Goal: Task Accomplishment & Management: Complete application form

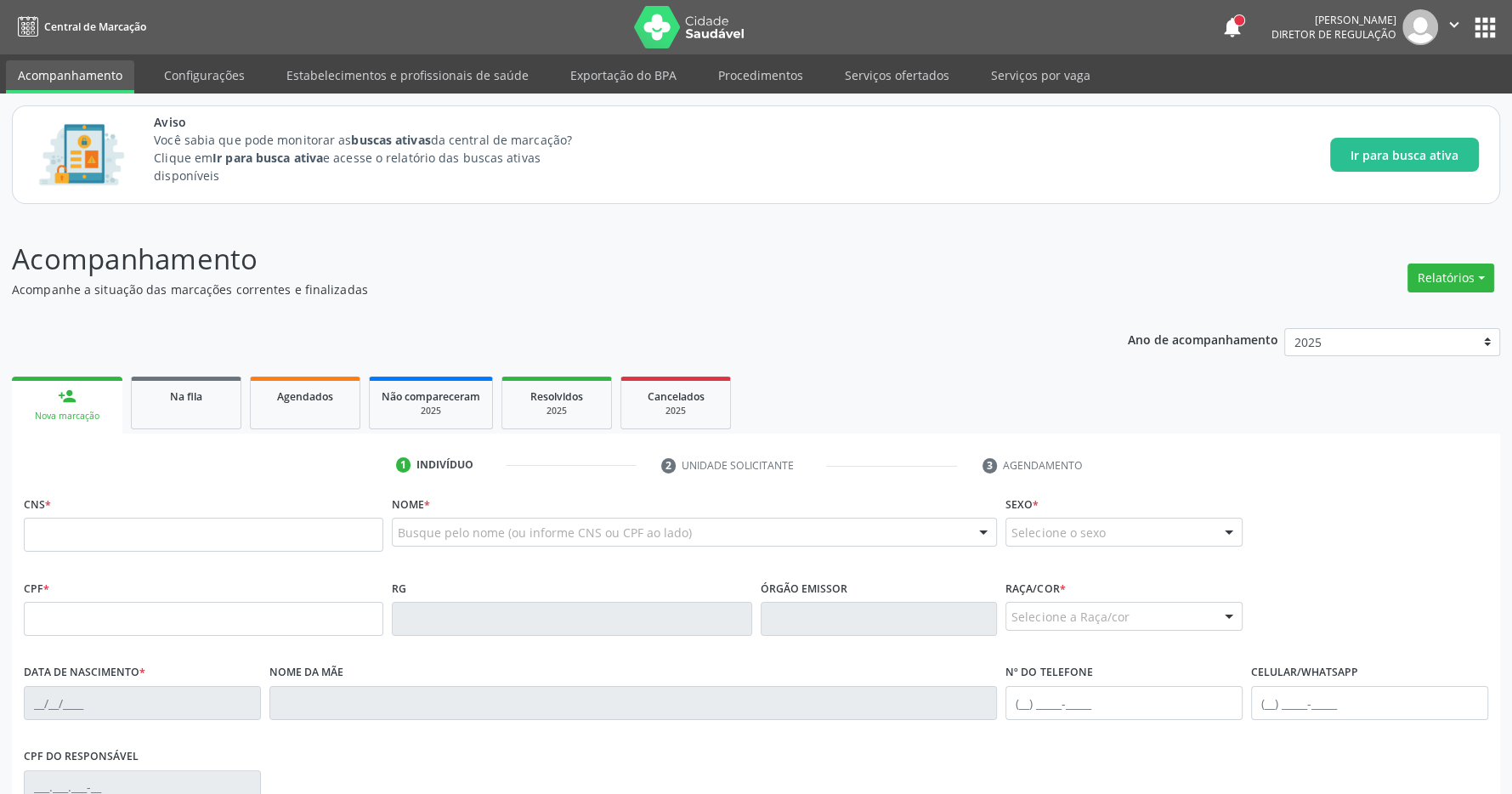
click at [127, 408] on ul "person_add Nova marcação Na fila Agendados Não compareceram 2025 Resolvidos 202…" at bounding box center [756, 403] width 1488 height 61
click at [154, 402] on div "Na fila" at bounding box center [186, 396] width 85 height 18
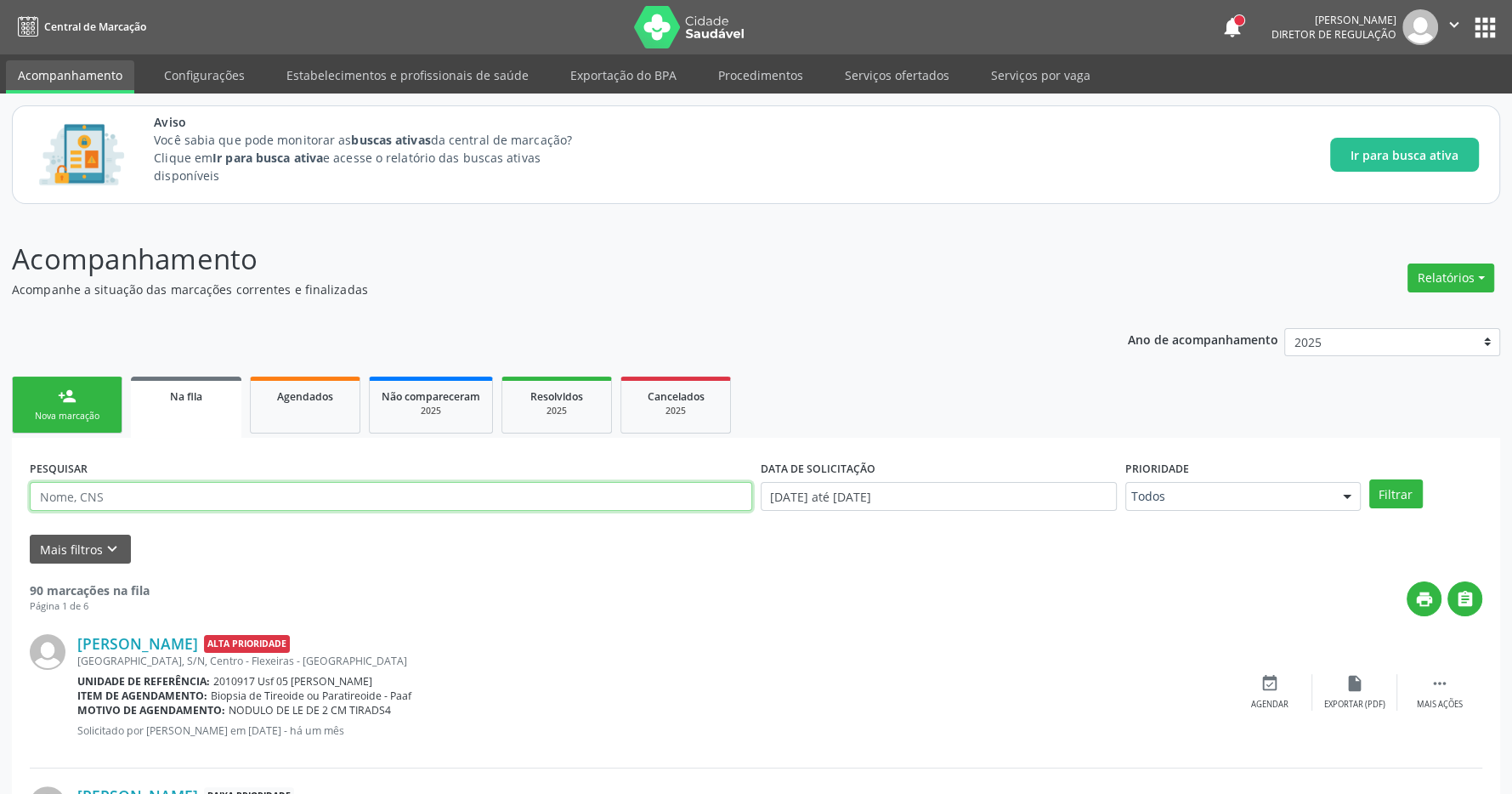
click at [221, 487] on input "text" at bounding box center [391, 497] width 723 height 29
click at [1407, 496] on button "Filtrar" at bounding box center [1396, 494] width 54 height 29
click at [109, 553] on icon "keyboard_arrow_down" at bounding box center [112, 549] width 19 height 19
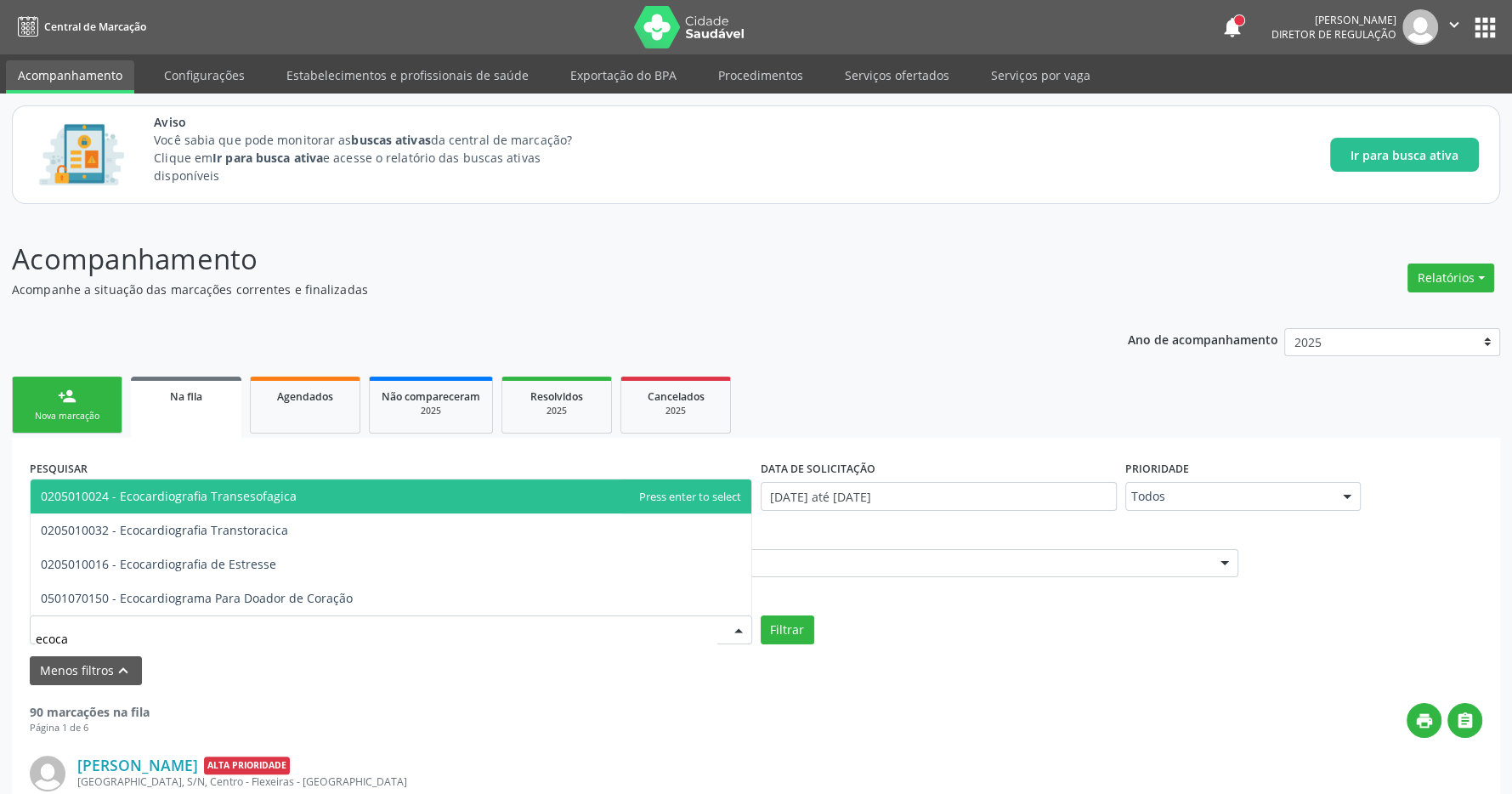
type input "ecocar"
click at [205, 497] on span "0205010024 - Ecocardiografia Transesofagica" at bounding box center [168, 497] width 255 height 16
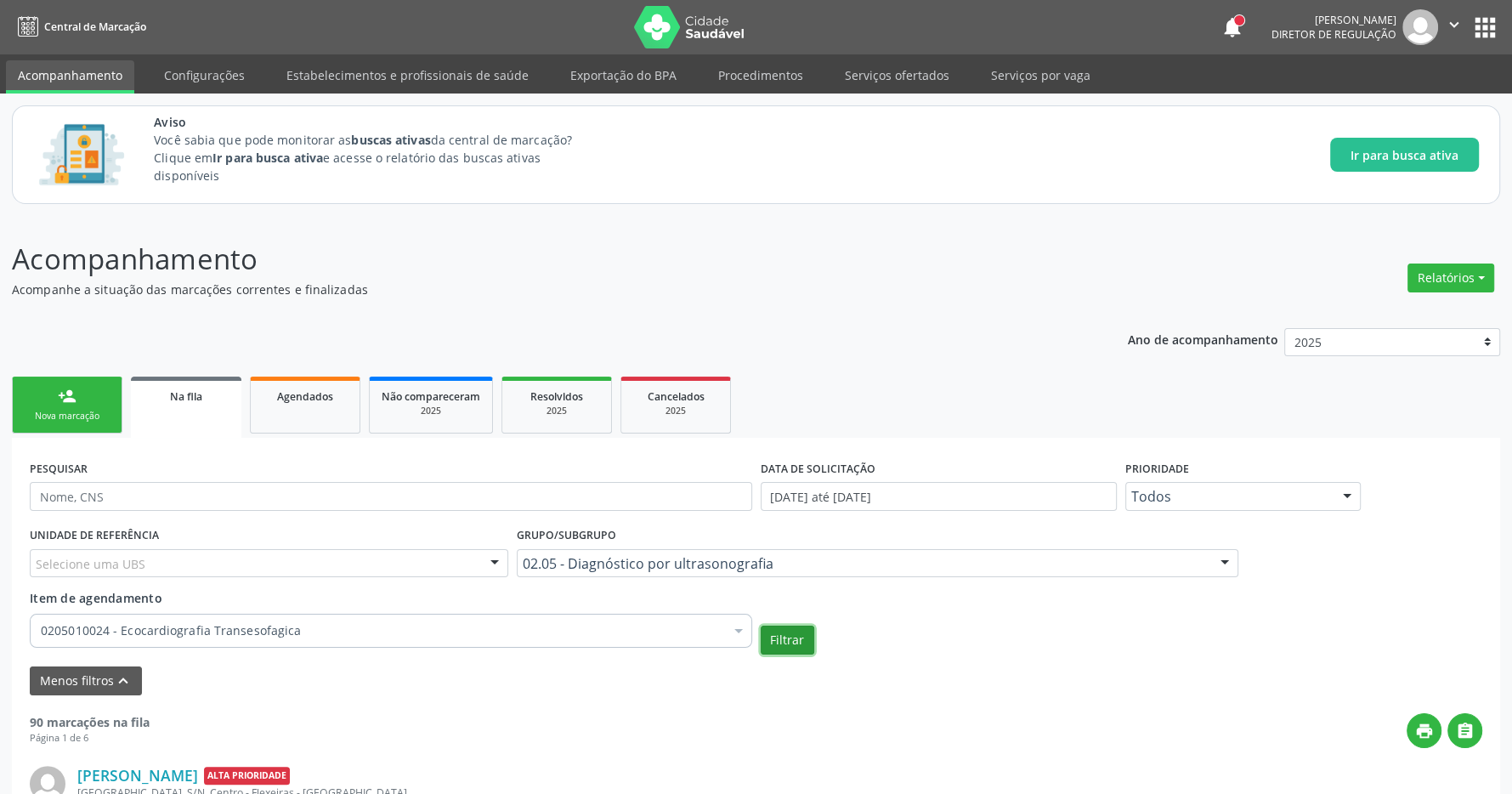
click at [786, 638] on button "Filtrar" at bounding box center [787, 640] width 54 height 29
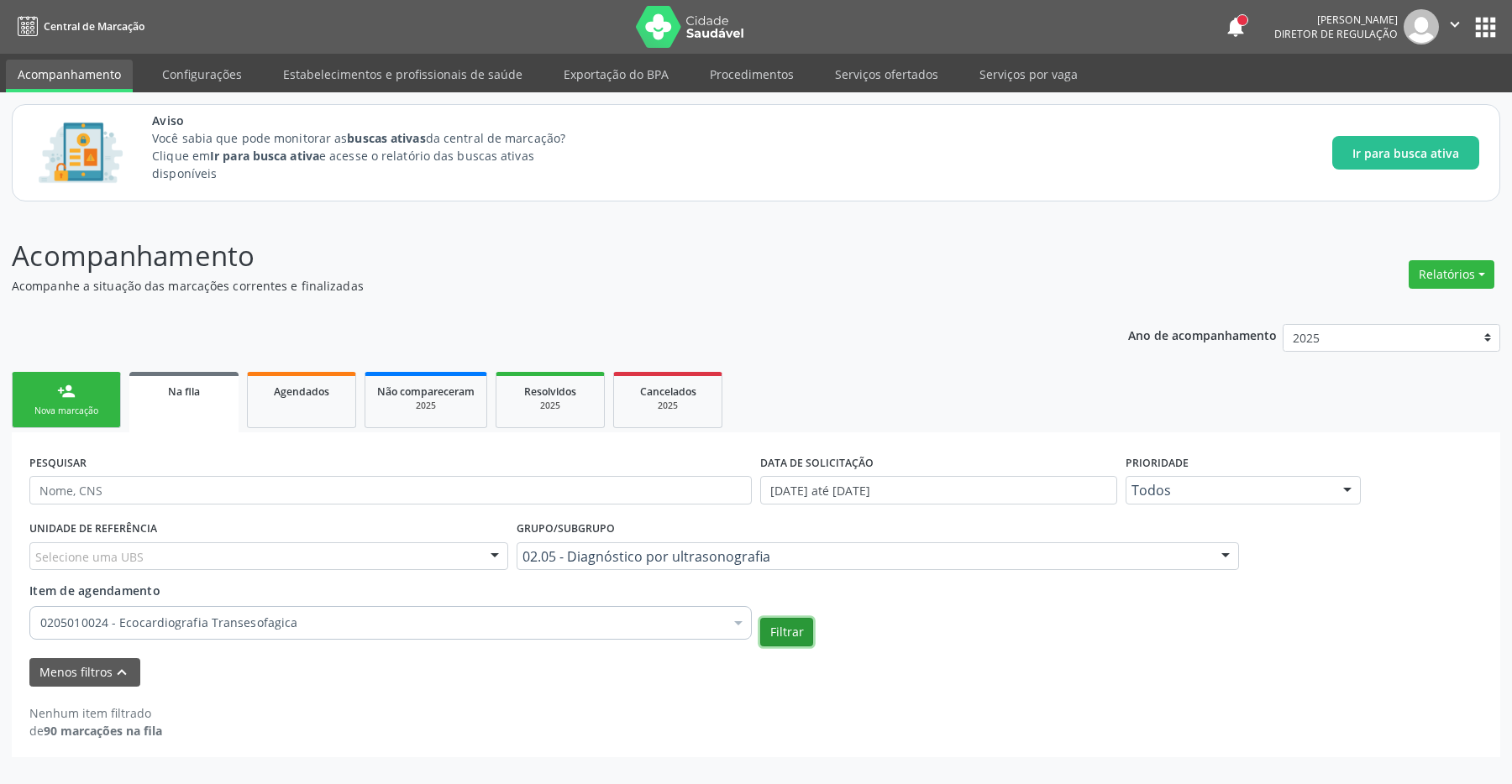
click at [780, 640] on button "Filtrar" at bounding box center [786, 632] width 53 height 29
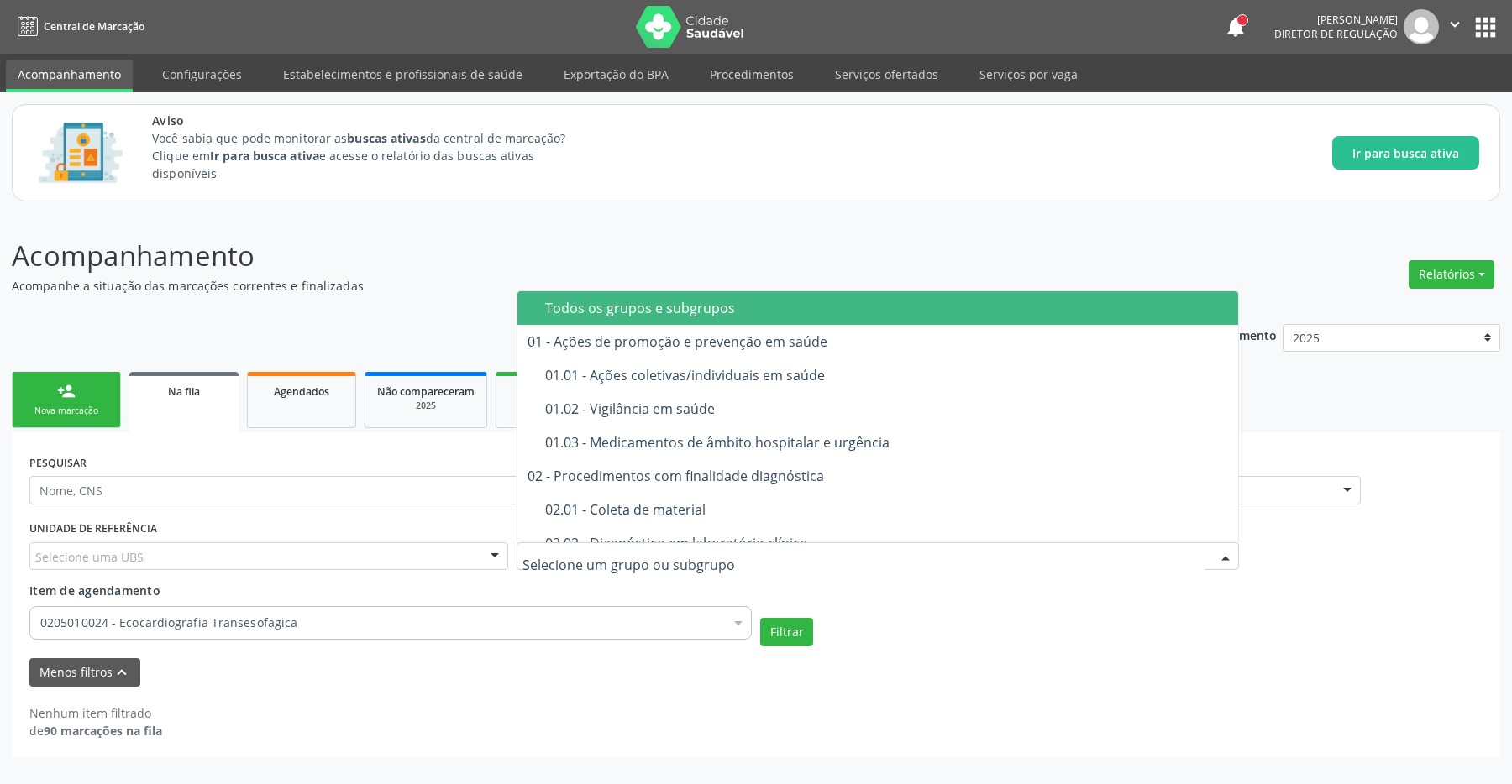
click at [987, 624] on div "Filtrar" at bounding box center [1121, 632] width 730 height 29
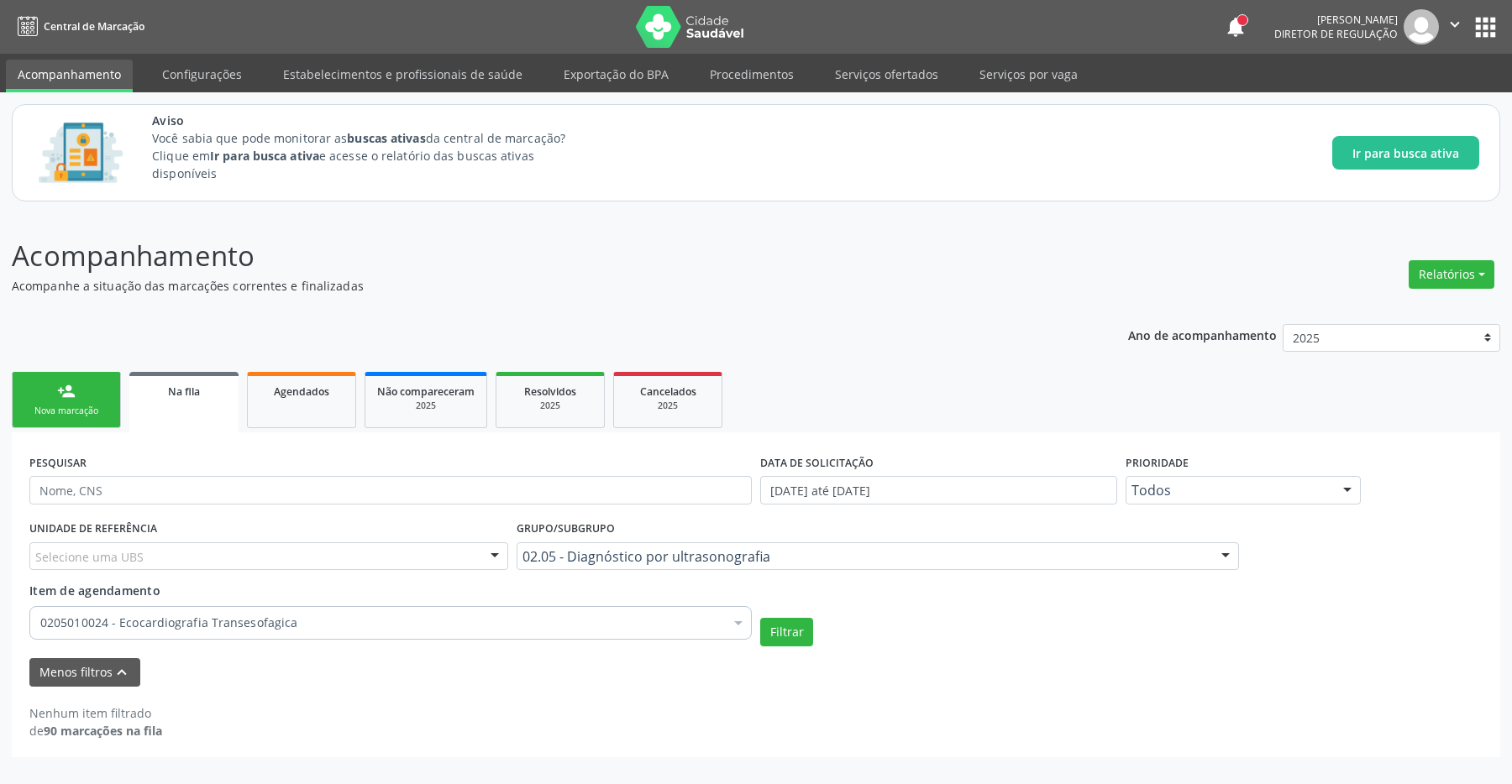
click at [383, 634] on div "0205010024 - Ecocardiografia Transesofagica" at bounding box center [391, 622] width 722 height 33
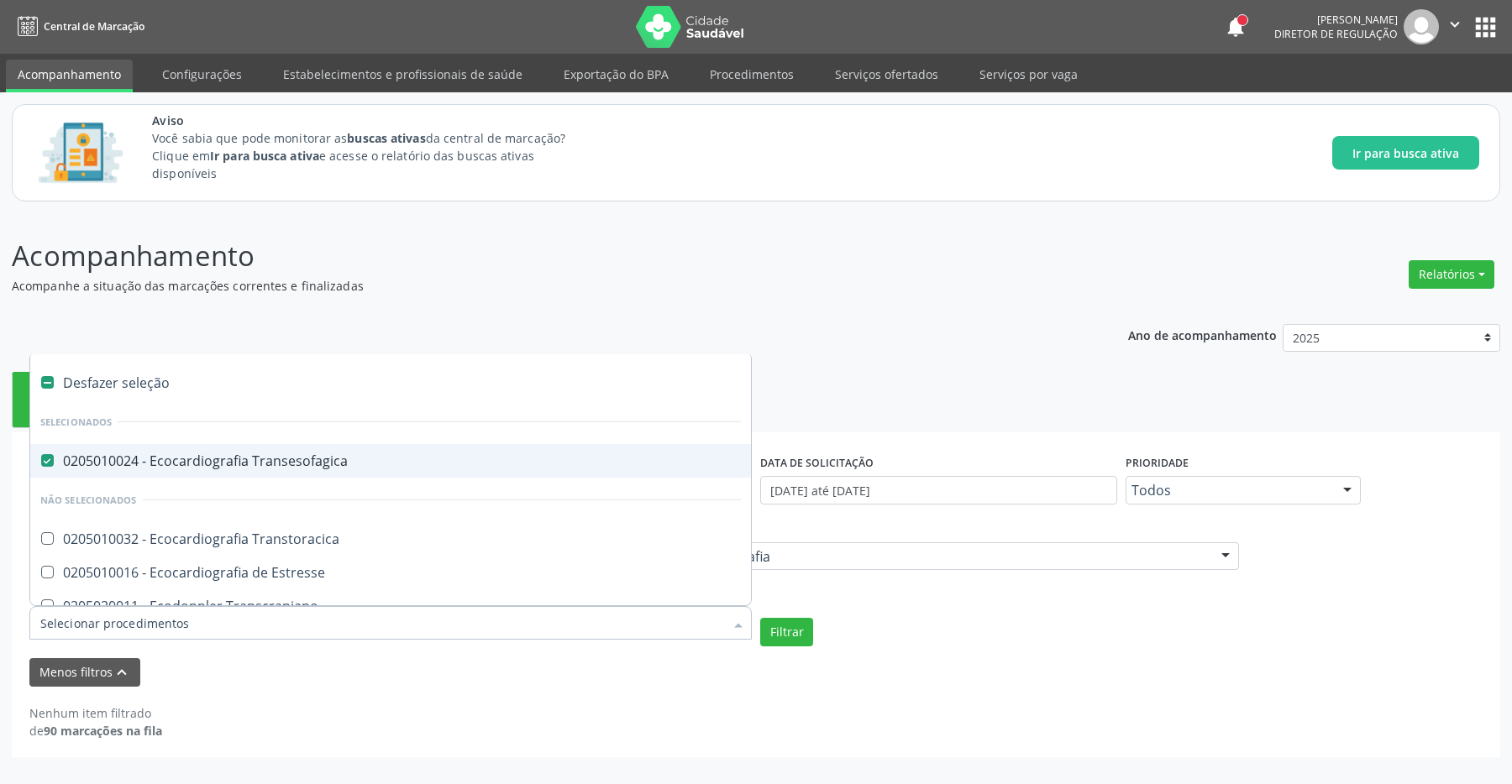
click at [226, 445] on li "Selecionados" at bounding box center [391, 422] width 721 height 45
click at [225, 454] on div "0205010024 - Ecocardiografia Transesofagica" at bounding box center [391, 461] width 701 height 13
click at [180, 453] on span "0205010024 - Ecocardiografia Transesofagica" at bounding box center [391, 461] width 721 height 33
checkbox Transesofagica "false"
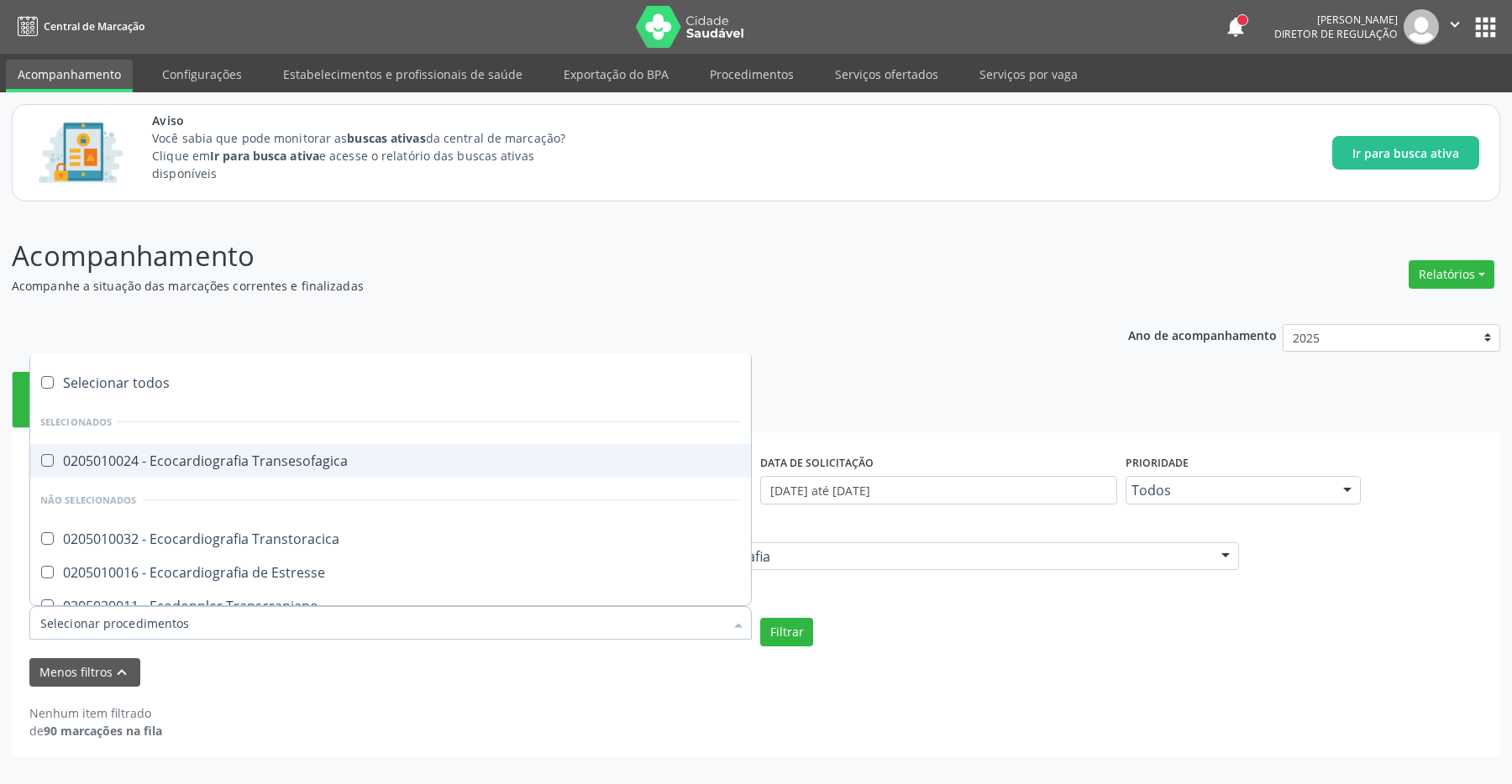
click at [49, 379] on label at bounding box center [48, 383] width 13 height 13
checkbox input "true"
checkbox Transesofagica "true"
checkbox Transtoracica "true"
checkbox Estresse "true"
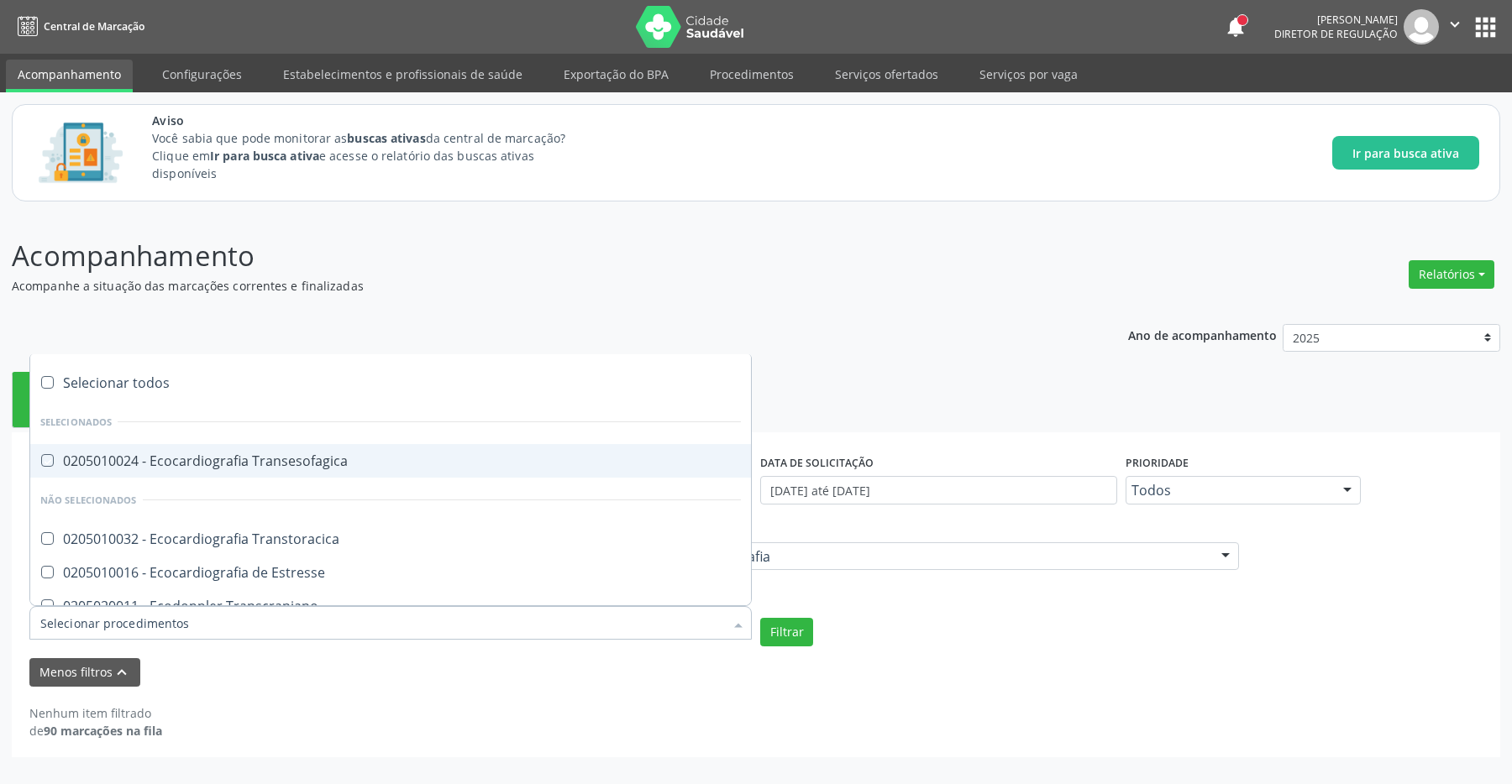
checkbox Transcraniano "true"
checkbox Ultrassônica "true"
checkbox Ultrassonografia "true"
checkbox Ultrassônica "true"
checkbox Vasos "true"
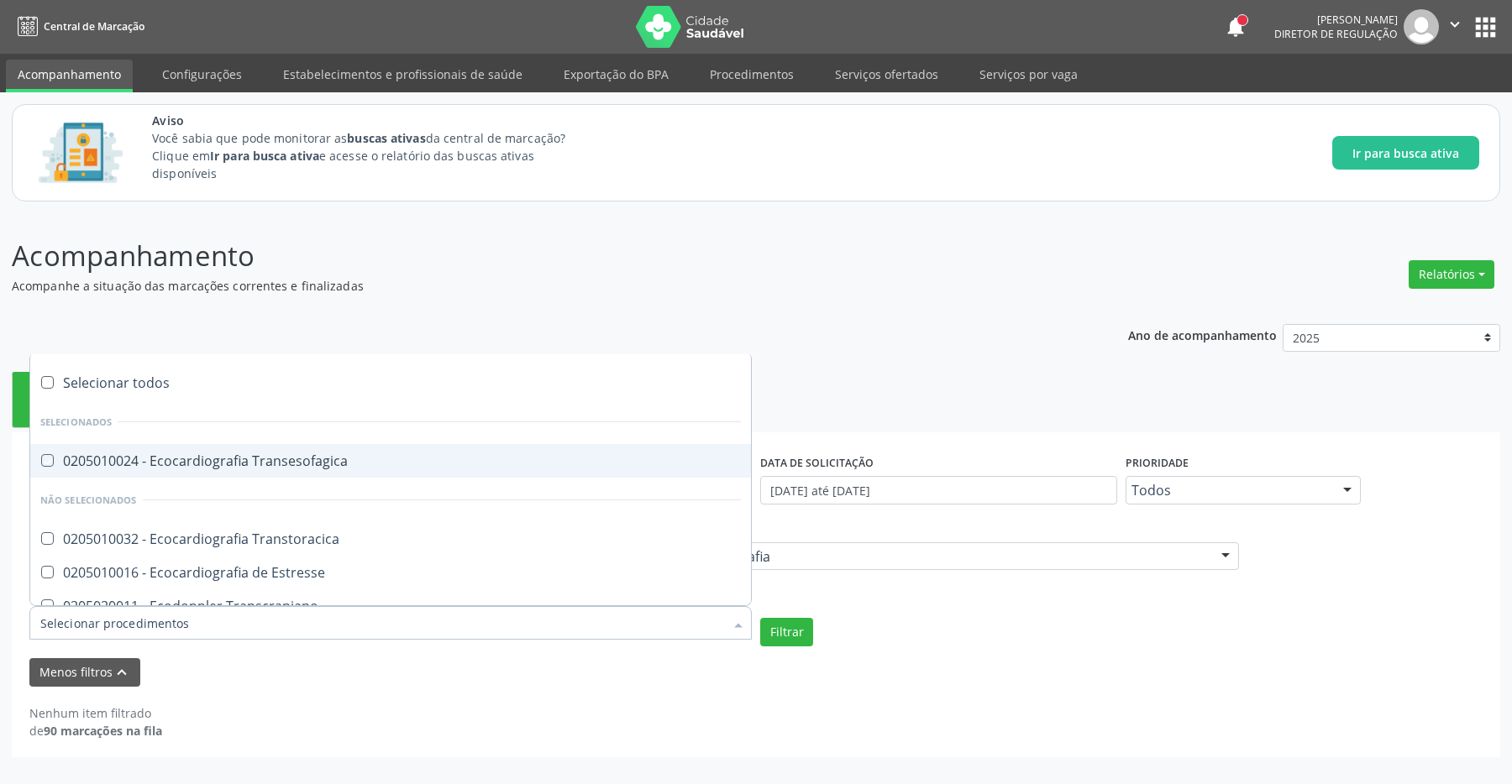
checkbox Obstetrico "true"
checkbox Bilateral "true"
checkbox Obstetrica "true"
checkbox Pulsado "true"
checkbox \(Ginecologica\) "true"
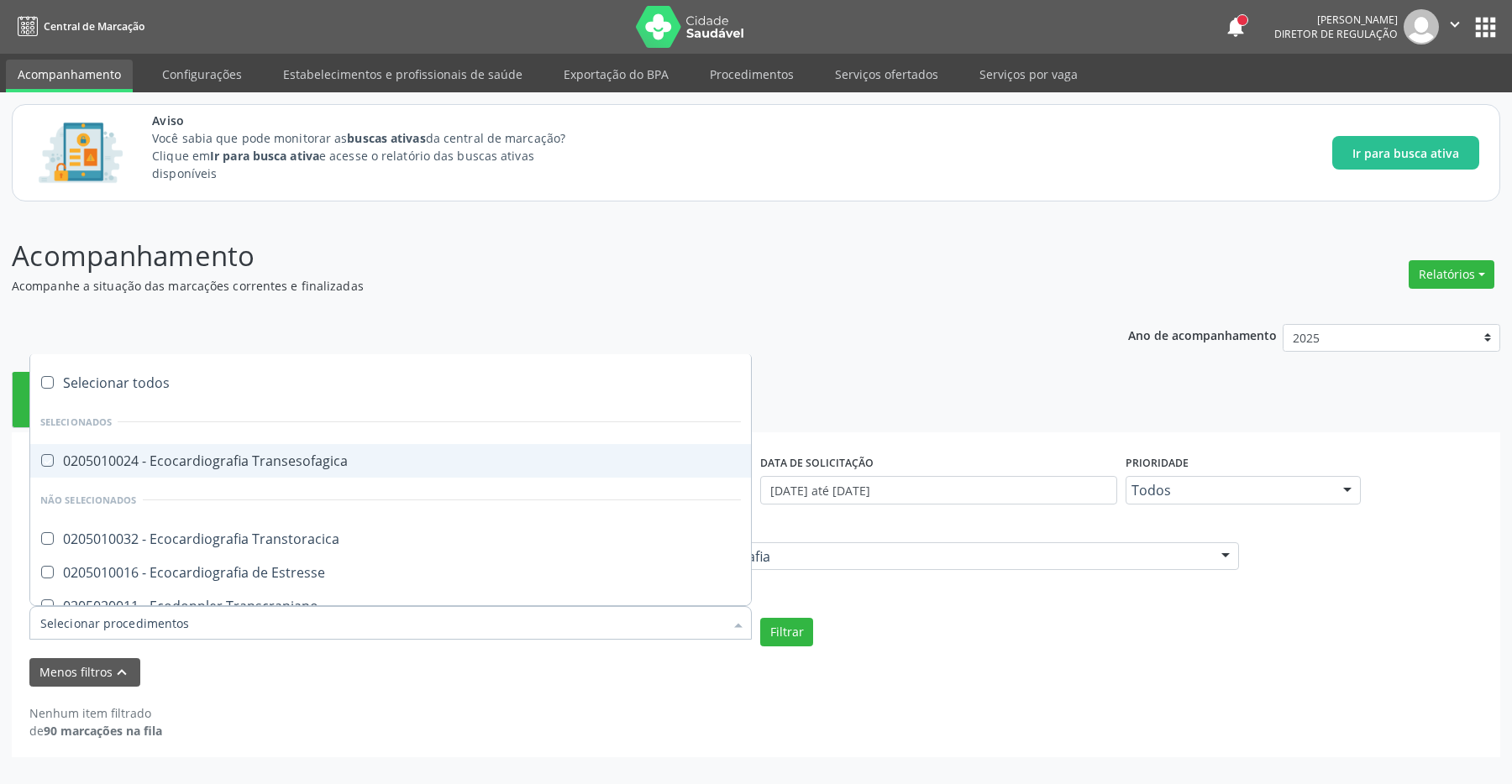
checkbox Transfontanela "true"
checkbox Transvaginal "true"
checkbox Total "true"
checkbox Superior "true"
checkbox Urinário "true"
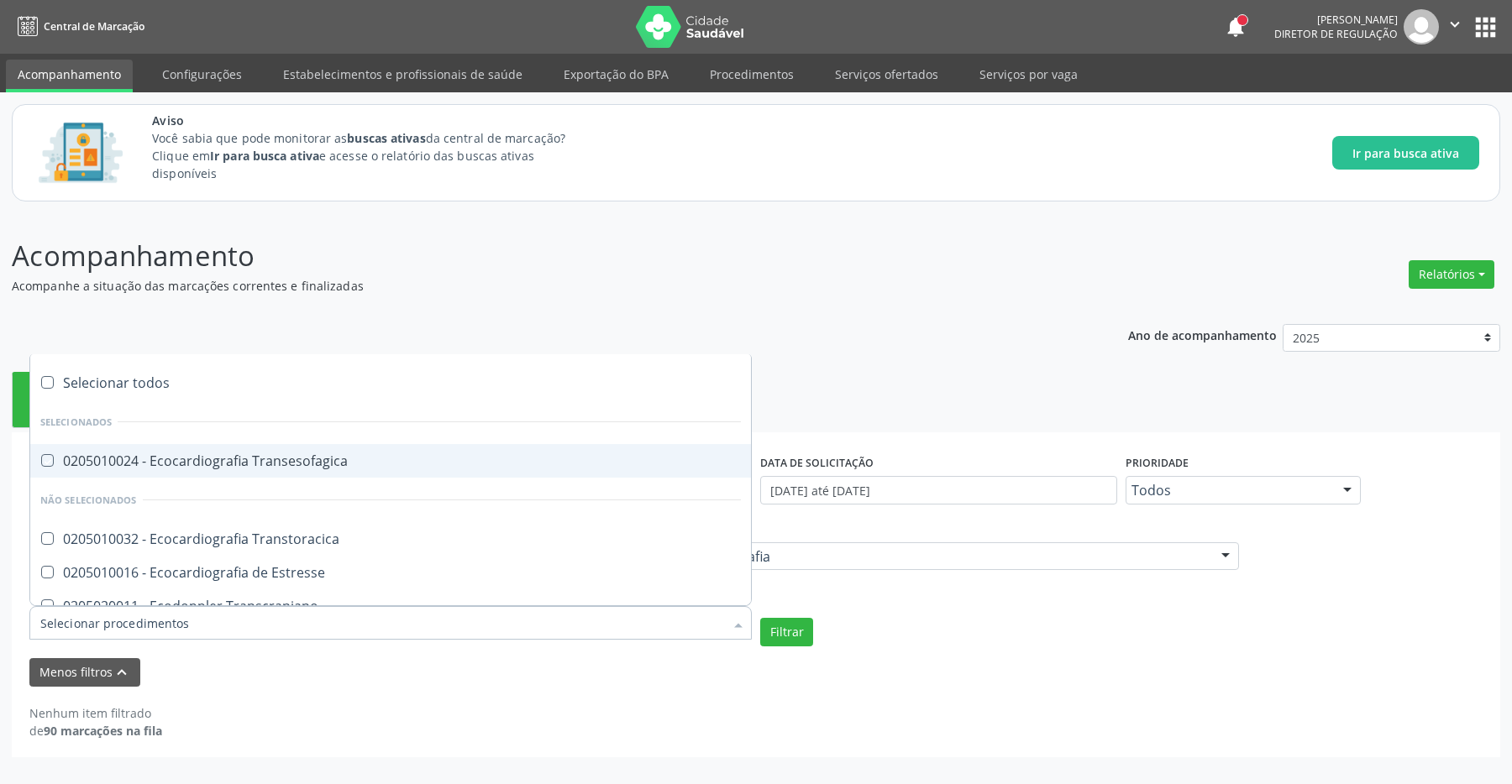
checkbox Escrotal "true"
checkbox \(Monocular\) "true"
checkbox Transretal\) "true"
checkbox Abdominal "true"
checkbox Tireoide "true"
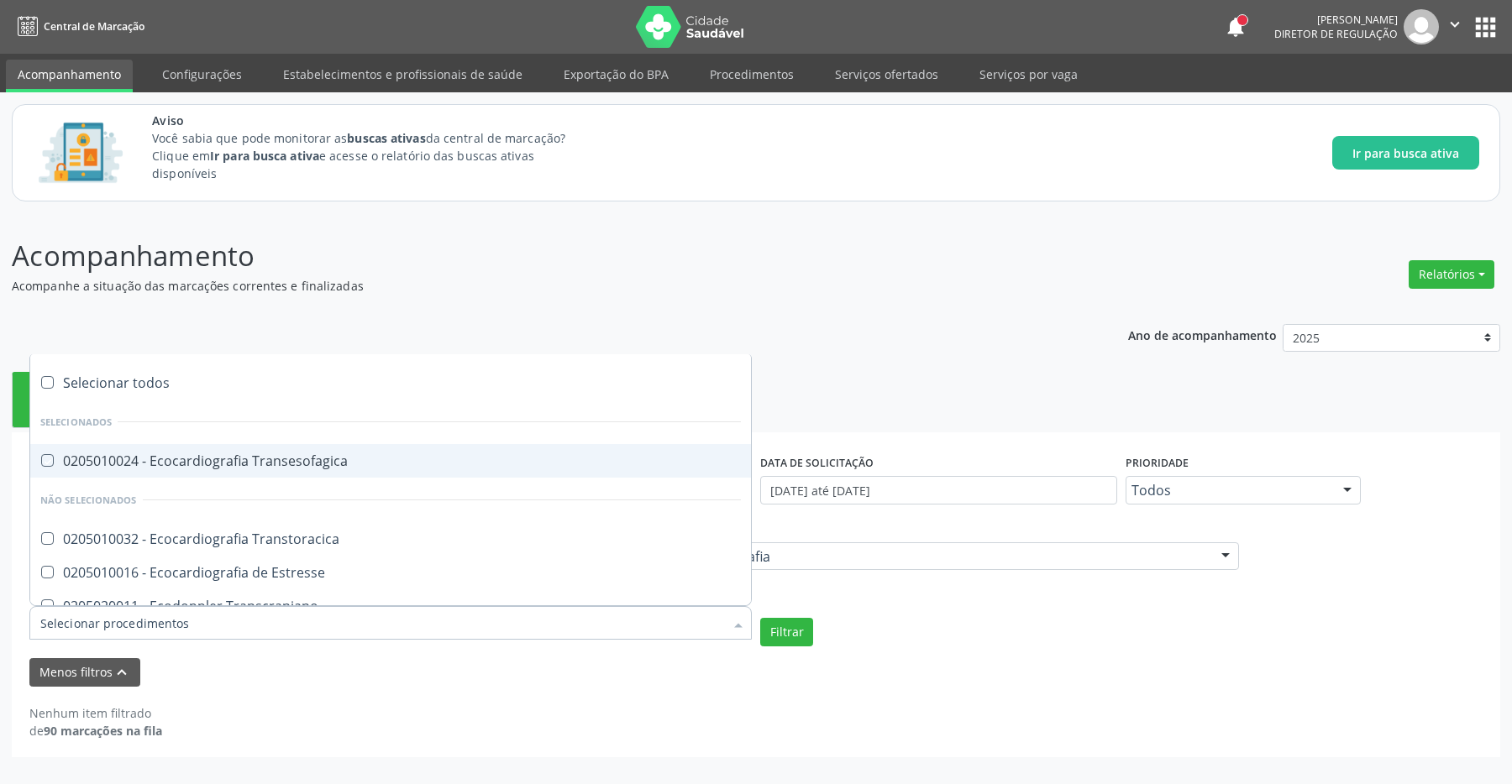
checkbox \(Extracardiaca\) "true"
checkbox Axila "true"
checkbox Braço "true"
checkbox Calcanhar "true"
checkbox Cervical "true"
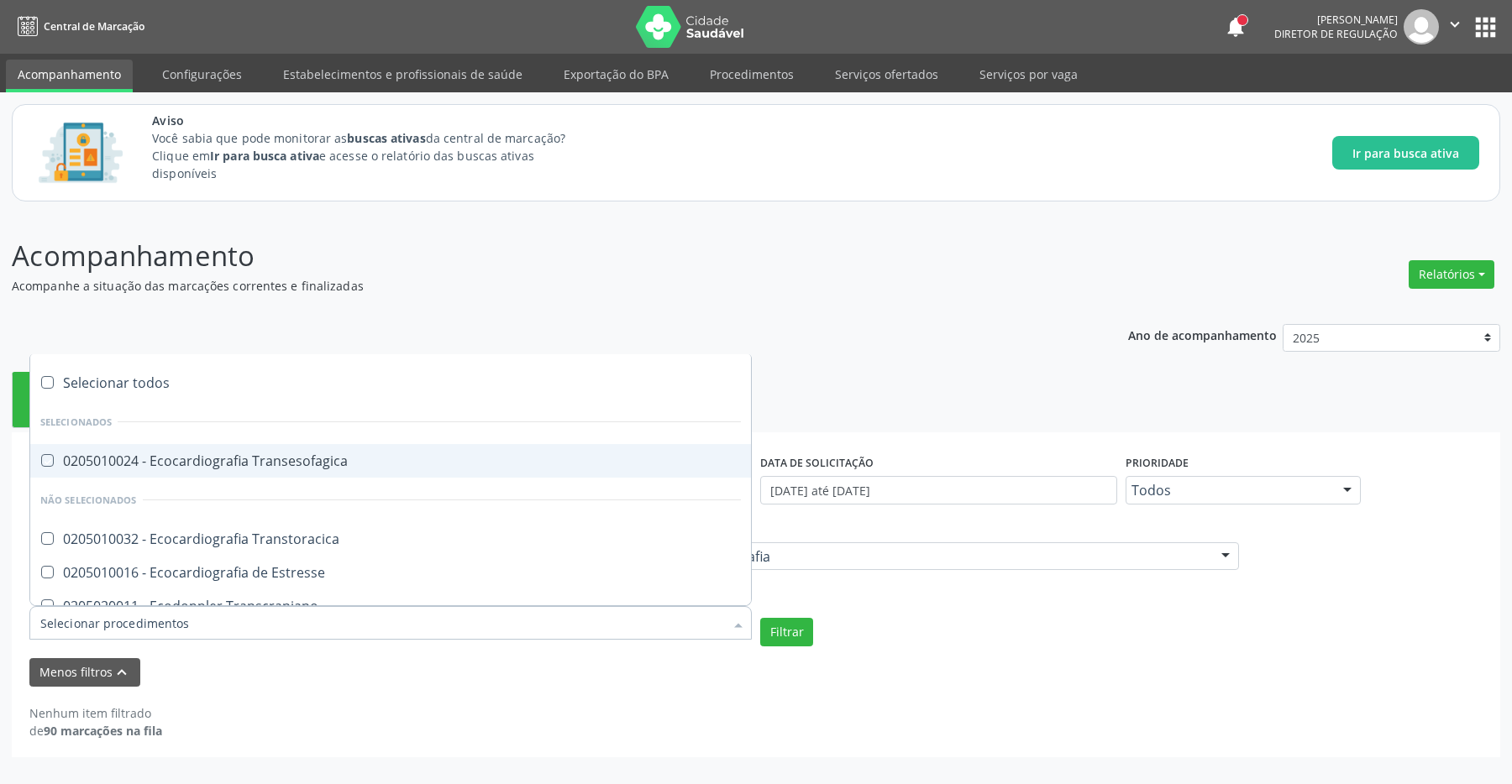
checkbox Clavícula "true"
checkbox Cotovelo "true"
checkbox Coxa "true"
checkbox Joelho "true"
checkbox Mão "true"
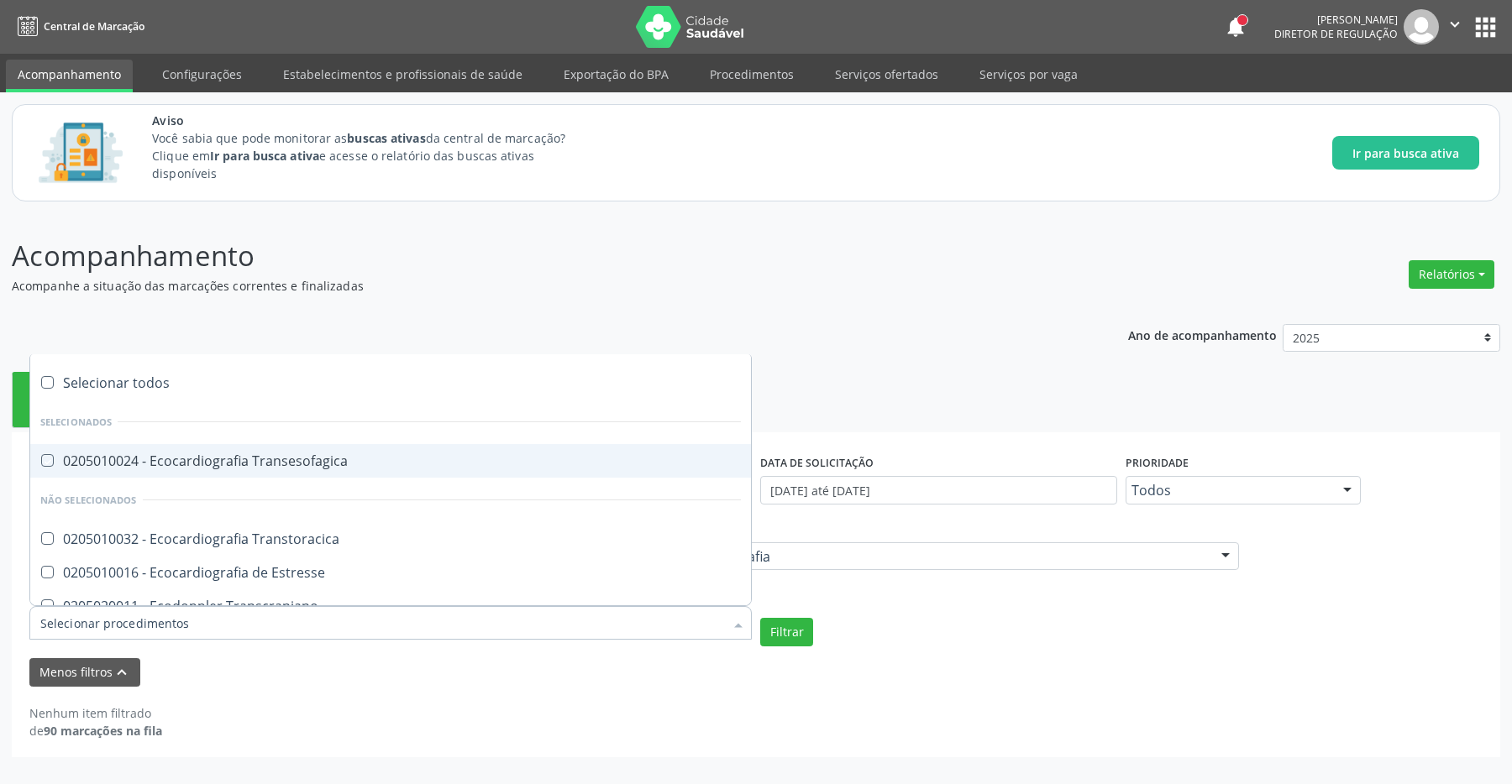
checkbox Ombro "true"
checkbox Moles "true"
checkbox Perna "true"
checkbox Pescoço "true"
checkbox Punho "true"
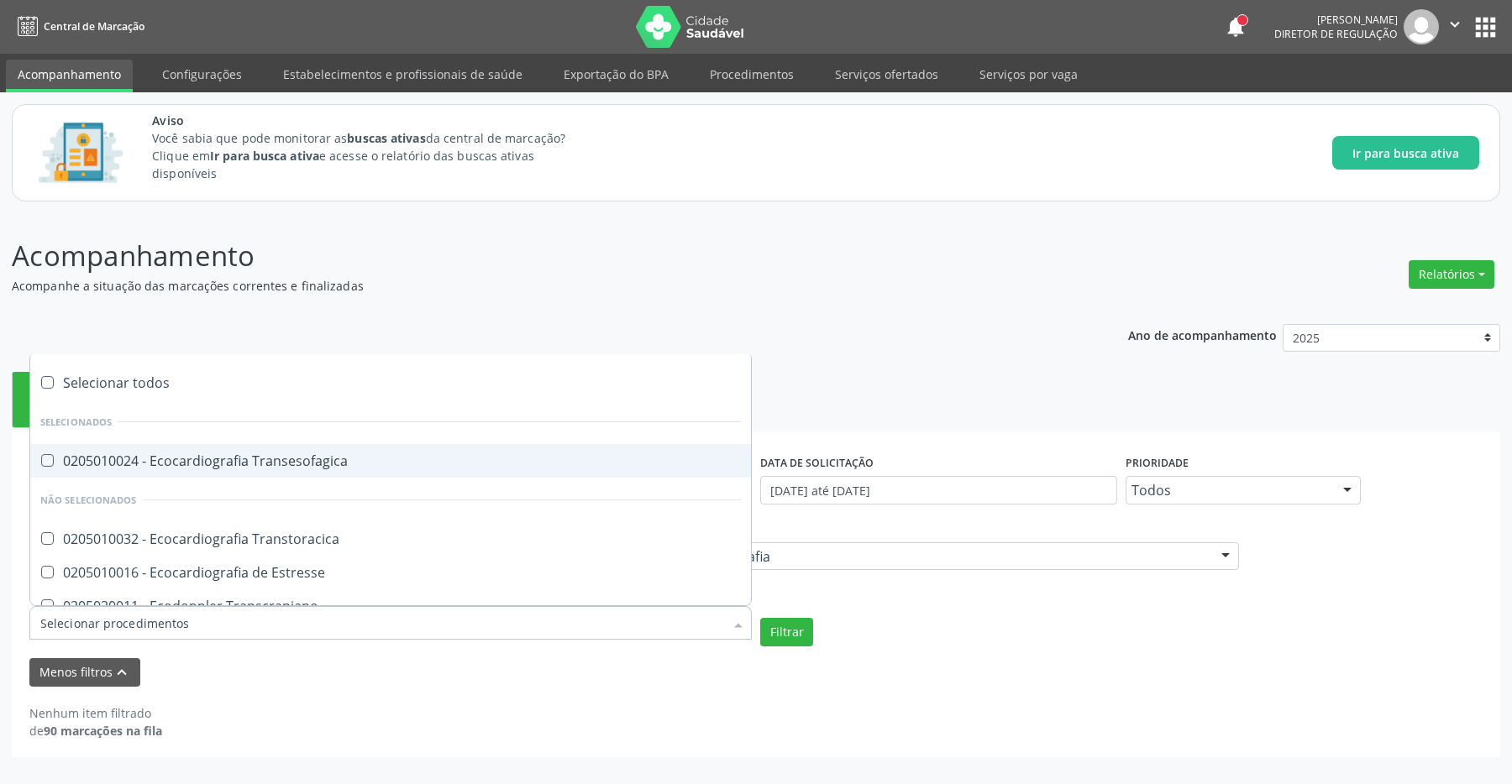
checkbox Pé "true"
checkbox Quadril "true"
checkbox Inguinal "true"
checkbox Tornozelo "true"
checkbox Carpo "true"
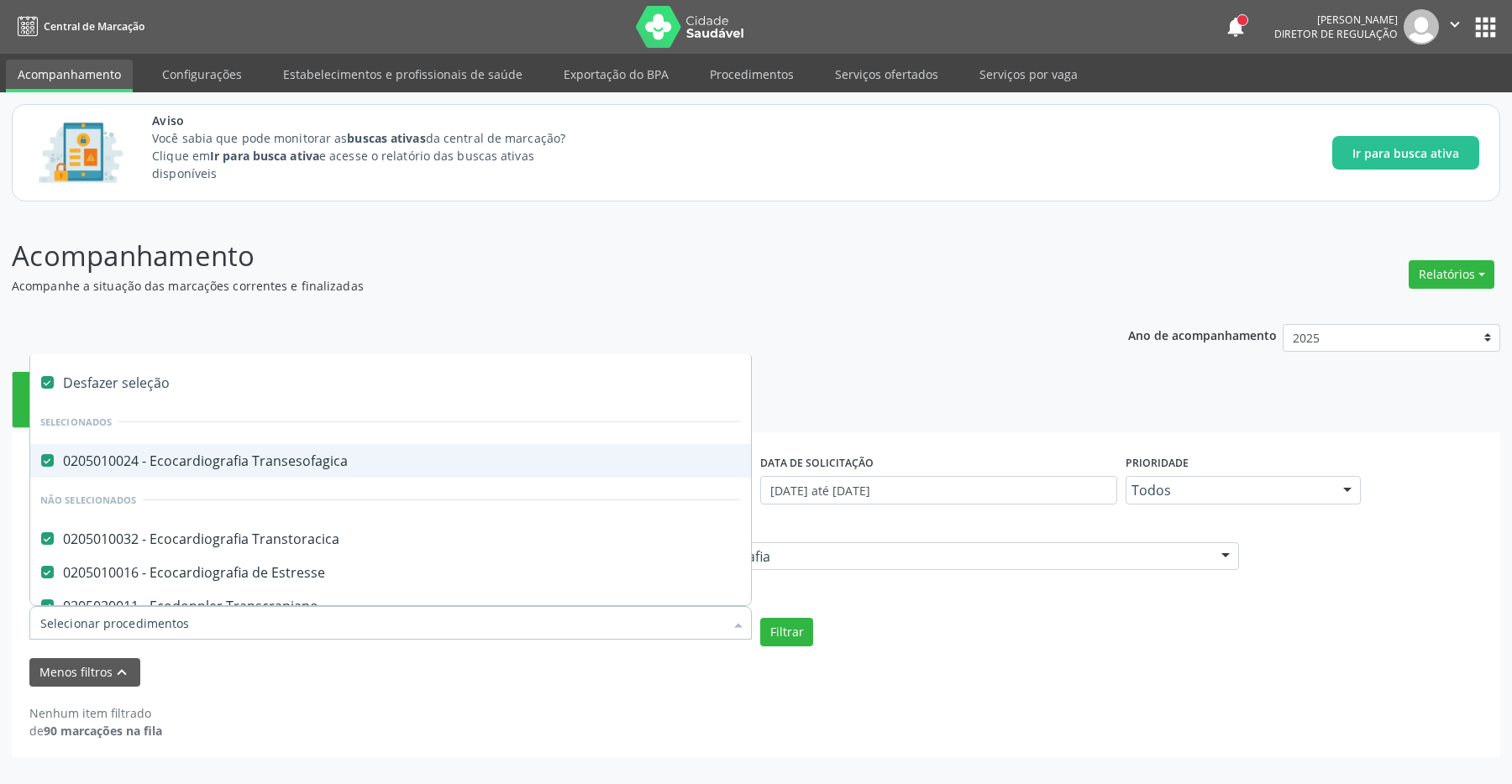
click at [49, 379] on label at bounding box center [48, 383] width 13 height 13
checkbox input "false"
checkbox Transesofagica "false"
checkbox Transtoracica "false"
checkbox Estresse "false"
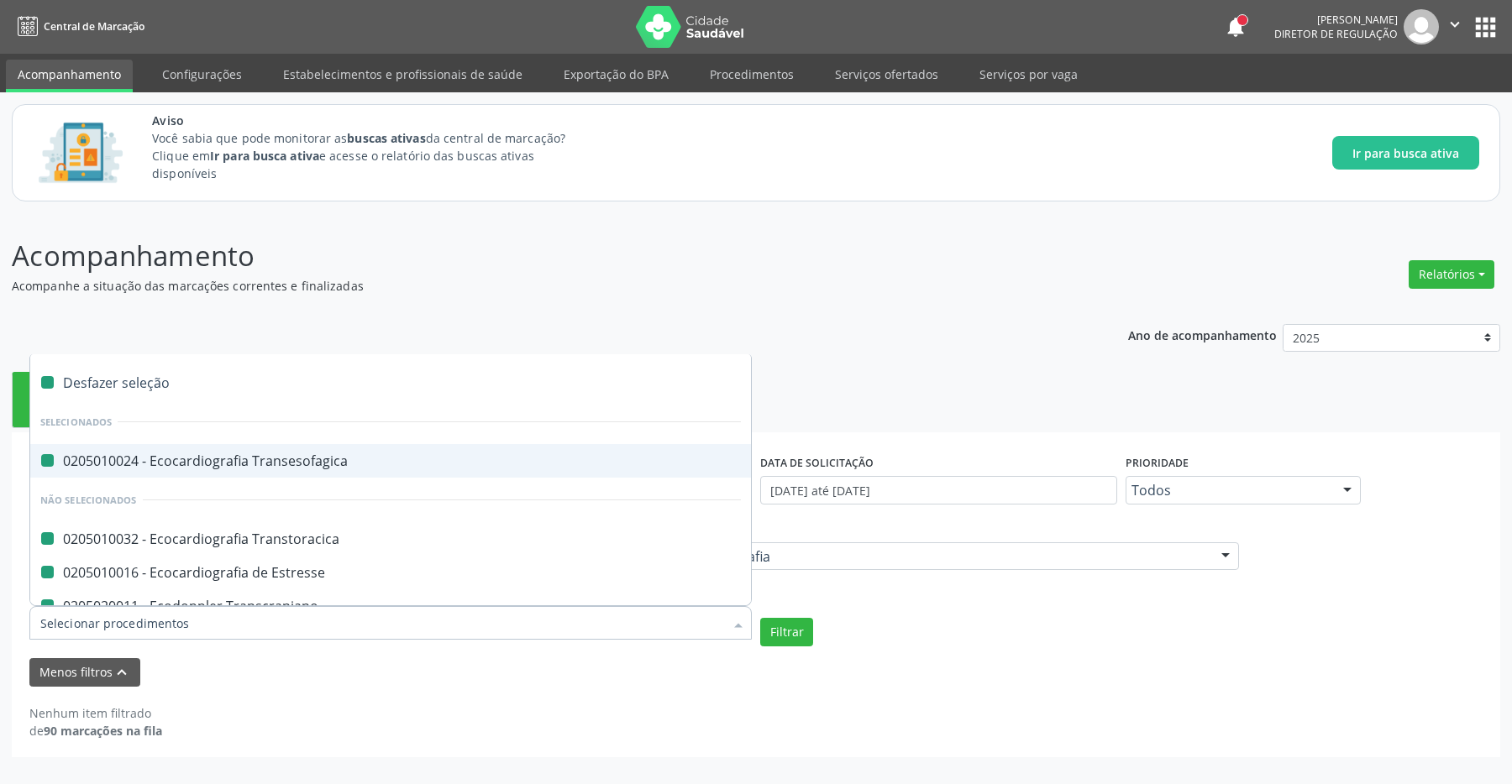
checkbox Transcraniano "false"
checkbox Ultrassônica "false"
checkbox Ultrassonografia "false"
checkbox Ultrassônica "false"
checkbox Vasos "false"
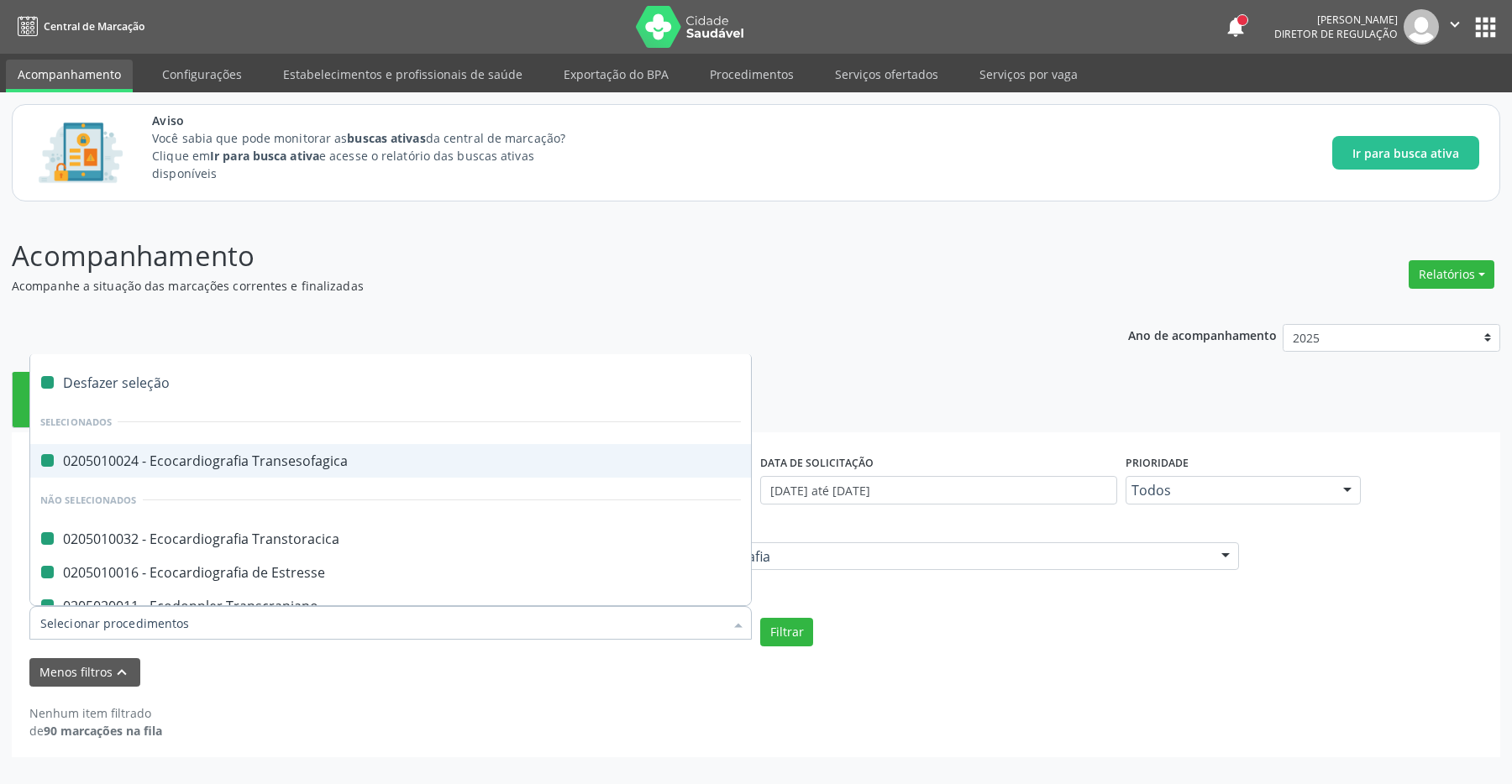
checkbox Obstetrico "false"
checkbox Bilateral "false"
checkbox Obstetrica "false"
checkbox Pulsado "false"
checkbox \(Ginecologica\) "false"
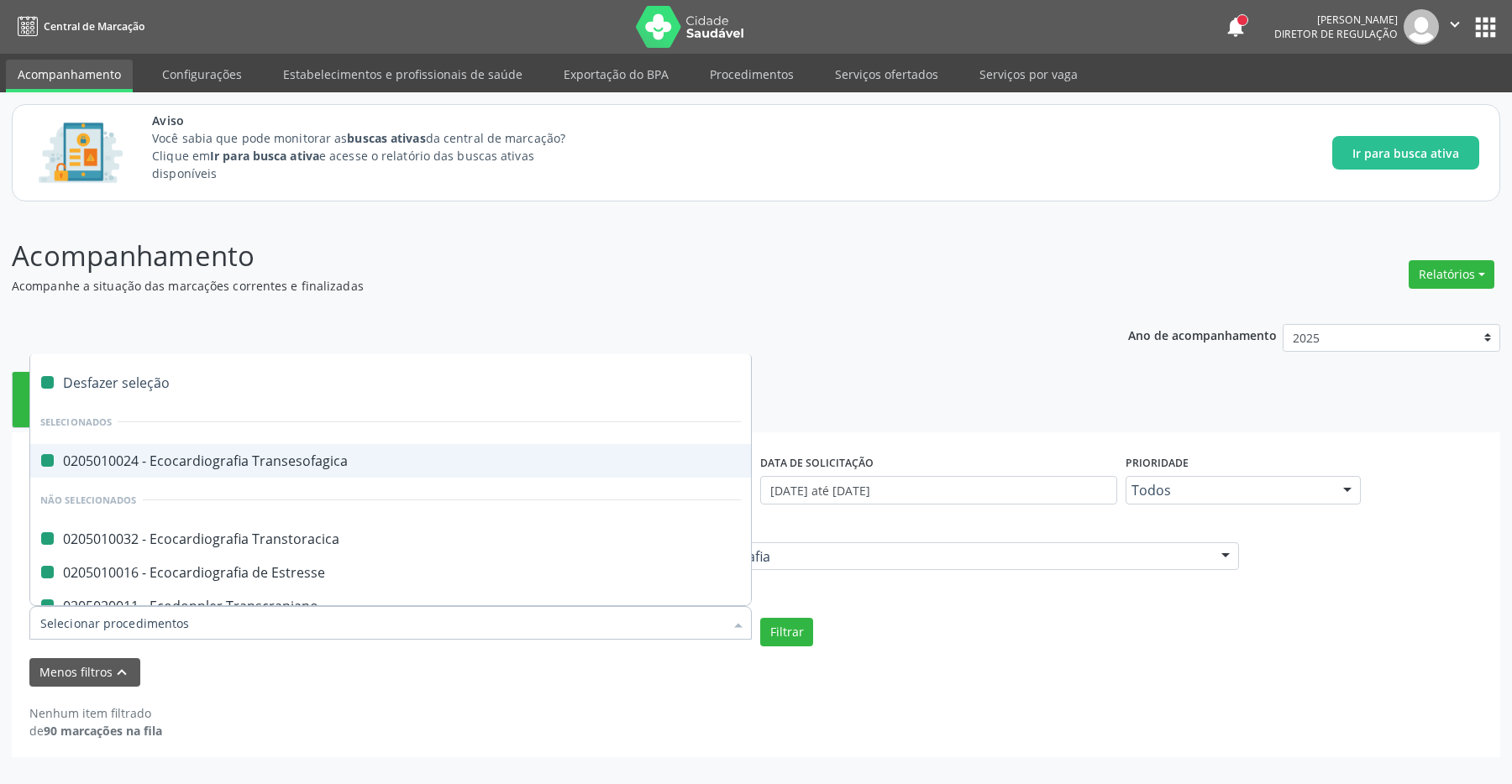
checkbox Transfontanela "false"
checkbox Transvaginal "false"
checkbox Total "false"
checkbox Superior "false"
checkbox Urinário "false"
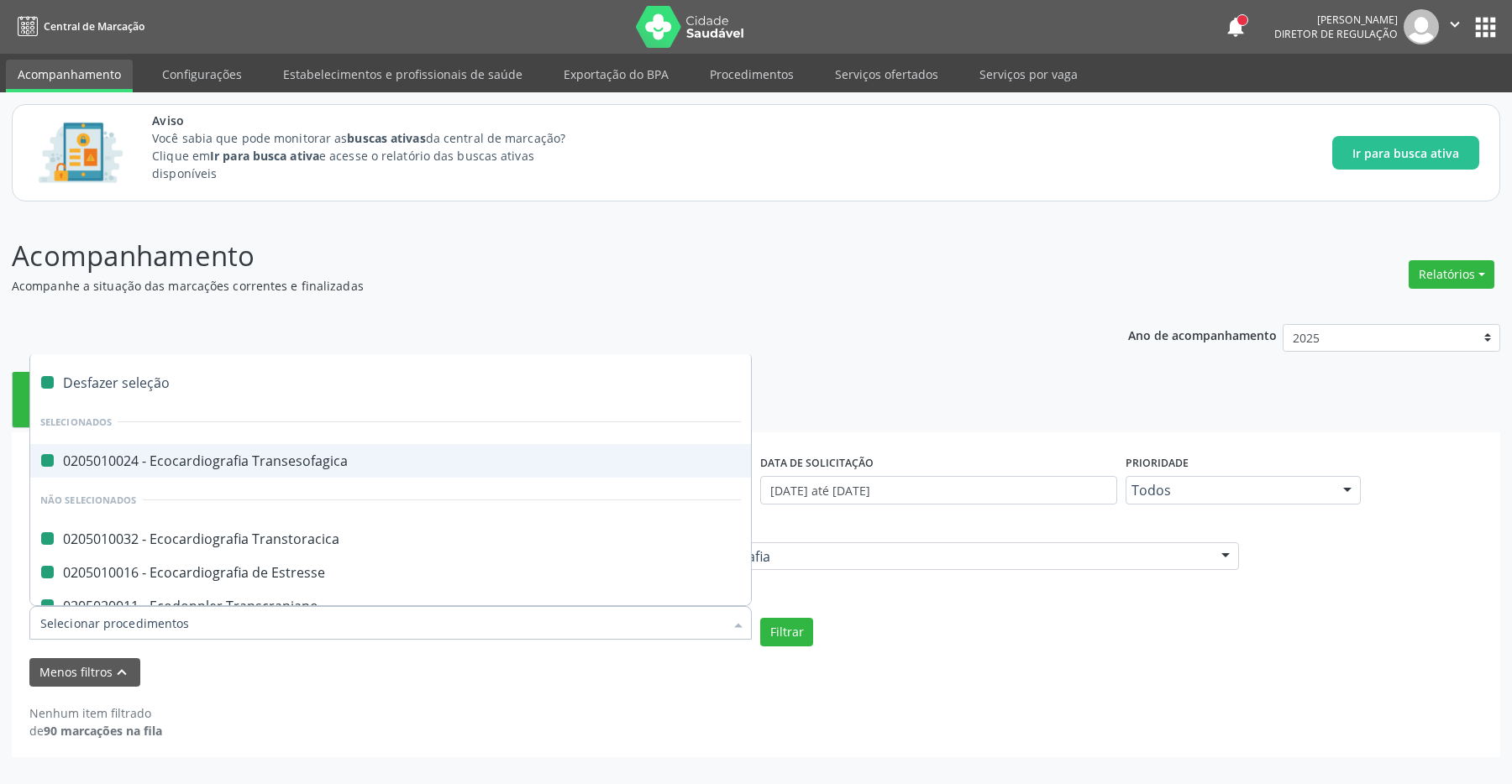
checkbox Escrotal "false"
checkbox \(Monocular\) "false"
checkbox Transretal\) "false"
checkbox Abdominal "false"
checkbox Tireoide "false"
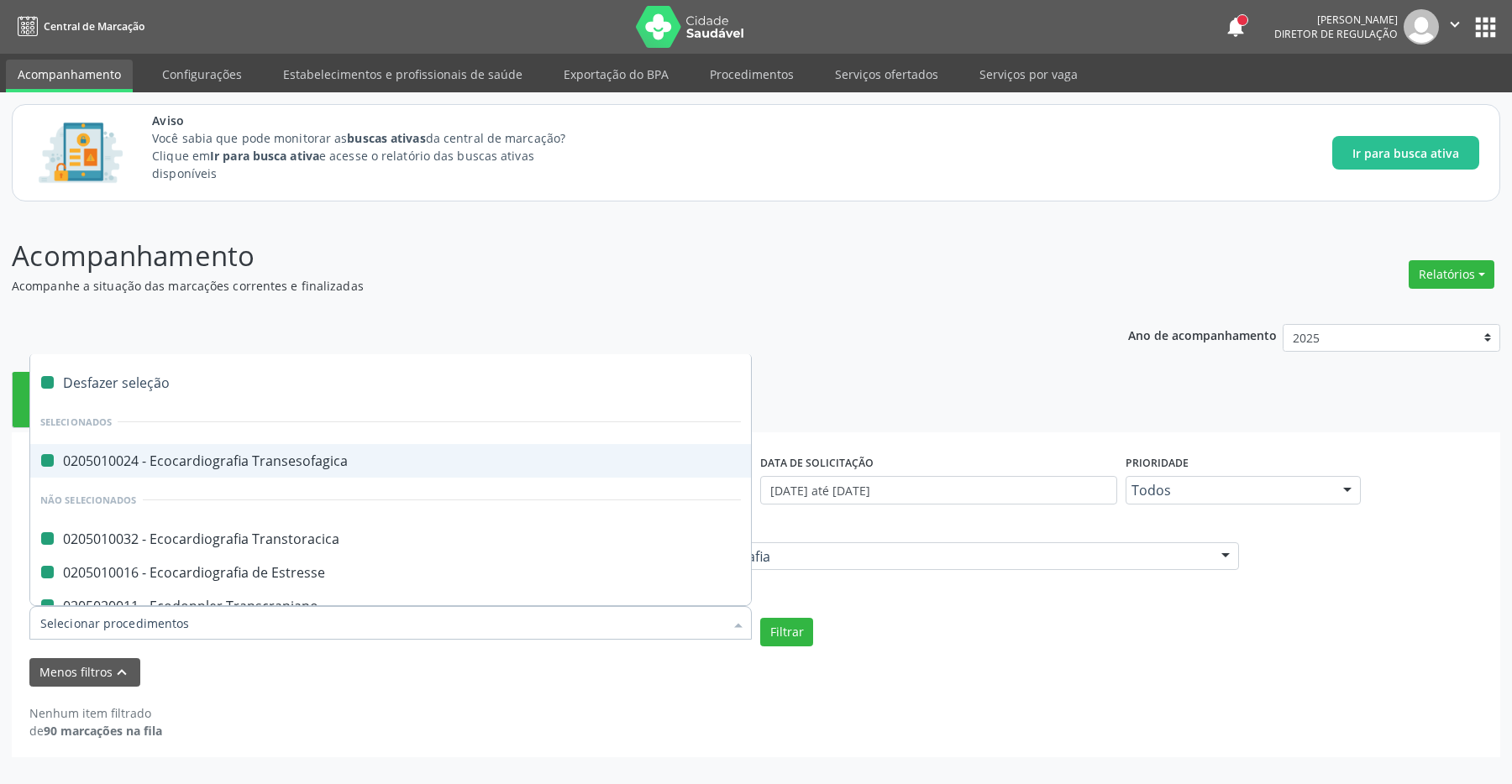
checkbox \(Extracardiaca\) "false"
checkbox Axila "false"
checkbox Braço "false"
checkbox Calcanhar "false"
checkbox Cervical "false"
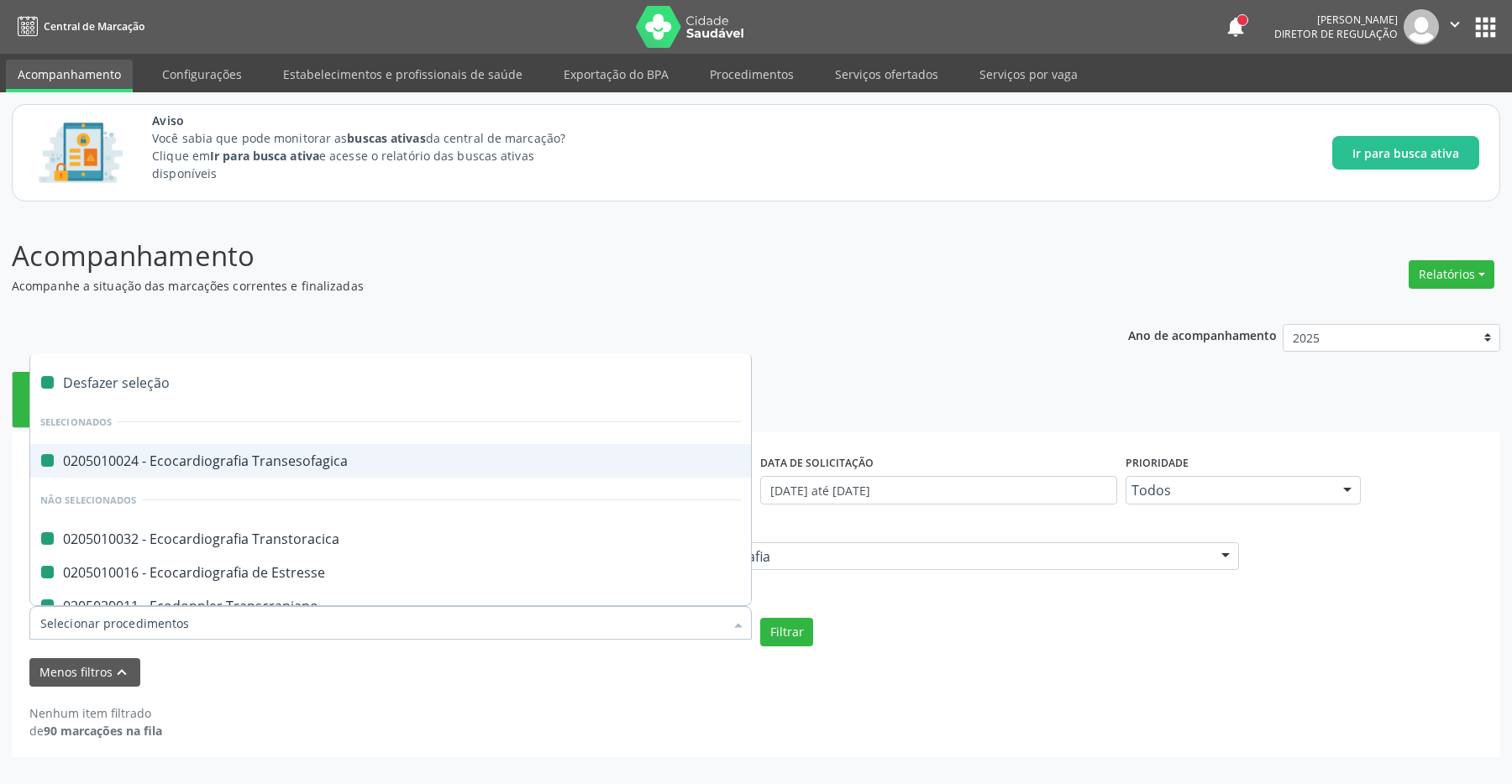
checkbox Clavícula "false"
checkbox Cotovelo "false"
checkbox Coxa "false"
checkbox Joelho "false"
checkbox Mão "false"
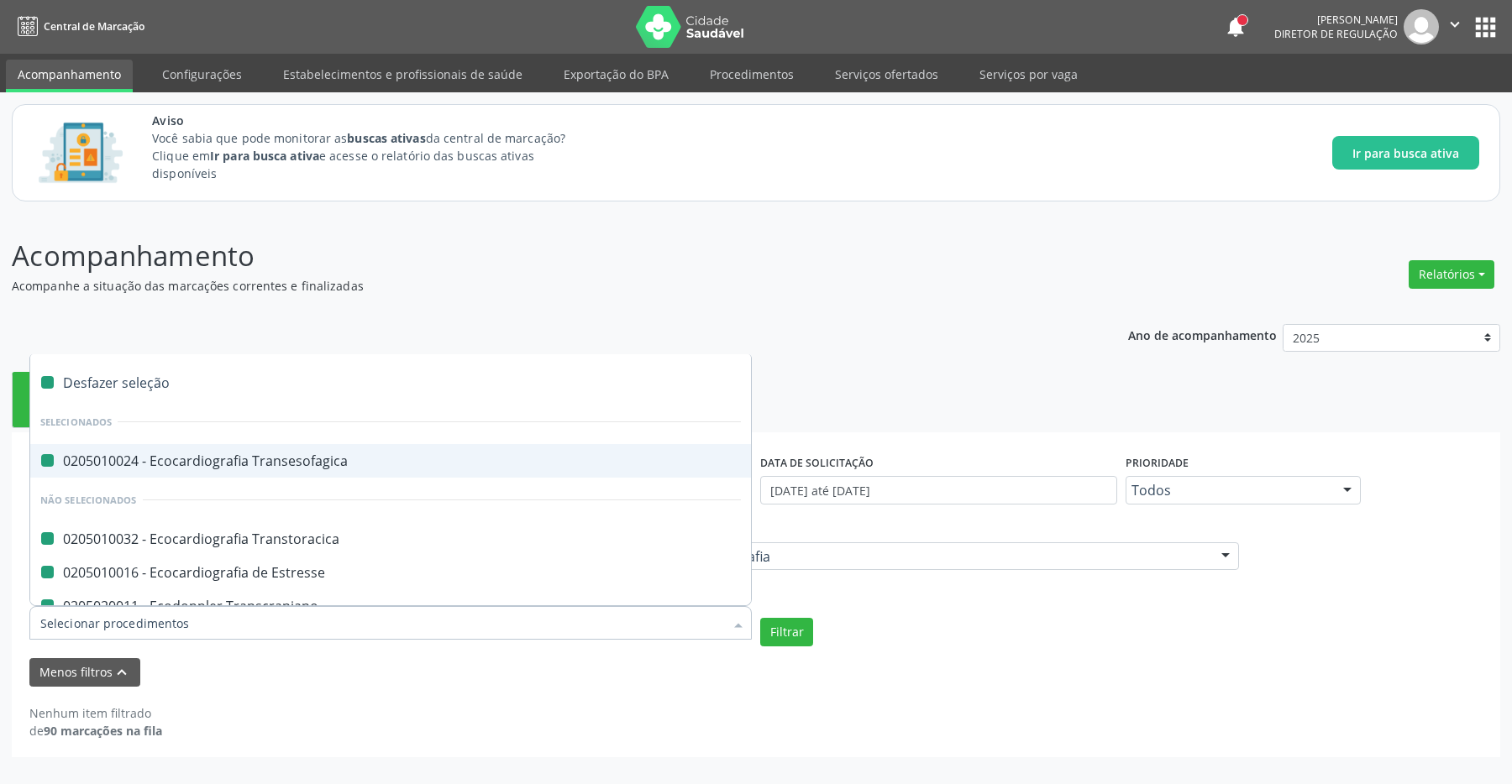
checkbox Ombro "false"
checkbox Moles "false"
checkbox Perna "false"
checkbox Pescoço "false"
checkbox Punho "false"
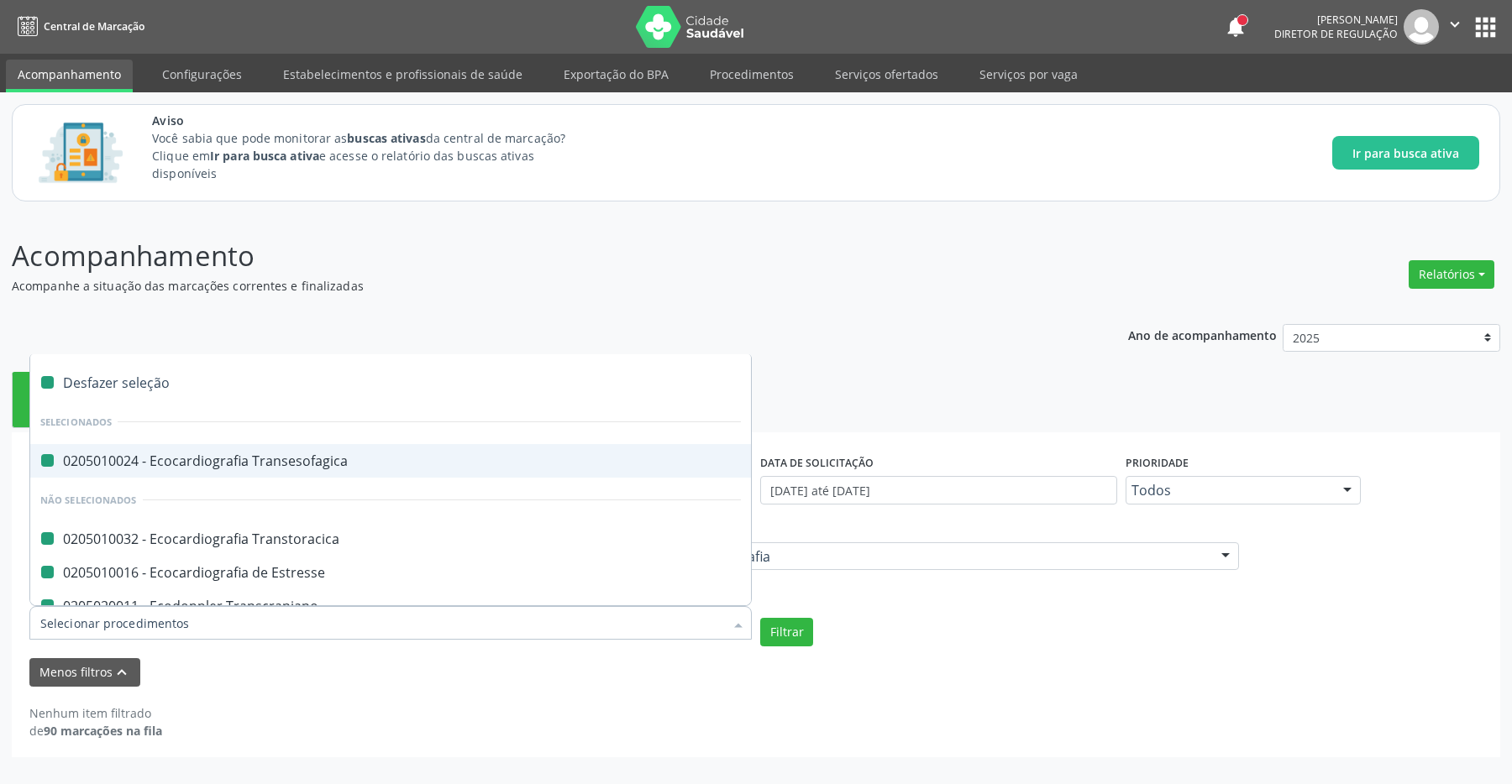
checkbox Pé "false"
checkbox Quadril "false"
checkbox Inguinal "false"
checkbox Tornozelo "false"
checkbox Carpo "false"
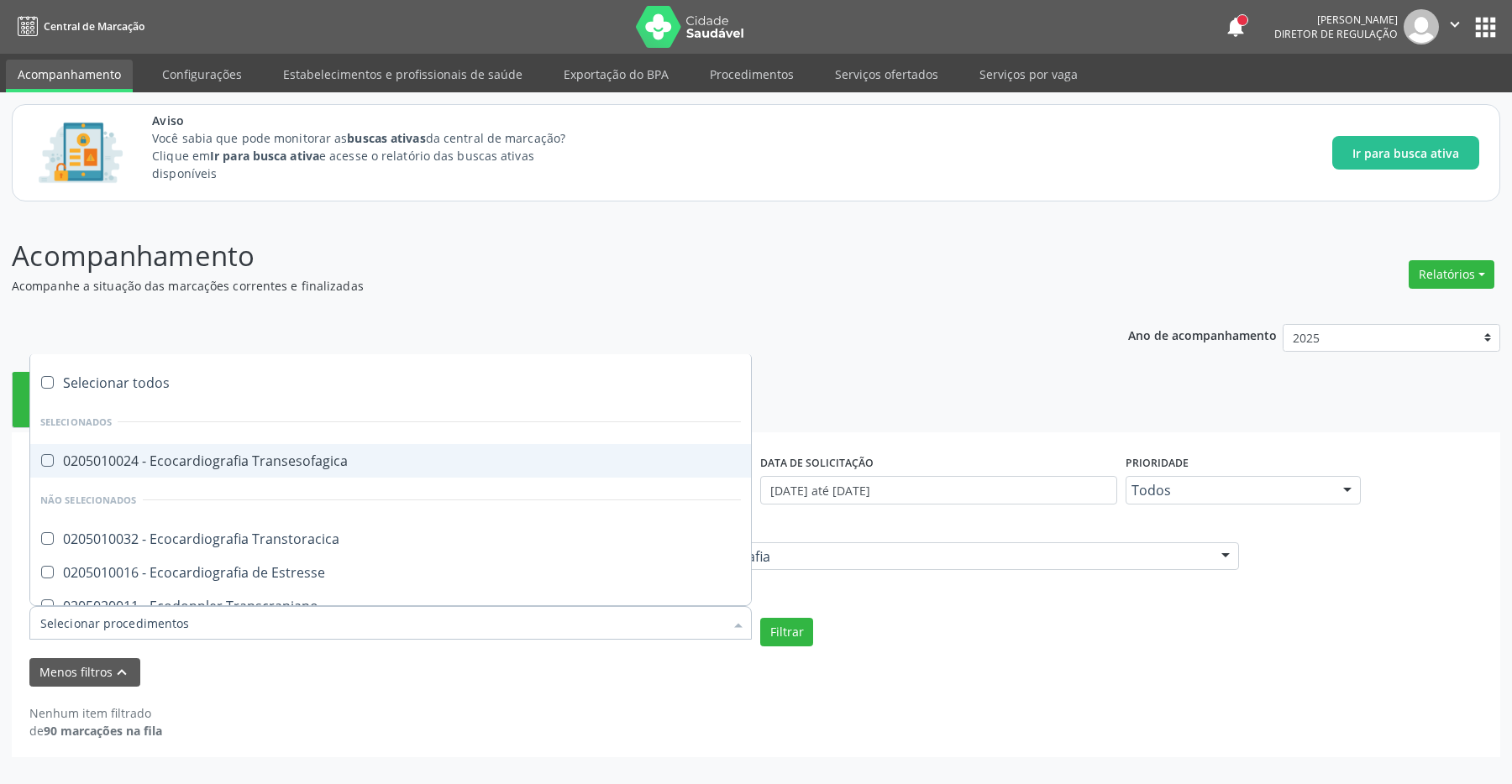
click at [47, 467] on Transesofagica at bounding box center [48, 461] width 13 height 13
click at [41, 466] on Transesofagica "checkbox" at bounding box center [36, 461] width 11 height 11
checkbox Transesofagica "true"
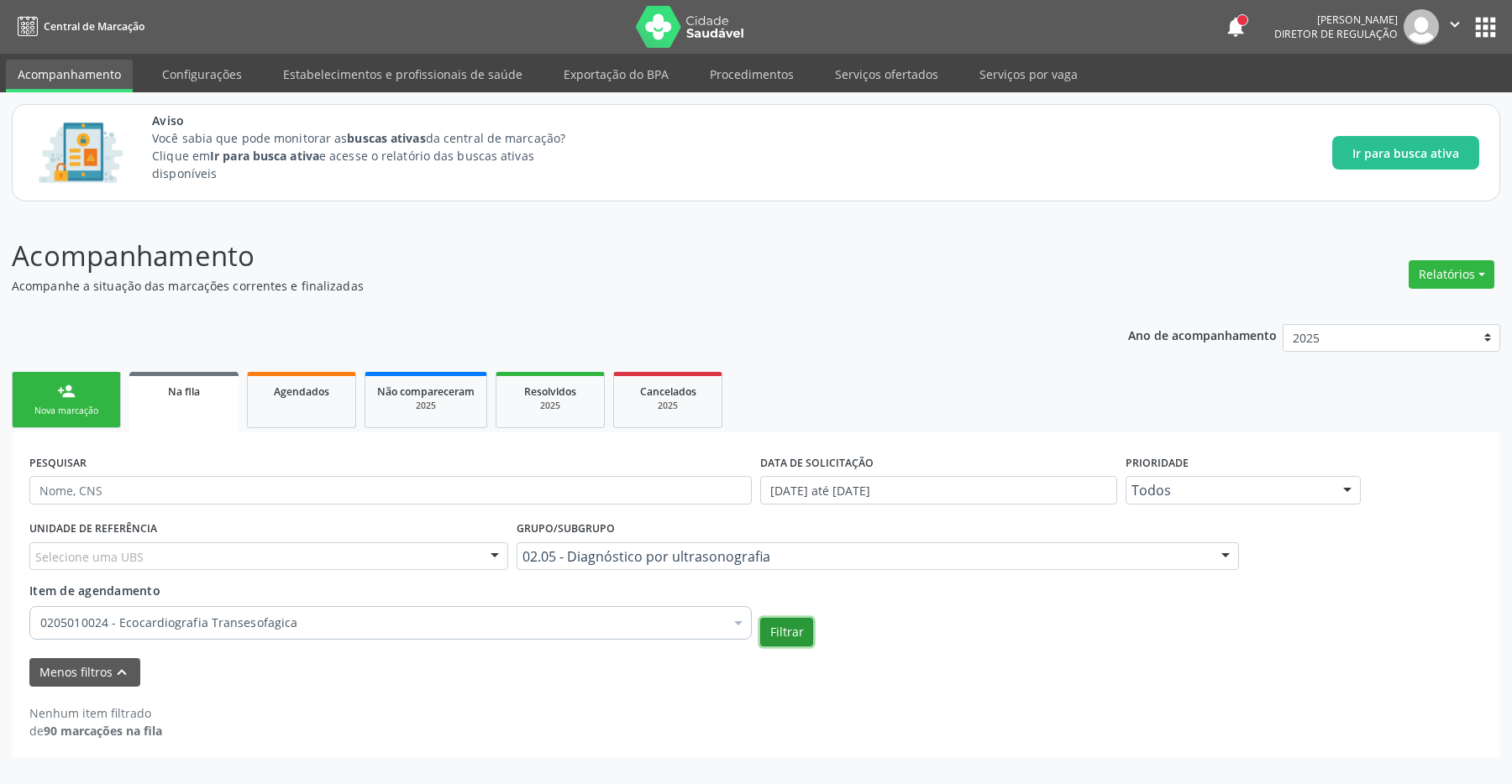
click at [780, 630] on button "Filtrar" at bounding box center [786, 632] width 53 height 29
click at [68, 665] on button "Menos filtros keyboard_arrow_up" at bounding box center [84, 673] width 111 height 30
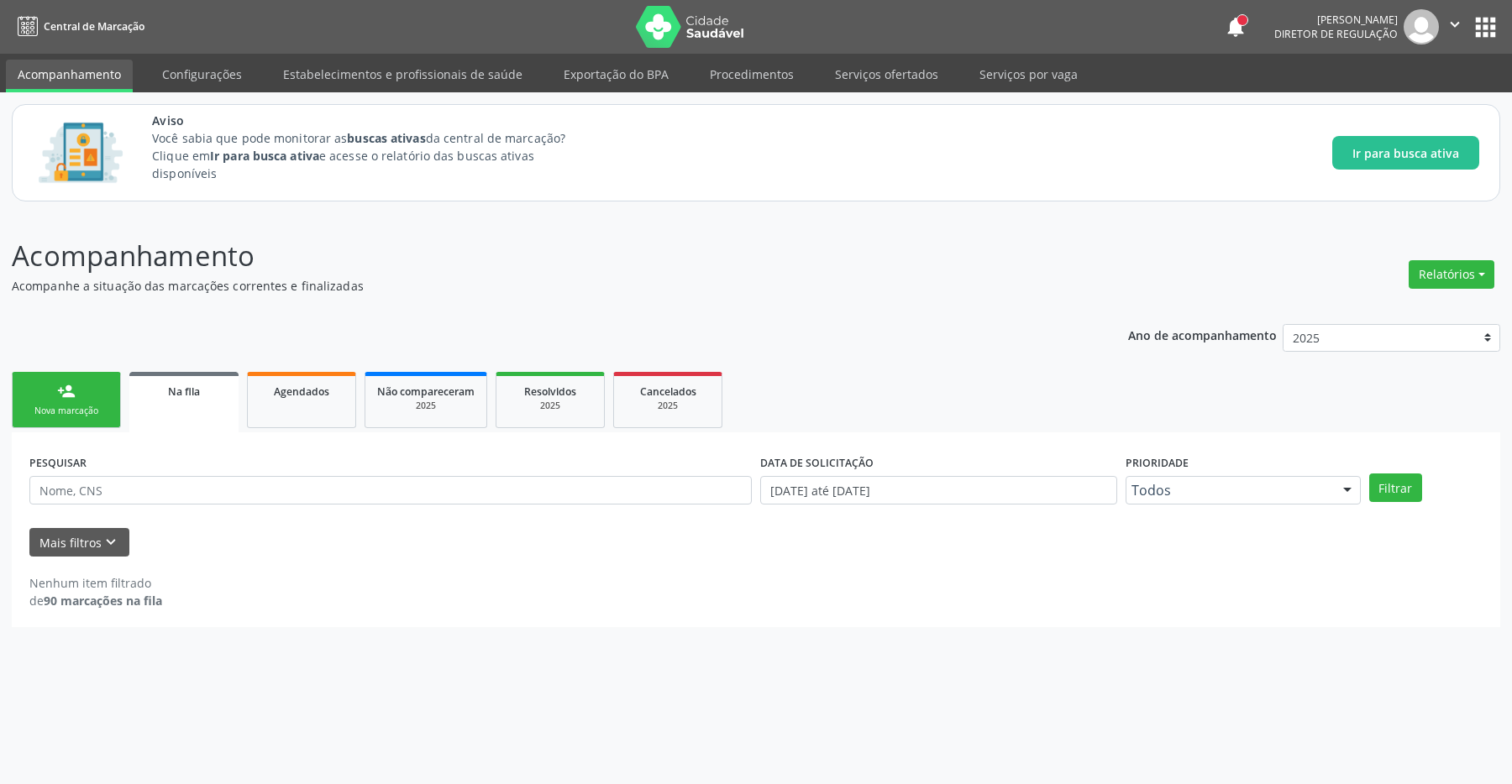
click at [191, 403] on link "Na fila" at bounding box center [184, 401] width 110 height 60
click at [101, 604] on strong "90 marcações na fila" at bounding box center [103, 601] width 119 height 16
click at [88, 393] on link "person_add Nova marcação" at bounding box center [66, 400] width 110 height 57
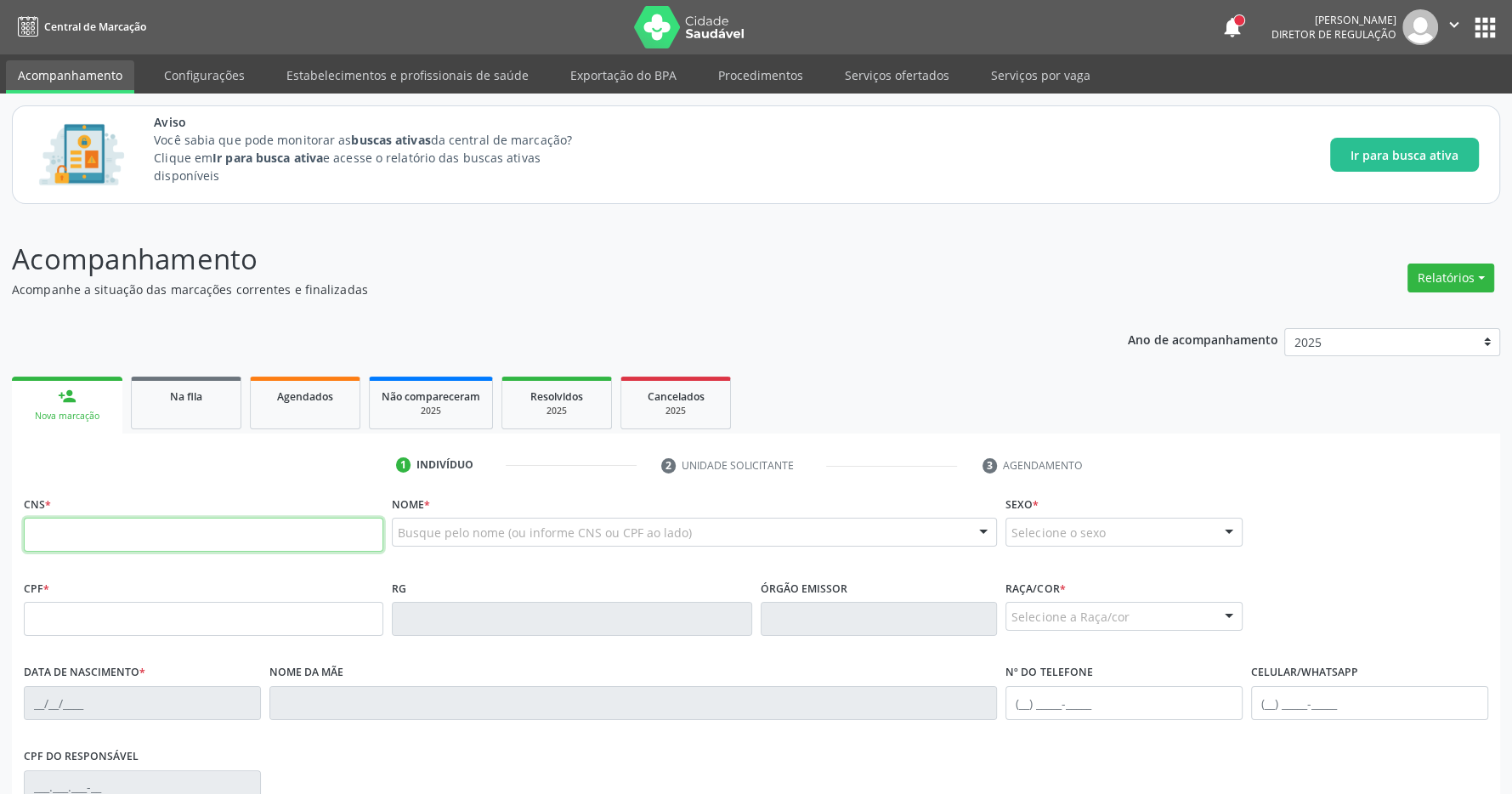
click at [178, 528] on input "text" at bounding box center [204, 534] width 360 height 34
type input "709 6066 2006 6871"
type input "730.737.254-15"
type input "[DATE]"
type input "[PERSON_NAME]"
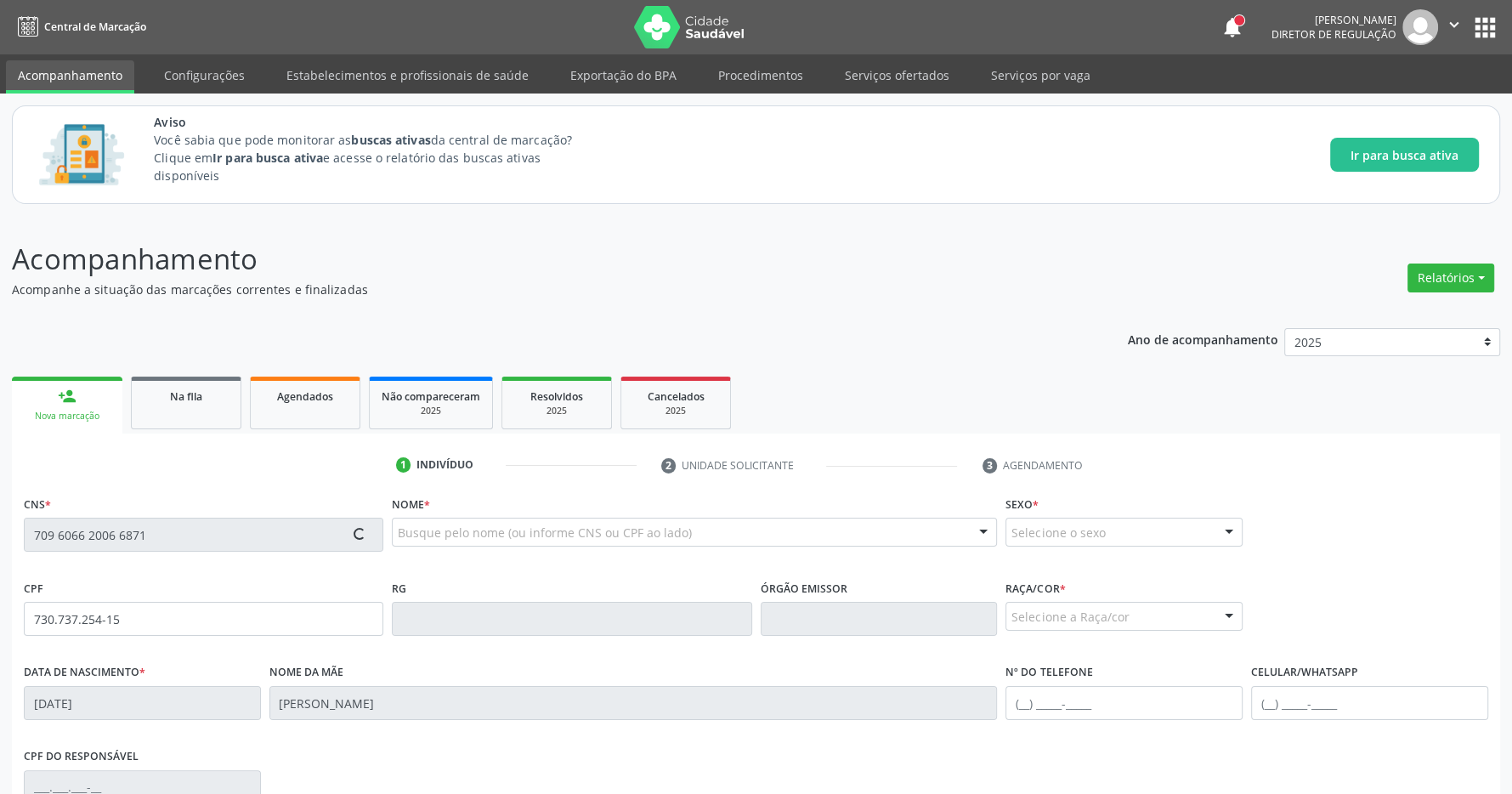
type input "[PHONE_NUMBER]"
type input "74"
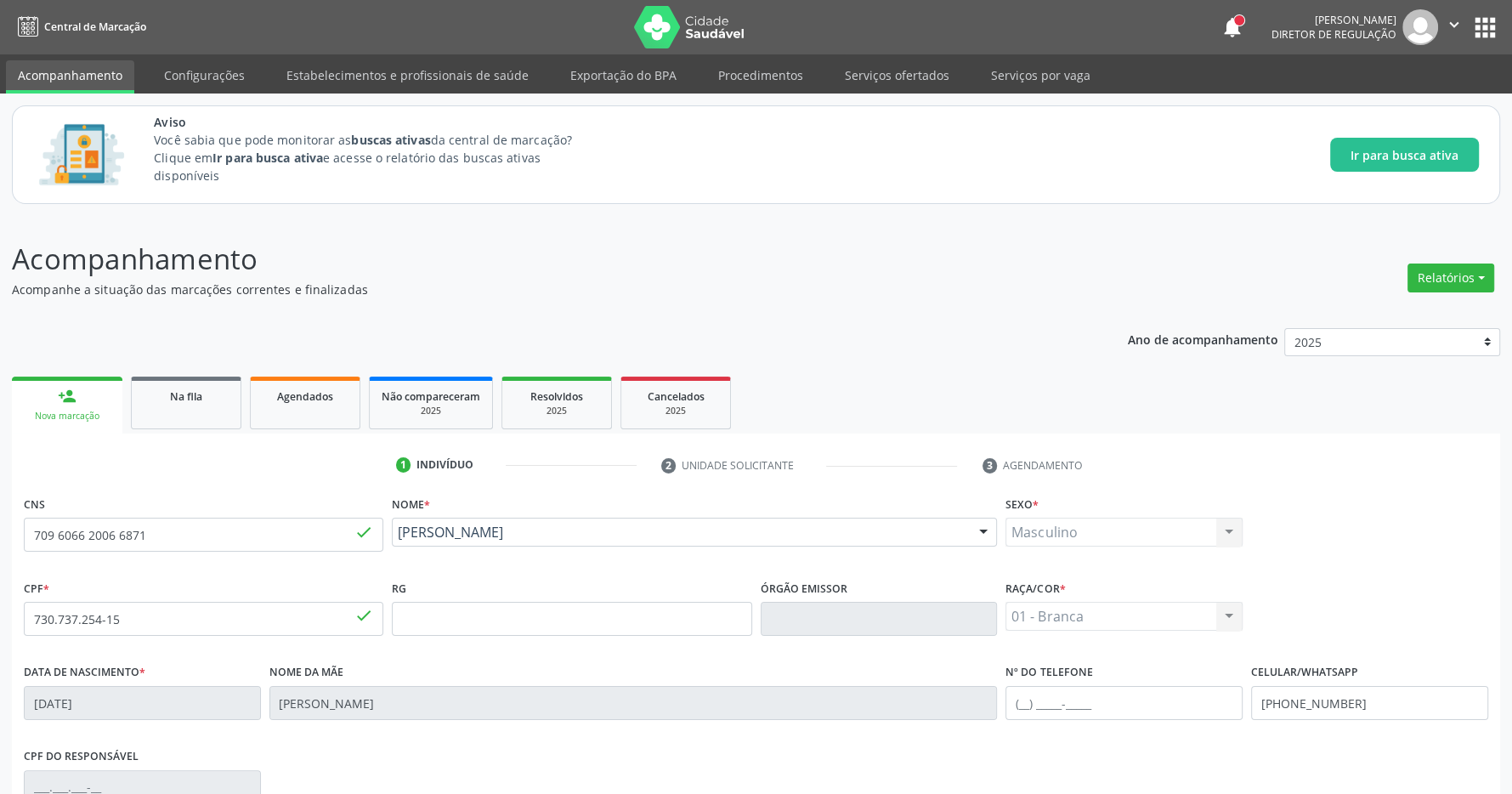
scroll to position [252, 0]
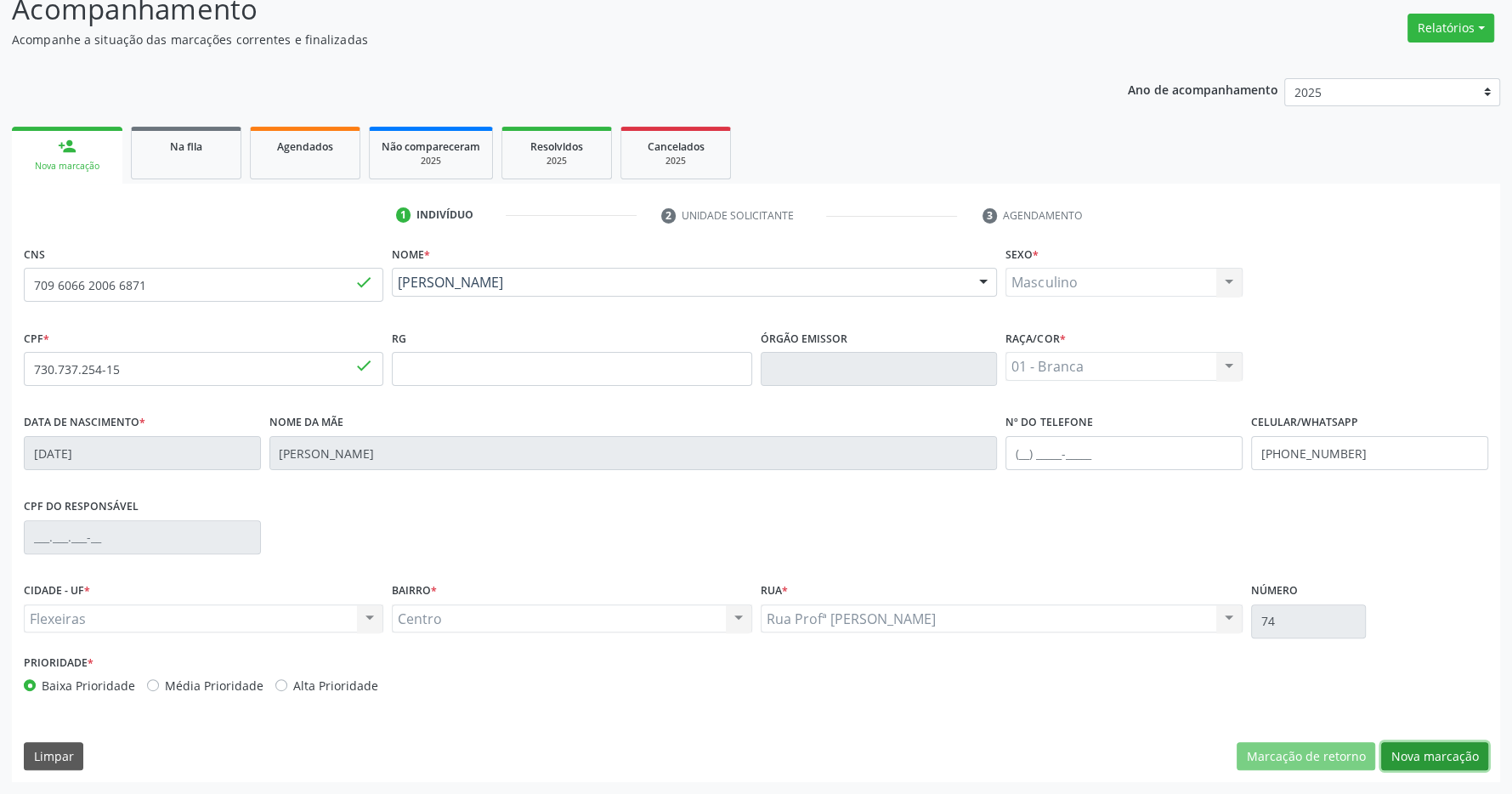
click at [1414, 745] on button "Nova marcação" at bounding box center [1435, 757] width 107 height 29
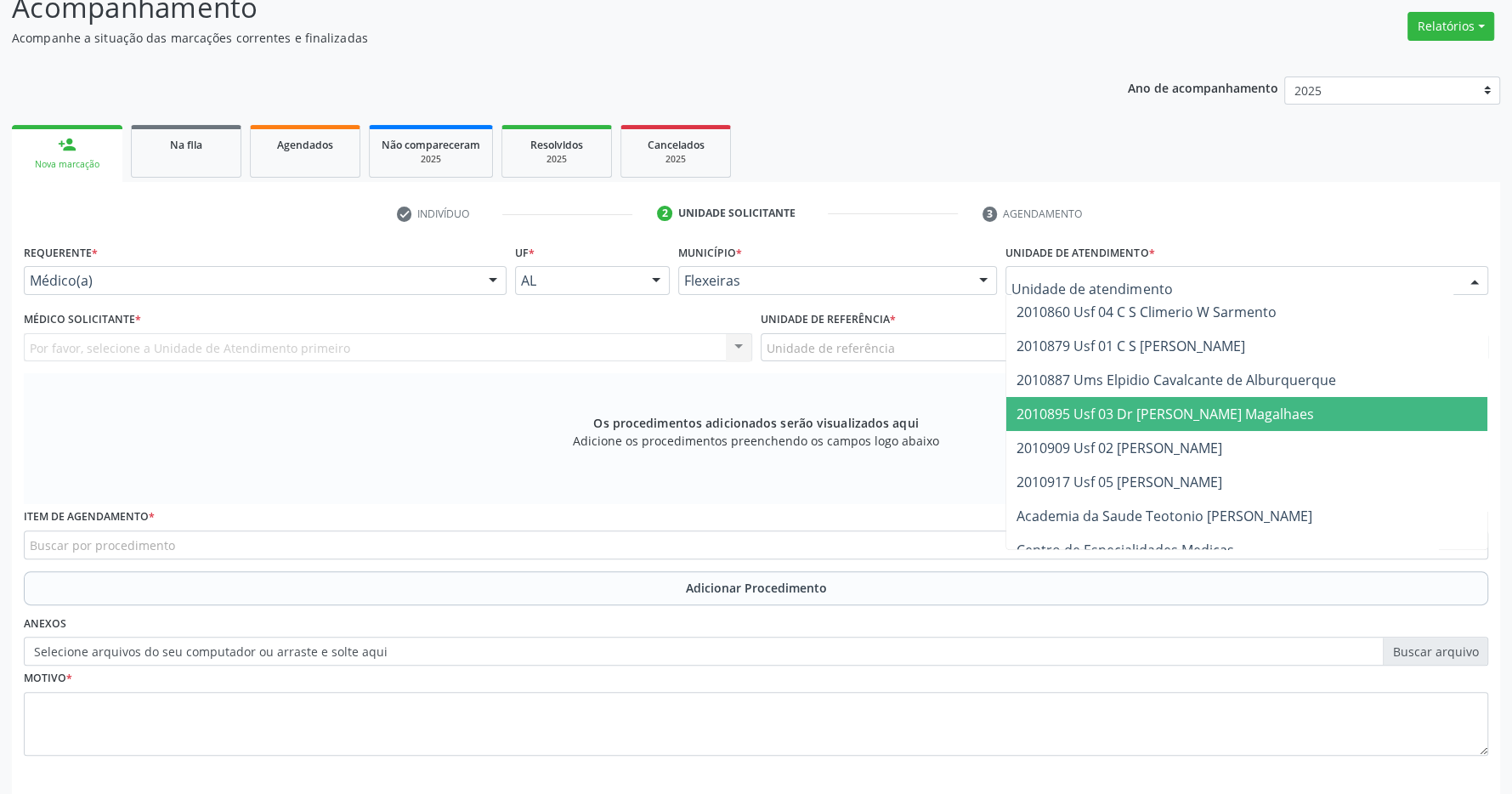
click at [1160, 412] on span "2010895 Usf 03 Dr [PERSON_NAME] Magalhaes" at bounding box center [1165, 414] width 297 height 19
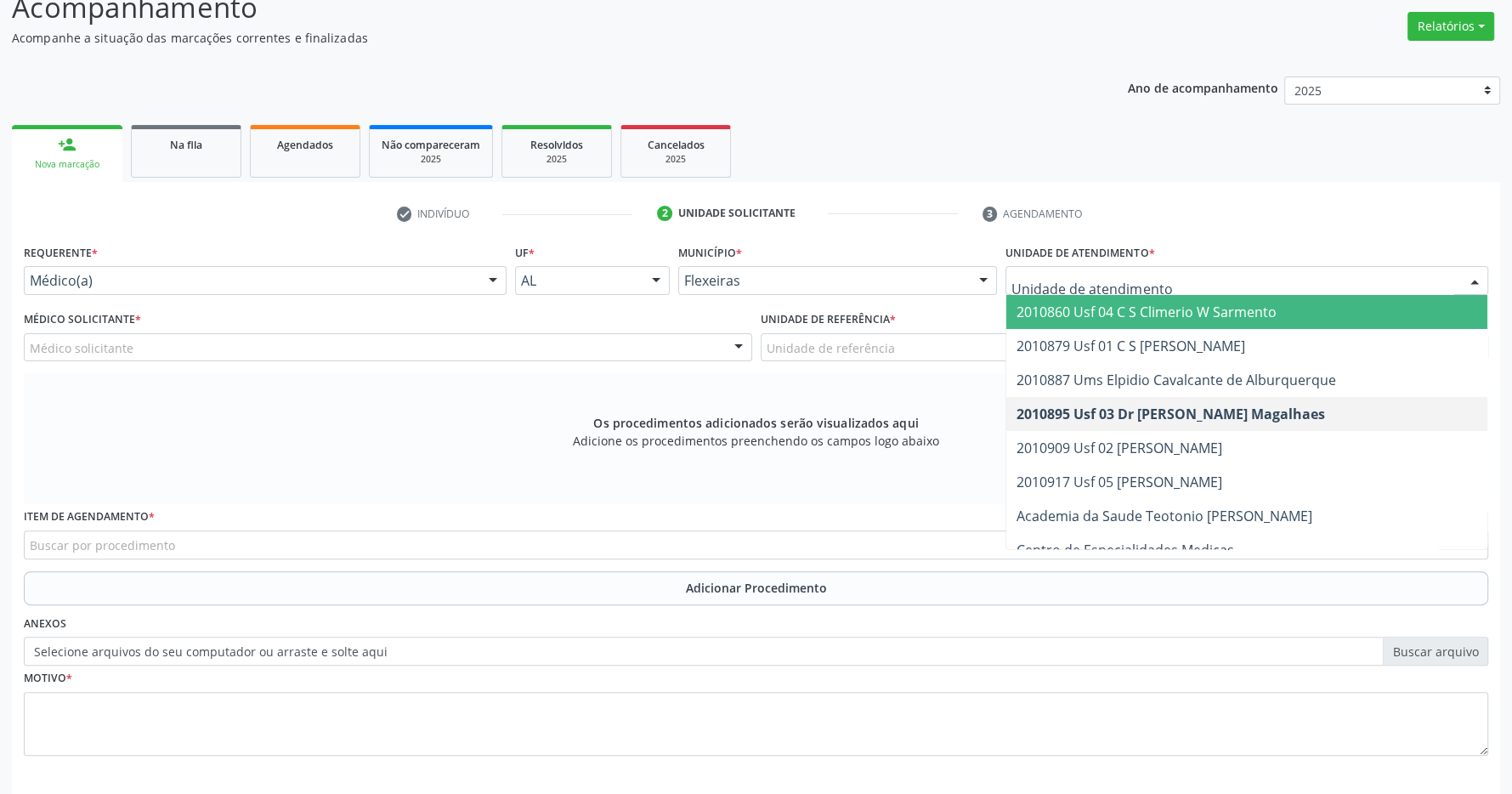
click at [1204, 319] on span "2010860 Usf 04 C S Climerio W Sarmento" at bounding box center [1147, 312] width 260 height 19
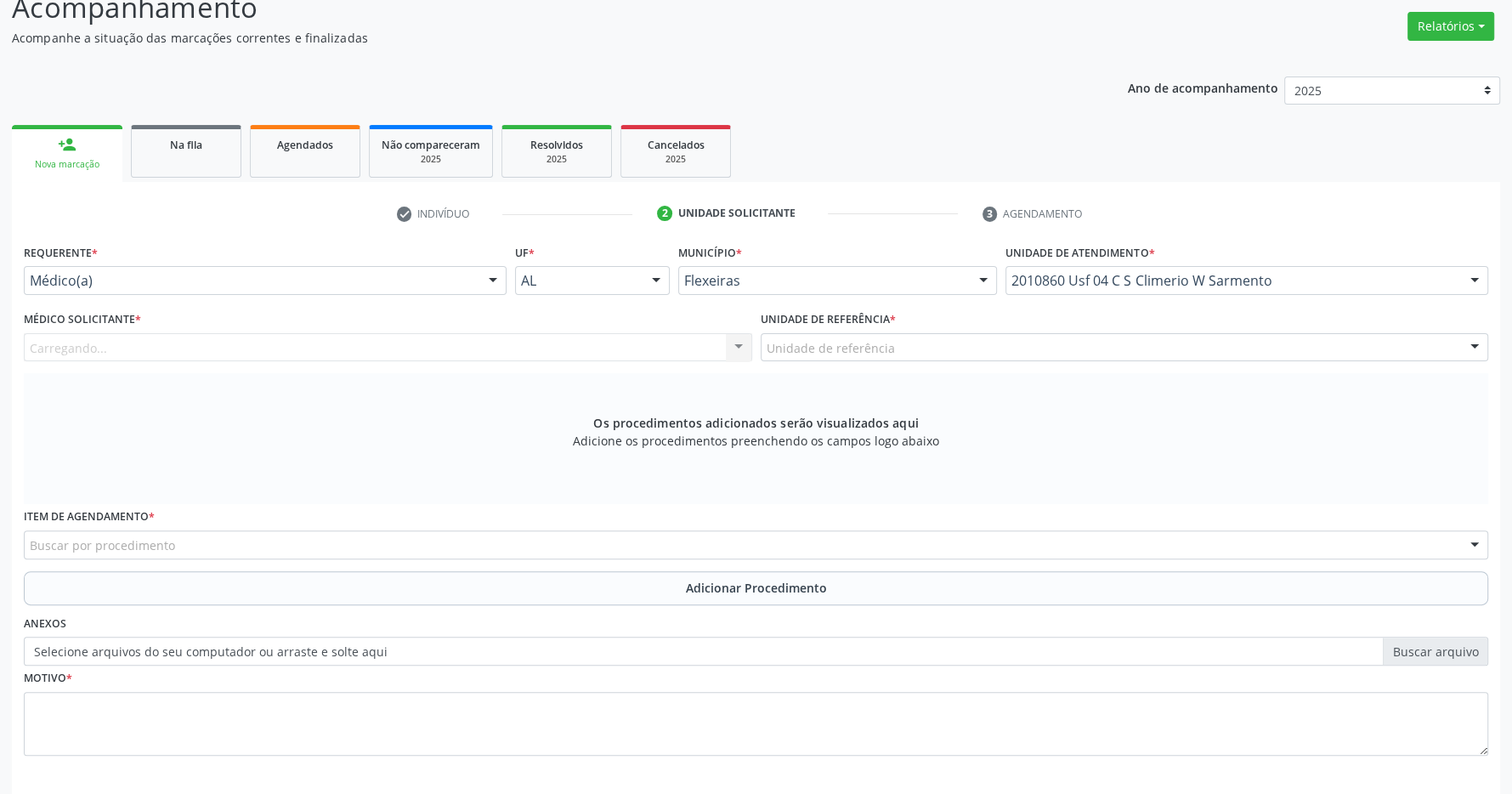
click at [923, 351] on div "Unidade de referência" at bounding box center [1125, 348] width 728 height 29
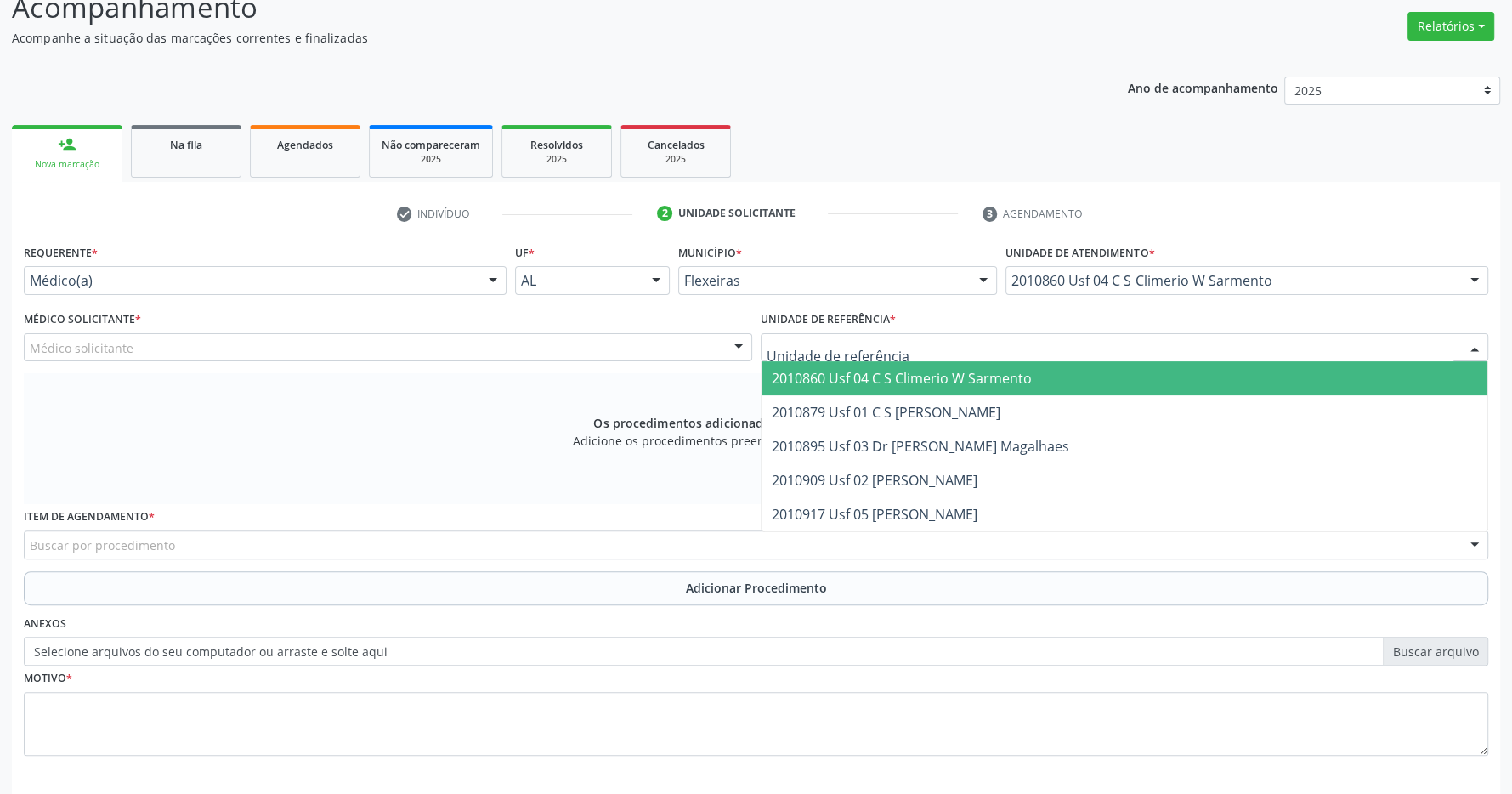
click at [944, 383] on span "2010860 Usf 04 C S Climerio W Sarmento" at bounding box center [902, 378] width 260 height 19
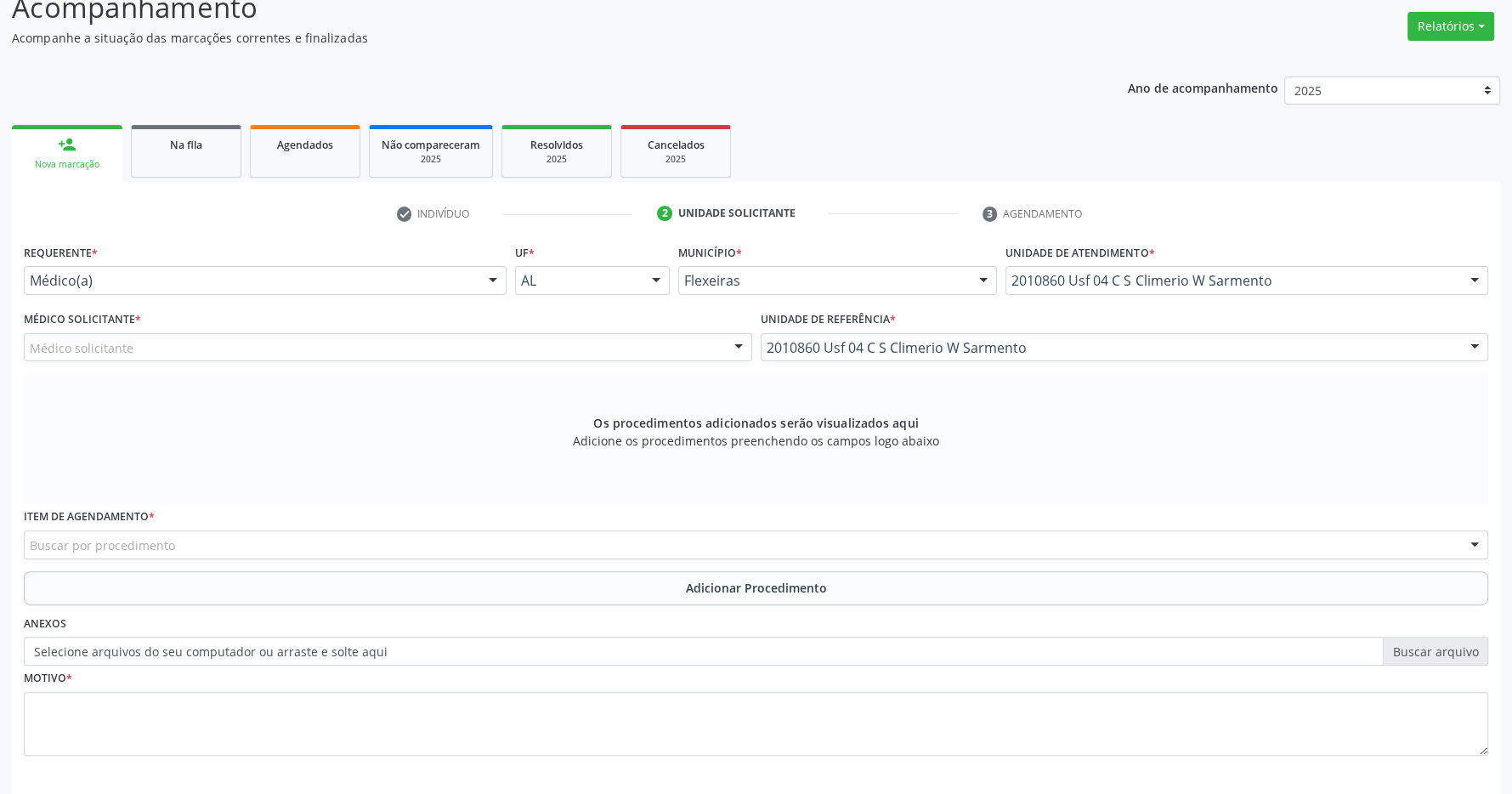
click at [664, 360] on div "Médico solicitante" at bounding box center [387, 348] width 728 height 29
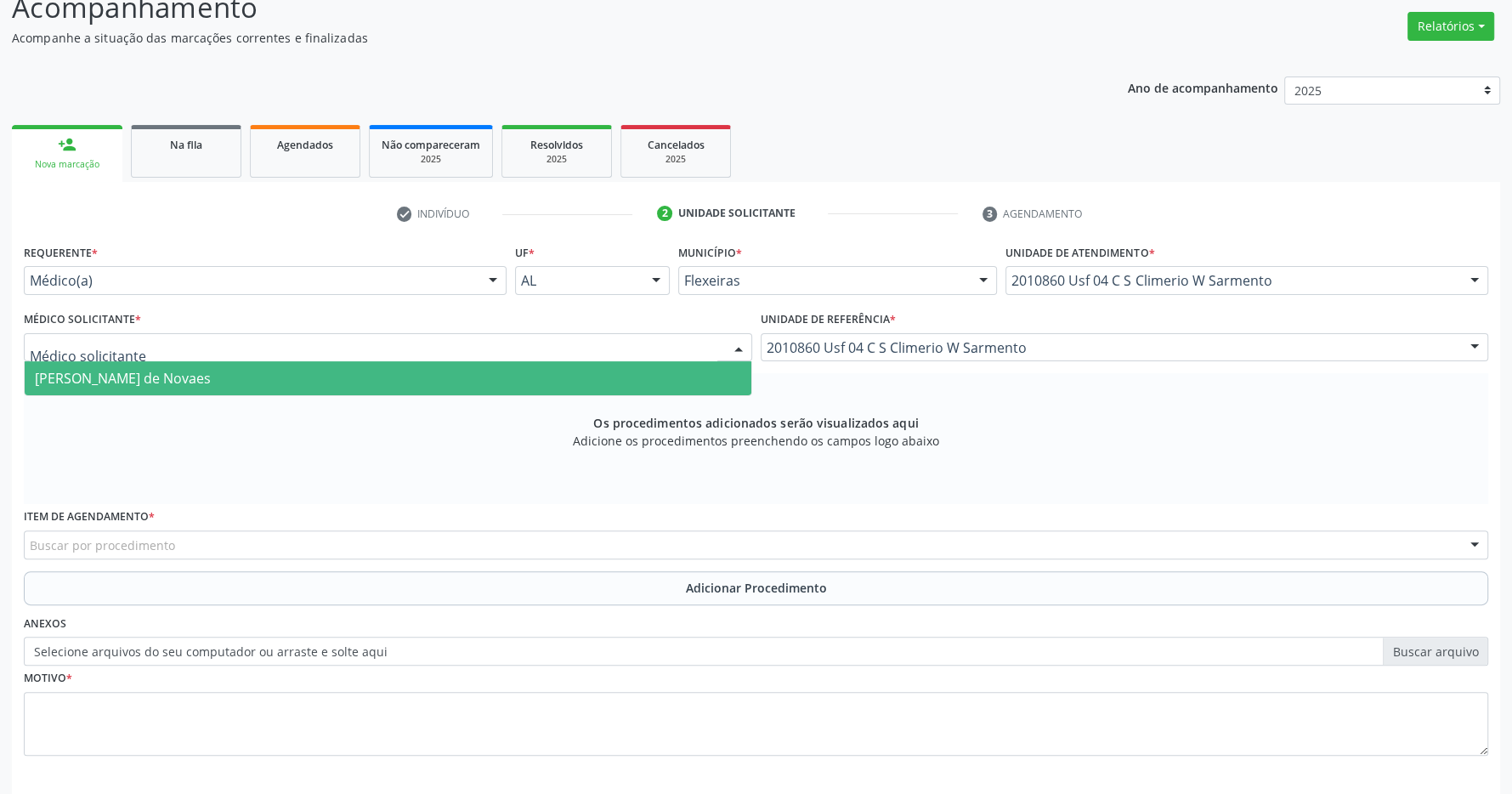
click at [610, 361] on input "text" at bounding box center [374, 356] width 687 height 34
click at [598, 373] on span "[PERSON_NAME] de Novaes" at bounding box center [387, 377] width 726 height 34
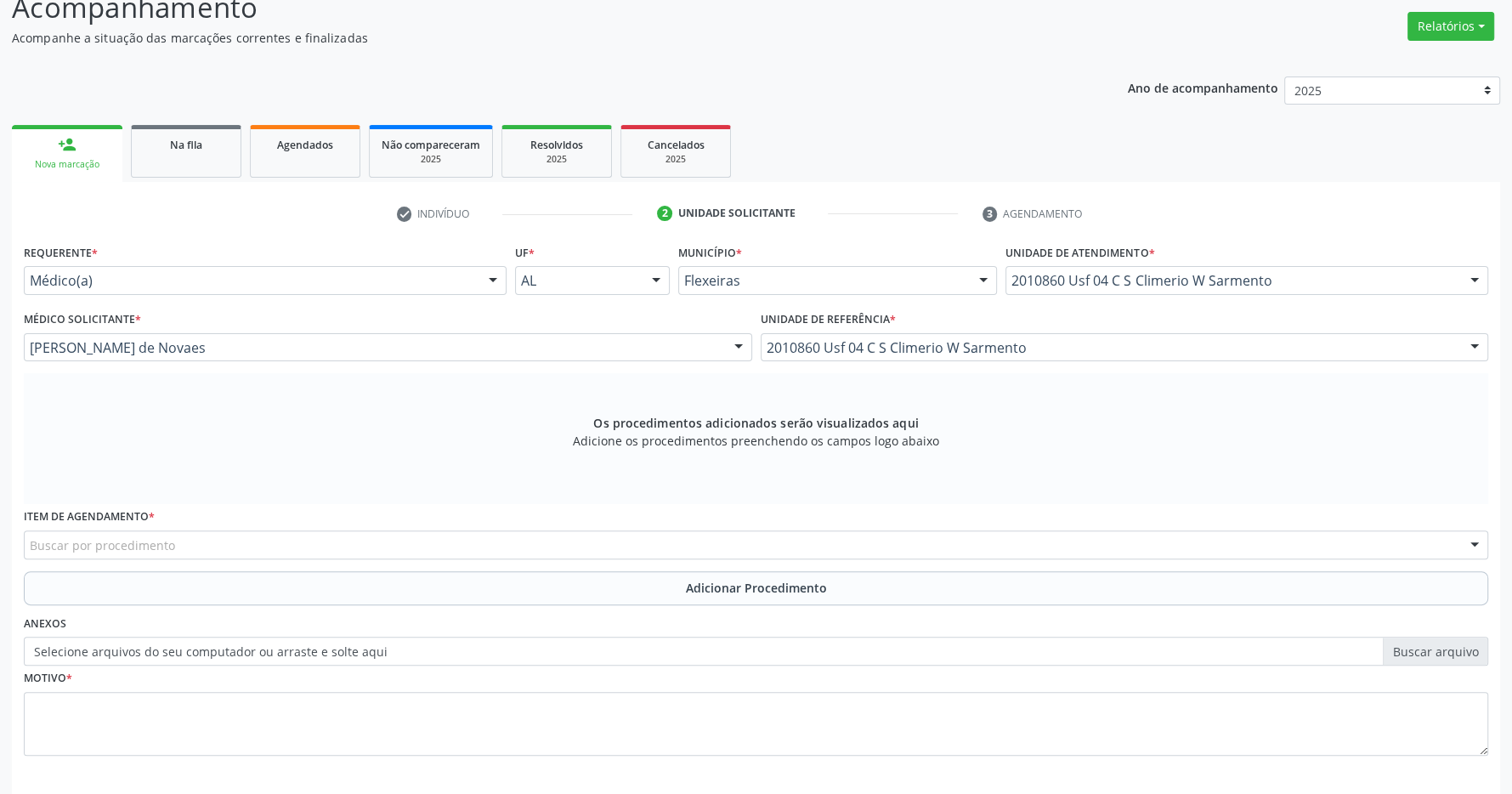
click at [597, 549] on div "Buscar por procedimento" at bounding box center [756, 545] width 1465 height 29
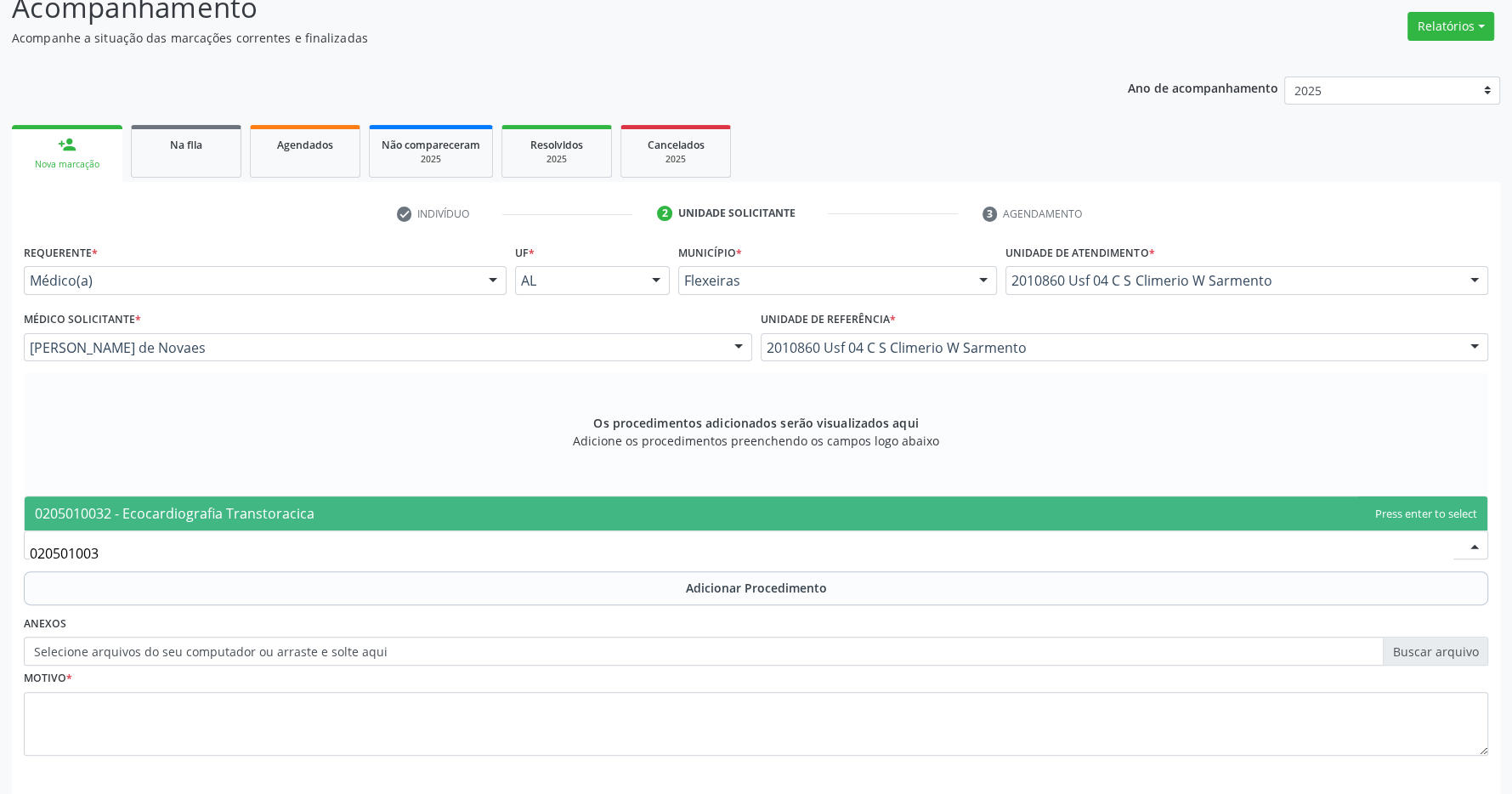
type input "0205010032"
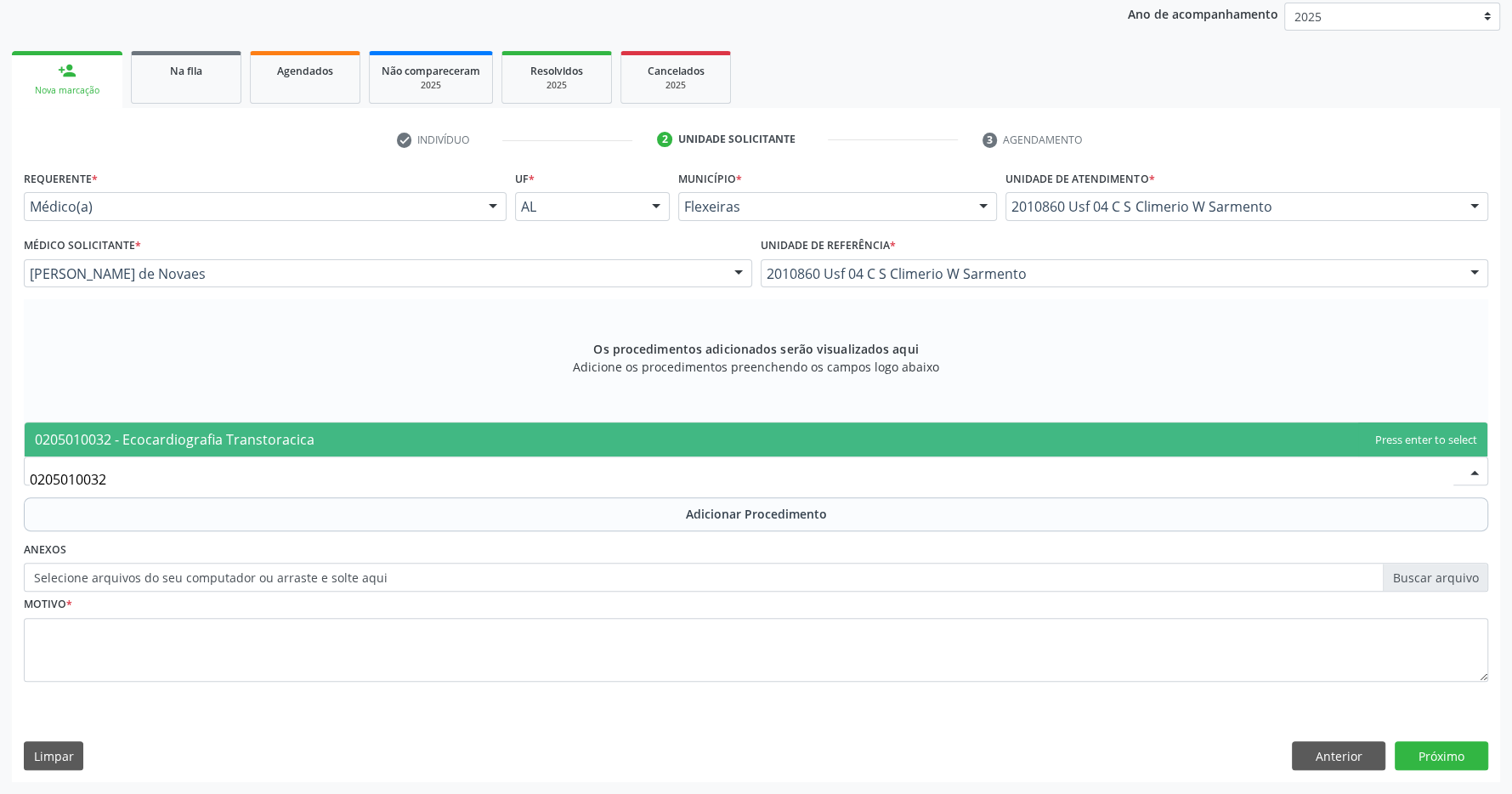
click at [608, 443] on span "0205010032 - Ecocardiografia Transtoracica" at bounding box center [756, 439] width 1463 height 34
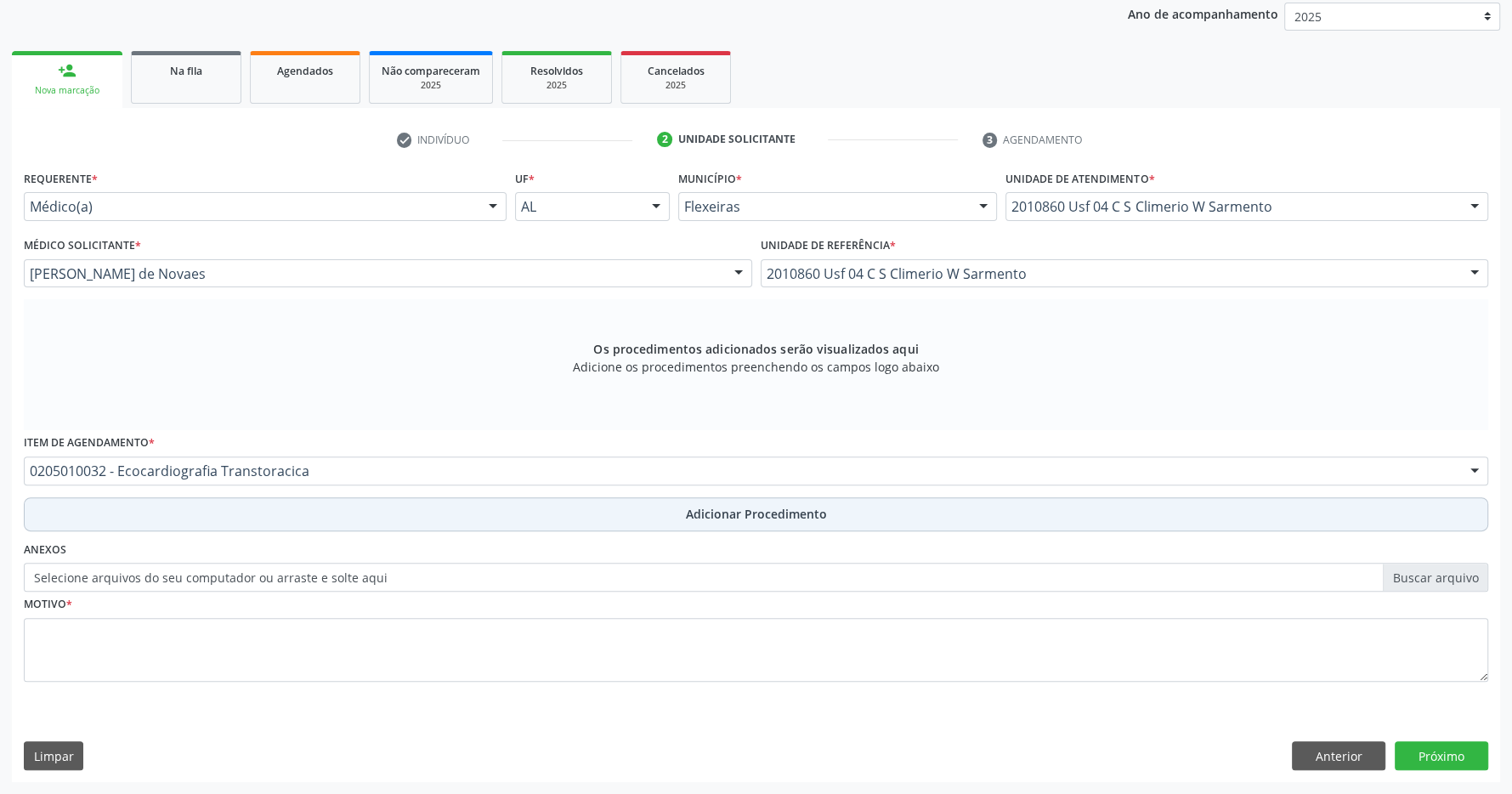
click at [717, 524] on button "Adicionar Procedimento" at bounding box center [756, 514] width 1465 height 34
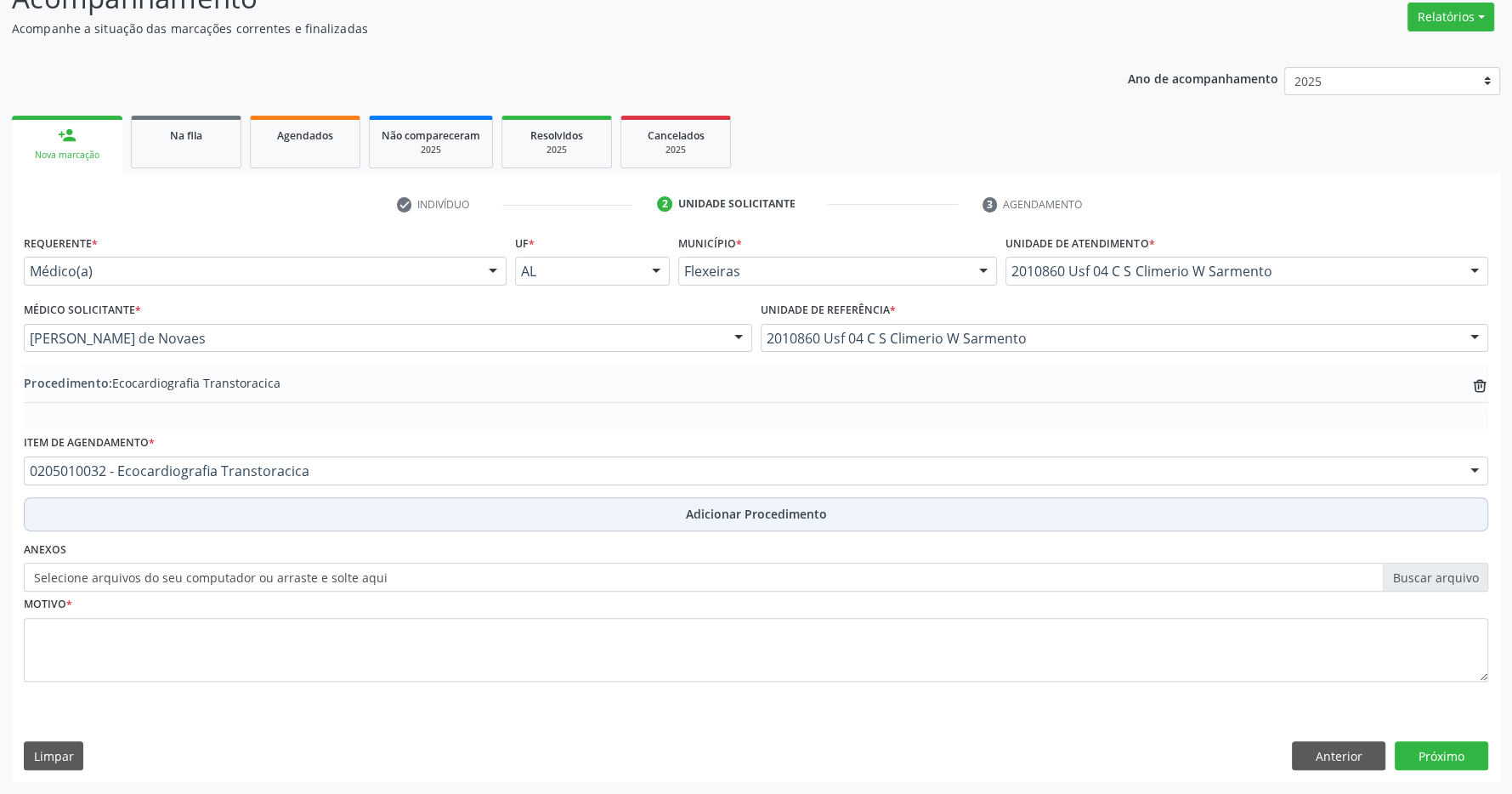
scroll to position [262, 0]
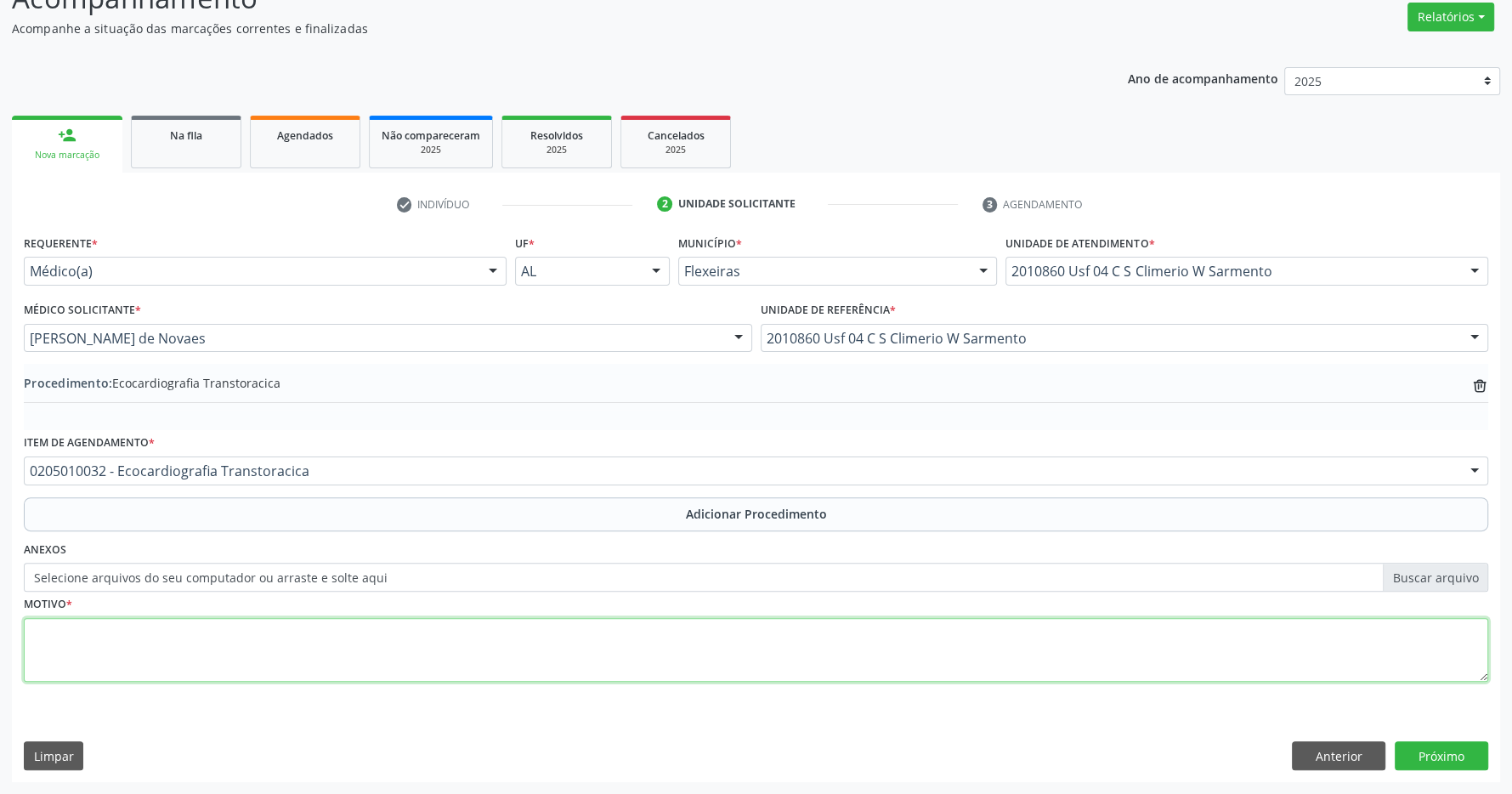
click at [478, 653] on textarea at bounding box center [756, 650] width 1465 height 65
type textarea "c"
type textarea "[MEDICAL_DATA]"
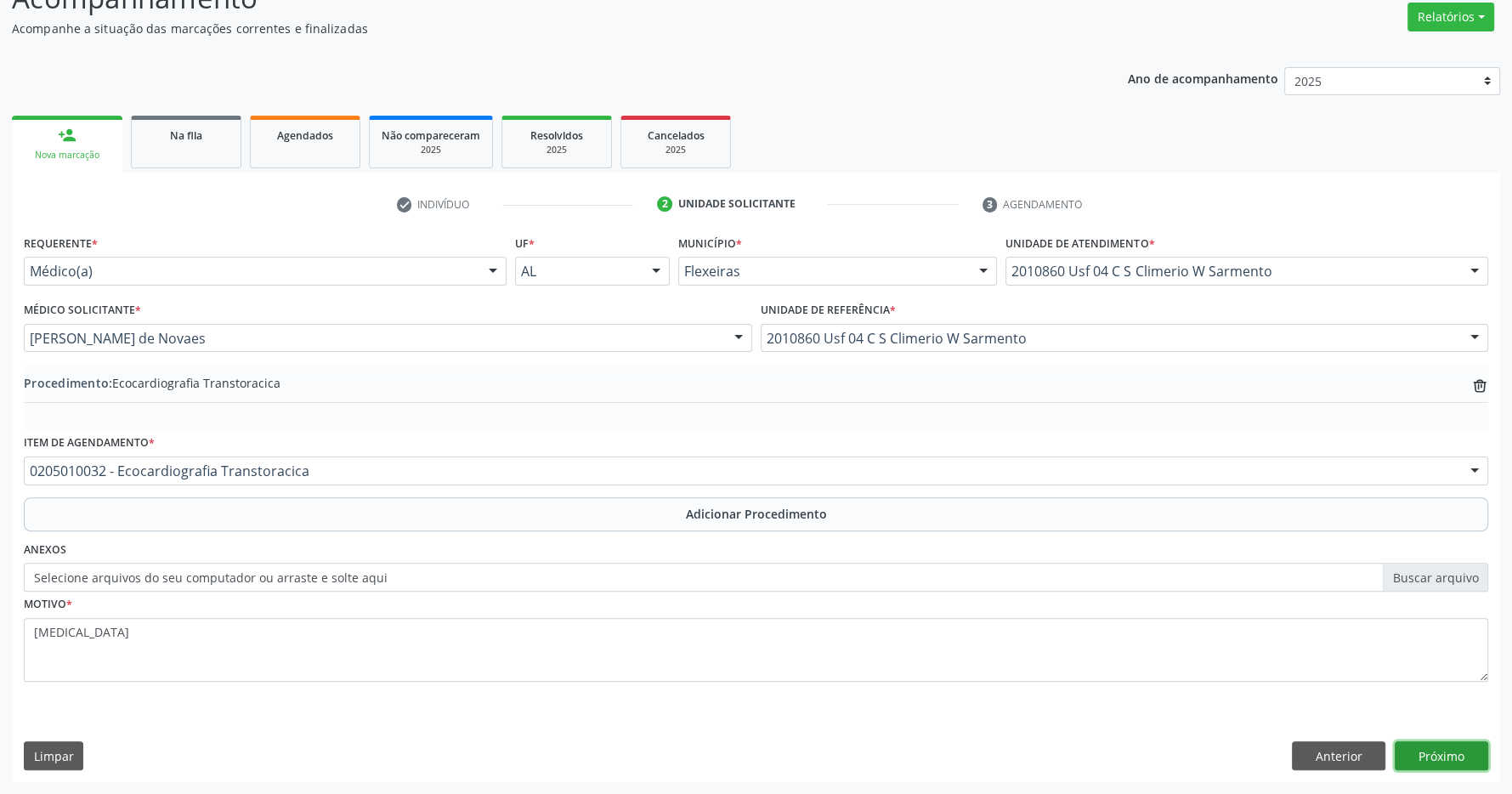
click at [1446, 751] on button "Próximo" at bounding box center [1441, 756] width 94 height 29
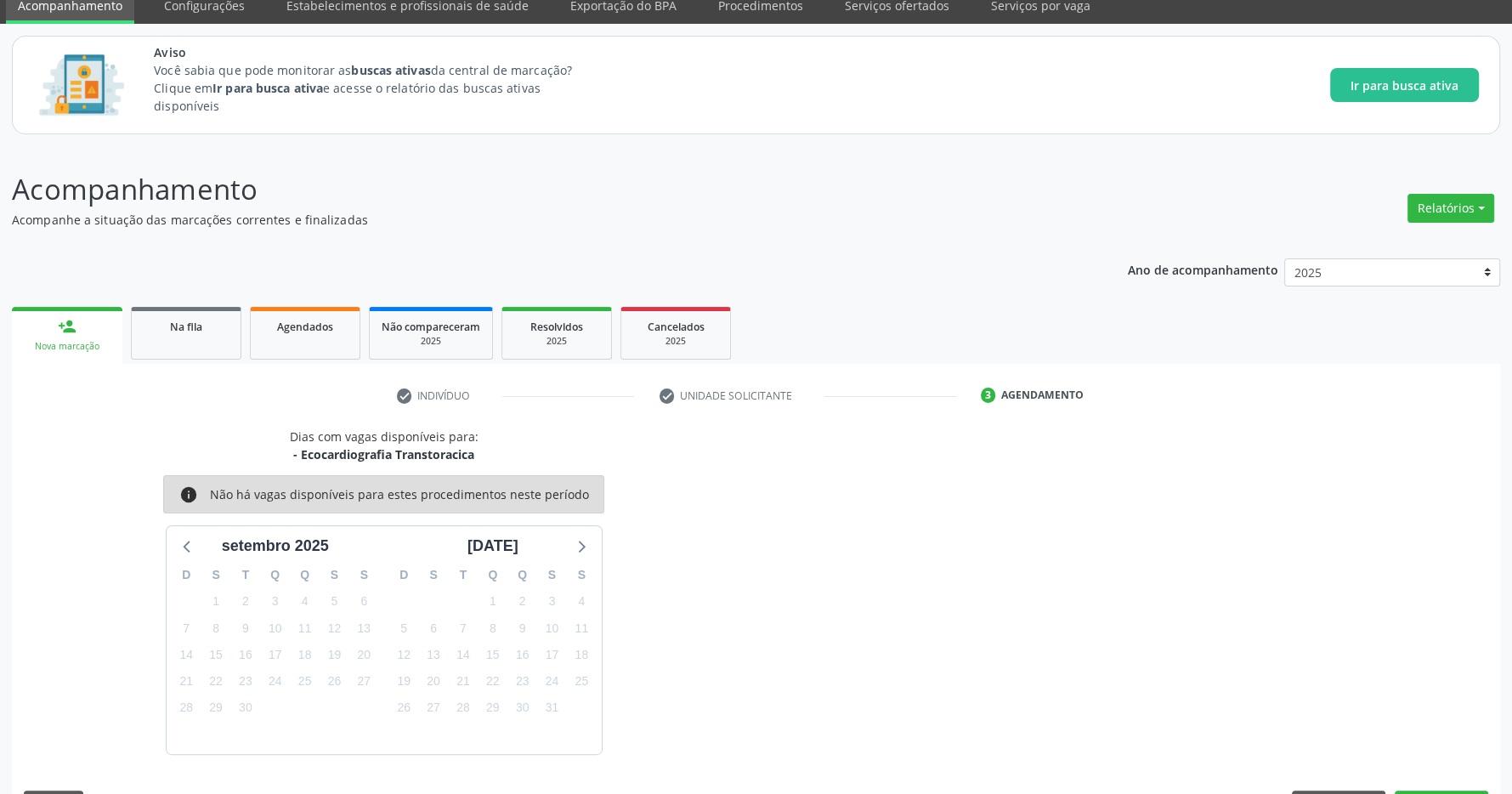
scroll to position [120, 0]
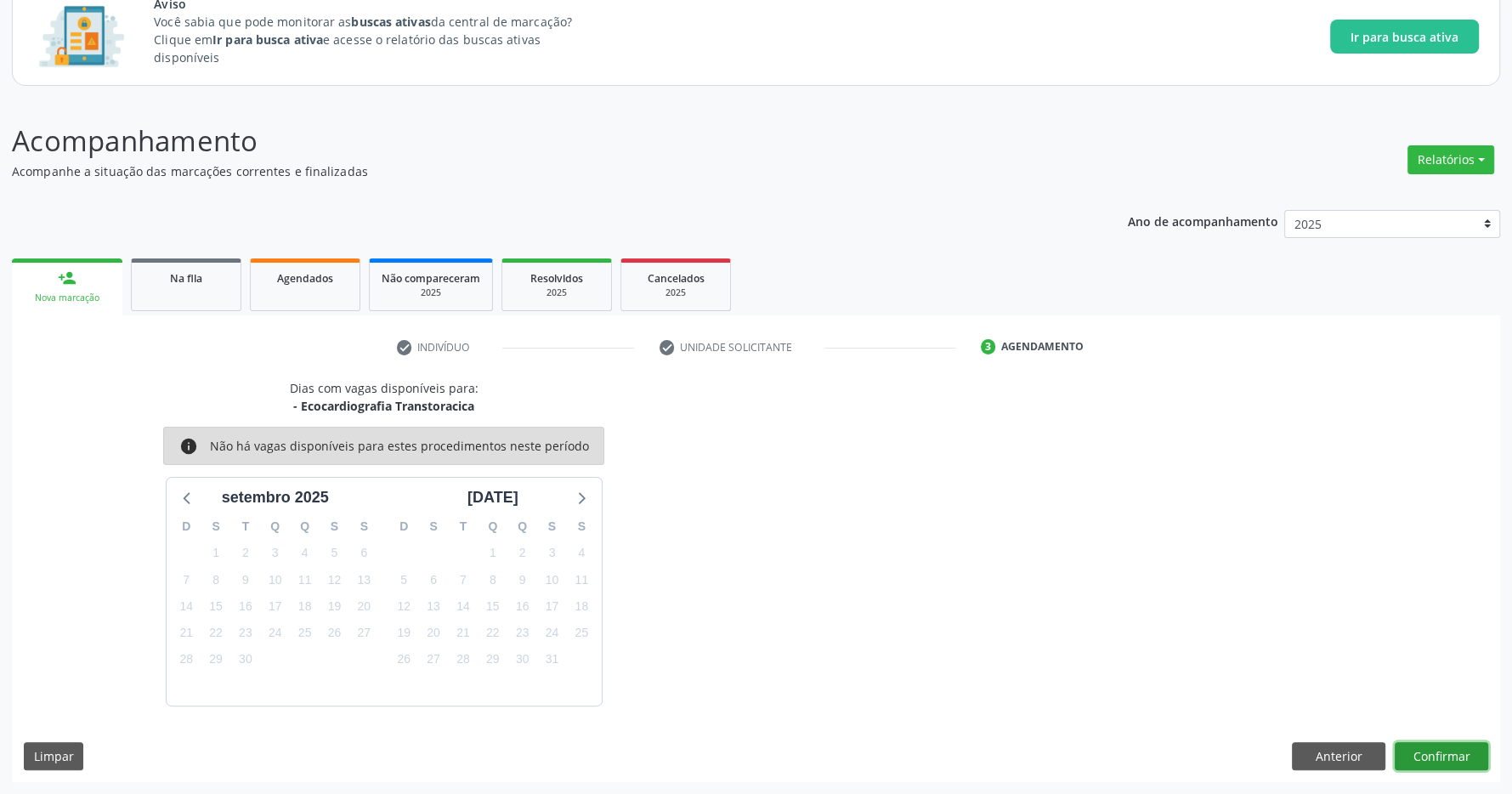
click at [1460, 752] on button "Confirmar" at bounding box center [1441, 757] width 94 height 29
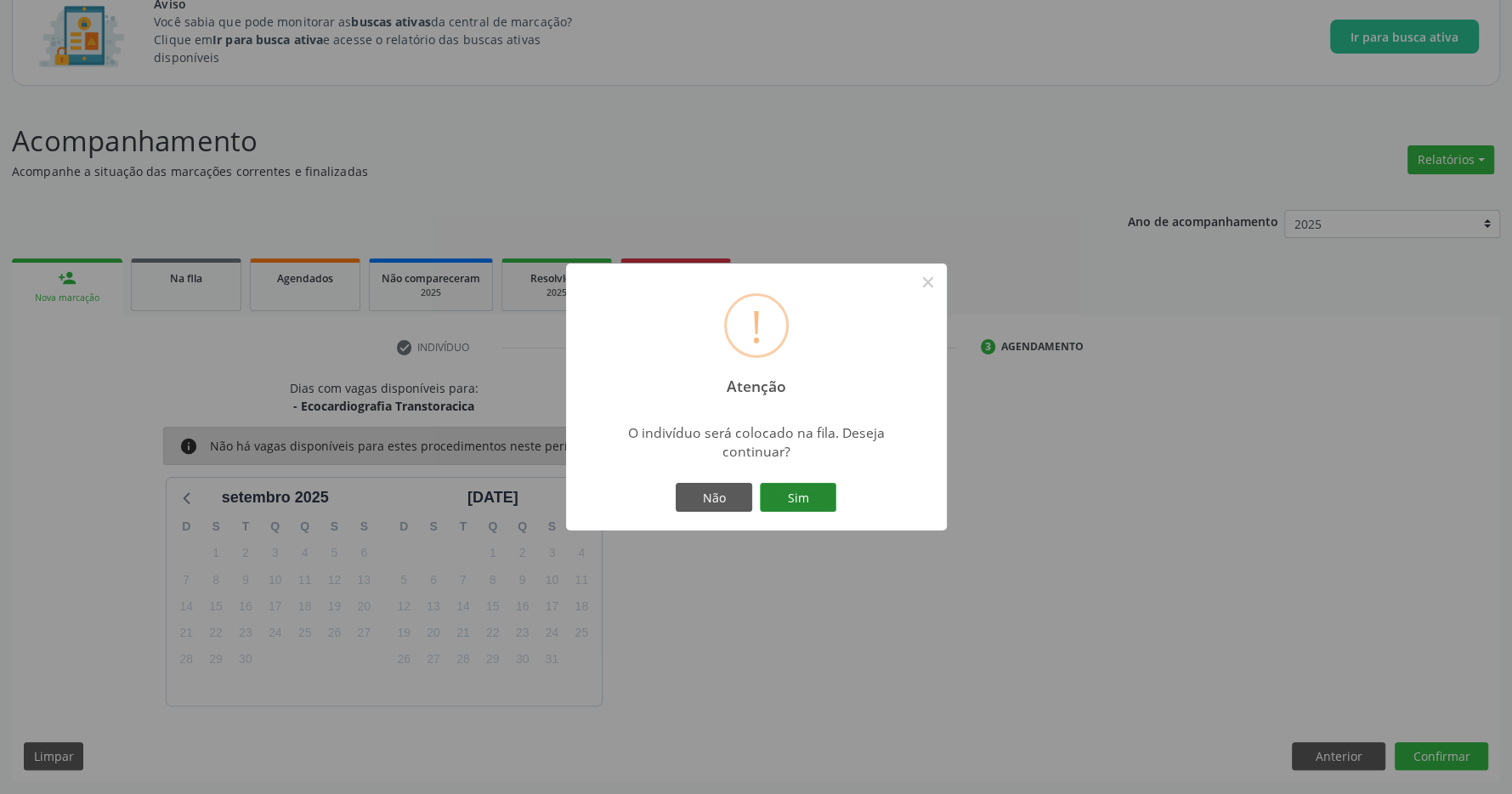
click at [777, 494] on button "Sim" at bounding box center [798, 498] width 76 height 29
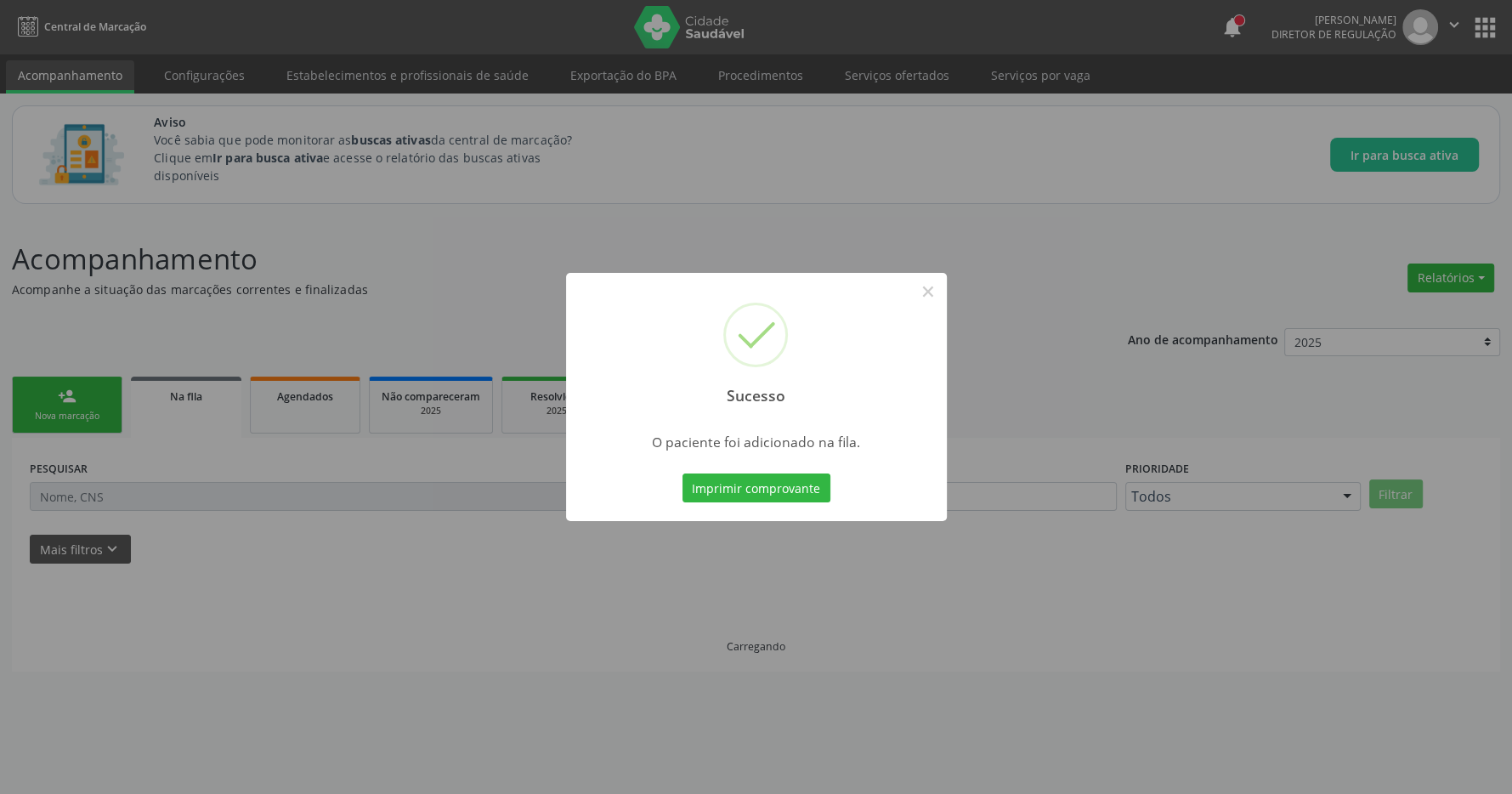
scroll to position [0, 0]
click at [938, 301] on button "×" at bounding box center [937, 292] width 29 height 29
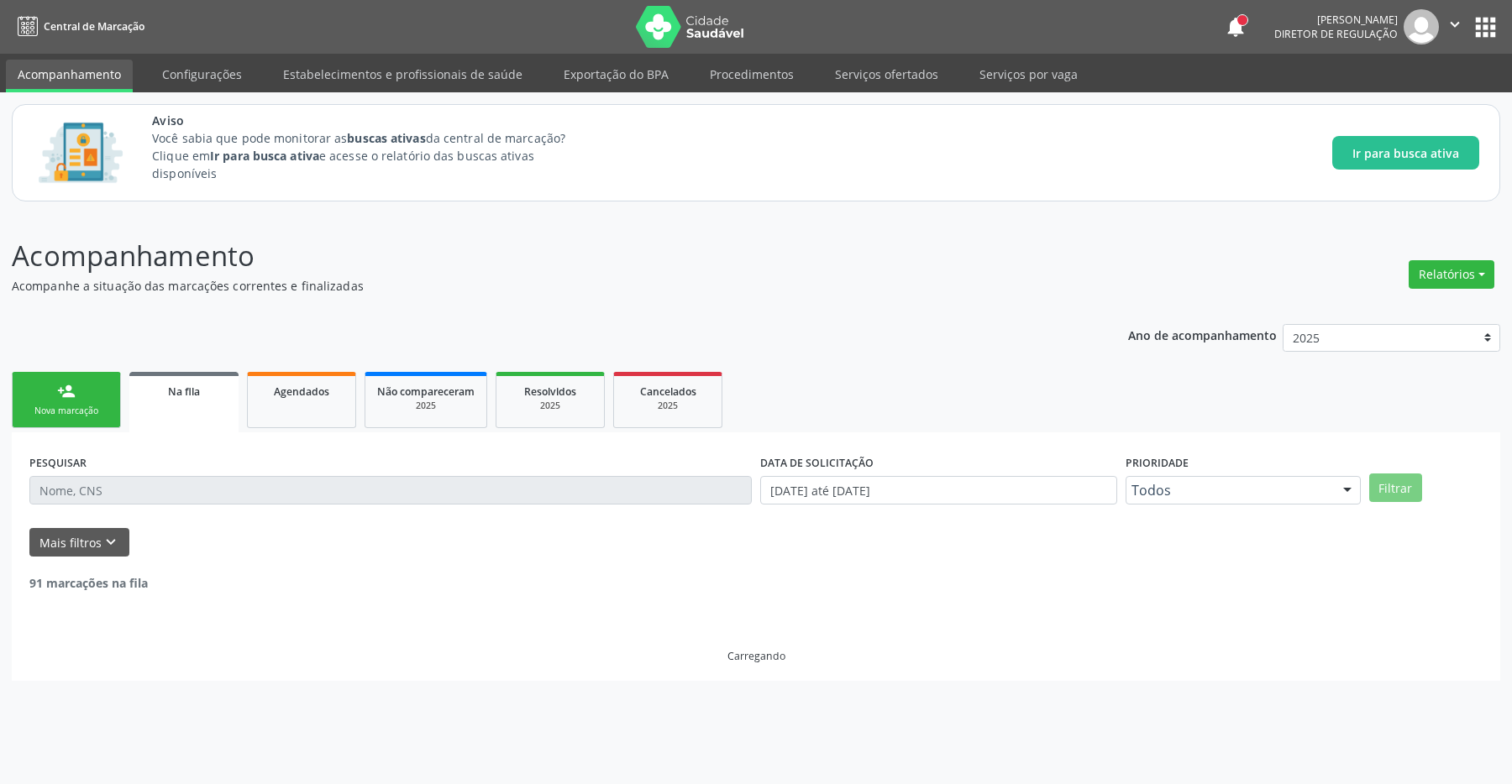
click at [61, 401] on div "person_add" at bounding box center [66, 391] width 19 height 19
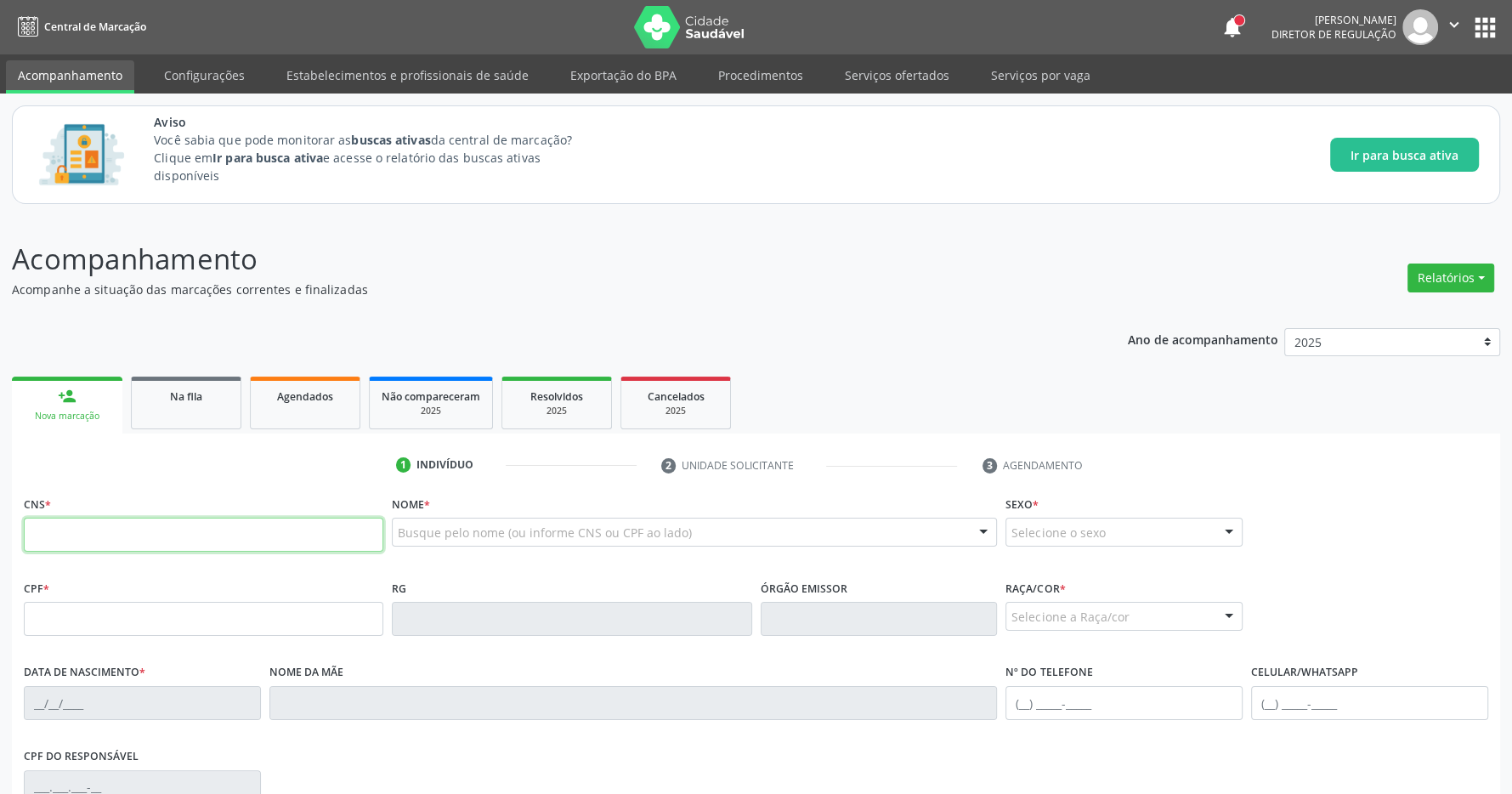
click at [145, 535] on input "text" at bounding box center [204, 534] width 360 height 34
type input "709 2012 4144 1630"
type input "[DATE]"
type input "Gilvania Conceicao de Lima"
type input "[PHONE_NUMBER]"
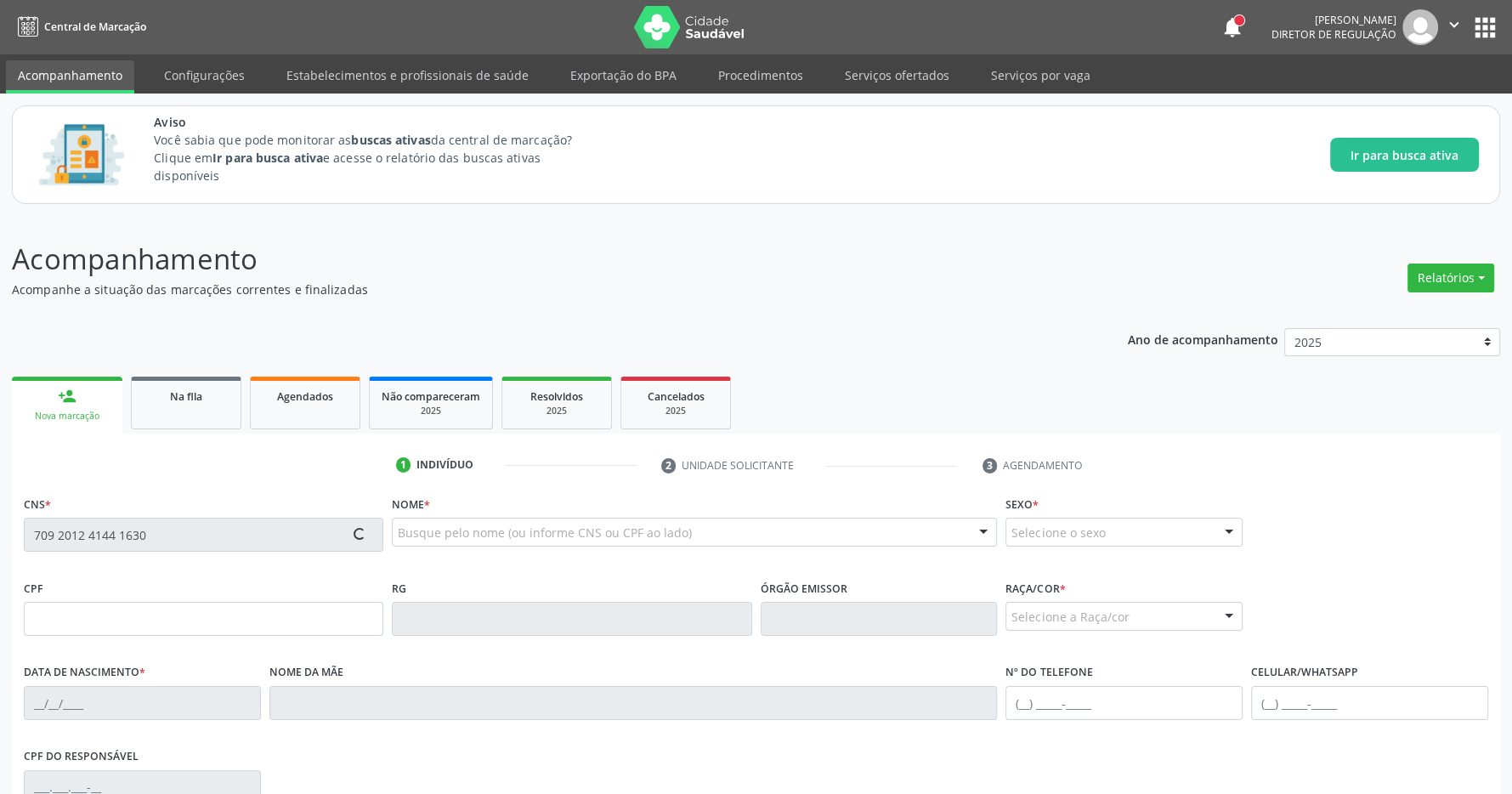
type input "S/N"
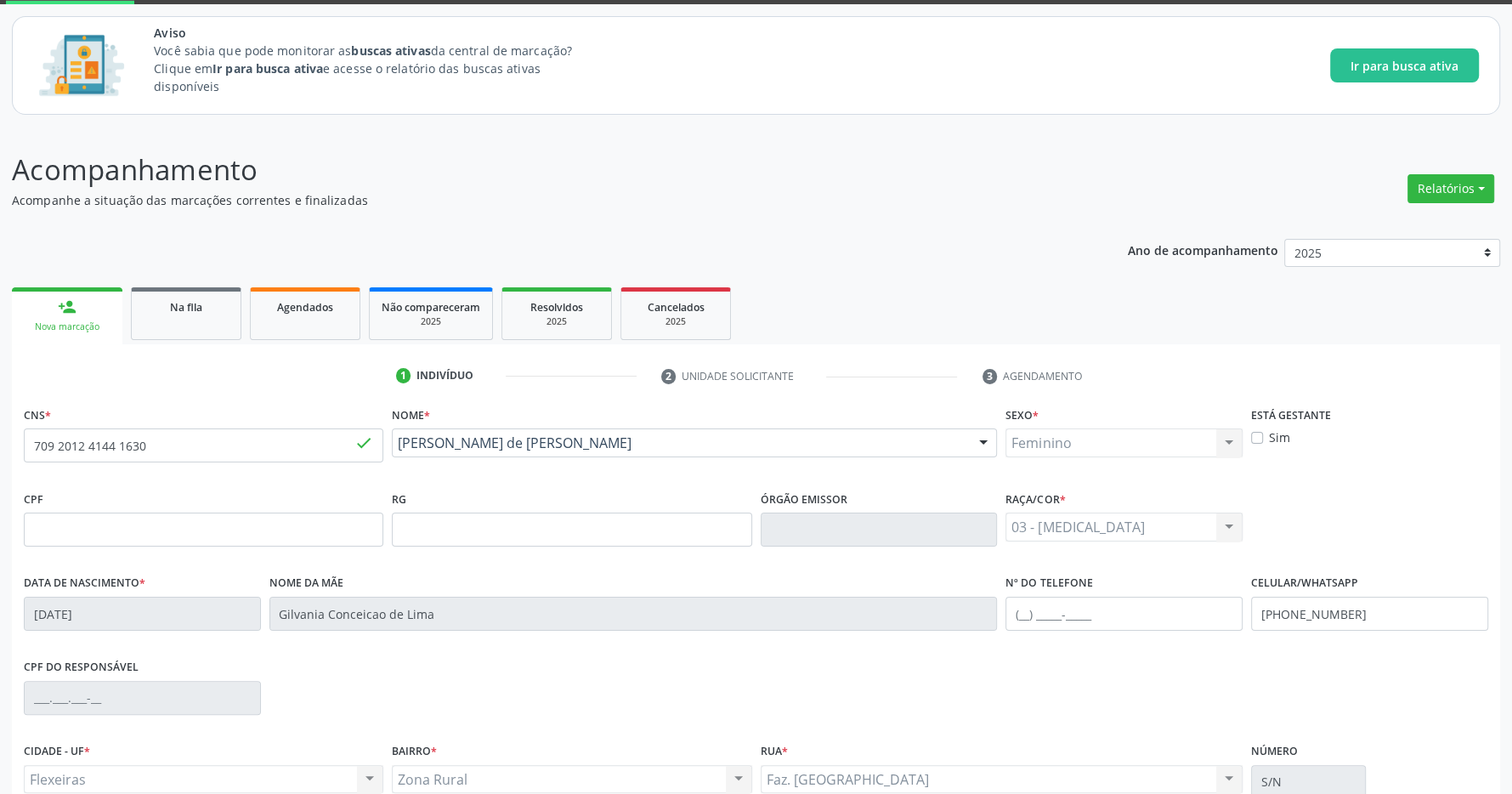
scroll to position [252, 0]
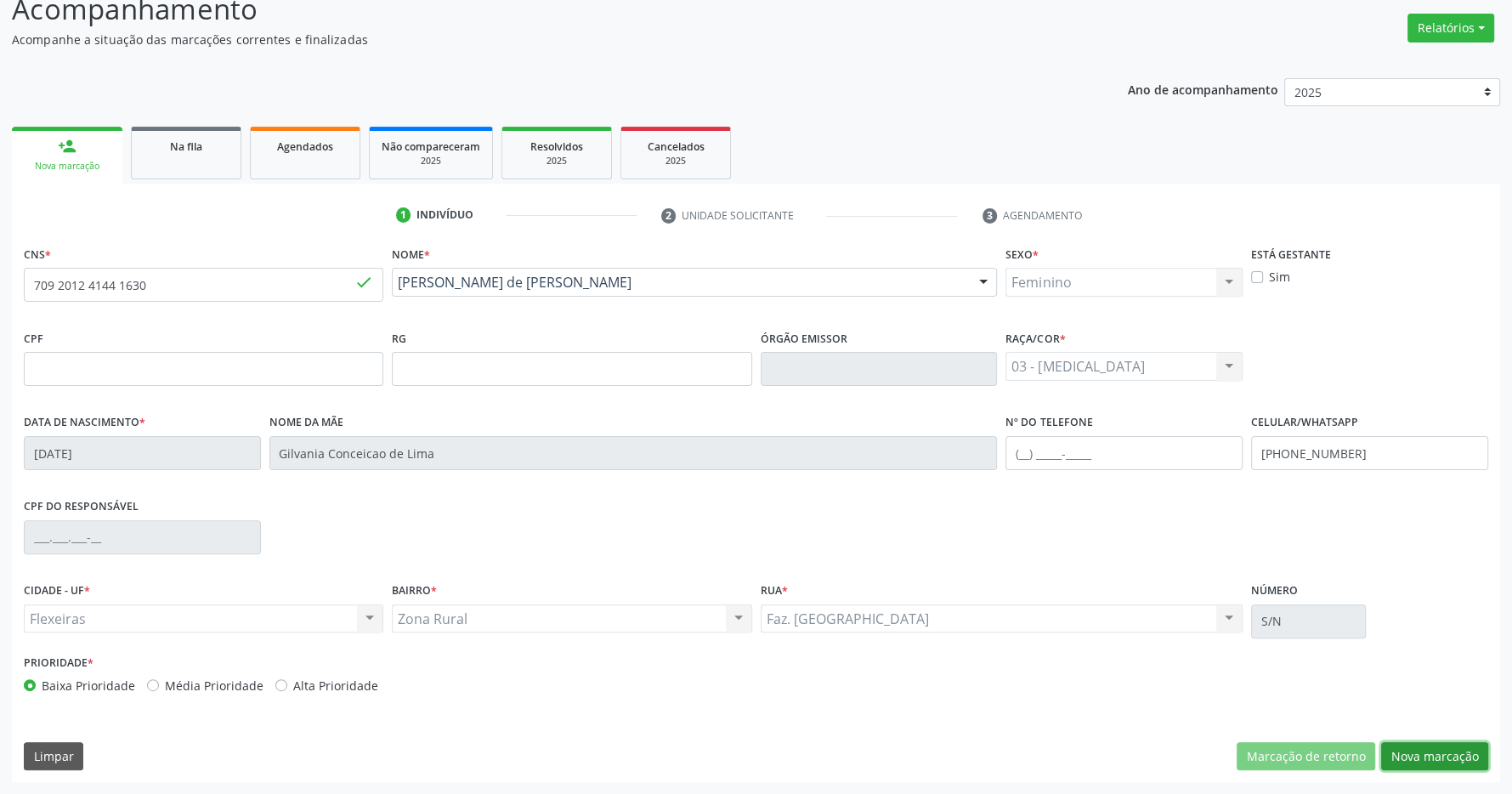
click at [1415, 752] on button "Nova marcação" at bounding box center [1435, 757] width 107 height 29
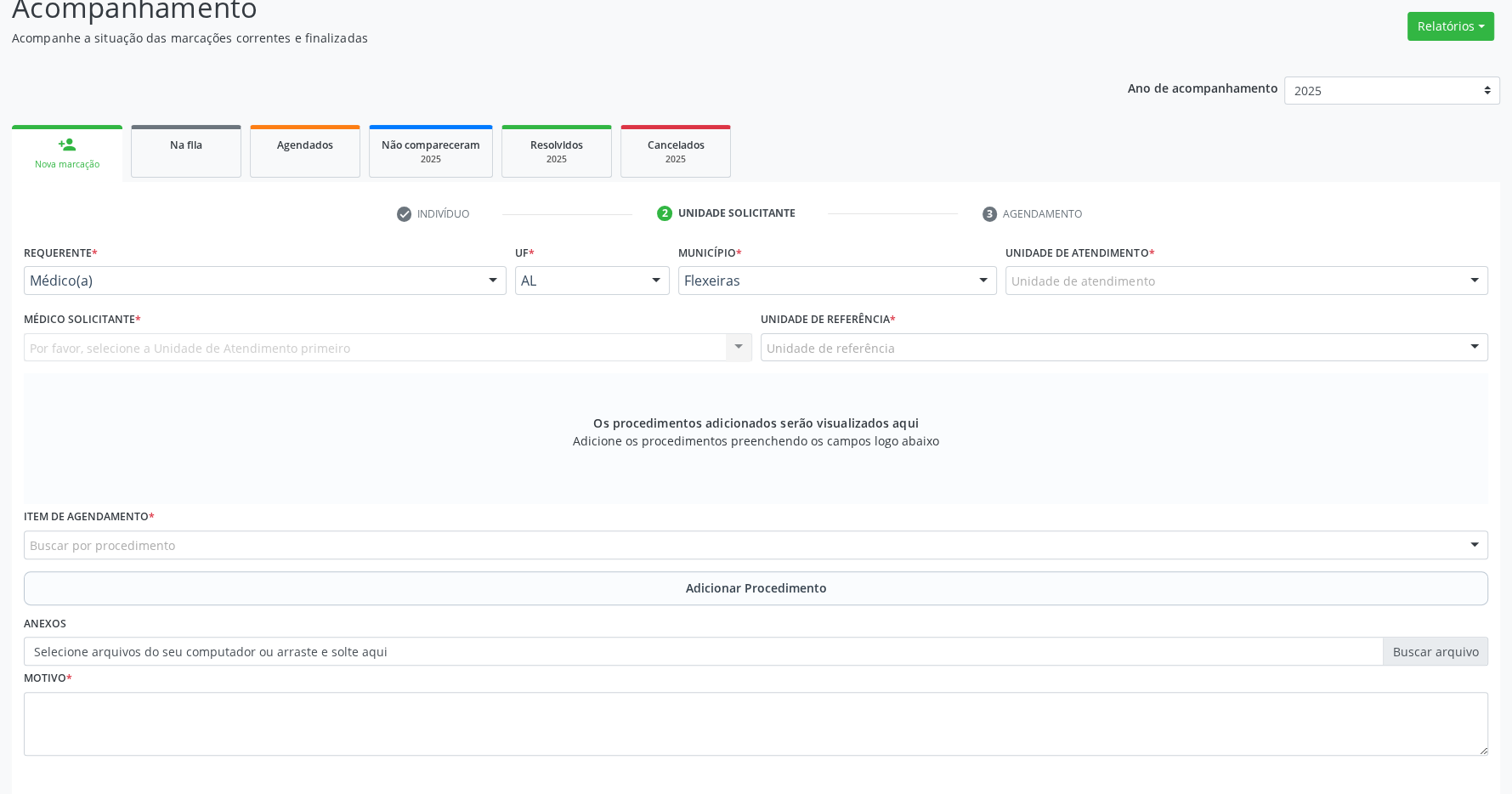
scroll to position [327, 0]
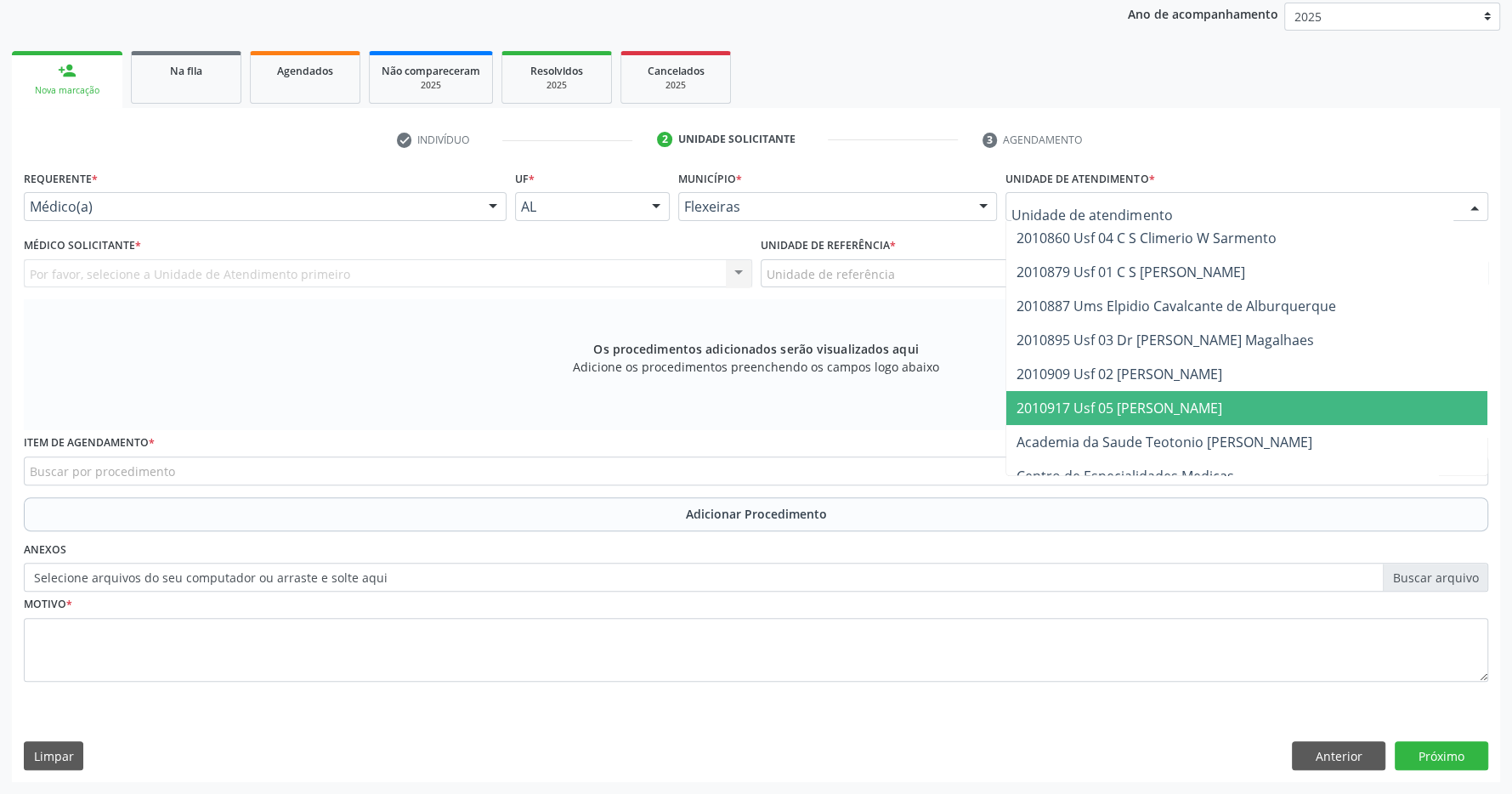
click at [1158, 404] on span "2010917 Usf 05 [PERSON_NAME]" at bounding box center [1119, 408] width 205 height 19
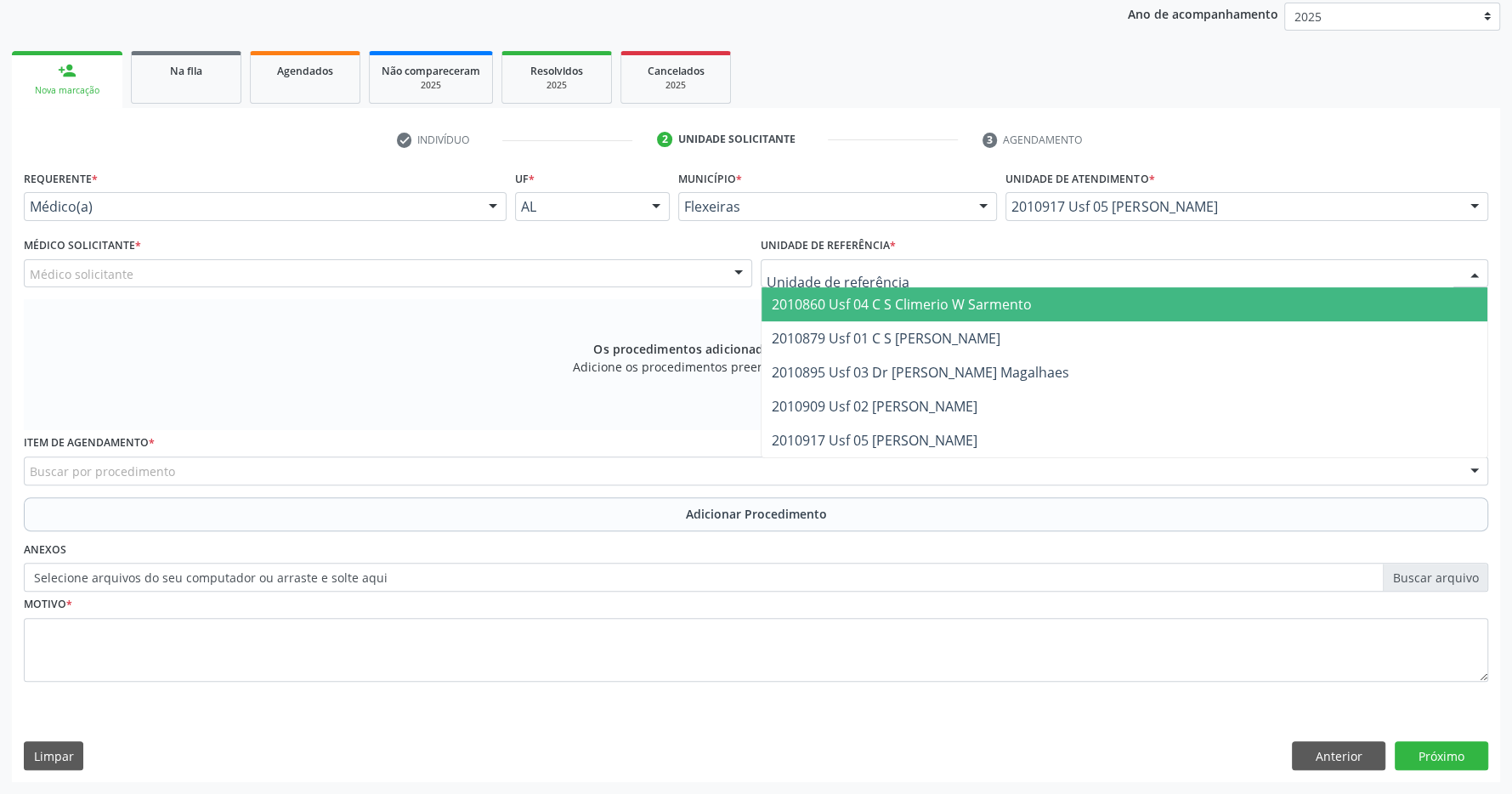
click at [1082, 277] on div at bounding box center [1125, 274] width 728 height 29
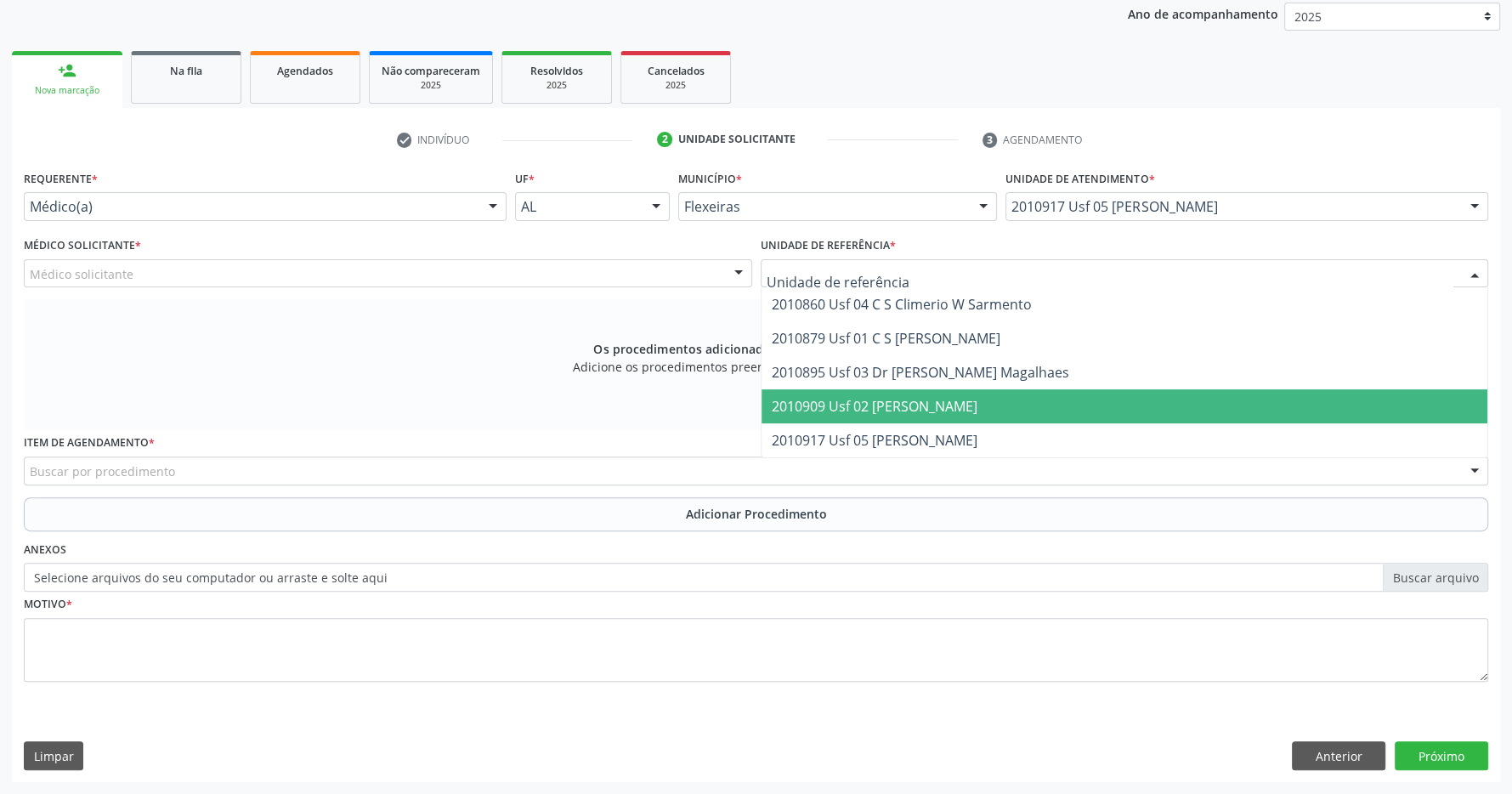
click at [1100, 395] on span "2010909 Usf 02 [PERSON_NAME]" at bounding box center [1125, 406] width 726 height 34
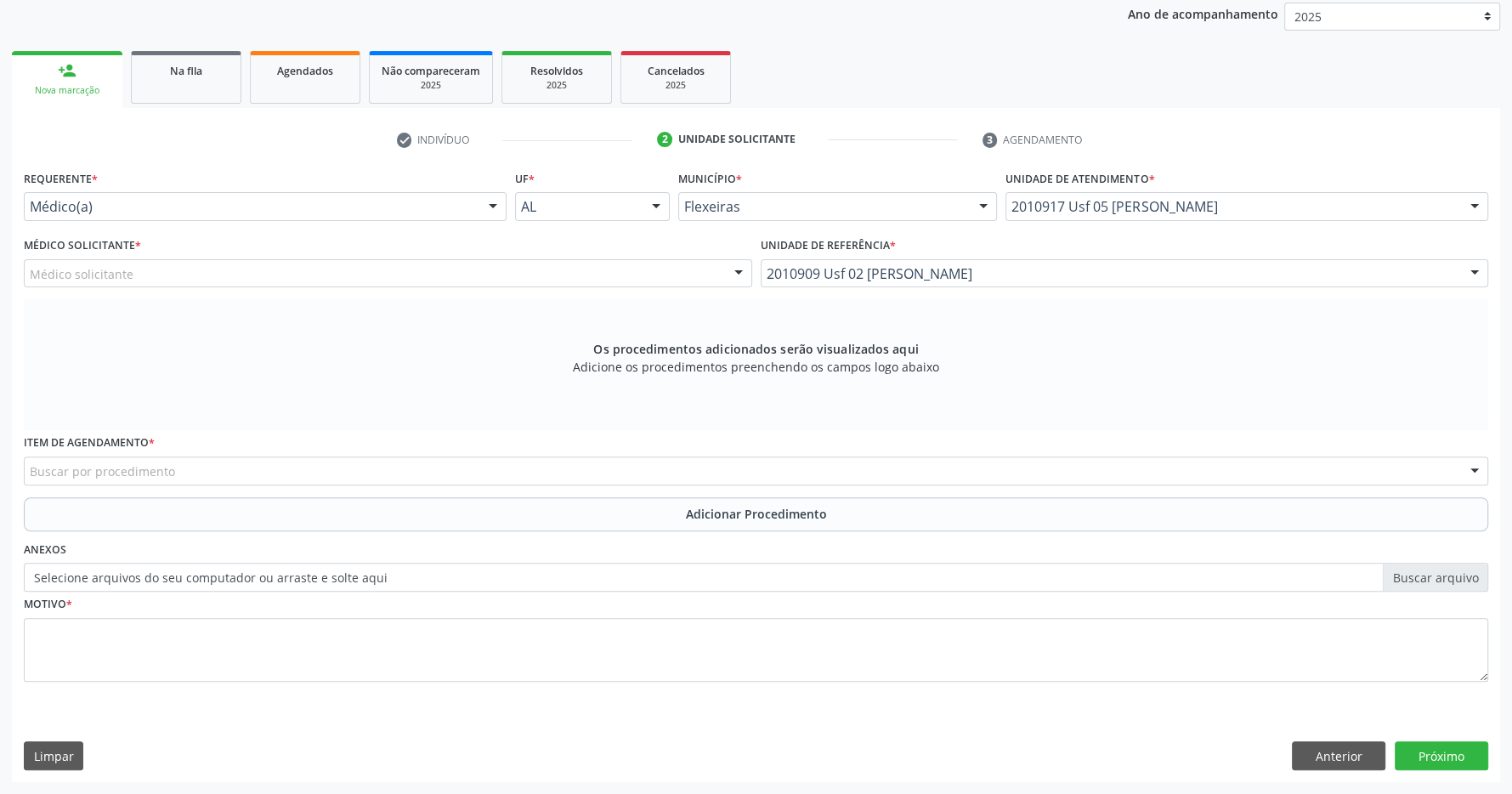
click at [552, 279] on div "Médico solicitante" at bounding box center [387, 274] width 728 height 29
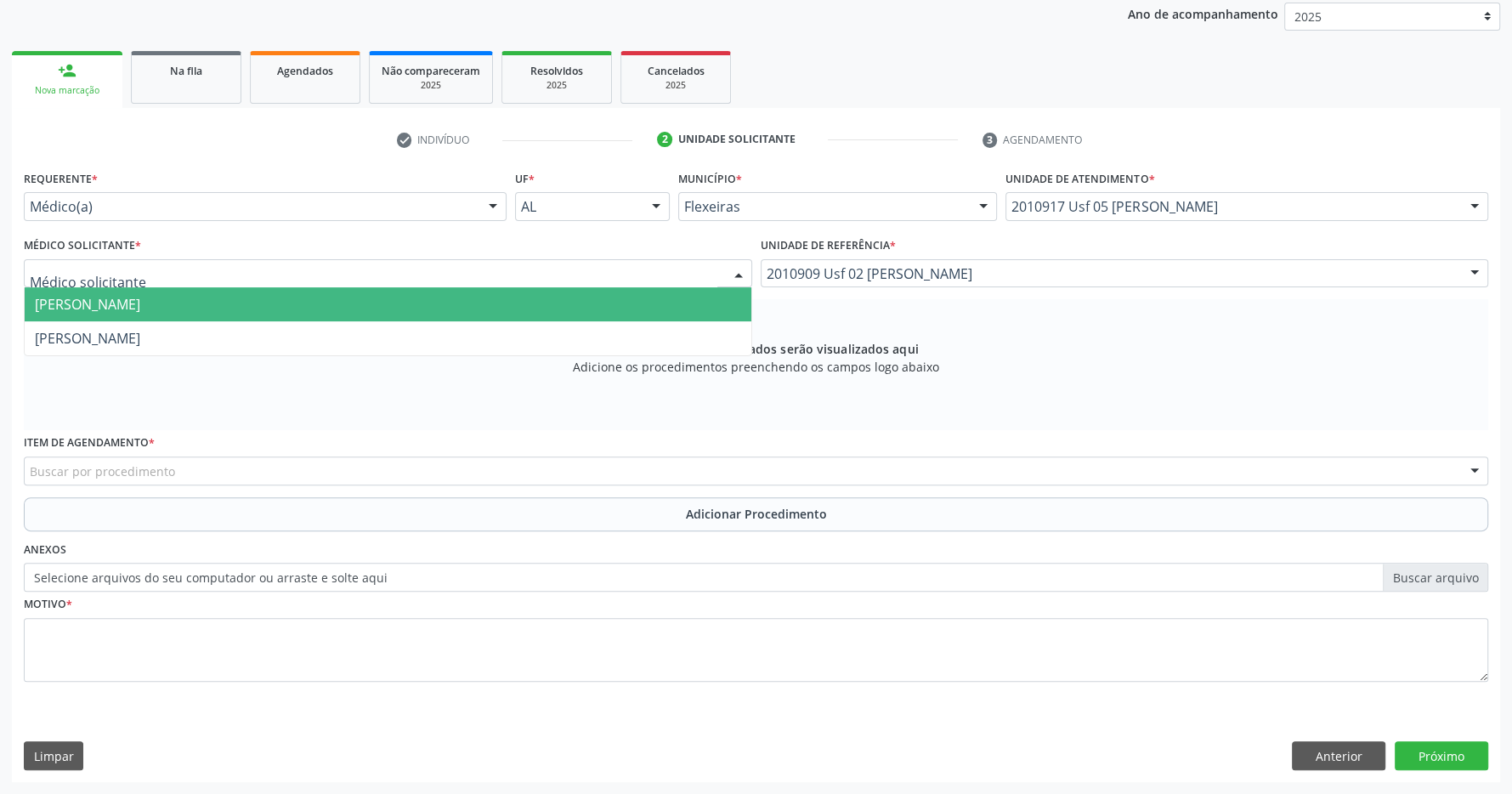
click at [577, 313] on span "[PERSON_NAME]" at bounding box center [387, 304] width 726 height 34
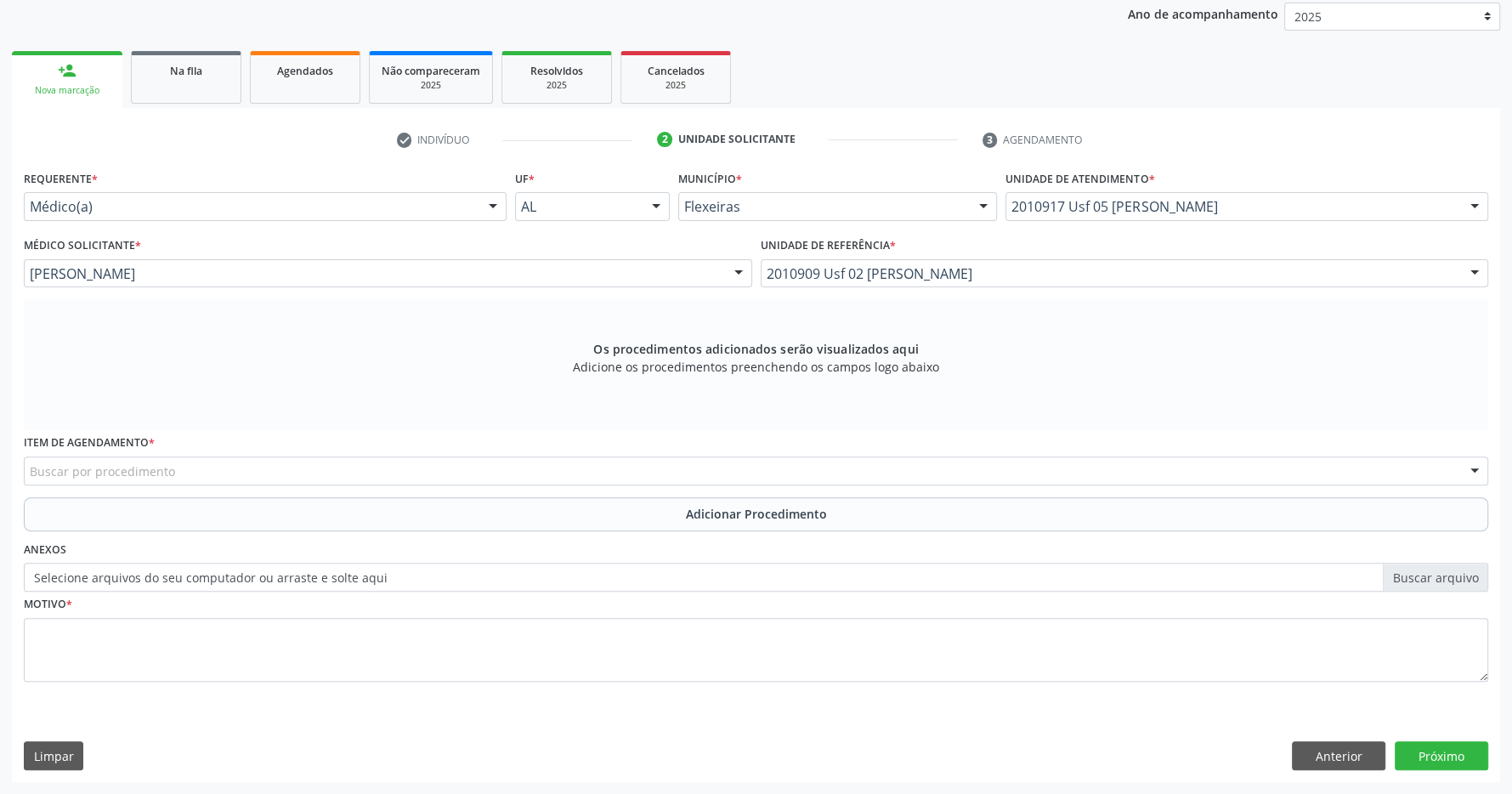
click at [753, 466] on div "Buscar por procedimento" at bounding box center [756, 471] width 1465 height 29
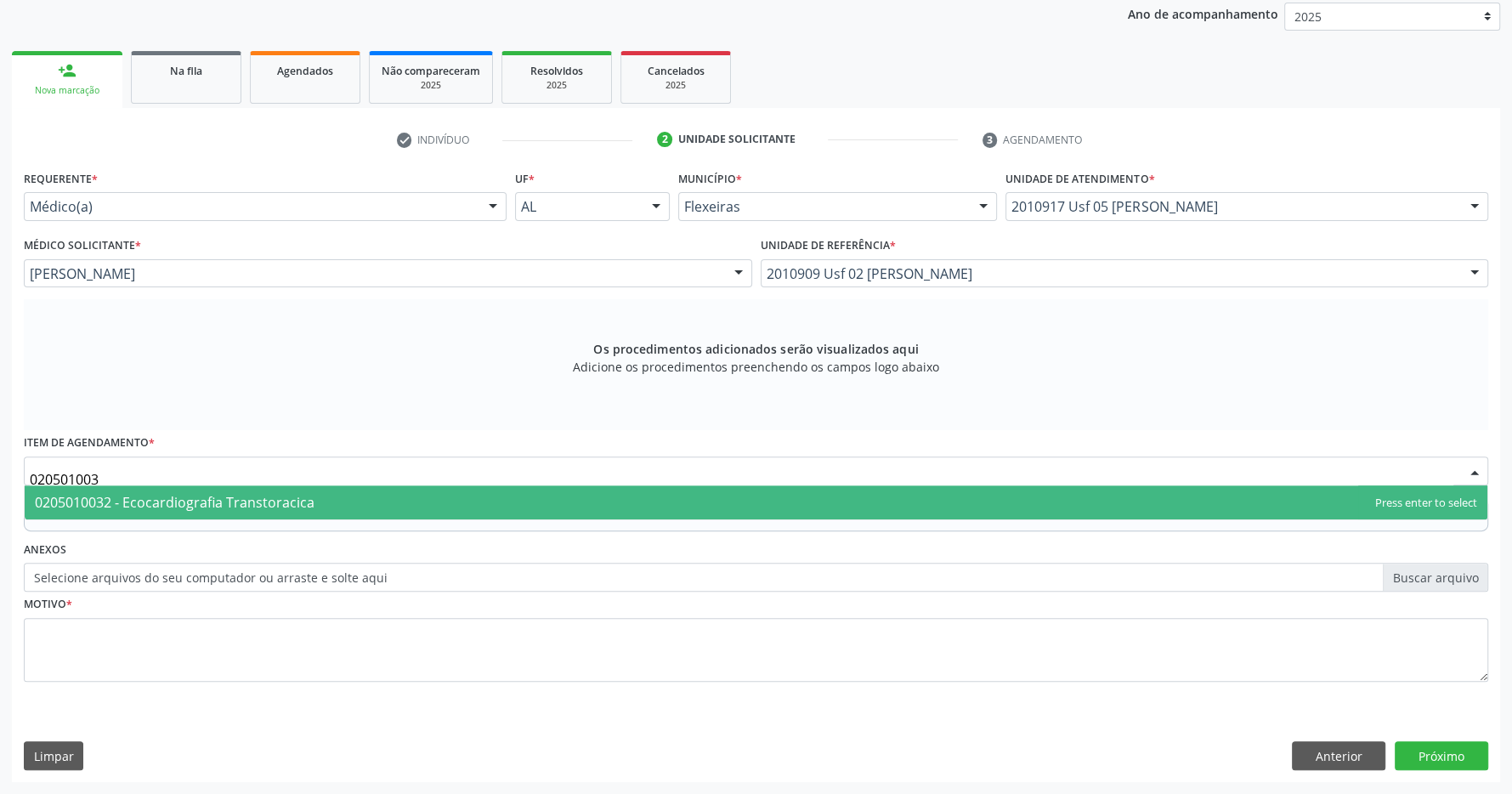
type input "0205010032"
click at [706, 508] on span "0205010032 - Ecocardiografia Transtoracica" at bounding box center [756, 502] width 1463 height 34
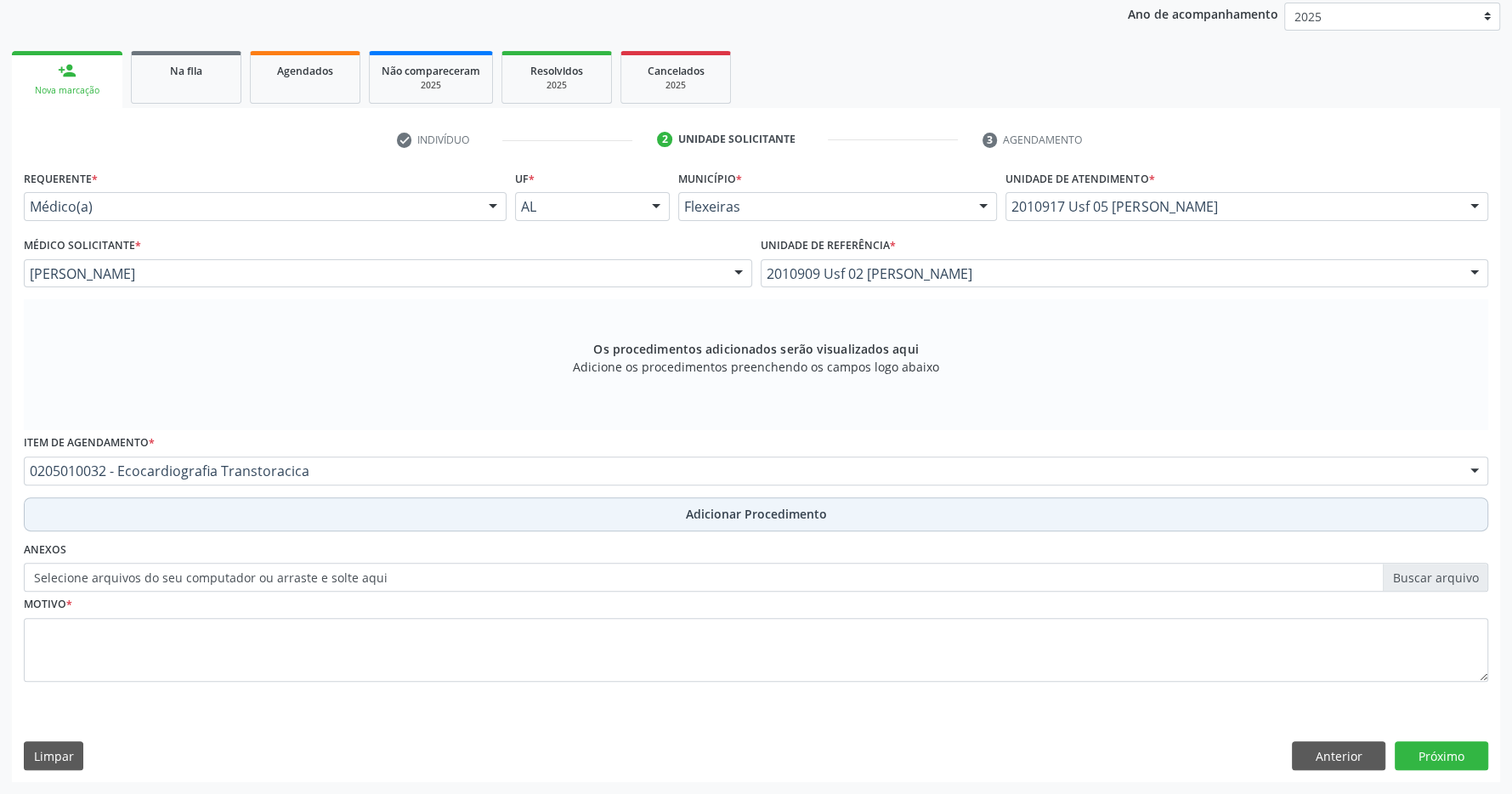
click at [755, 506] on span "Adicionar Procedimento" at bounding box center [756, 514] width 141 height 18
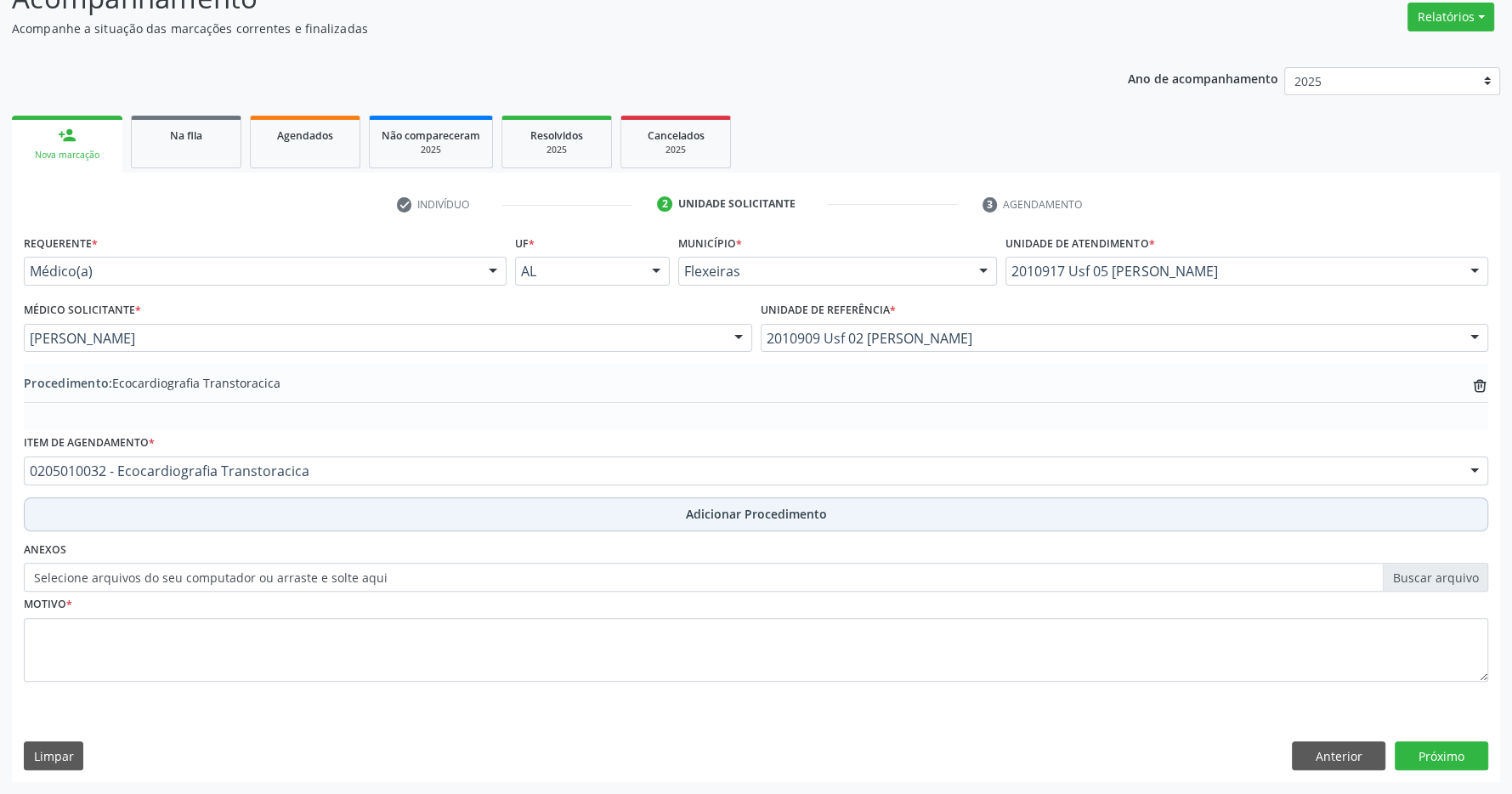
scroll to position [262, 0]
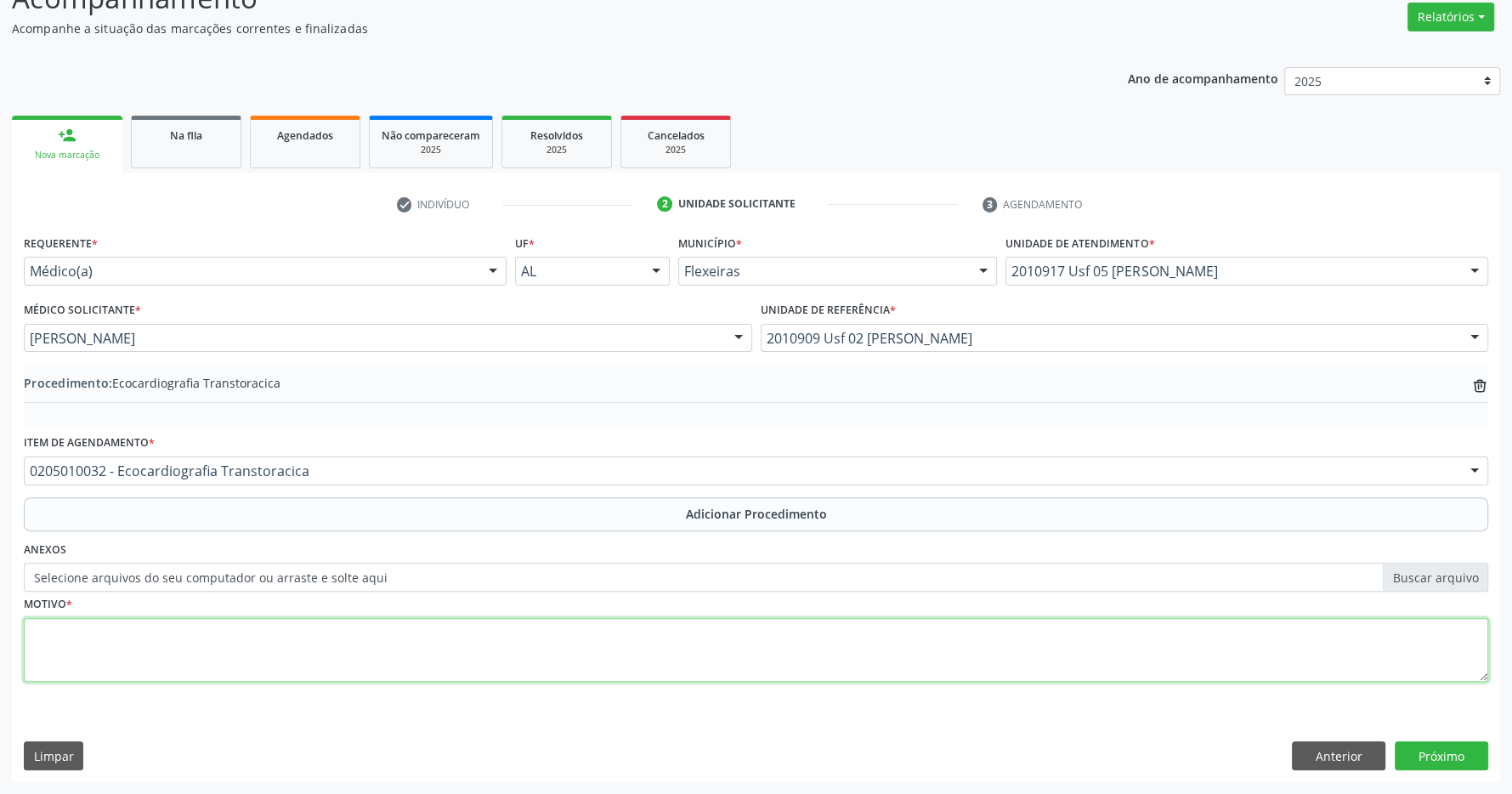
click at [697, 648] on textarea at bounding box center [756, 650] width 1465 height 65
type textarea "sincope"
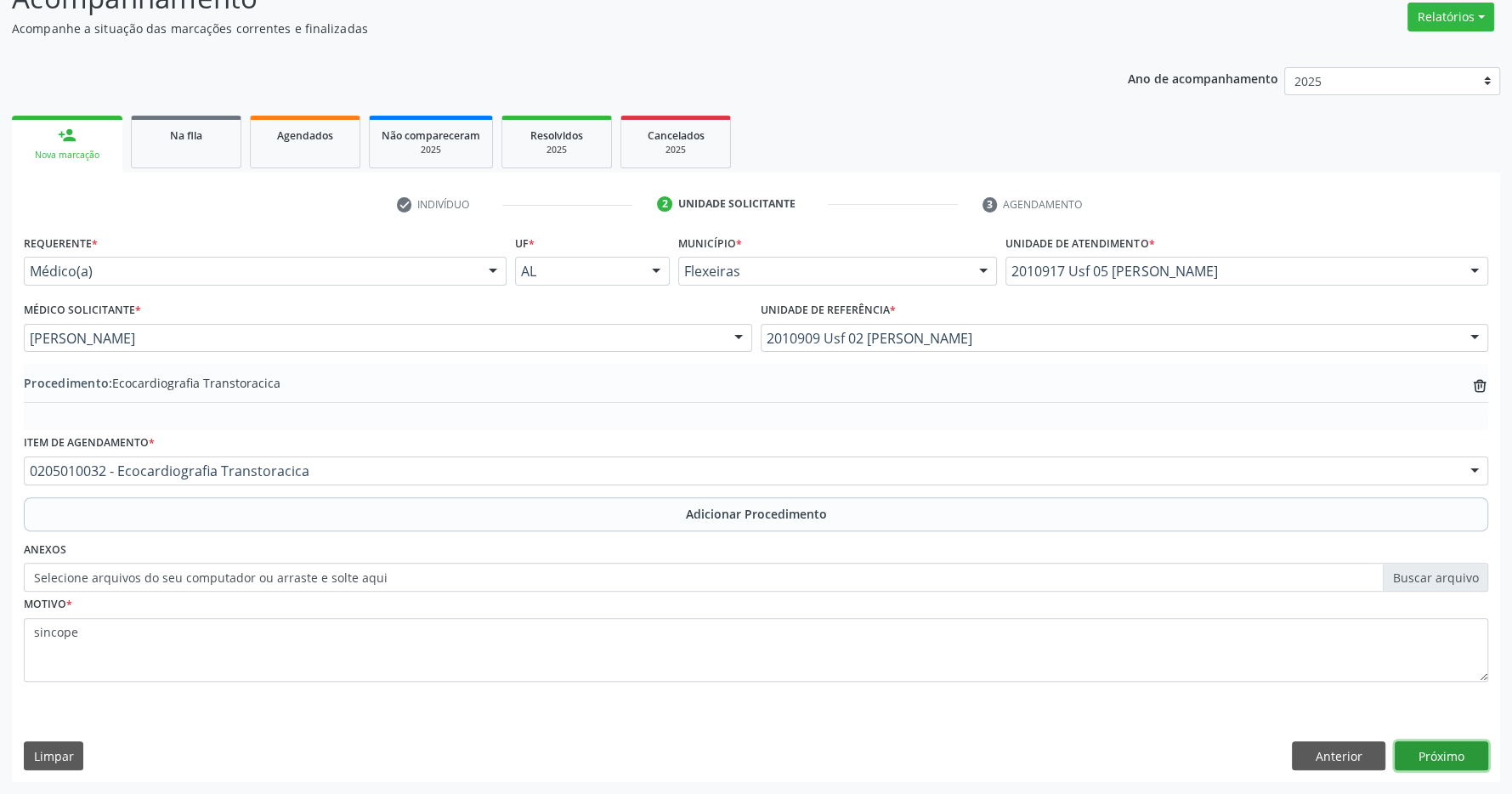
click at [1428, 762] on button "Próximo" at bounding box center [1441, 756] width 94 height 29
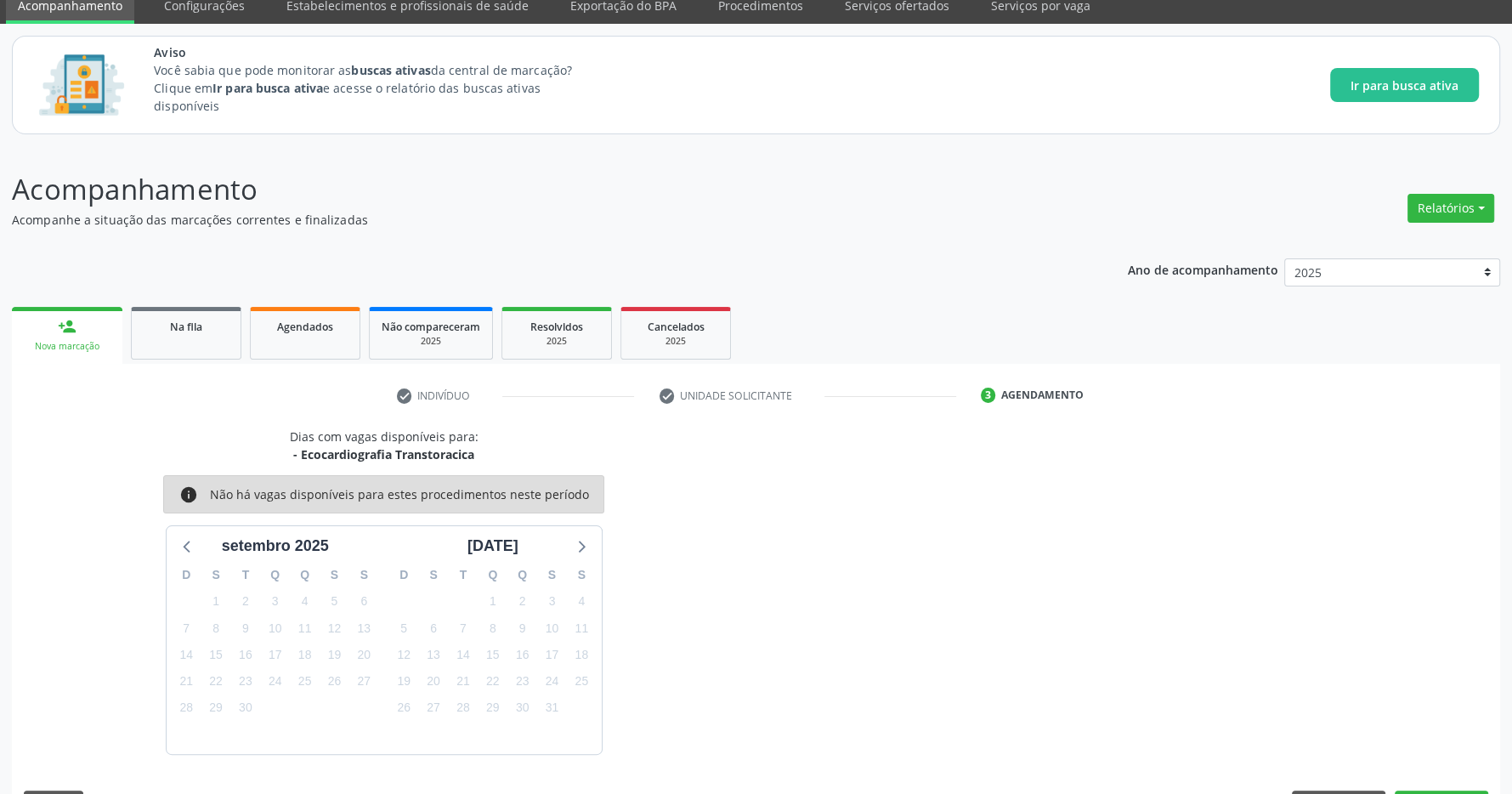
scroll to position [120, 0]
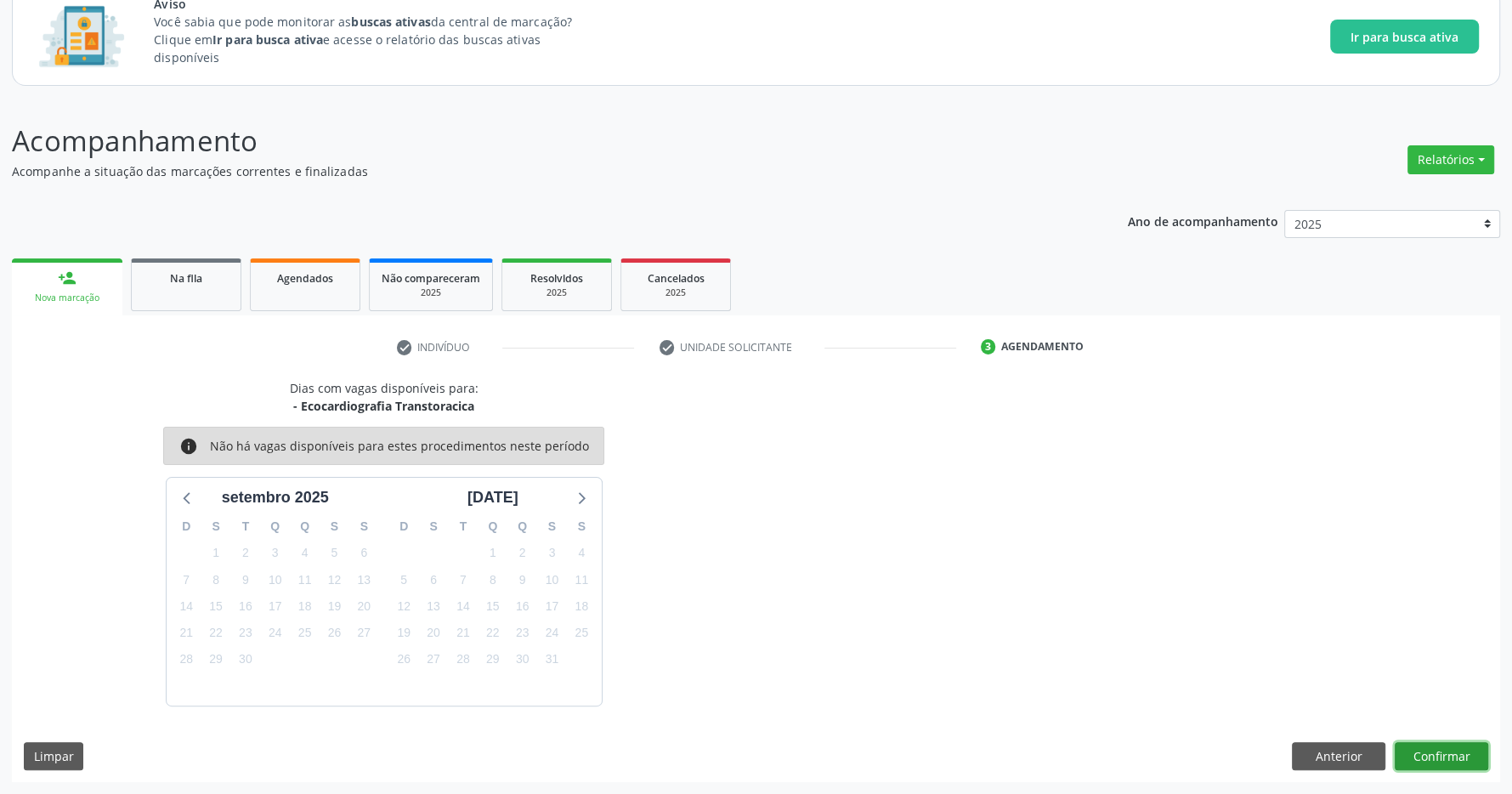
click at [1436, 757] on button "Confirmar" at bounding box center [1441, 757] width 94 height 29
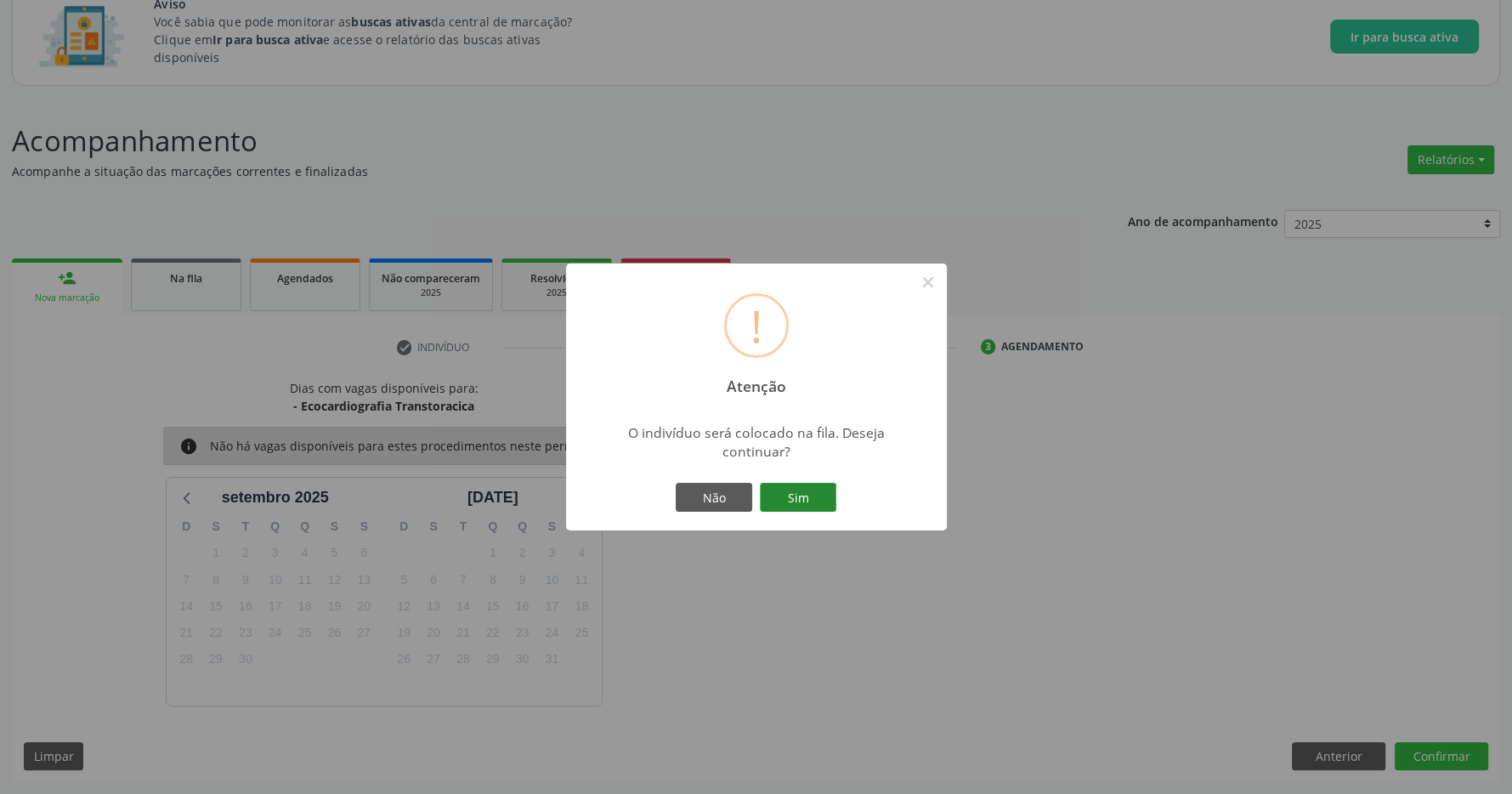
click at [803, 500] on button "Sim" at bounding box center [798, 498] width 76 height 29
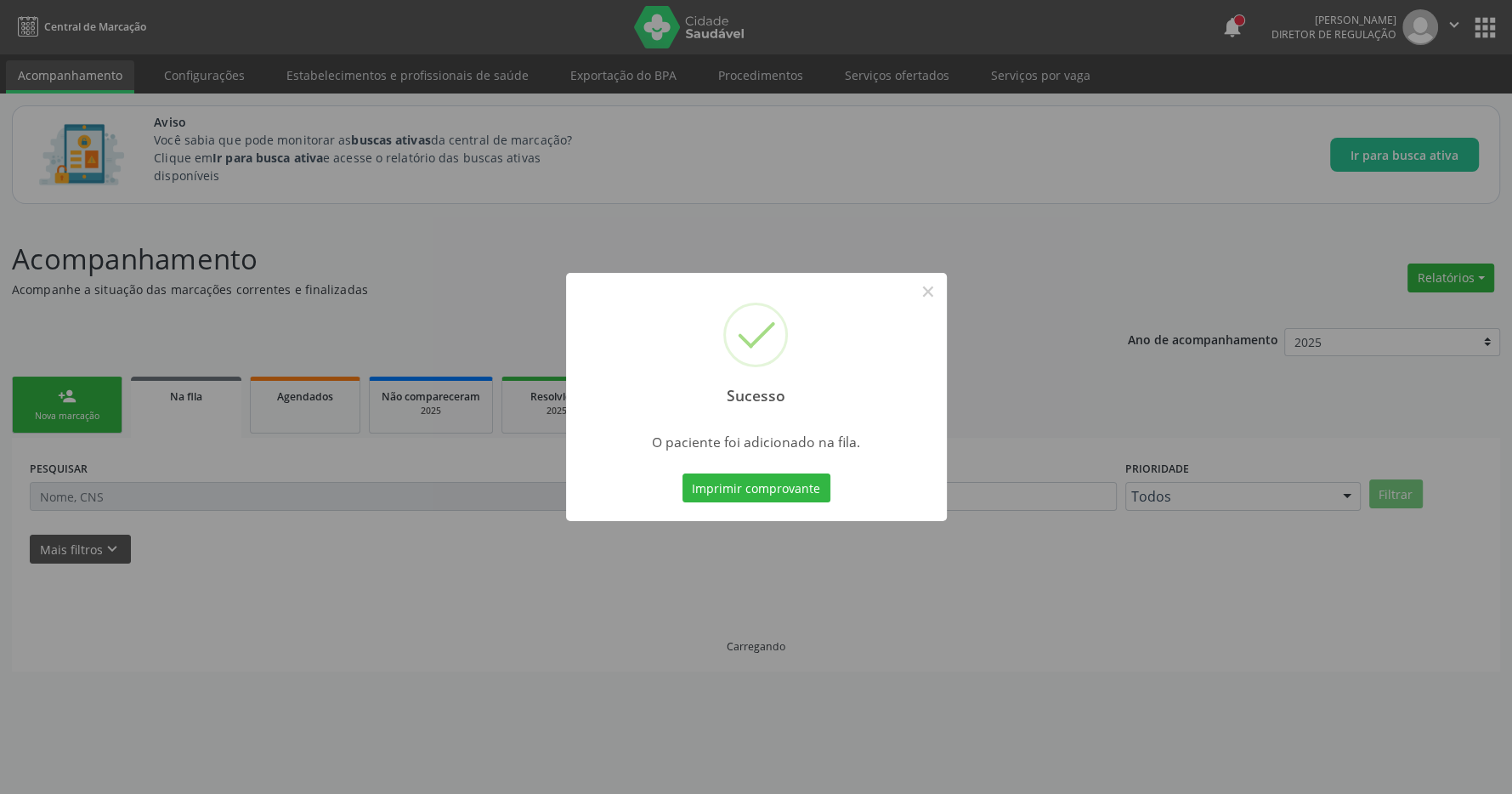
scroll to position [0, 0]
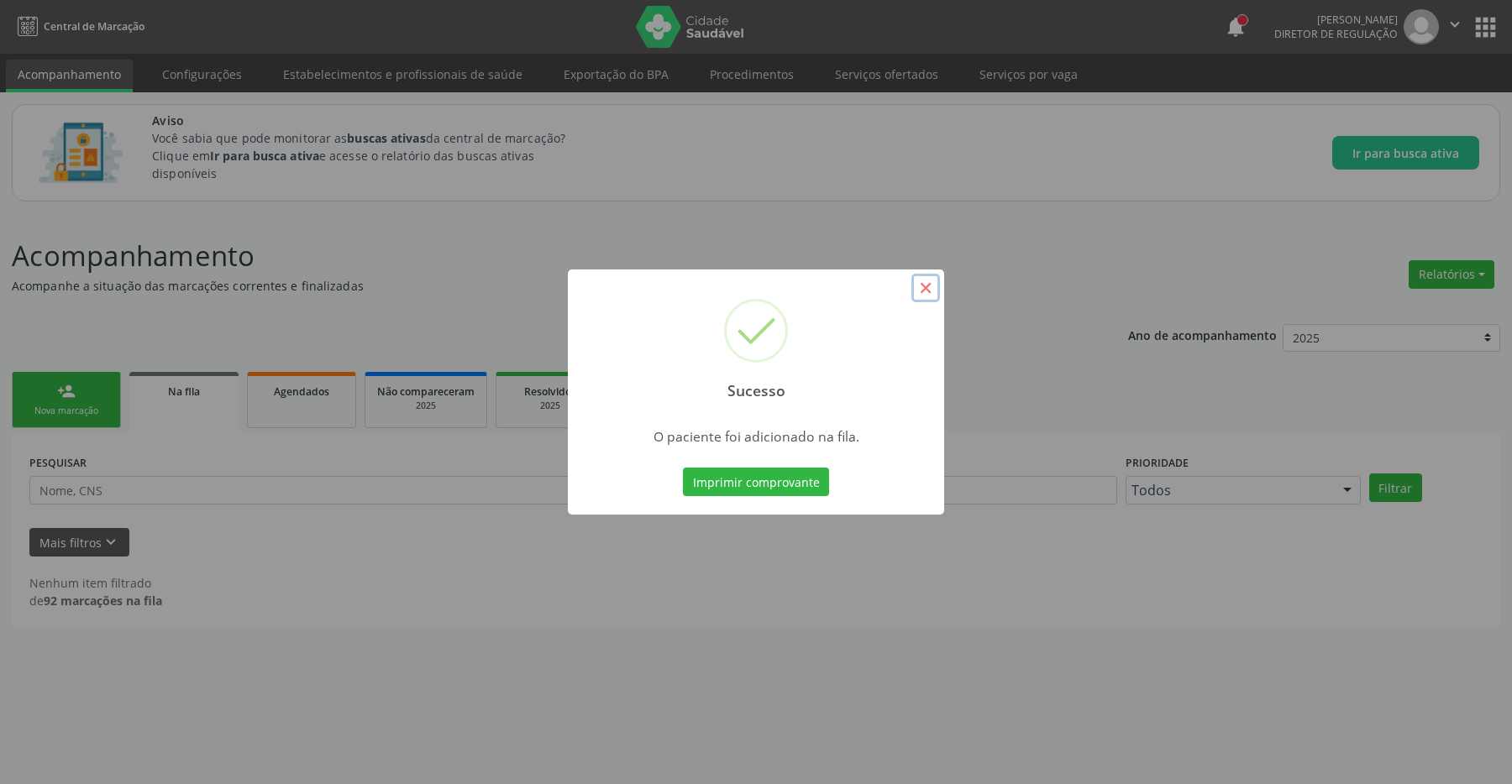
click at [924, 291] on button "×" at bounding box center [926, 288] width 29 height 29
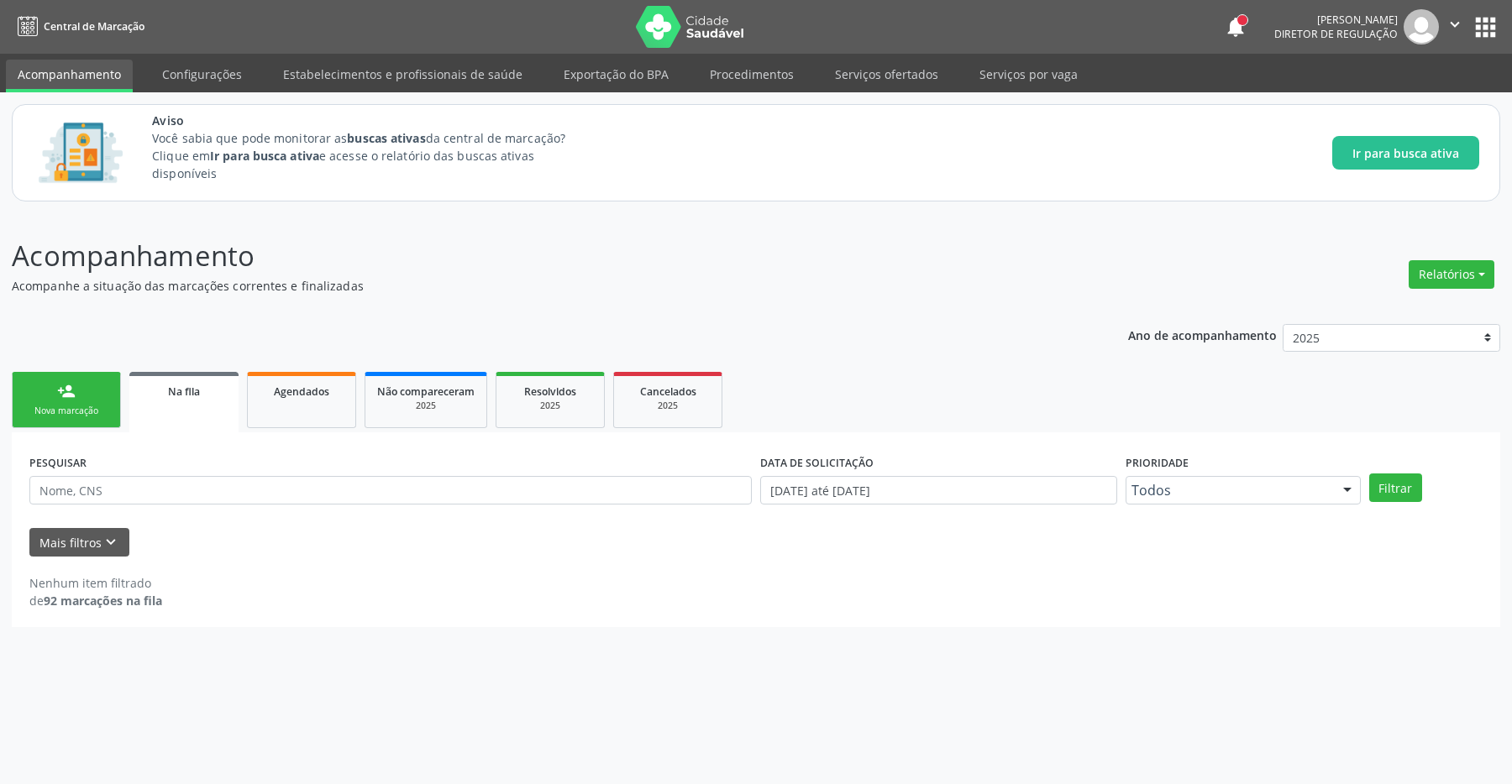
click at [59, 392] on div "person_add" at bounding box center [66, 391] width 19 height 19
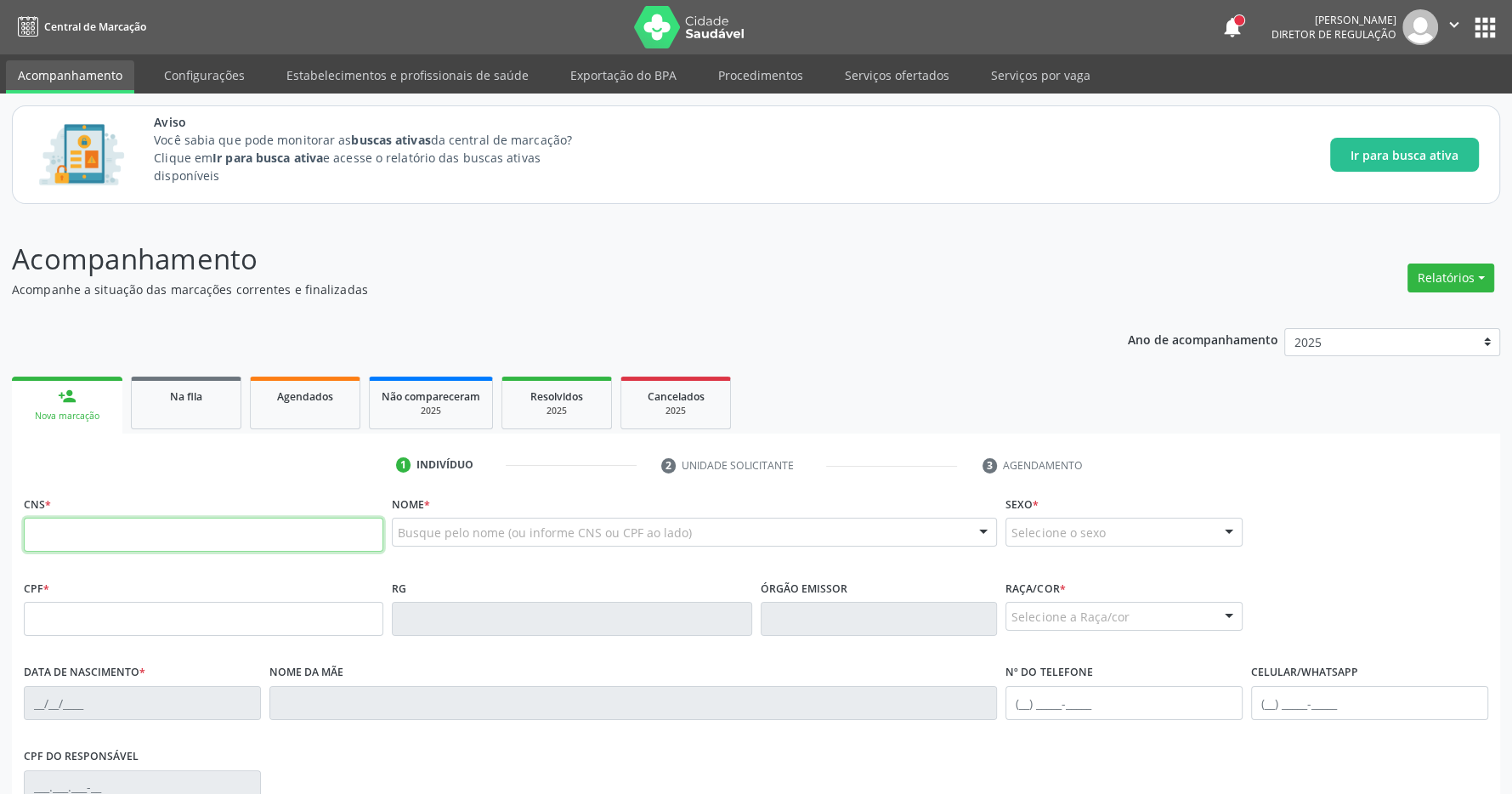
click at [122, 545] on input "text" at bounding box center [204, 534] width 360 height 34
type input "708 2051 0472 5446"
type input "153.353.154-40"
type input "[DATE]"
type input "[PERSON_NAME] Sa Tos [PERSON_NAME]"
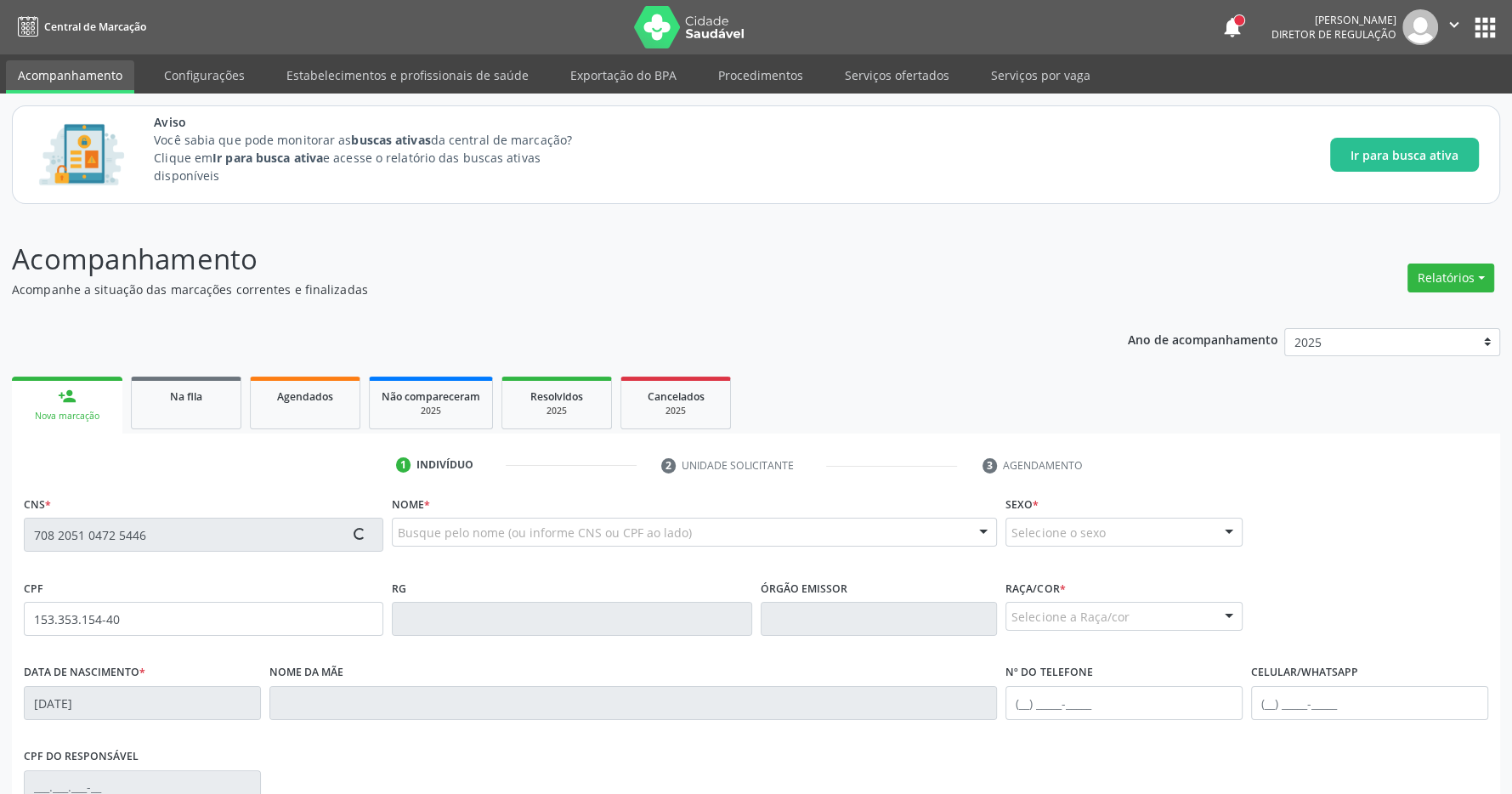
type input "[PHONE_NUMBER]"
type input "085.902.444-07"
type input "S/N"
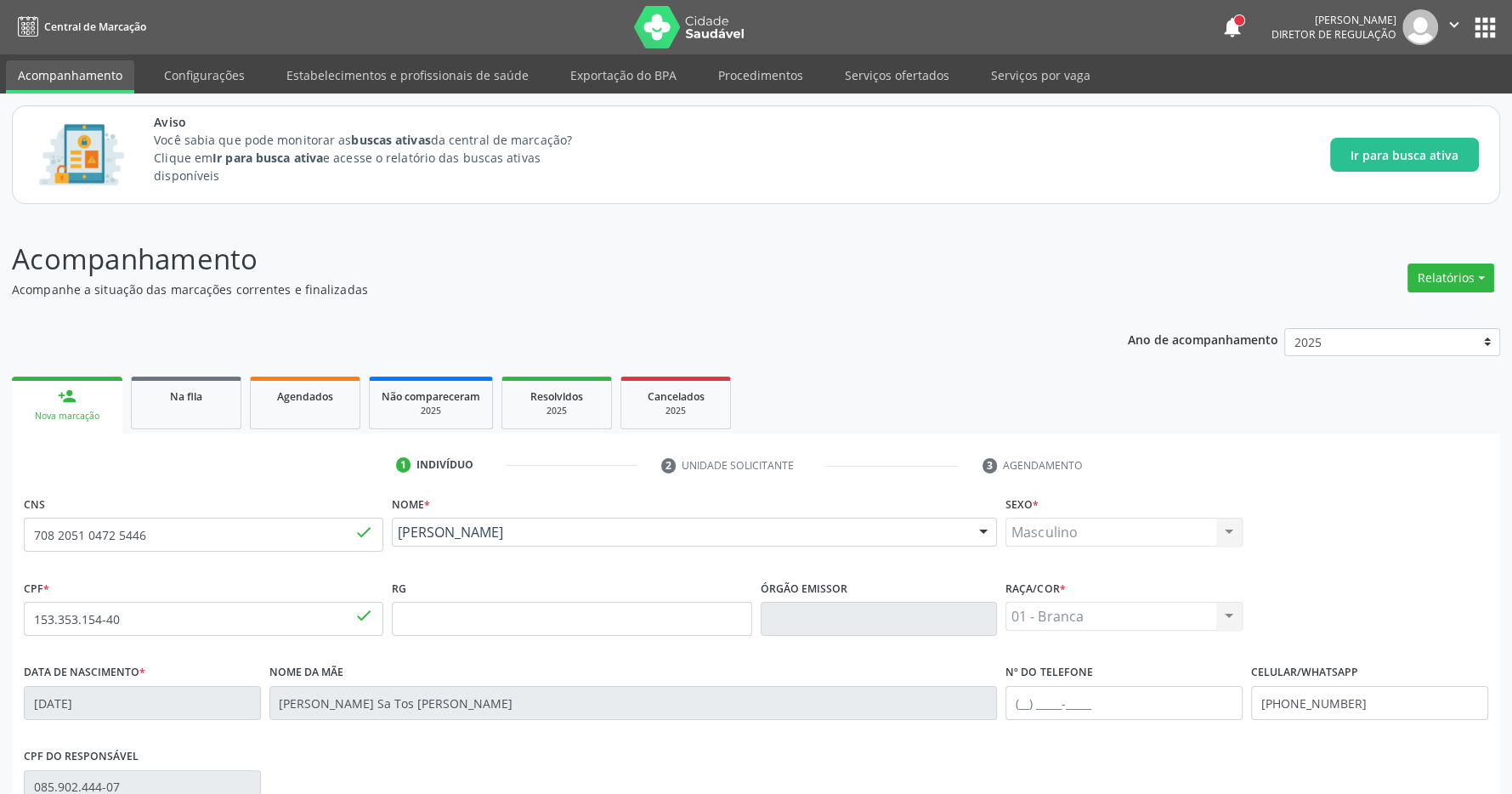
scroll to position [252, 0]
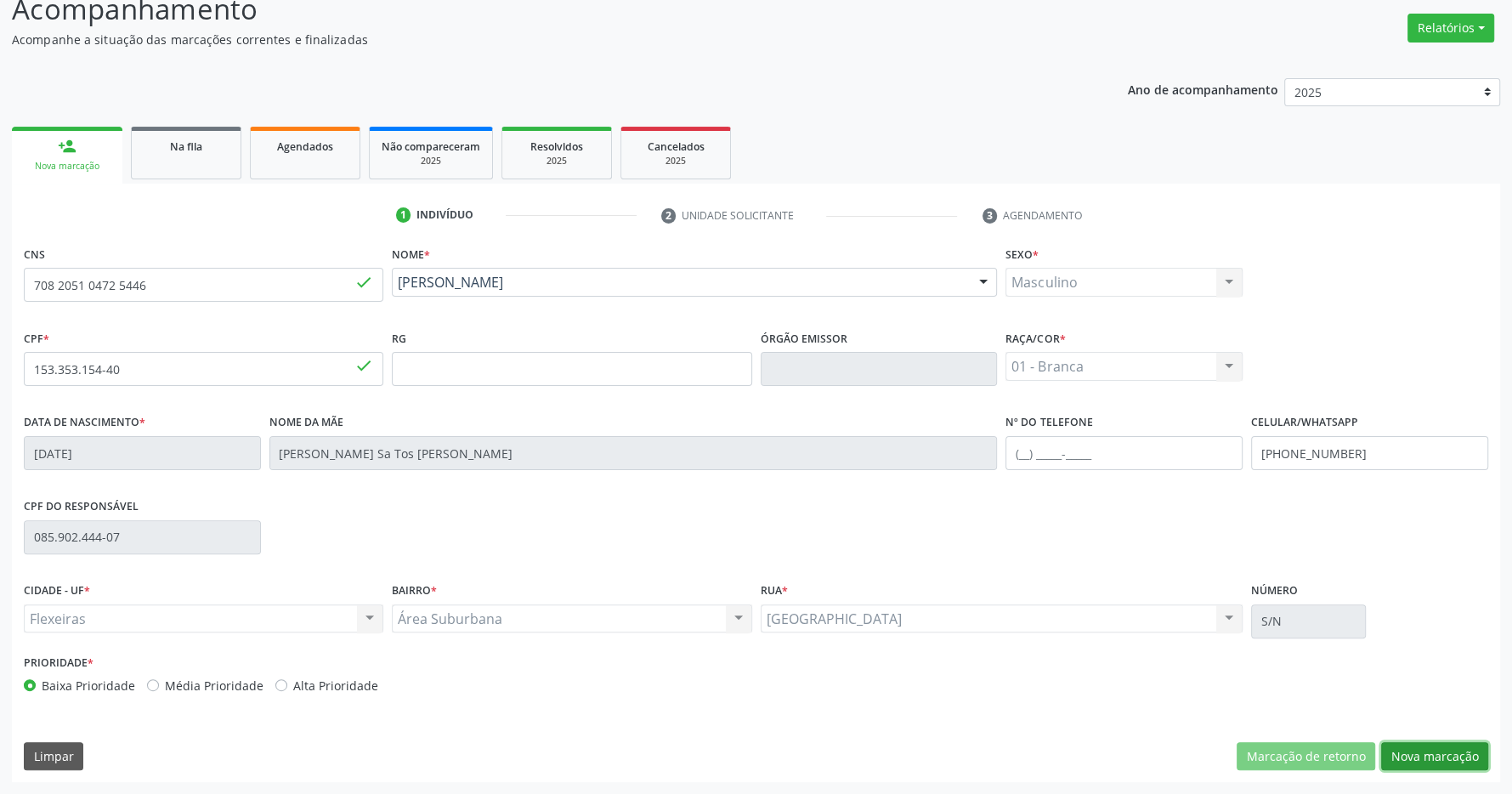
click at [1409, 755] on button "Nova marcação" at bounding box center [1435, 757] width 107 height 29
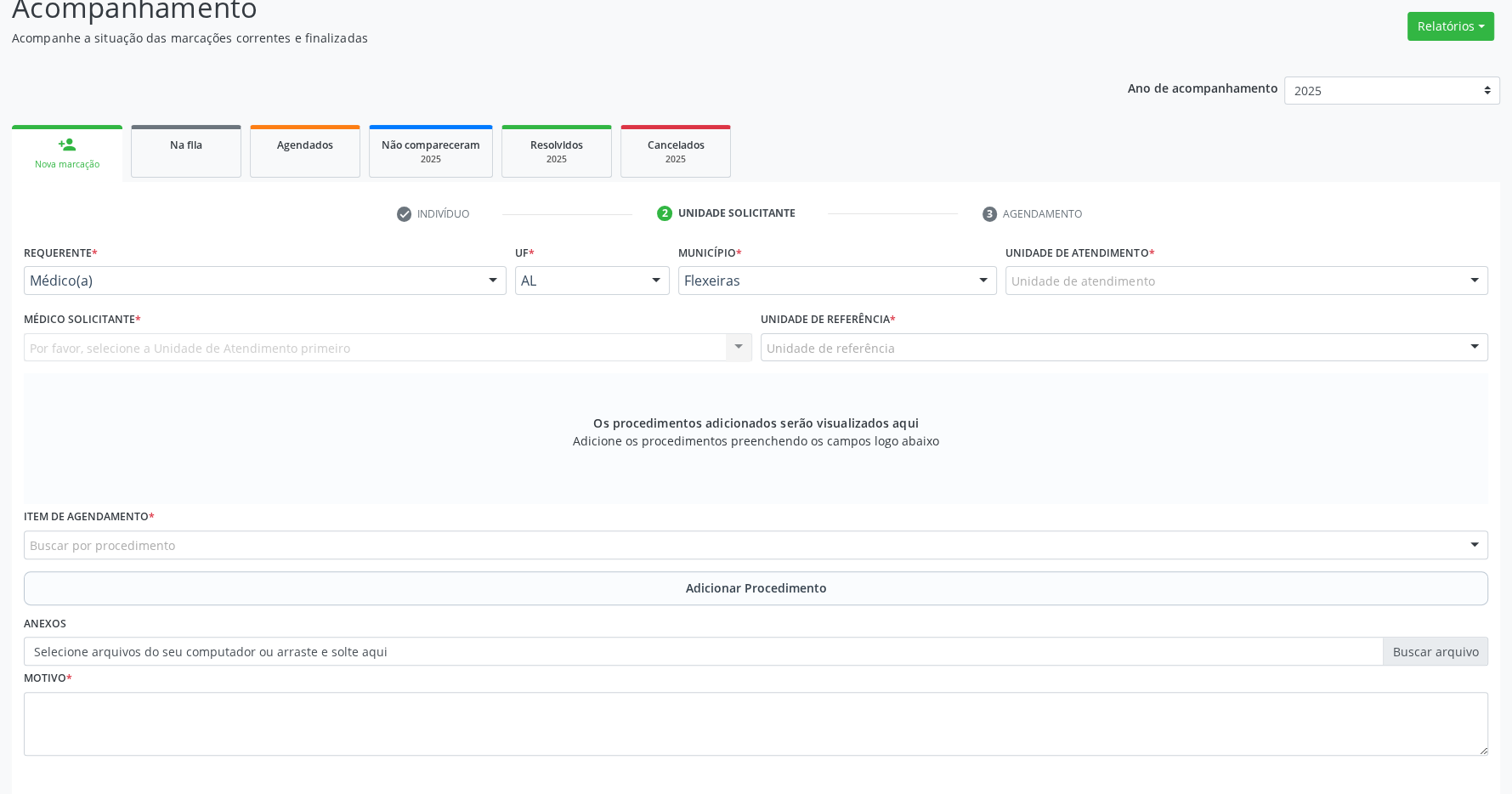
scroll to position [327, 0]
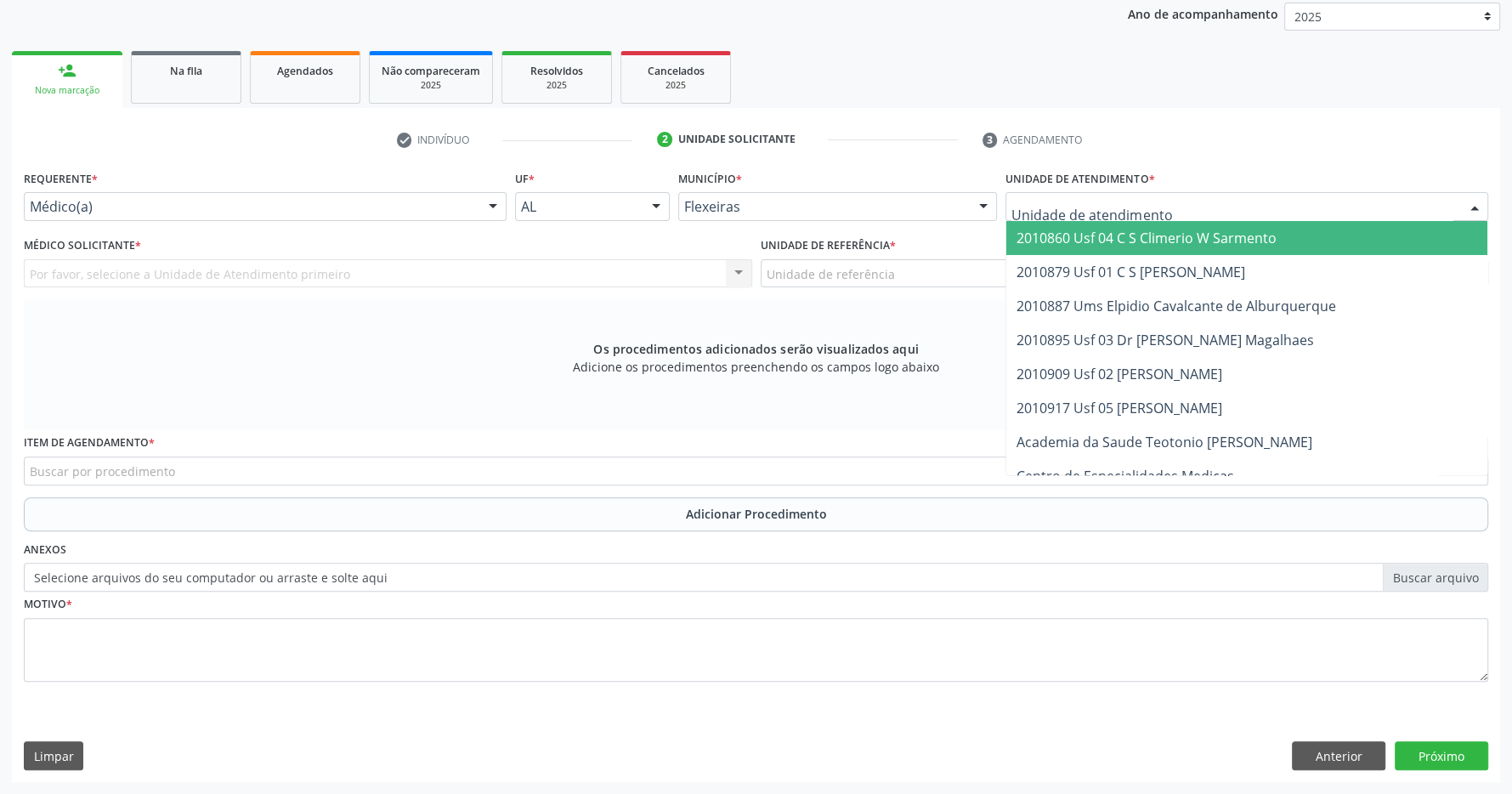
click at [1146, 241] on span "2010860 Usf 04 C S Climerio W Sarmento" at bounding box center [1147, 238] width 260 height 19
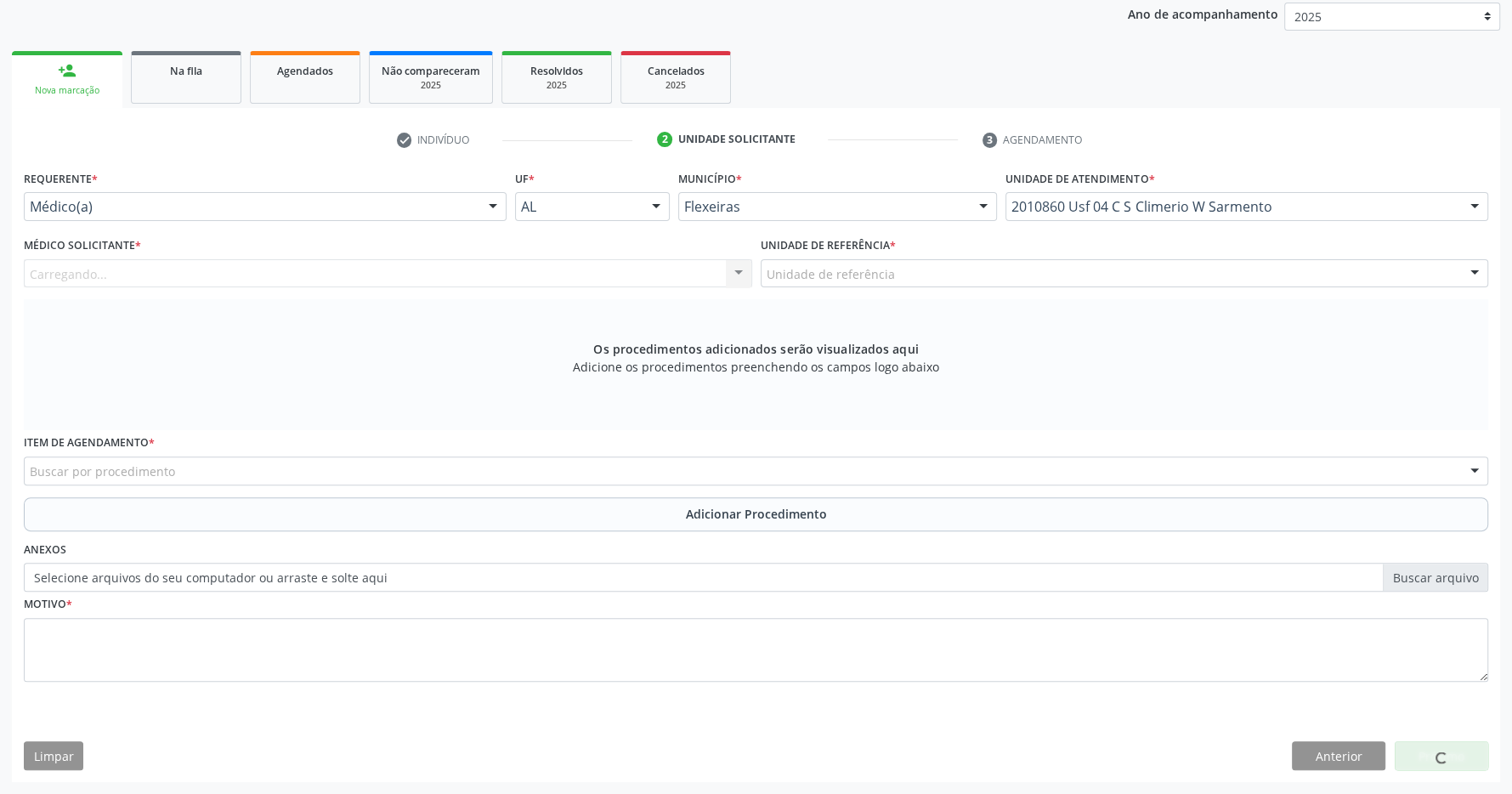
click at [1126, 279] on div "Unidade de referência" at bounding box center [1125, 274] width 728 height 29
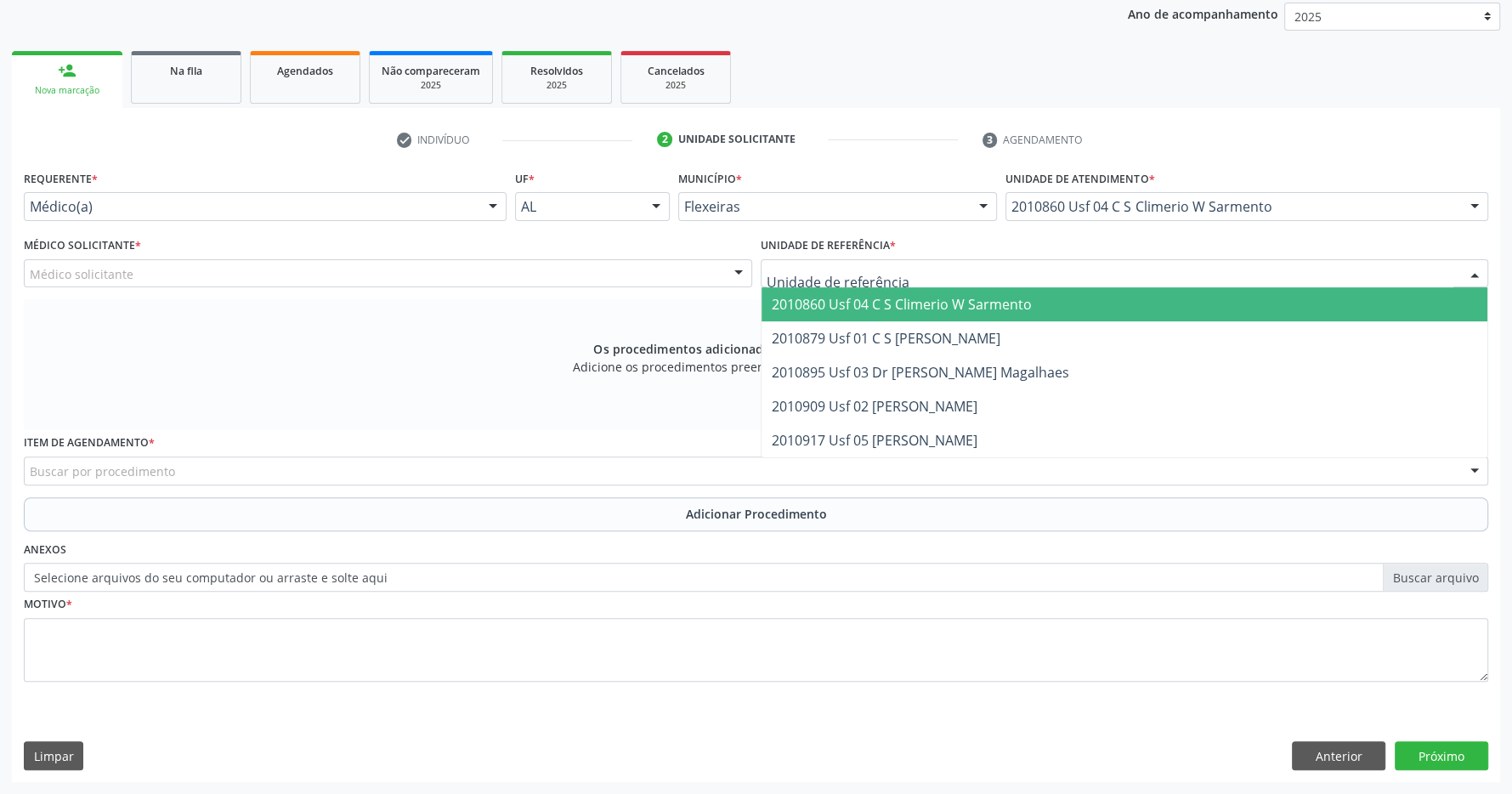
click at [1121, 302] on span "2010860 Usf 04 C S Climerio W Sarmento" at bounding box center [1125, 304] width 726 height 34
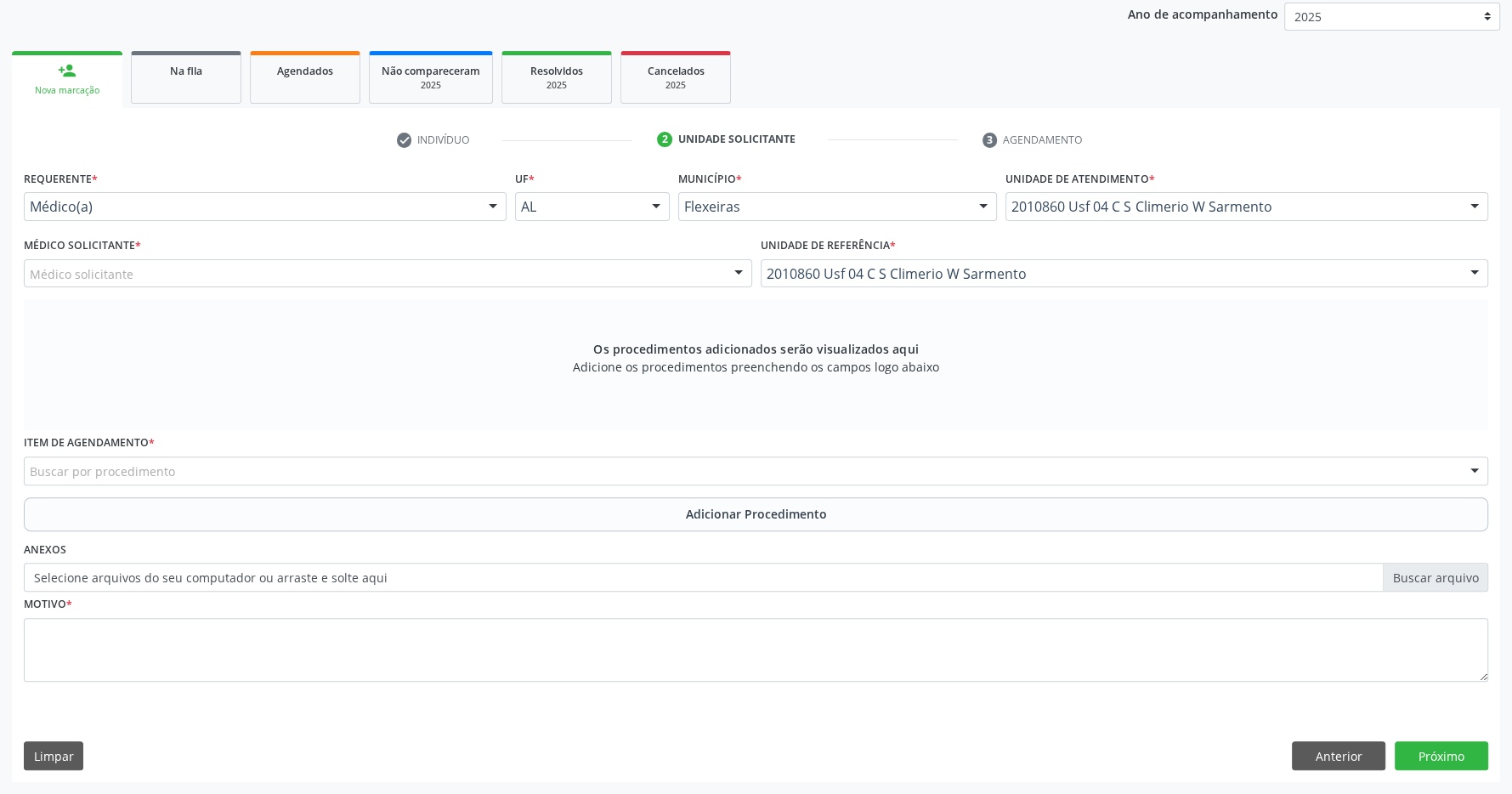
click at [607, 276] on div "Médico solicitante" at bounding box center [387, 274] width 728 height 29
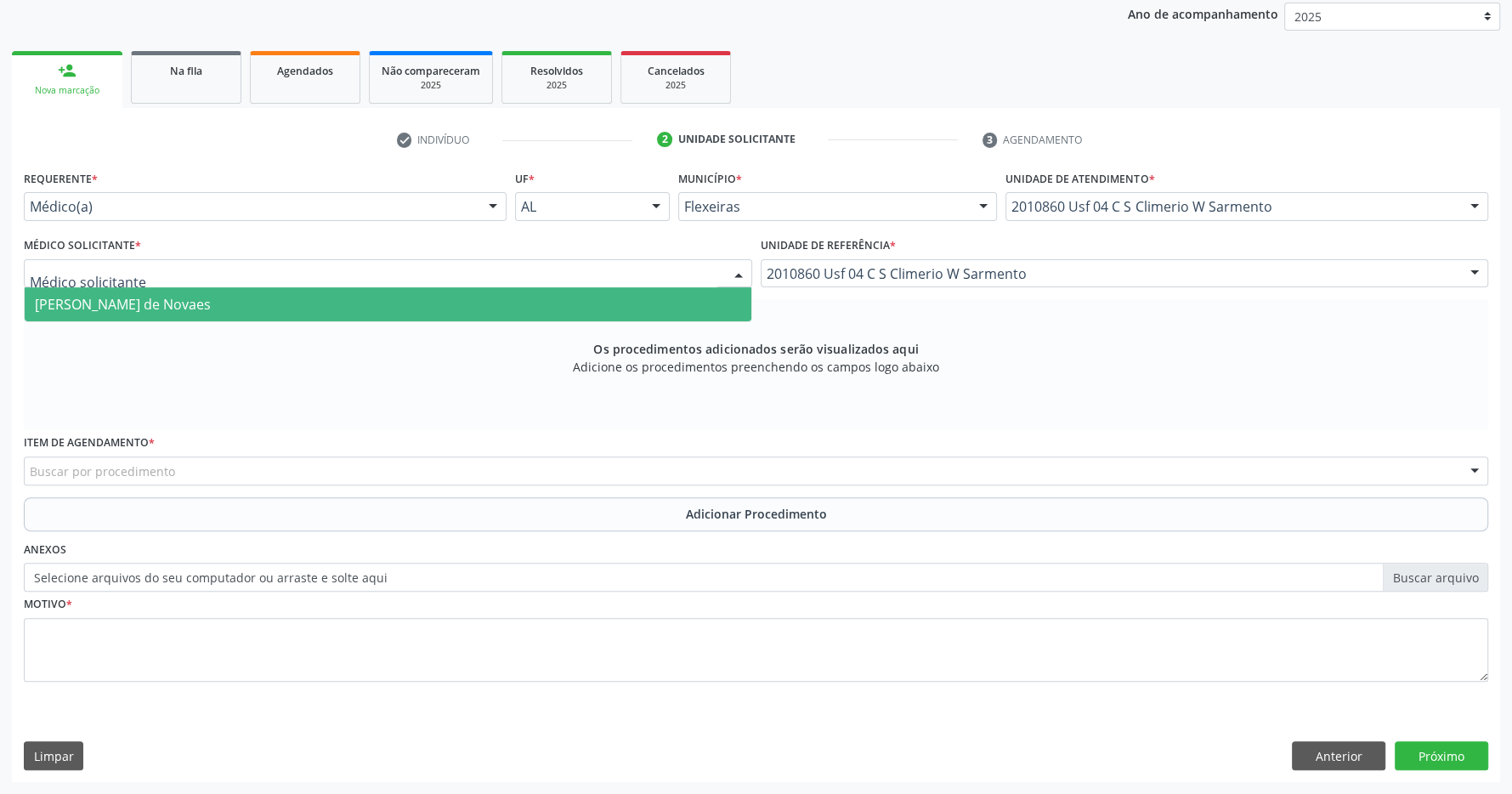
click at [540, 307] on span "[PERSON_NAME] de Novaes" at bounding box center [387, 304] width 726 height 34
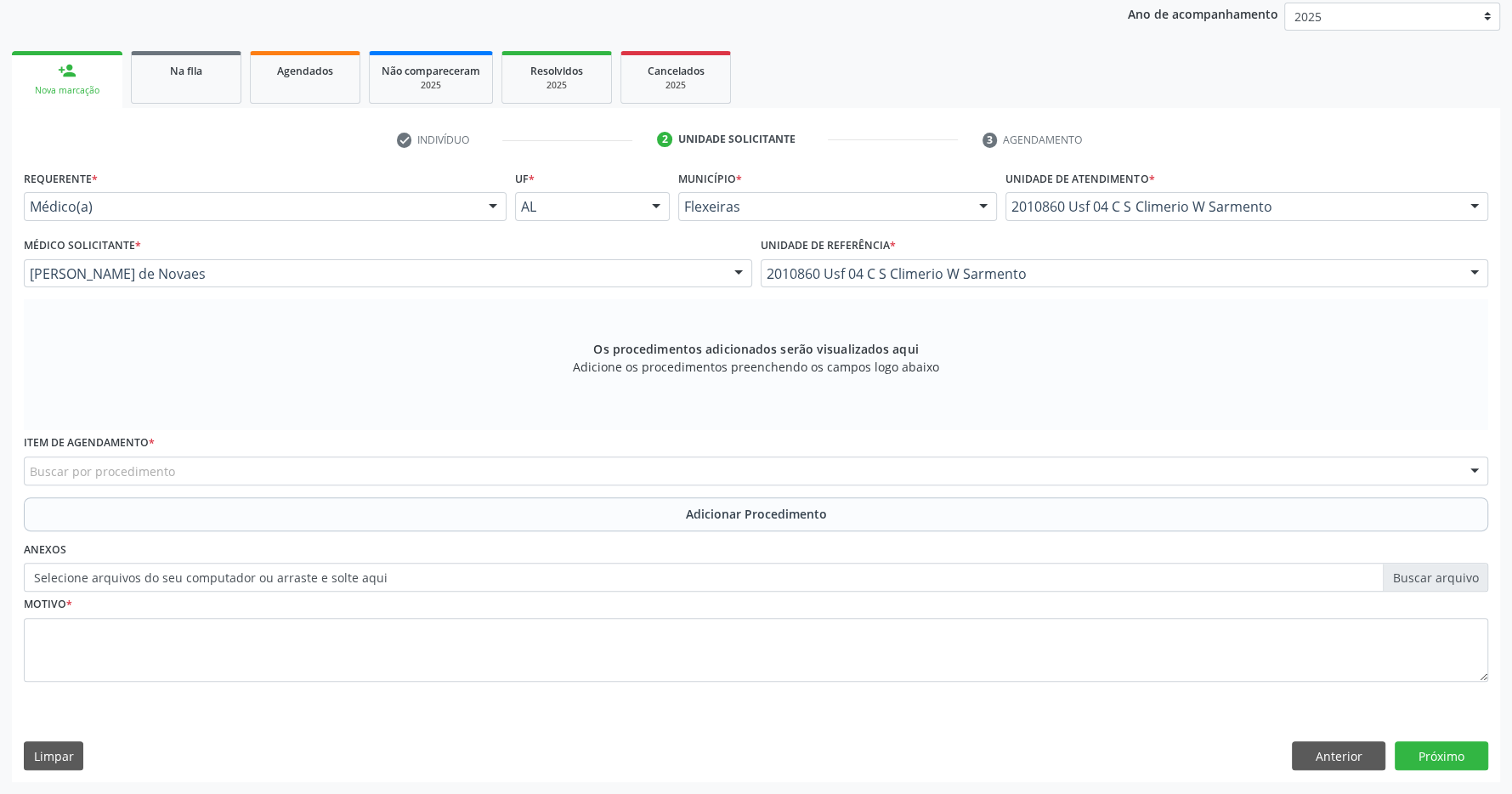
click at [465, 478] on div "Buscar por procedimento" at bounding box center [756, 471] width 1465 height 29
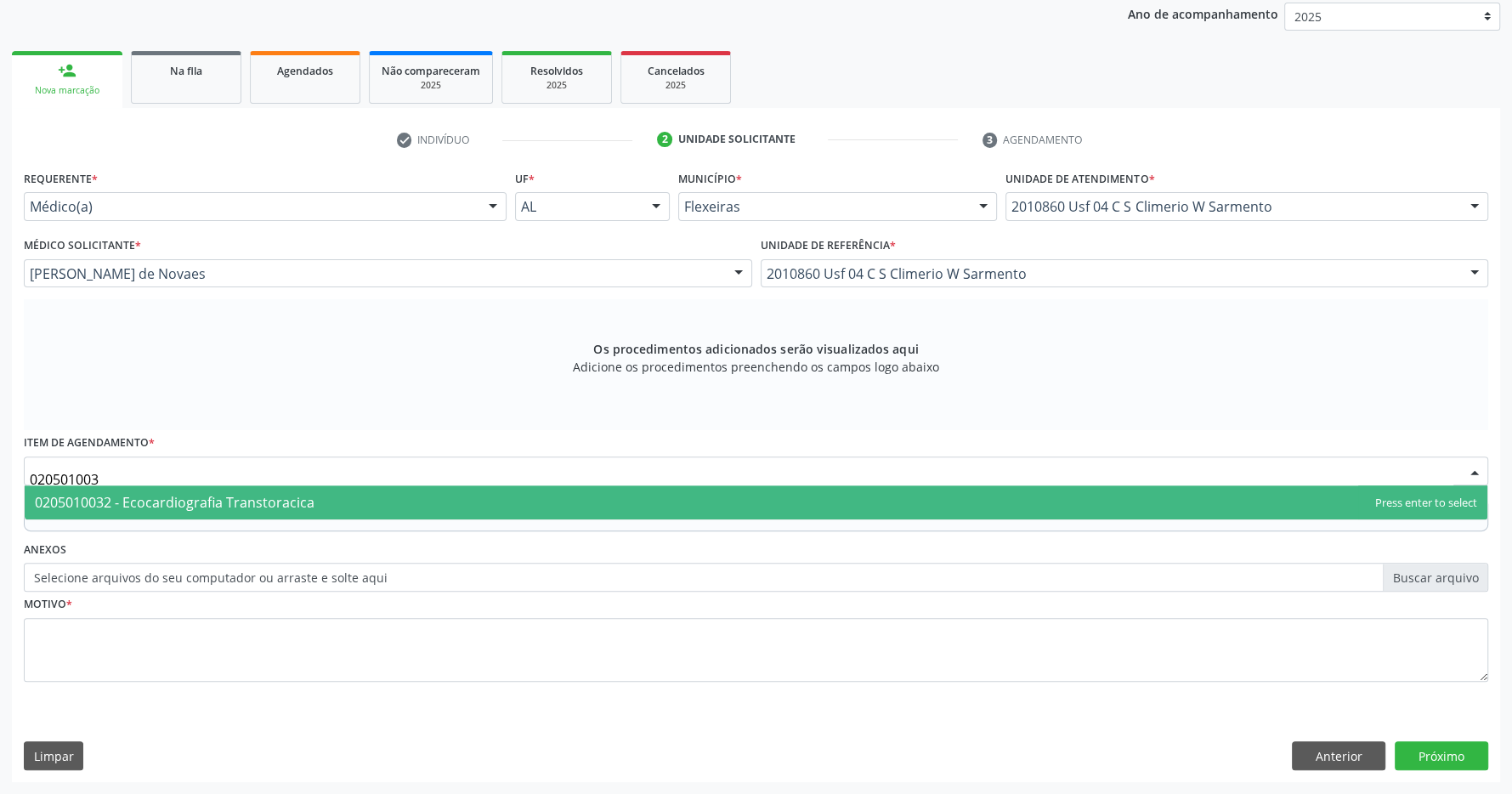
type input "0205010032"
click at [477, 498] on span "0205010032 - Ecocardiografia Transtoracica" at bounding box center [756, 502] width 1463 height 34
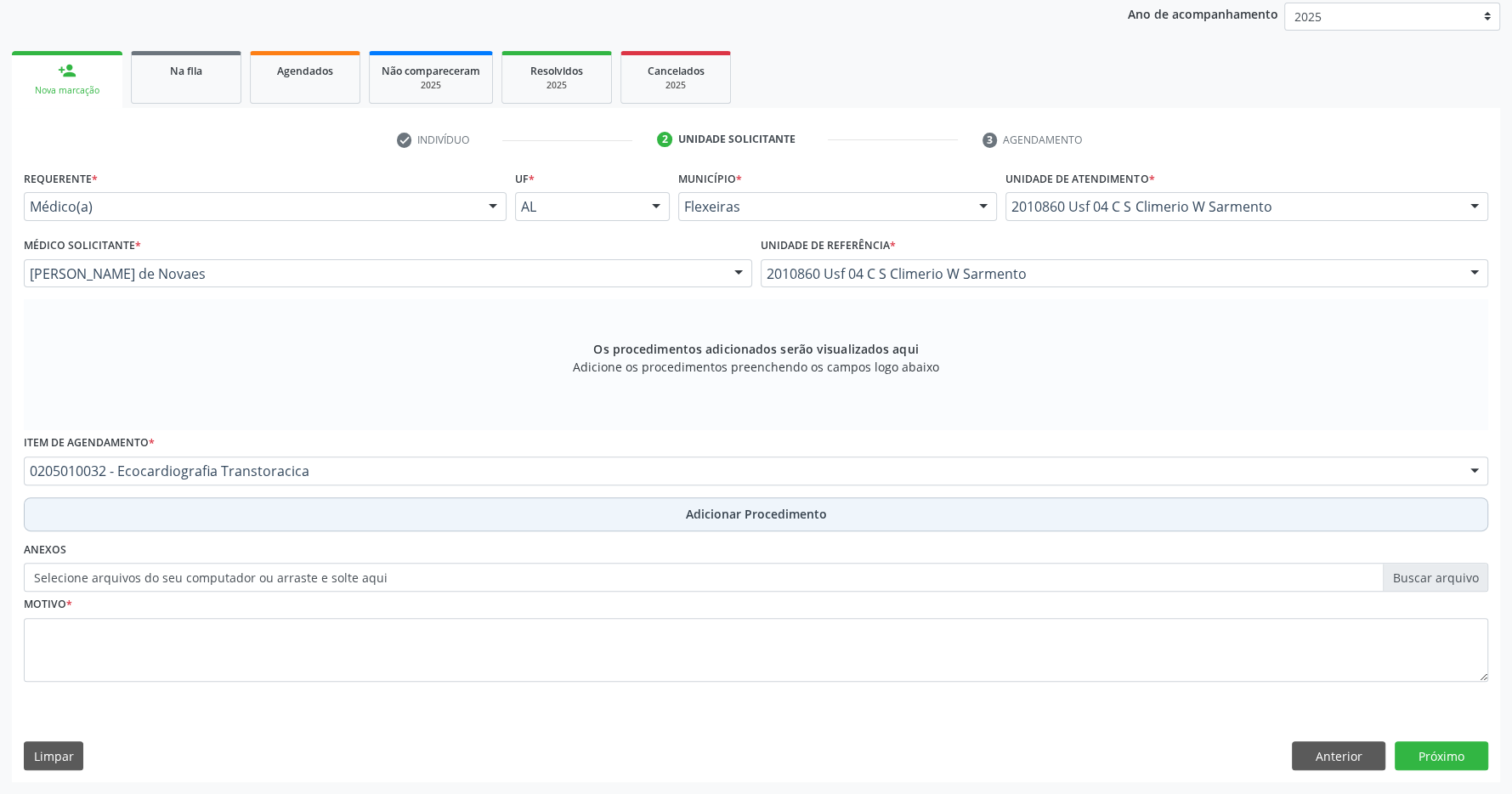
click at [673, 498] on button "Adicionar Procedimento" at bounding box center [756, 514] width 1465 height 34
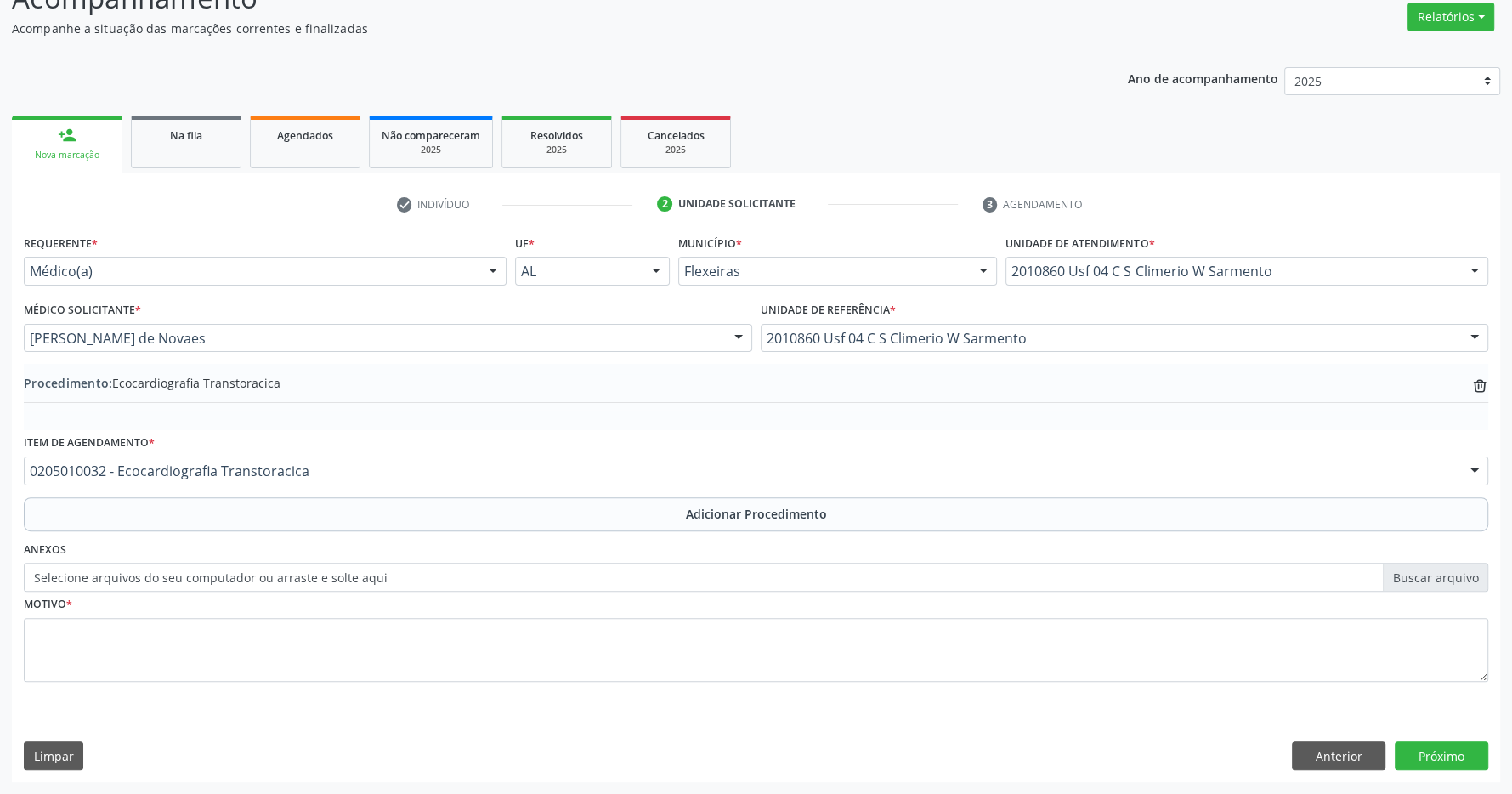
scroll to position [262, 0]
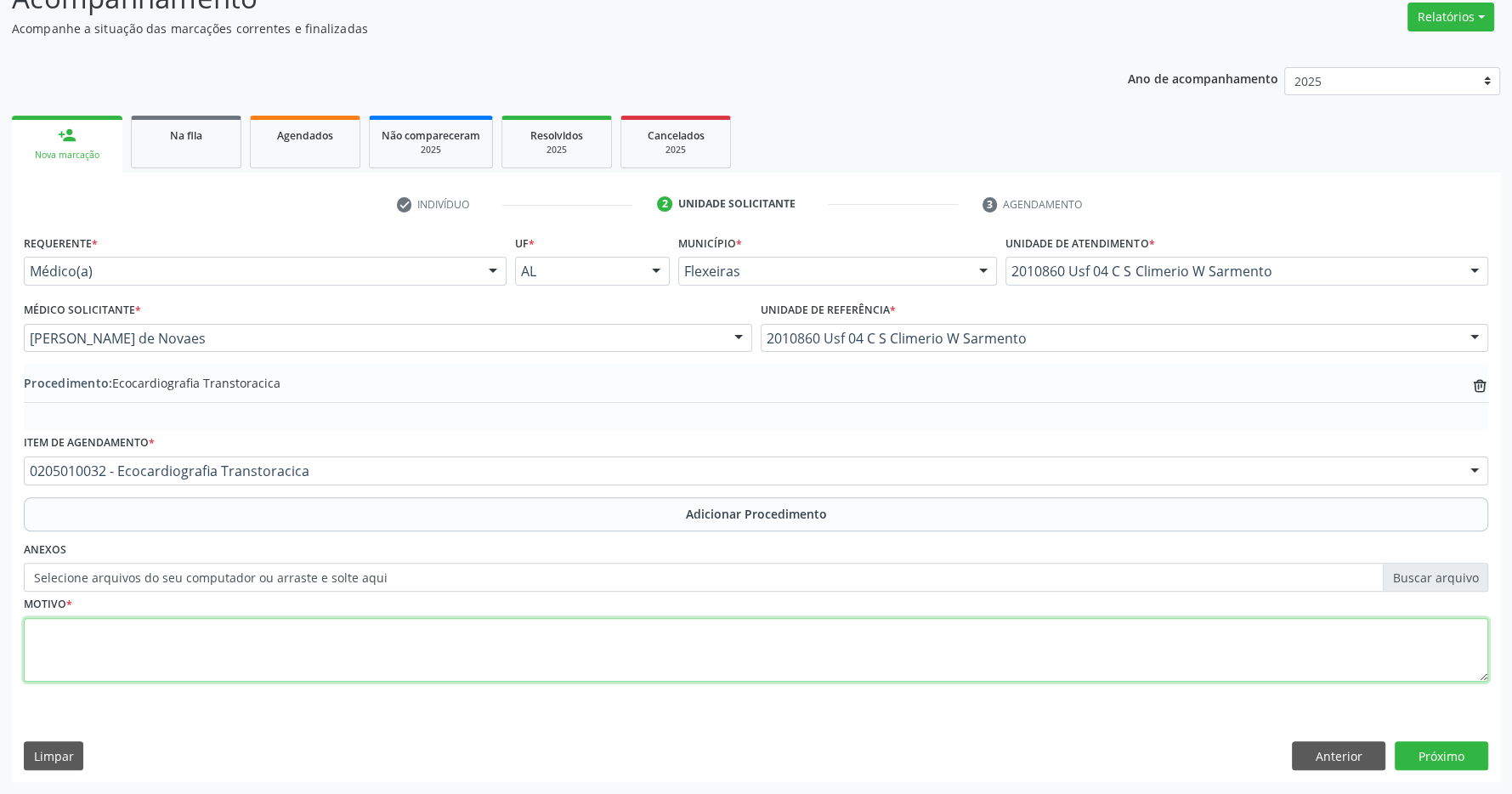
click at [572, 635] on textarea at bounding box center [756, 650] width 1465 height 65
type textarea "dispneia + palpitações"
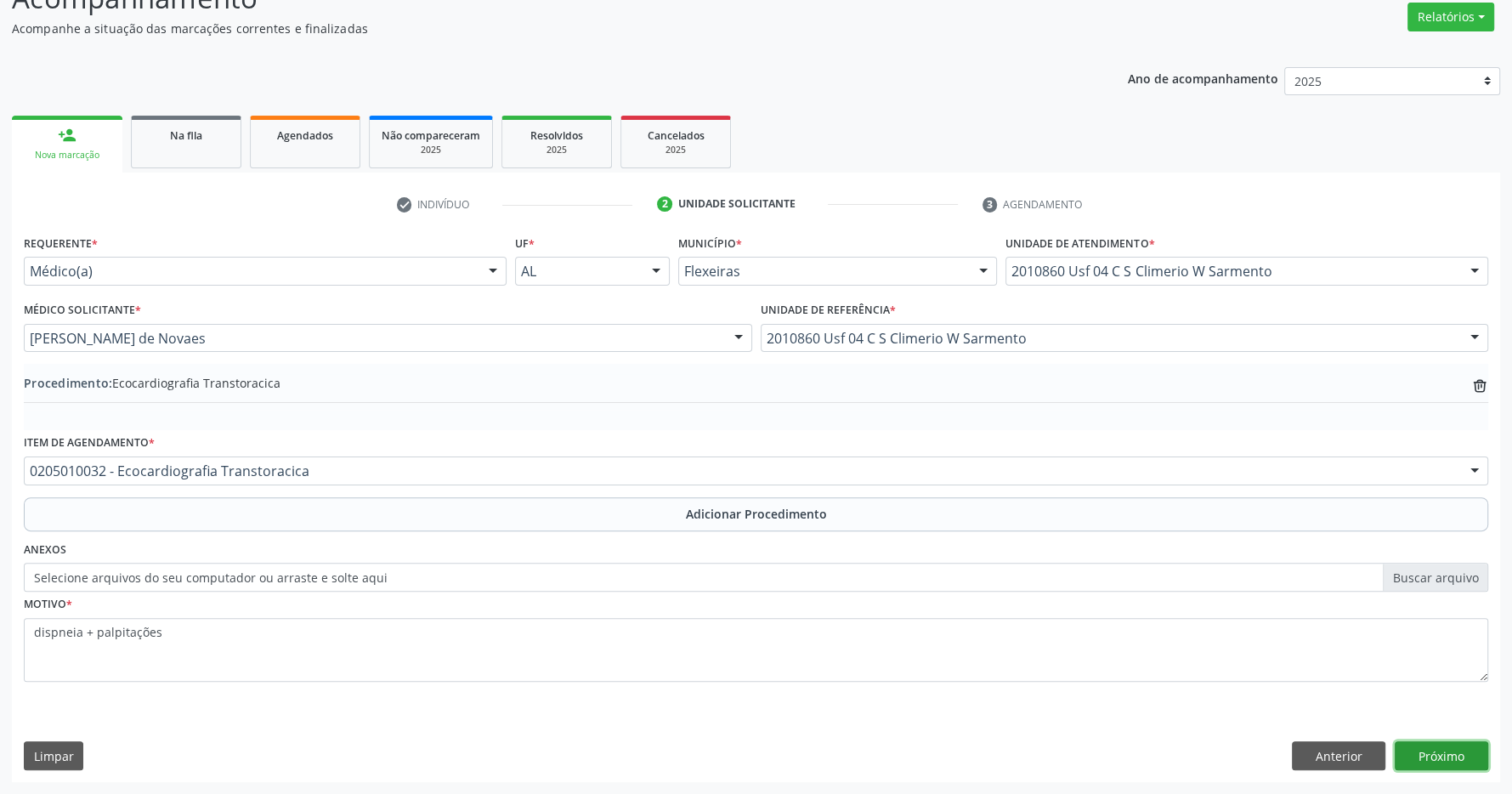
click at [1442, 765] on button "Próximo" at bounding box center [1441, 756] width 94 height 29
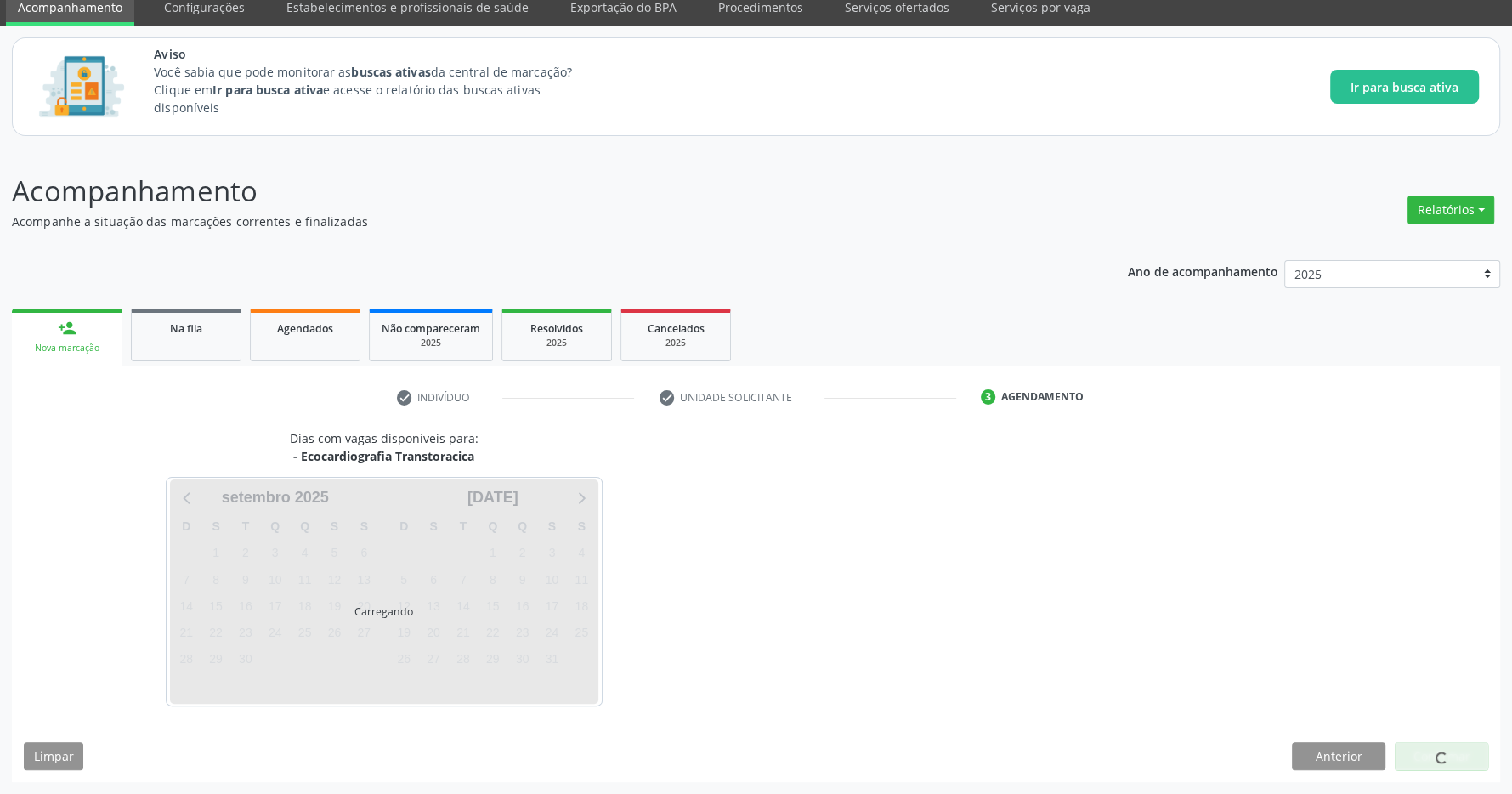
scroll to position [120, 0]
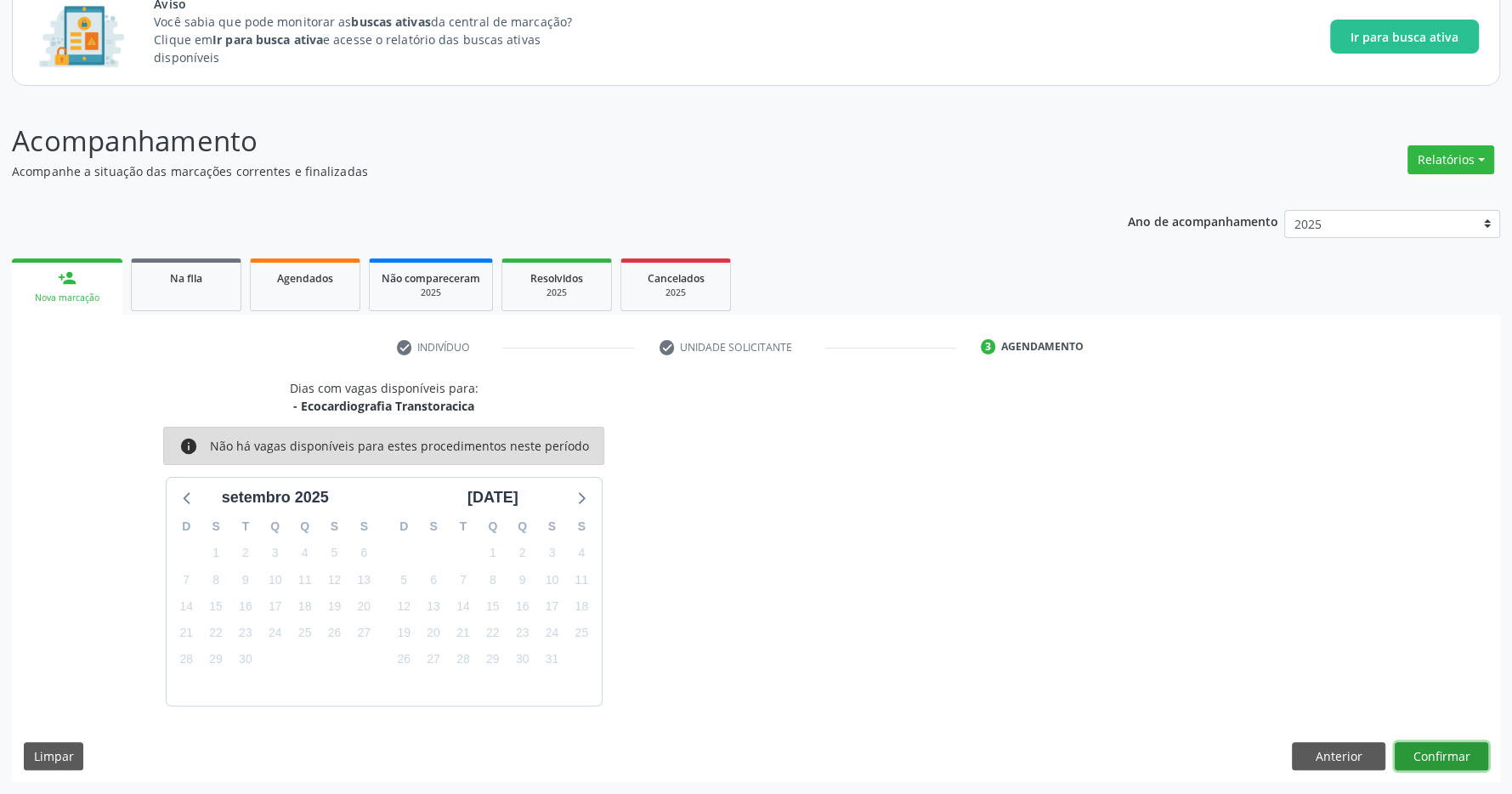
click at [1467, 769] on button "Confirmar" at bounding box center [1441, 757] width 94 height 29
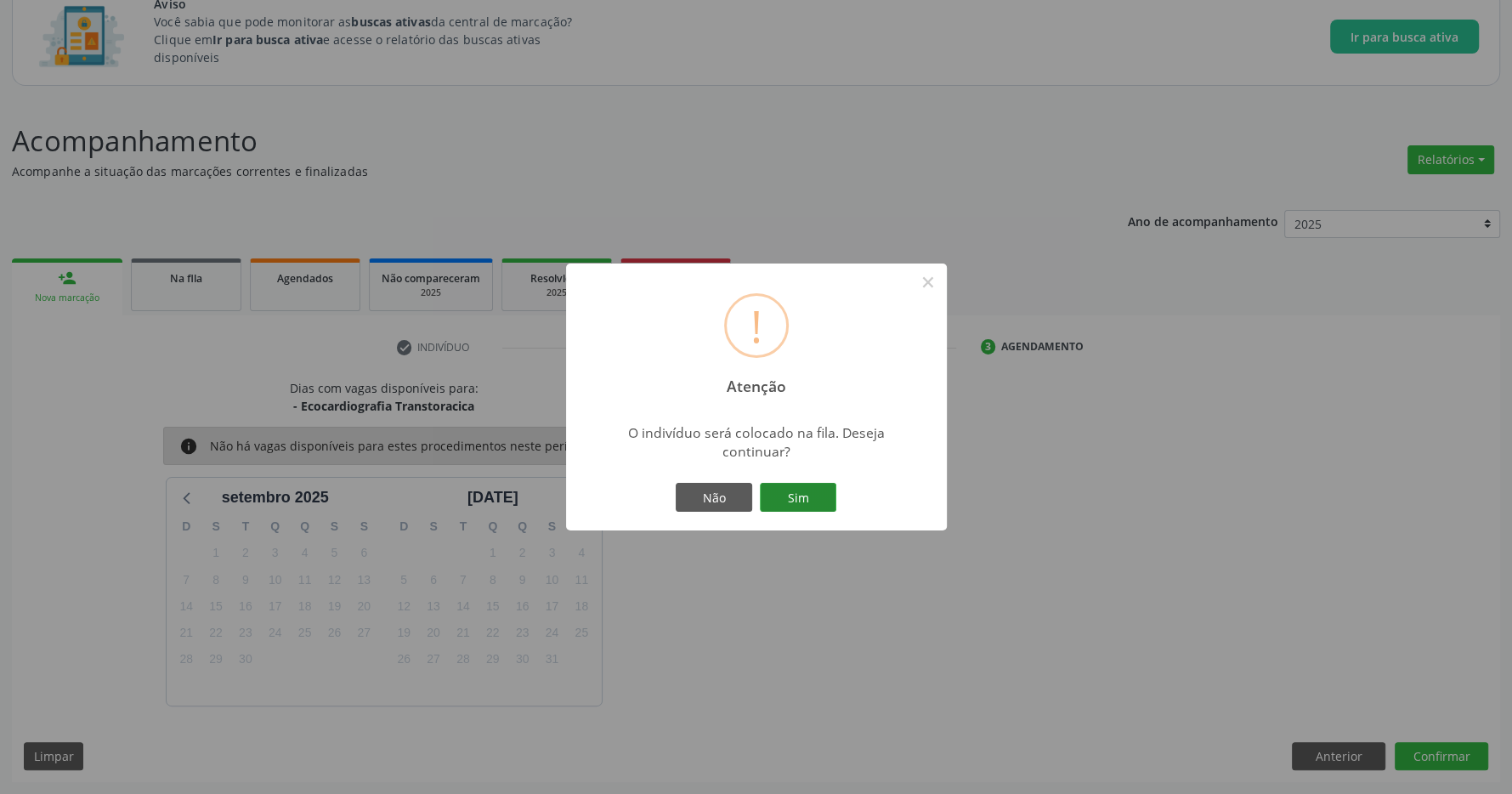
click at [803, 486] on button "Sim" at bounding box center [798, 498] width 76 height 29
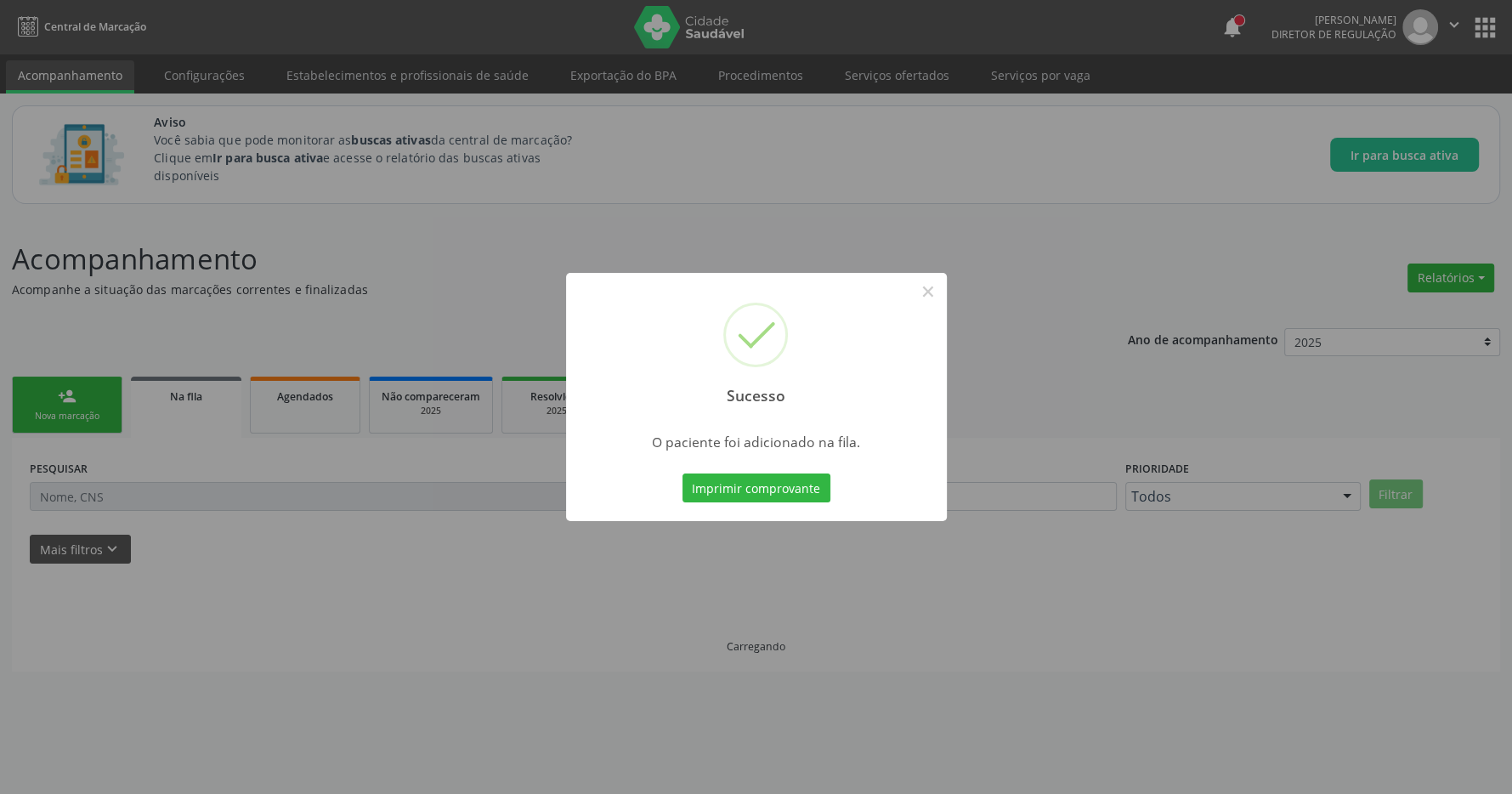
scroll to position [0, 0]
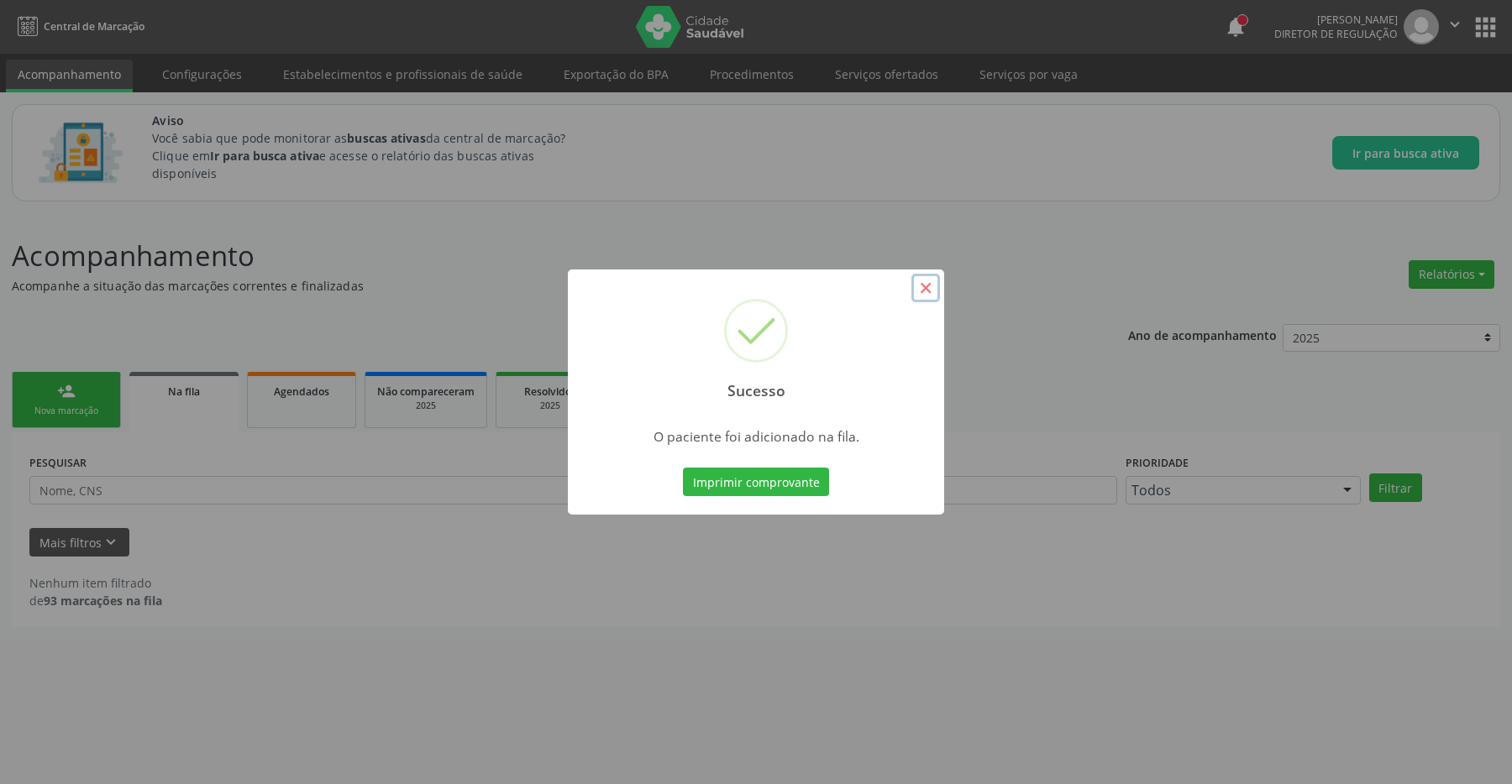
click at [936, 286] on button "×" at bounding box center [926, 288] width 29 height 29
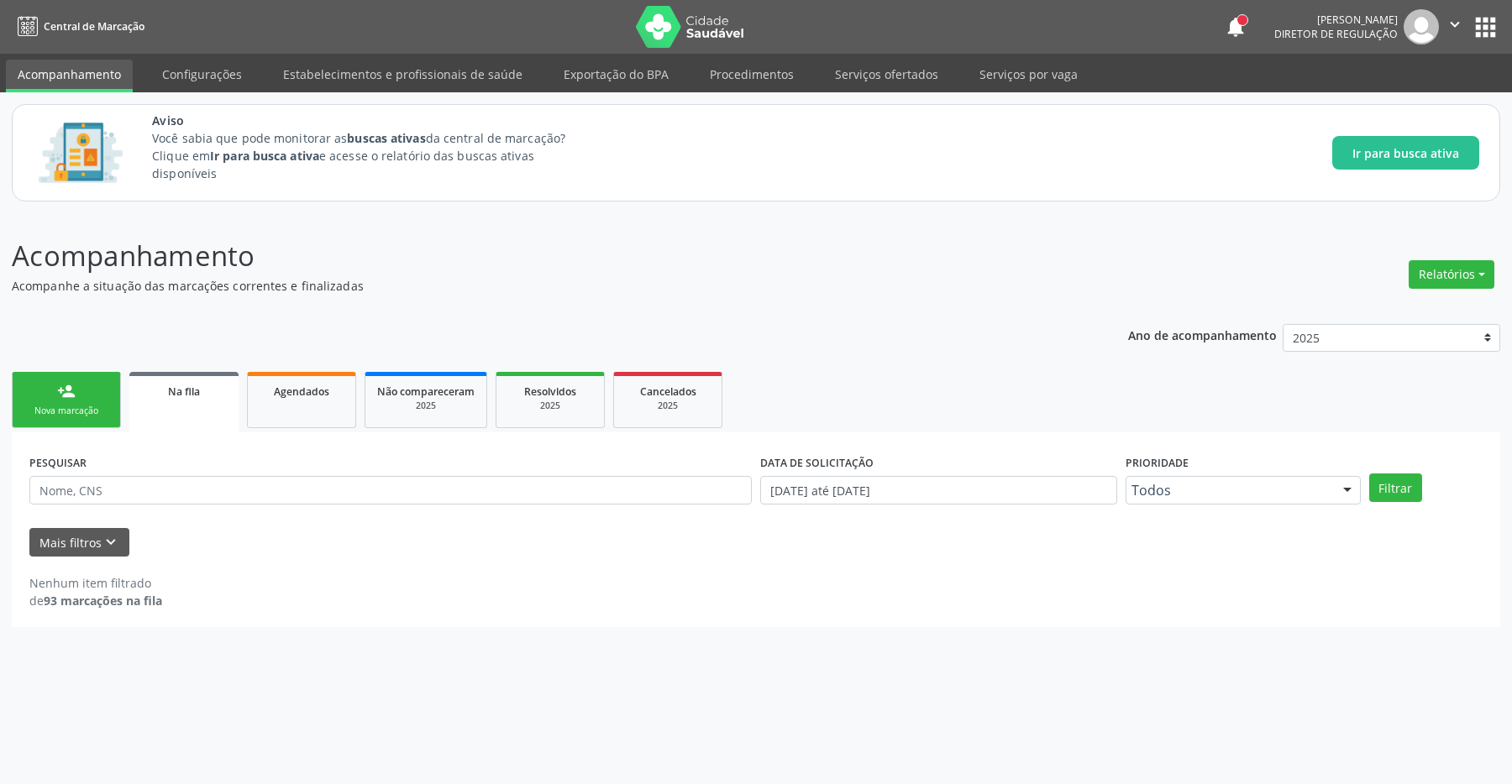
click at [62, 394] on div "person_add" at bounding box center [66, 391] width 19 height 19
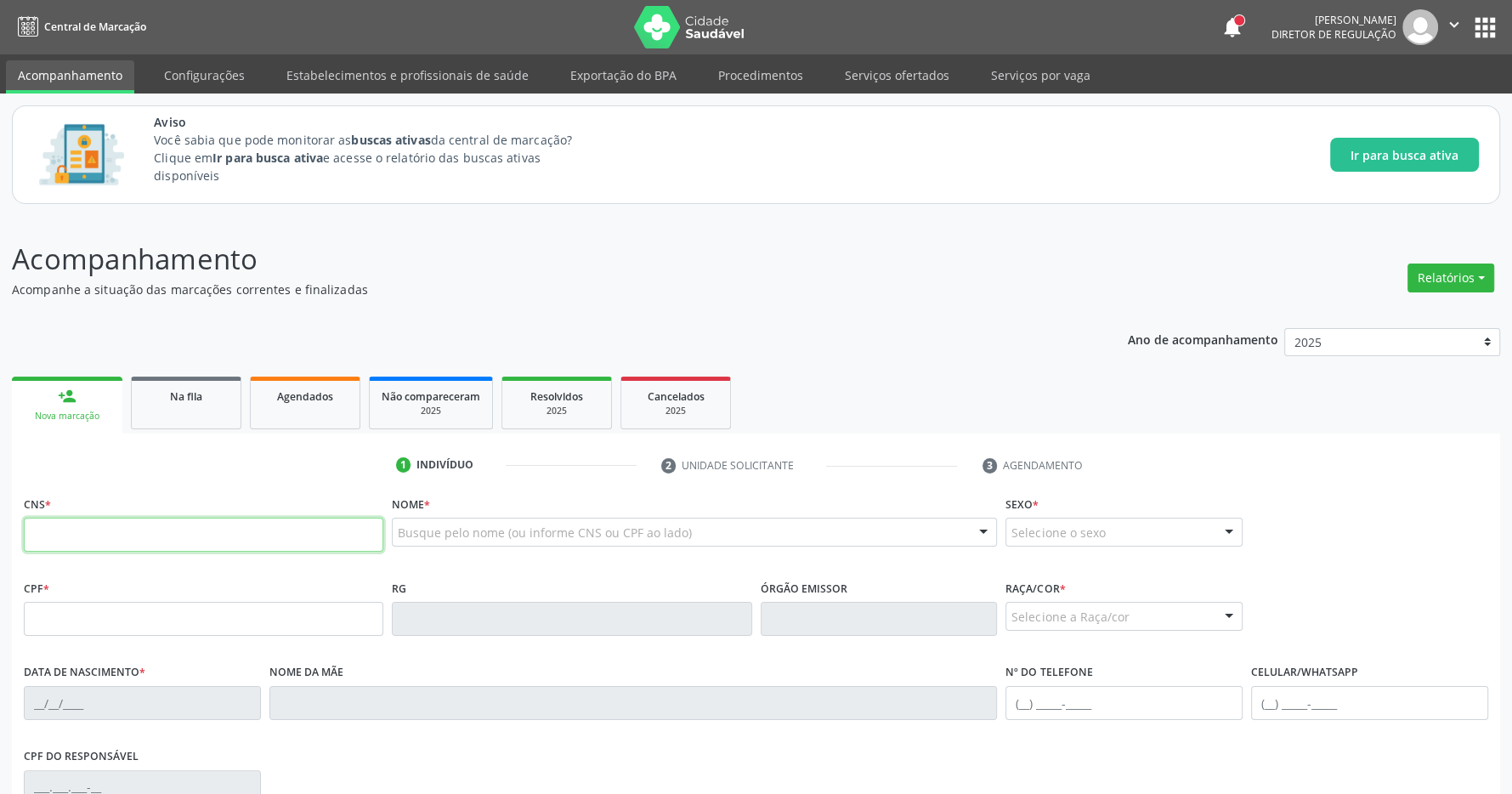
click at [233, 539] on input "text" at bounding box center [204, 534] width 360 height 34
type input "709 0028 4733 2217"
click at [687, 257] on p "Acompanhamento" at bounding box center [533, 259] width 1042 height 43
type input "808.923.704-59"
type input "[DATE]"
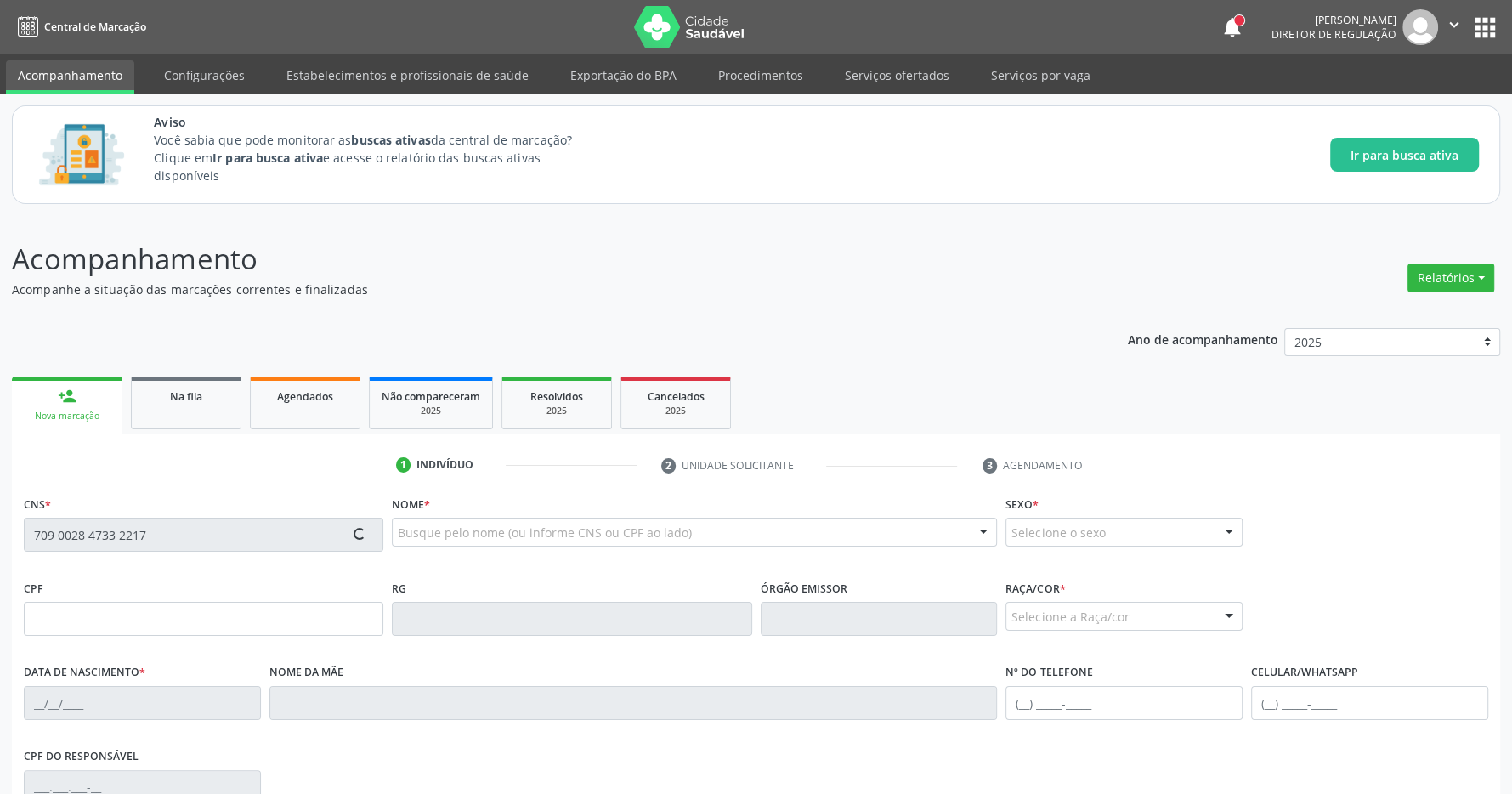
type input "[PERSON_NAME]"
type input "[PHONE_NUMBER]"
type input "S/N"
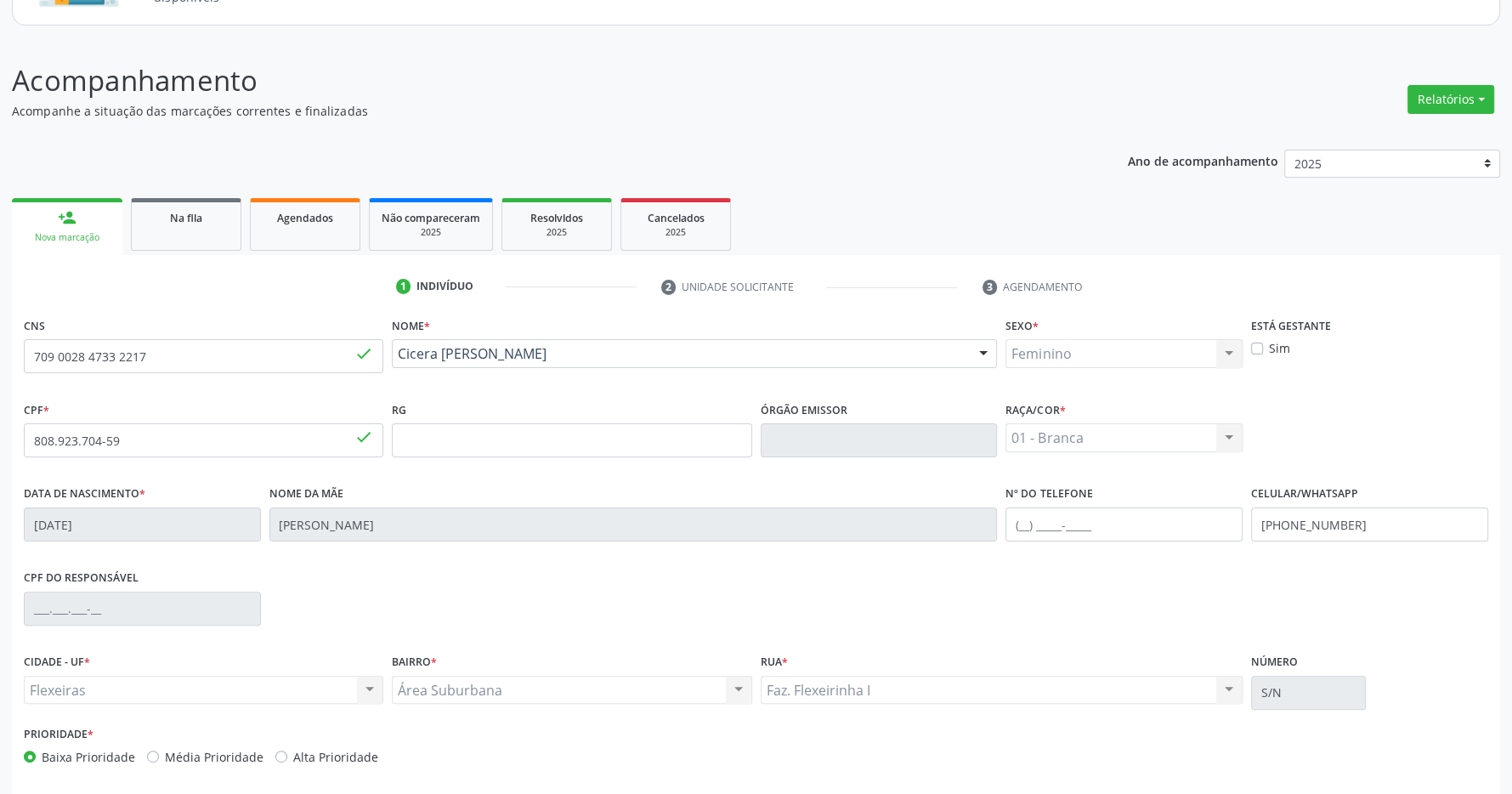
scroll to position [252, 0]
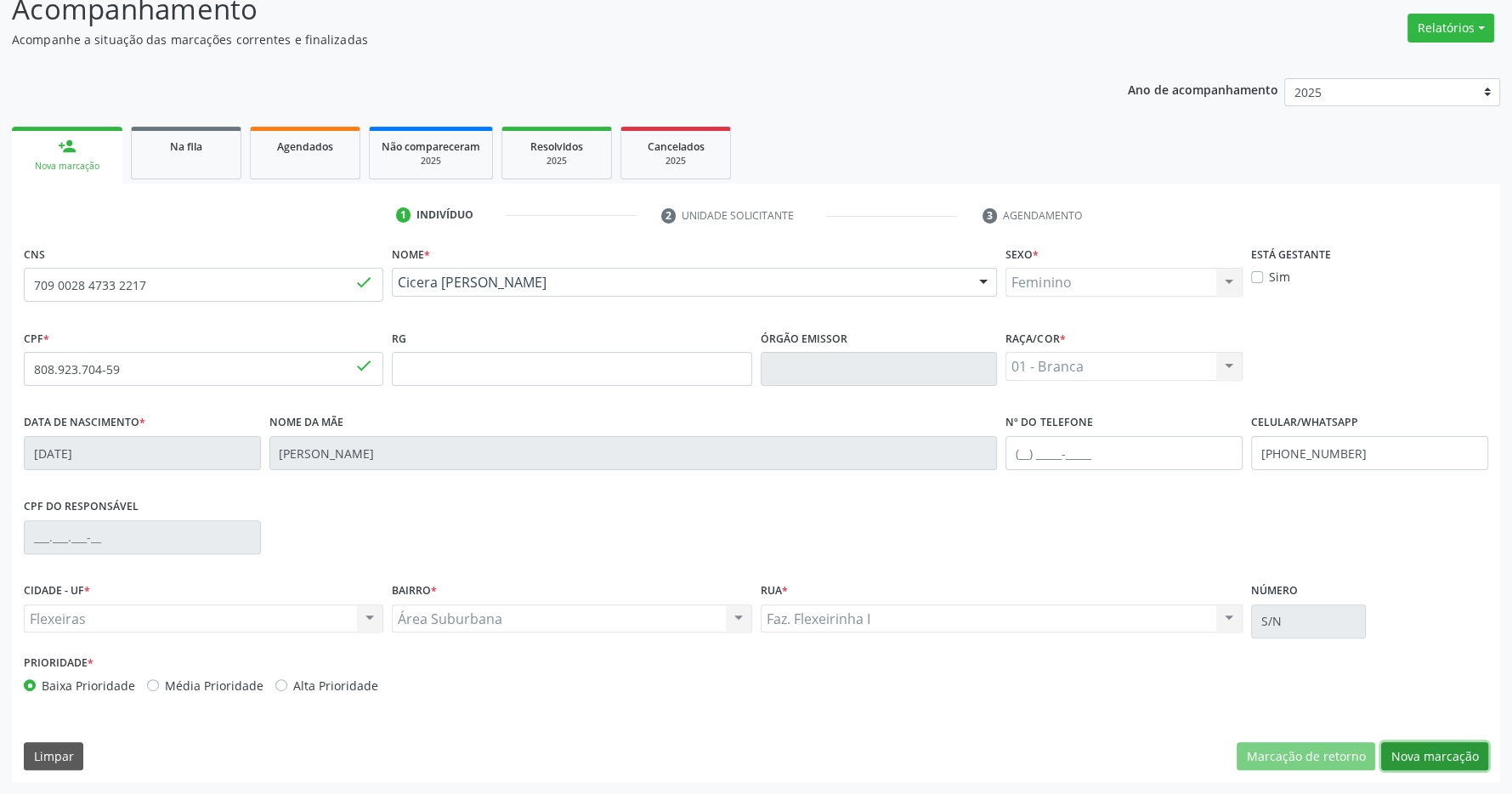
click at [1419, 749] on button "Nova marcação" at bounding box center [1435, 757] width 107 height 29
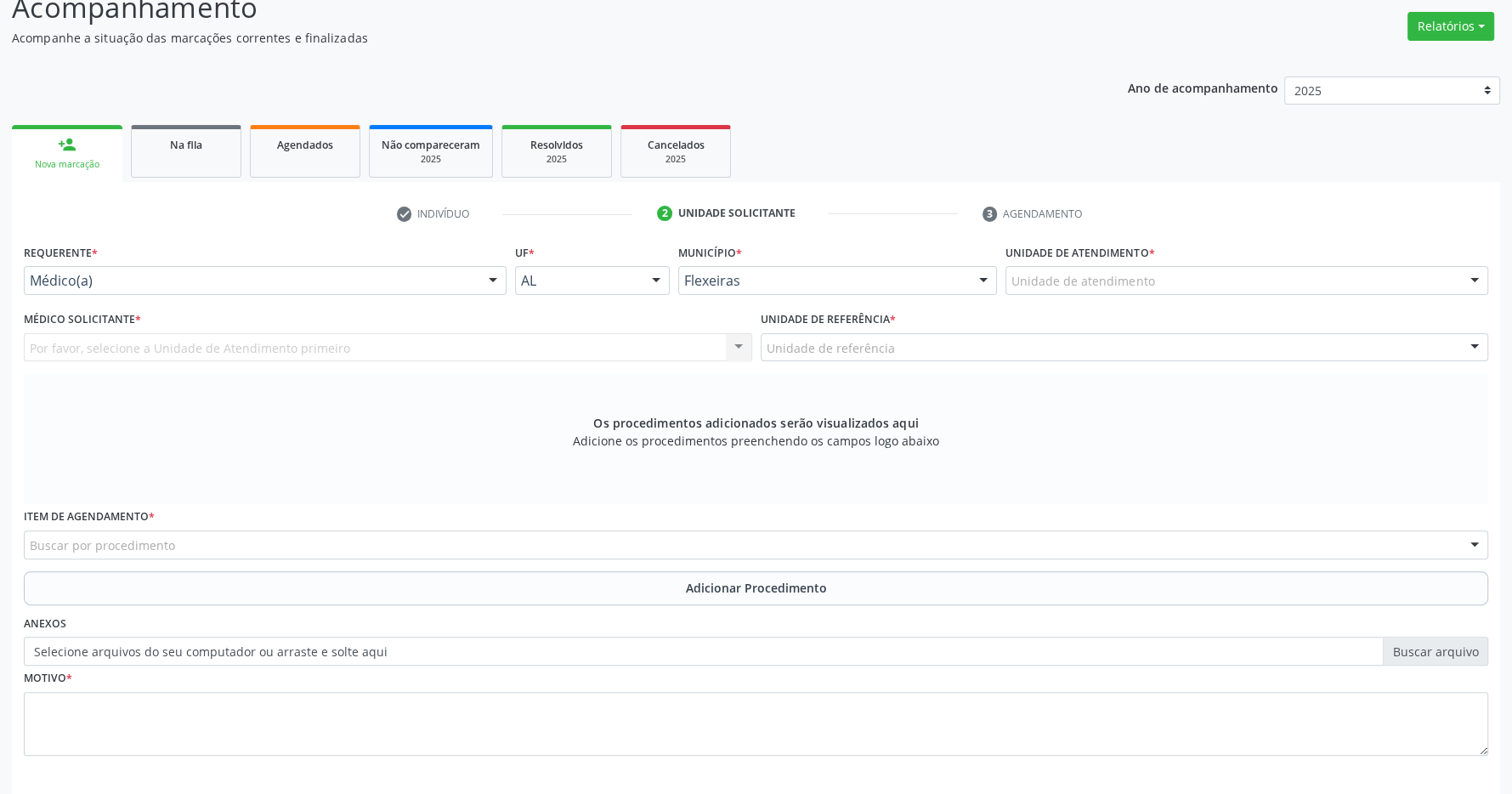
scroll to position [327, 0]
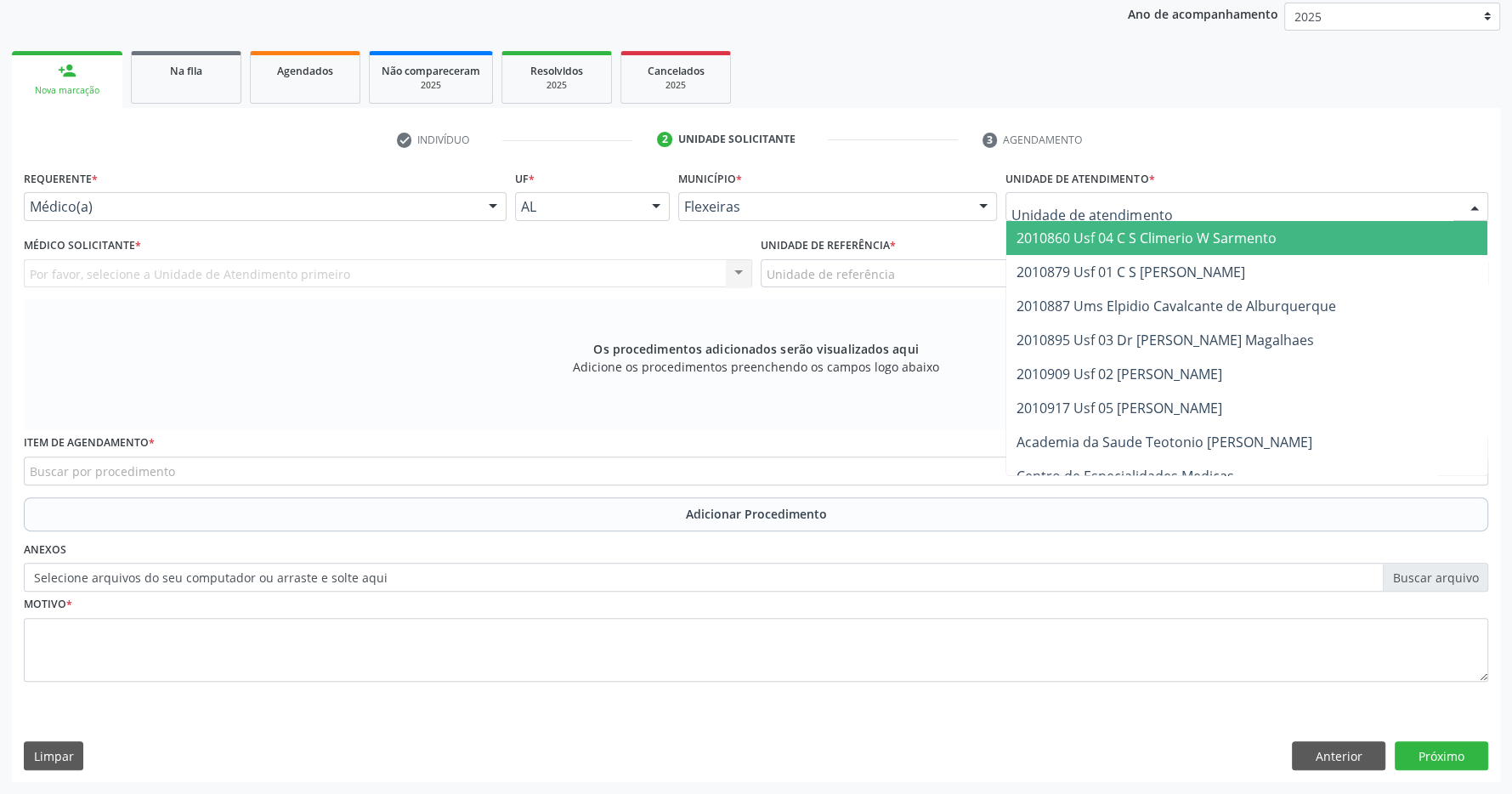
click at [1168, 209] on div at bounding box center [1247, 206] width 483 height 29
click at [1172, 234] on span "2010860 Usf 04 C S Climerio W Sarmento" at bounding box center [1147, 238] width 260 height 19
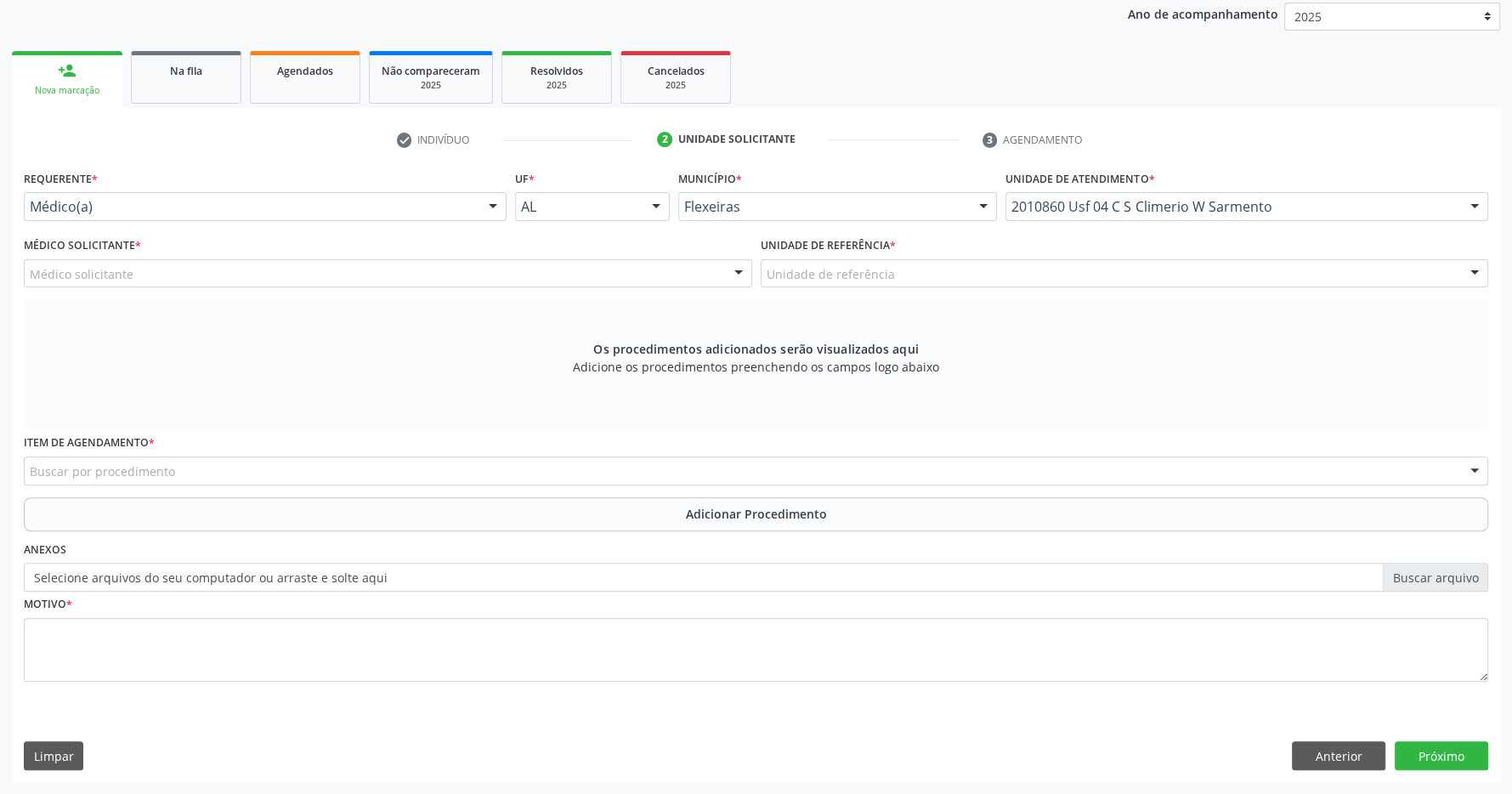
click at [1166, 272] on div "Unidade de referência" at bounding box center [1125, 274] width 728 height 29
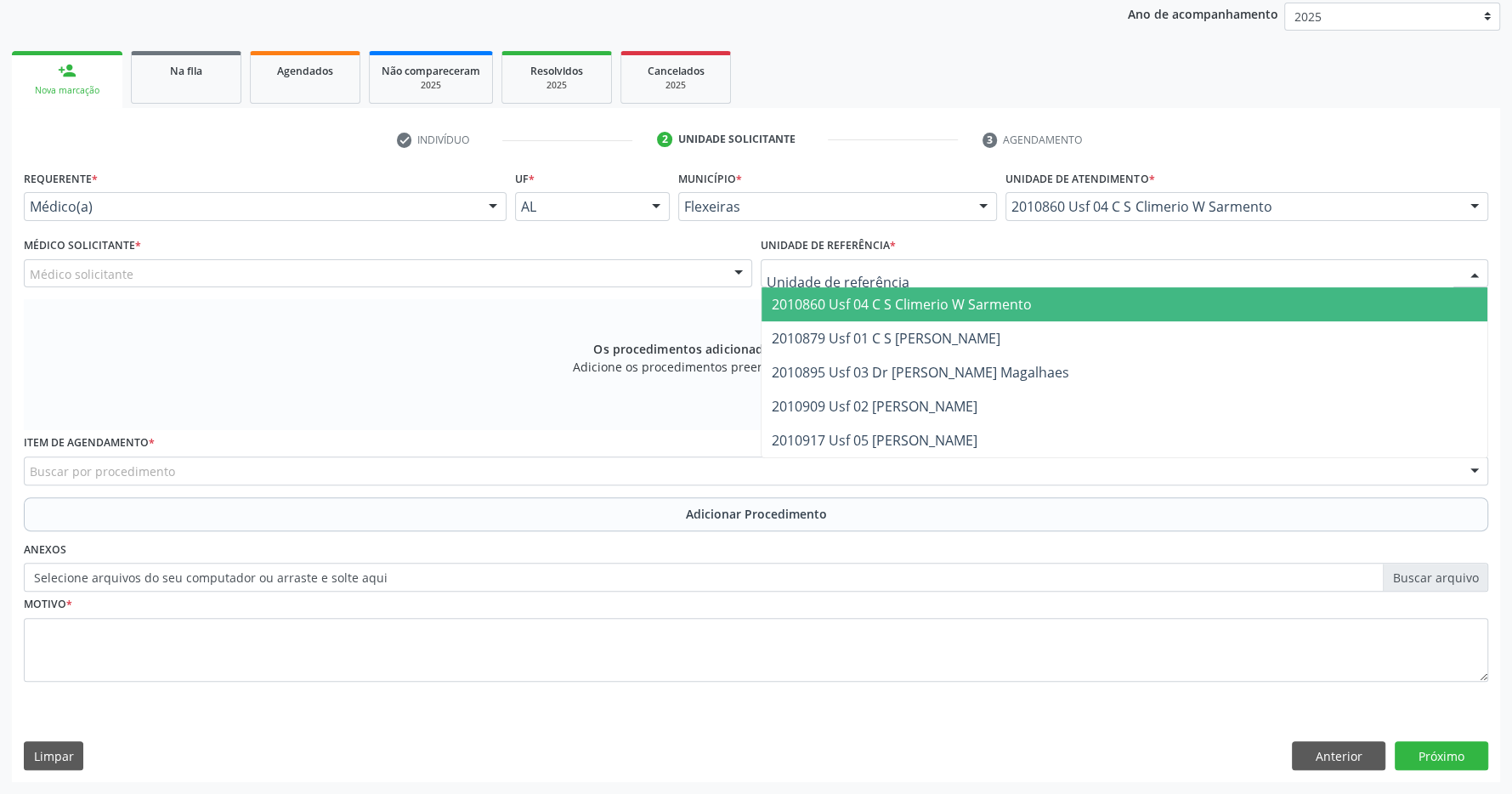
click at [1166, 303] on span "2010860 Usf 04 C S Climerio W Sarmento" at bounding box center [1125, 304] width 726 height 34
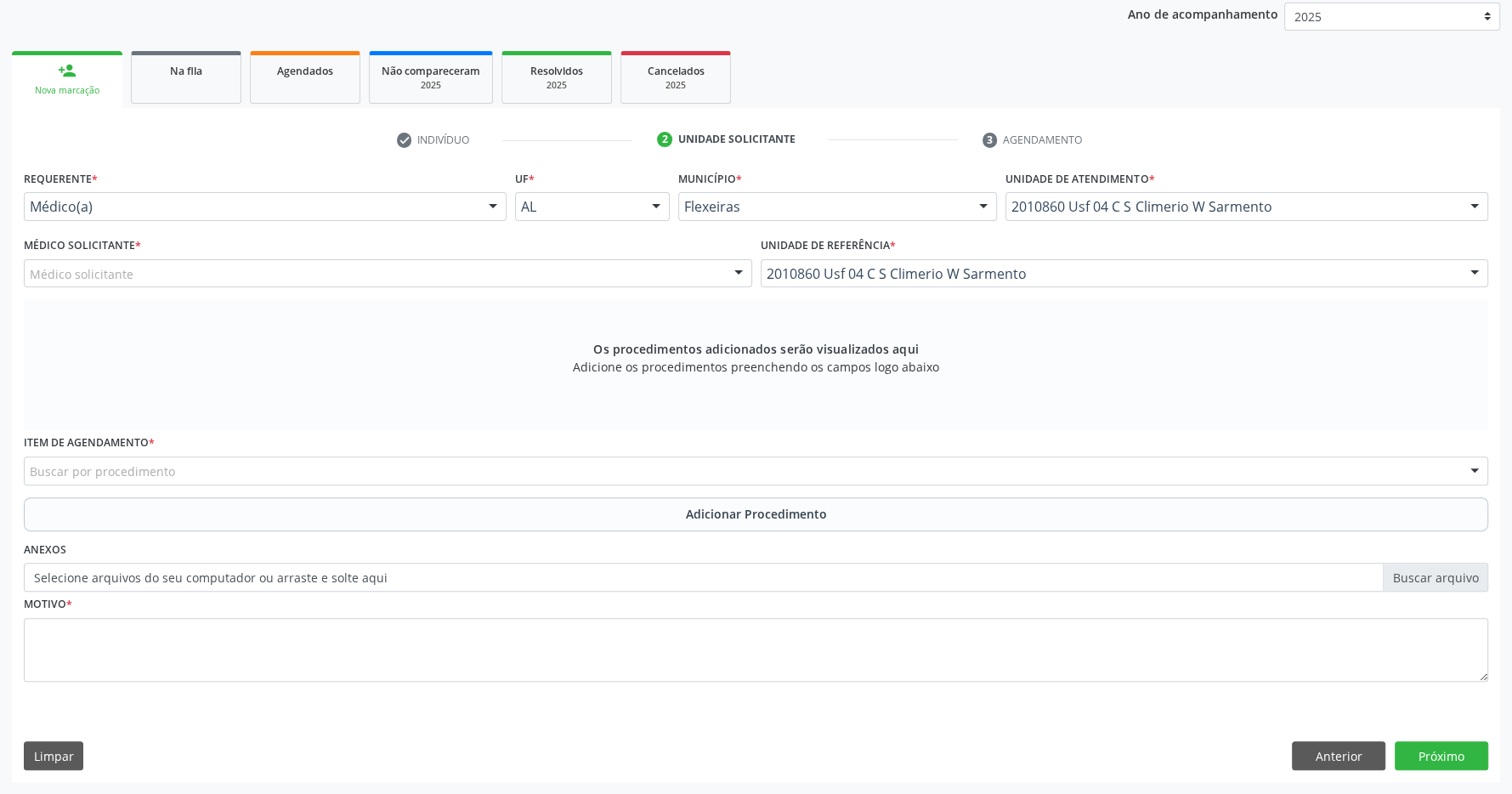
click at [624, 276] on div "Médico solicitante" at bounding box center [387, 274] width 728 height 29
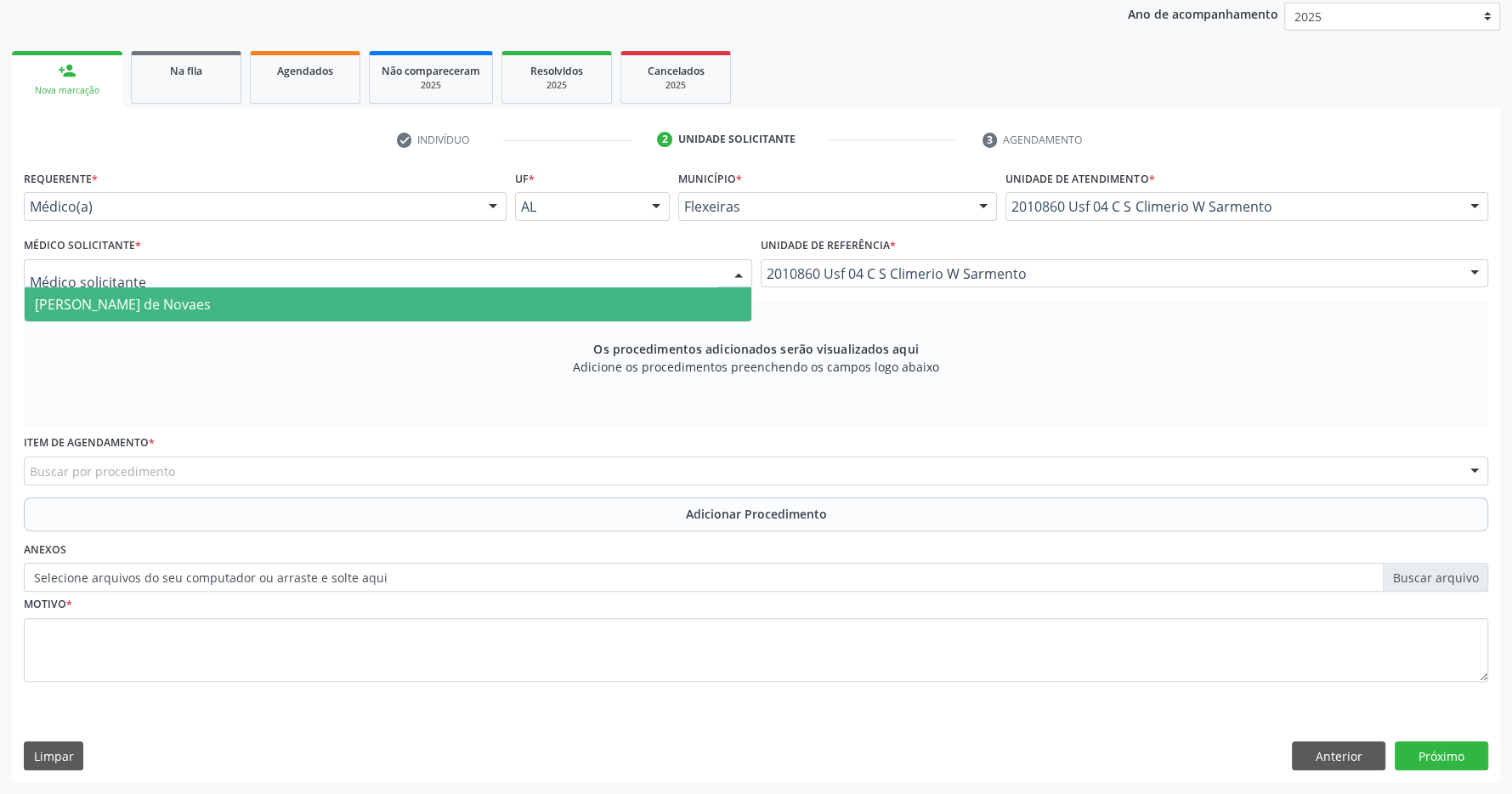
click at [358, 305] on span "[PERSON_NAME] de Novaes" at bounding box center [387, 304] width 726 height 34
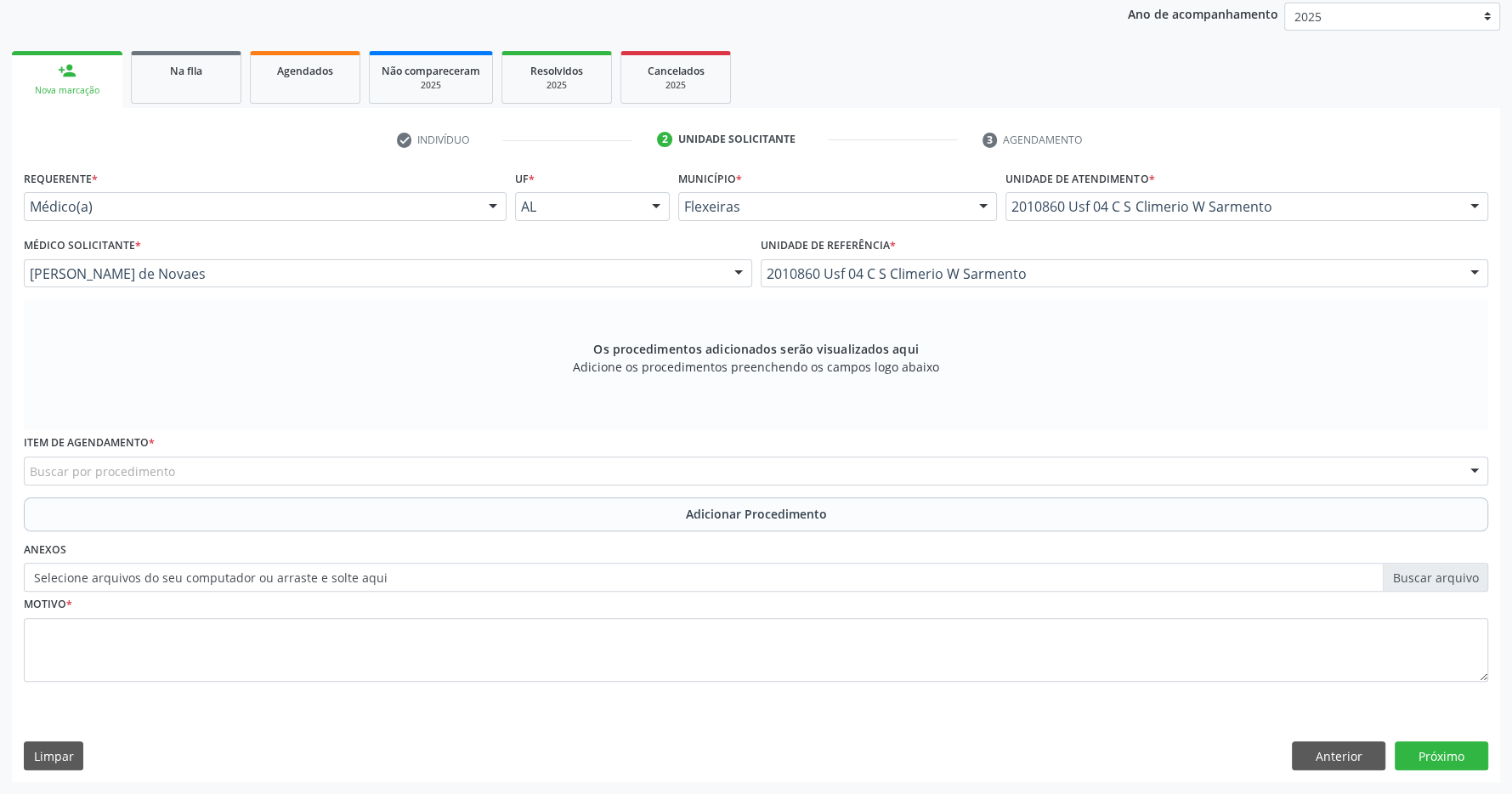
click at [489, 477] on div "Buscar por procedimento" at bounding box center [756, 471] width 1465 height 29
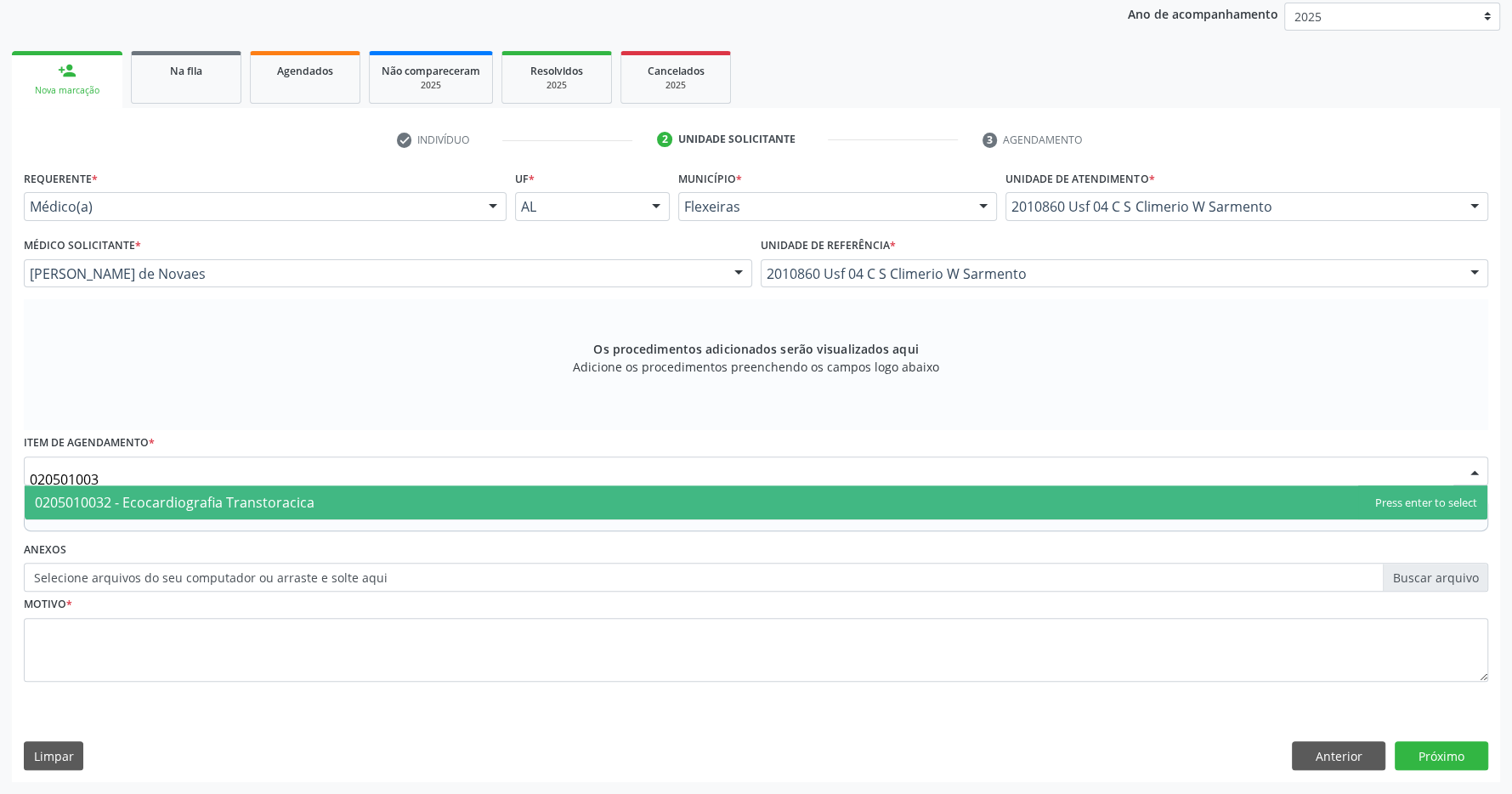
type input "0205010032"
click at [484, 509] on span "0205010032 - Ecocardiografia Transtoracica" at bounding box center [756, 502] width 1463 height 34
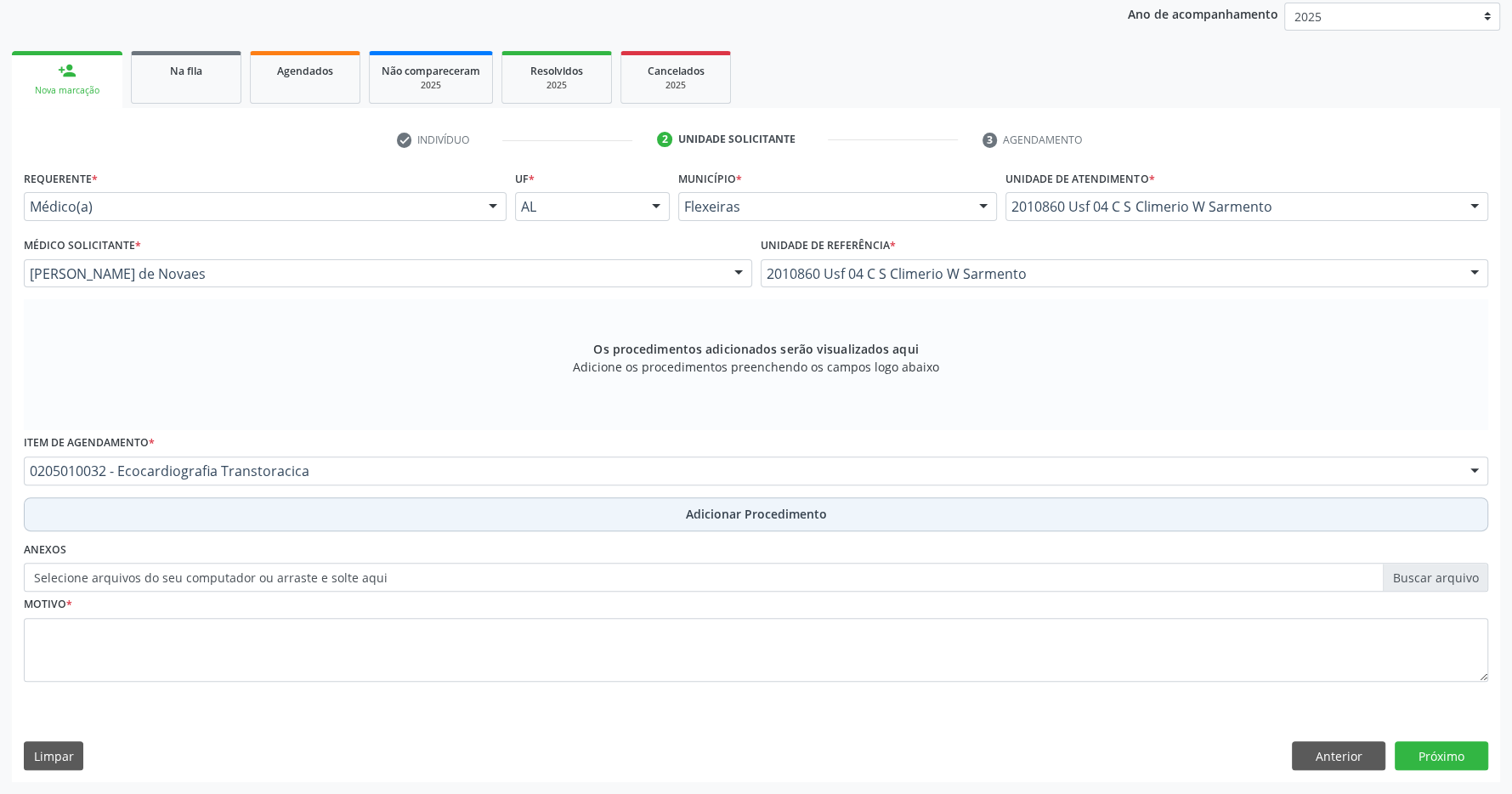
click at [730, 516] on span "Adicionar Procedimento" at bounding box center [756, 514] width 141 height 18
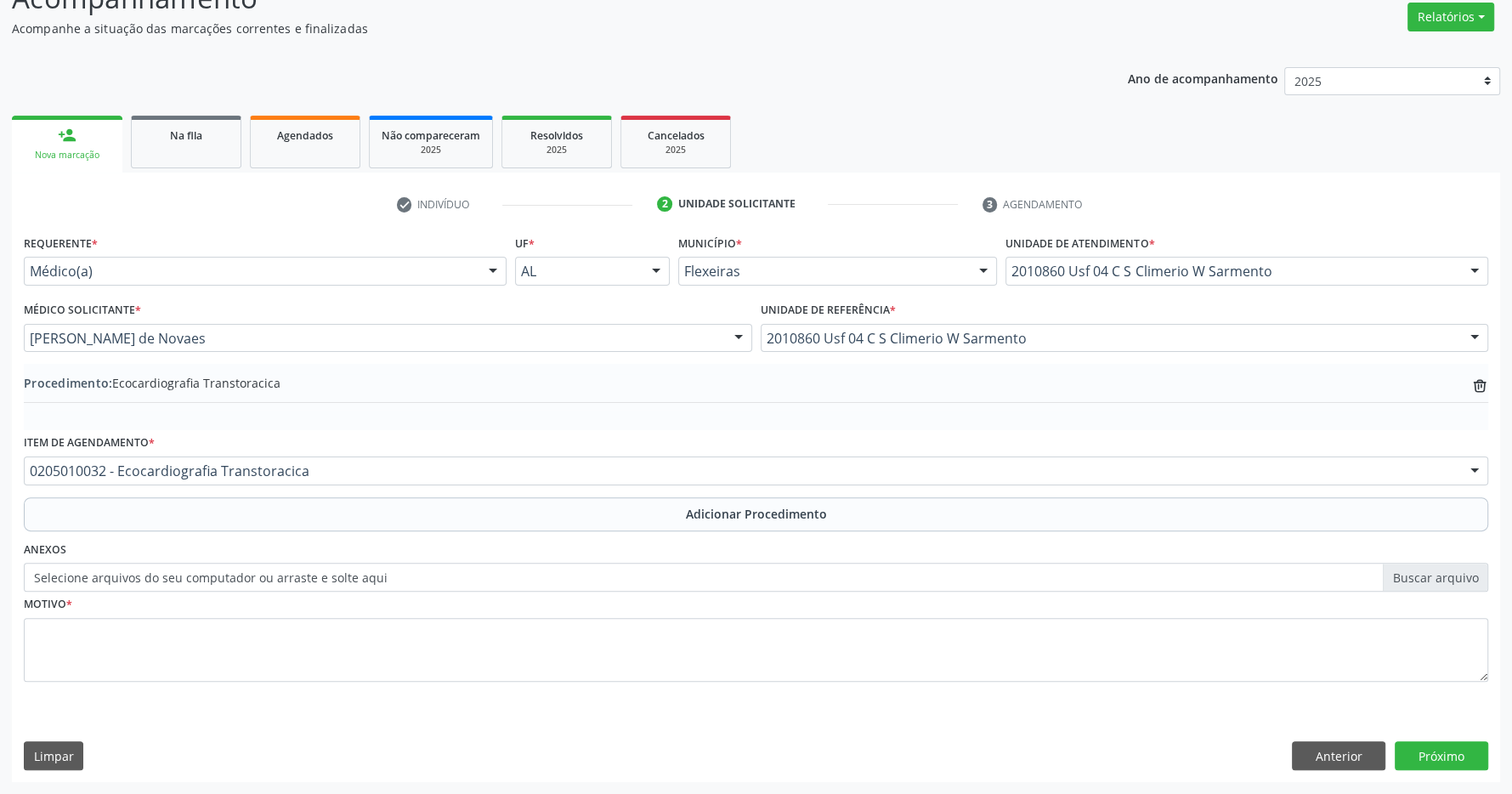
scroll to position [262, 0]
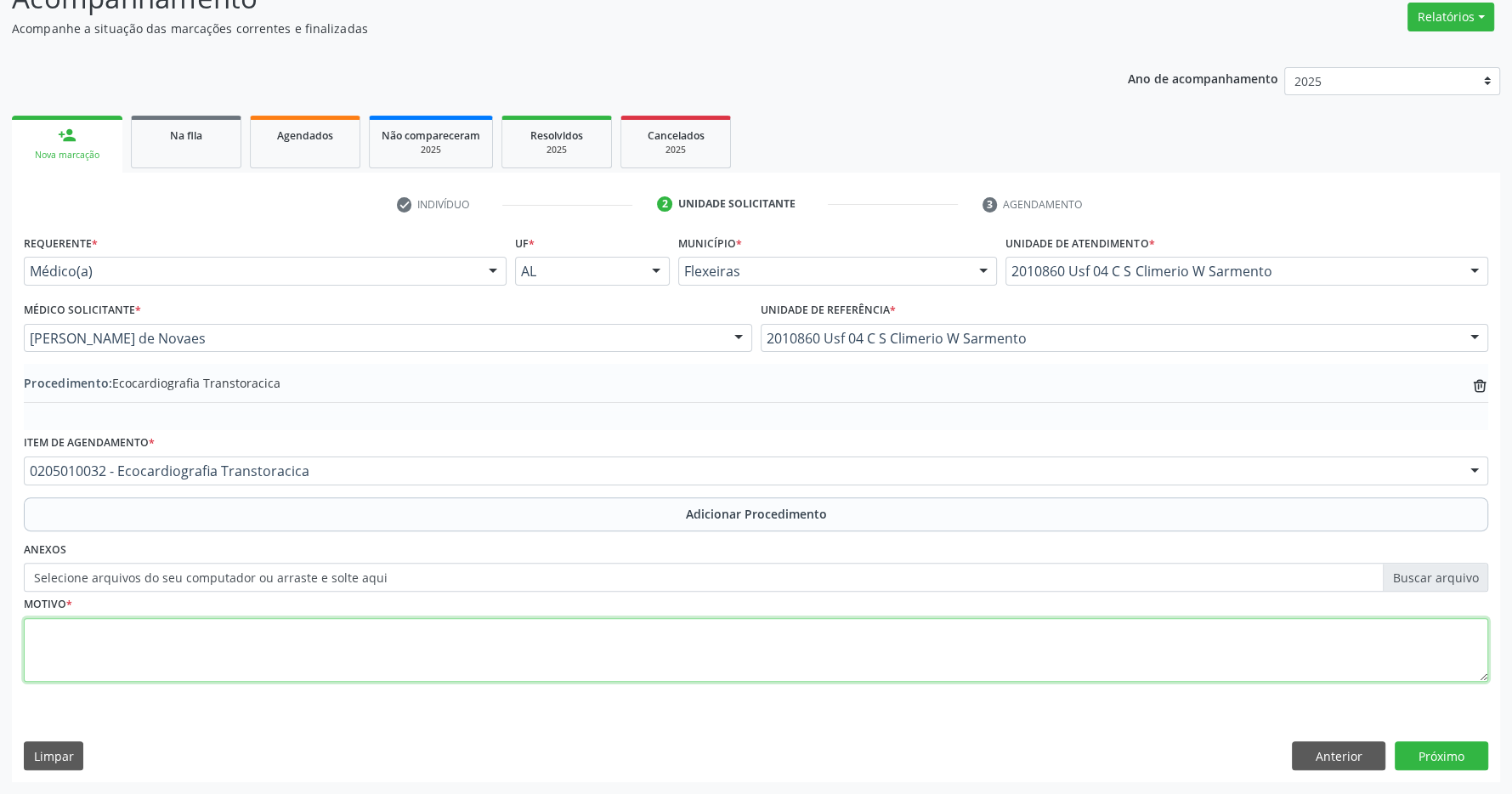
click at [332, 656] on textarea at bounding box center [756, 650] width 1465 height 65
type textarea "paciente apresentando has de difícil controle"
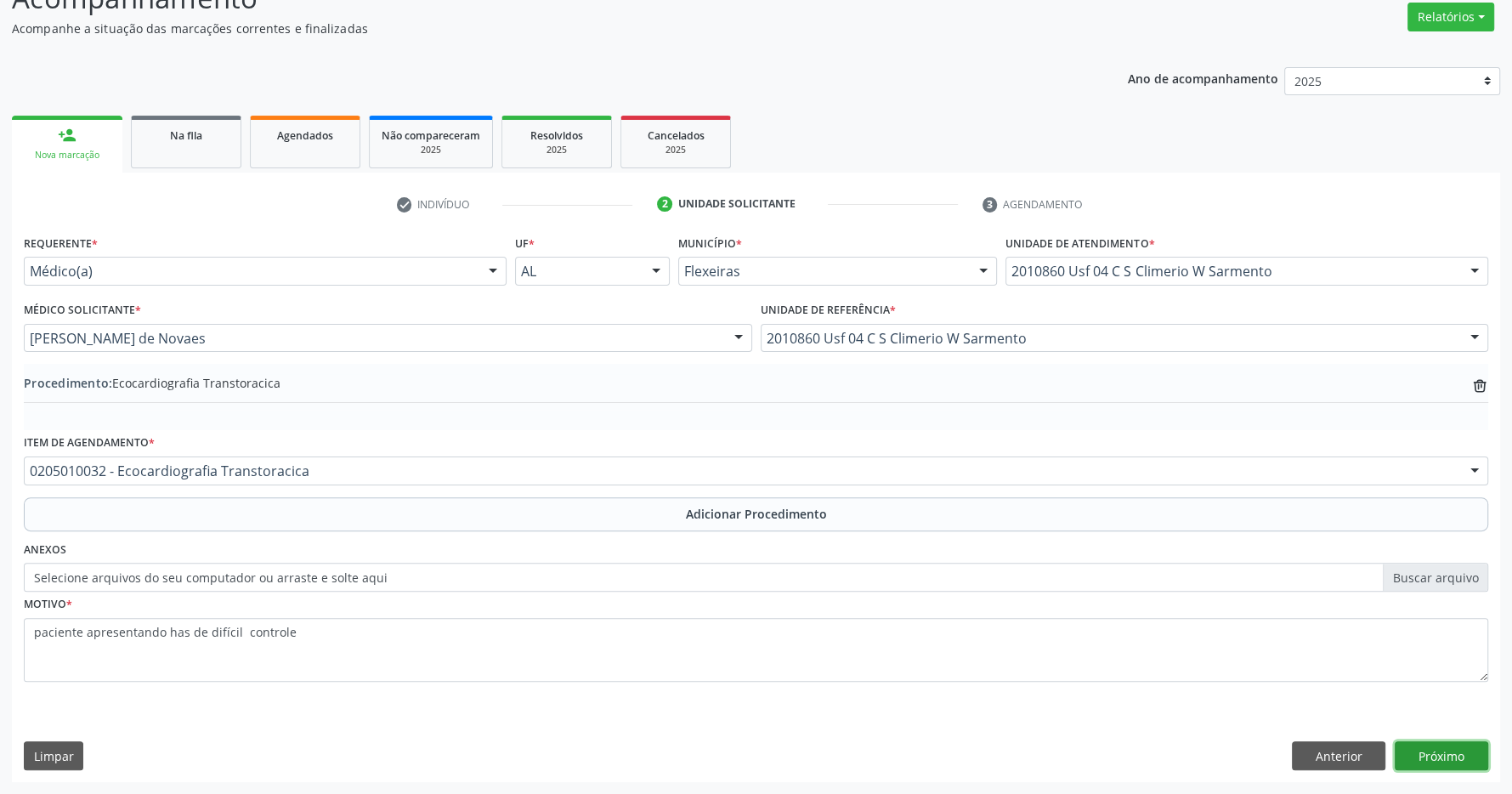
click at [1445, 753] on button "Próximo" at bounding box center [1441, 756] width 94 height 29
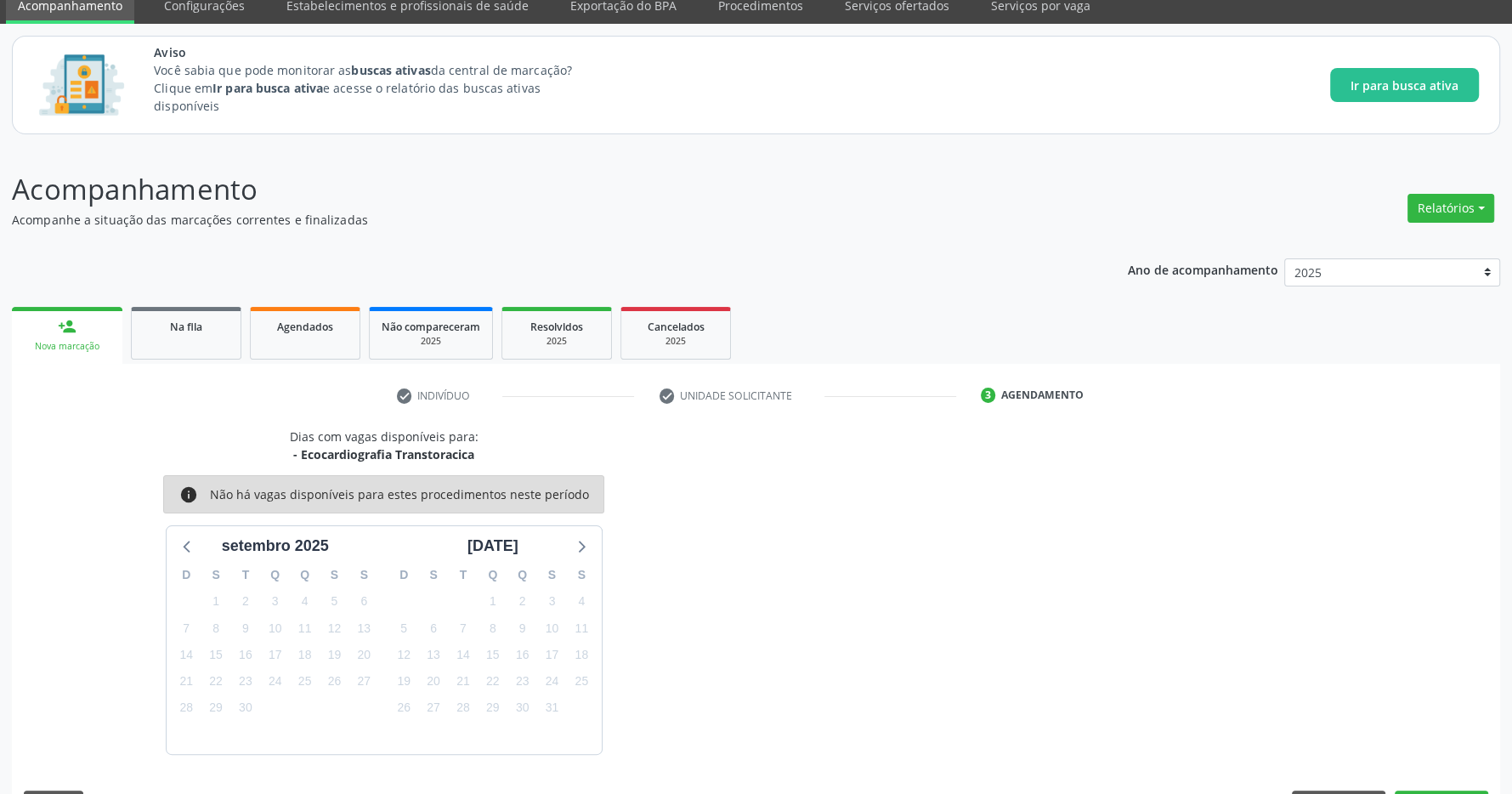
scroll to position [120, 0]
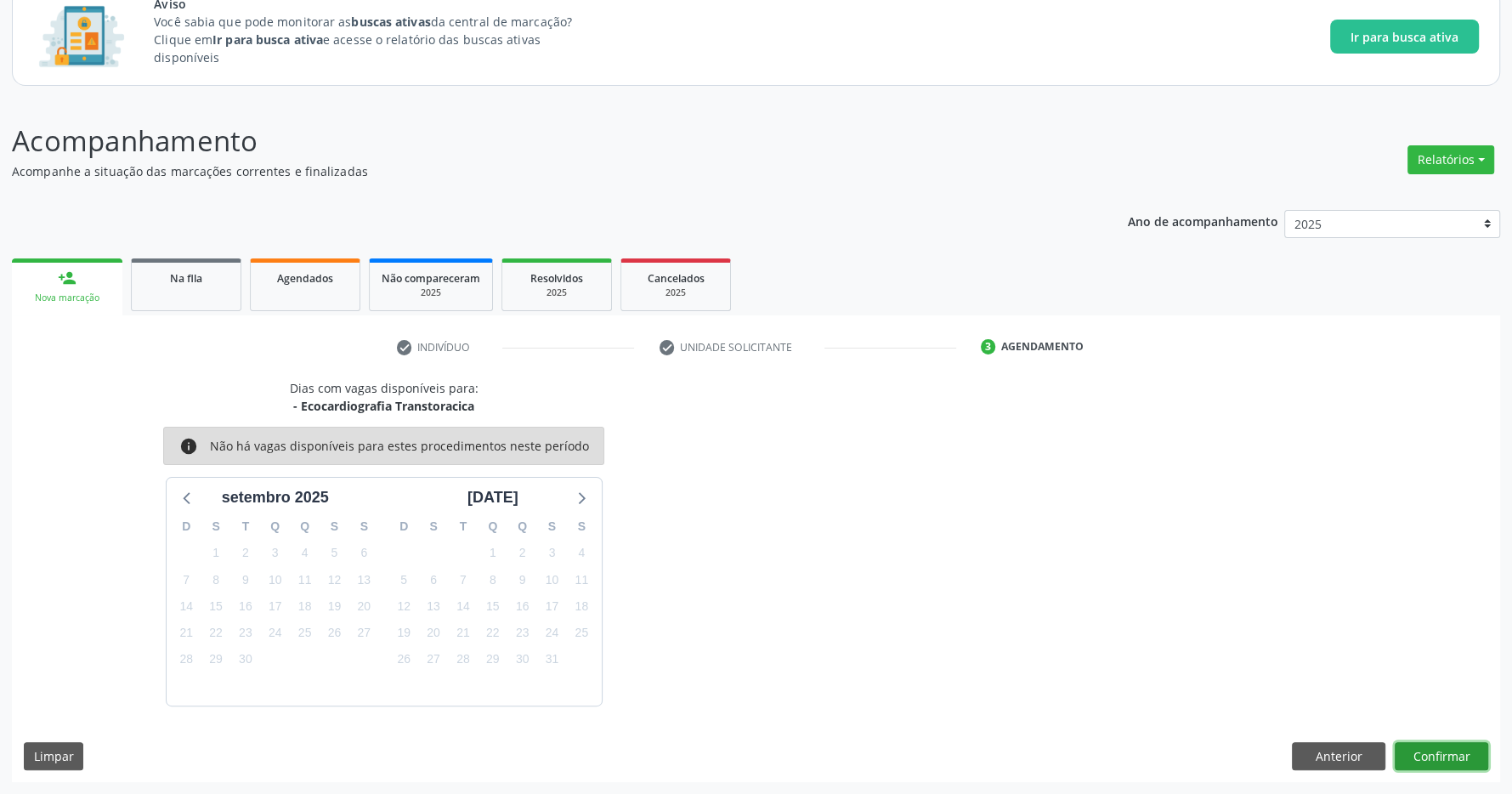
click at [1427, 752] on button "Confirmar" at bounding box center [1441, 757] width 94 height 29
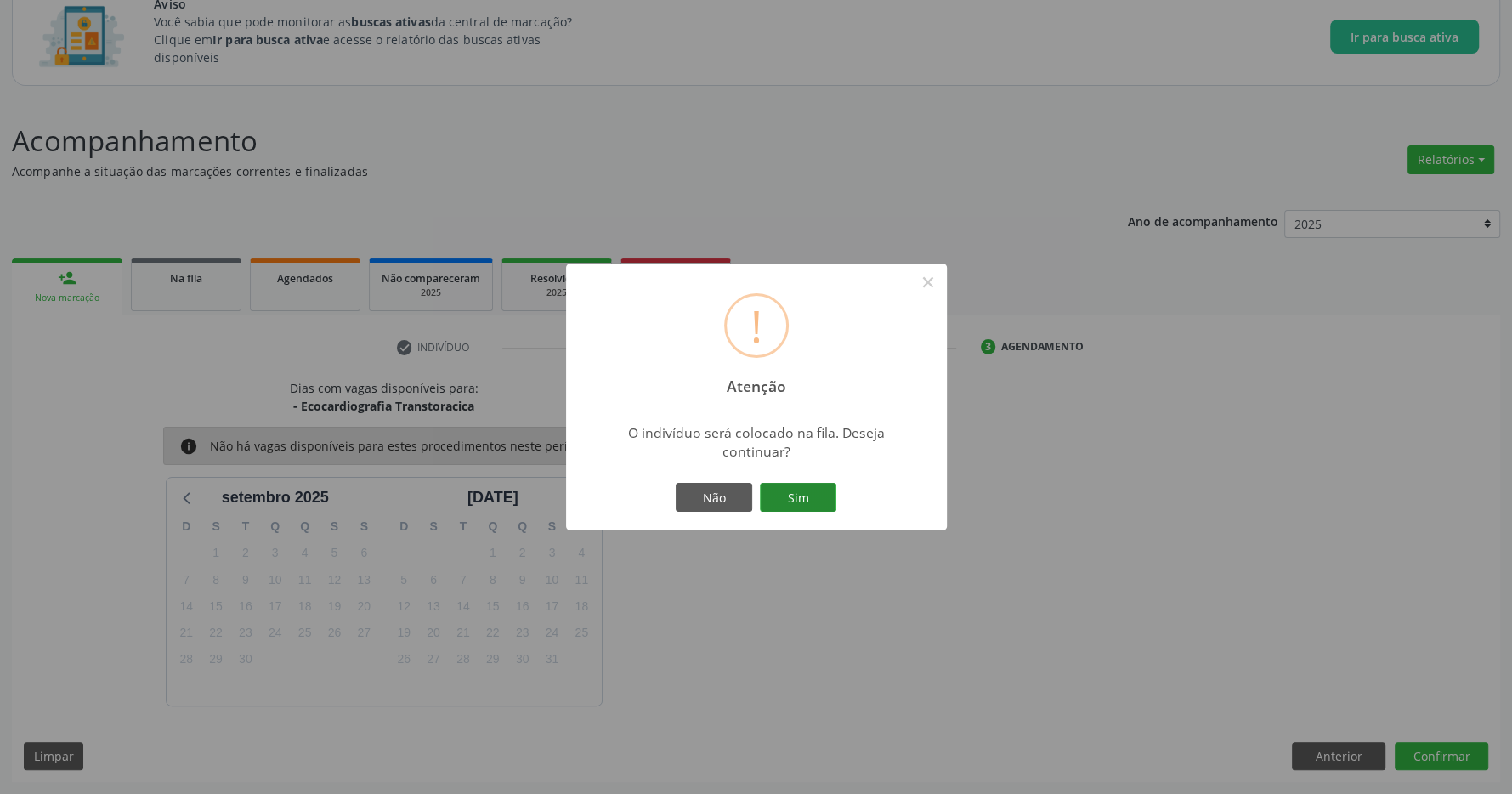
click at [782, 493] on button "Sim" at bounding box center [798, 498] width 76 height 29
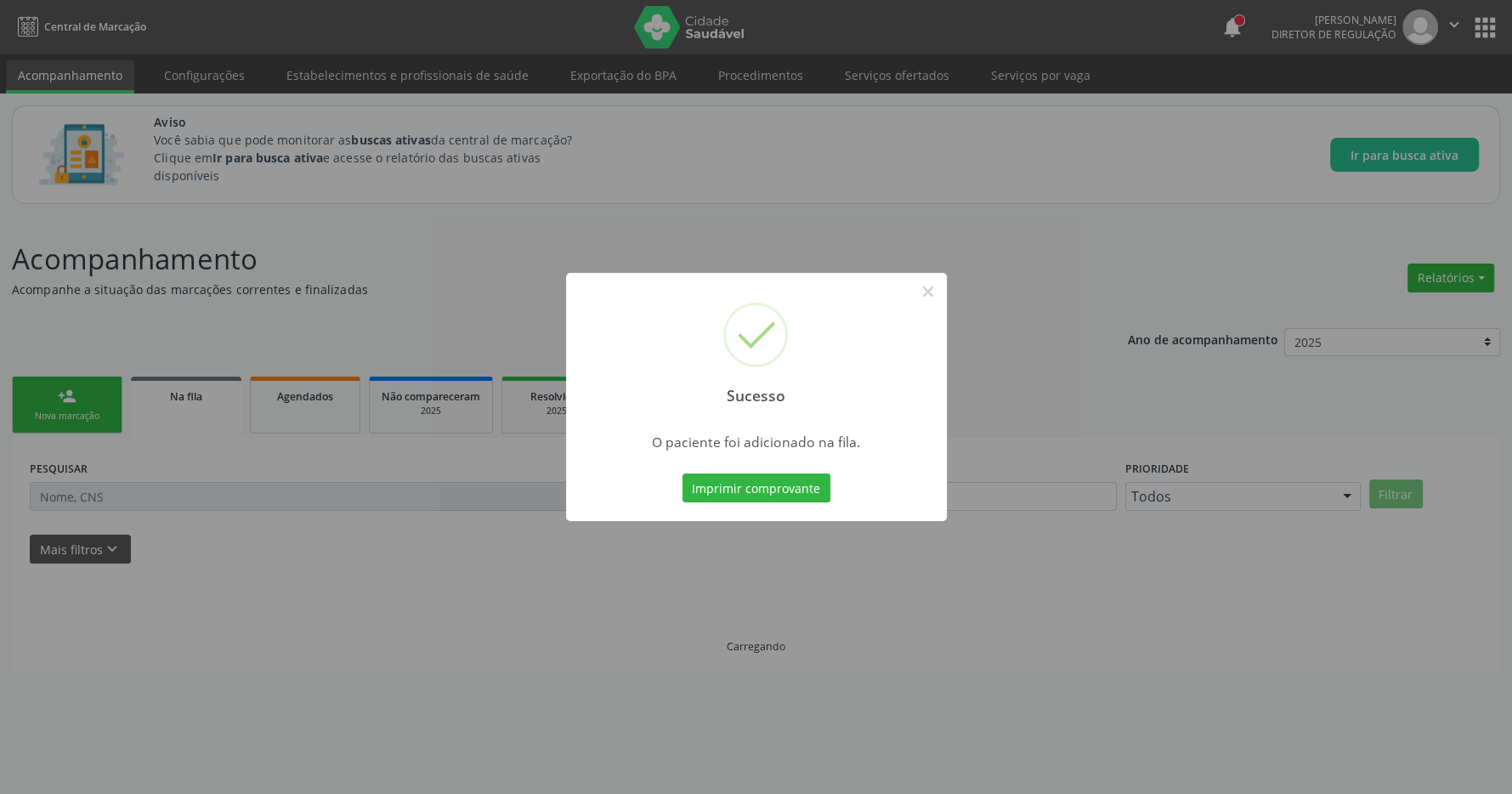
scroll to position [0, 0]
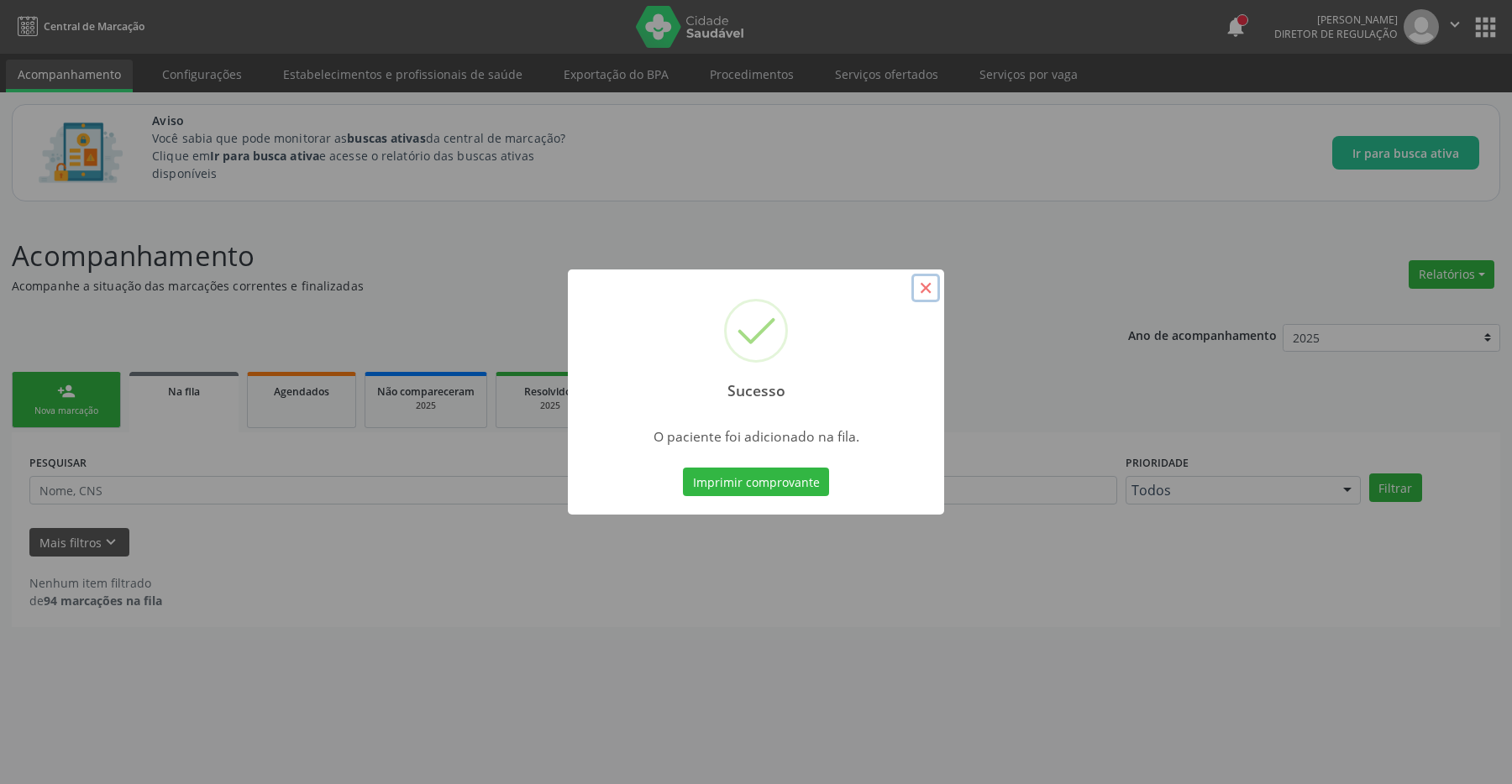
click at [929, 296] on button "×" at bounding box center [926, 288] width 29 height 29
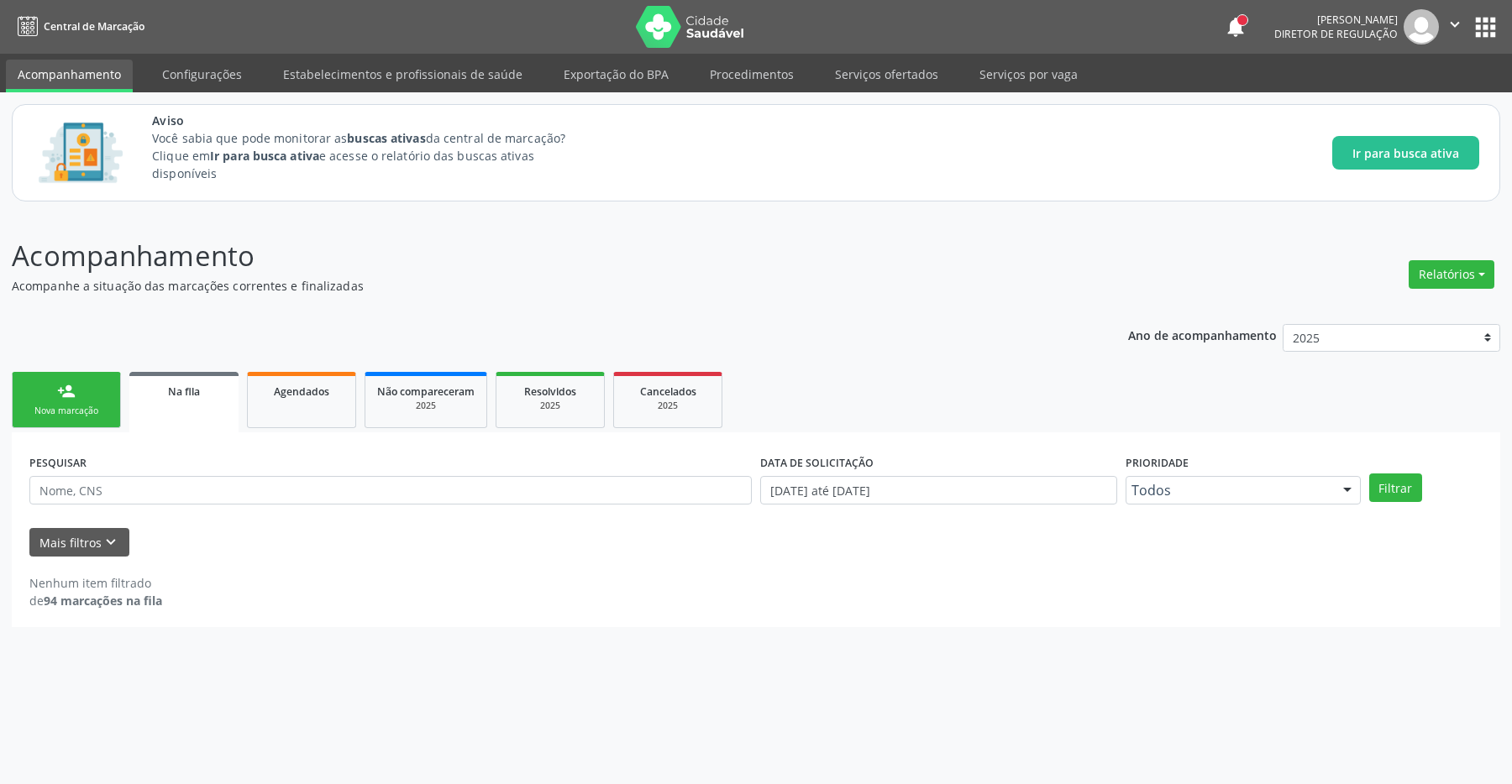
drag, startPoint x: 55, startPoint y: 401, endPoint x: 38, endPoint y: 284, distance: 118.2
click at [55, 399] on link "person_add Nova marcação" at bounding box center [66, 400] width 110 height 57
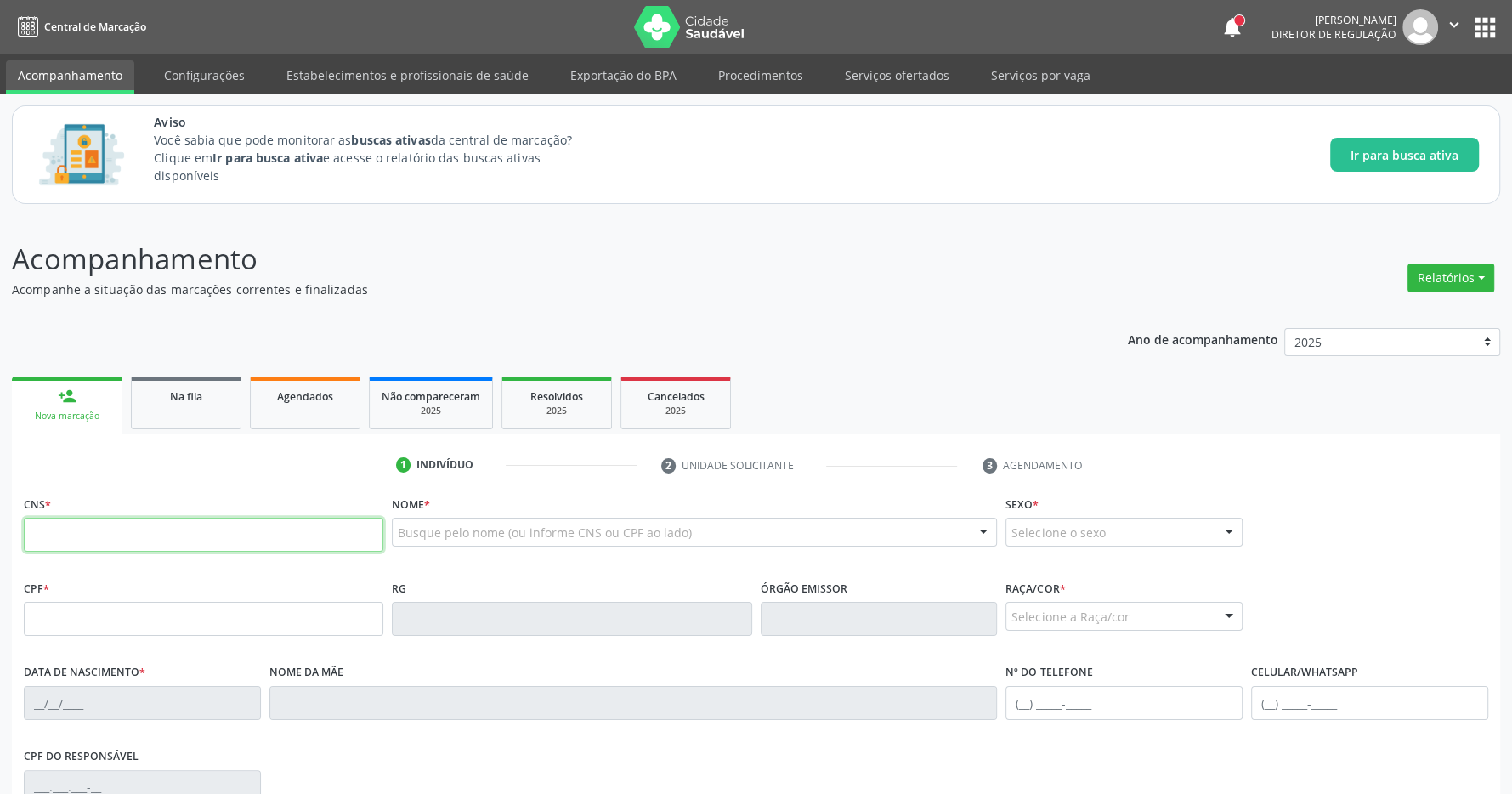
click at [201, 545] on input "text" at bounding box center [204, 534] width 360 height 34
type input "708 2066 0791 8342"
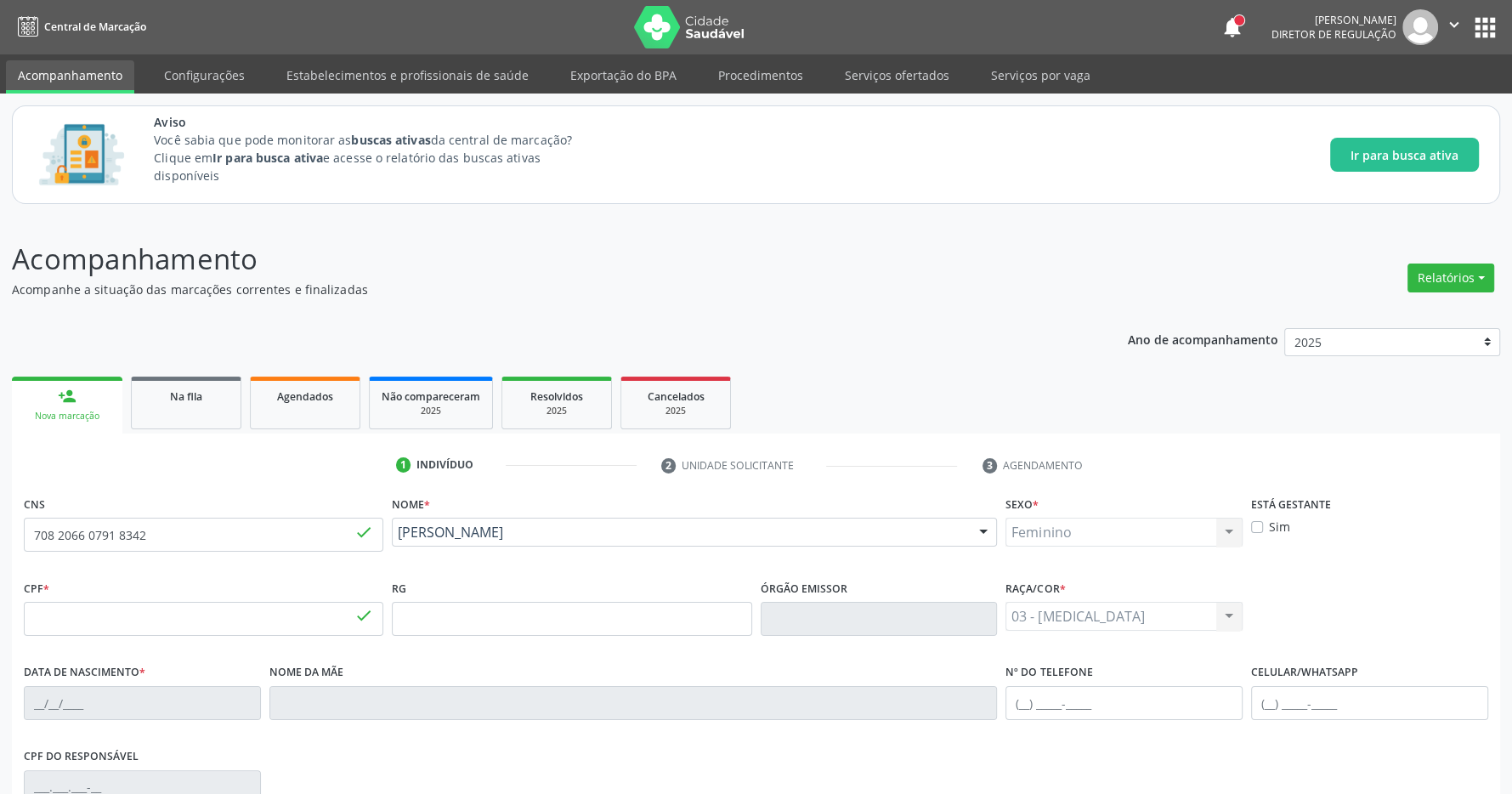
type input "725.025.334-49"
type input "[DATE]"
type input "[PERSON_NAME]"
type input "[PHONE_NUMBER]"
type input "94"
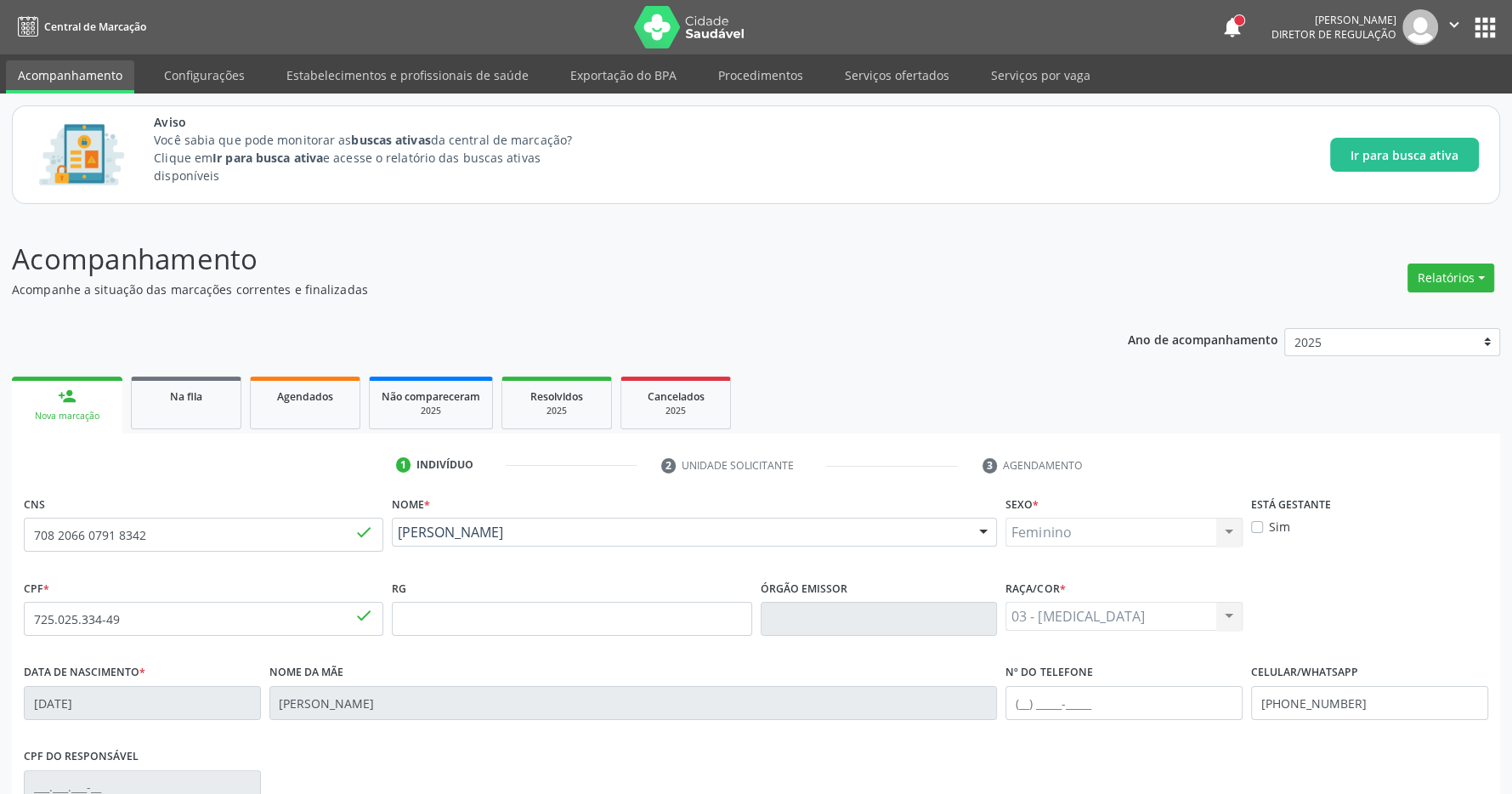
scroll to position [252, 0]
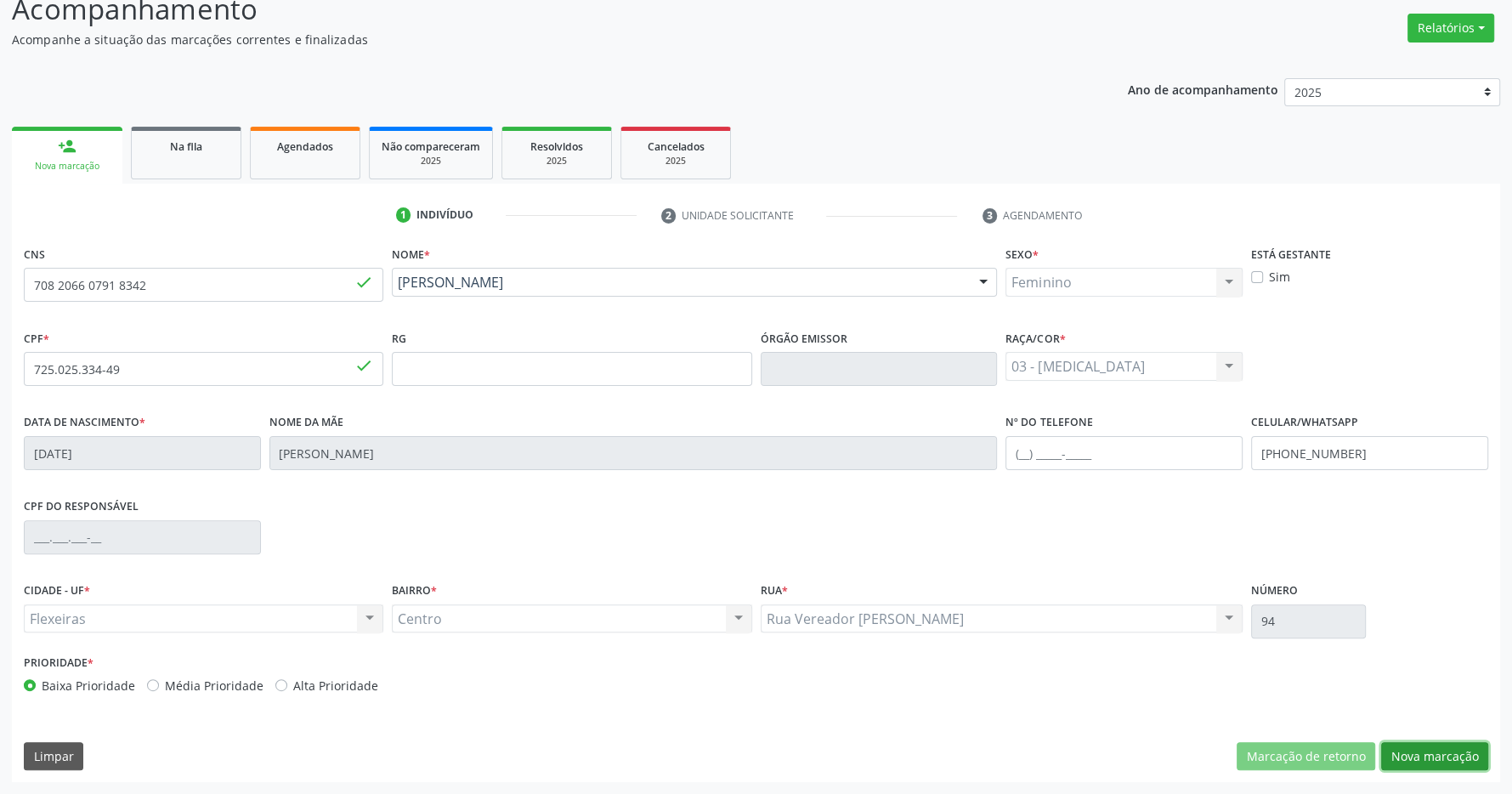
click at [1424, 757] on button "Nova marcação" at bounding box center [1435, 757] width 107 height 29
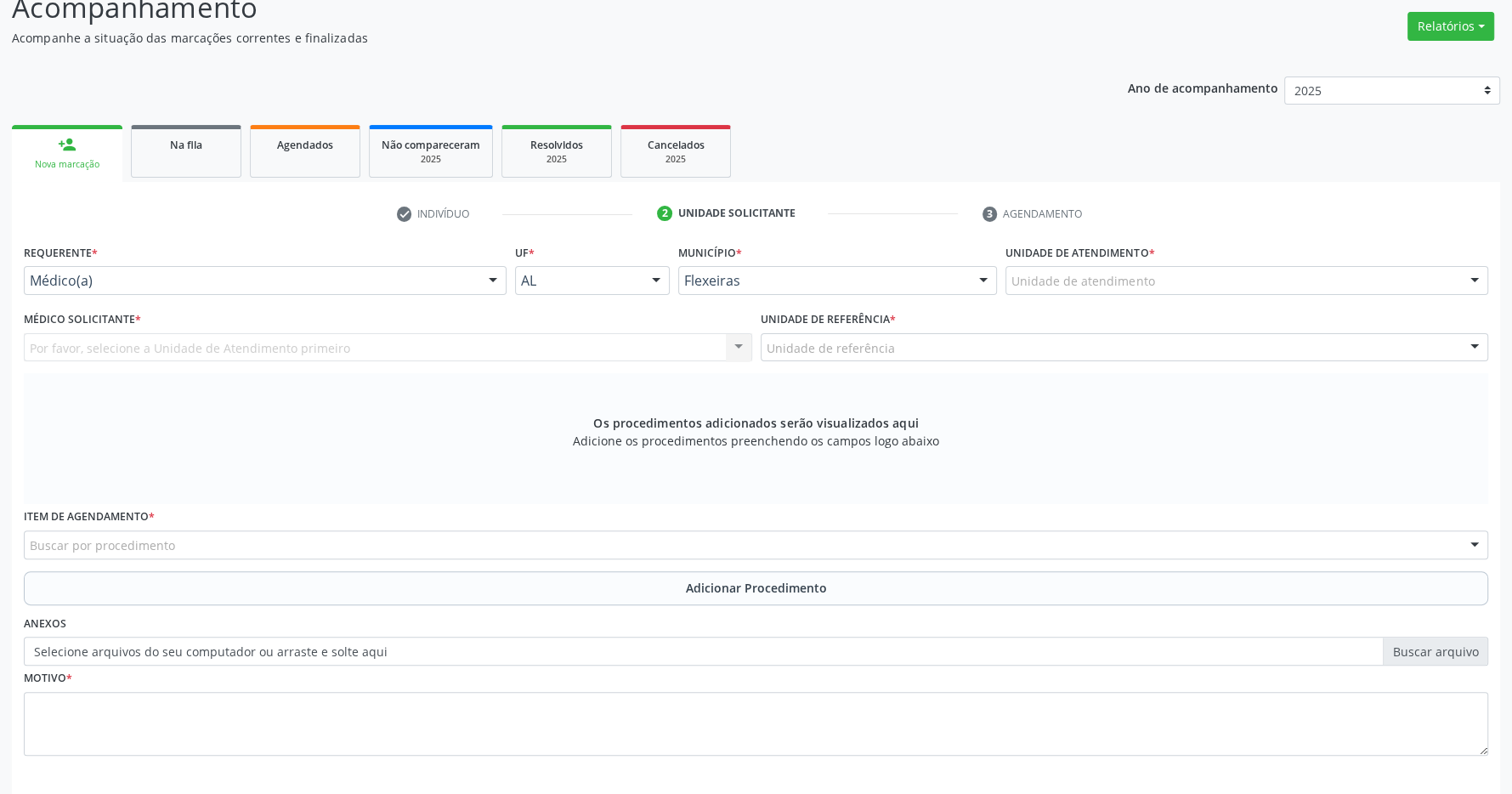
click at [1279, 273] on div "Unidade de atendimento" at bounding box center [1247, 281] width 483 height 29
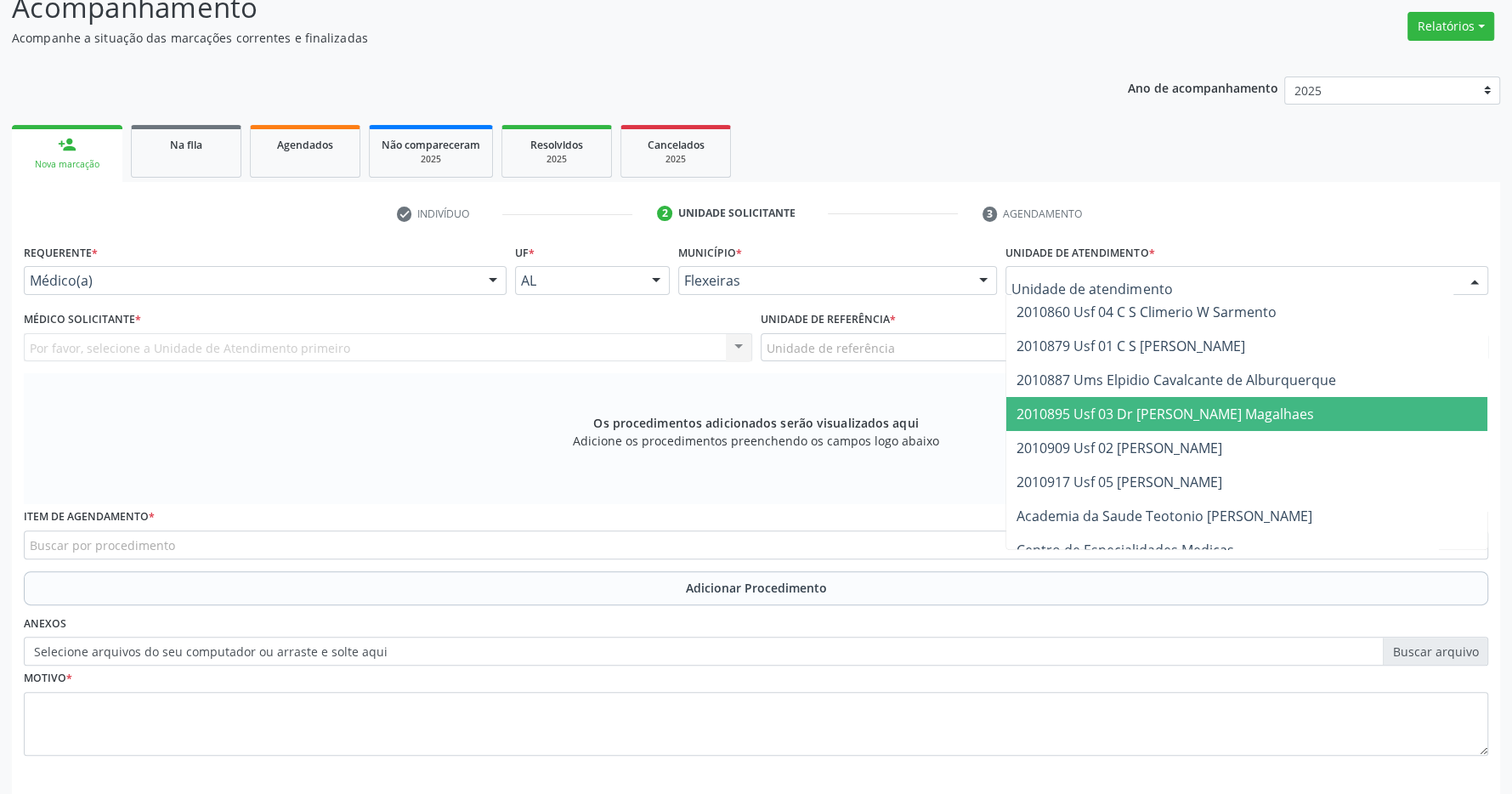
click at [1184, 415] on span "2010895 Usf 03 Dr [PERSON_NAME] Magalhaes" at bounding box center [1165, 414] width 297 height 19
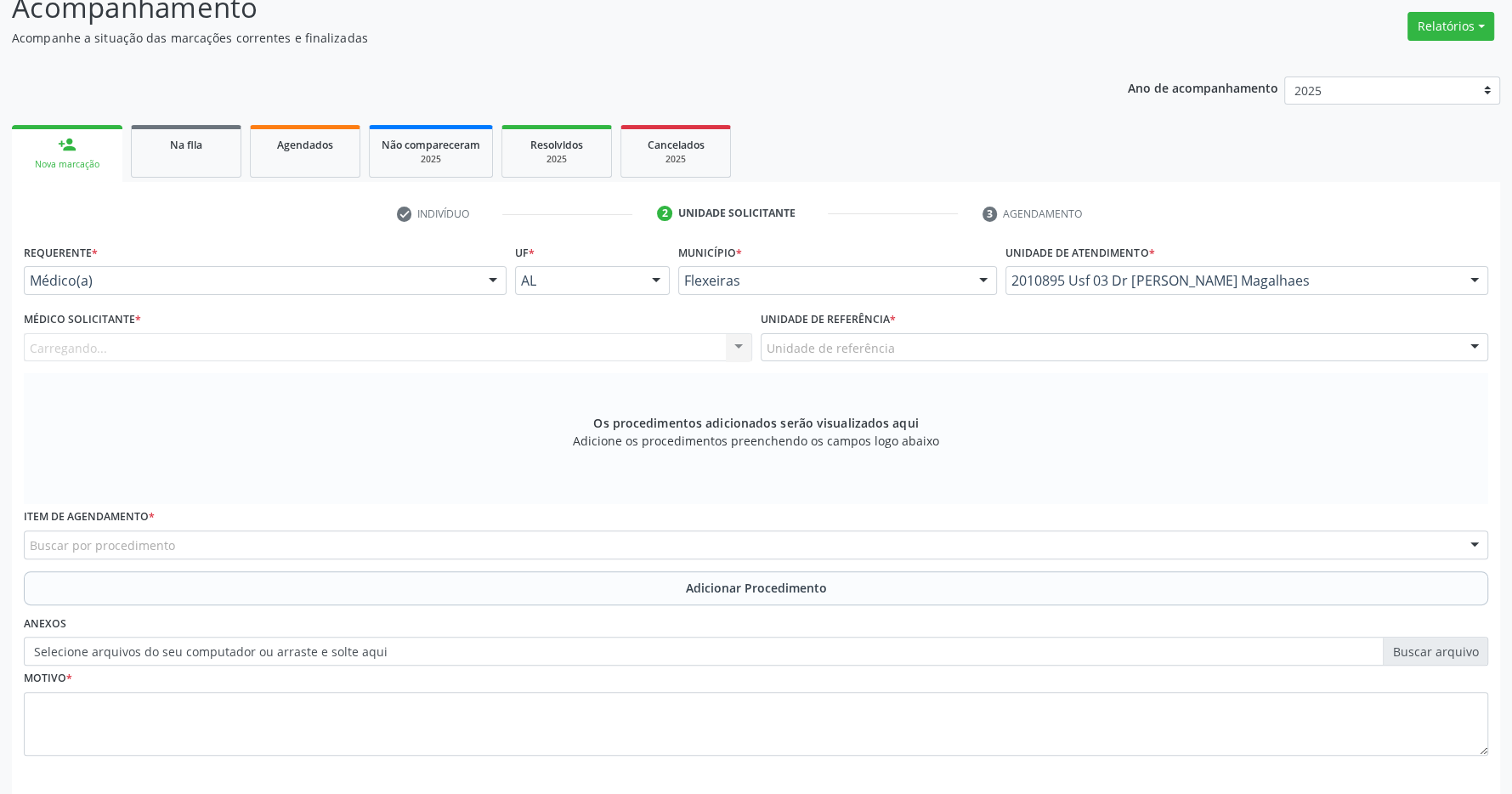
click at [1152, 347] on div "Unidade de referência" at bounding box center [1125, 348] width 728 height 29
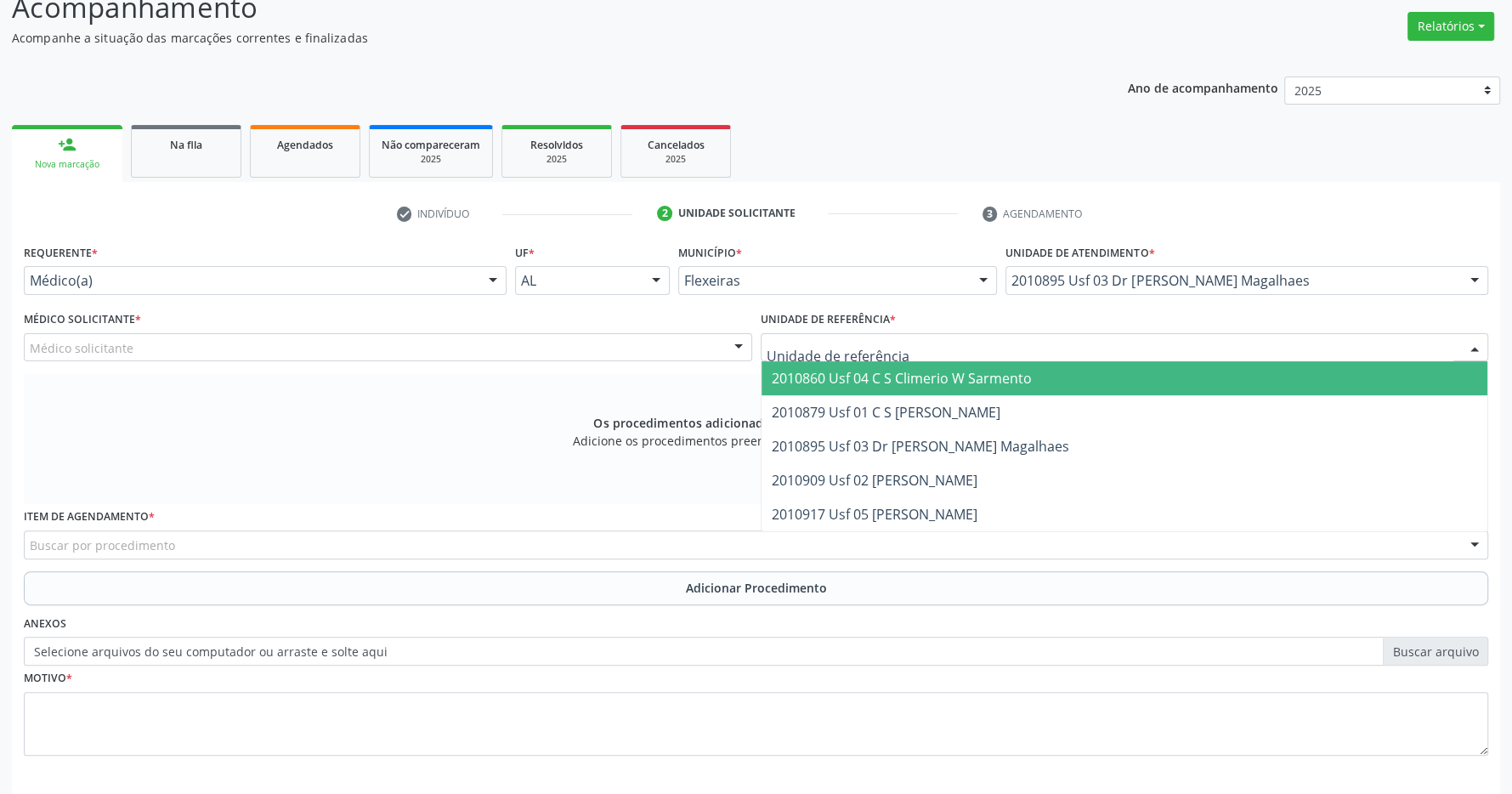
click at [1129, 387] on span "2010860 Usf 04 C S Climerio W Sarmento" at bounding box center [1125, 377] width 726 height 34
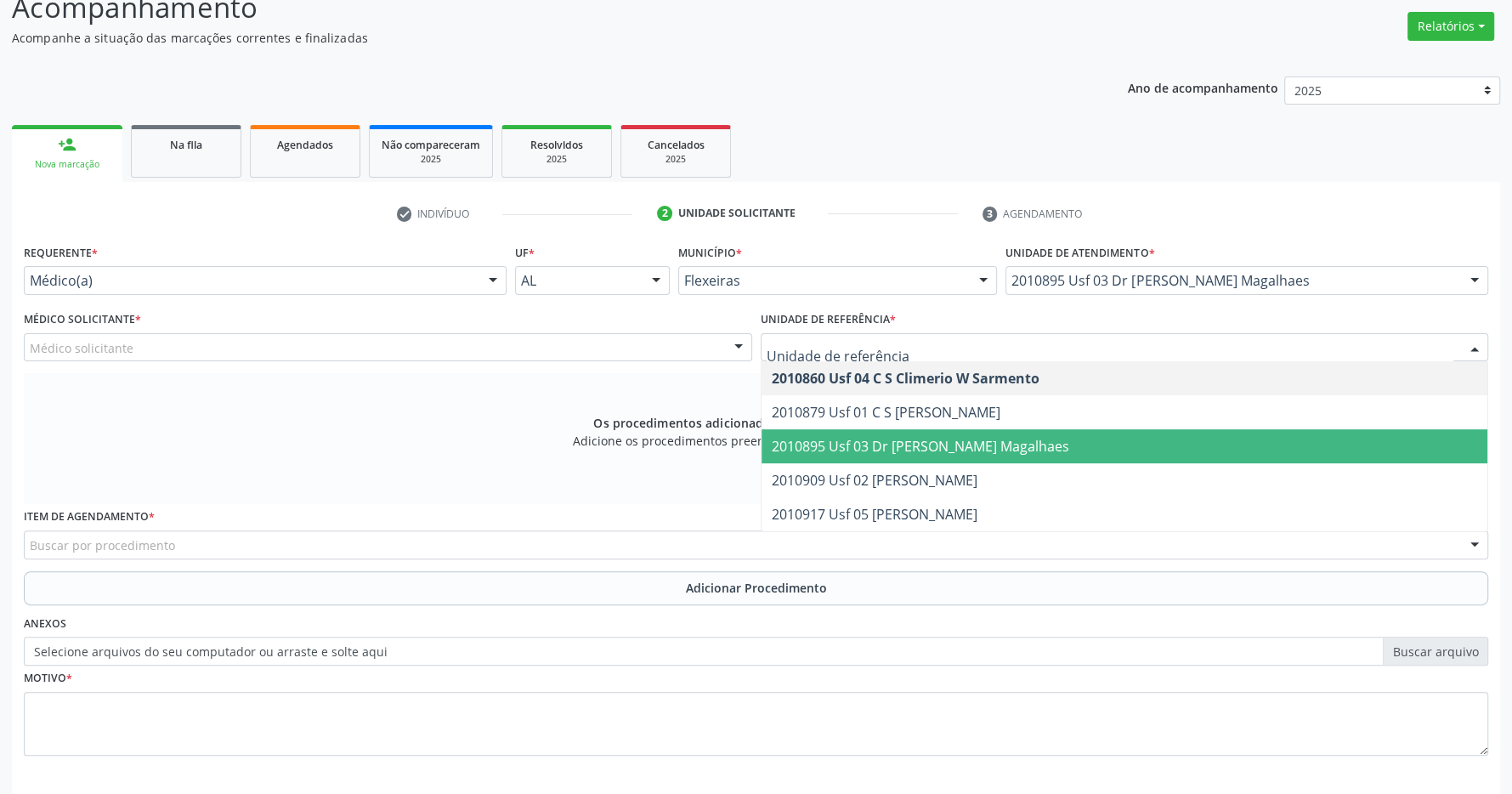
click at [1104, 438] on span "2010895 Usf 03 Dr [PERSON_NAME] Magalhaes" at bounding box center [1125, 446] width 726 height 34
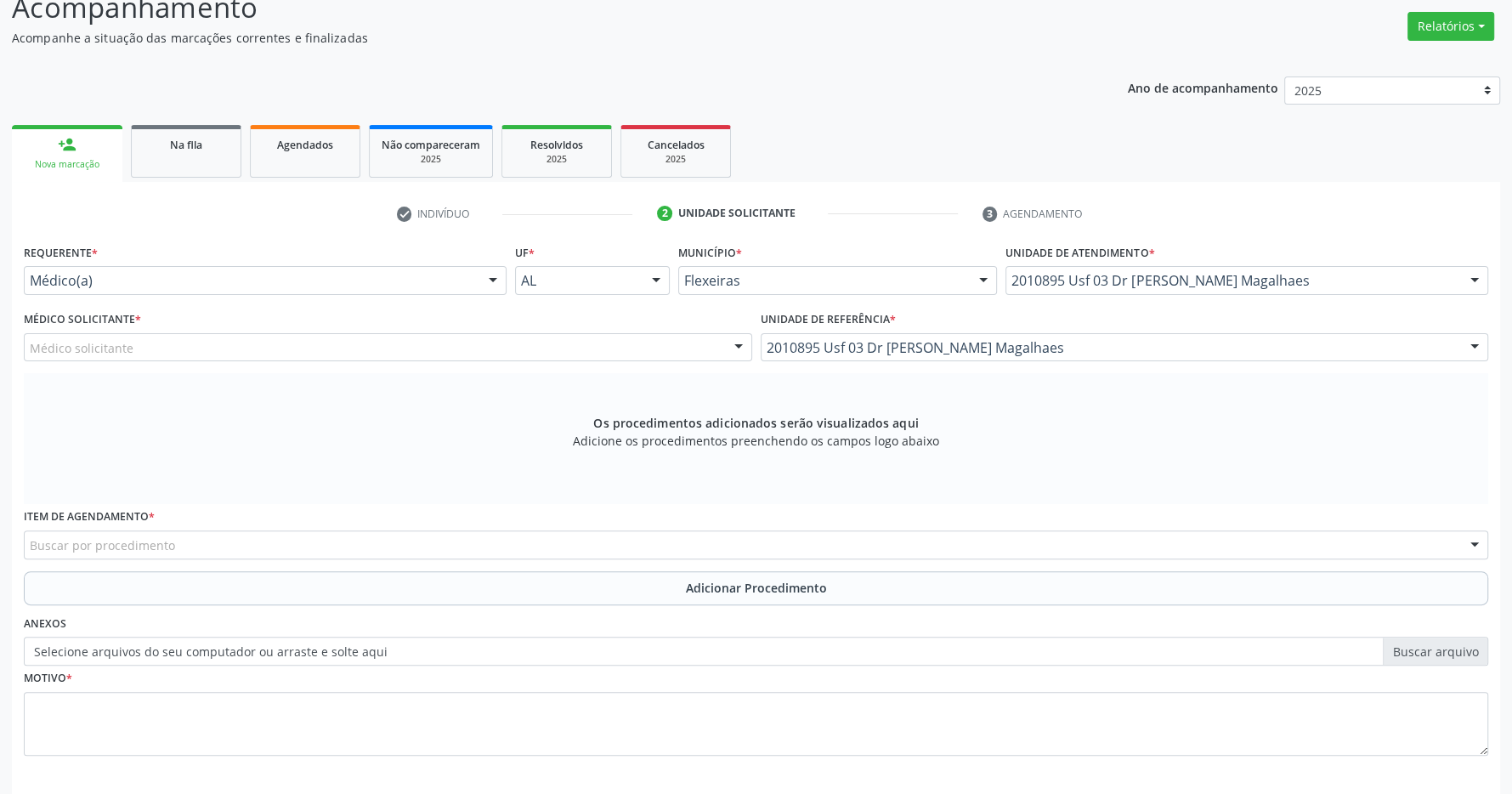
click at [430, 344] on div "Médico solicitante" at bounding box center [387, 348] width 728 height 29
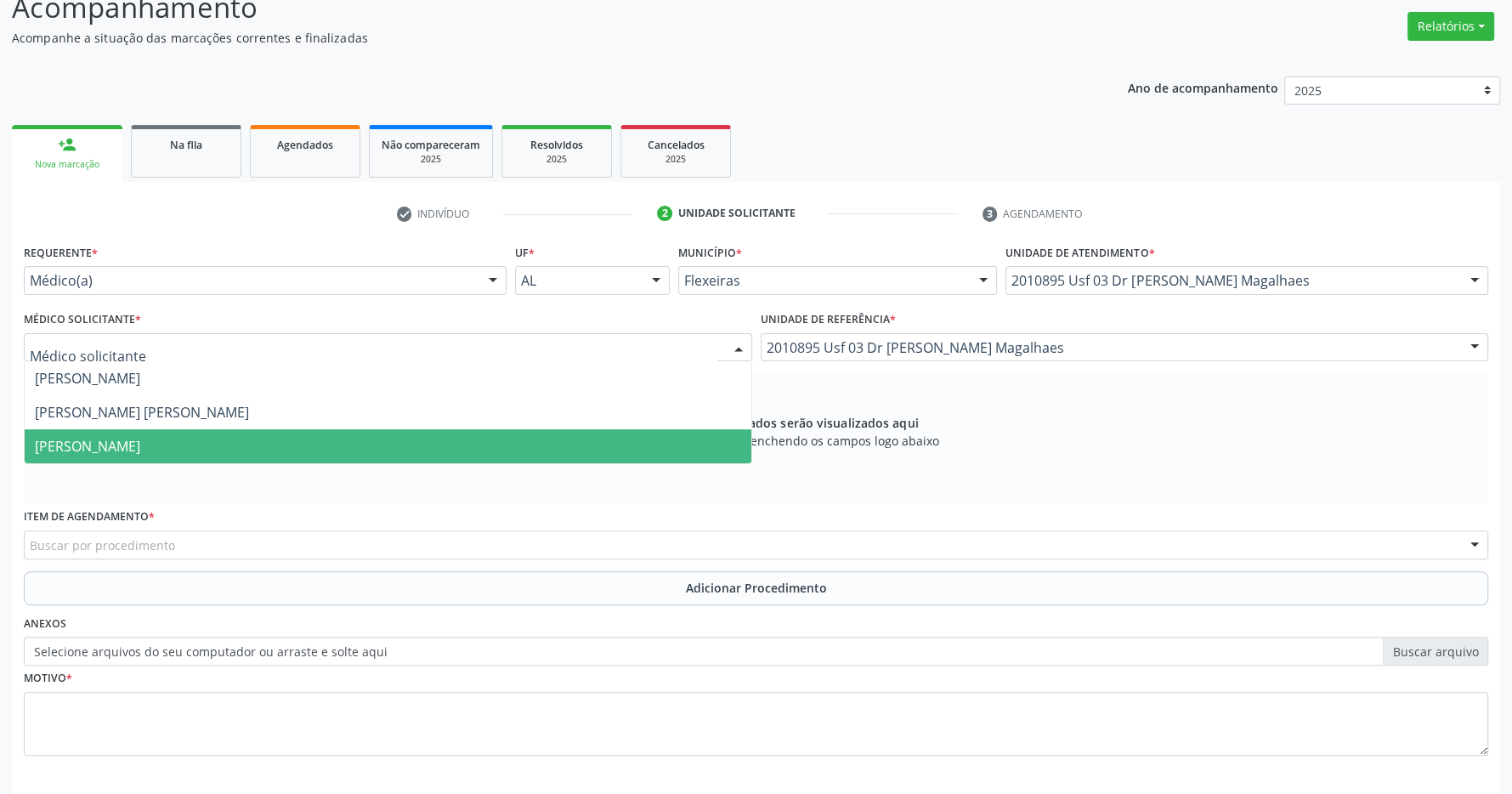
click at [243, 438] on span "[PERSON_NAME]" at bounding box center [387, 446] width 726 height 34
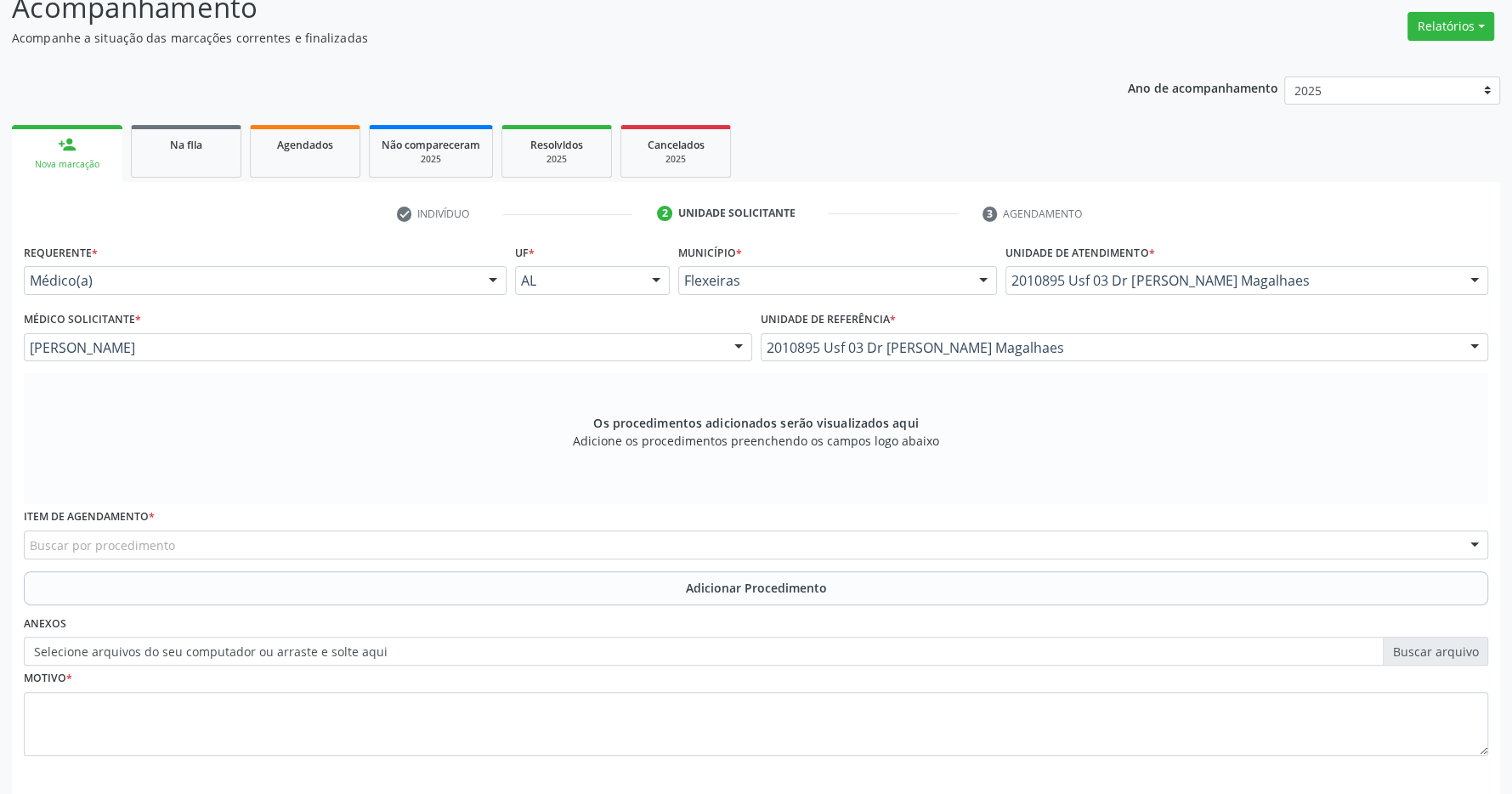
click at [551, 531] on div "Buscar por procedimento" at bounding box center [756, 545] width 1465 height 29
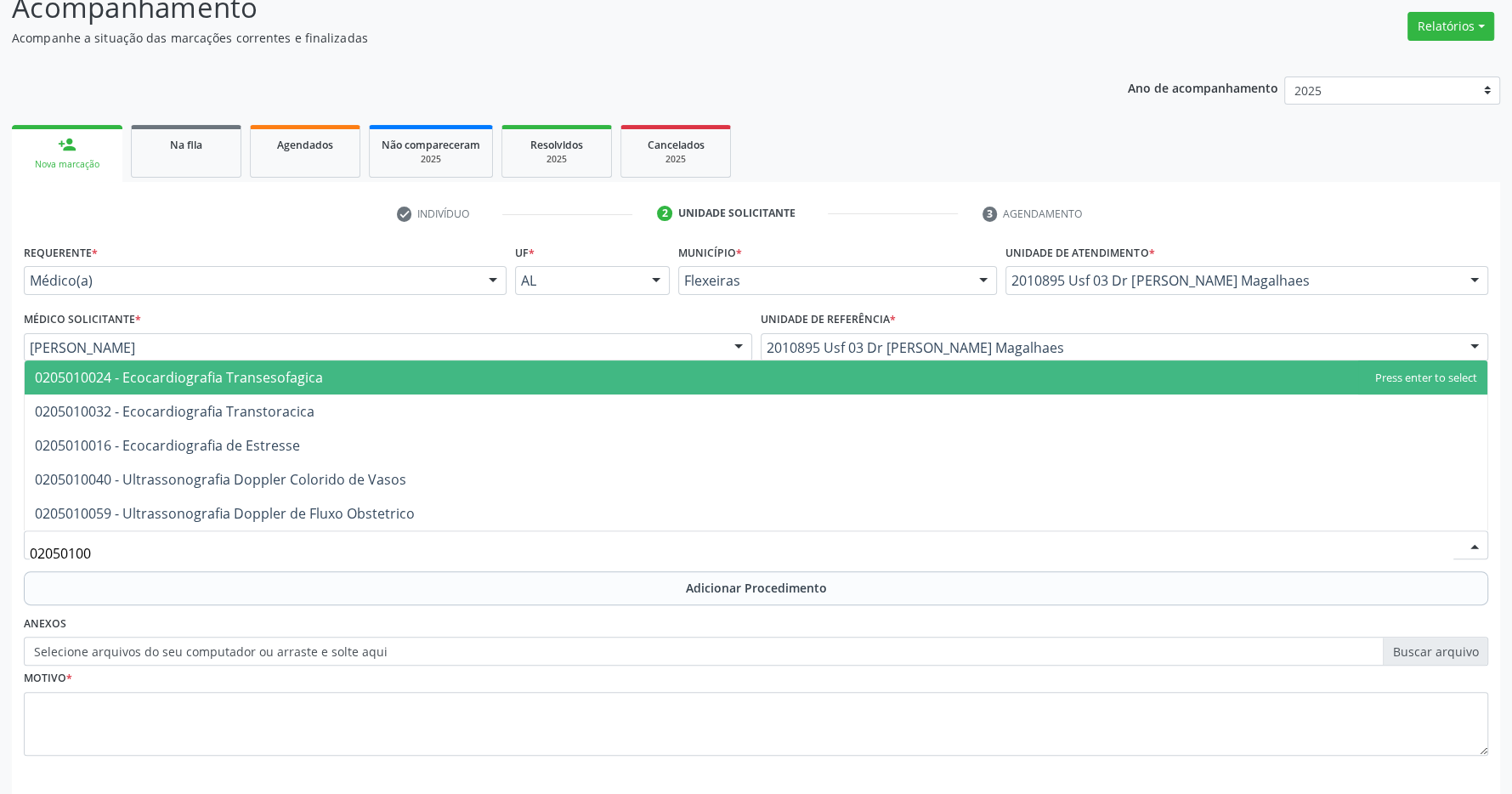
click at [413, 379] on span "0205010024 - Ecocardiografia Transesofagica" at bounding box center [756, 377] width 1463 height 34
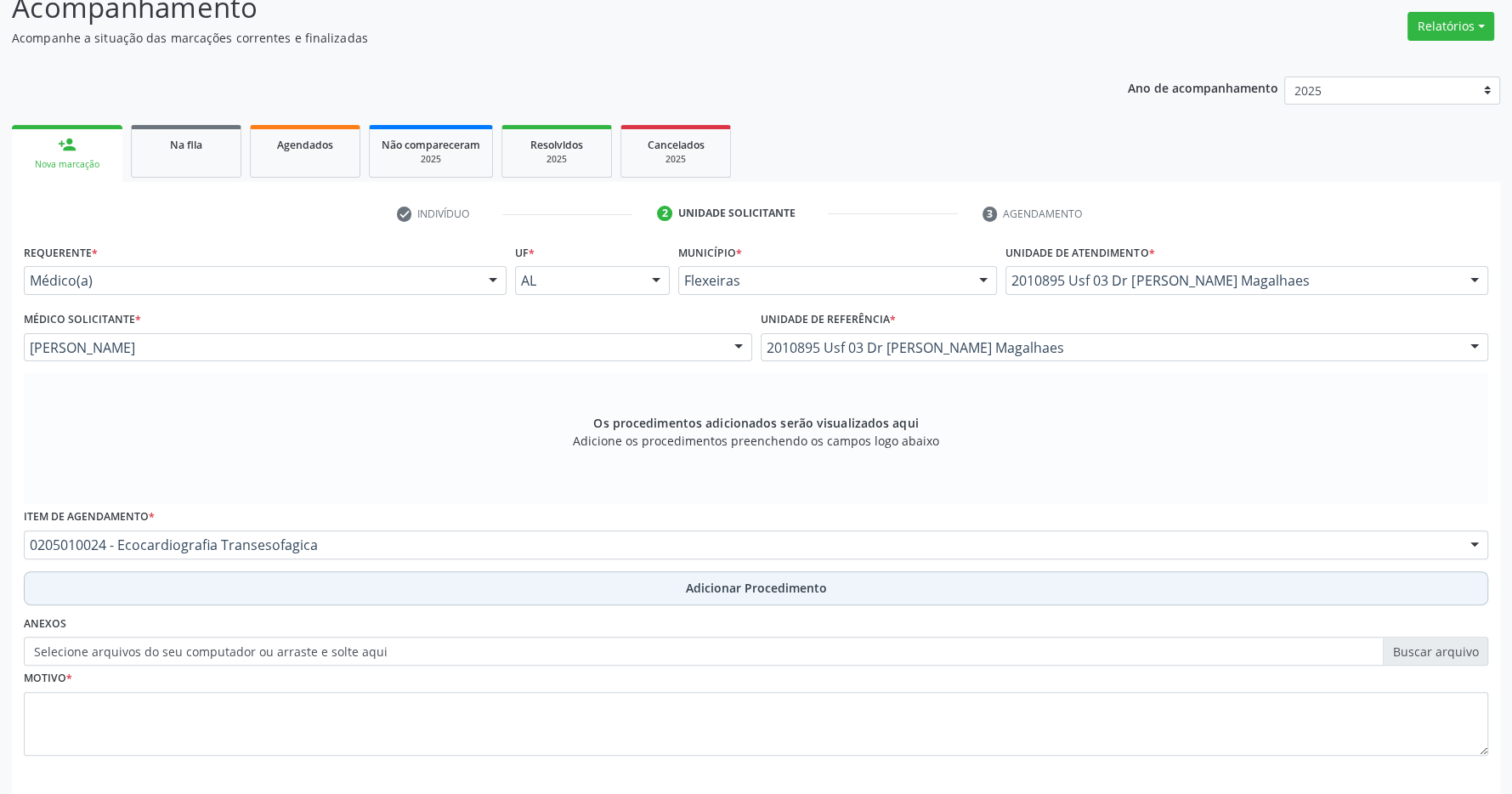
click at [752, 583] on span "Adicionar Procedimento" at bounding box center [756, 588] width 141 height 18
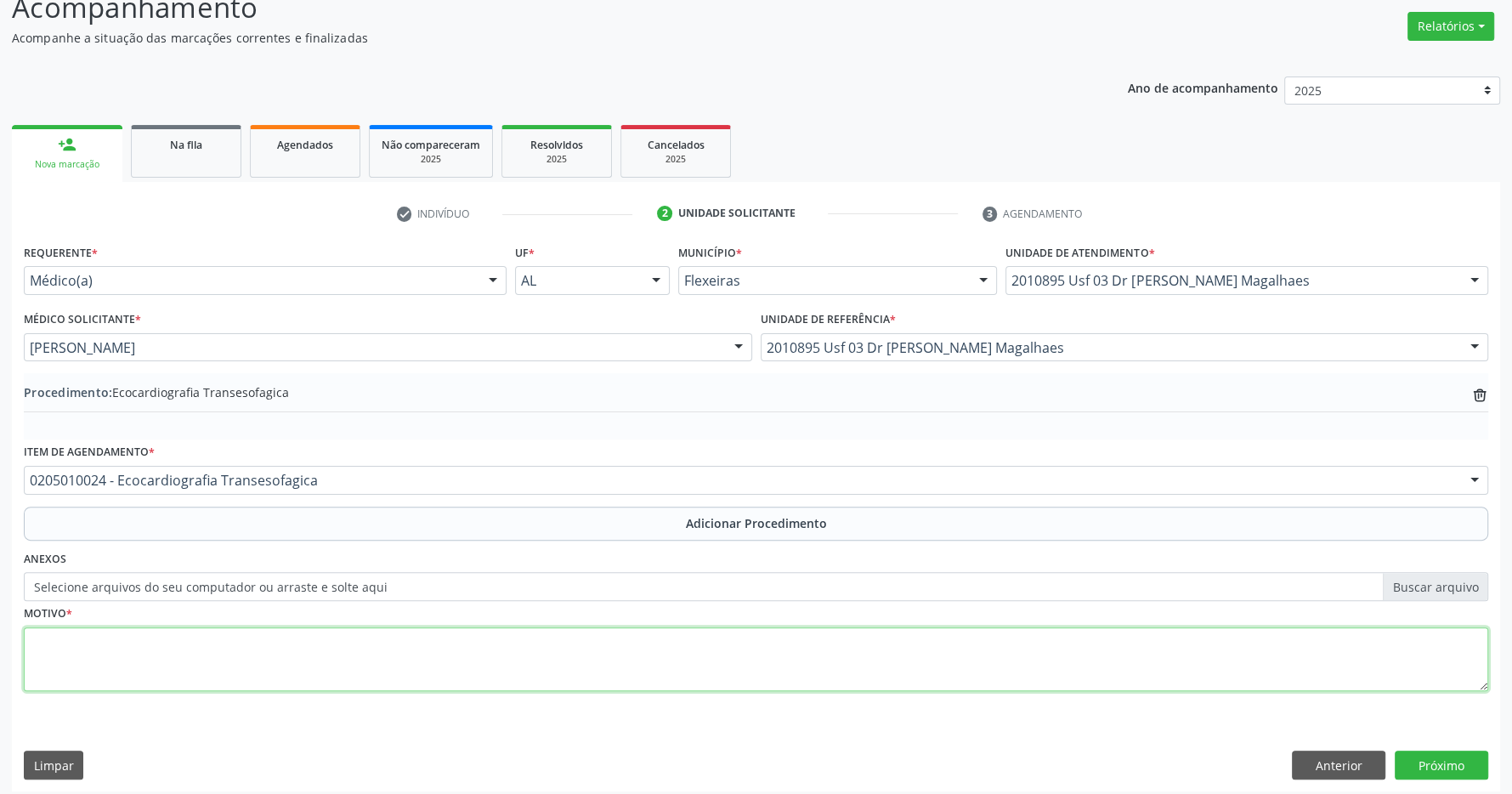
click at [716, 673] on textarea at bounding box center [756, 659] width 1465 height 65
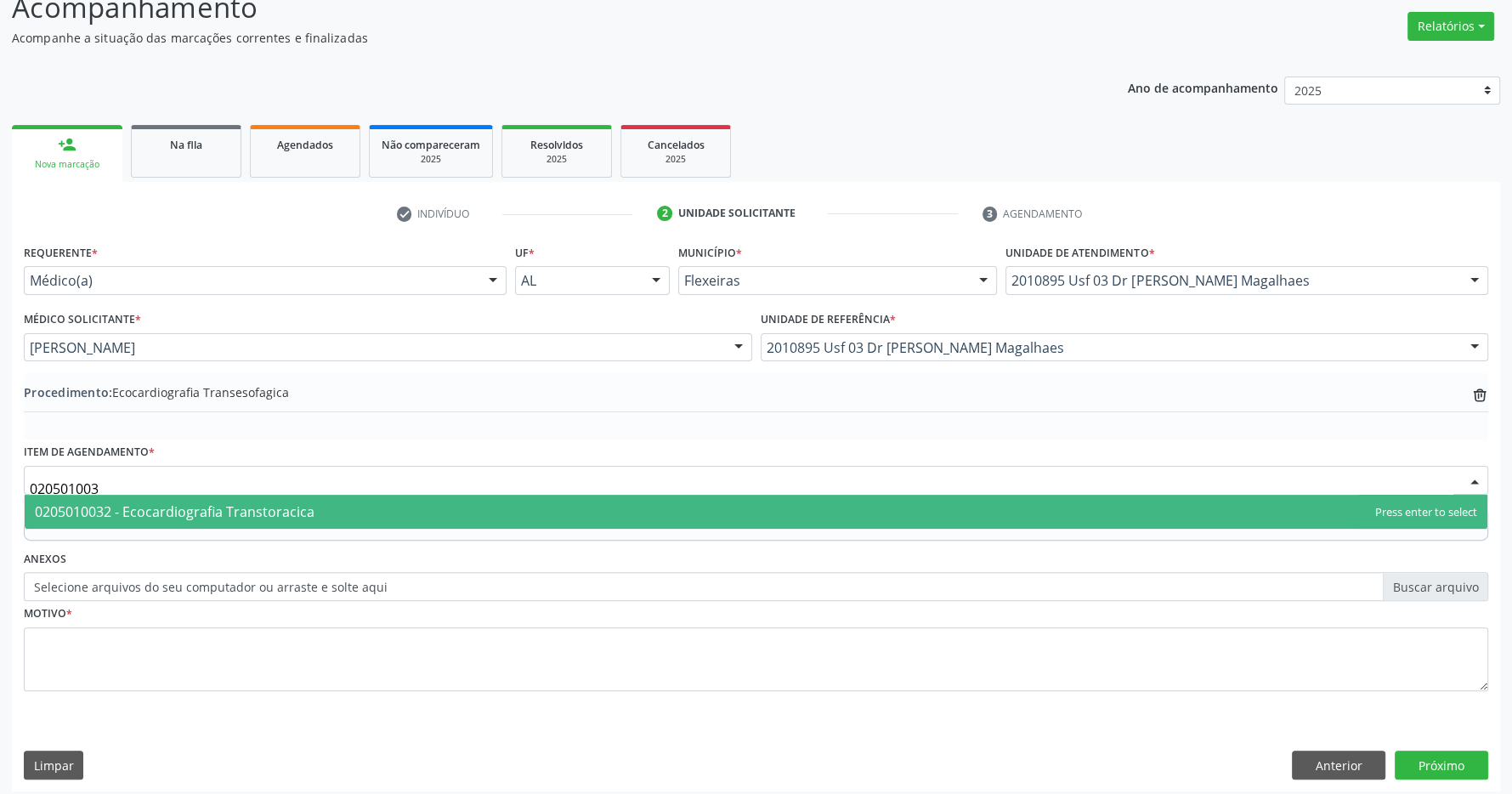
type input "0205010032"
click at [354, 506] on span "0205010032 - Ecocardiografia Transtoracica" at bounding box center [756, 511] width 1463 height 34
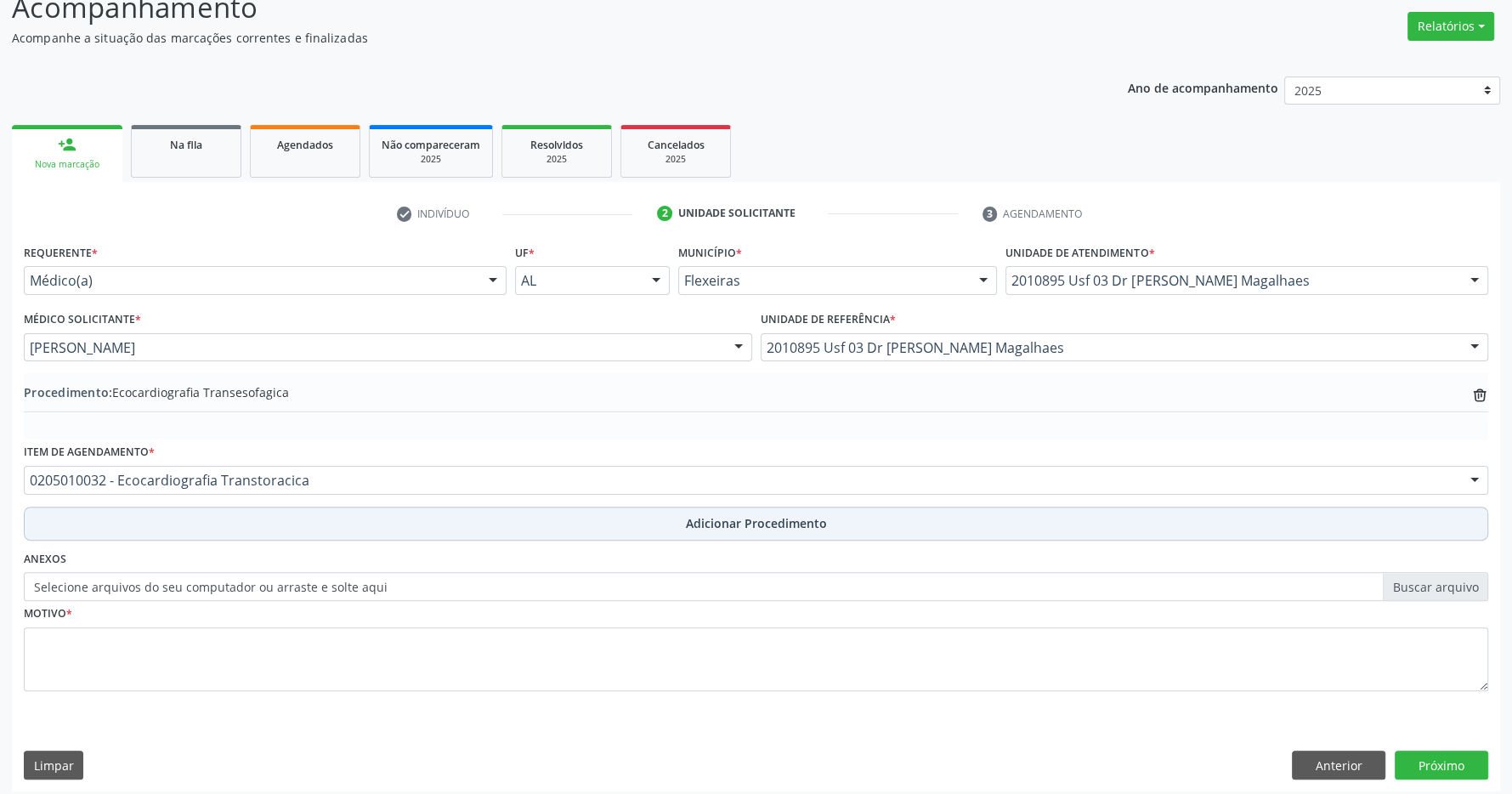
click at [766, 526] on span "Adicionar Procedimento" at bounding box center [756, 524] width 141 height 18
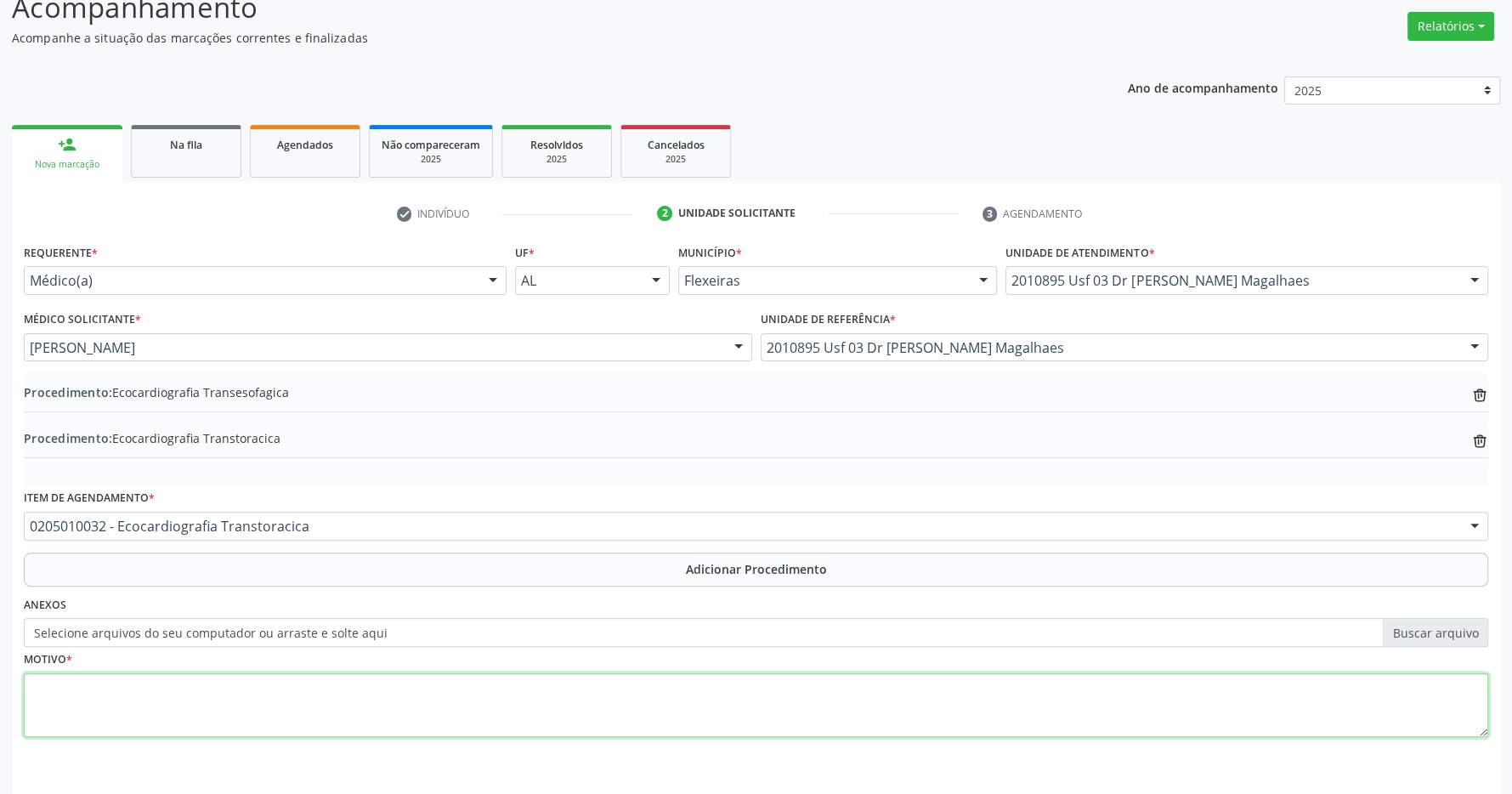
click at [428, 693] on textarea at bounding box center [756, 706] width 1465 height 65
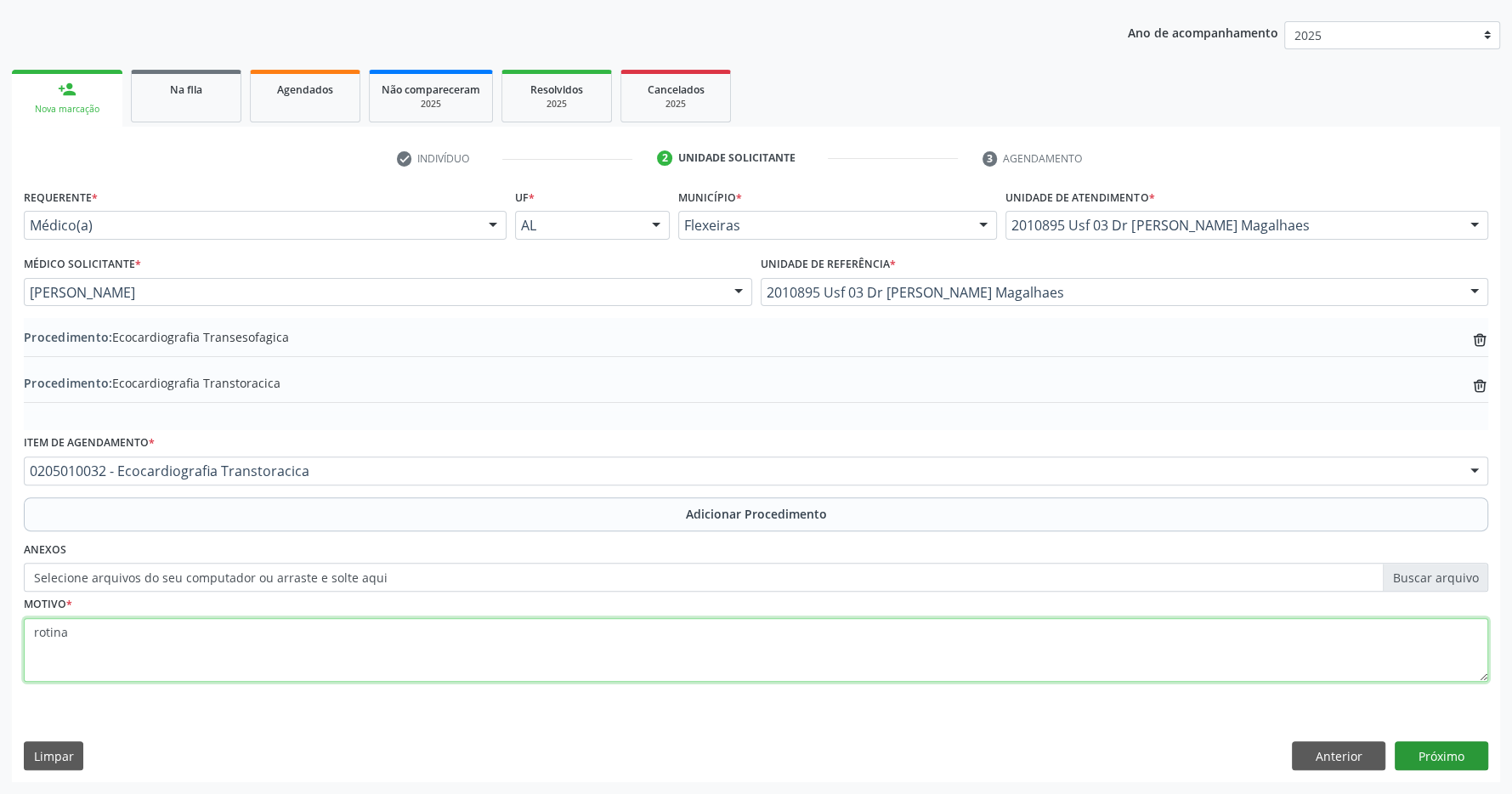
type textarea "rotina"
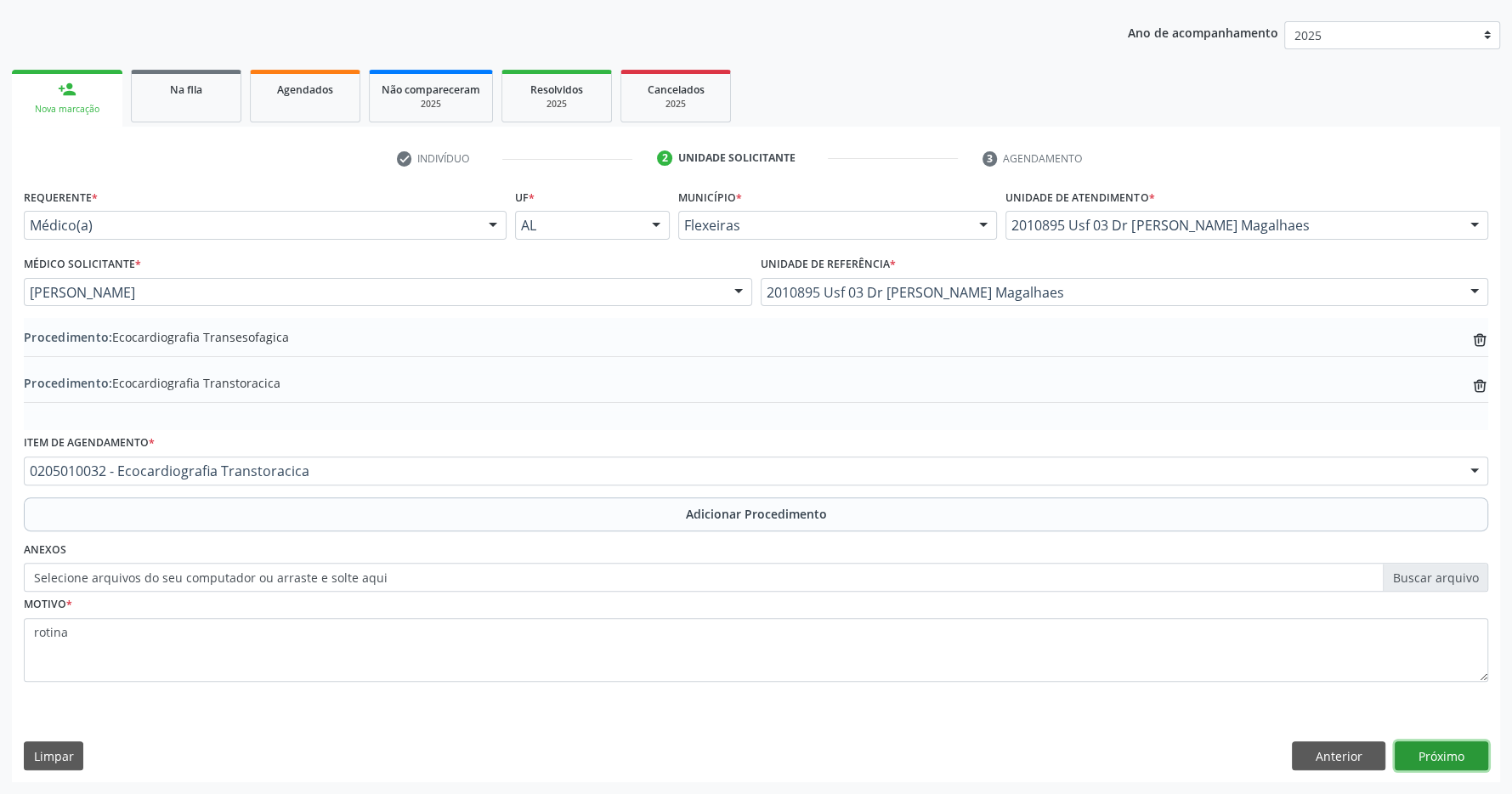
click at [1455, 749] on button "Próximo" at bounding box center [1441, 756] width 94 height 29
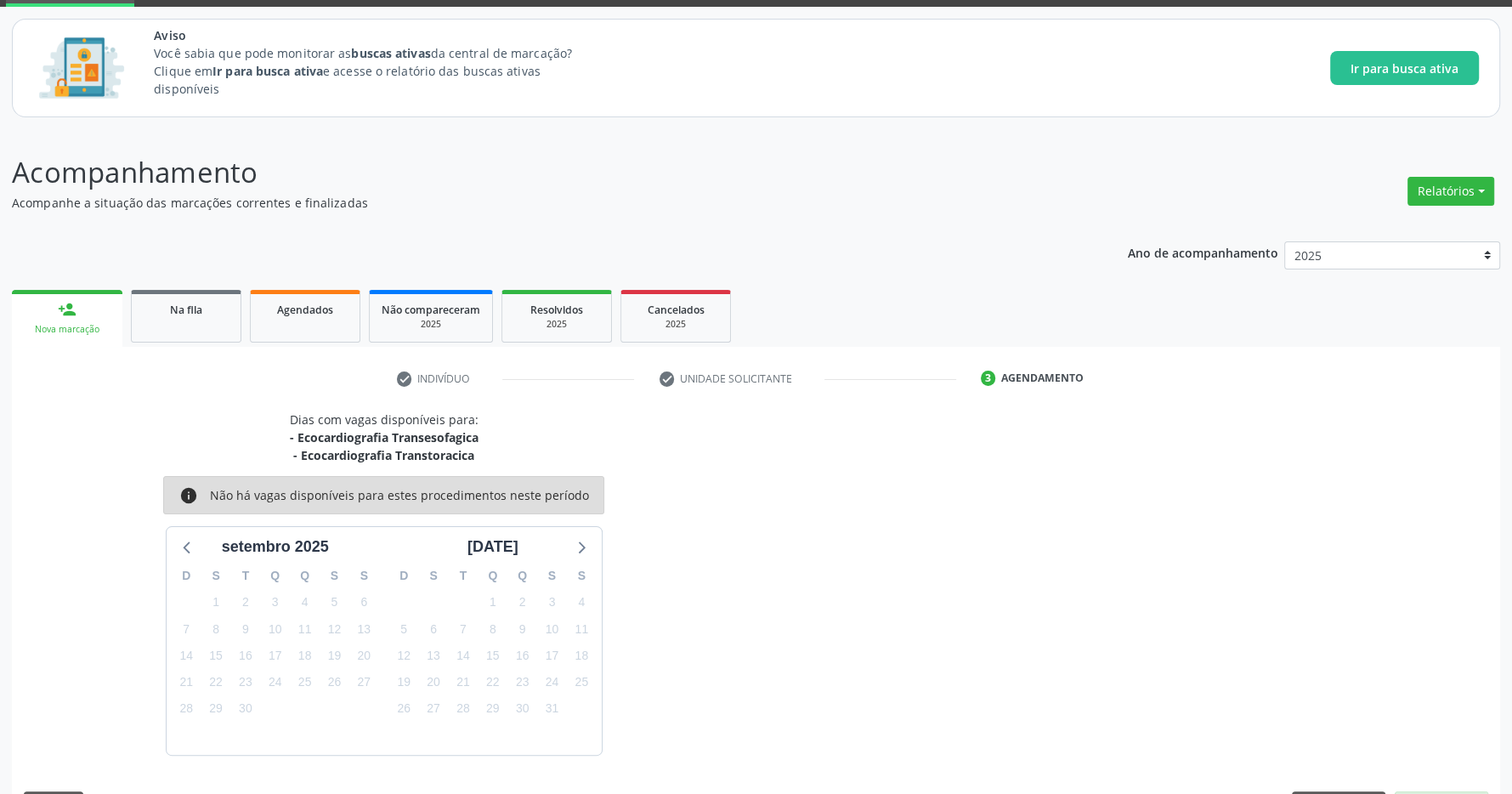
scroll to position [137, 0]
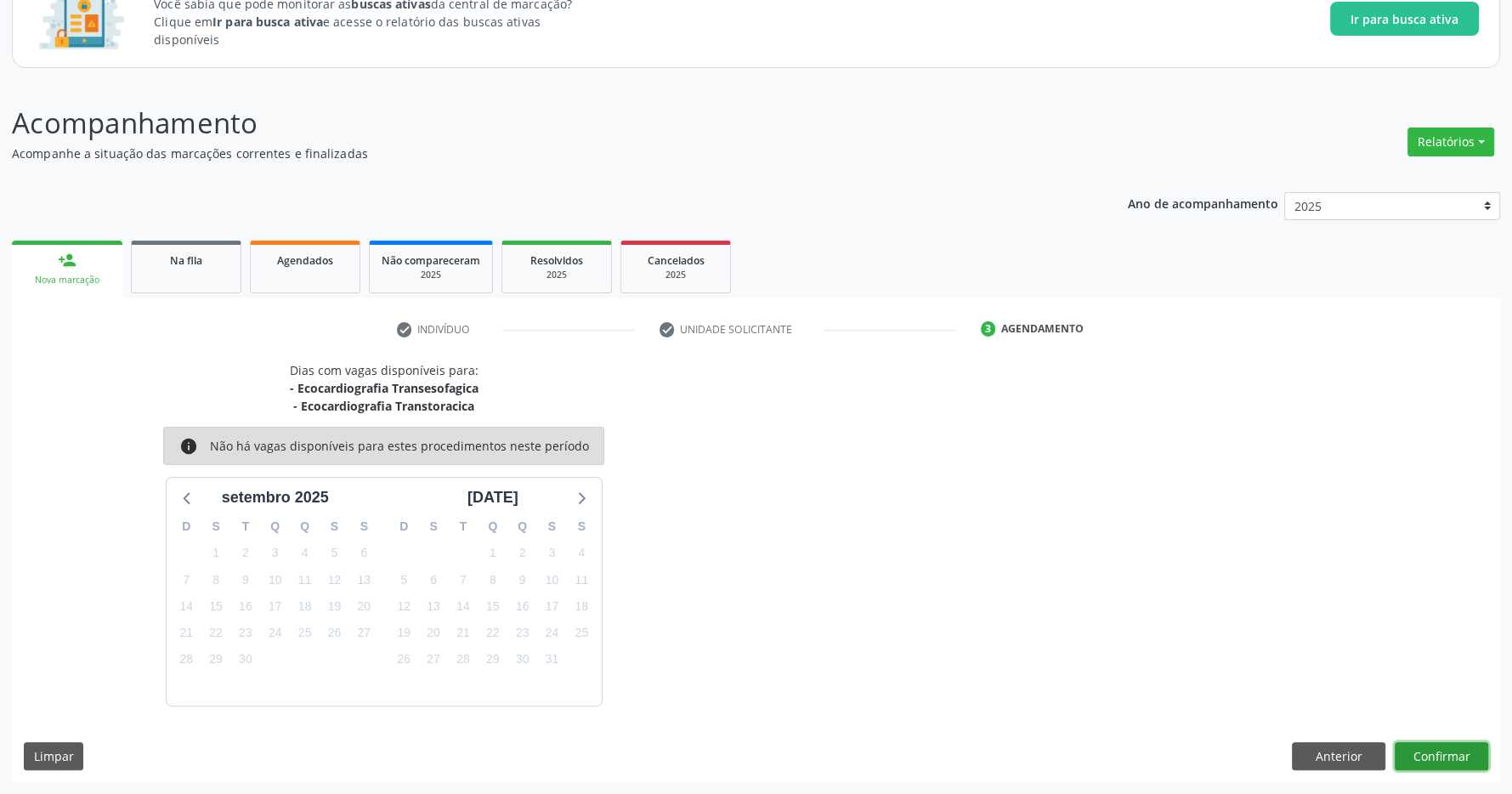
click at [1455, 752] on button "Confirmar" at bounding box center [1441, 757] width 94 height 29
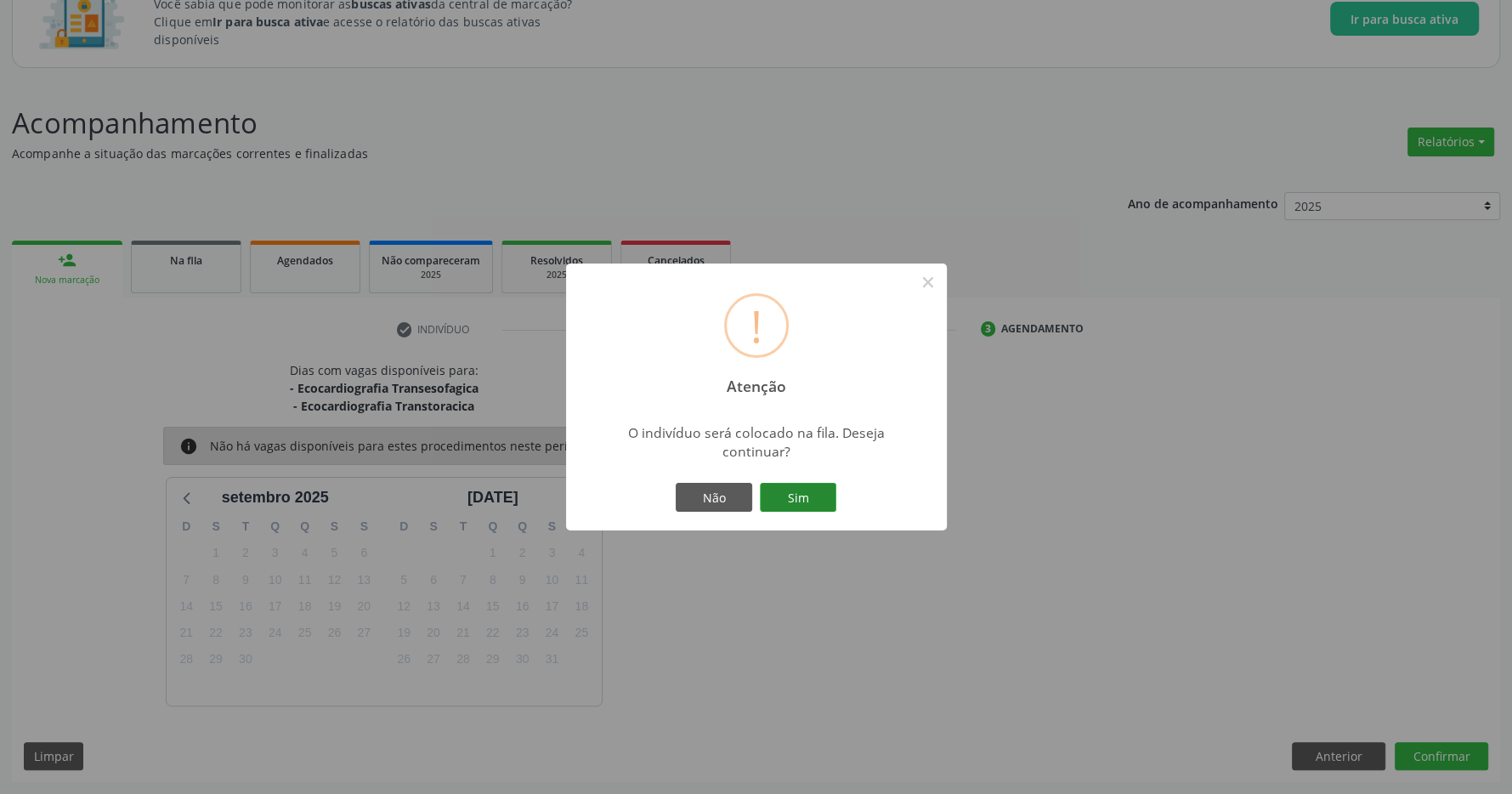
click at [829, 505] on button "Sim" at bounding box center [798, 498] width 76 height 29
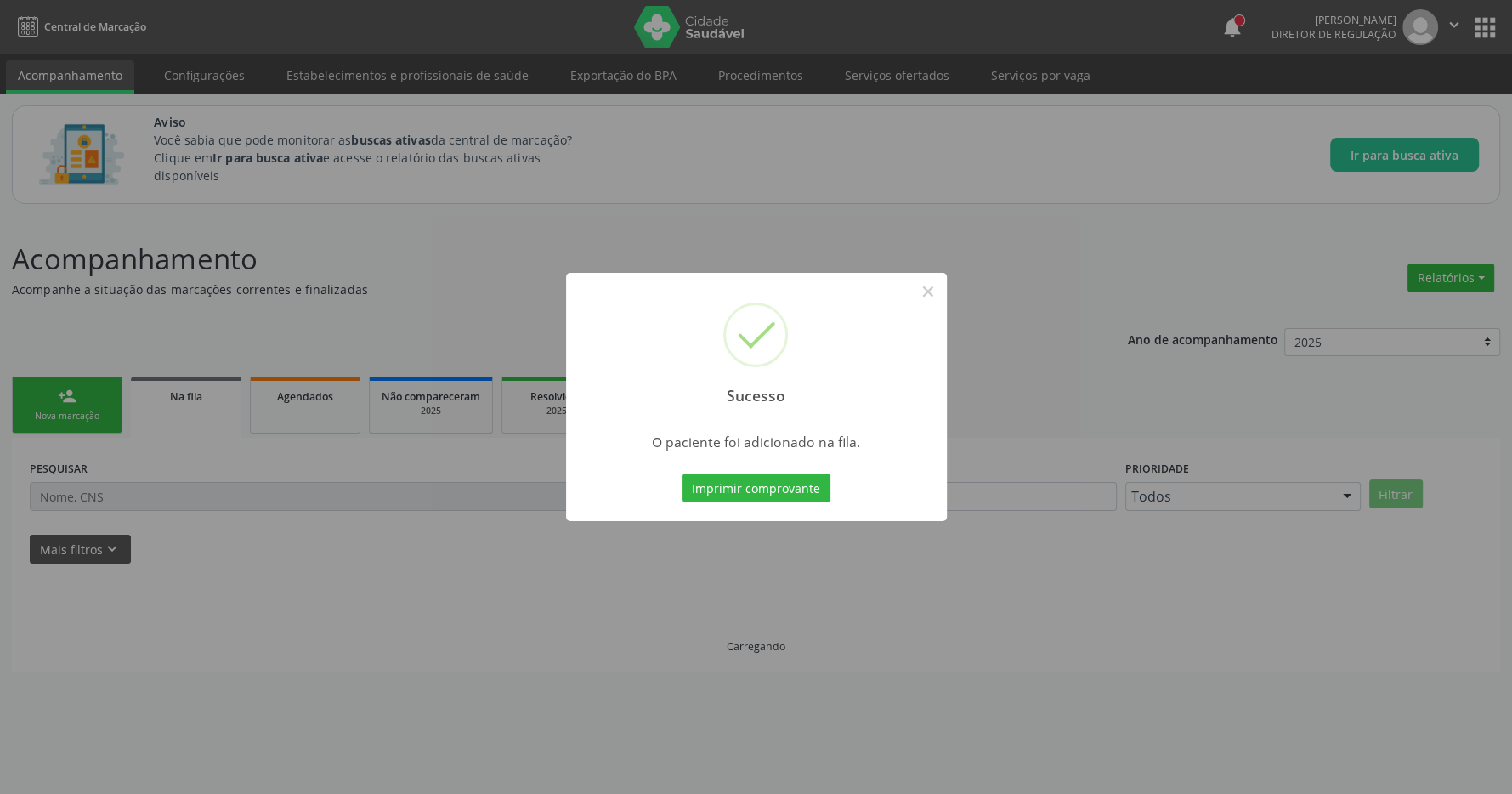
scroll to position [0, 0]
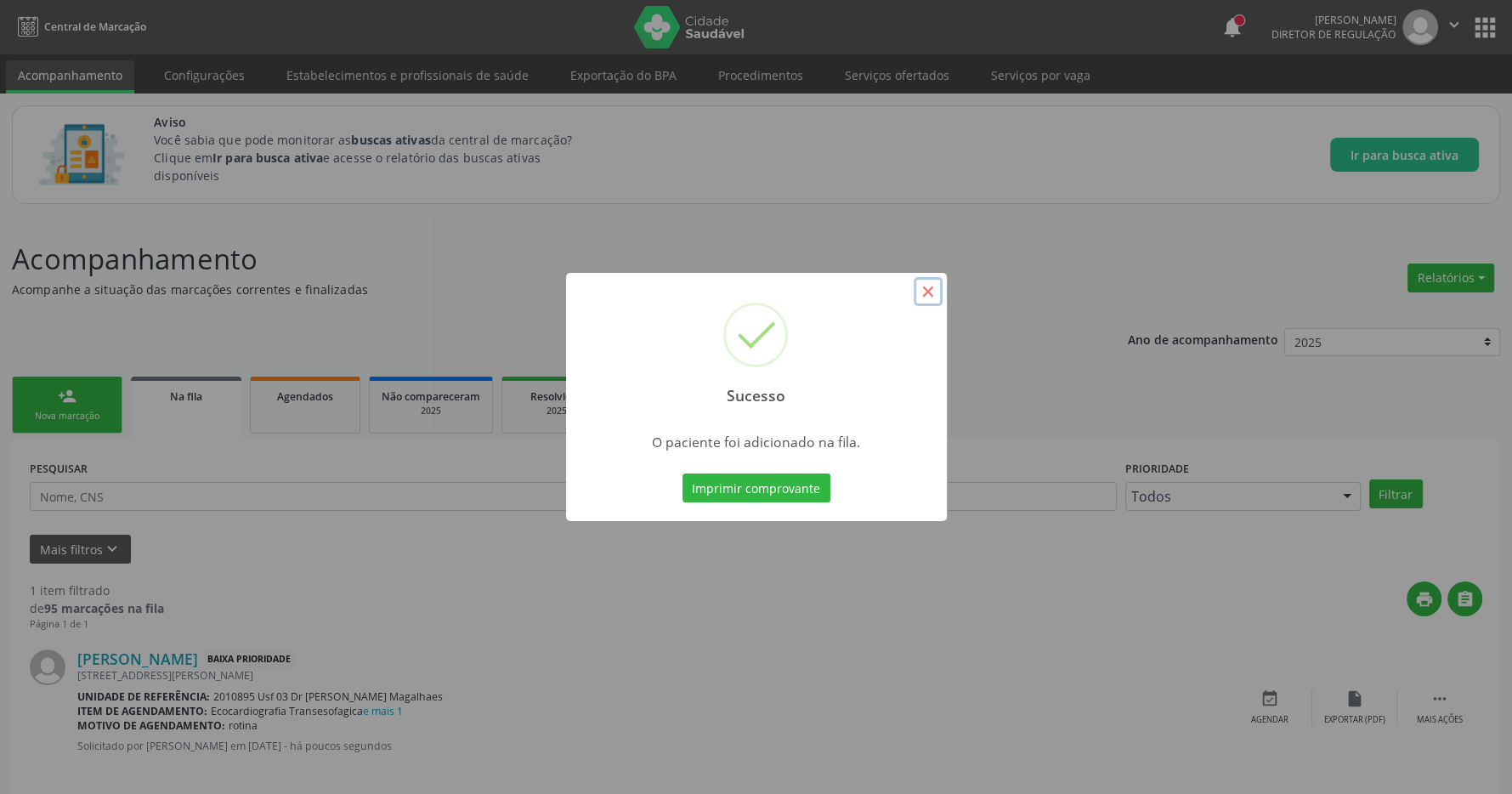
click at [929, 295] on button "×" at bounding box center [928, 292] width 29 height 29
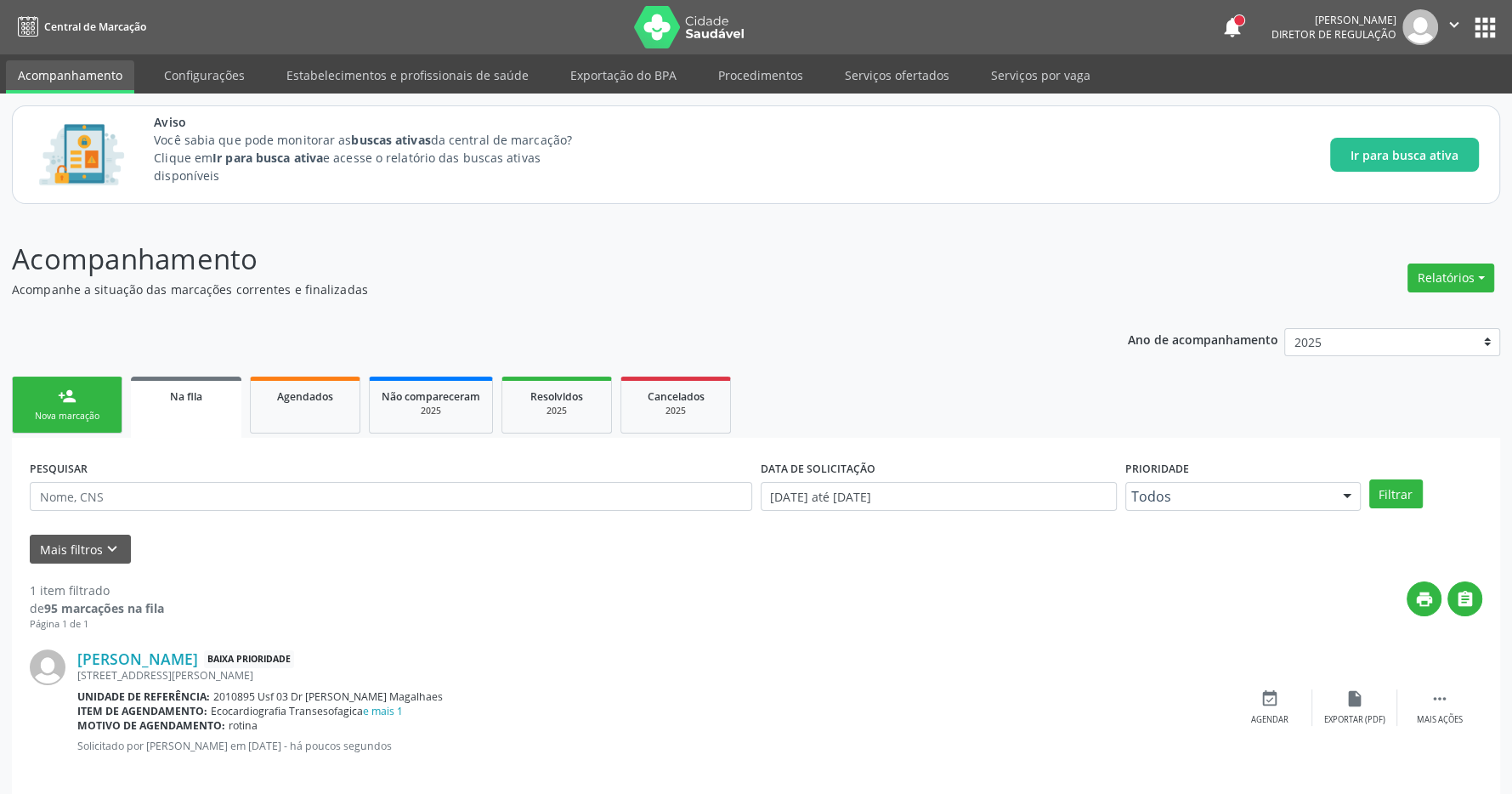
click at [199, 411] on link "Na fila" at bounding box center [186, 407] width 111 height 61
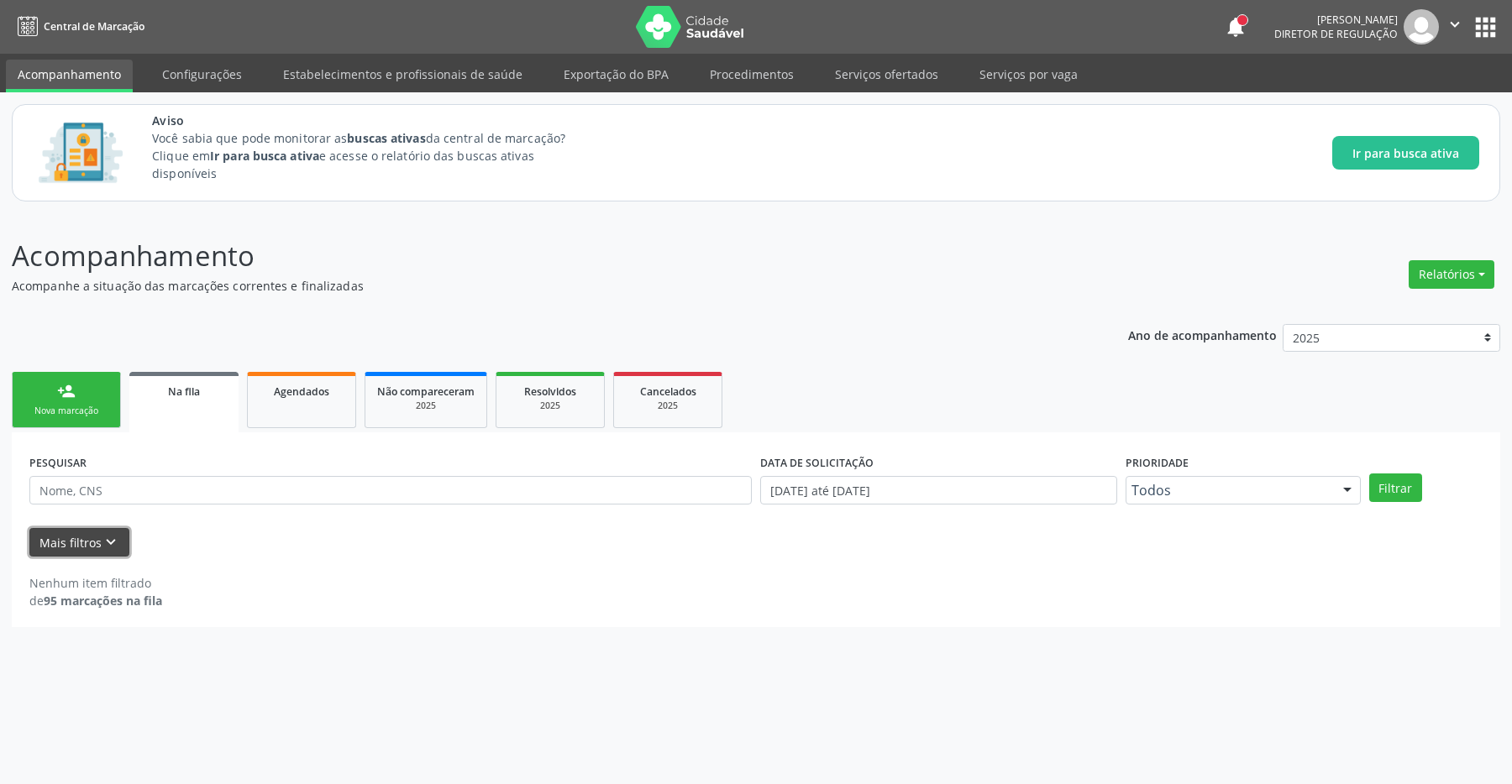
click at [83, 550] on button "Mais filtros keyboard_arrow_down" at bounding box center [79, 542] width 100 height 30
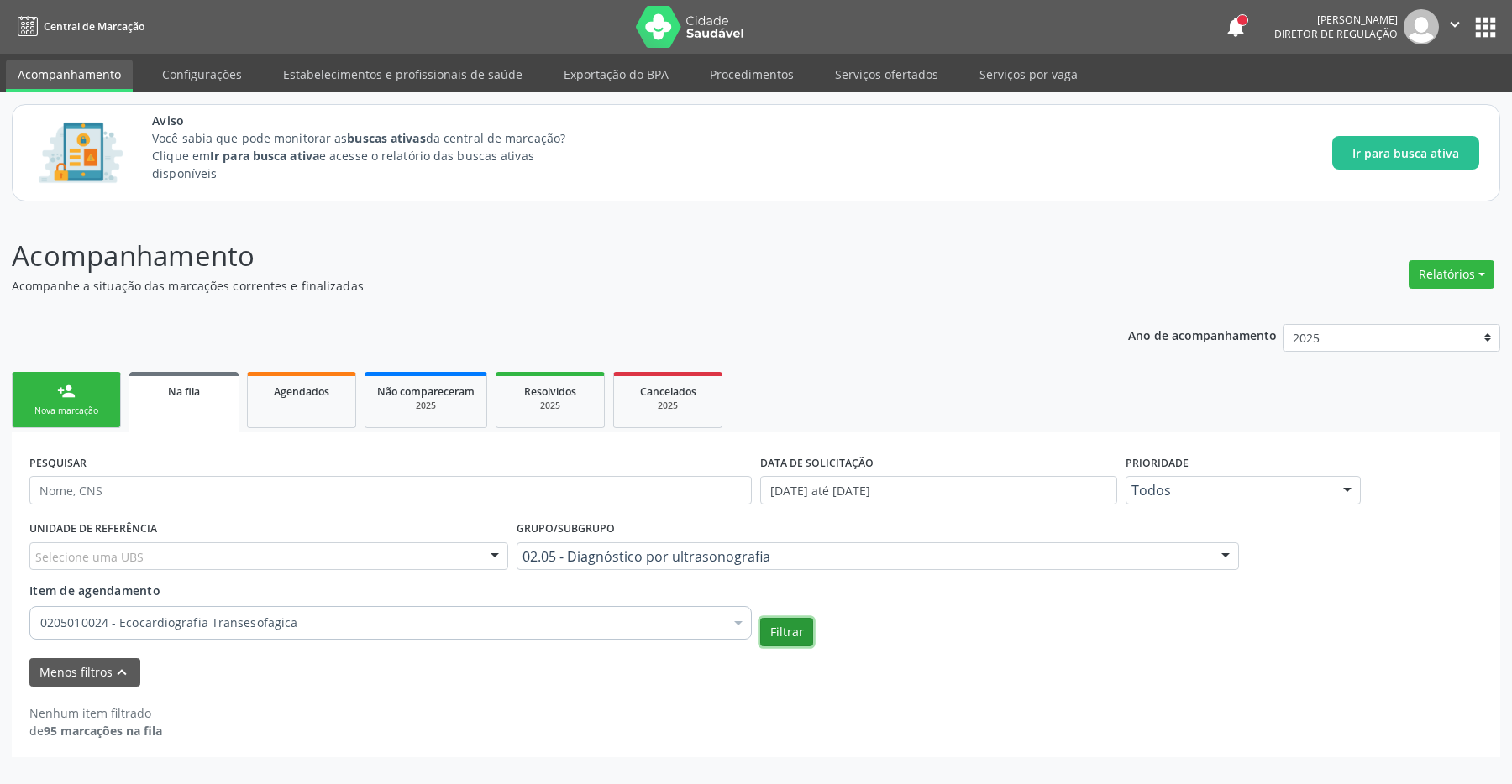
click at [799, 642] on button "Filtrar" at bounding box center [786, 632] width 53 height 29
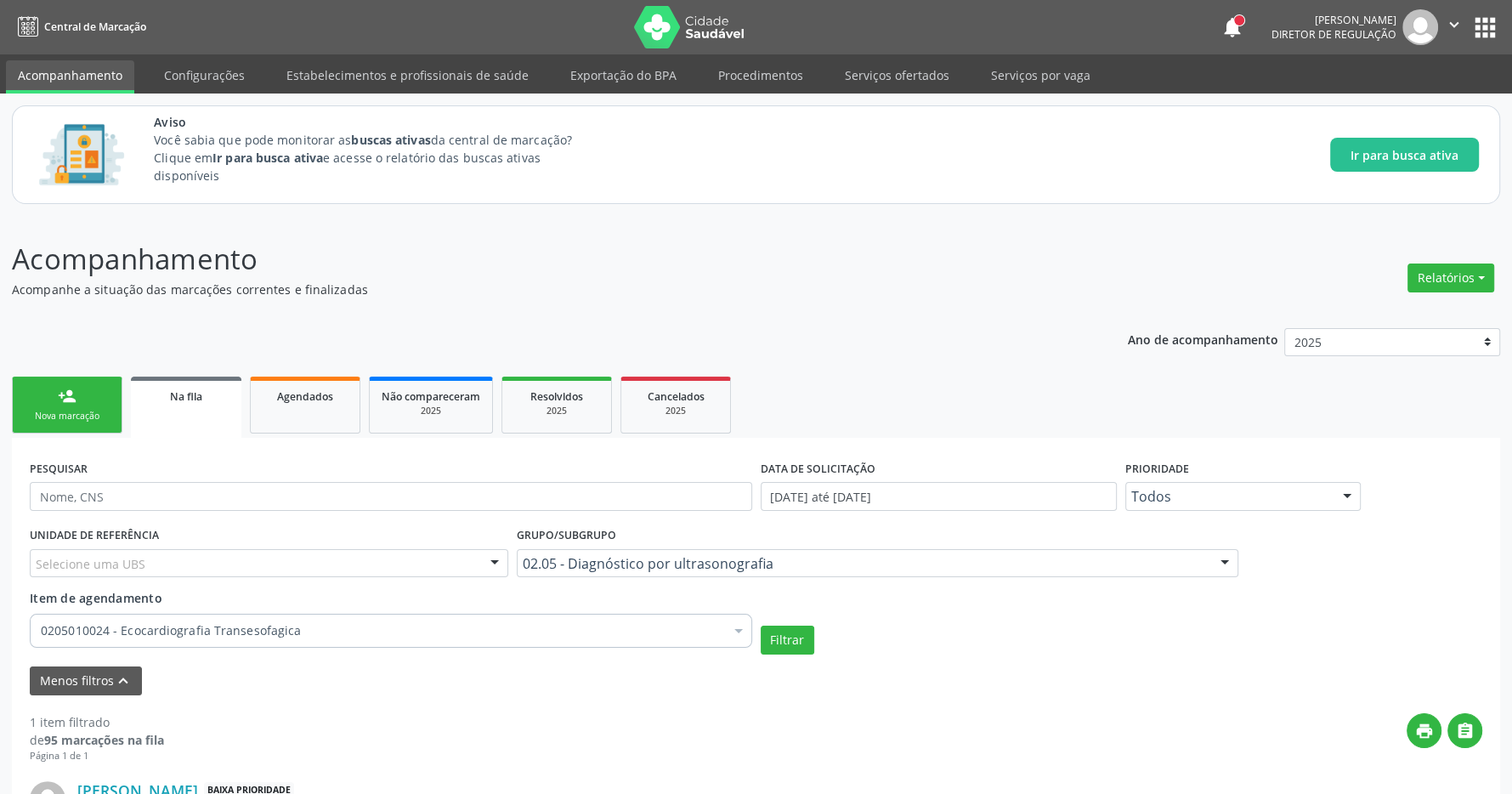
scroll to position [151, 0]
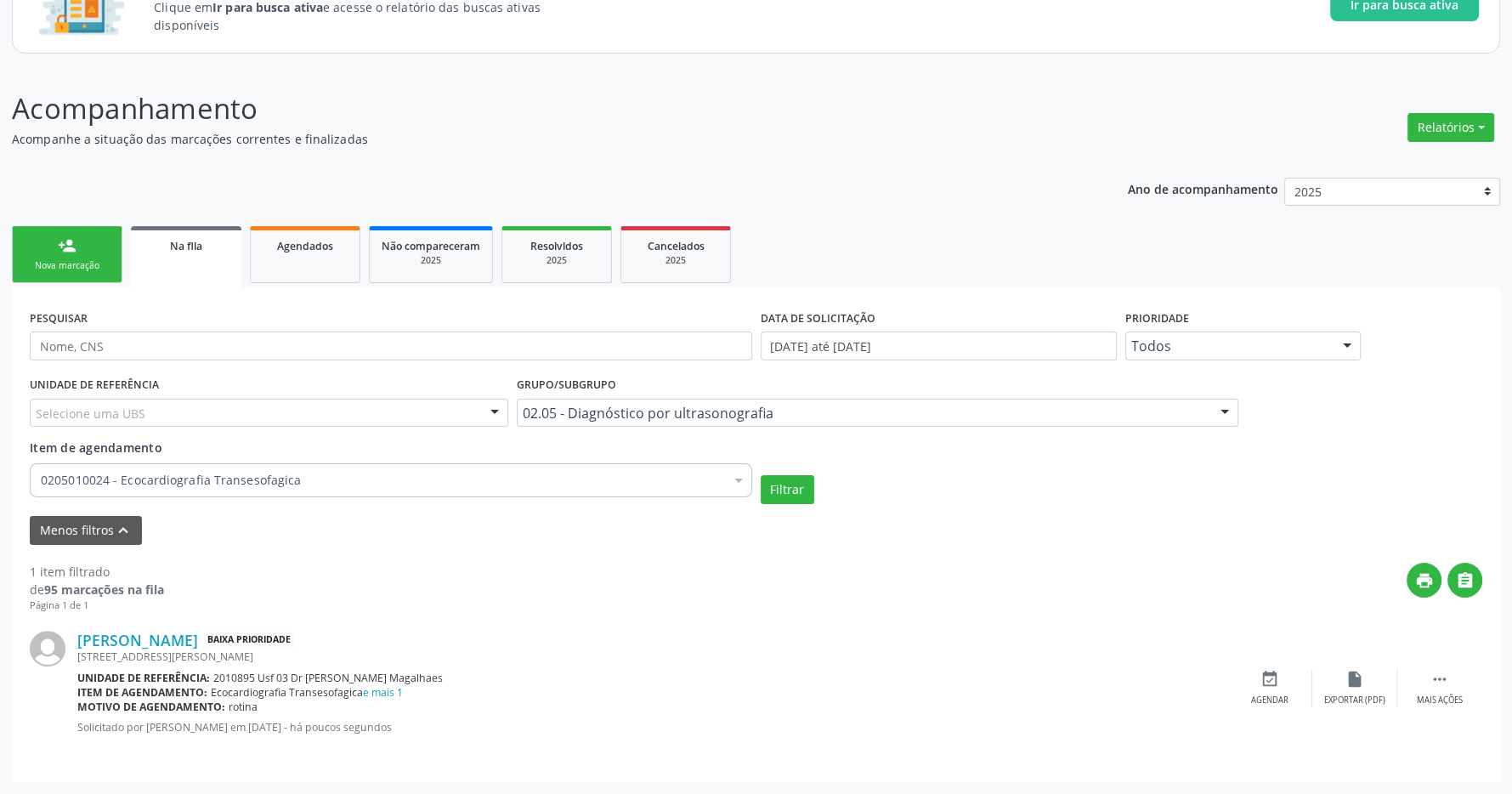
click at [84, 257] on link "person_add Nova marcação" at bounding box center [67, 255] width 111 height 57
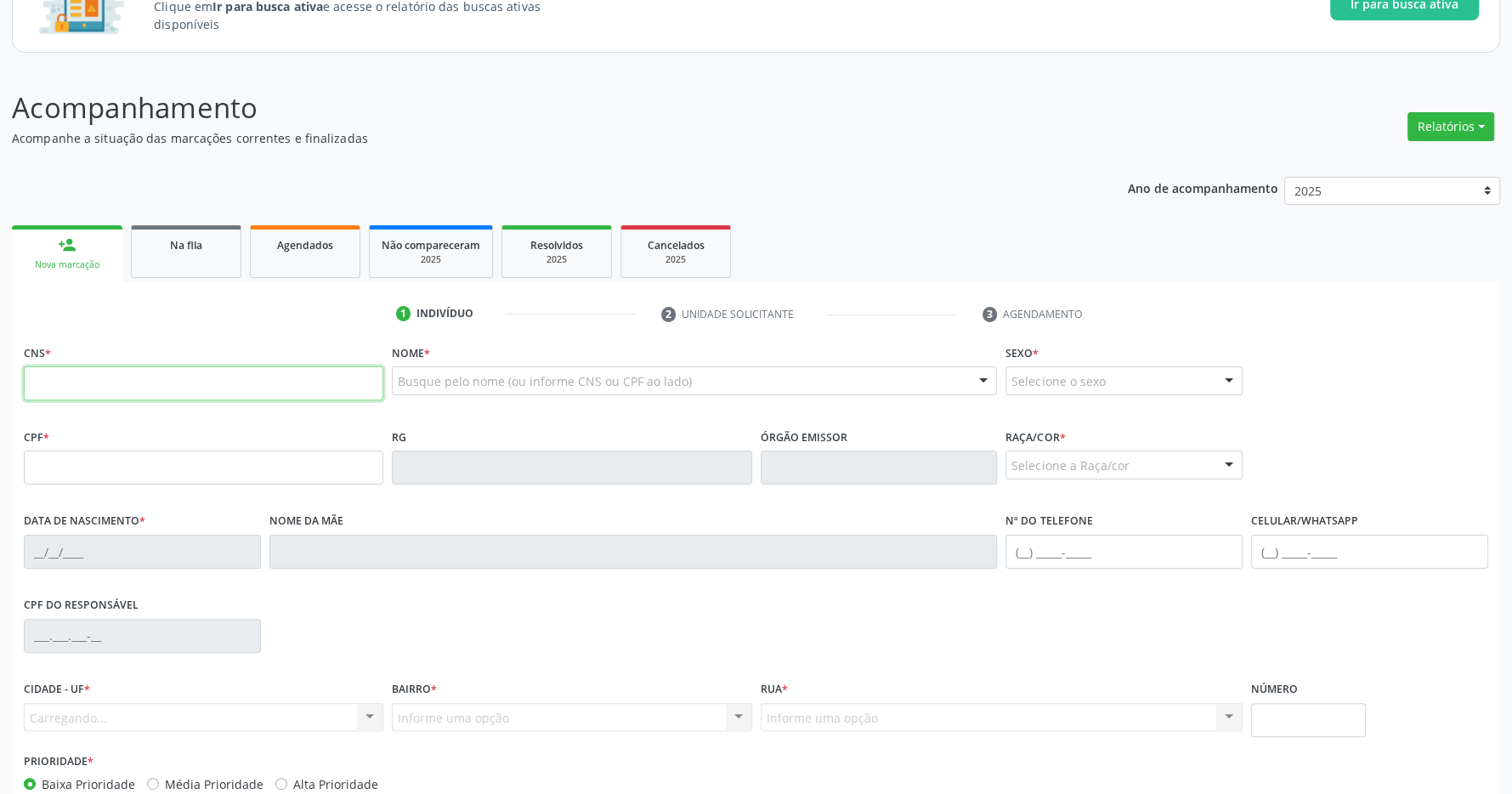
click at [234, 378] on input "text" at bounding box center [204, 383] width 360 height 34
type input "700 3049 9996 3339"
type input "[DATE]"
type input "[PERSON_NAME]"
type input "[PHONE_NUMBER]"
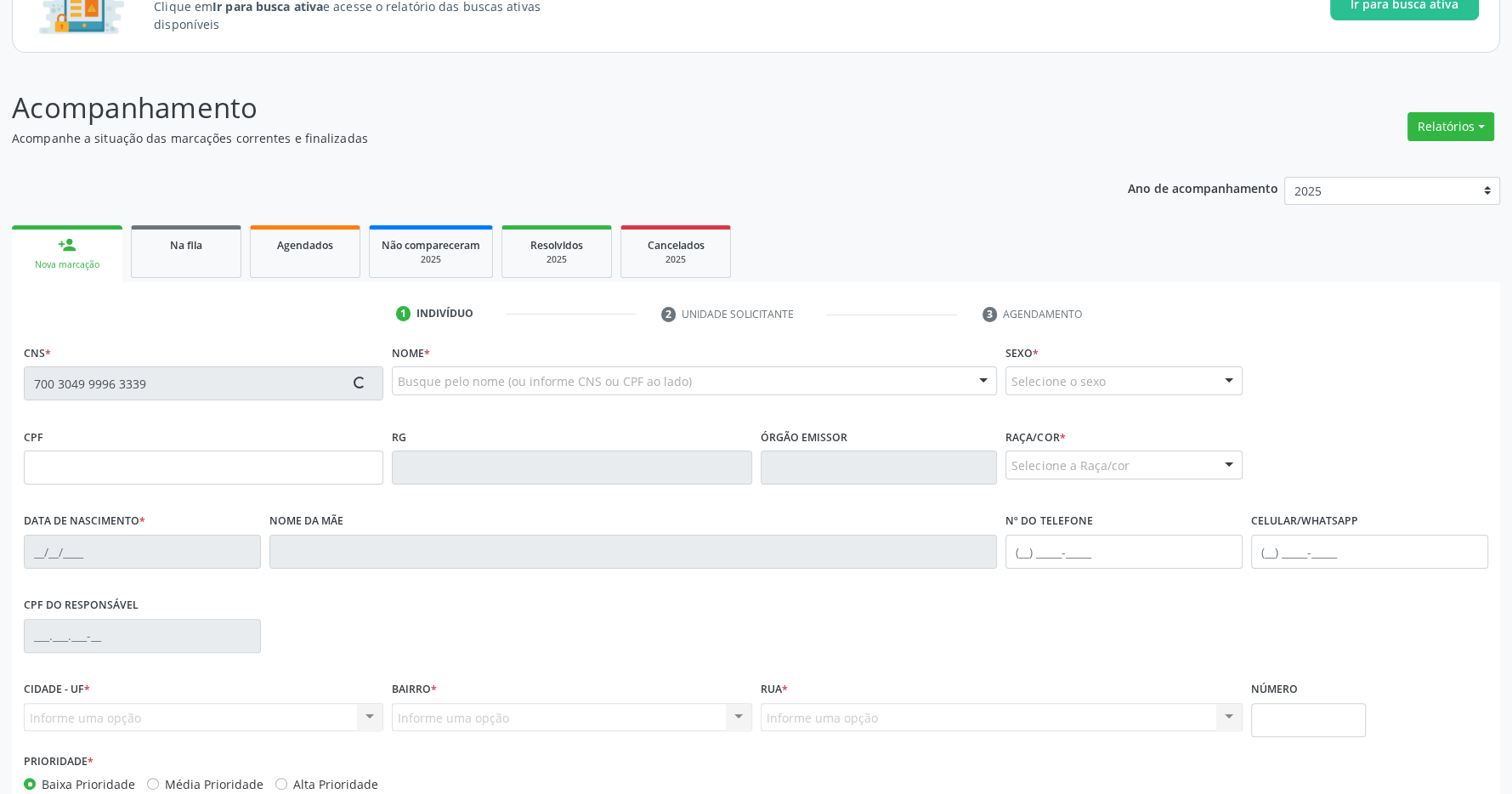
type input "99"
click at [899, 164] on div "Acompanhamento Acompanhe a situação das marcações correntes e finalizadas Relat…" at bounding box center [756, 483] width 1488 height 794
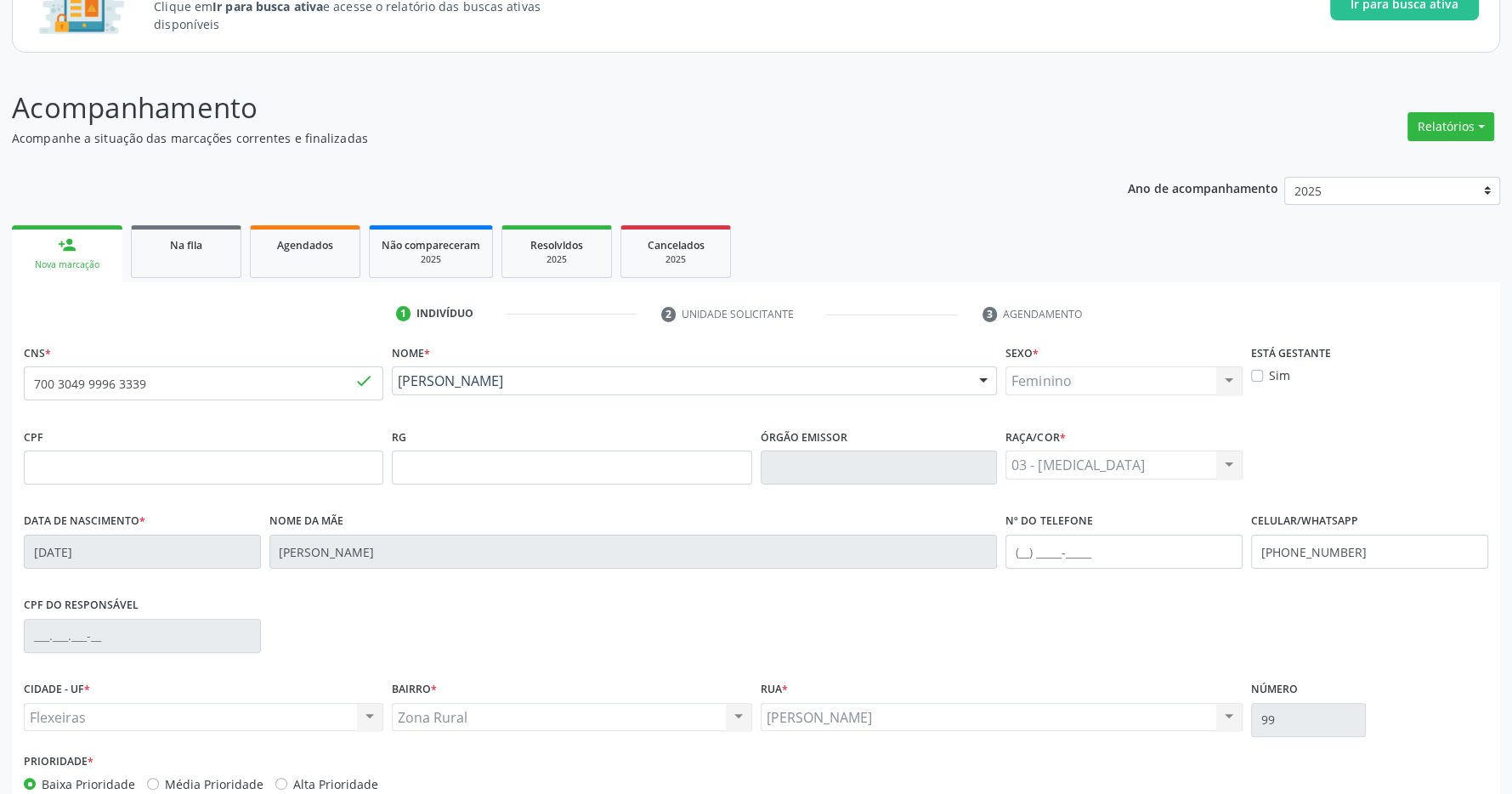
scroll to position [252, 0]
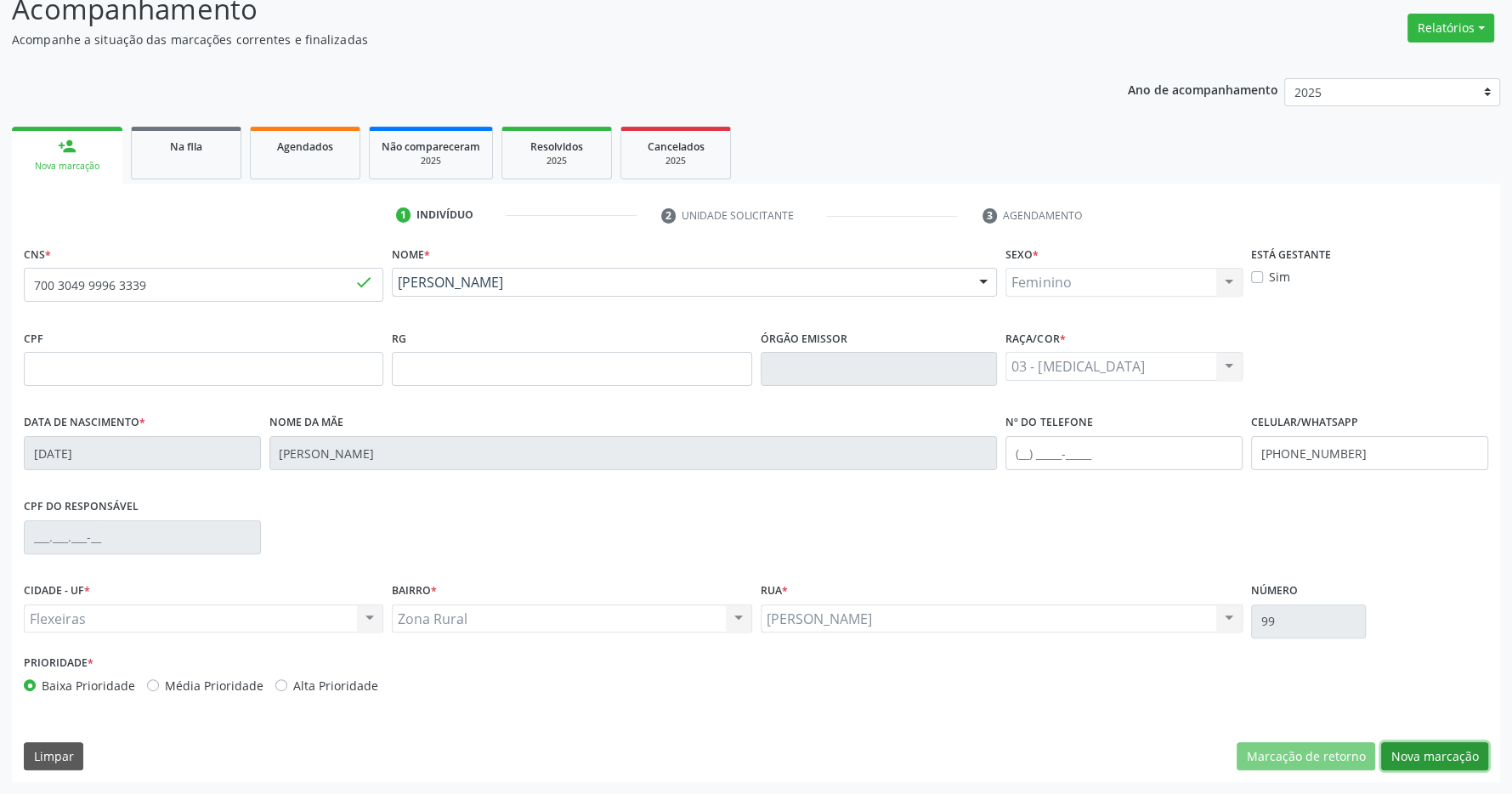
click at [1449, 748] on button "Nova marcação" at bounding box center [1435, 757] width 107 height 29
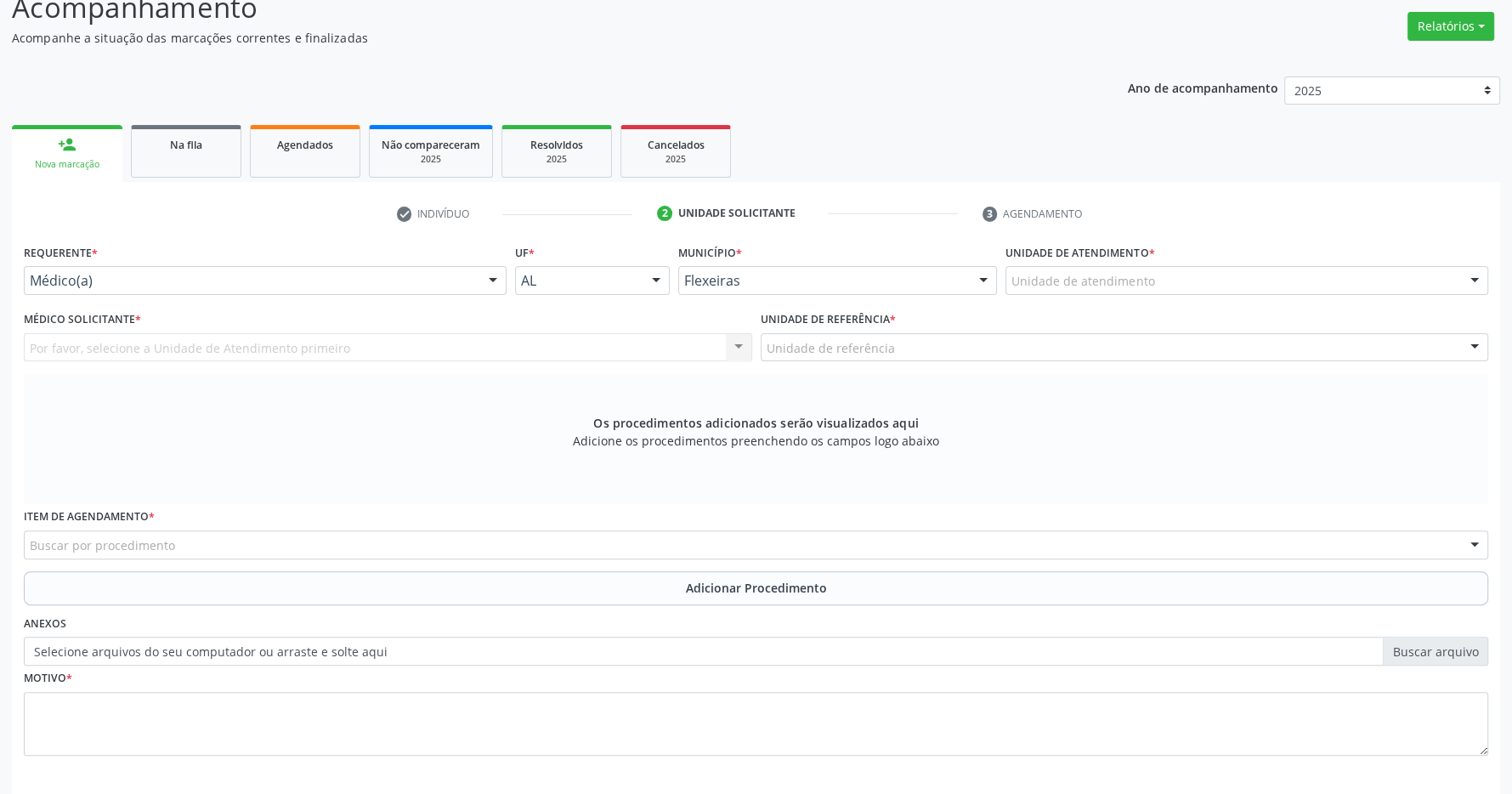
scroll to position [327, 0]
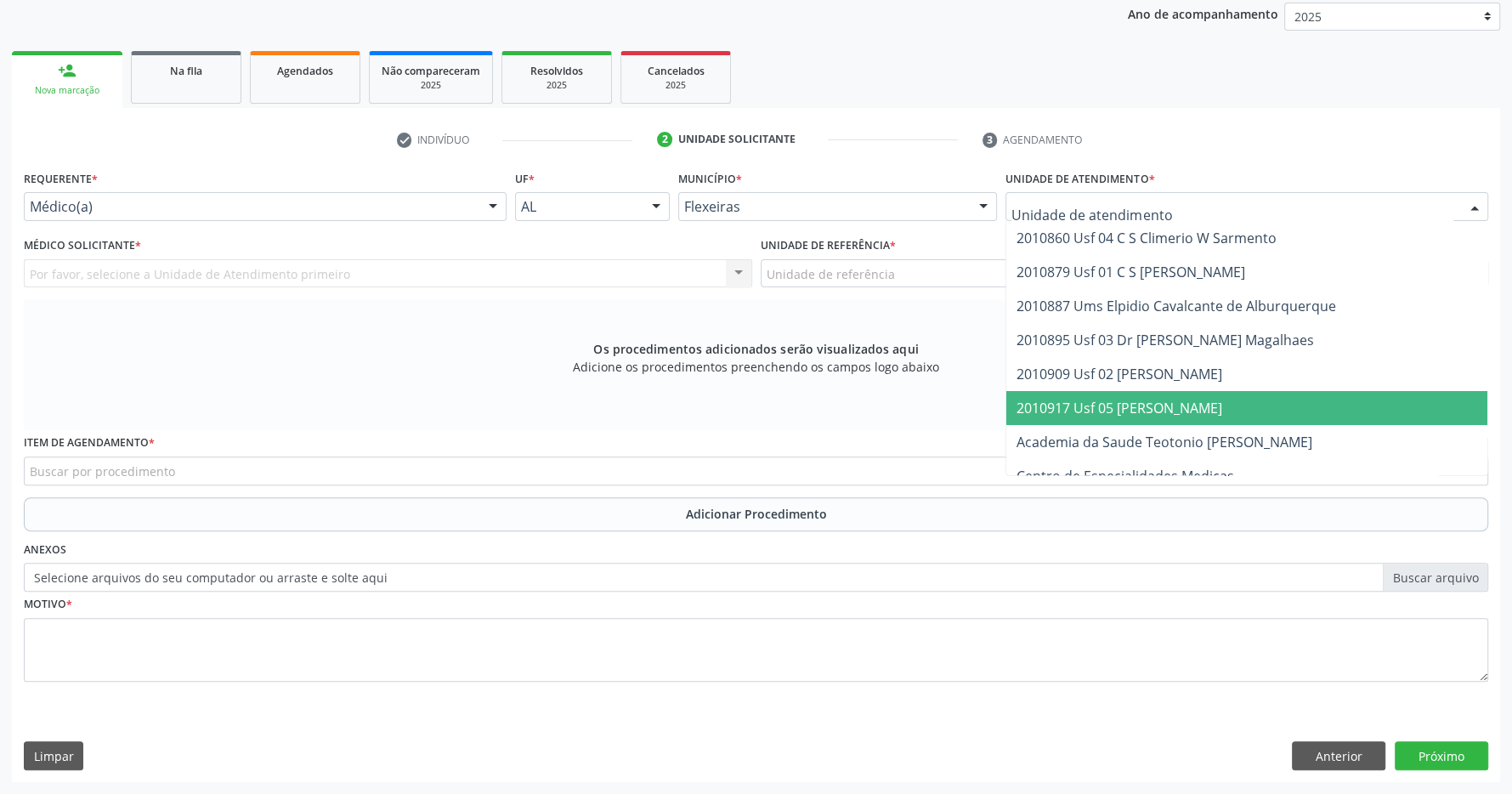
click at [1155, 407] on span "2010917 Usf 05 [PERSON_NAME]" at bounding box center [1119, 408] width 205 height 19
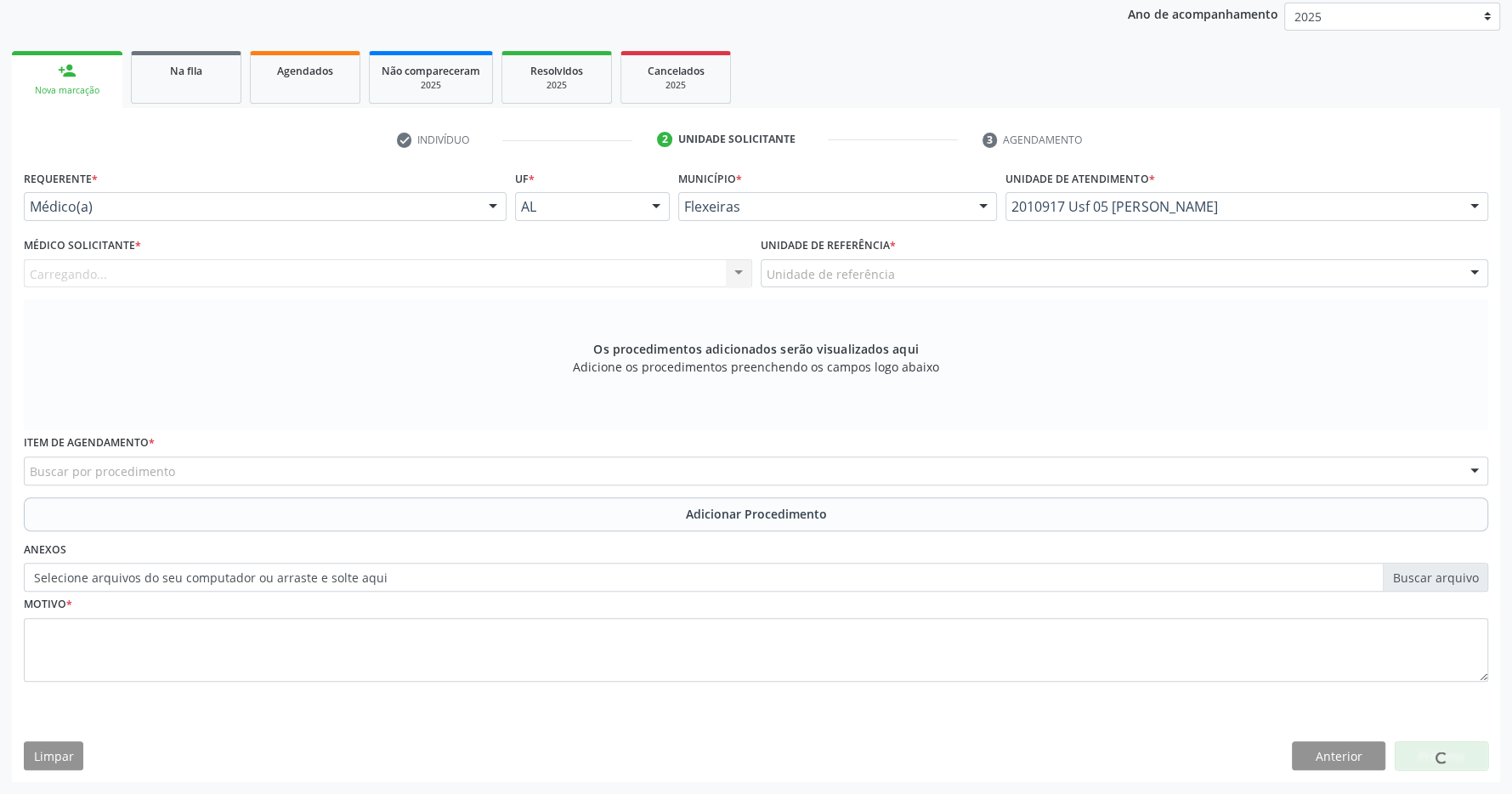
click at [1123, 280] on div "Unidade de referência" at bounding box center [1125, 274] width 728 height 29
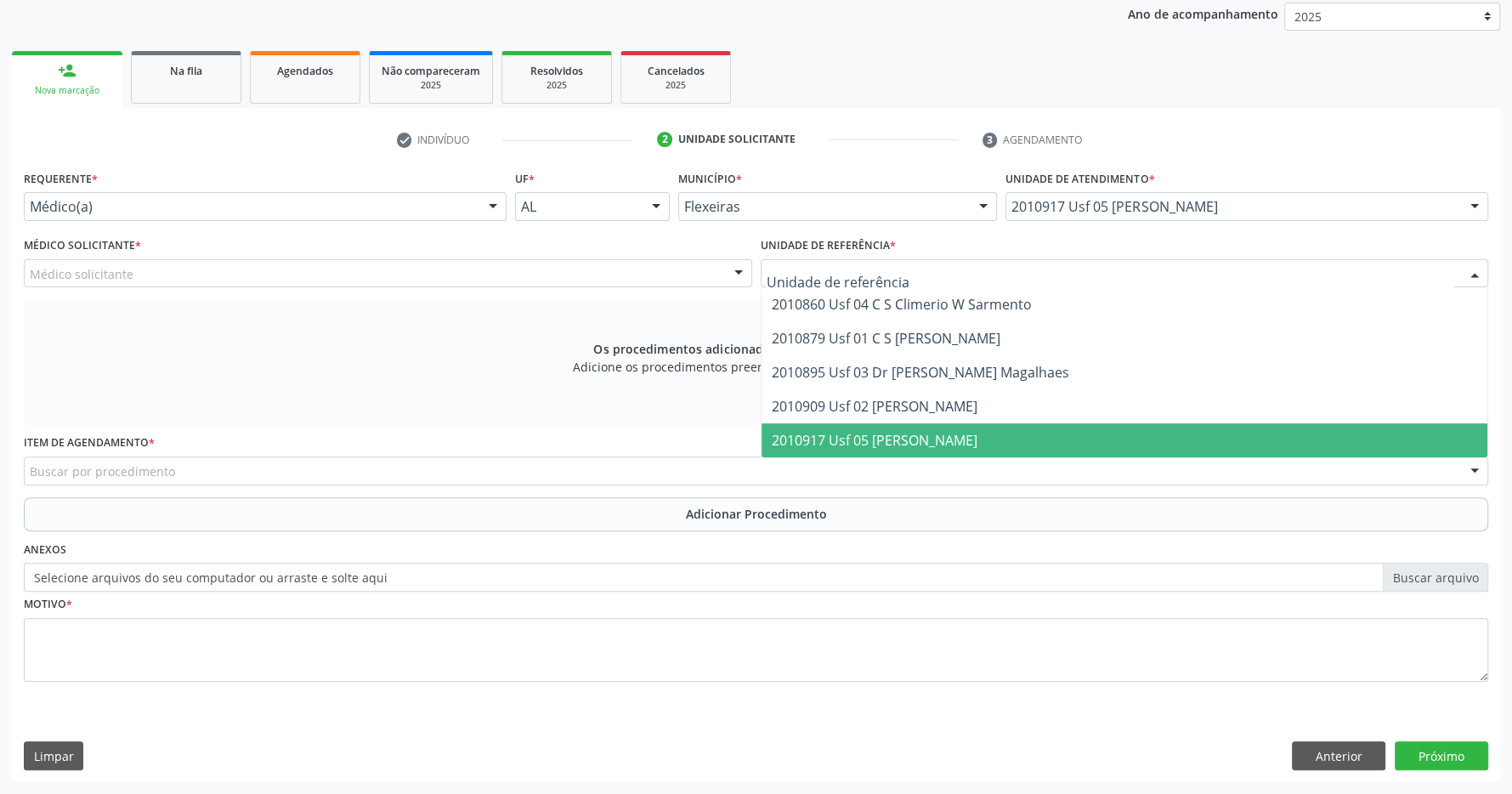
click at [1125, 437] on span "2010917 Usf 05 [PERSON_NAME]" at bounding box center [1125, 440] width 726 height 34
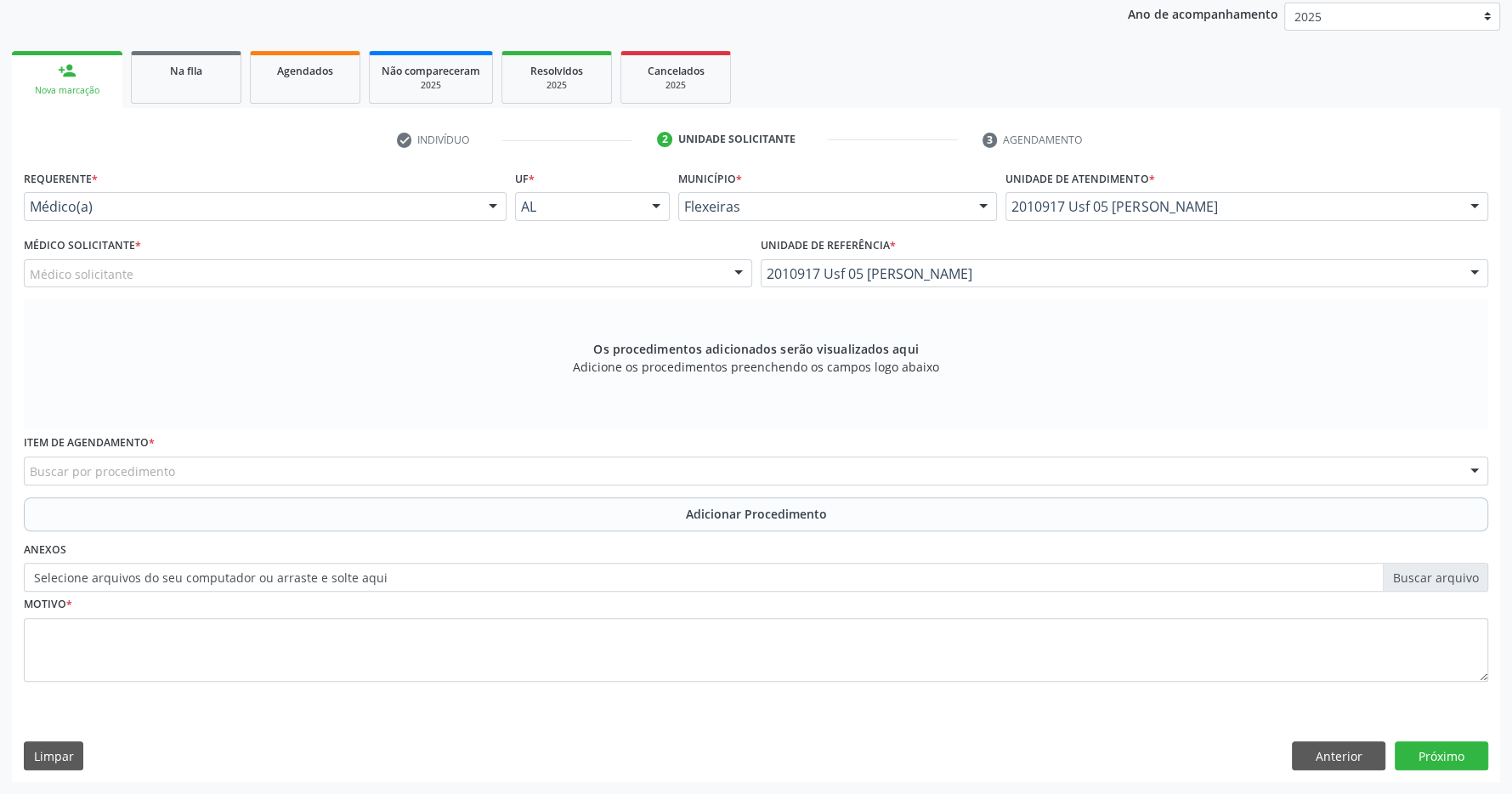
click at [514, 260] on div "Médico solicitante" at bounding box center [387, 274] width 728 height 29
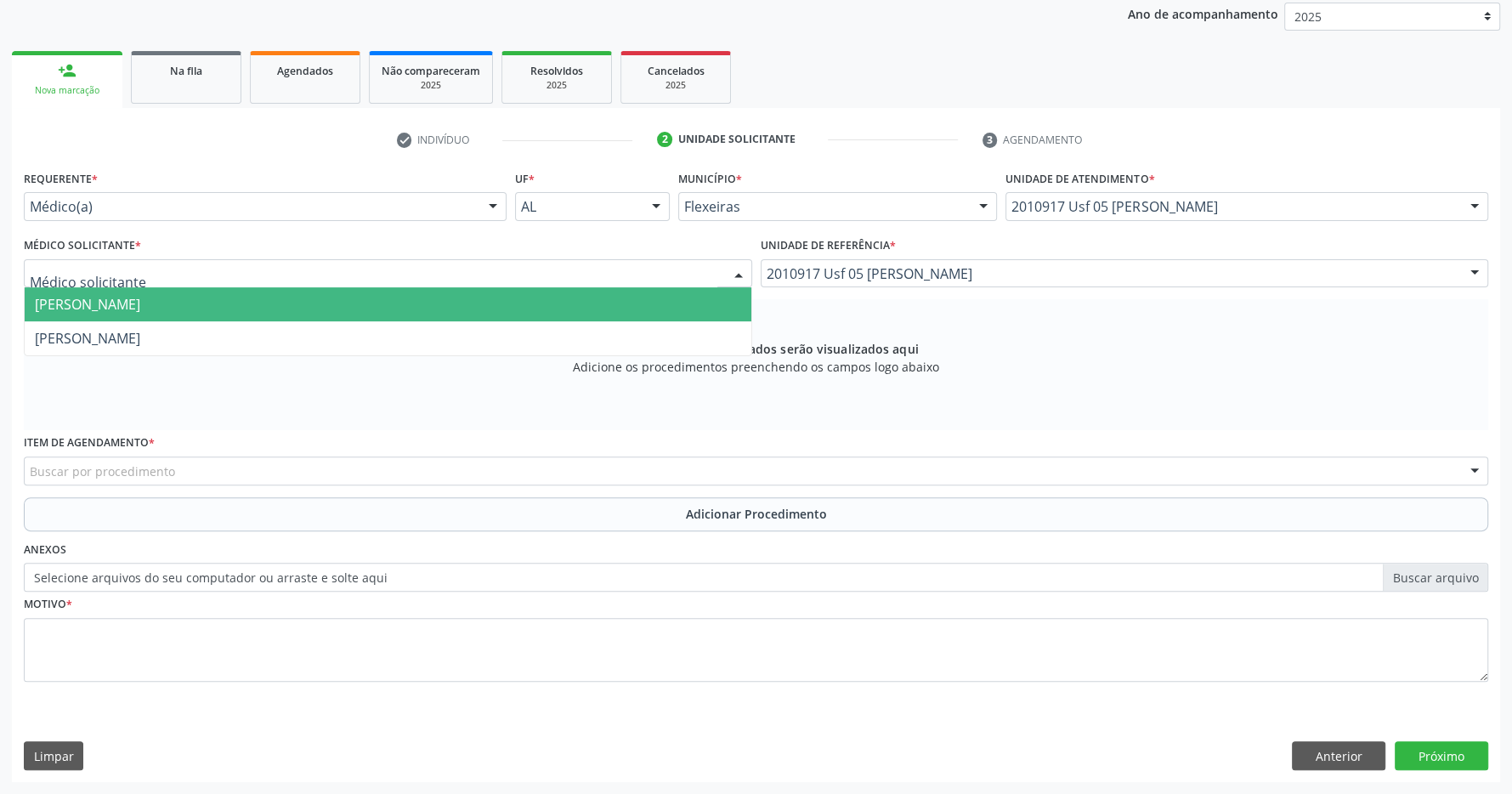
click at [478, 311] on span "[PERSON_NAME]" at bounding box center [387, 304] width 726 height 34
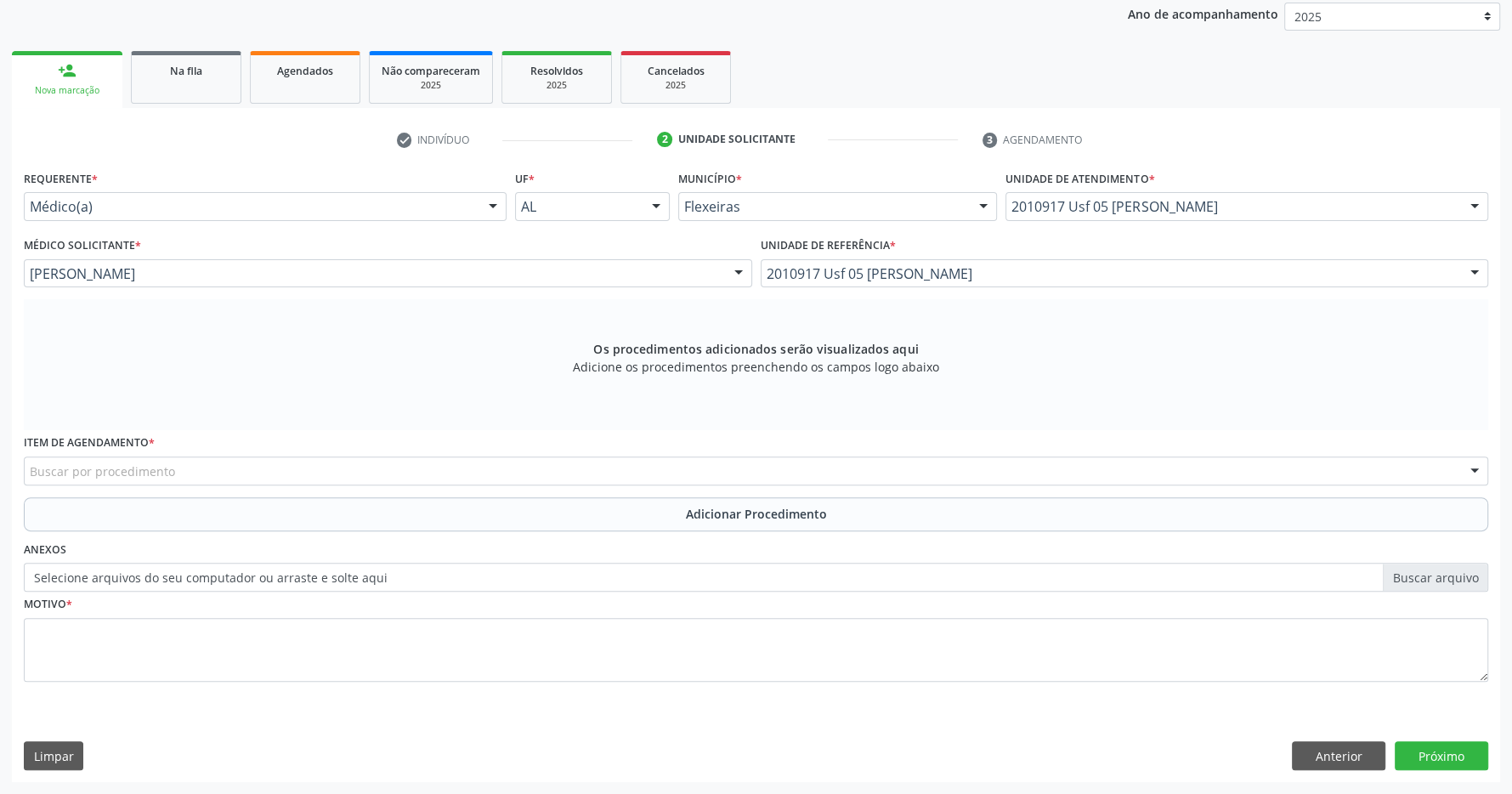
click at [684, 487] on div "Item de agendamento * Buscar por procedimento 0304070076 - .Quimioterapia de Le…" at bounding box center [756, 463] width 1473 height 66
click at [691, 465] on div "Buscar por procedimento" at bounding box center [756, 471] width 1465 height 29
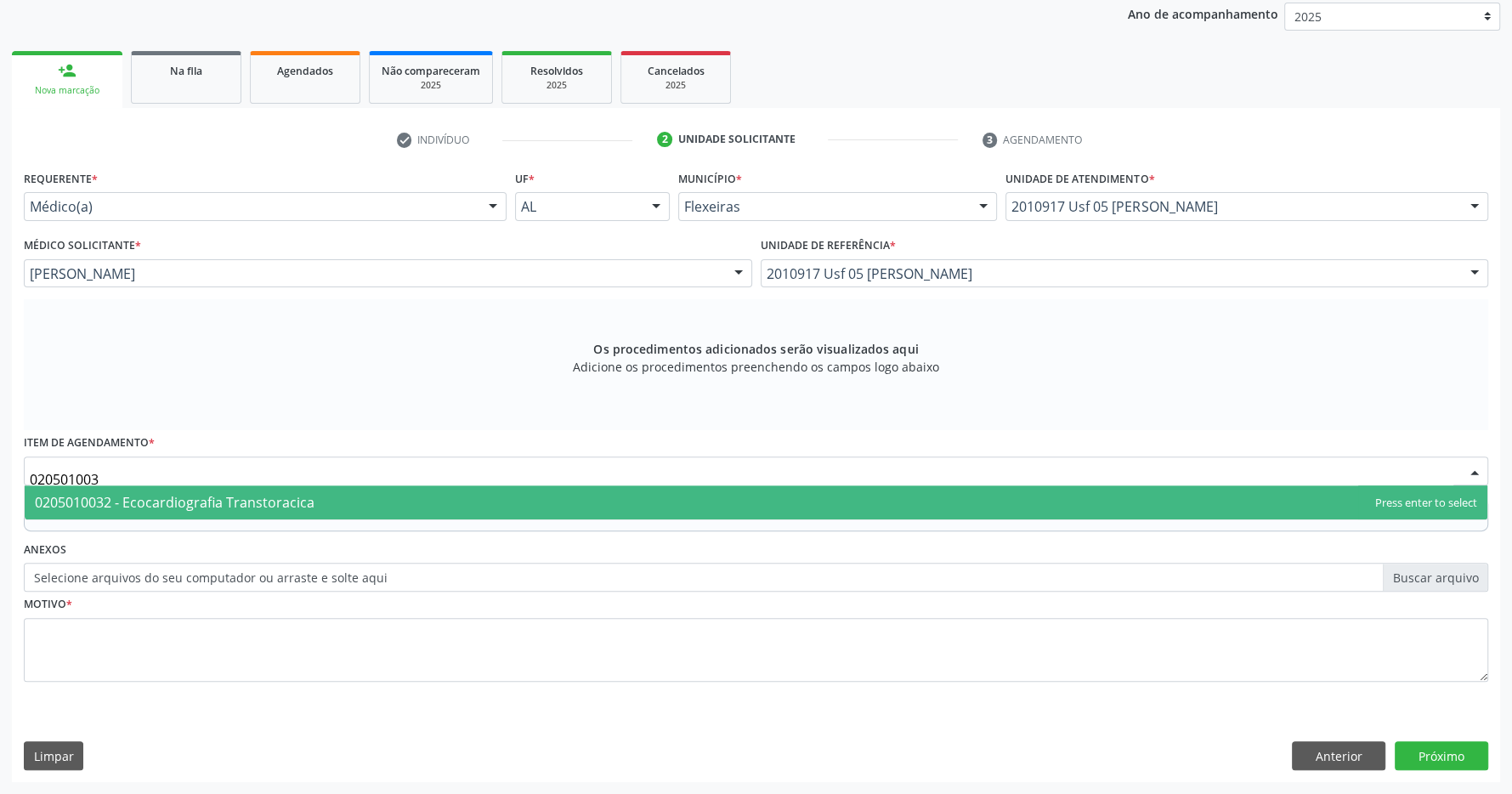
type input "0205010032"
drag, startPoint x: 459, startPoint y: 500, endPoint x: 493, endPoint y: 505, distance: 34.4
click at [459, 498] on span "0205010032 - Ecocardiografia Transtoracica" at bounding box center [756, 502] width 1463 height 34
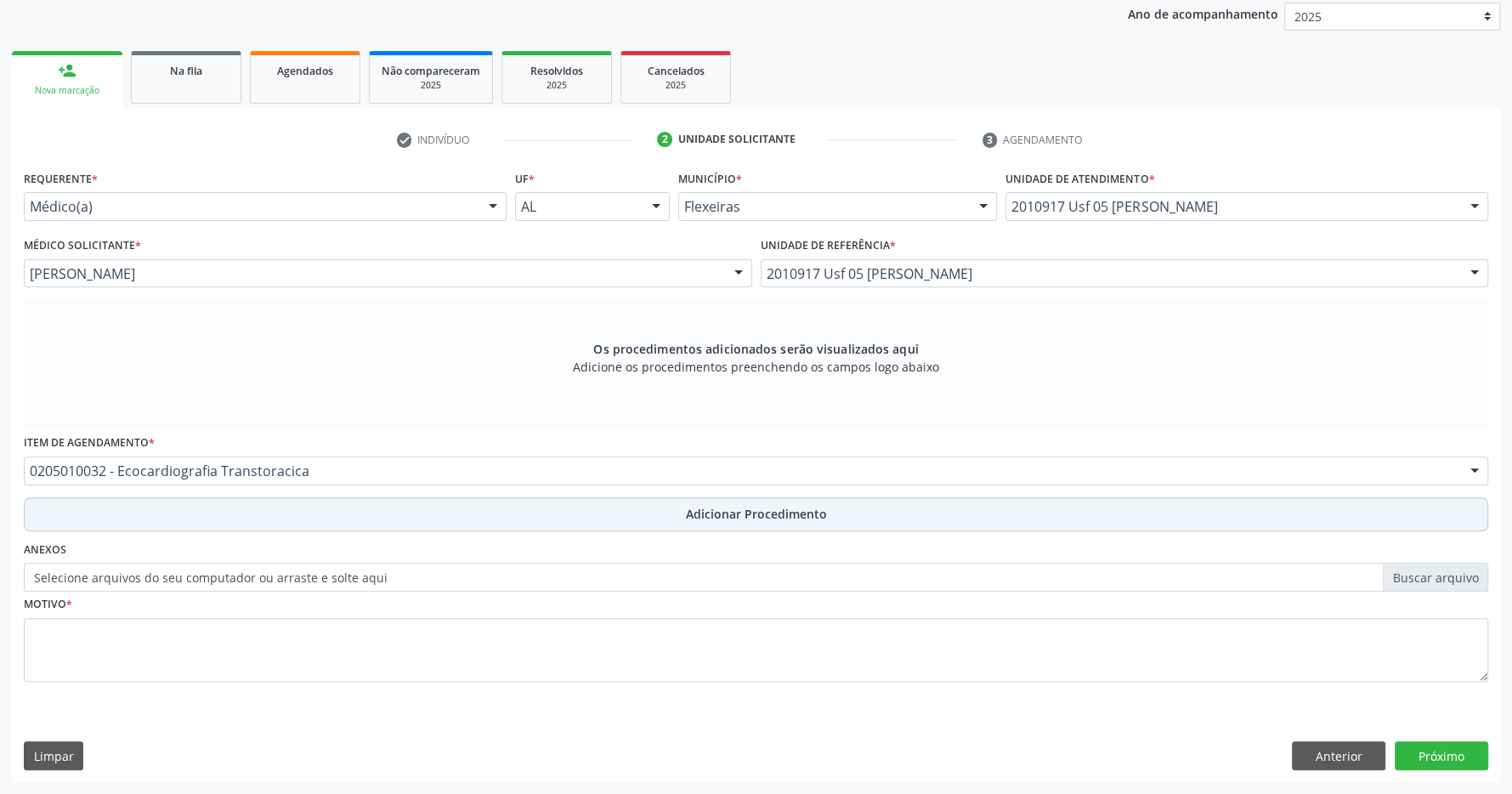
click at [653, 517] on button "Adicionar Procedimento" at bounding box center [756, 514] width 1465 height 34
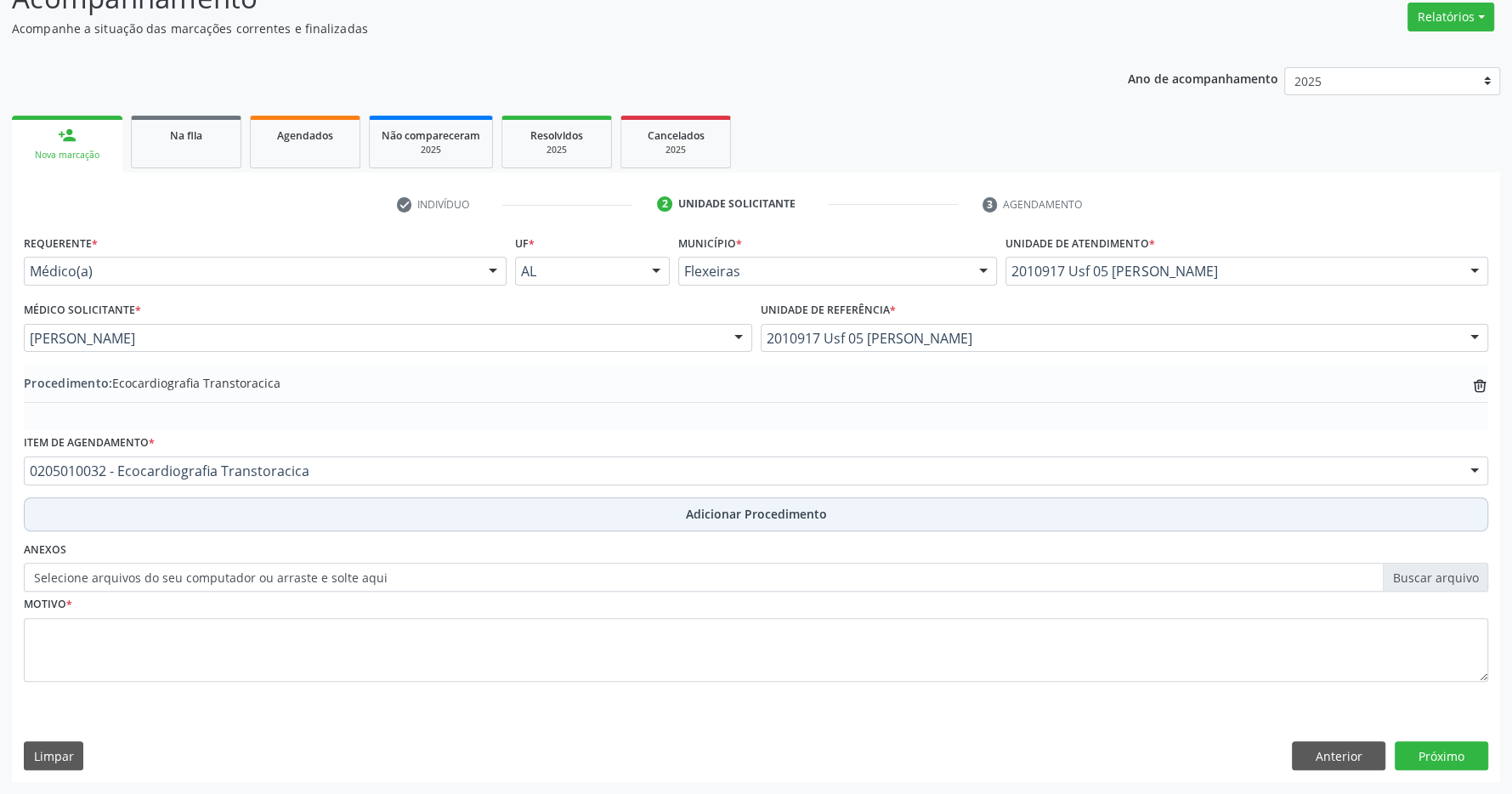
scroll to position [262, 0]
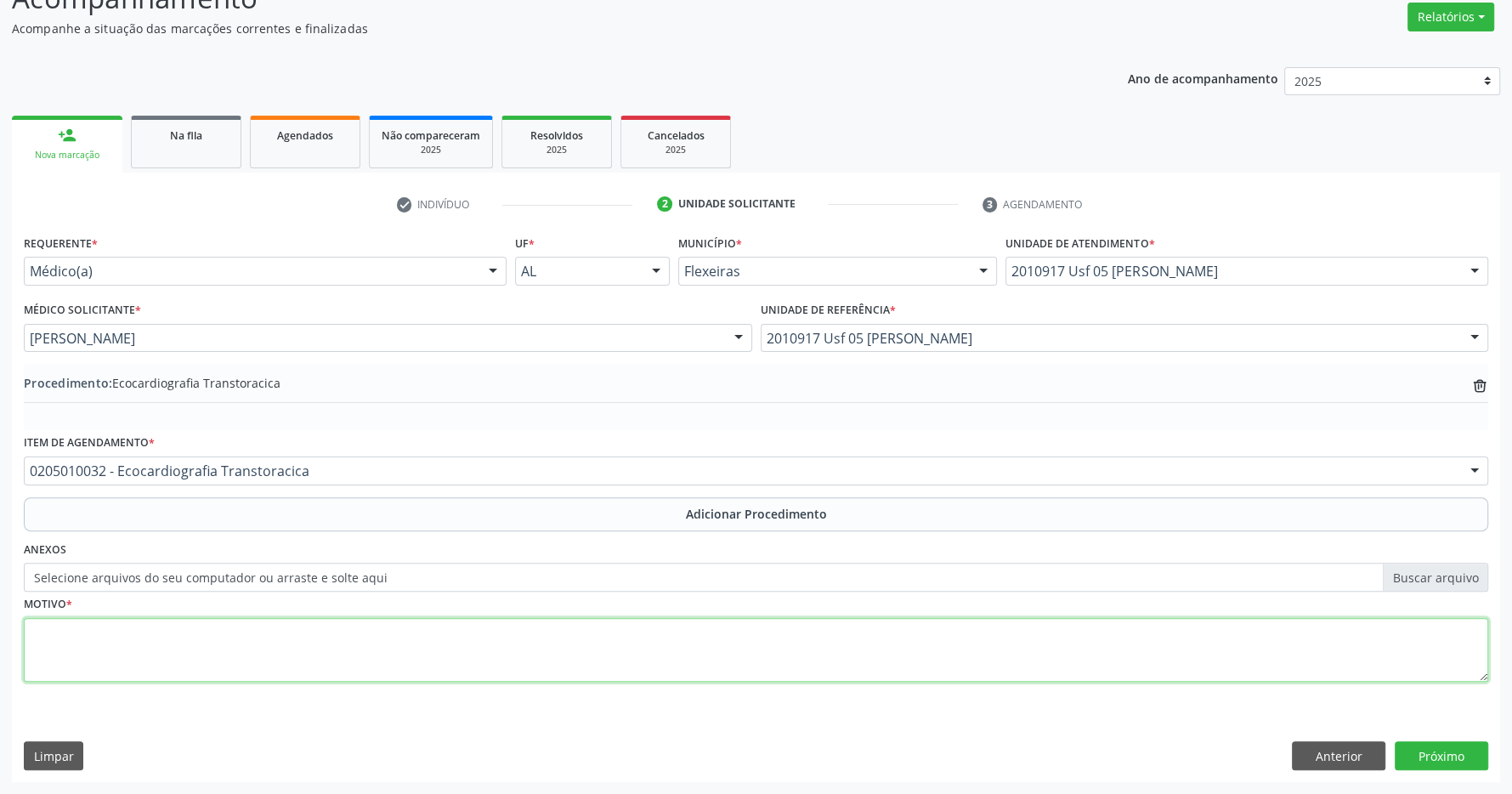
click at [279, 647] on textarea at bounding box center [756, 650] width 1465 height 65
type textarea "sincope"
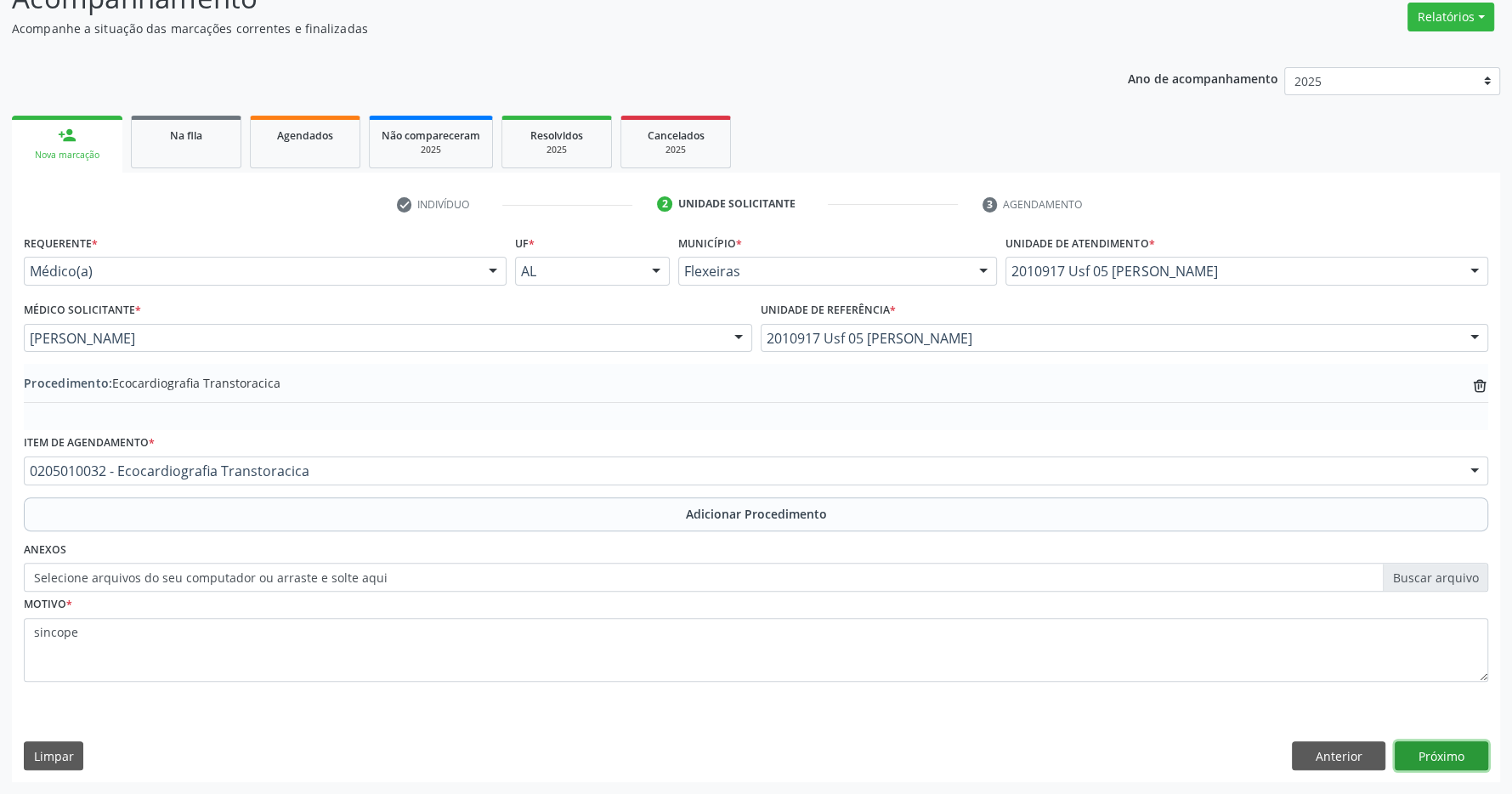
click at [1423, 751] on button "Próximo" at bounding box center [1441, 756] width 94 height 29
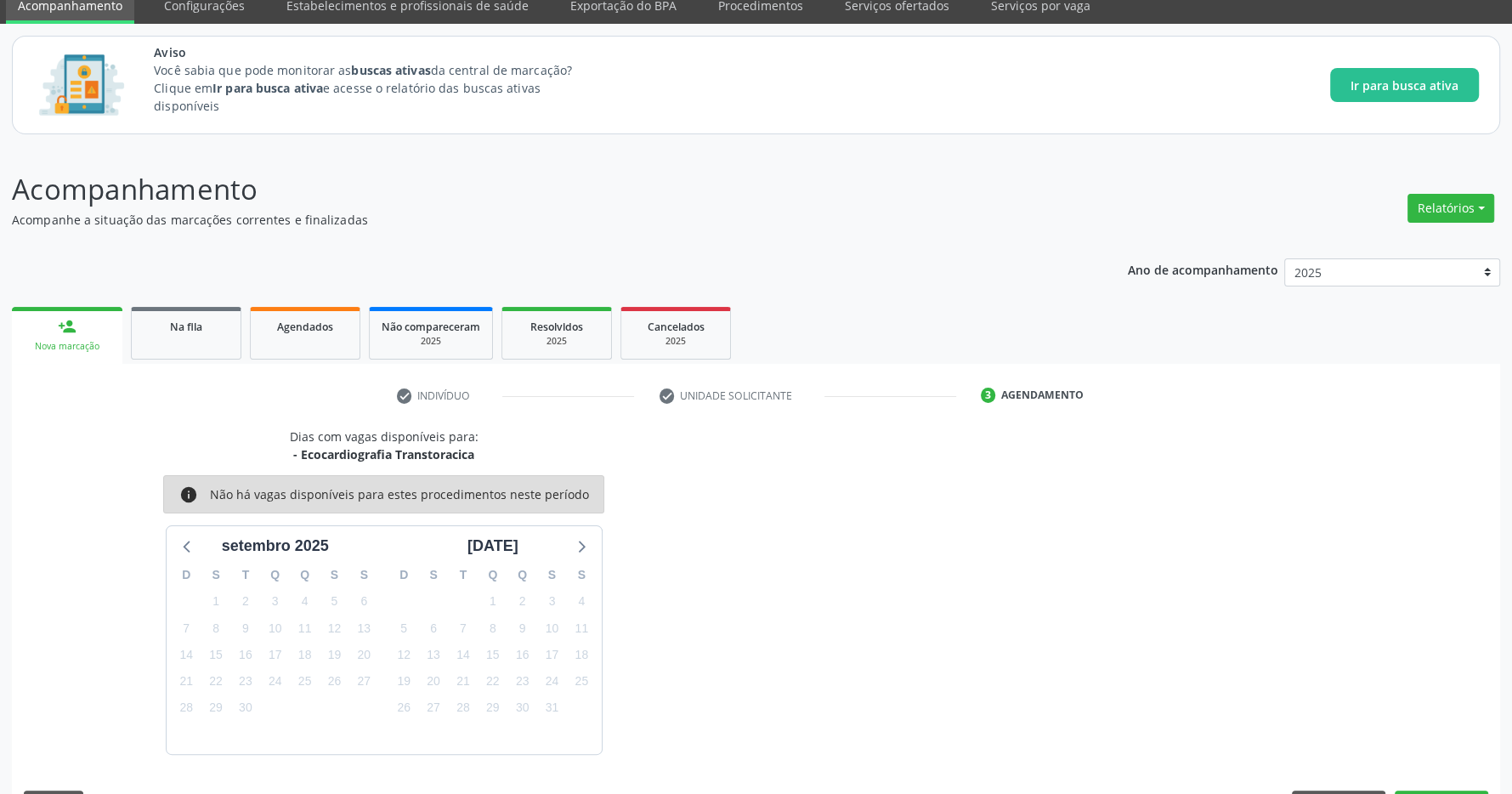
scroll to position [120, 0]
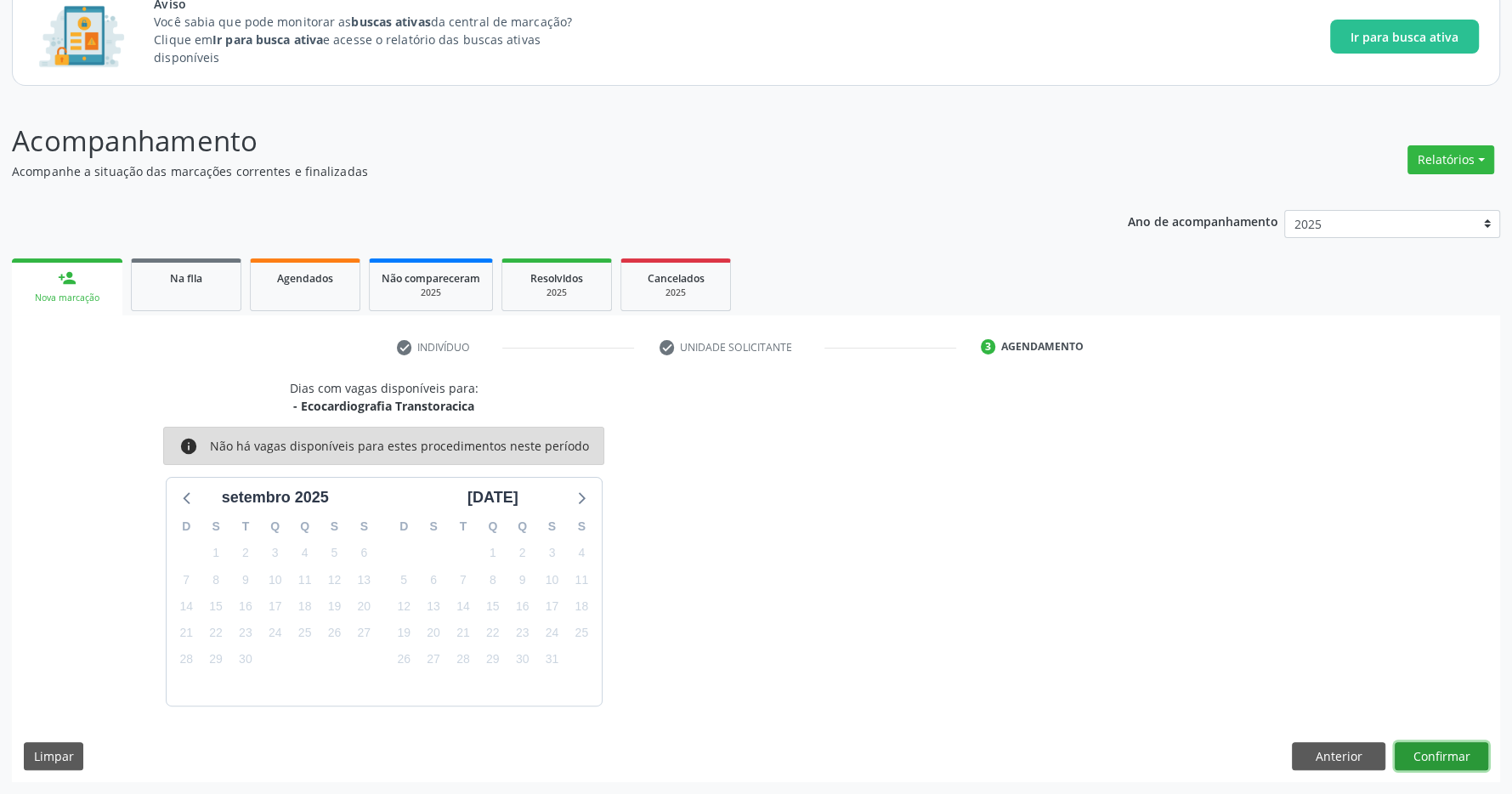
click at [1477, 760] on button "Confirmar" at bounding box center [1441, 757] width 94 height 29
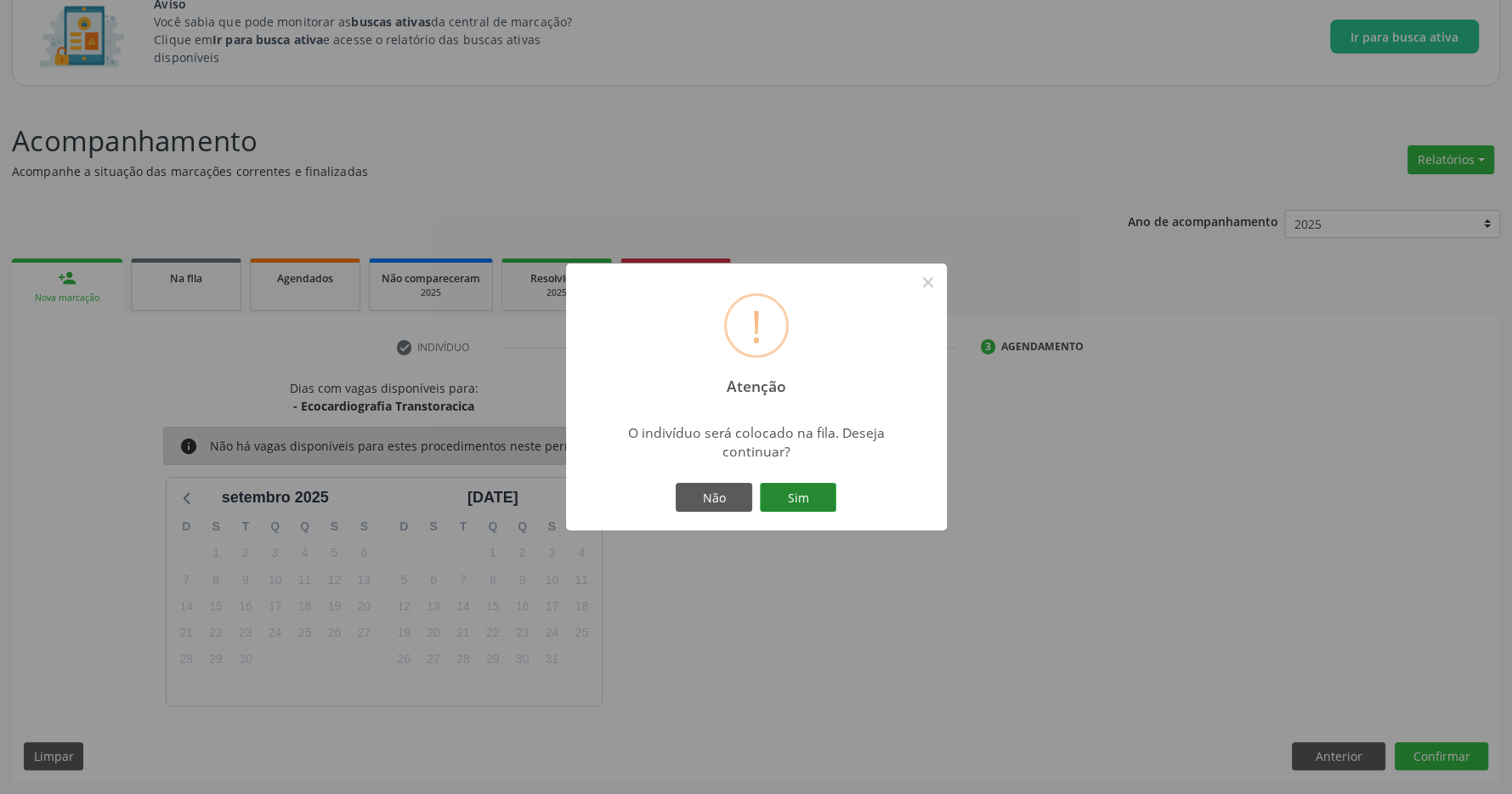
click at [821, 498] on button "Sim" at bounding box center [798, 498] width 76 height 29
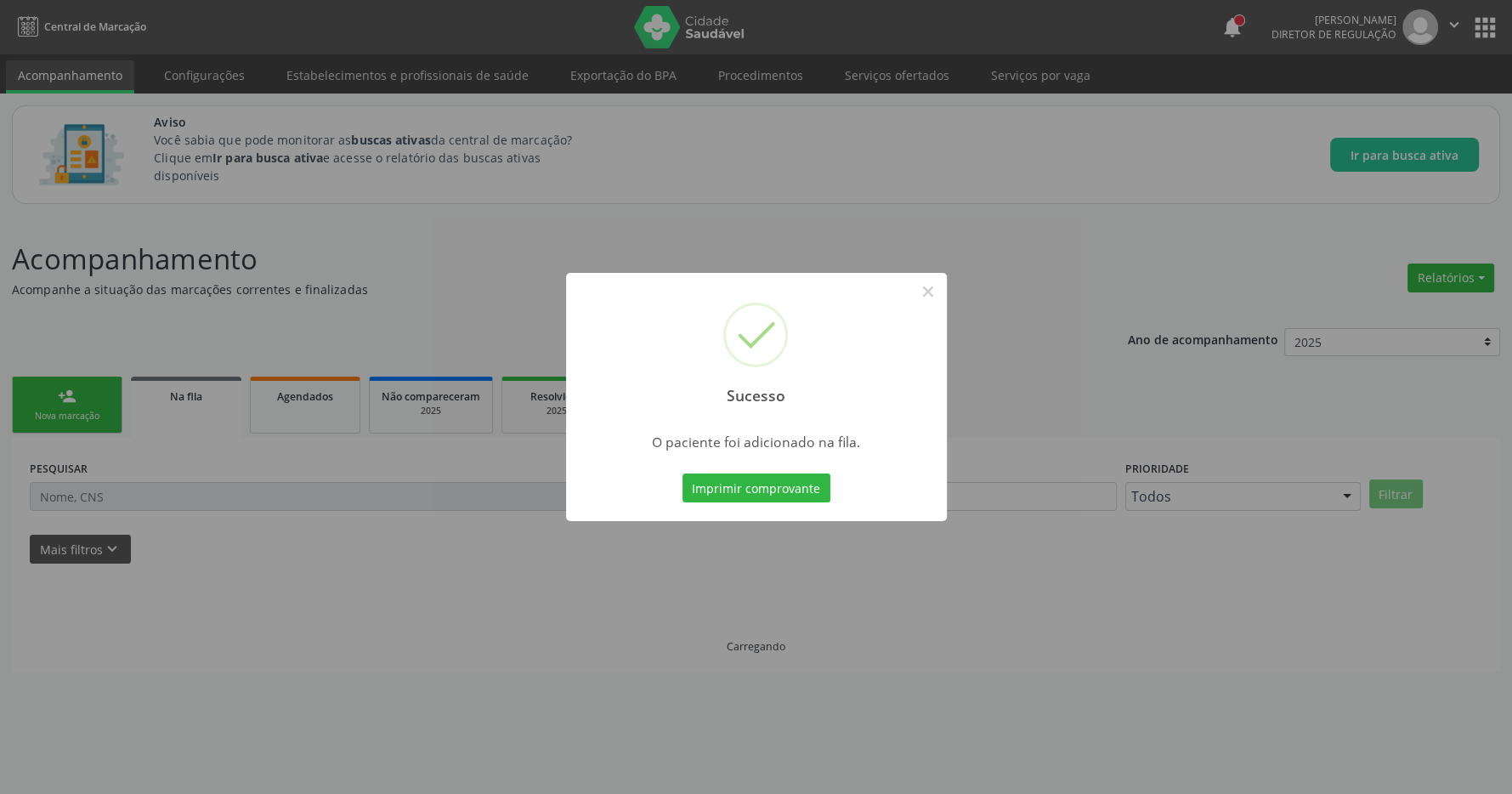
scroll to position [0, 0]
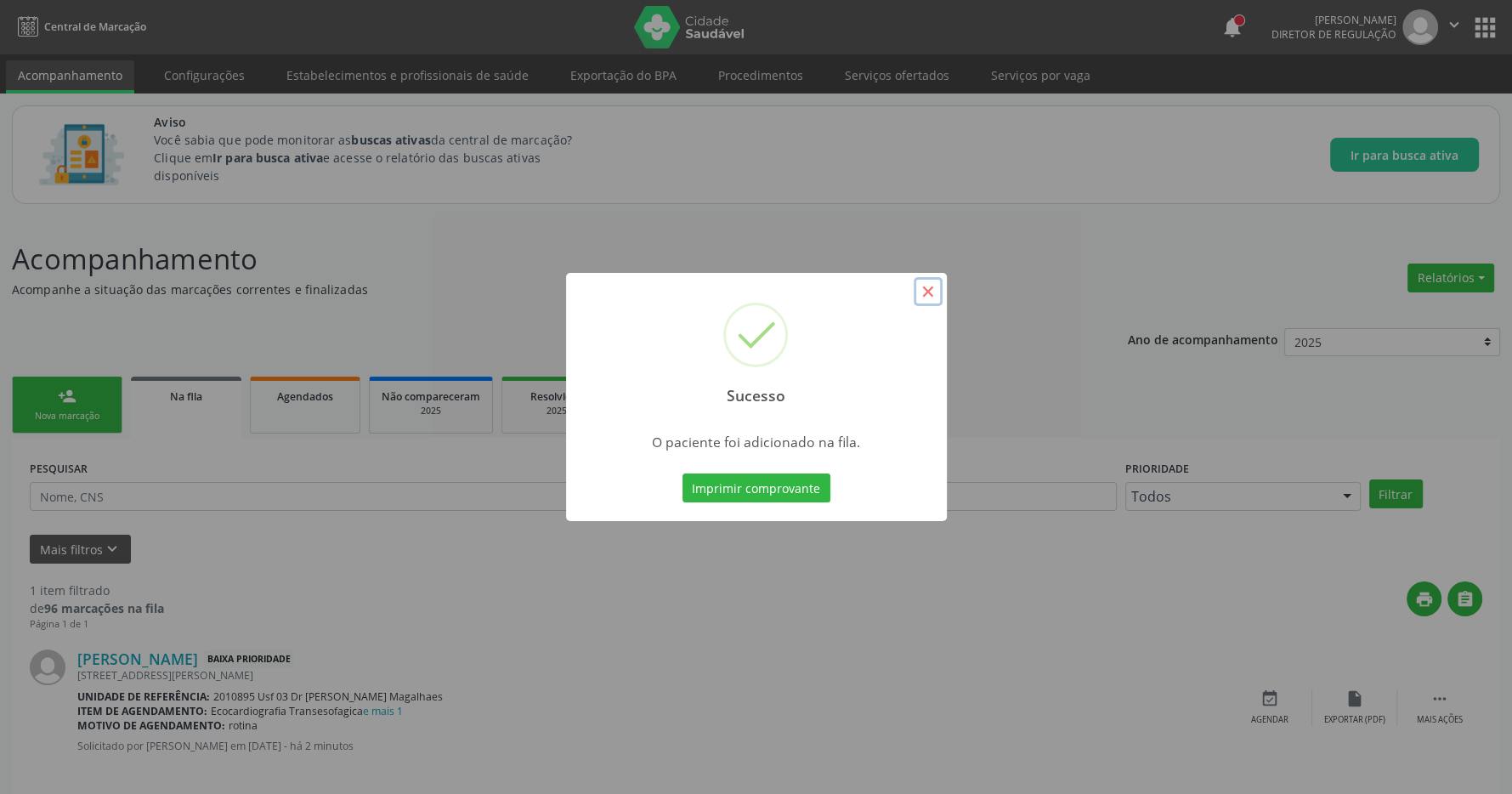
click at [942, 290] on button "×" at bounding box center [928, 292] width 29 height 29
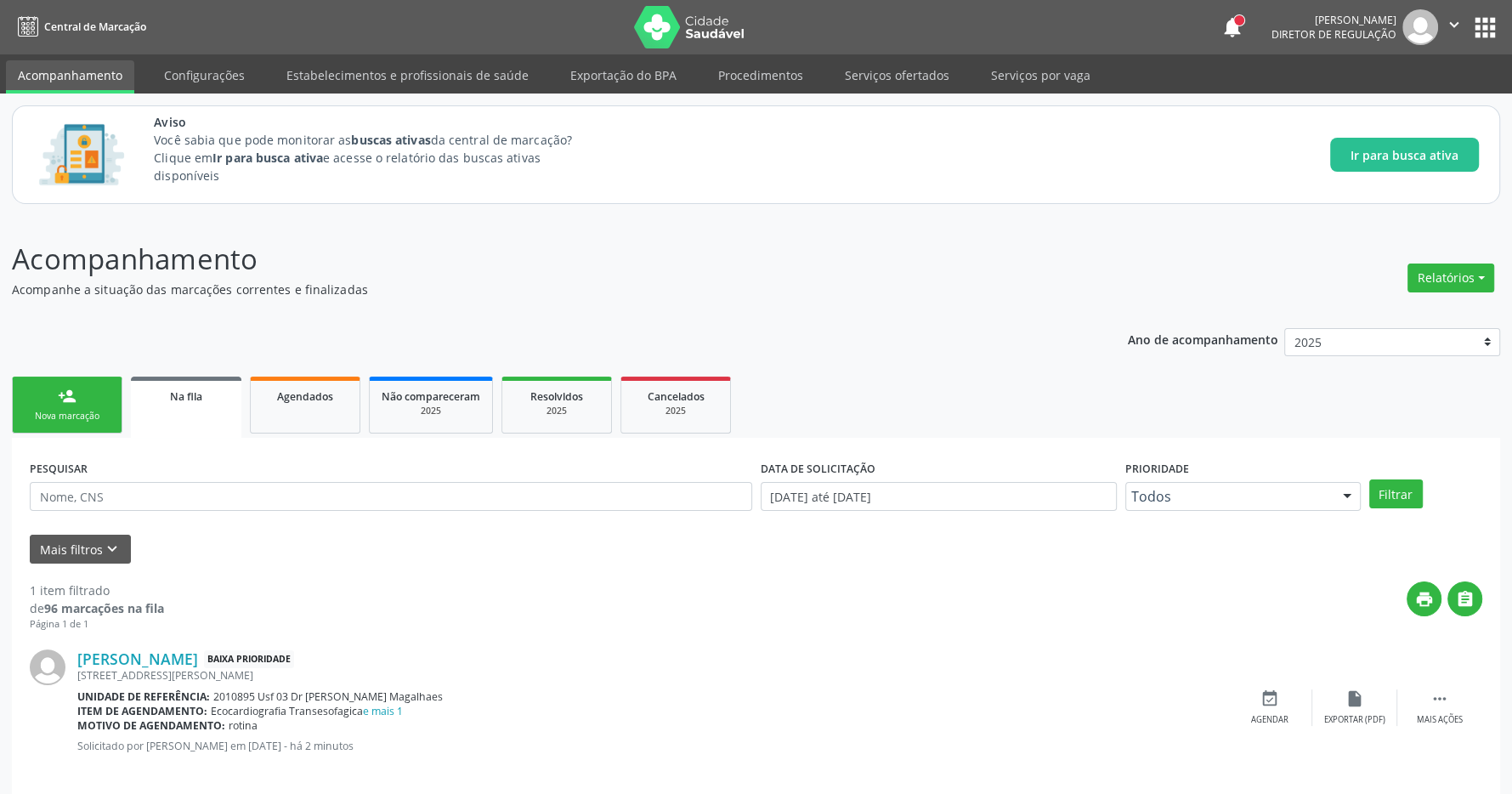
click at [95, 402] on link "person_add Nova marcação" at bounding box center [67, 405] width 111 height 57
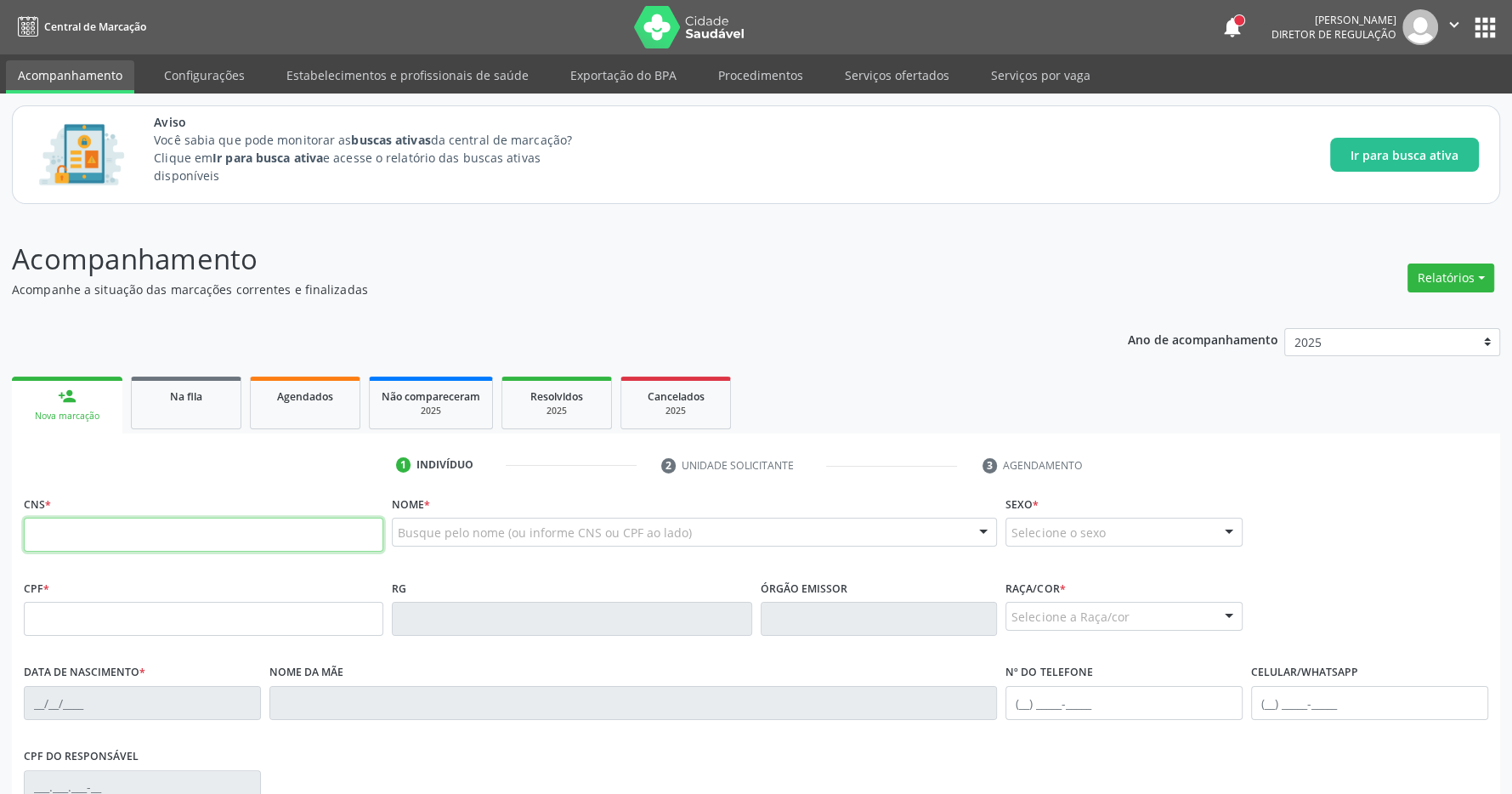
click at [226, 537] on input "text" at bounding box center [204, 534] width 360 height 34
type input "700 6054 5931 6765"
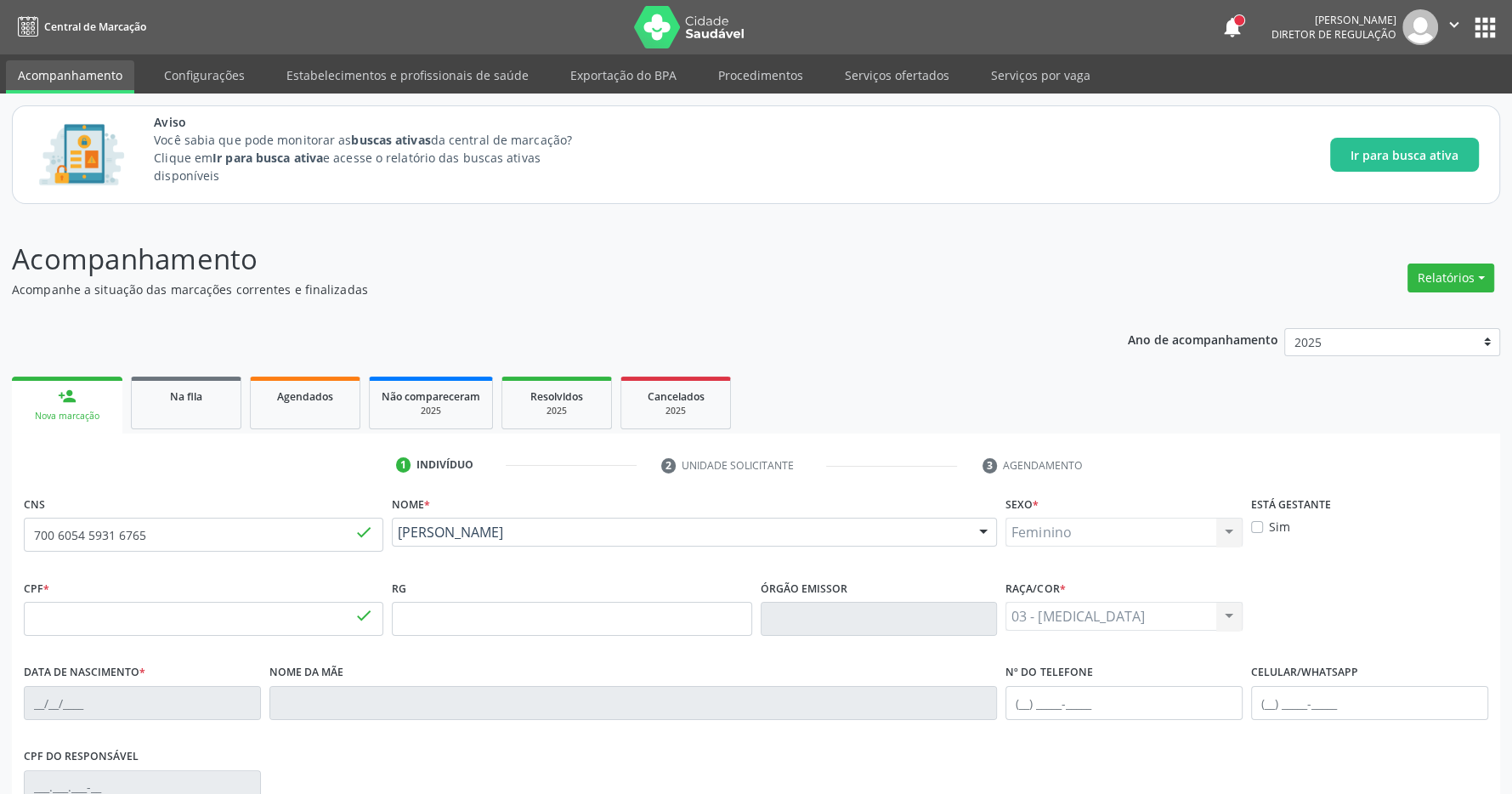
type input "411.632.304-72"
type input "[DATE]"
type input "[PERSON_NAME]"
type input "[PHONE_NUMBER]"
type input "S/N"
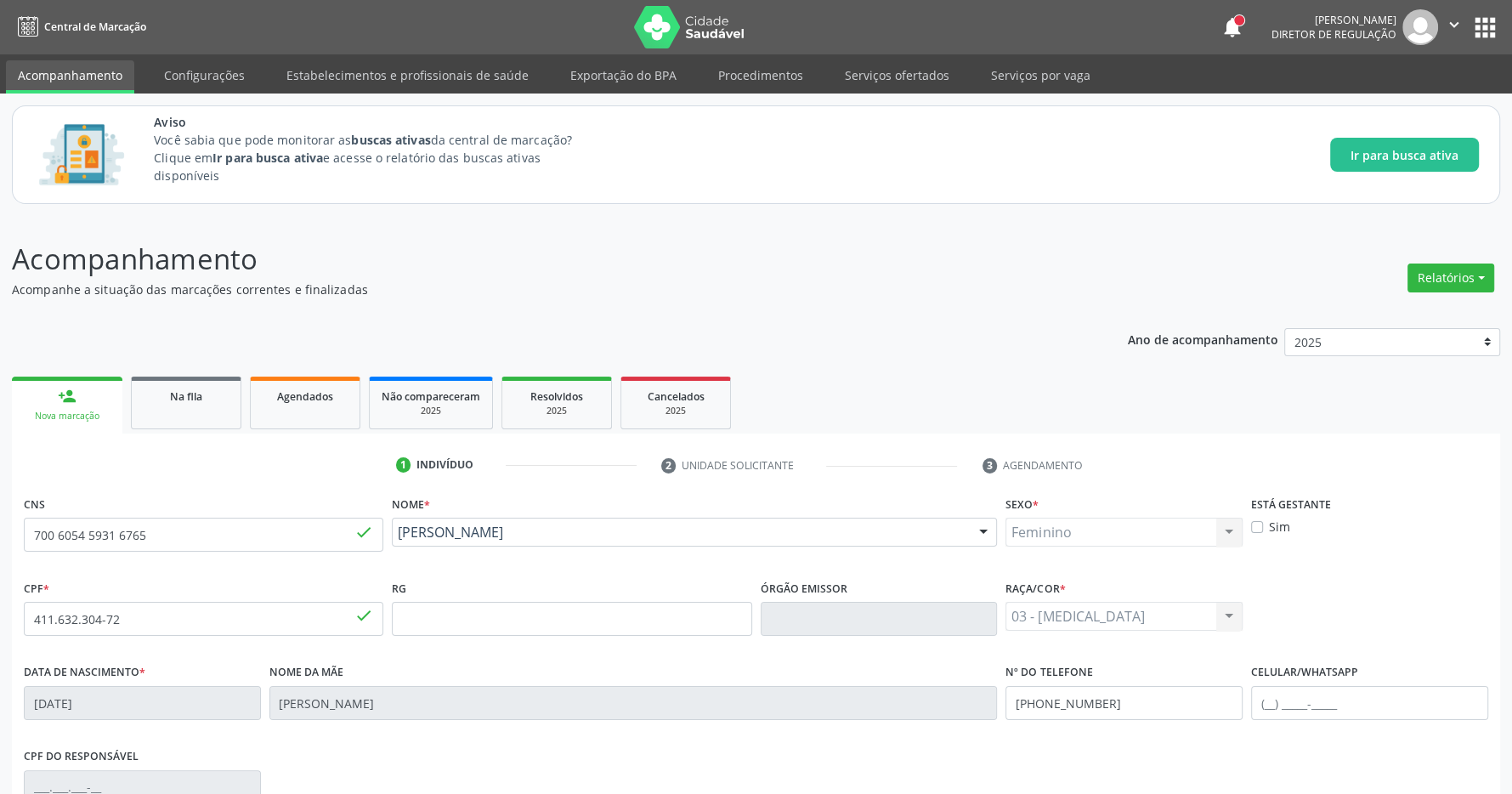
click at [786, 252] on p "Acompanhamento" at bounding box center [533, 259] width 1042 height 43
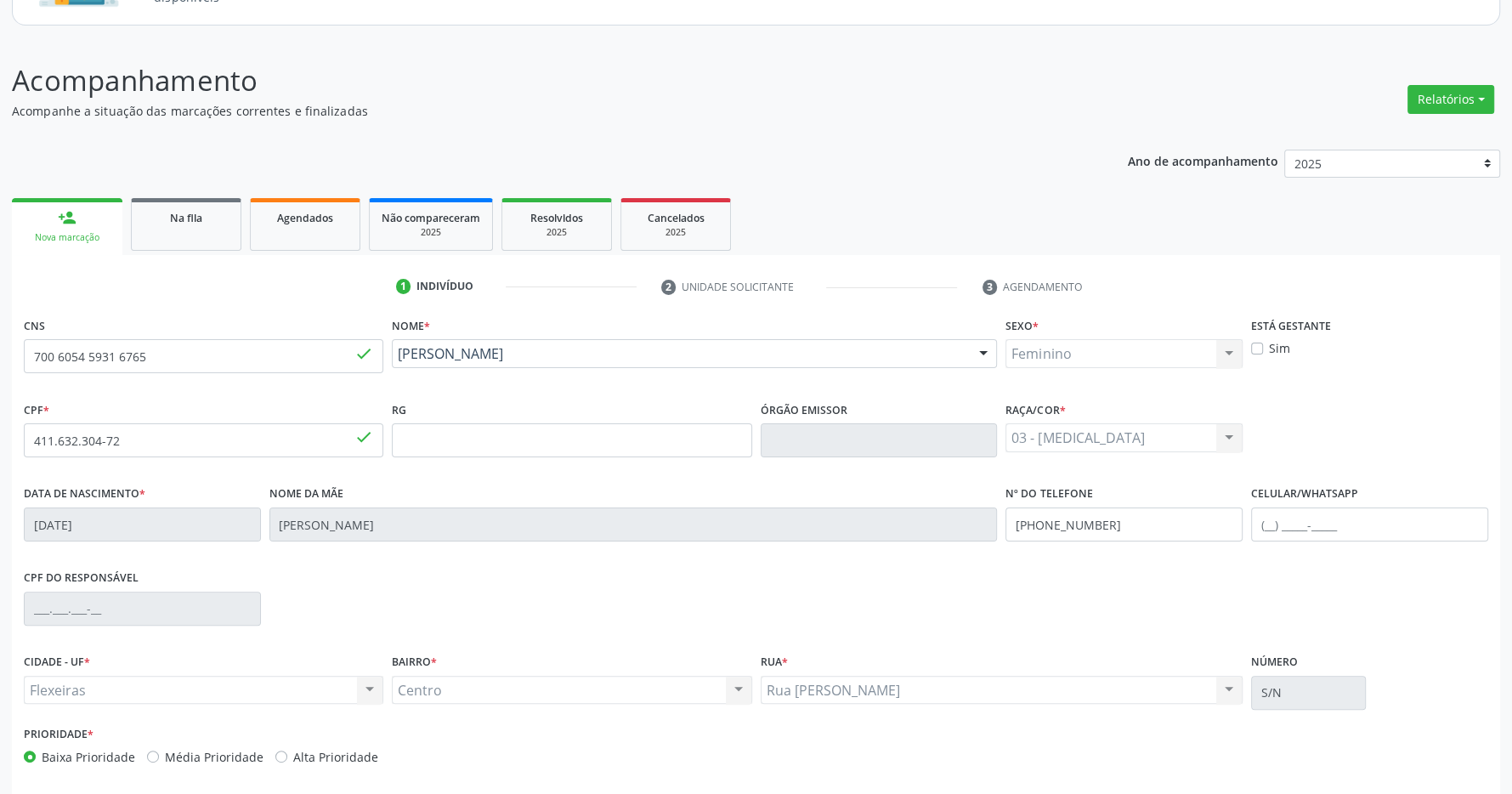
scroll to position [252, 0]
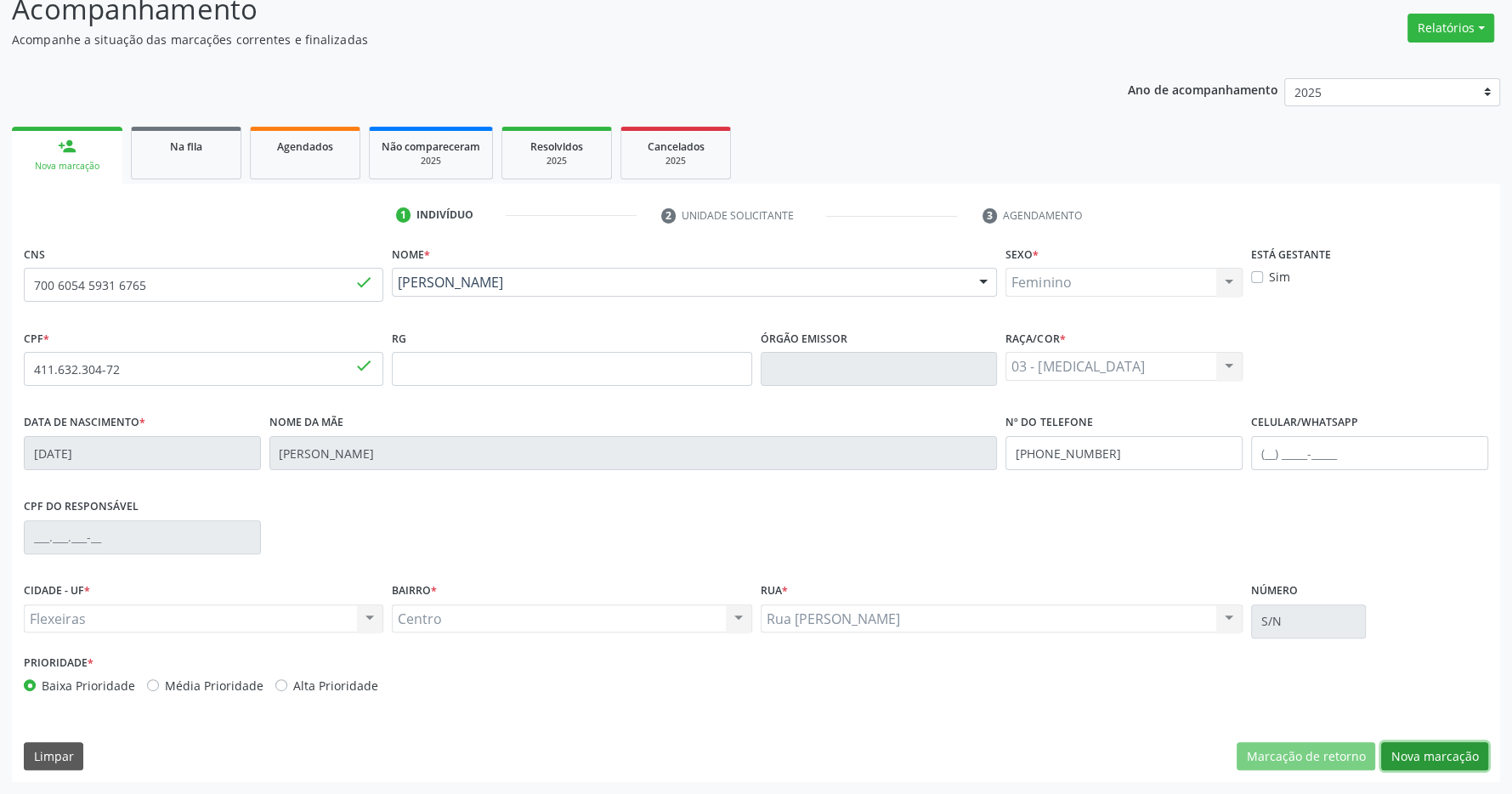
click at [1427, 753] on button "Nova marcação" at bounding box center [1435, 757] width 107 height 29
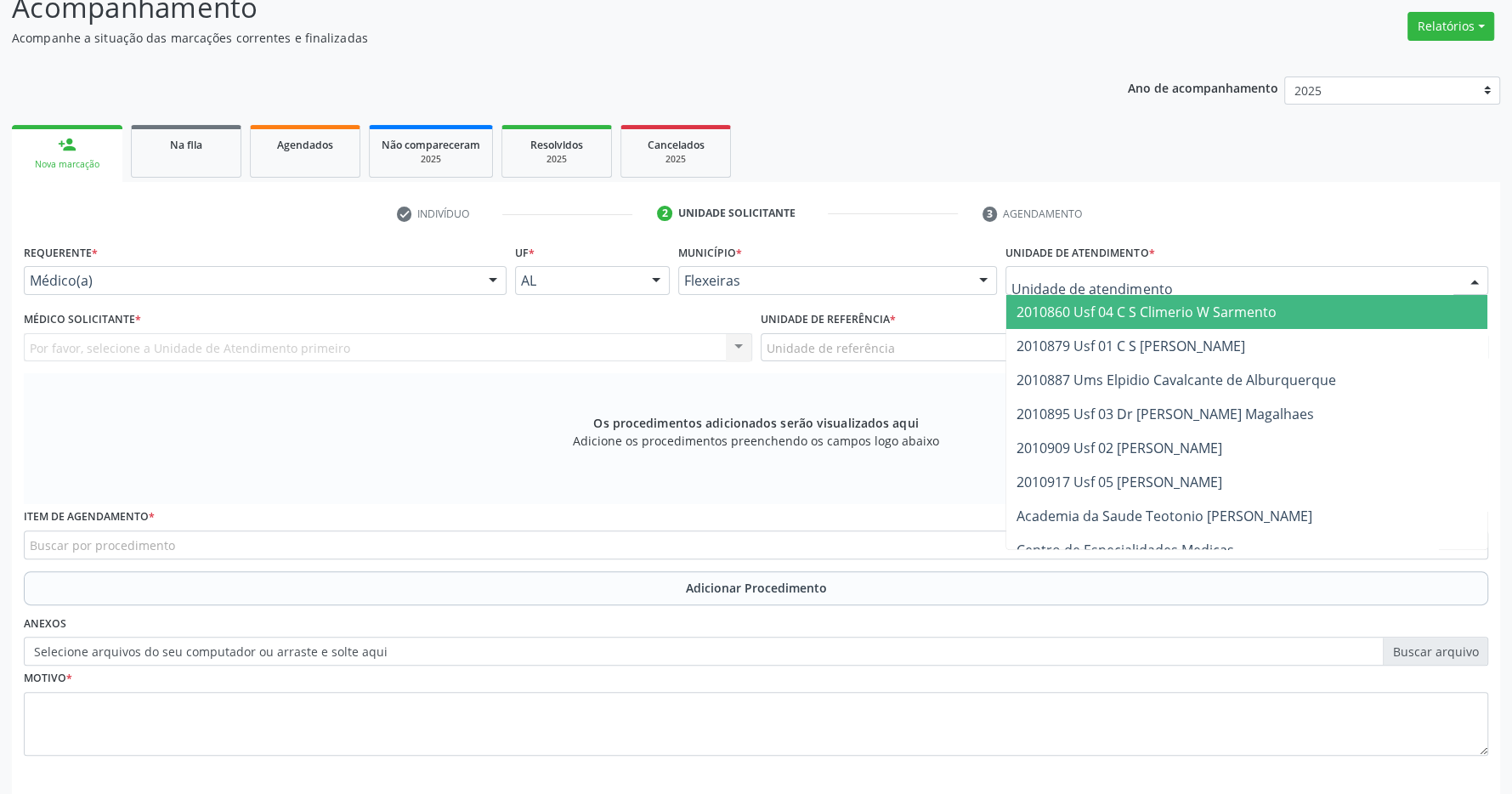
click at [1248, 276] on div at bounding box center [1247, 281] width 483 height 29
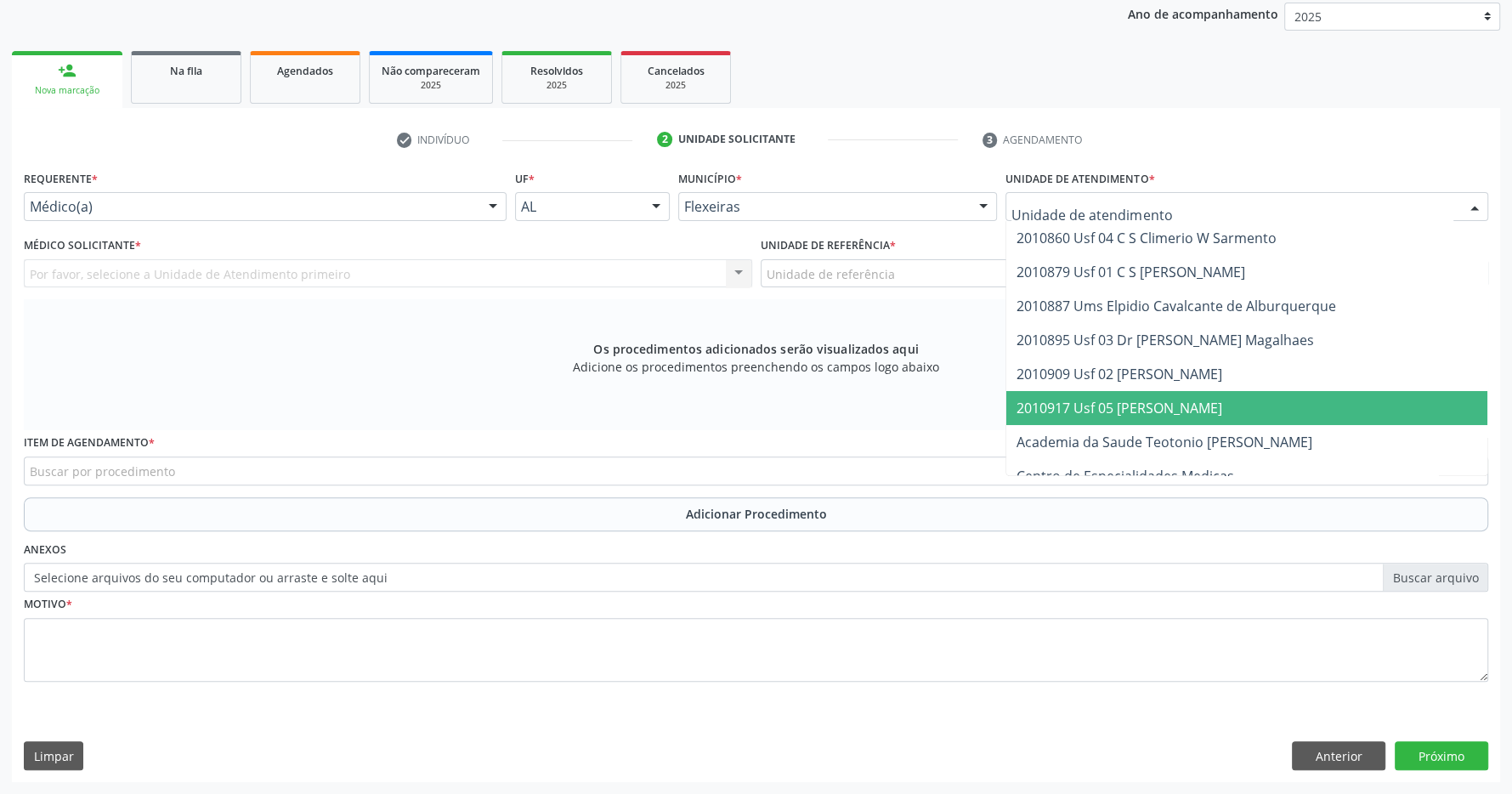
click at [1223, 412] on span "2010917 Usf 05 [PERSON_NAME]" at bounding box center [1119, 408] width 205 height 19
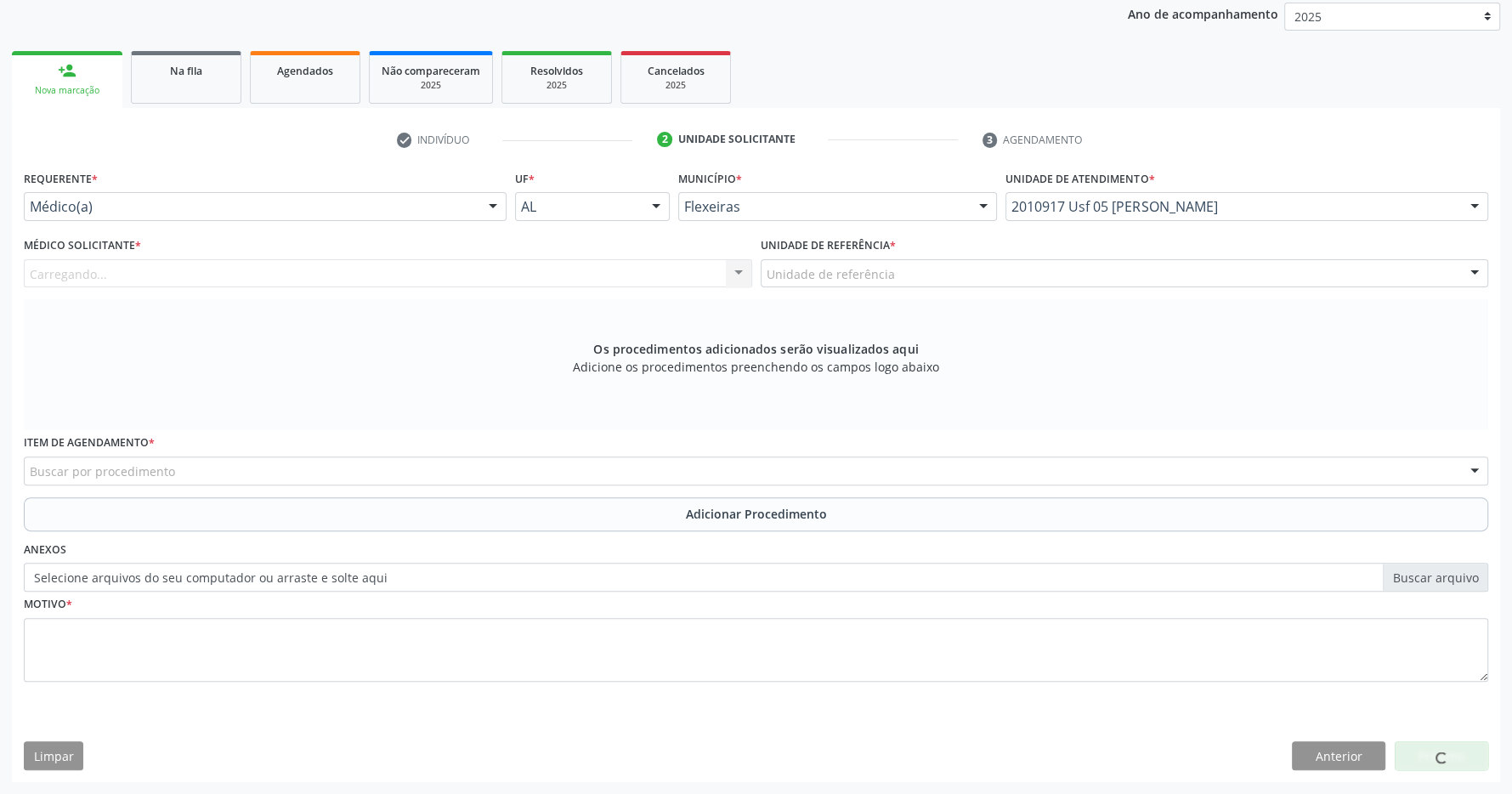
click at [1188, 280] on div "Unidade de referência" at bounding box center [1125, 274] width 728 height 29
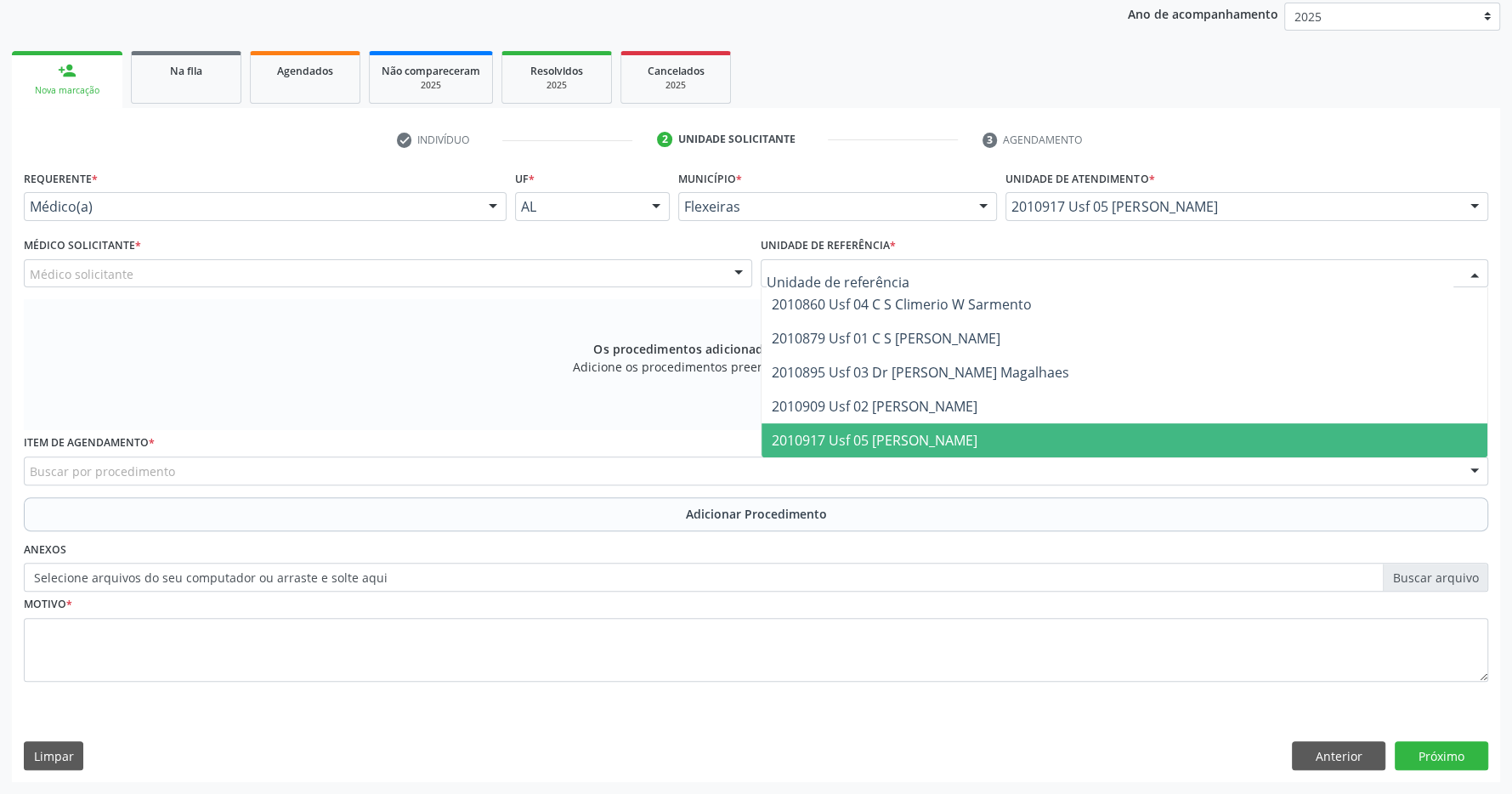
click at [1135, 437] on span "2010917 Usf 05 [PERSON_NAME]" at bounding box center [1125, 440] width 726 height 34
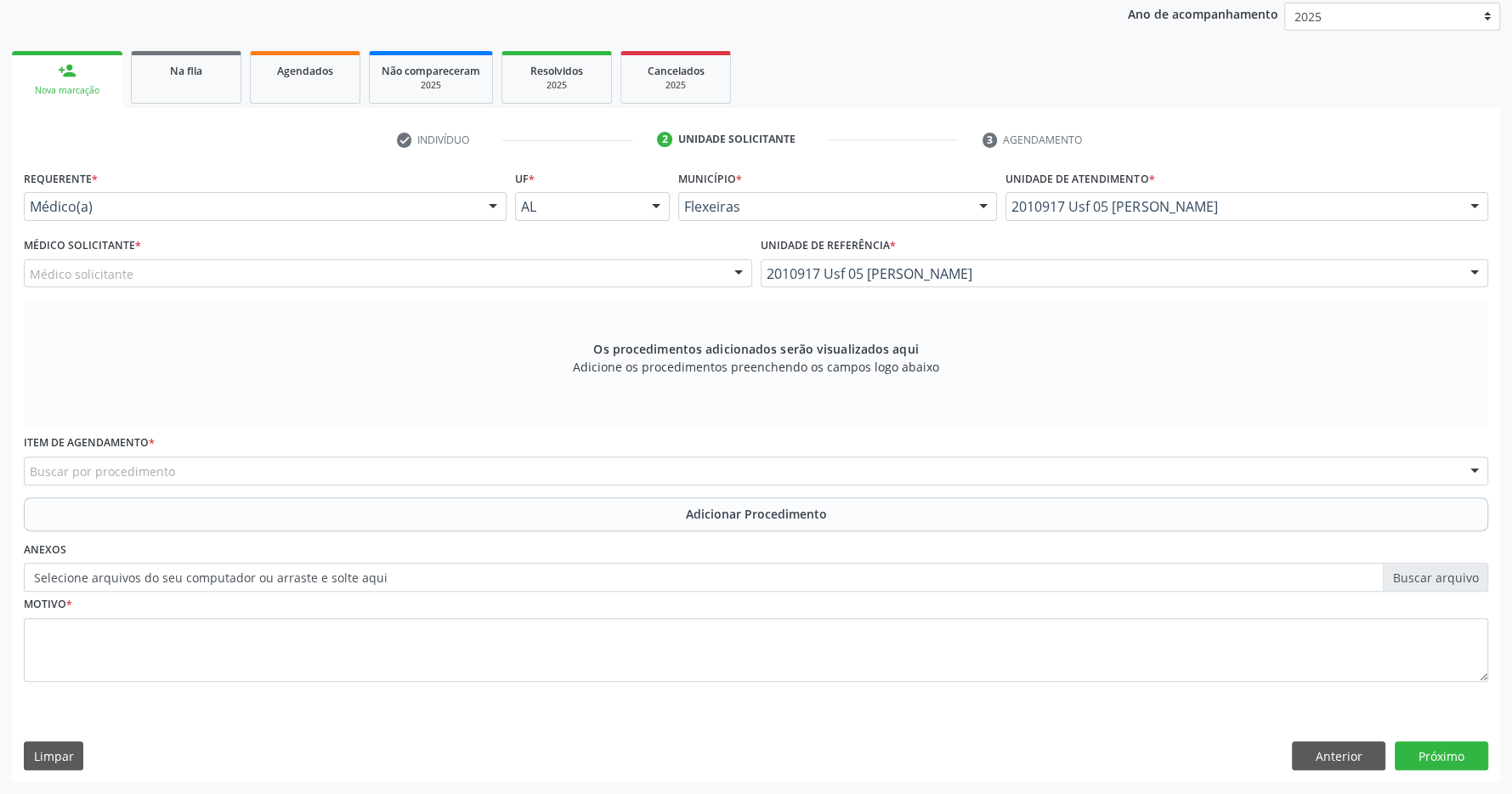
click at [645, 270] on div "Médico solicitante" at bounding box center [387, 274] width 728 height 29
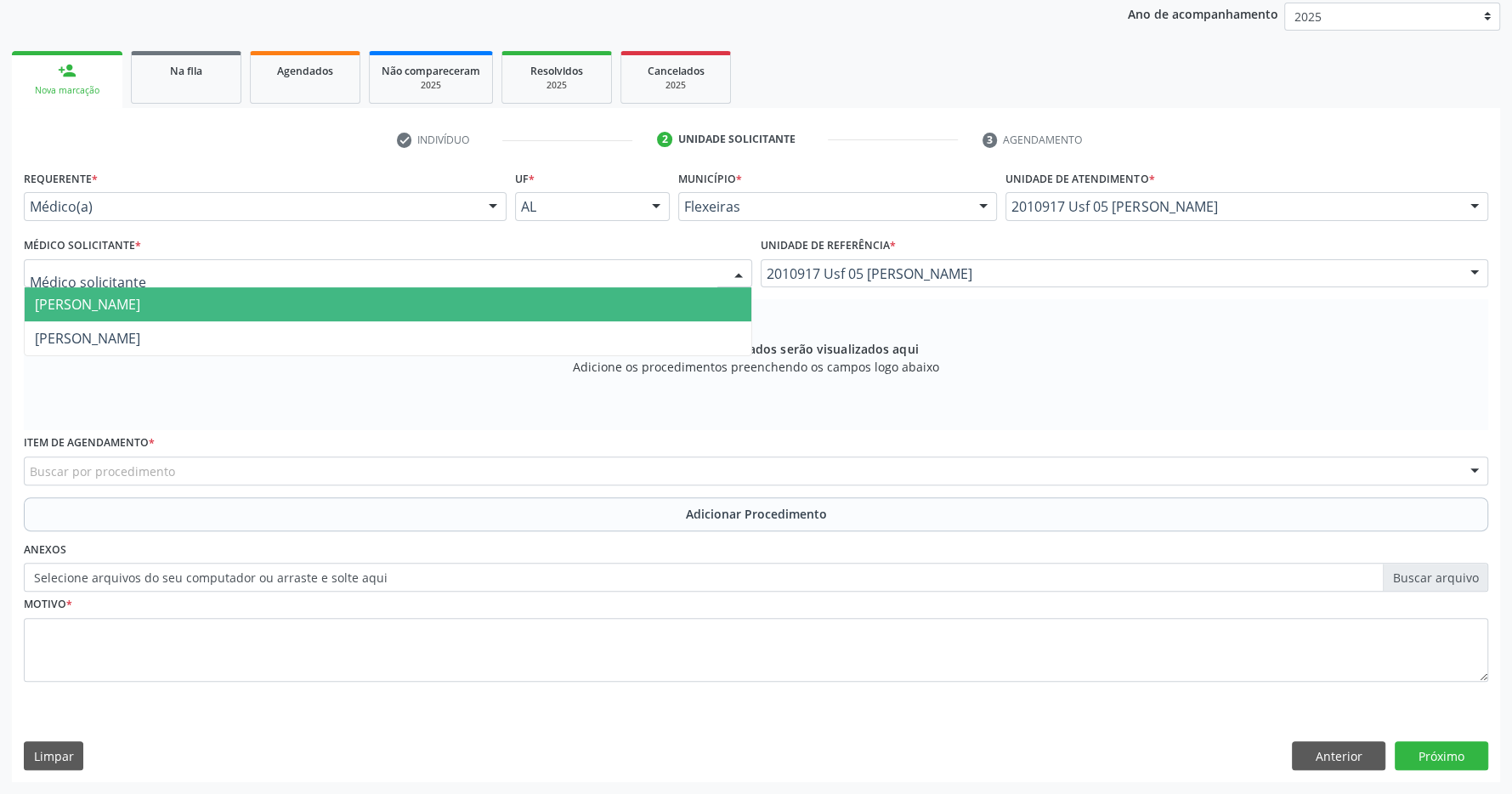
click at [552, 307] on span "[PERSON_NAME]" at bounding box center [387, 304] width 726 height 34
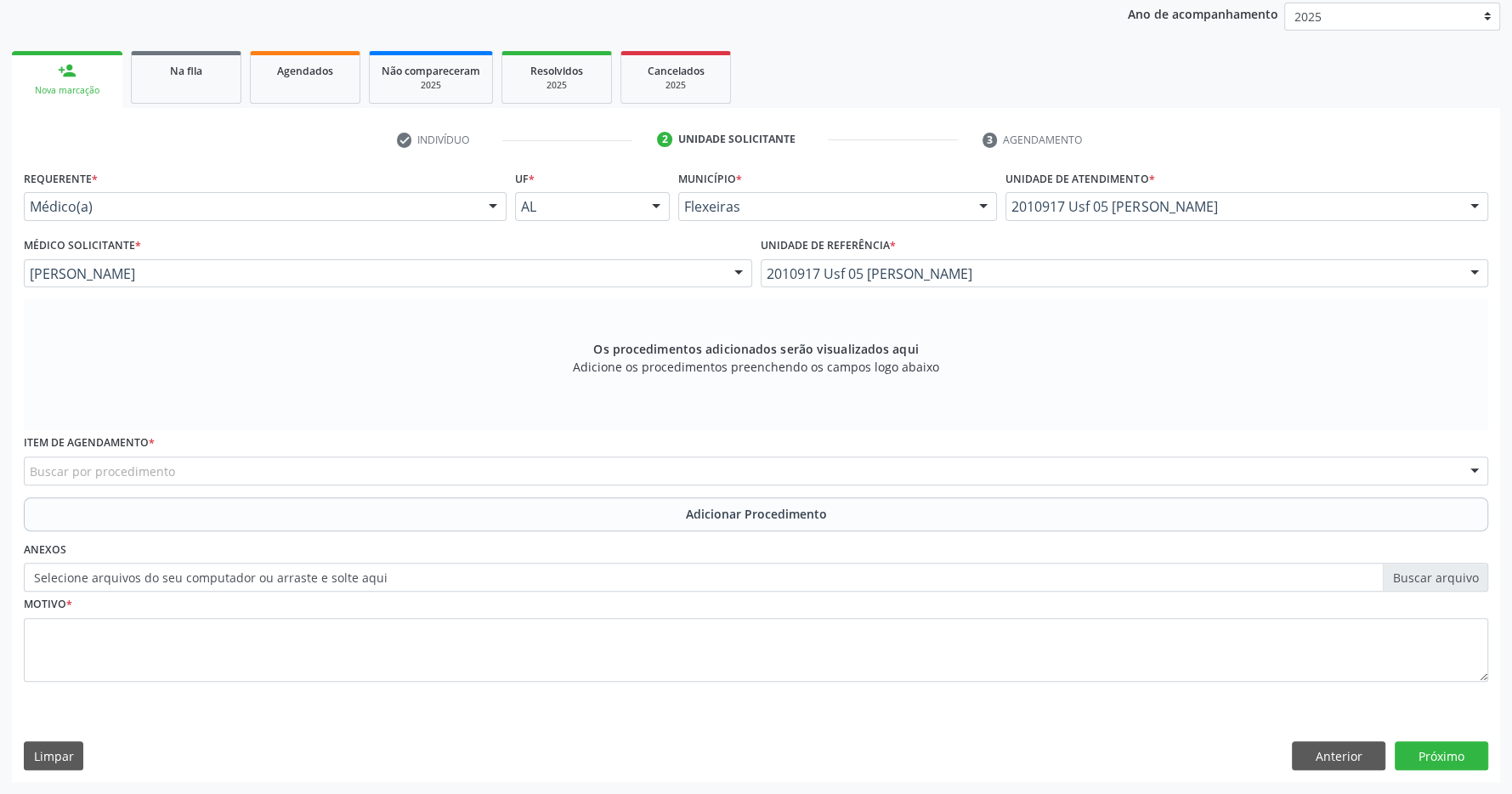
click at [691, 457] on div "Buscar por procedimento" at bounding box center [756, 471] width 1465 height 29
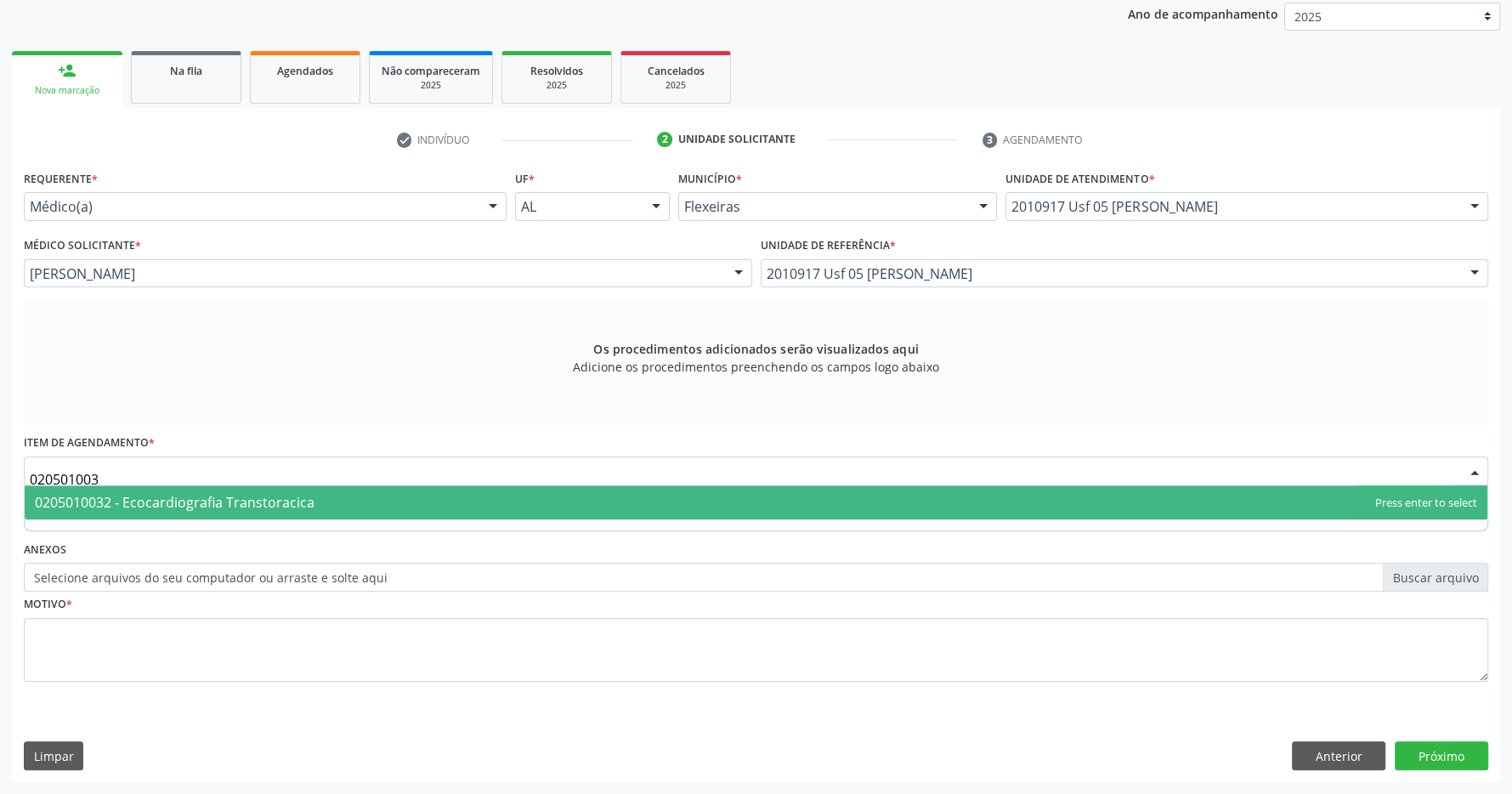
type input "0205010032"
click at [494, 487] on span "0205010032 - Ecocardiografia Transtoracica" at bounding box center [756, 502] width 1463 height 34
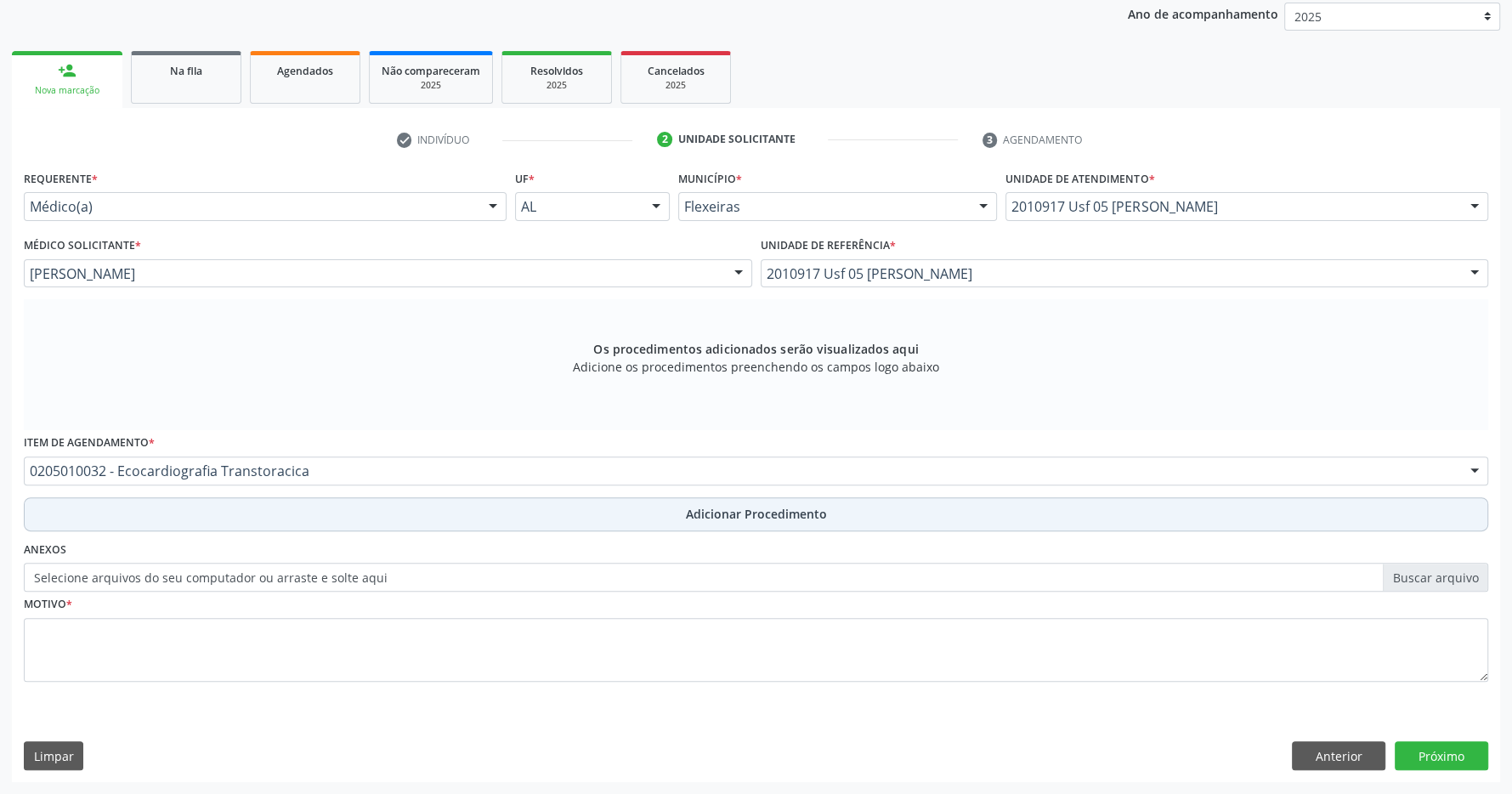
click at [696, 506] on span "Adicionar Procedimento" at bounding box center [756, 514] width 141 height 18
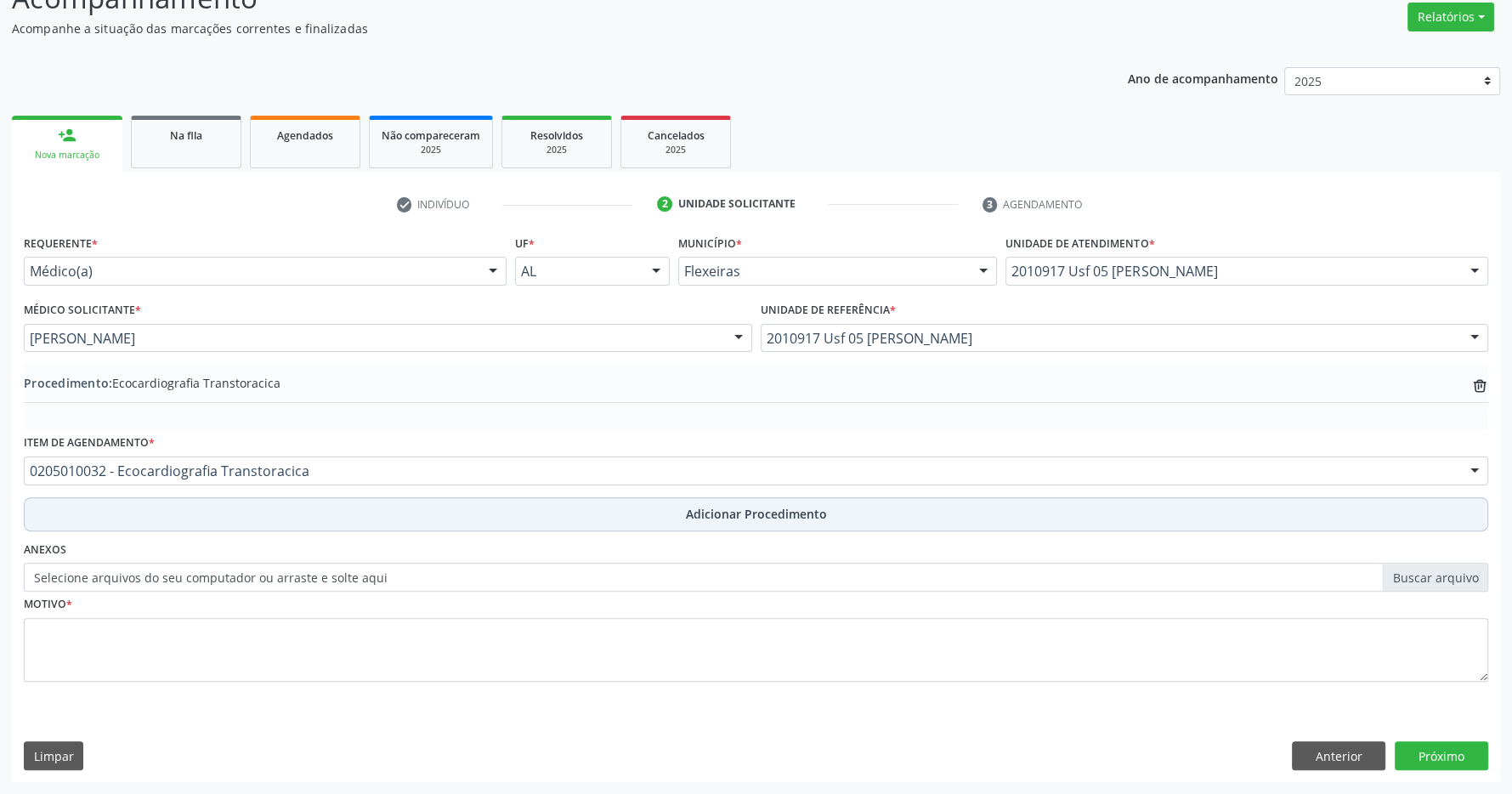
scroll to position [262, 0]
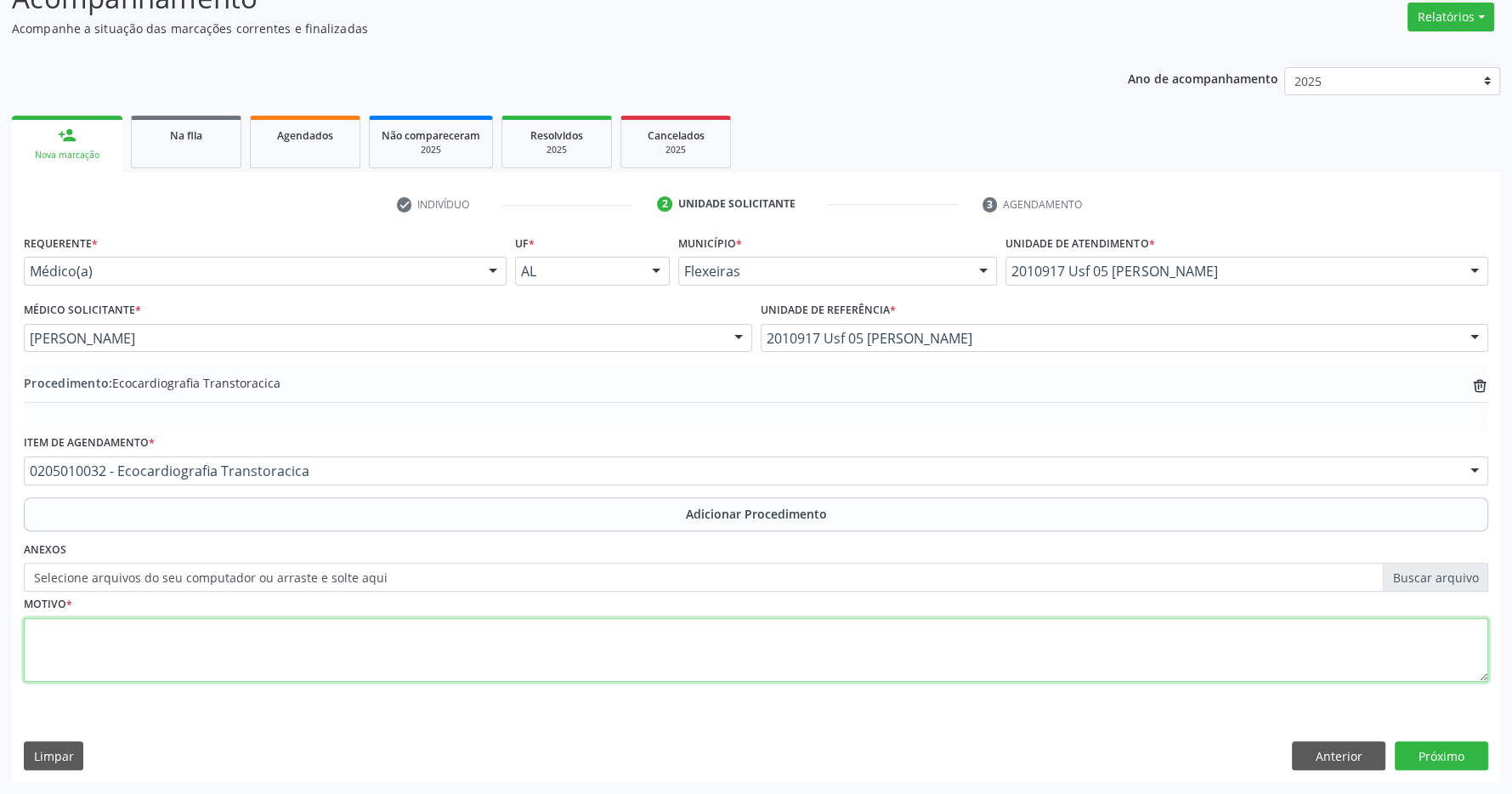
click at [591, 663] on textarea at bounding box center [756, 650] width 1465 height 65
type textarea "has"
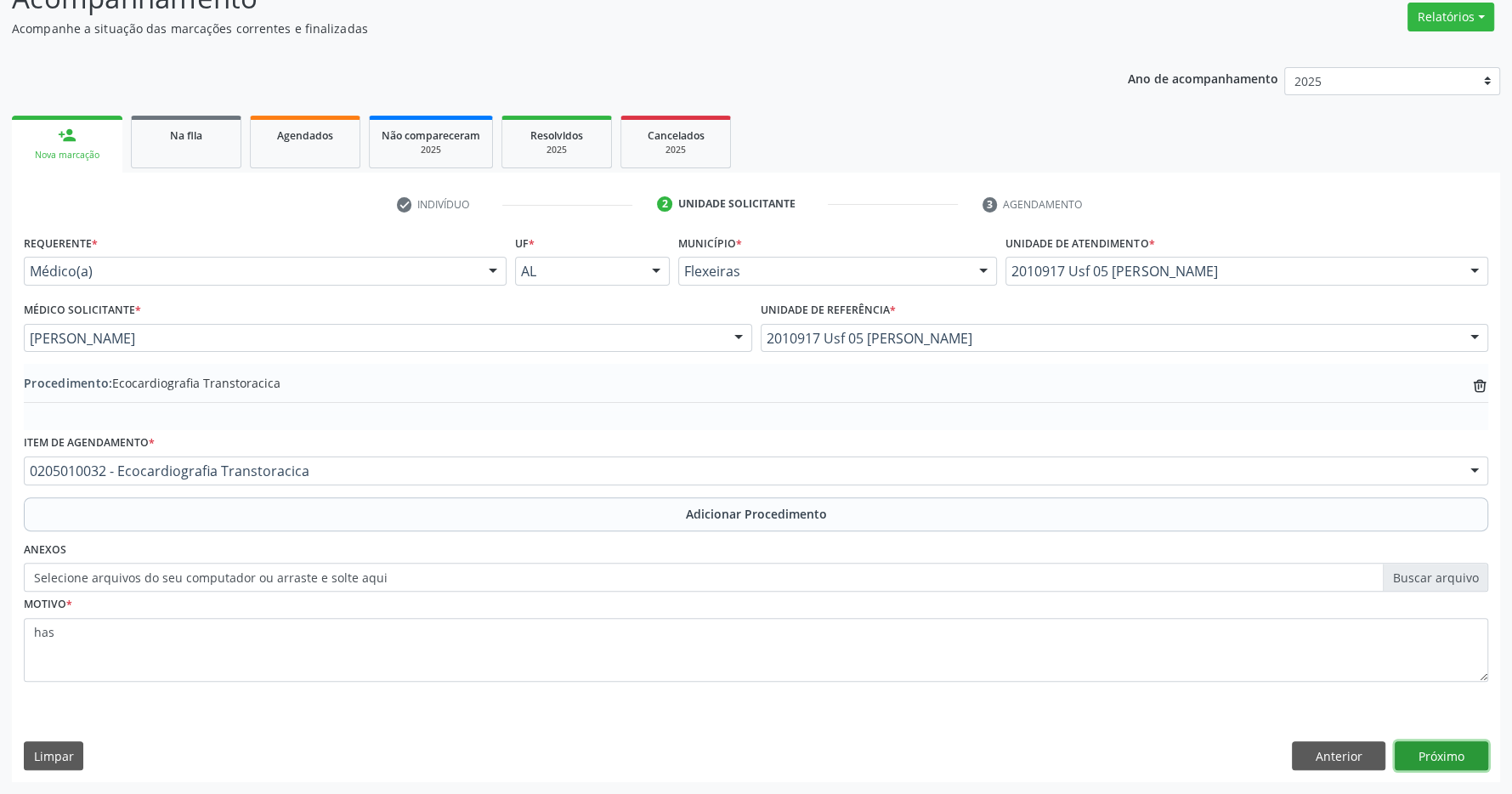
click at [1429, 744] on button "Próximo" at bounding box center [1441, 756] width 94 height 29
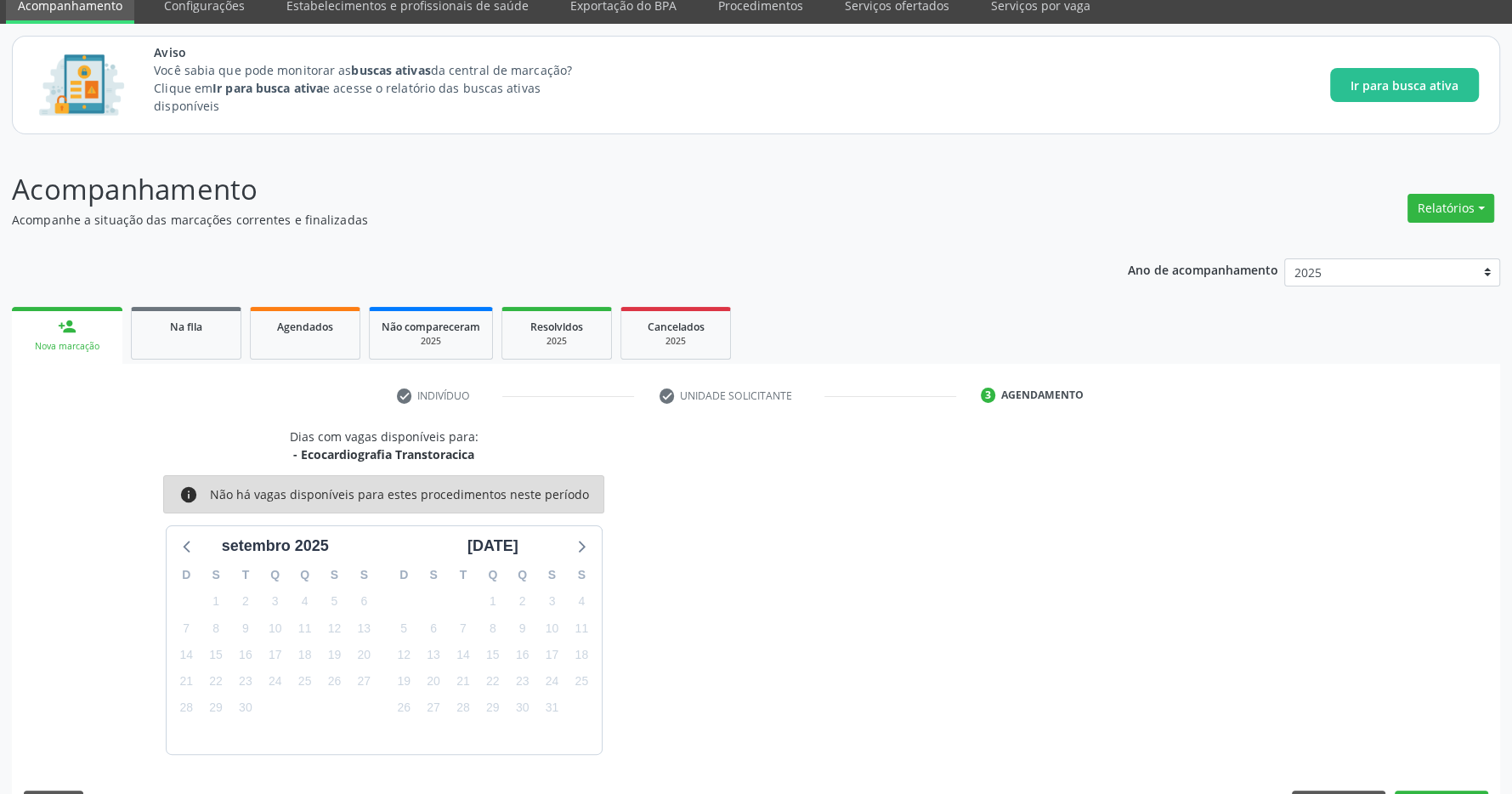
scroll to position [120, 0]
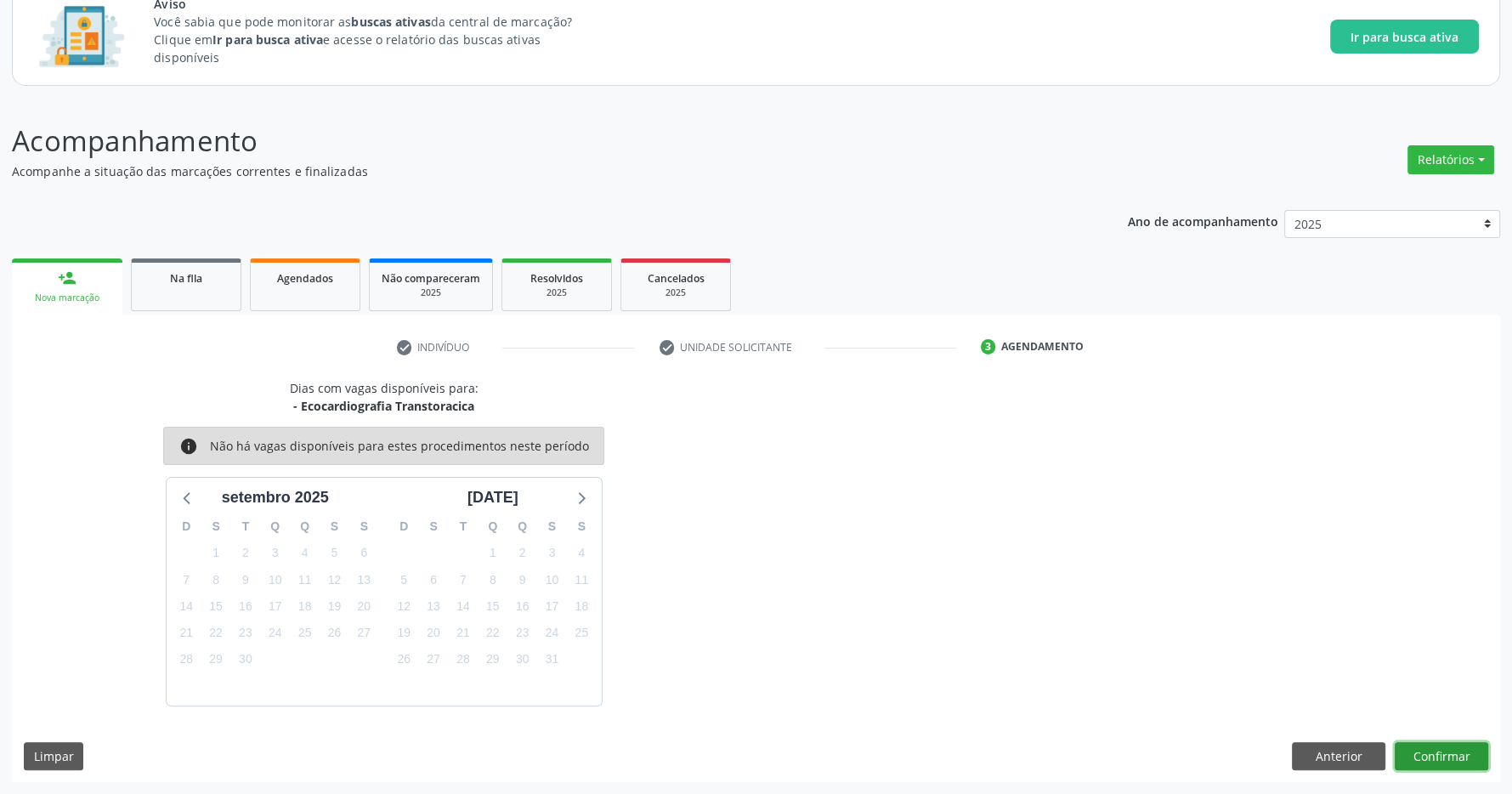
click at [1463, 752] on button "Confirmar" at bounding box center [1441, 757] width 94 height 29
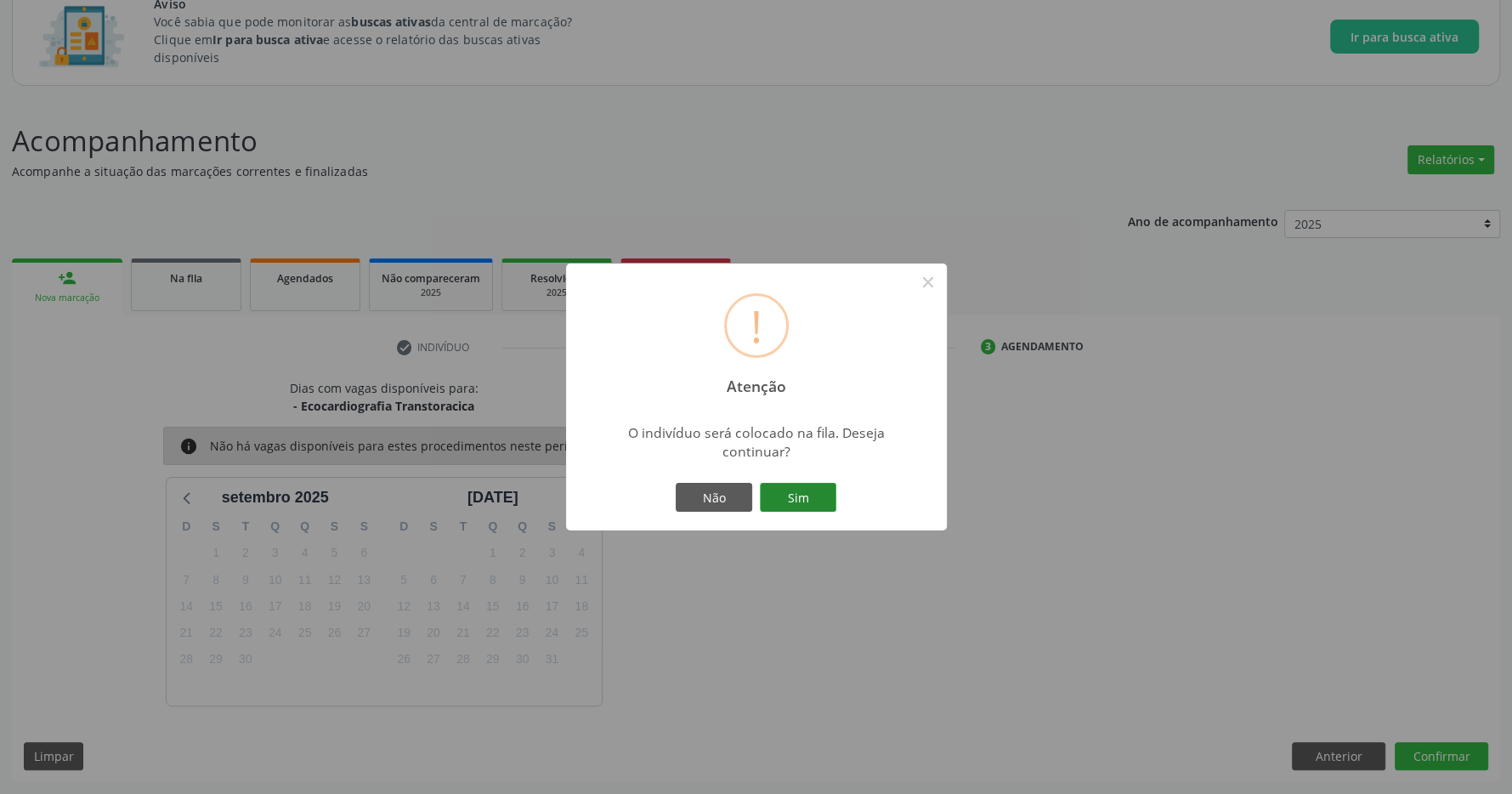
click at [813, 487] on button "Sim" at bounding box center [798, 498] width 76 height 29
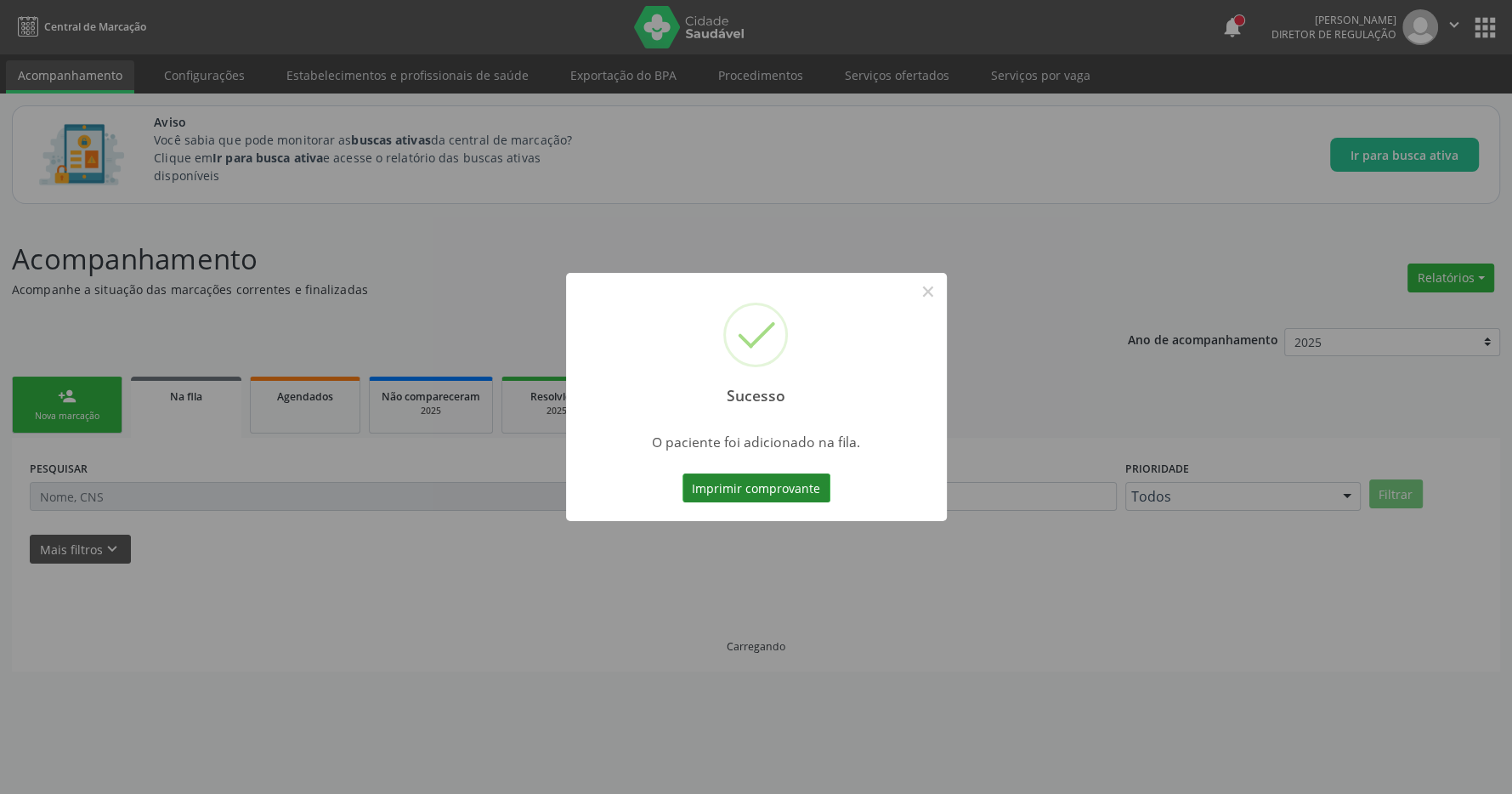
scroll to position [0, 0]
click at [939, 298] on button "×" at bounding box center [937, 292] width 29 height 29
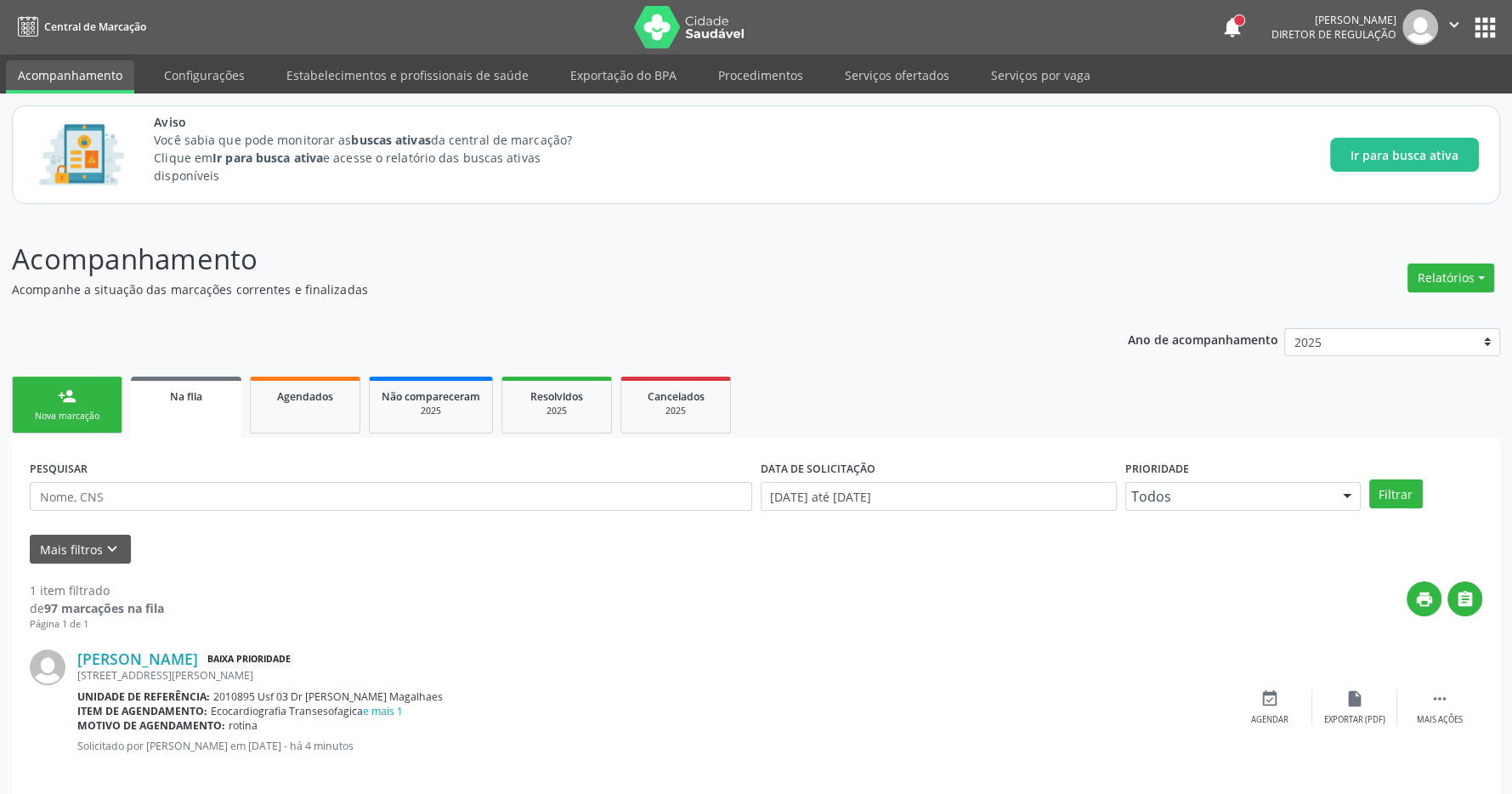
click at [60, 392] on div "person_add" at bounding box center [67, 396] width 19 height 19
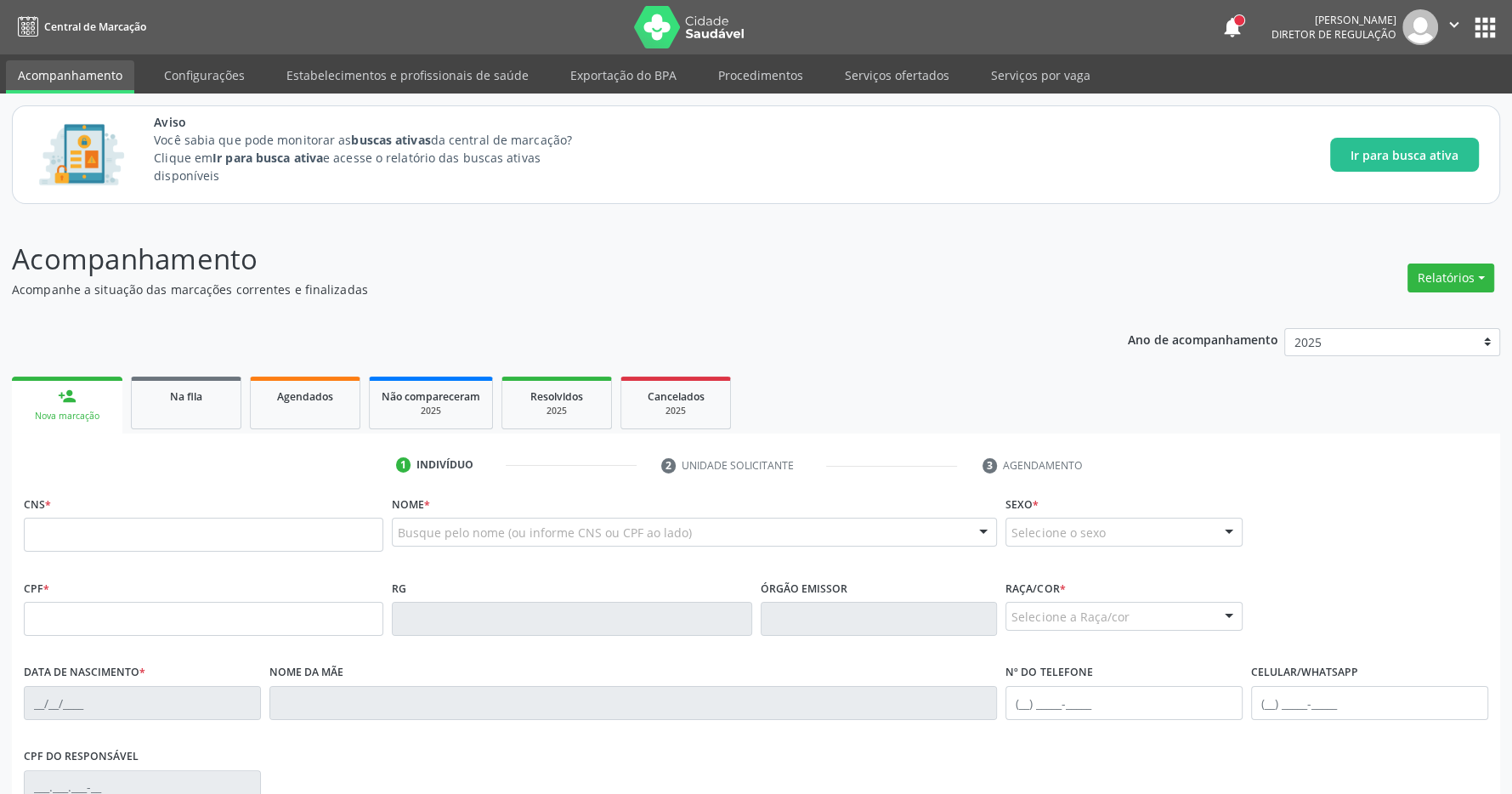
click at [163, 557] on fieldset "CNS *" at bounding box center [204, 527] width 360 height 72
click at [175, 540] on input "text" at bounding box center [204, 534] width 360 height 34
type input "706 9021 3848 4438"
type input "099.440.474-30"
type input "[DATE]"
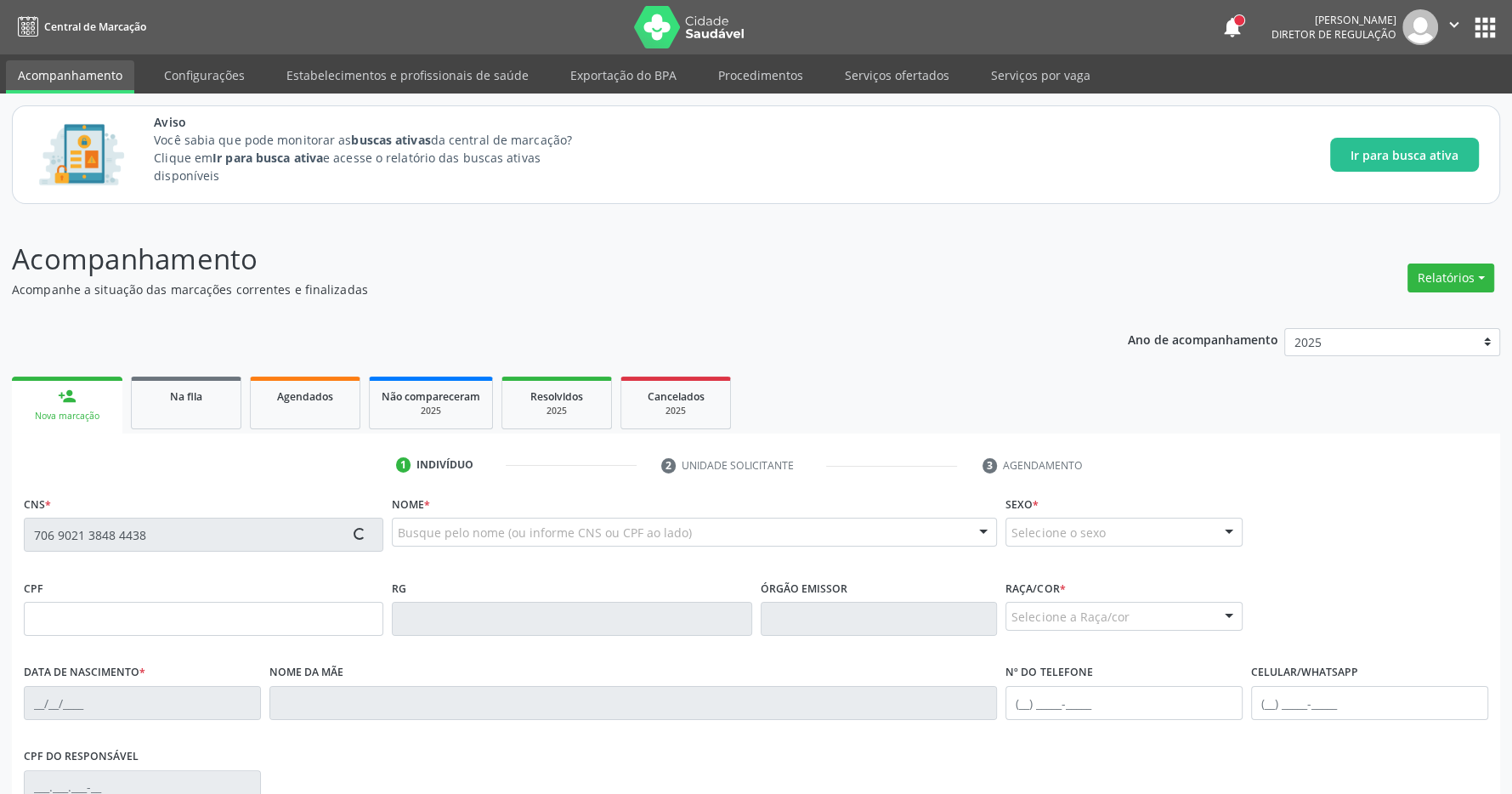
type input "[PERSON_NAME]"
type input "[PHONE_NUMBER]"
type input "085.903.584-02"
type input "35128"
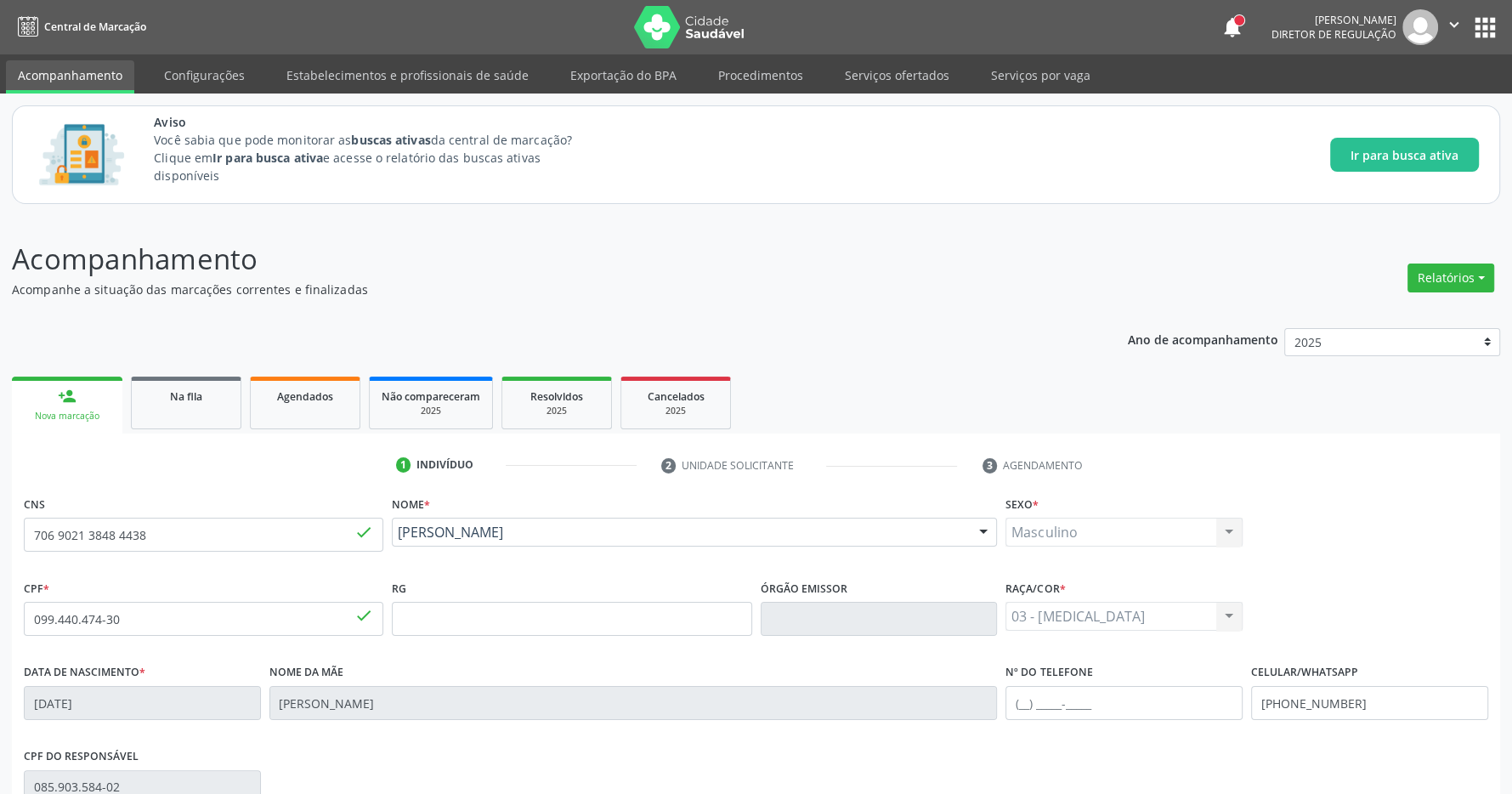
scroll to position [252, 0]
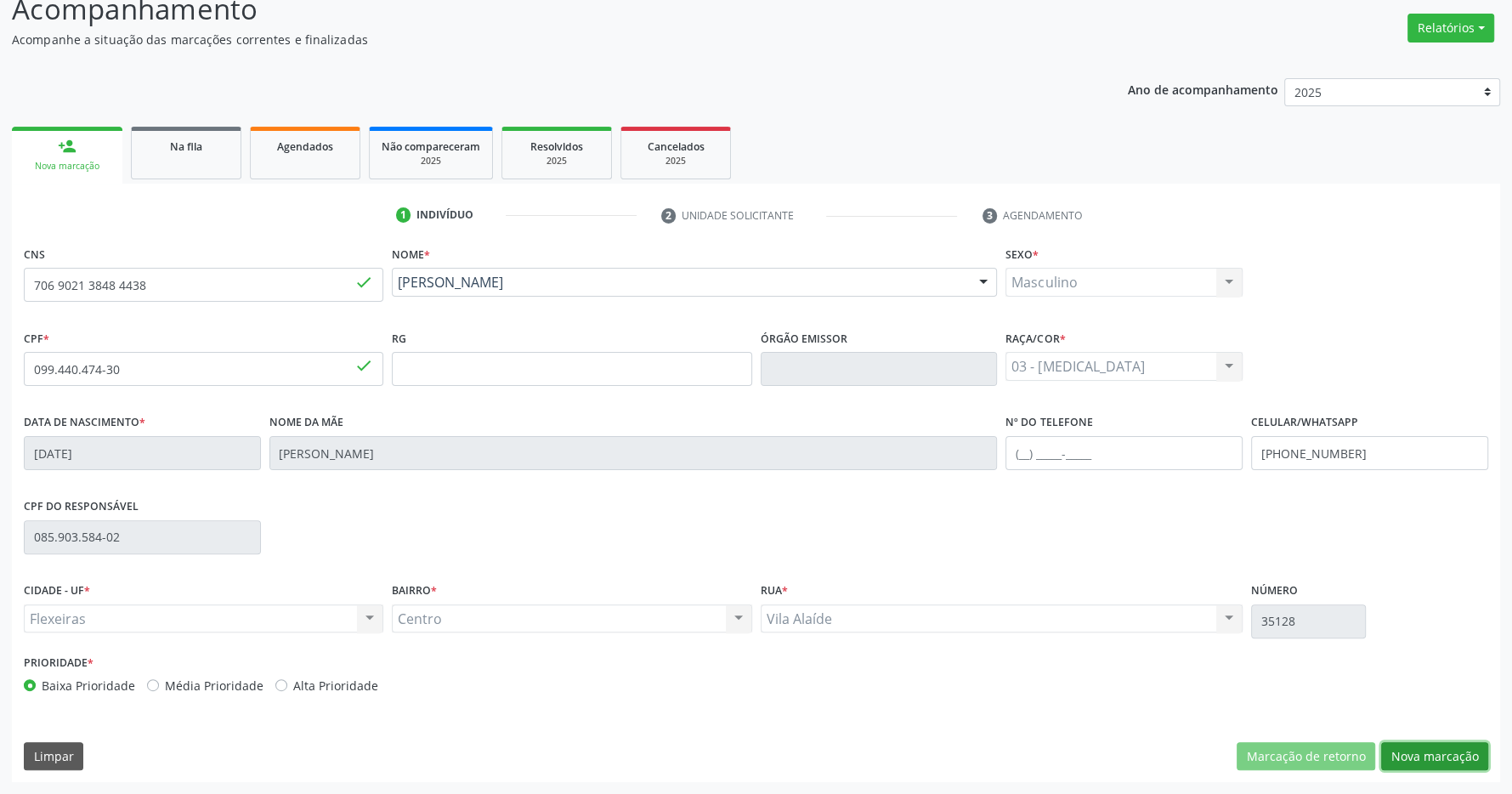
click at [1445, 749] on button "Nova marcação" at bounding box center [1435, 757] width 107 height 29
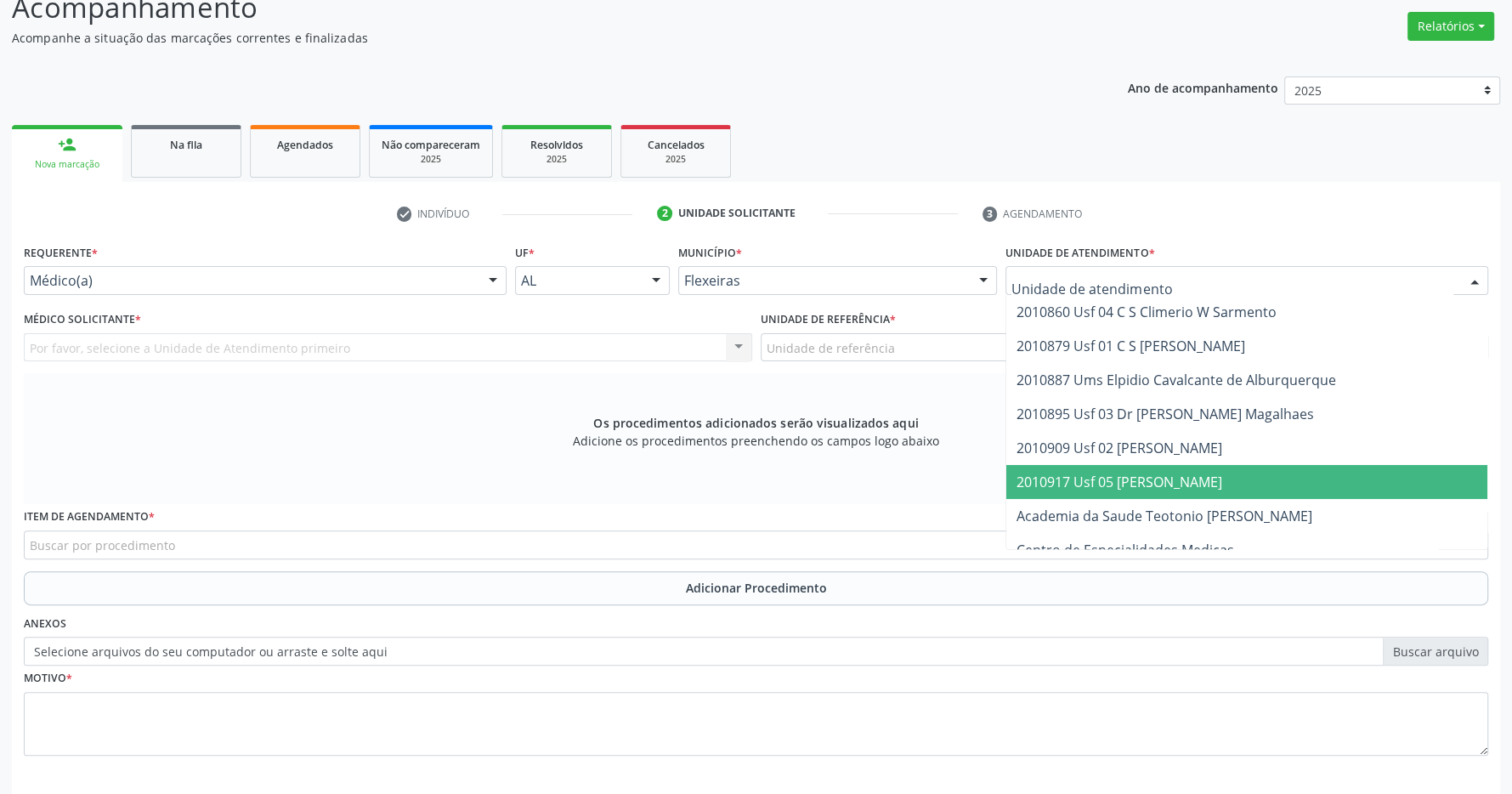
click at [1169, 485] on span "2010917 Usf 05 [PERSON_NAME]" at bounding box center [1119, 482] width 205 height 19
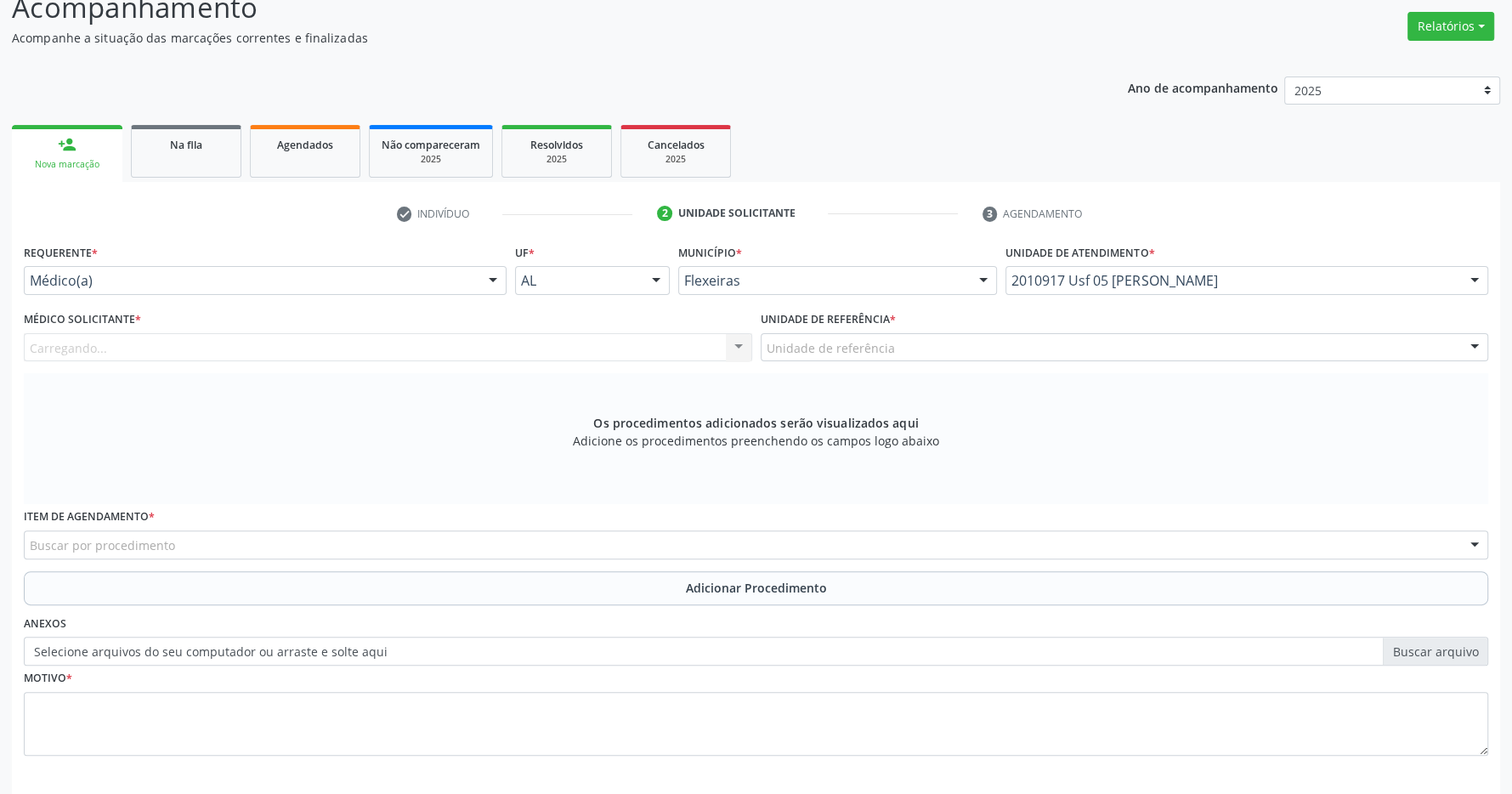
click at [1161, 343] on div "Unidade de referência" at bounding box center [1125, 348] width 728 height 29
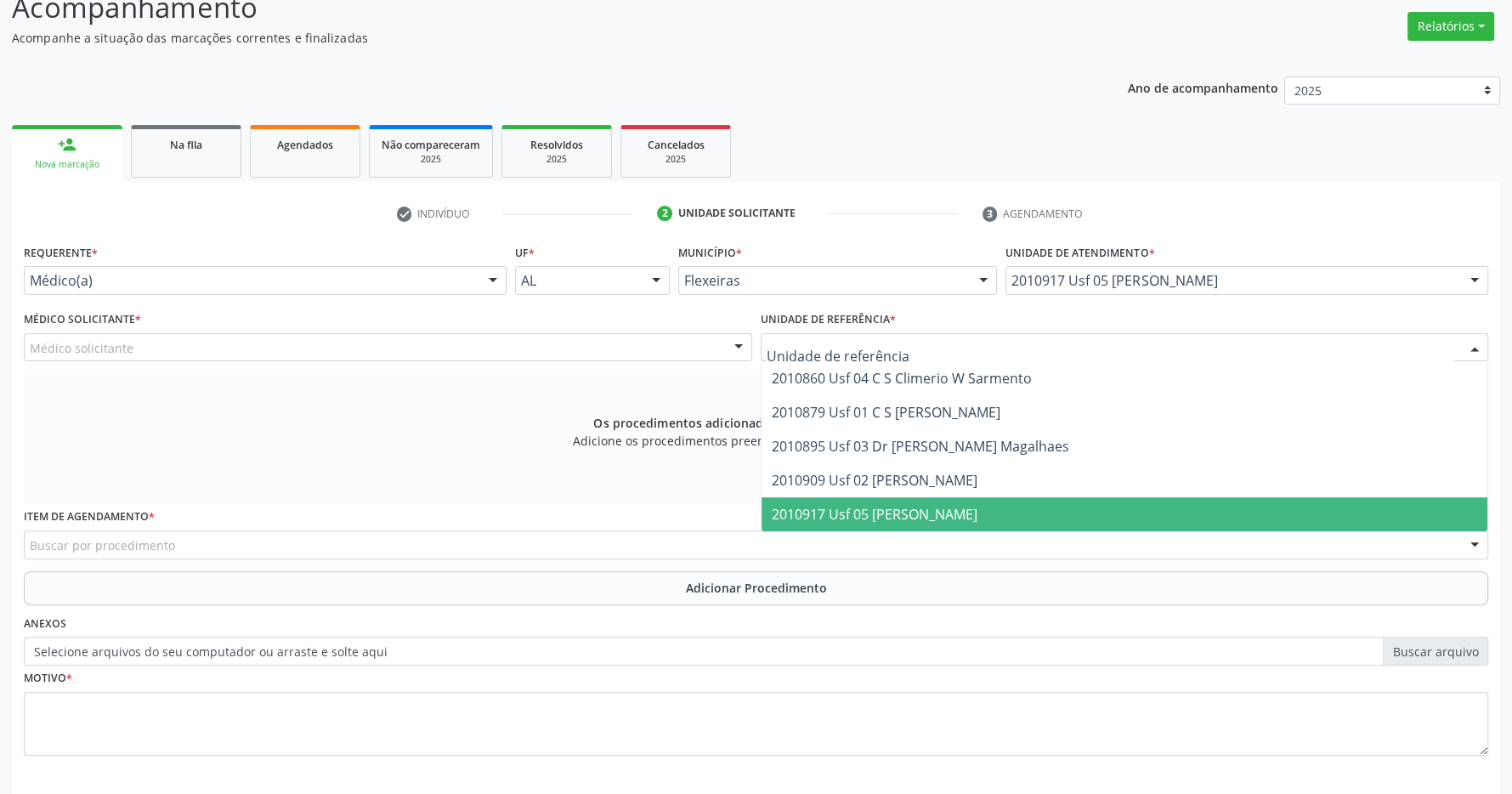
click at [1147, 505] on span "2010917 Usf 05 [PERSON_NAME]" at bounding box center [1125, 514] width 726 height 34
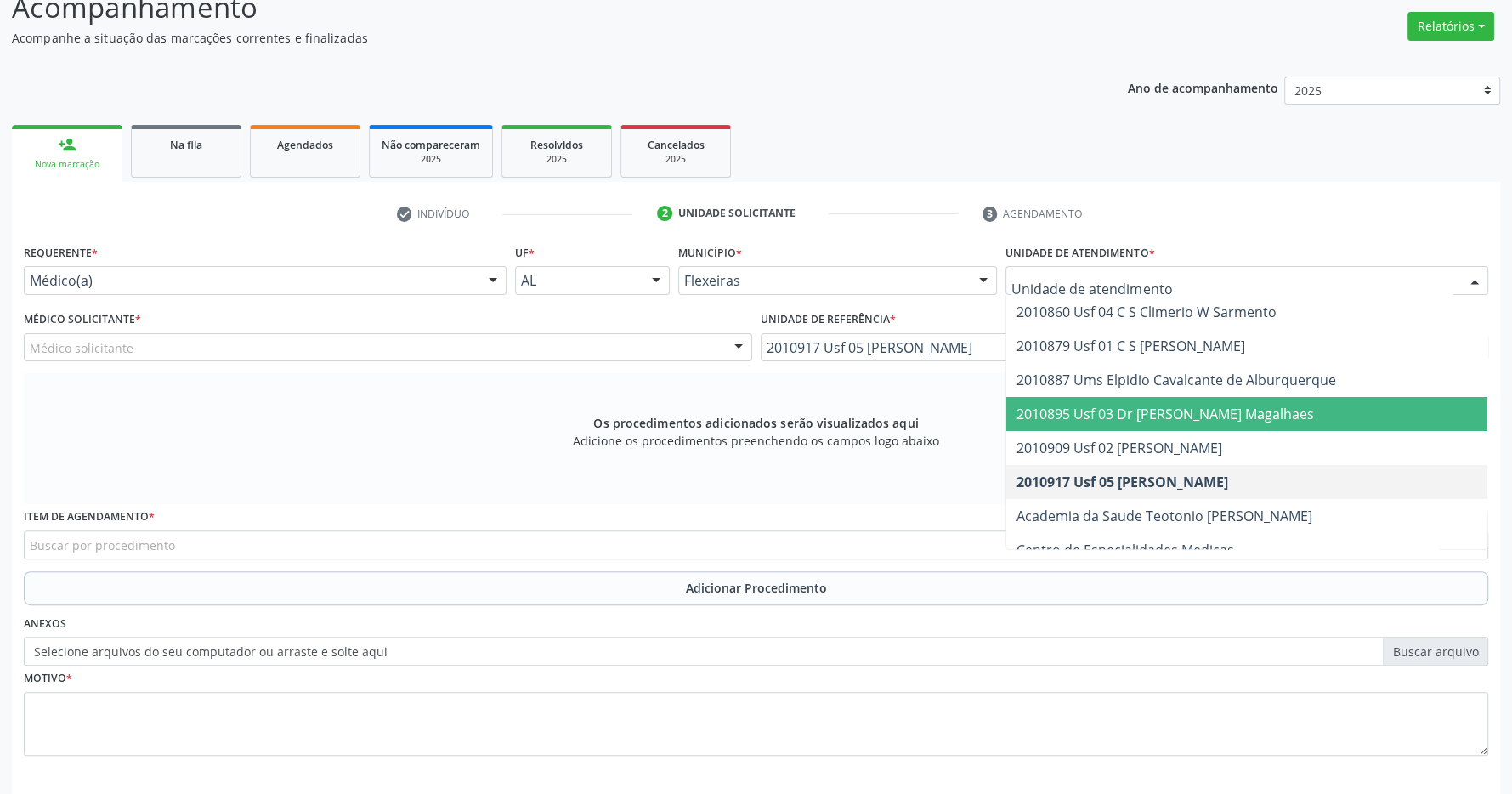
click at [1214, 405] on span "2010895 Usf 03 Dr [PERSON_NAME] Magalhaes" at bounding box center [1165, 414] width 297 height 19
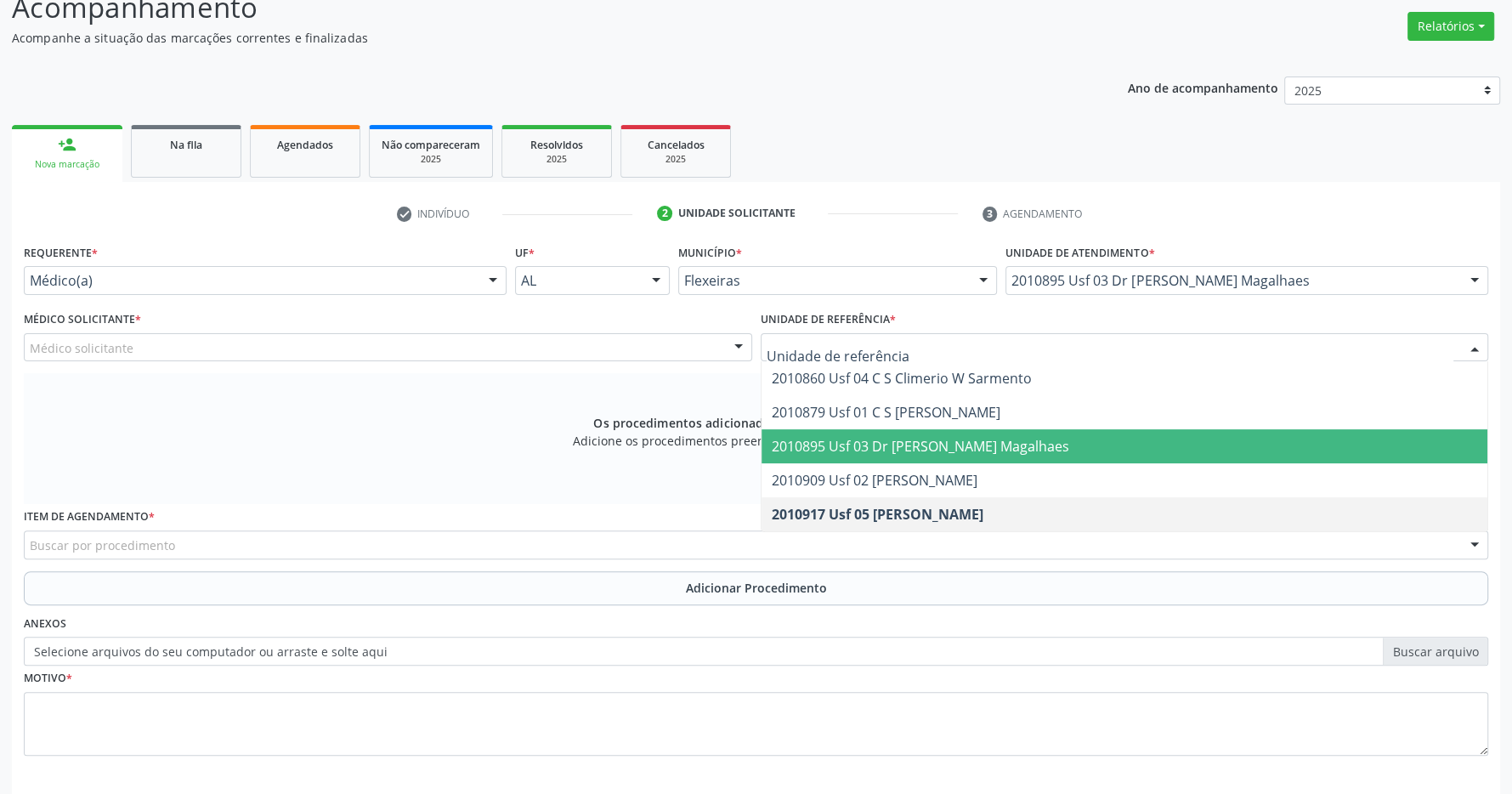
click at [1172, 446] on span "2010895 Usf 03 Dr [PERSON_NAME] Magalhaes" at bounding box center [1125, 446] width 726 height 34
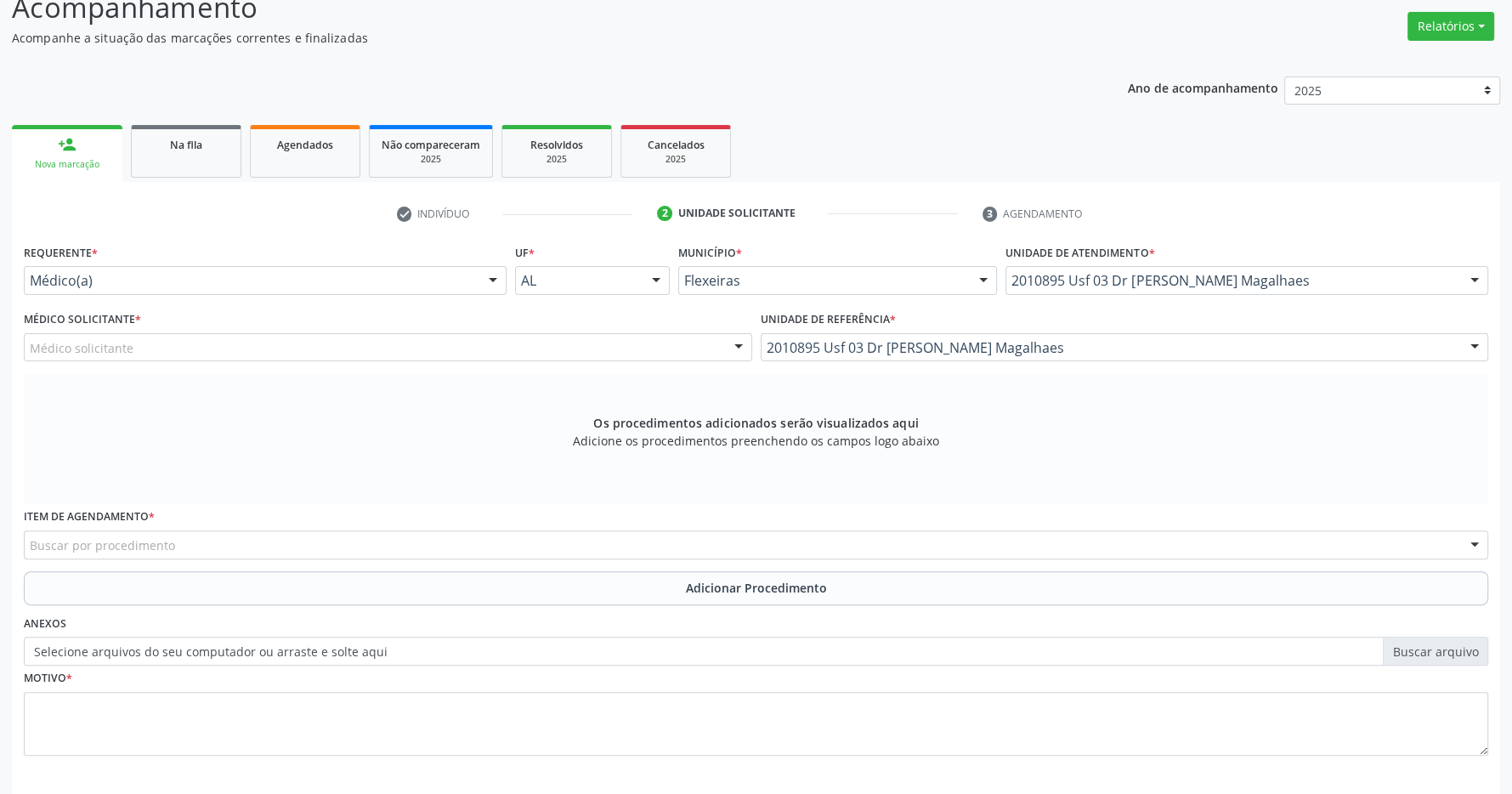
click at [673, 362] on div "Médico Solicitante * Médico solicitante [PERSON_NAME] Furtunato [PERSON_NAME] […" at bounding box center [388, 340] width 737 height 66
click at [251, 543] on div "Buscar por procedimento" at bounding box center [756, 545] width 1465 height 29
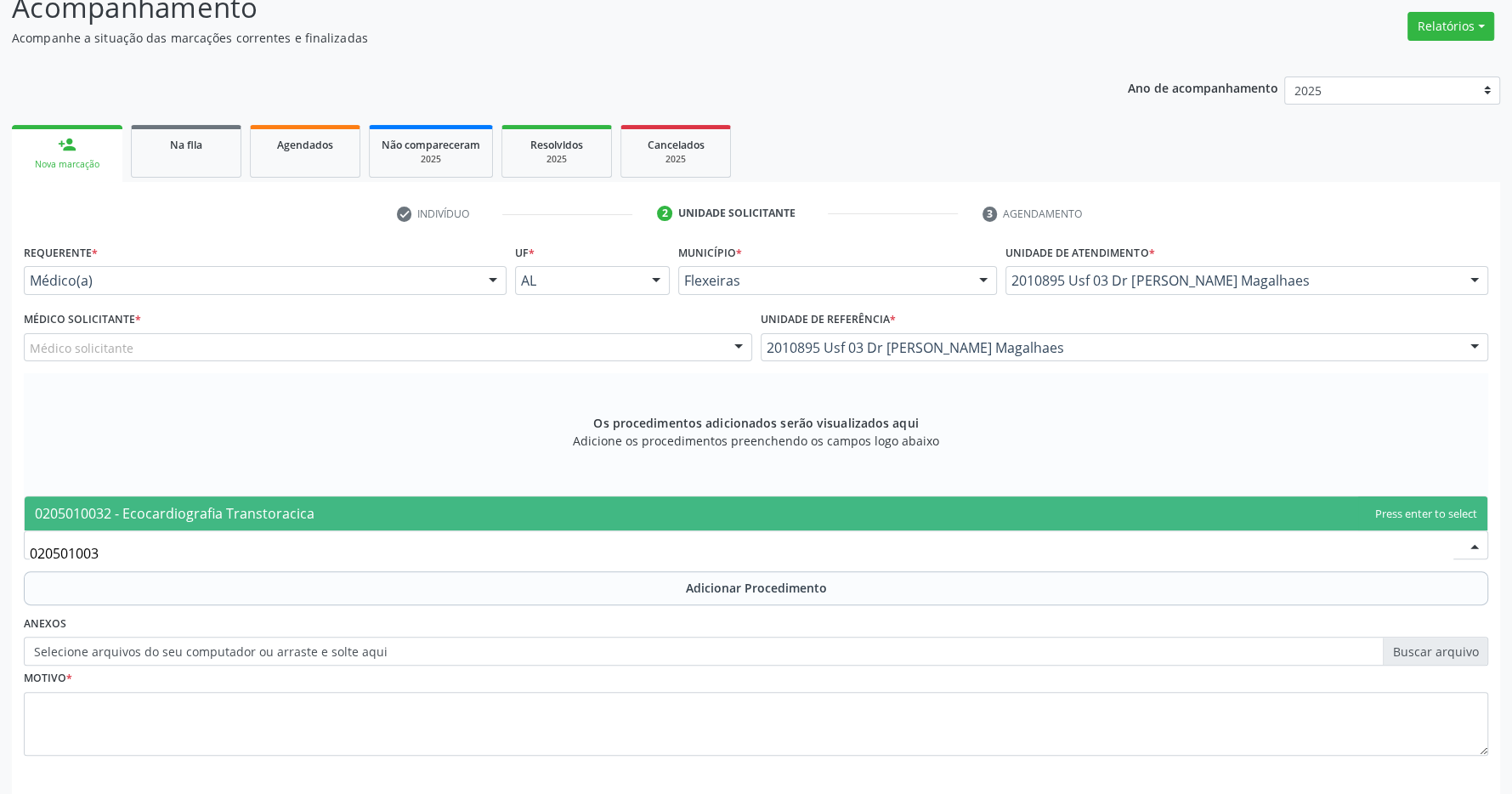
type input "0205010032"
click at [255, 503] on span "0205010032 - Ecocardiografia Transtoracica" at bounding box center [756, 513] width 1463 height 34
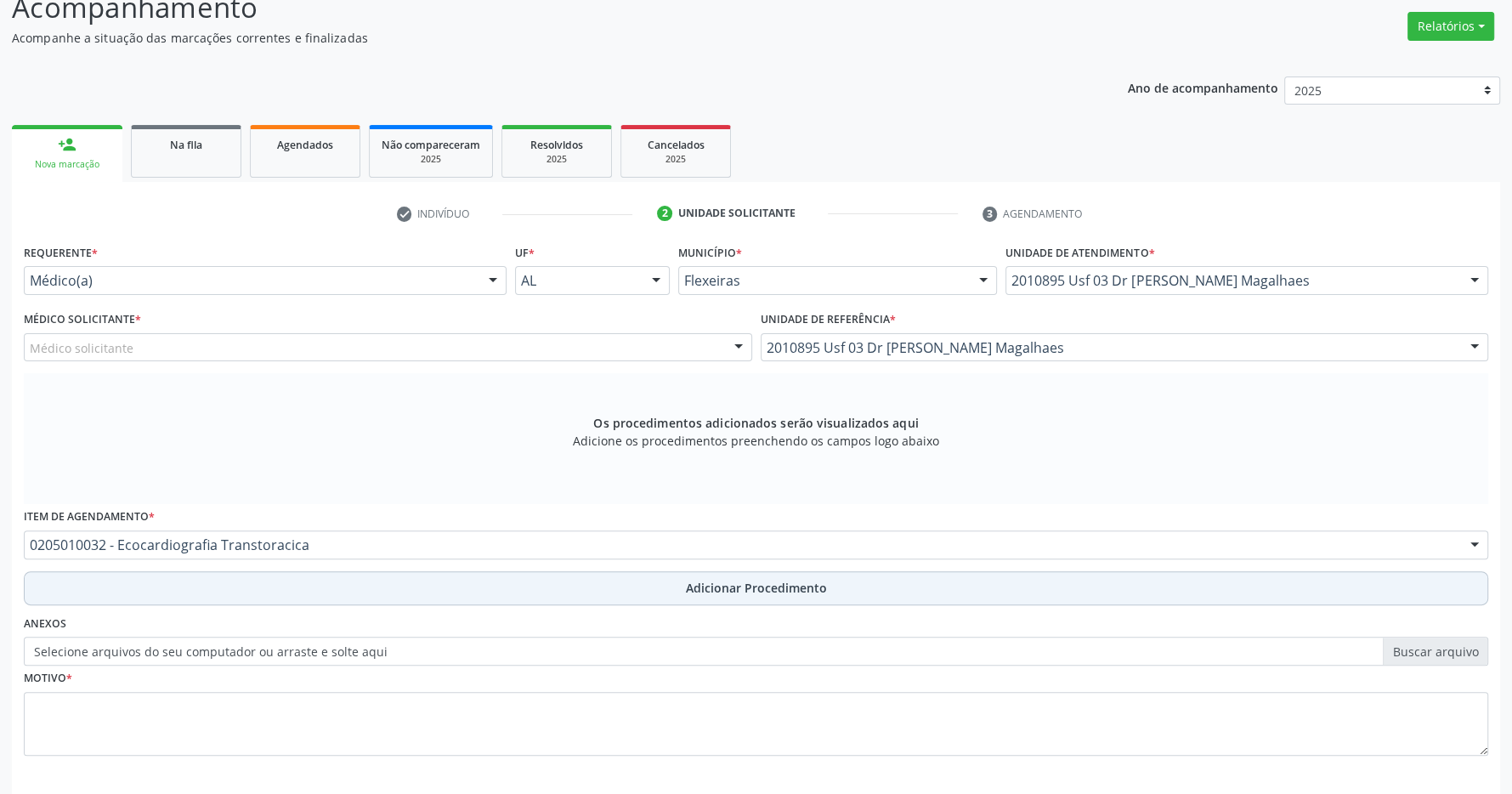
click at [597, 589] on button "Adicionar Procedimento" at bounding box center [756, 588] width 1465 height 34
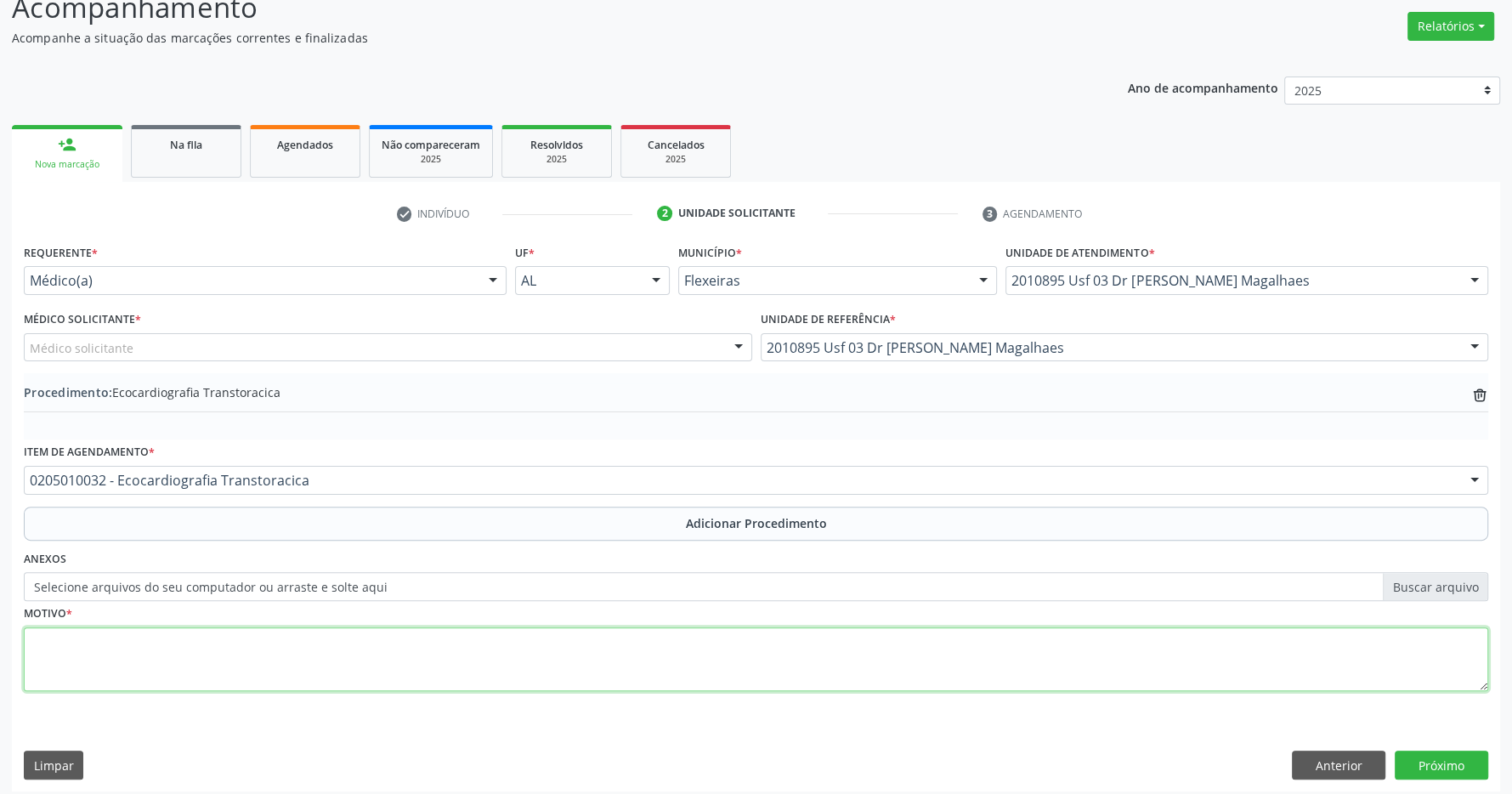
click at [318, 648] on textarea at bounding box center [756, 659] width 1465 height 65
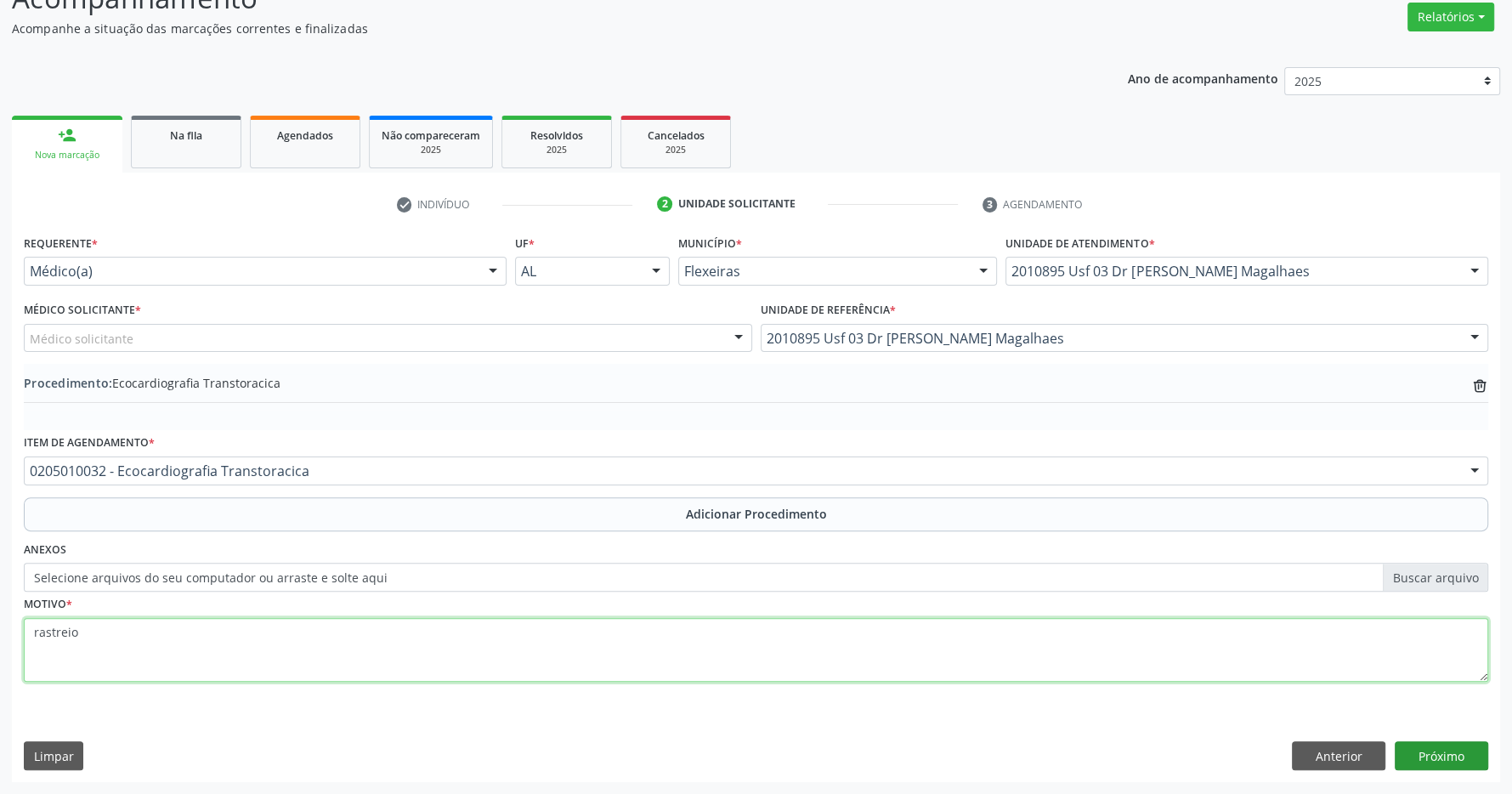
type textarea "rastreio"
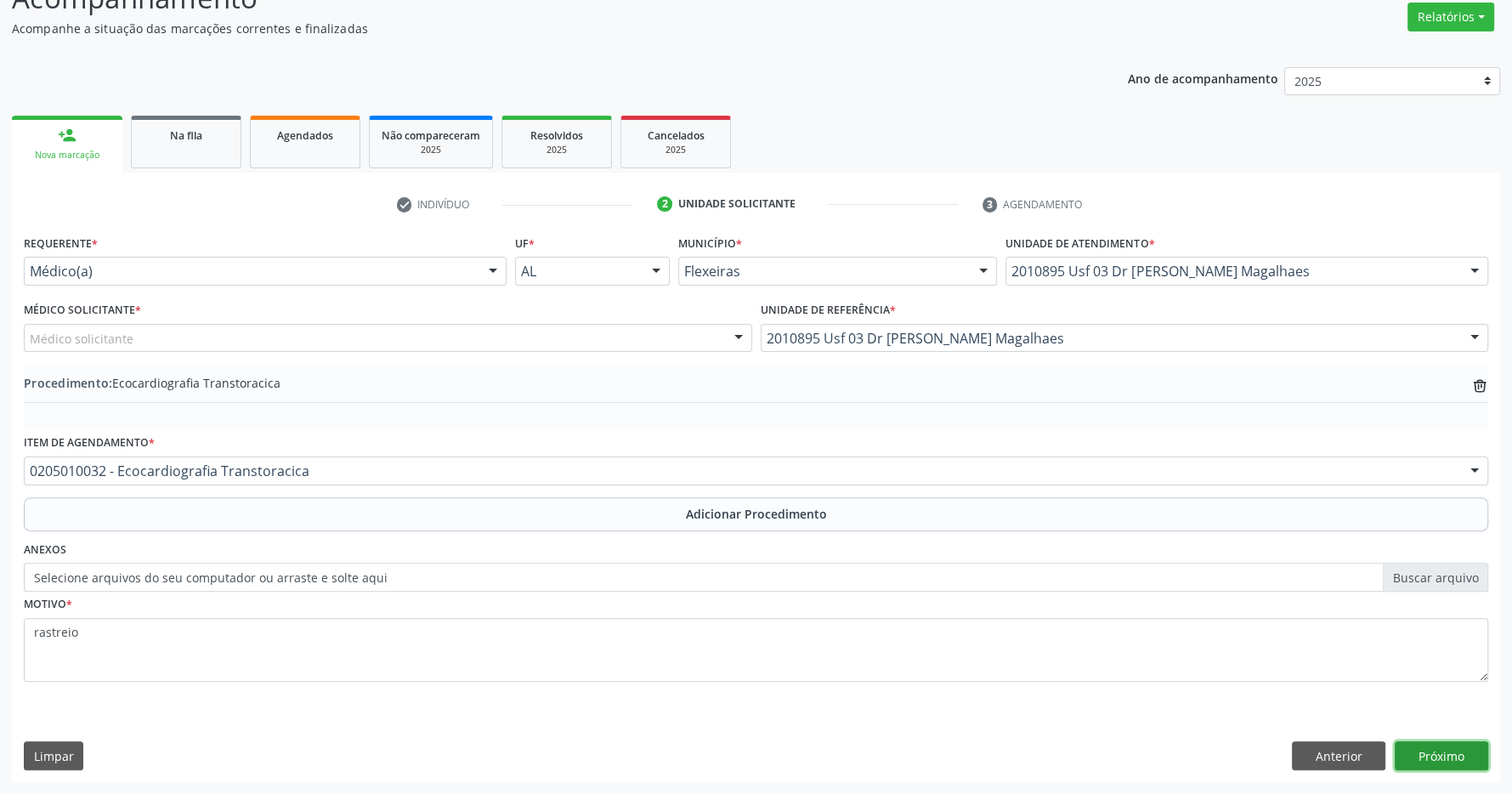
click at [1450, 755] on button "Próximo" at bounding box center [1441, 756] width 94 height 29
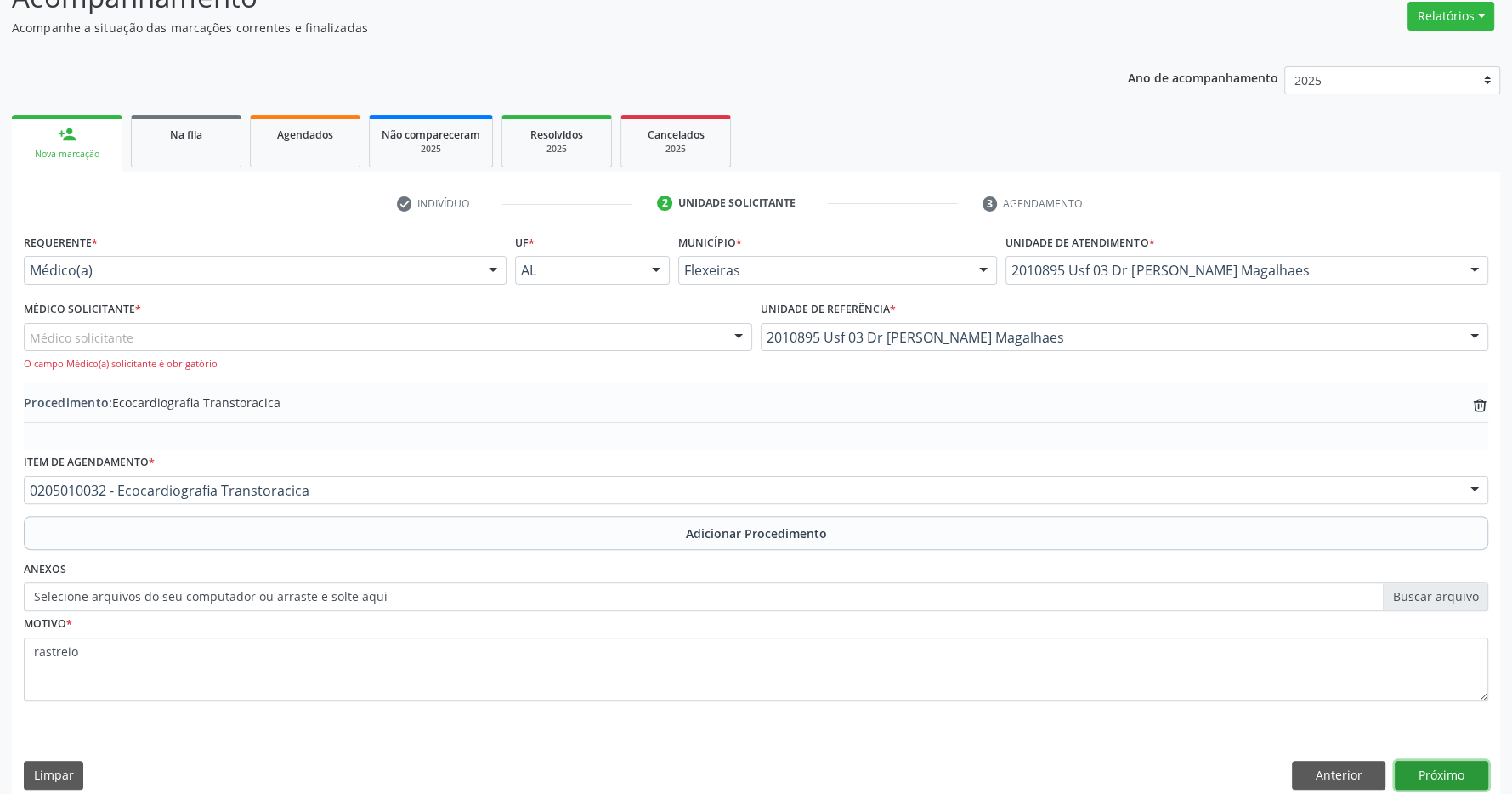
scroll to position [282, 0]
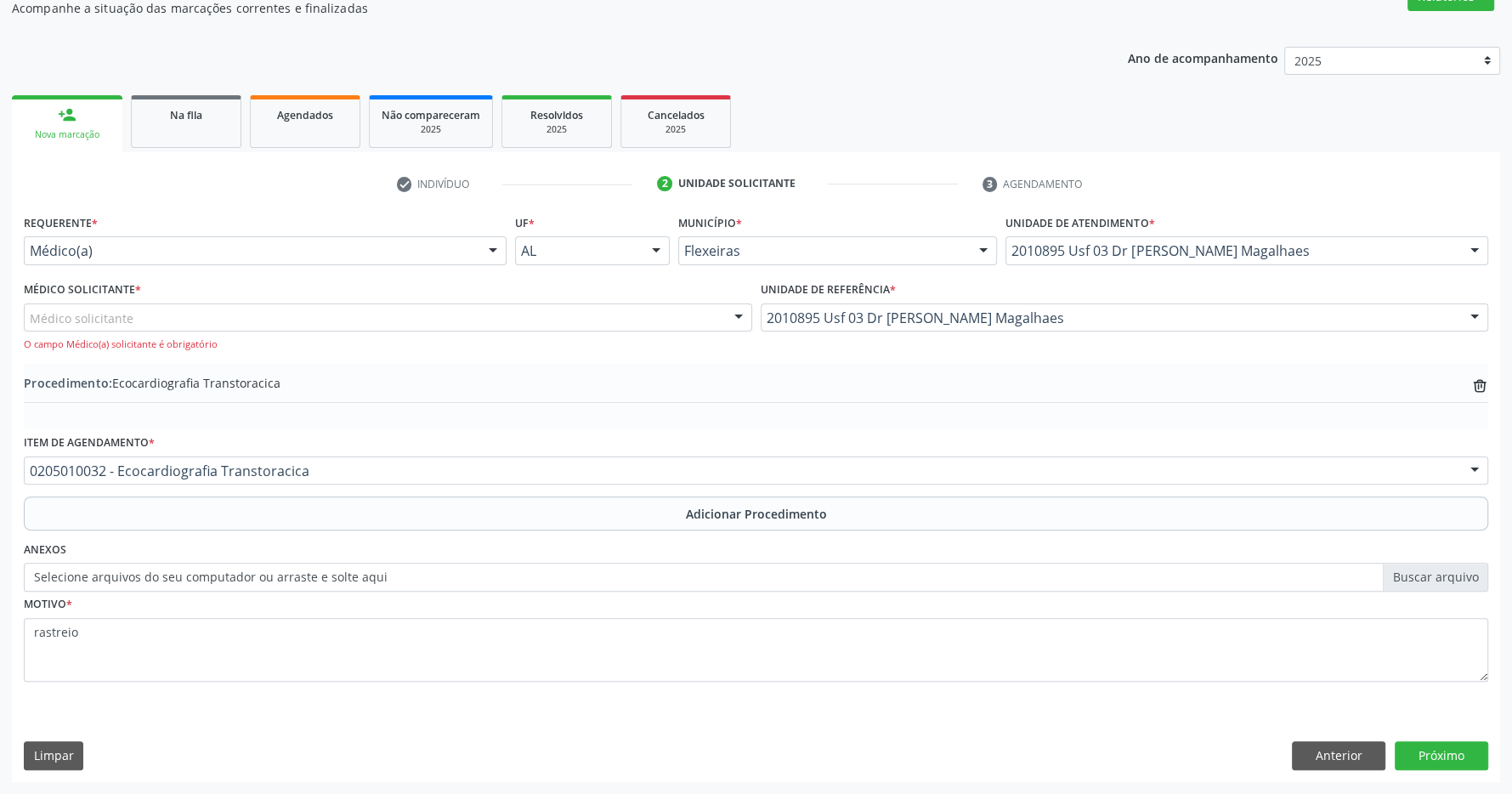
click at [255, 313] on div "Médico solicitante" at bounding box center [387, 318] width 728 height 29
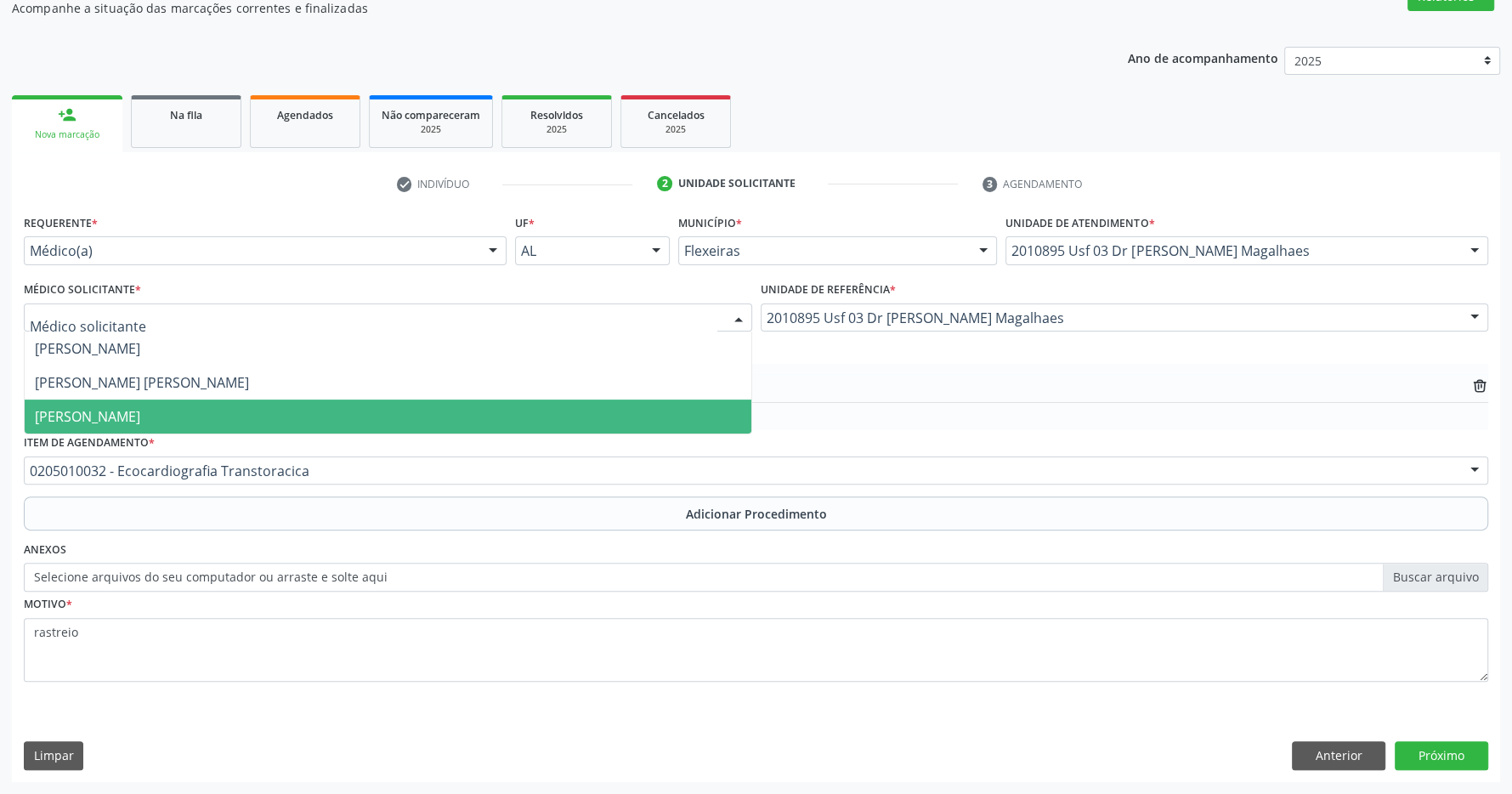
click at [236, 408] on span "[PERSON_NAME]" at bounding box center [387, 416] width 726 height 34
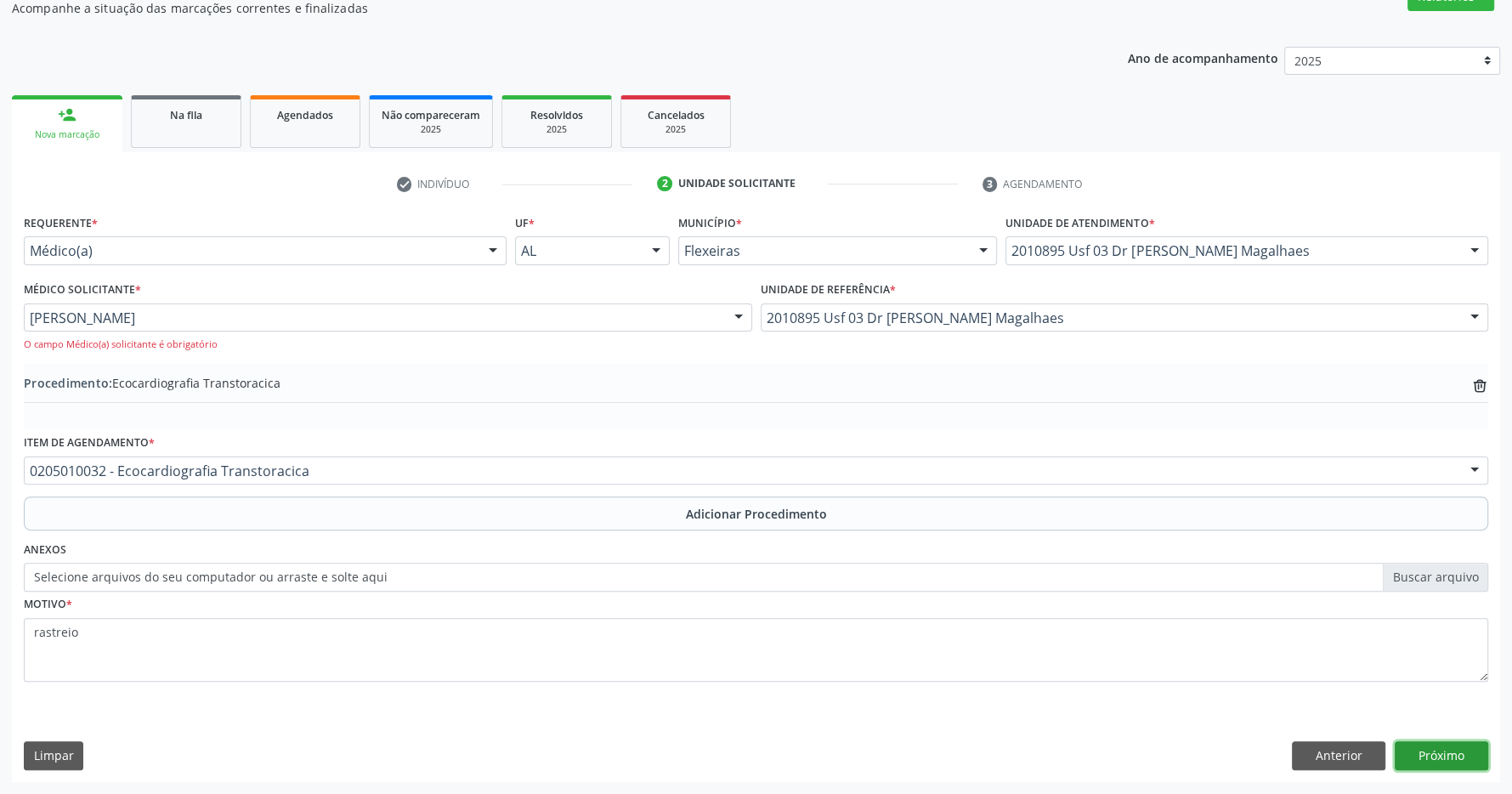
click at [1455, 745] on button "Próximo" at bounding box center [1441, 756] width 94 height 29
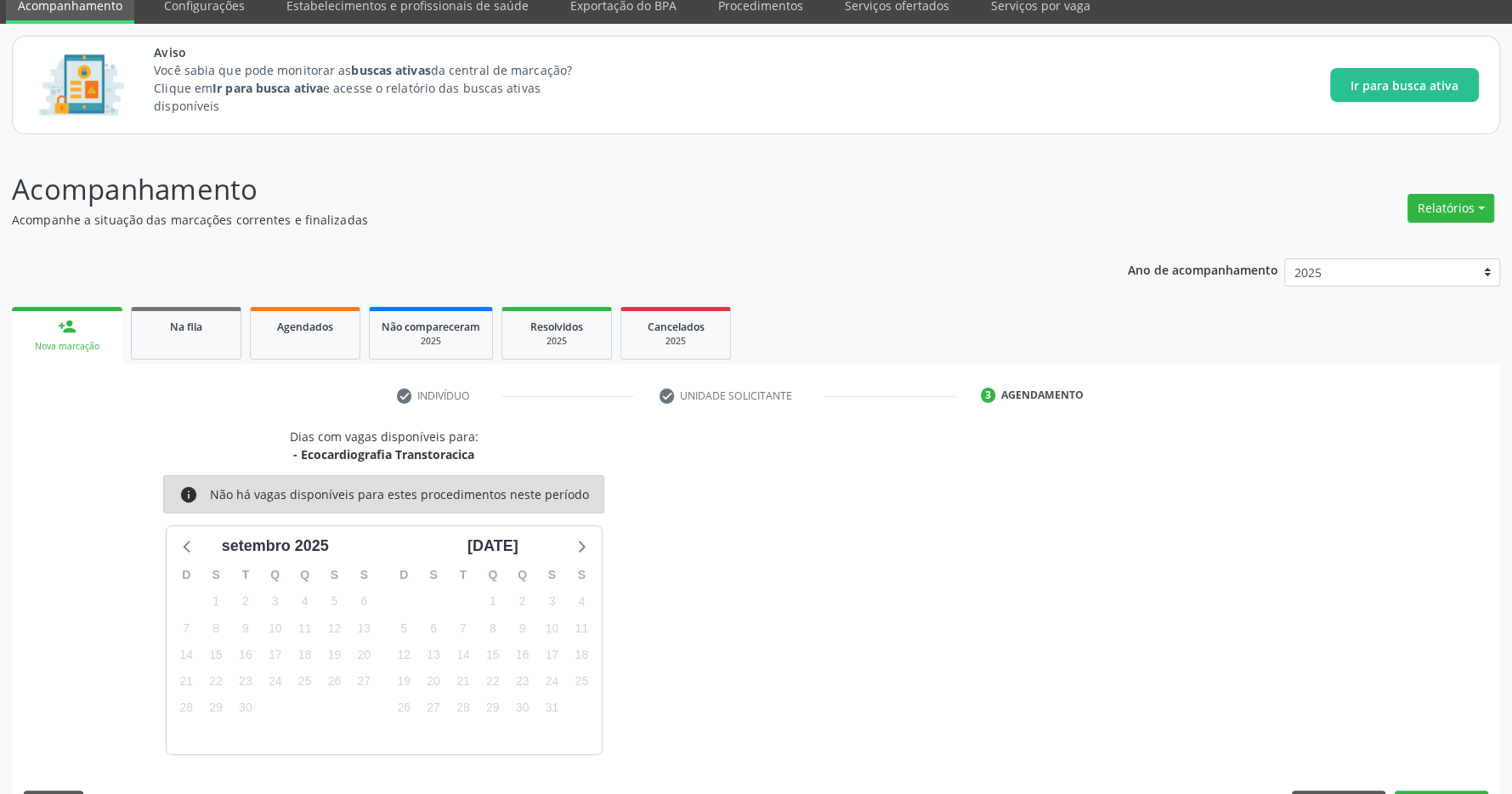
scroll to position [120, 0]
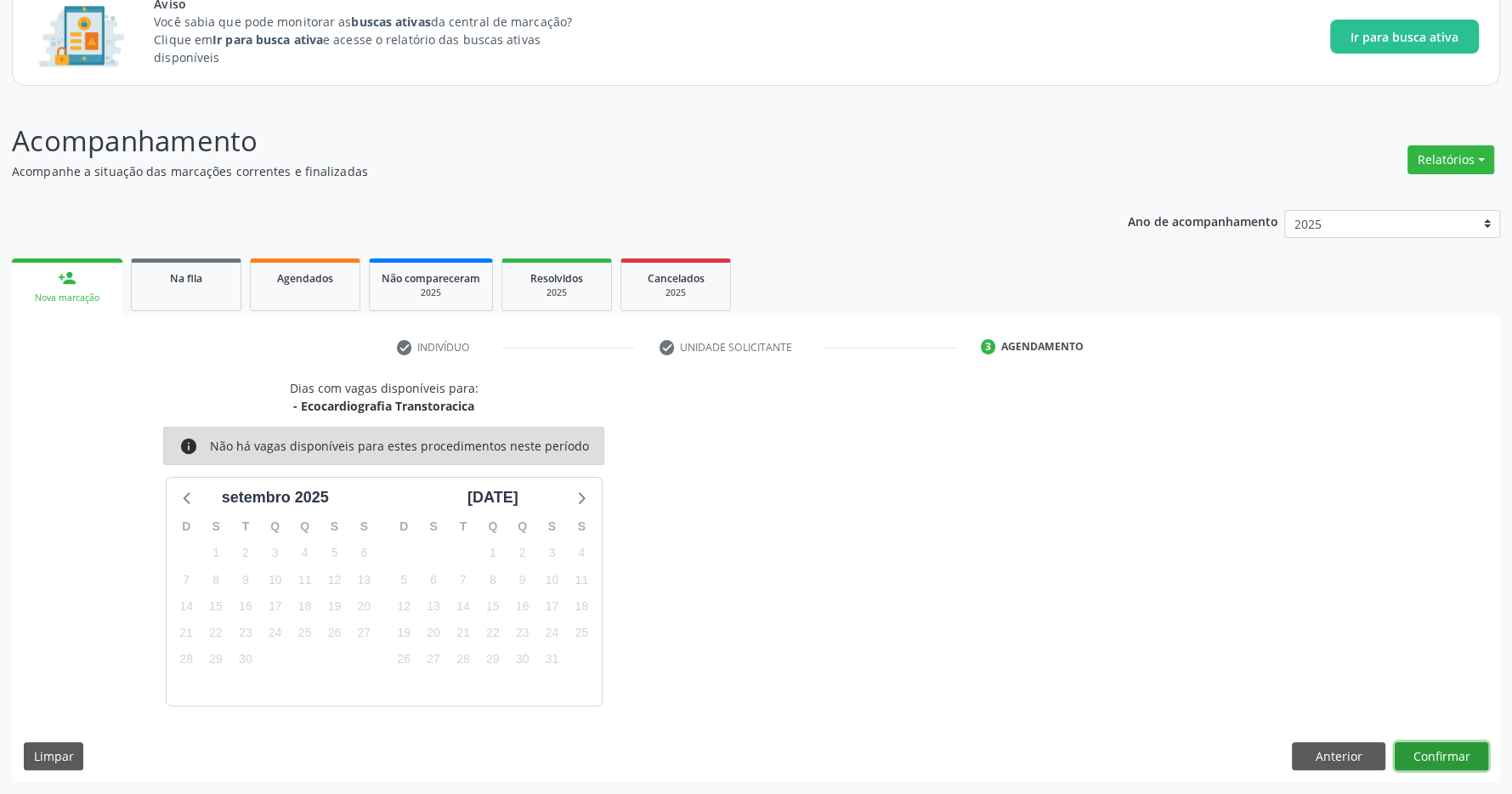
click at [1465, 748] on button "Confirmar" at bounding box center [1441, 757] width 94 height 29
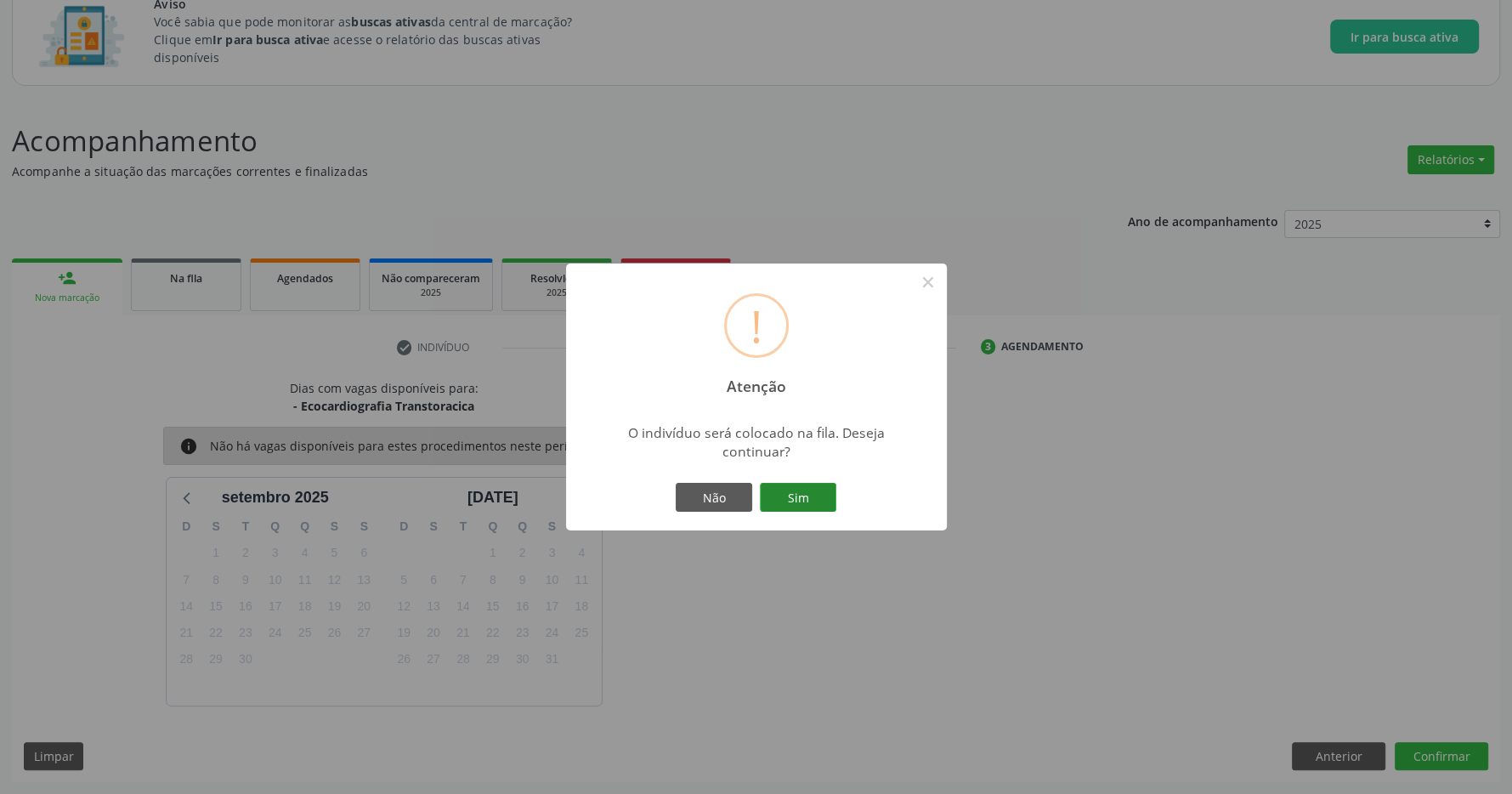
click at [772, 494] on button "Sim" at bounding box center [798, 498] width 76 height 29
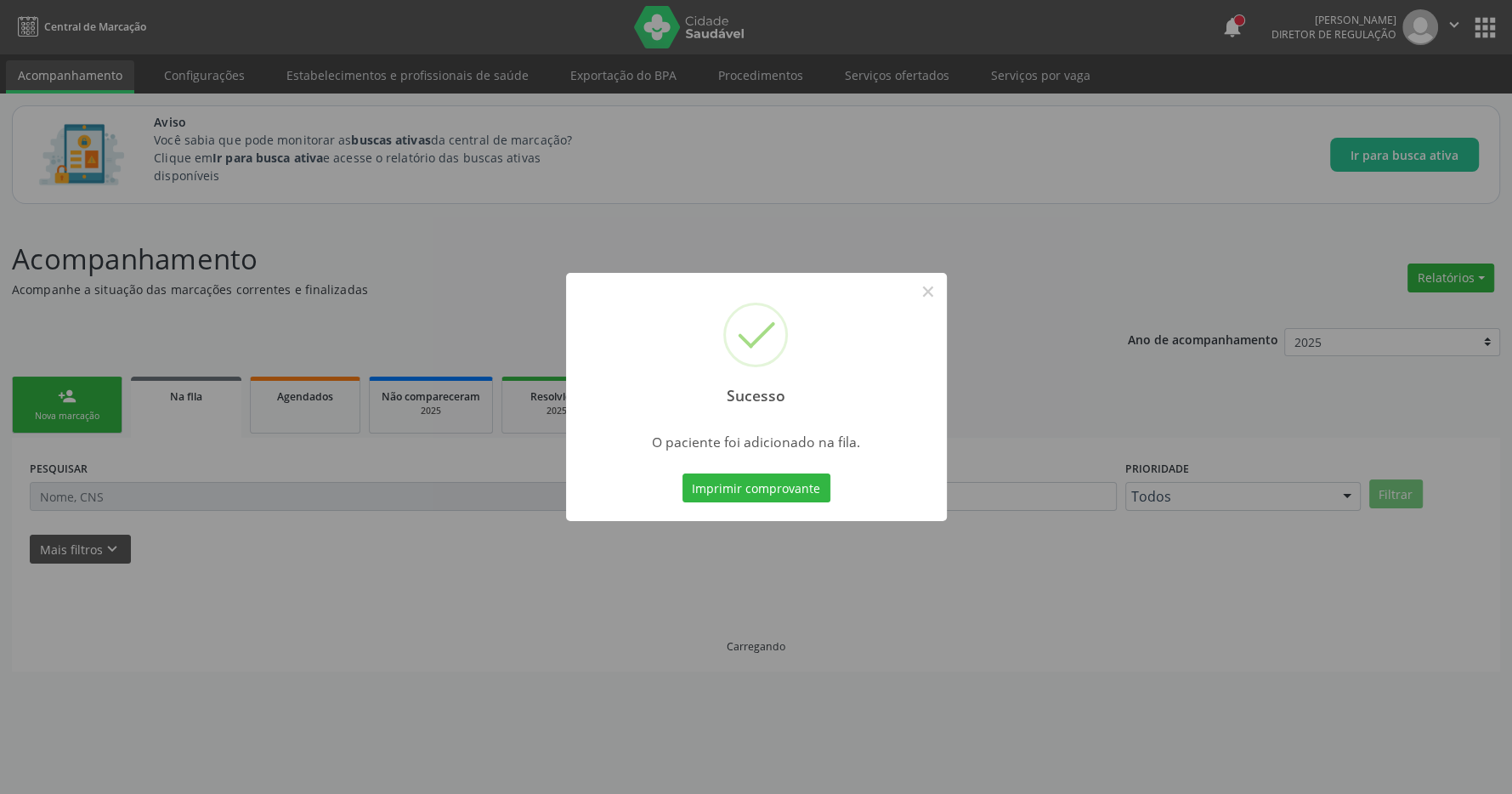
scroll to position [0, 0]
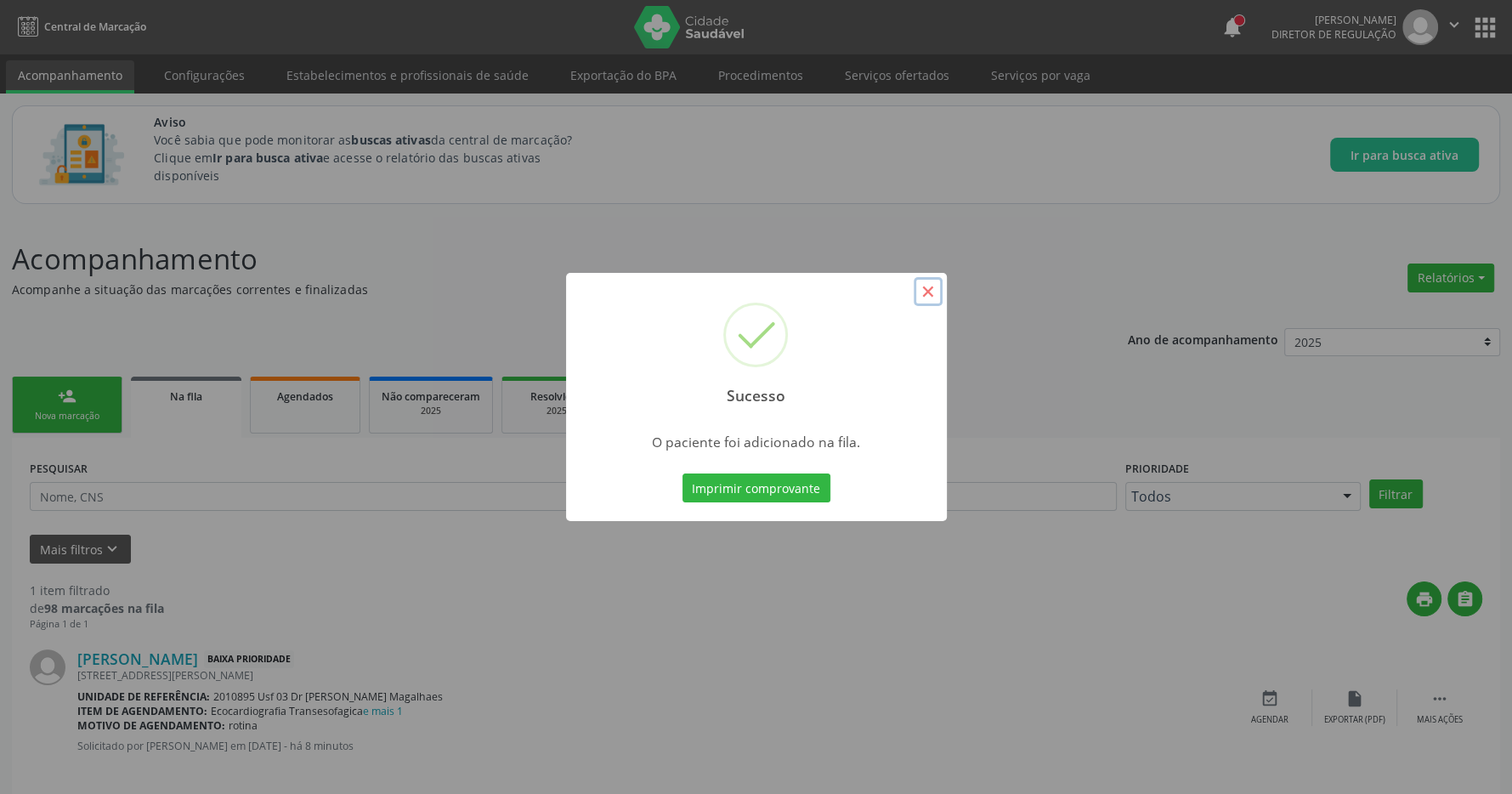
click at [931, 288] on button "×" at bounding box center [928, 292] width 29 height 29
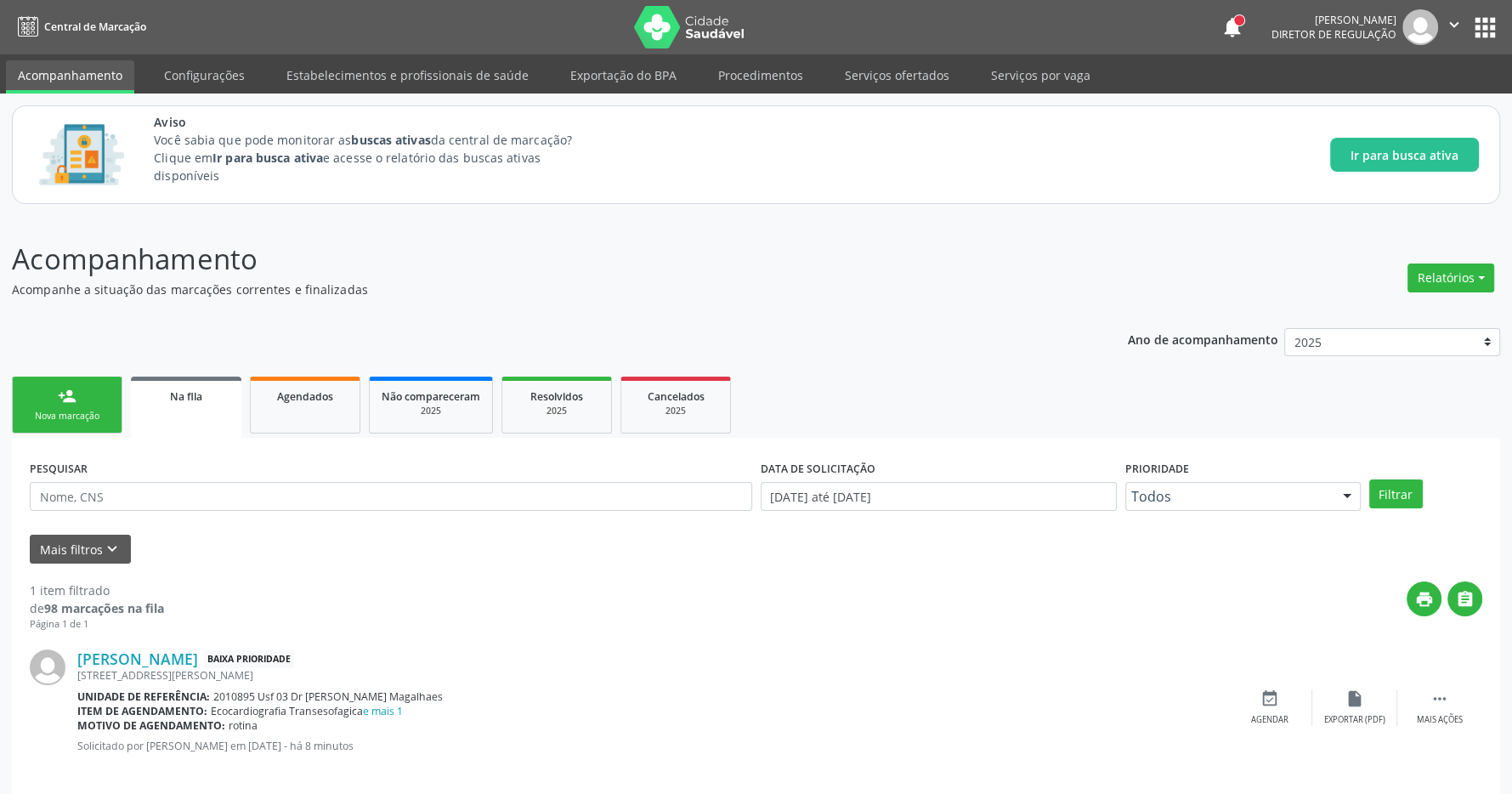
click at [71, 400] on div "person_add" at bounding box center [67, 396] width 19 height 19
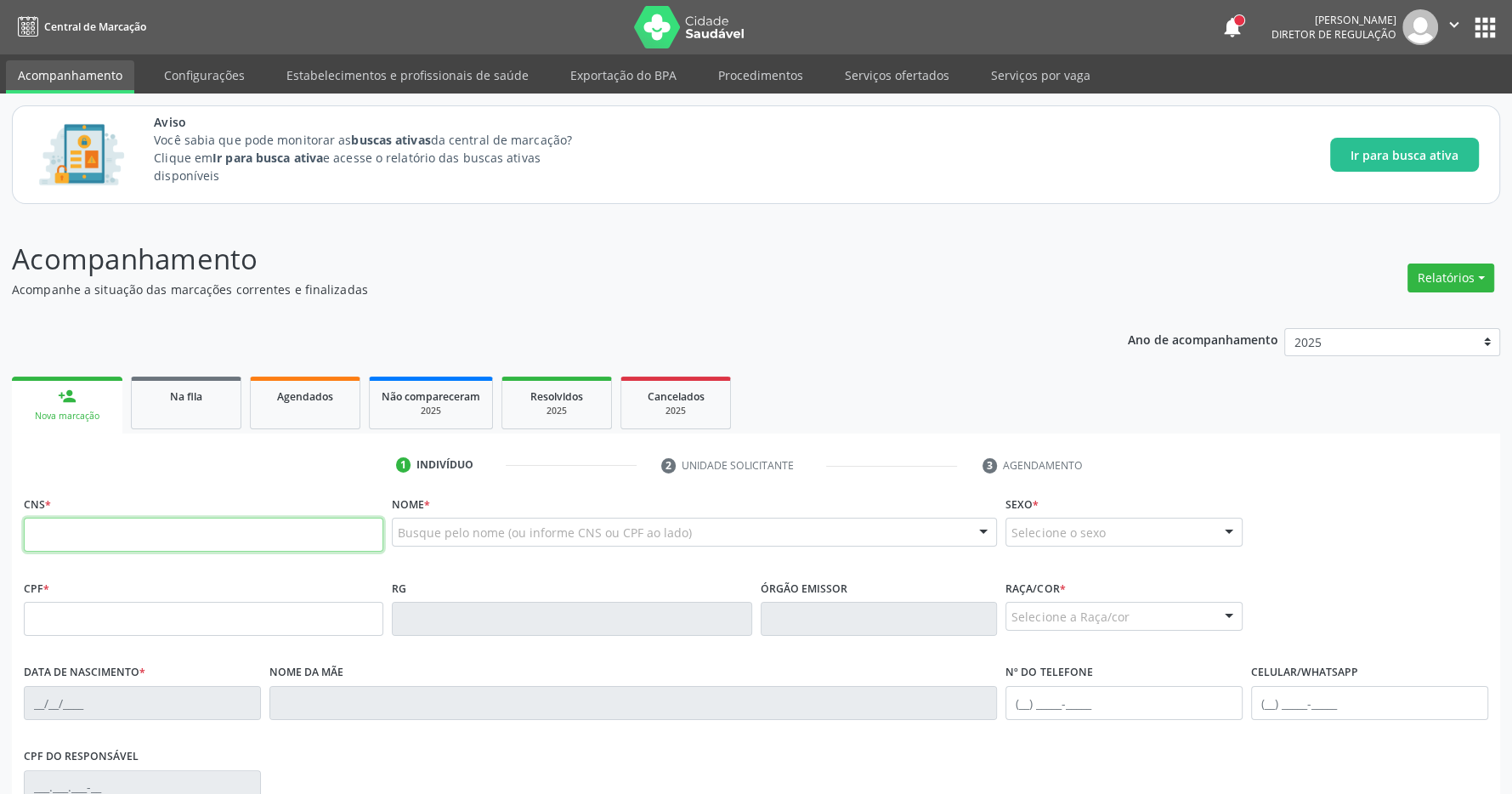
click at [237, 532] on input "text" at bounding box center [204, 534] width 360 height 34
type input "709 6046 2882 1472"
type input "[DATE]"
type input "[PERSON_NAME]"
type input "[PHONE_NUMBER]"
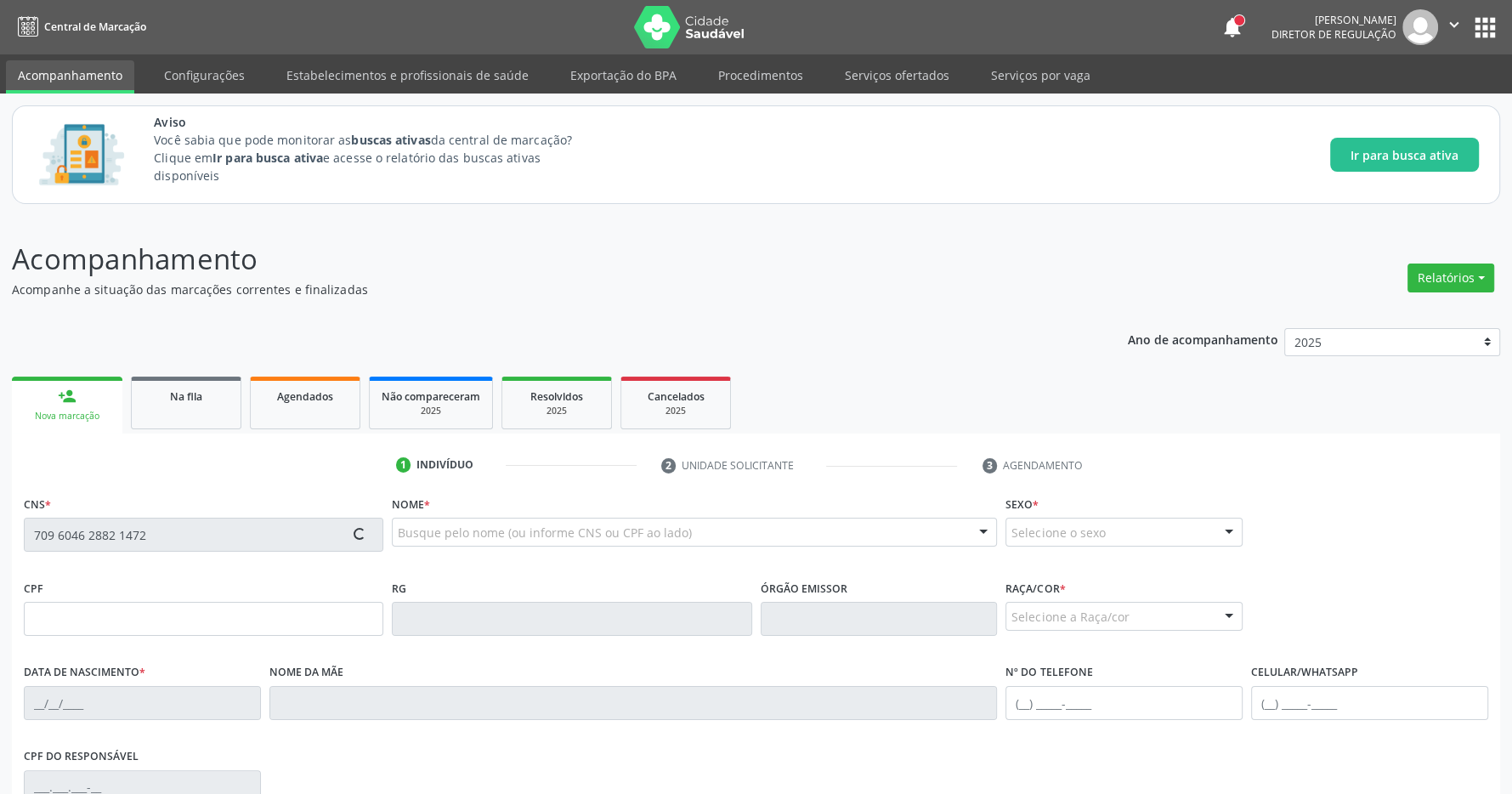
type input "S/N"
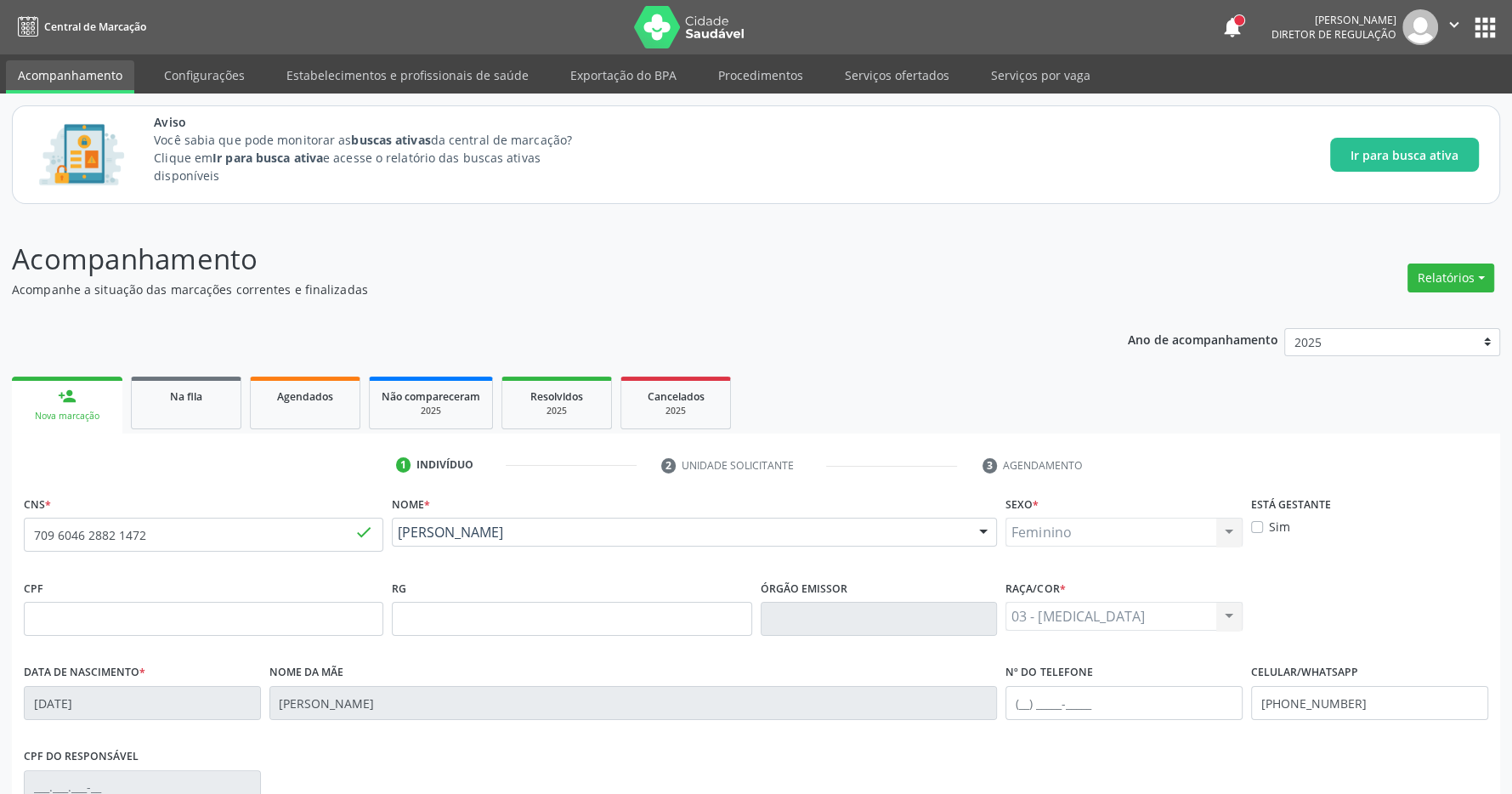
click at [881, 256] on p "Acompanhamento" at bounding box center [533, 259] width 1042 height 43
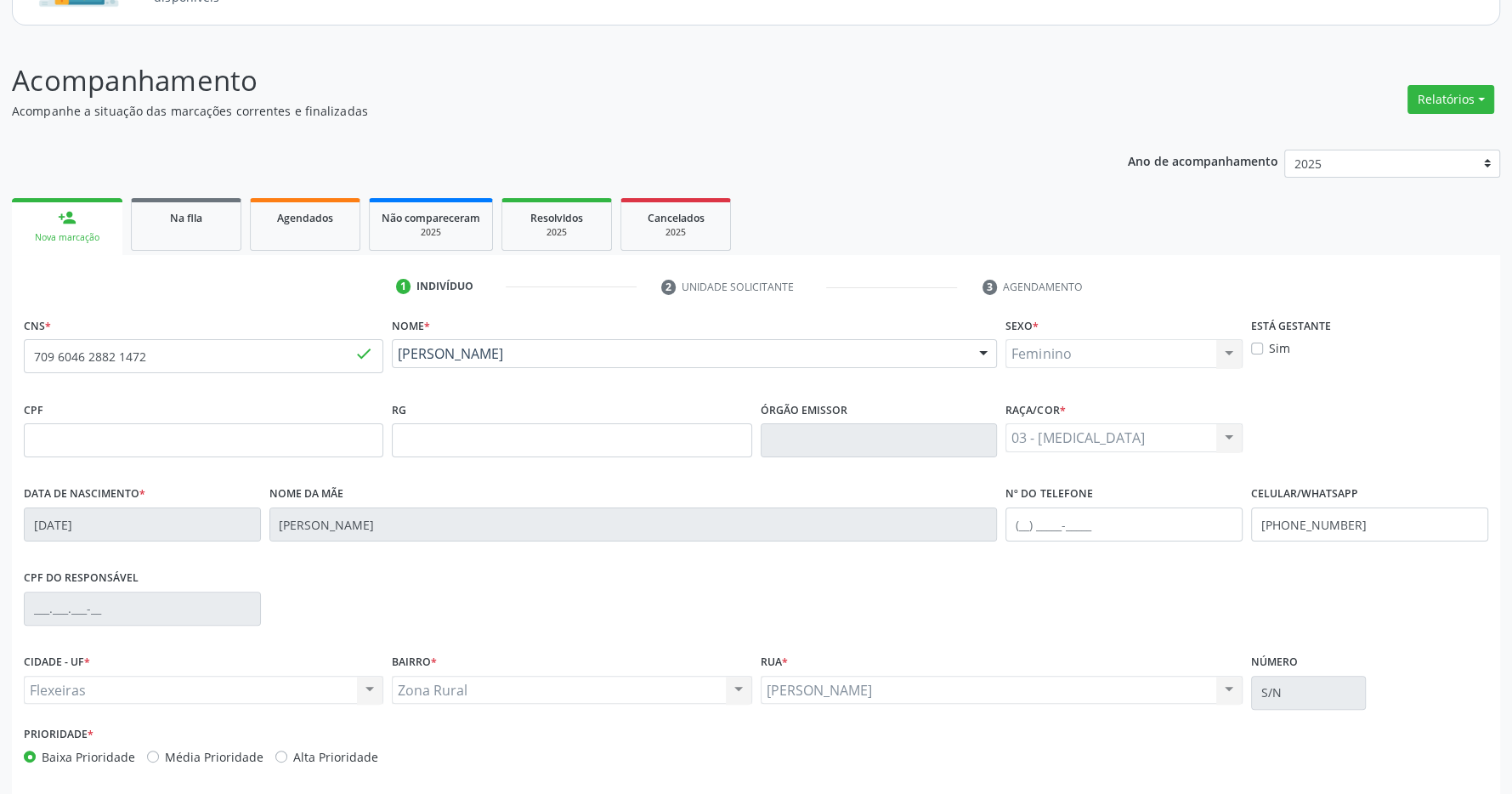
scroll to position [252, 0]
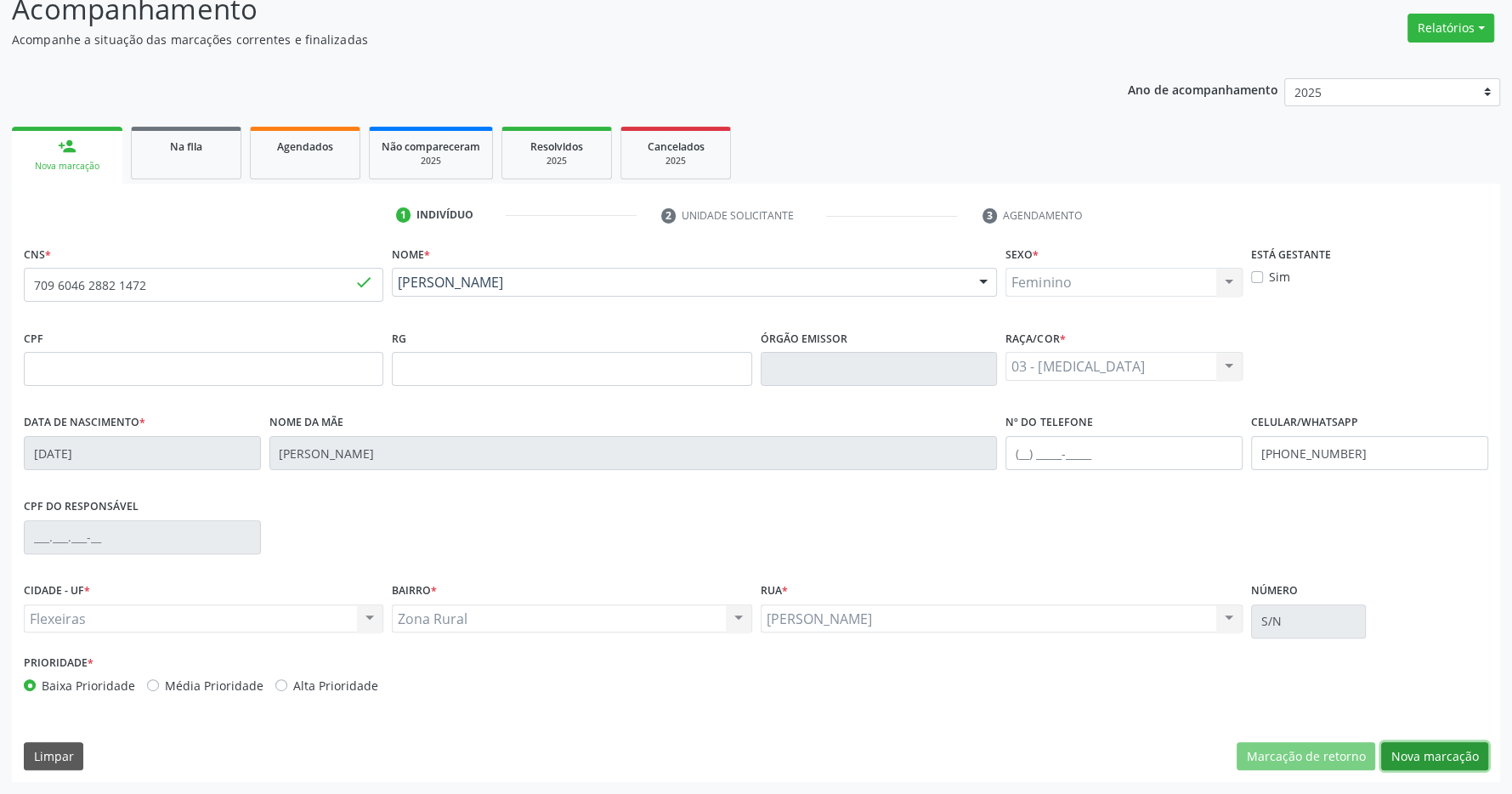
click at [1433, 747] on button "Nova marcação" at bounding box center [1435, 757] width 107 height 29
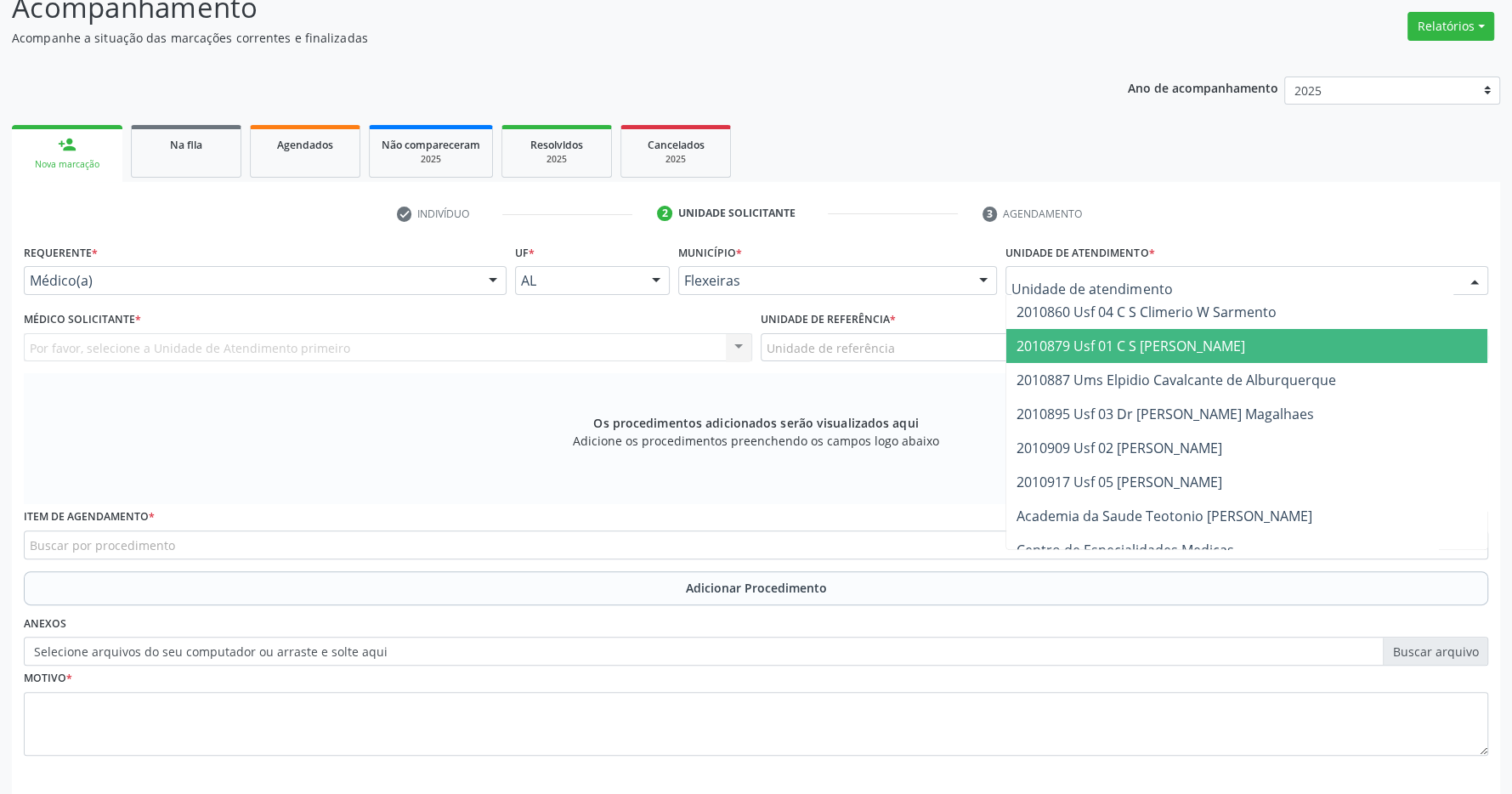
click at [1206, 345] on span "2010879 Usf 01 C S [PERSON_NAME]" at bounding box center [1131, 346] width 229 height 19
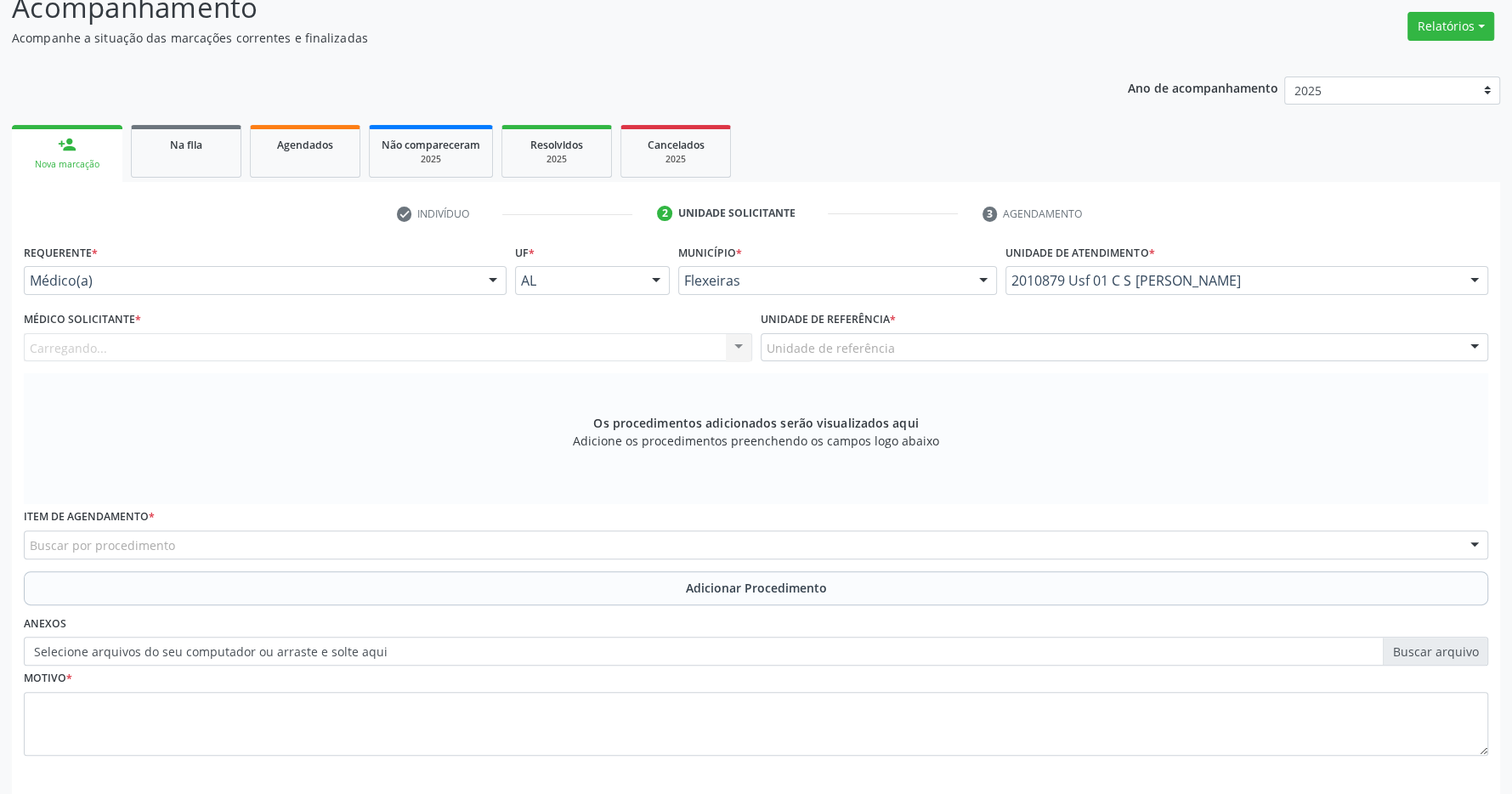
click at [1188, 347] on div "Unidade de referência" at bounding box center [1125, 348] width 728 height 29
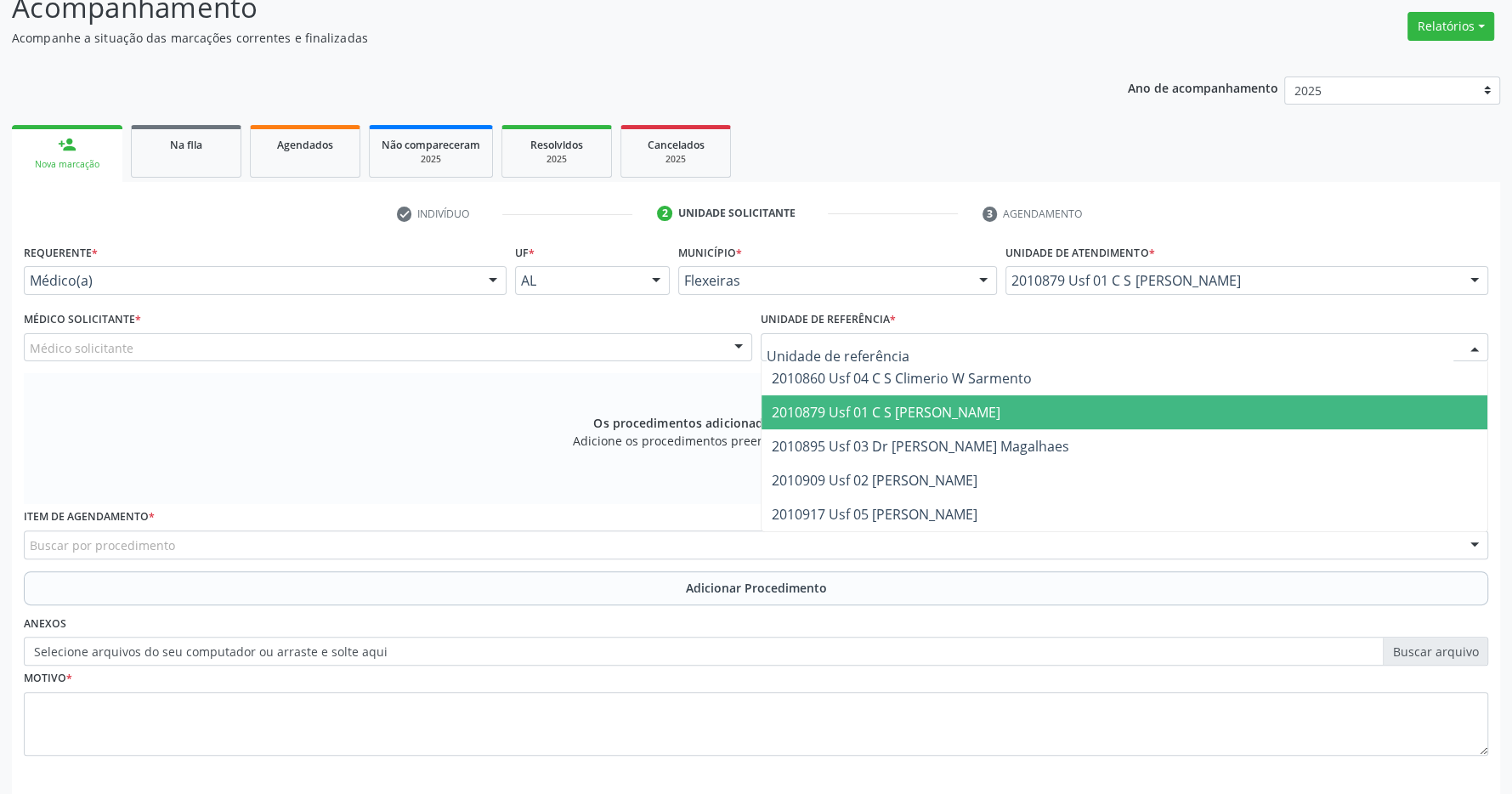
click at [1178, 413] on span "2010879 Usf 01 C S [PERSON_NAME]" at bounding box center [1125, 412] width 726 height 34
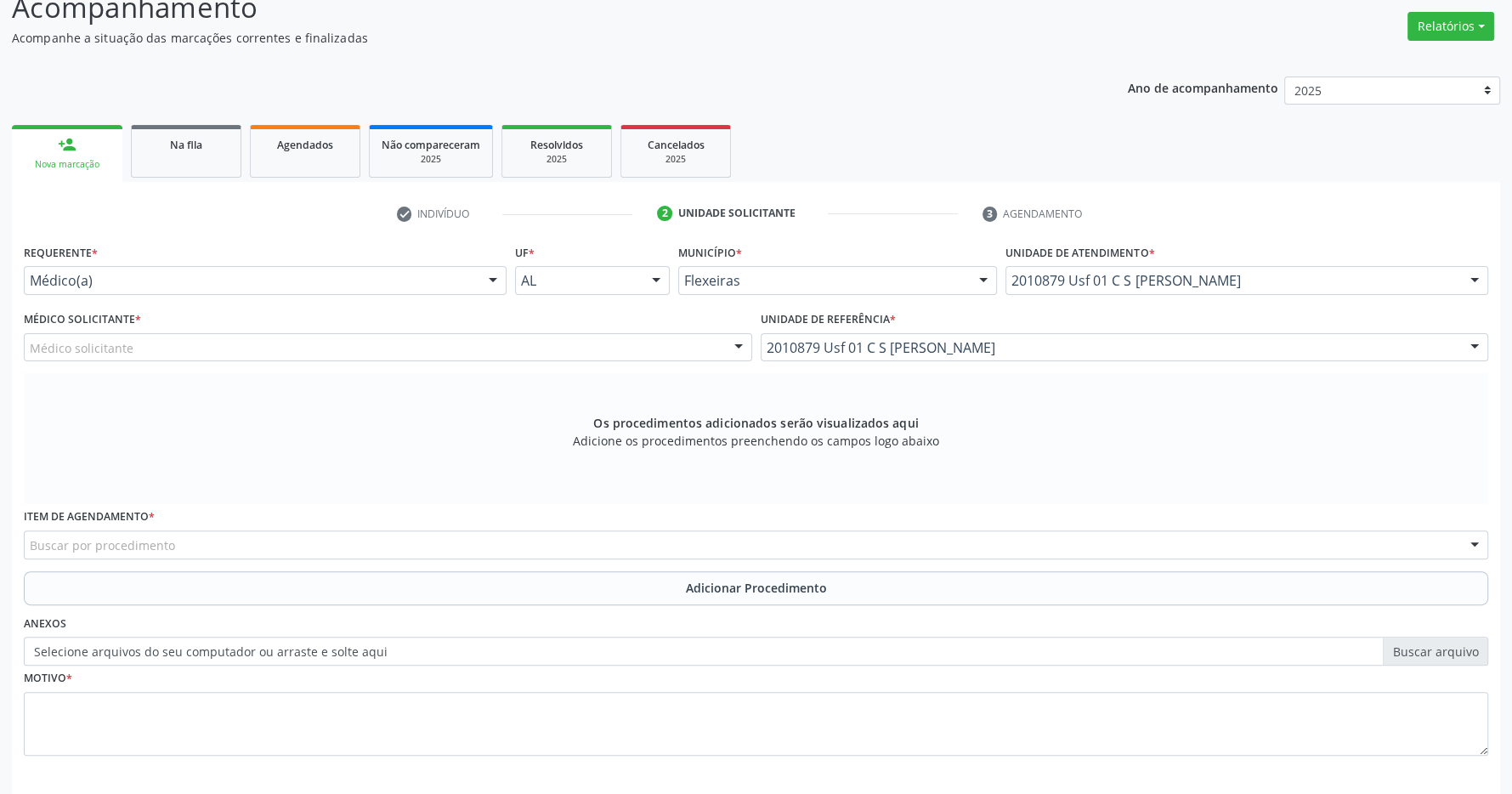
click at [687, 347] on div "Médico solicitante" at bounding box center [387, 348] width 728 height 29
type input "0205010032"
click at [723, 544] on div "Buscar por procedimento" at bounding box center [756, 545] width 1465 height 29
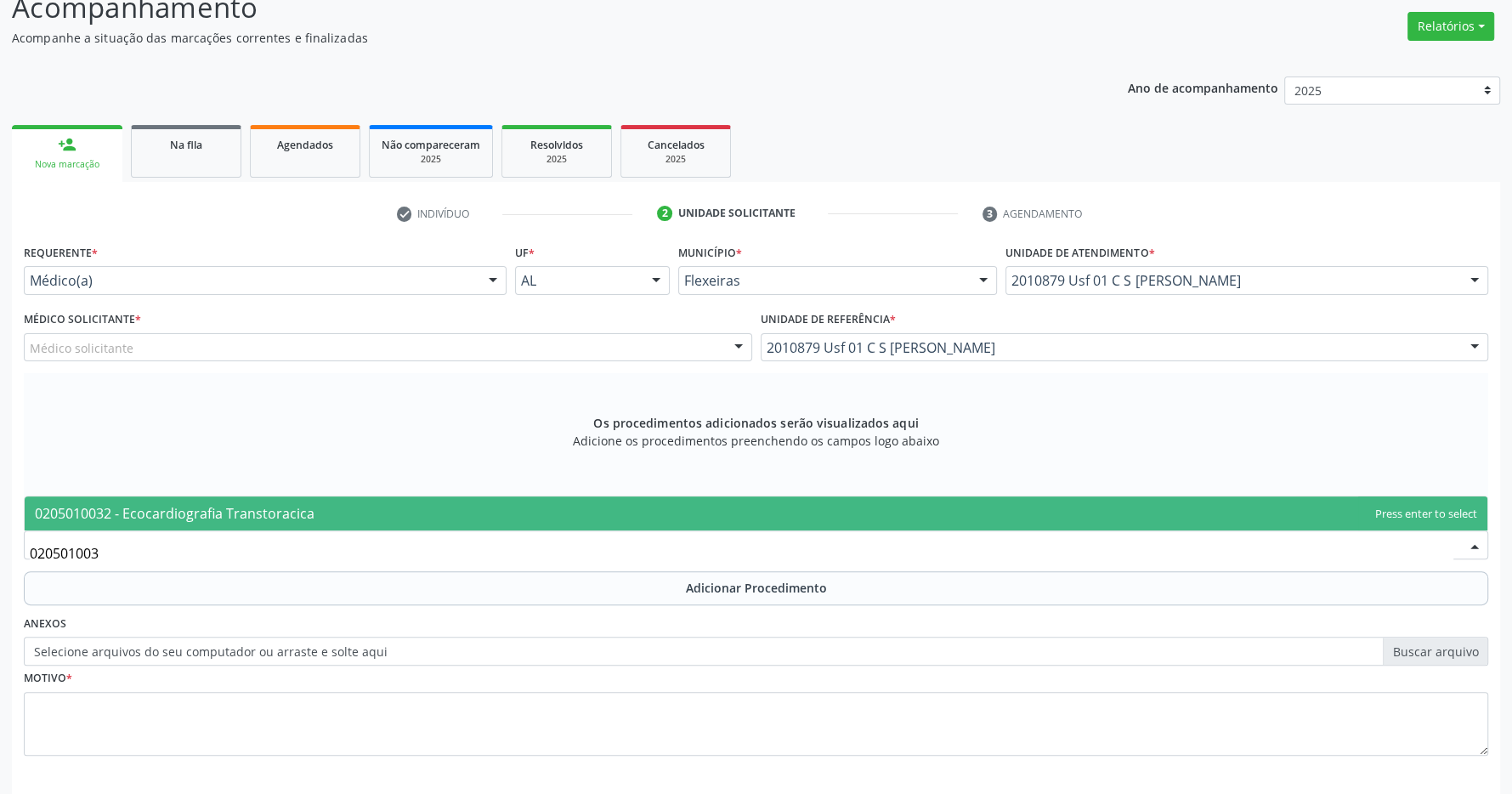
type input "0205010032"
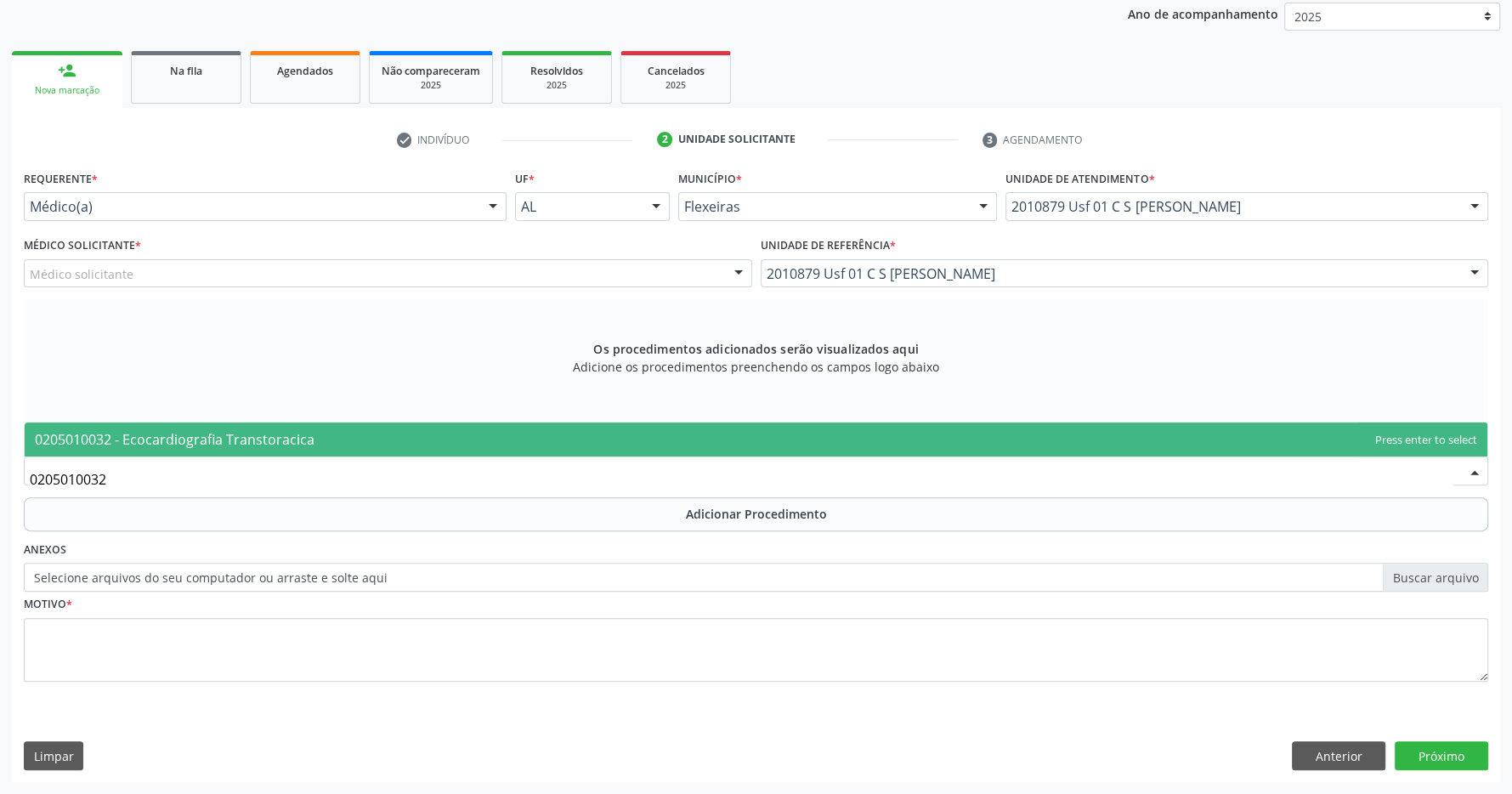
click at [575, 428] on span "0205010032 - Ecocardiografia Transtoracica" at bounding box center [756, 439] width 1463 height 34
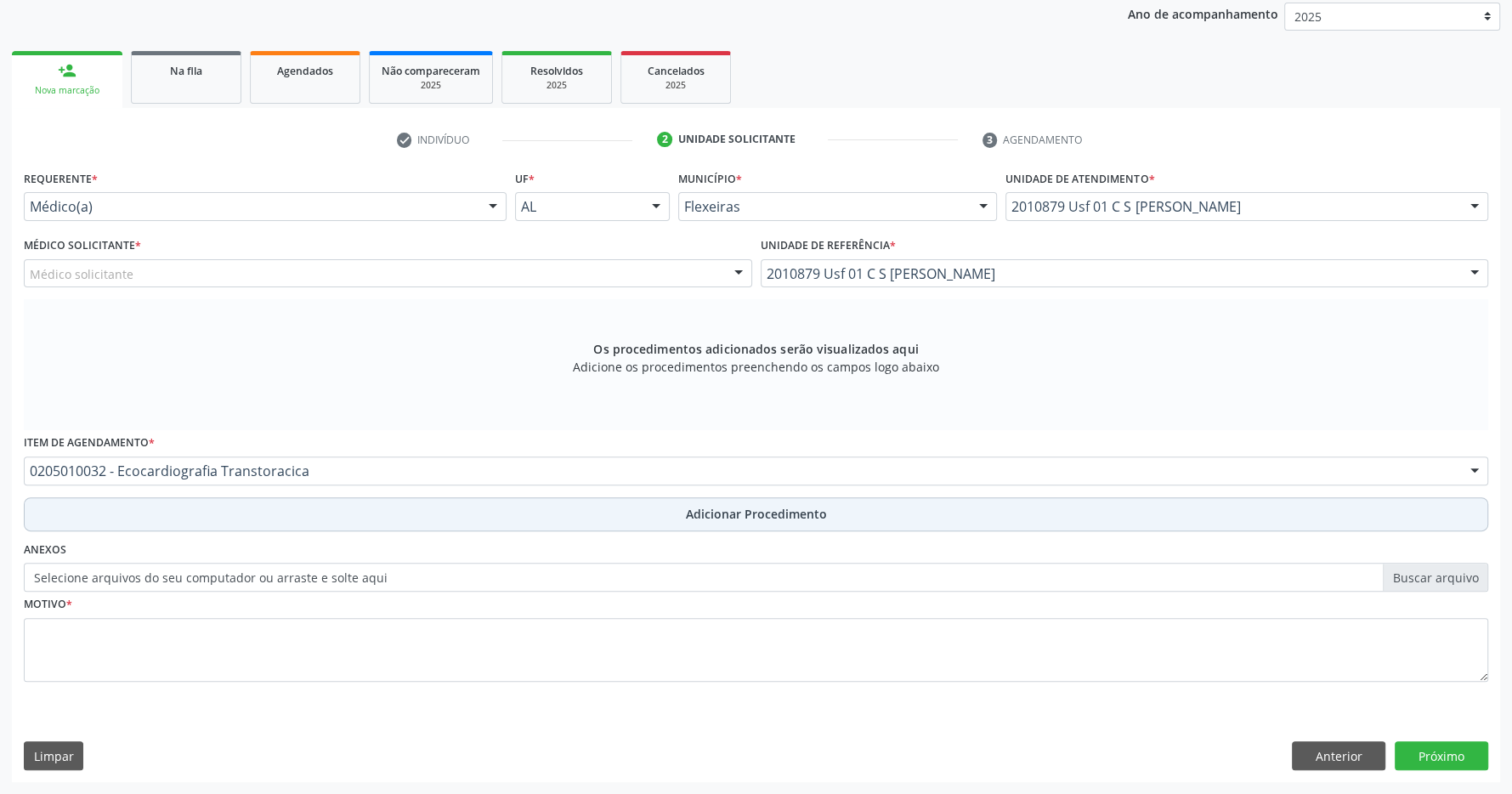
click at [692, 506] on span "Adicionar Procedimento" at bounding box center [756, 514] width 141 height 18
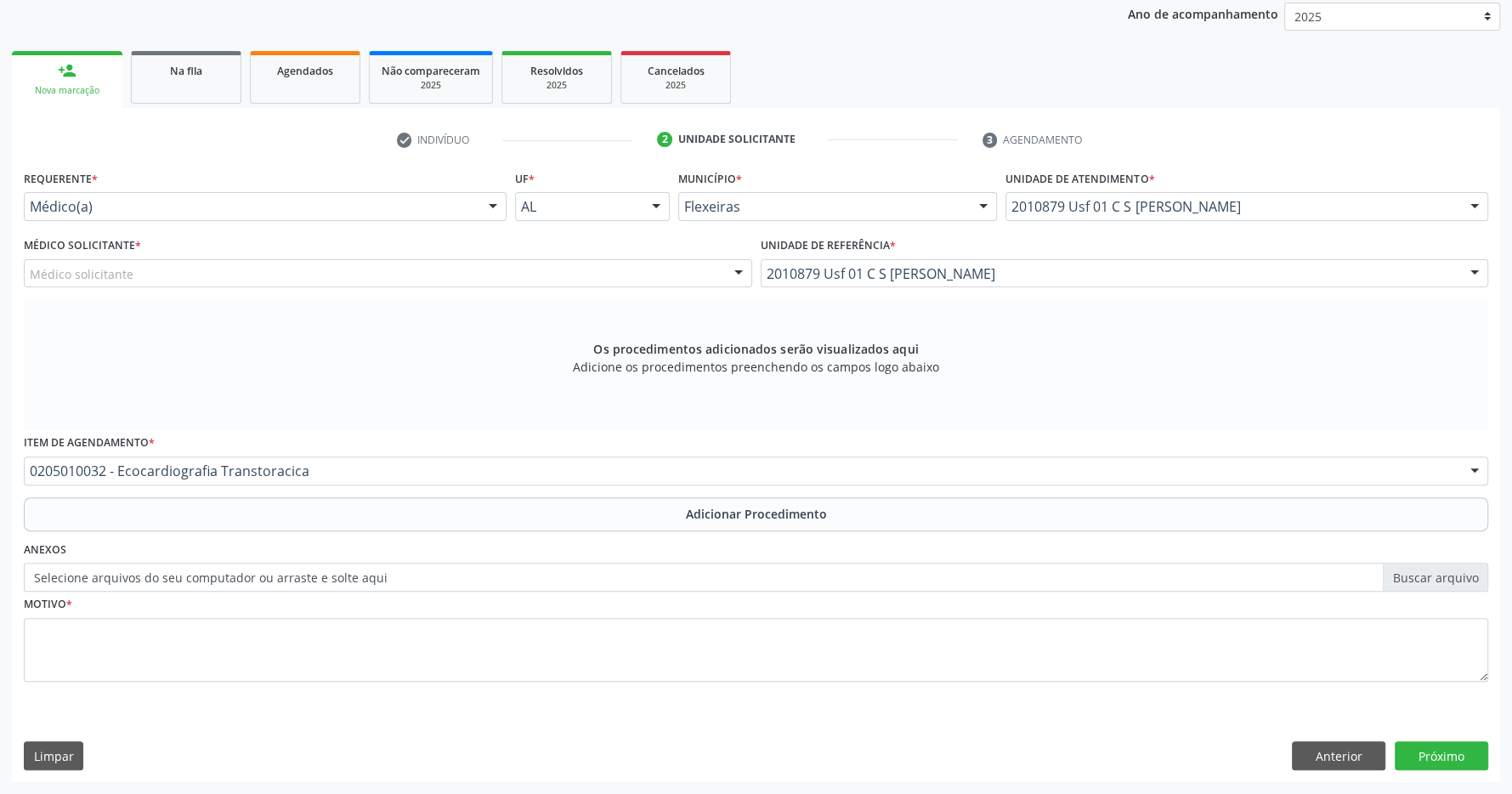
scroll to position [262, 0]
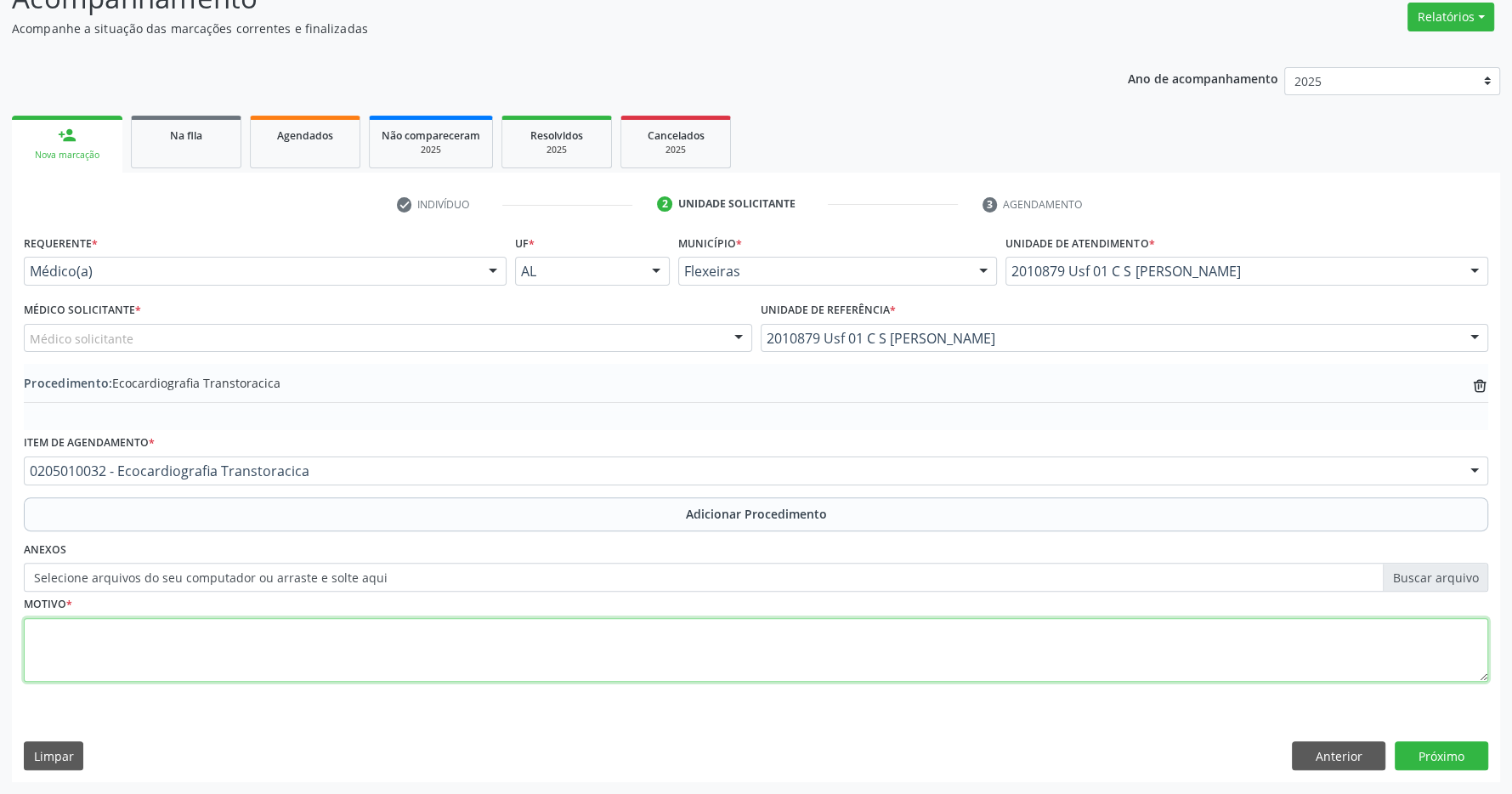
click at [493, 635] on textarea at bounding box center [756, 650] width 1465 height 65
type textarea "has dm"
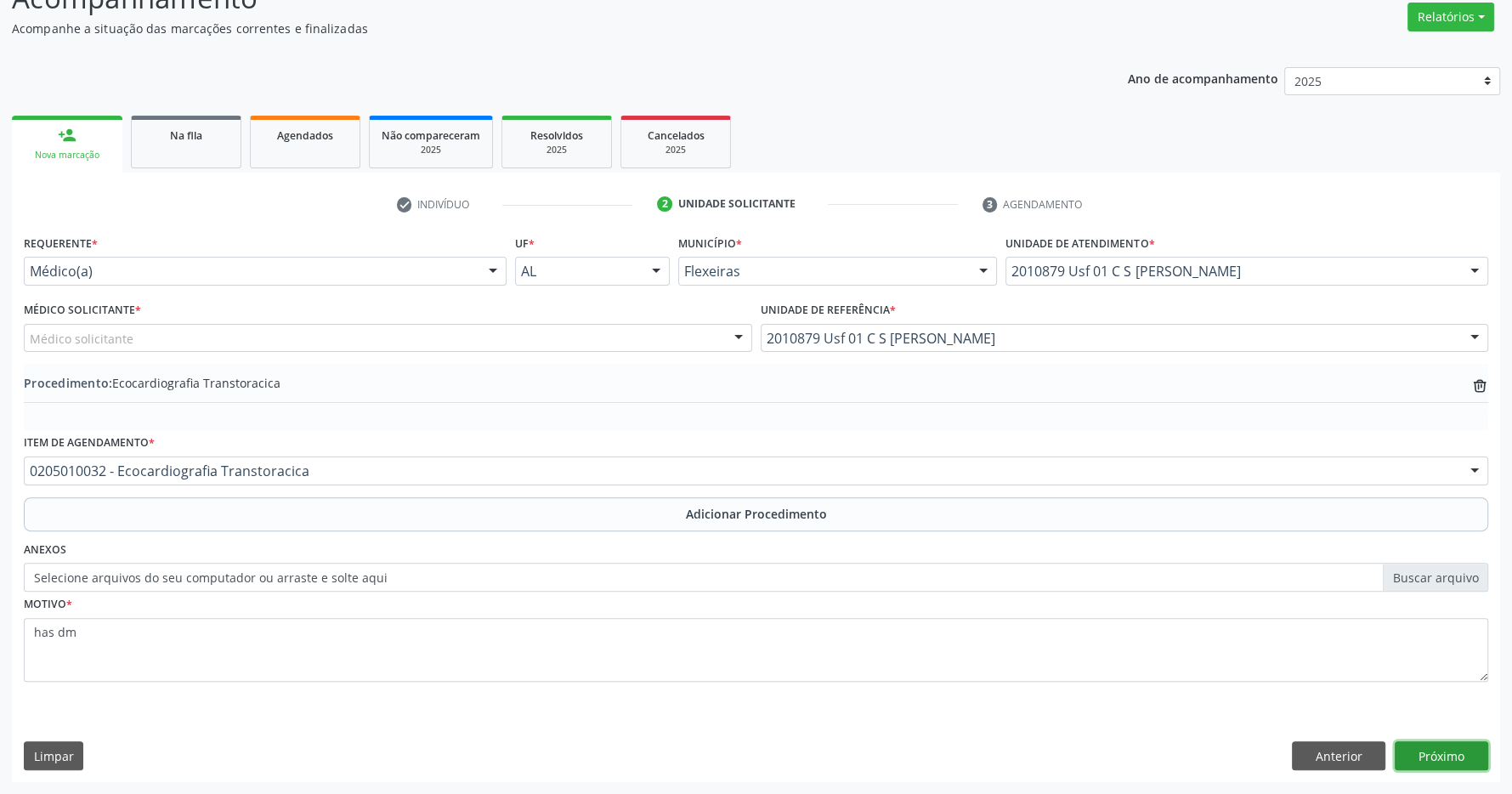
click at [1474, 757] on button "Próximo" at bounding box center [1441, 756] width 94 height 29
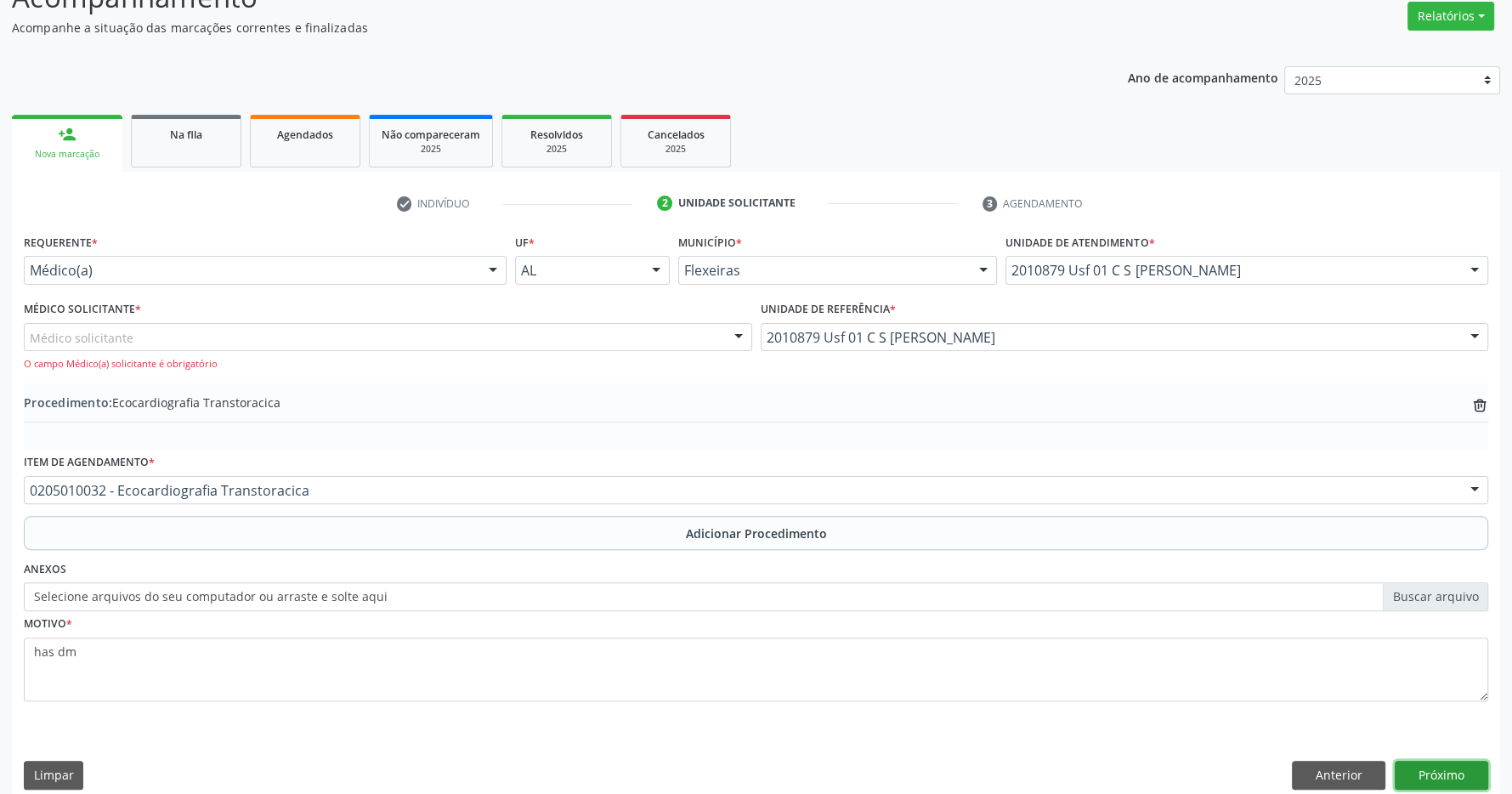
click at [1471, 781] on button "Próximo" at bounding box center [1441, 776] width 94 height 29
click at [374, 335] on div "Médico solicitante" at bounding box center [387, 337] width 728 height 29
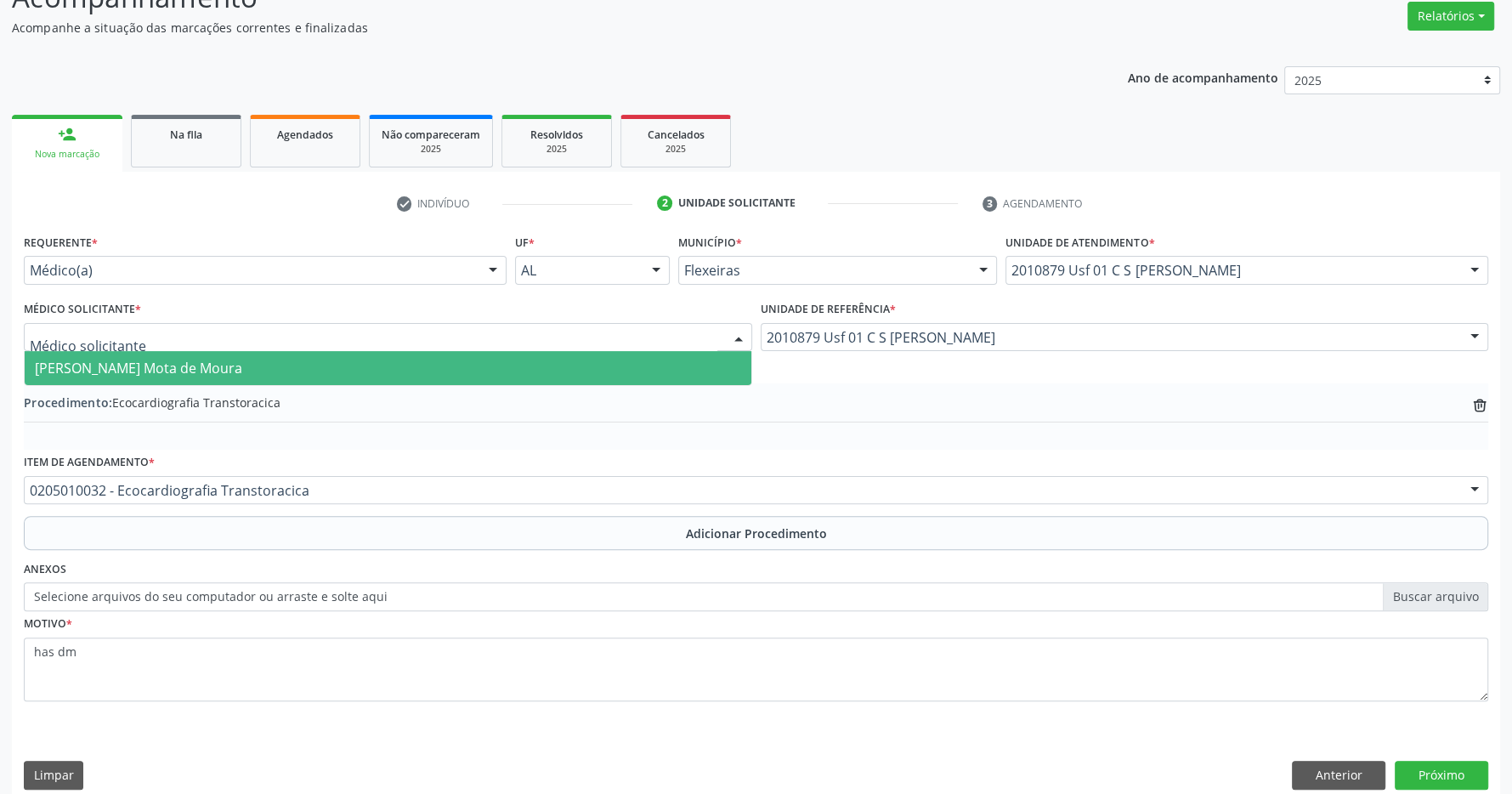
click at [344, 375] on span "[PERSON_NAME] Mota de Moura" at bounding box center [387, 367] width 726 height 34
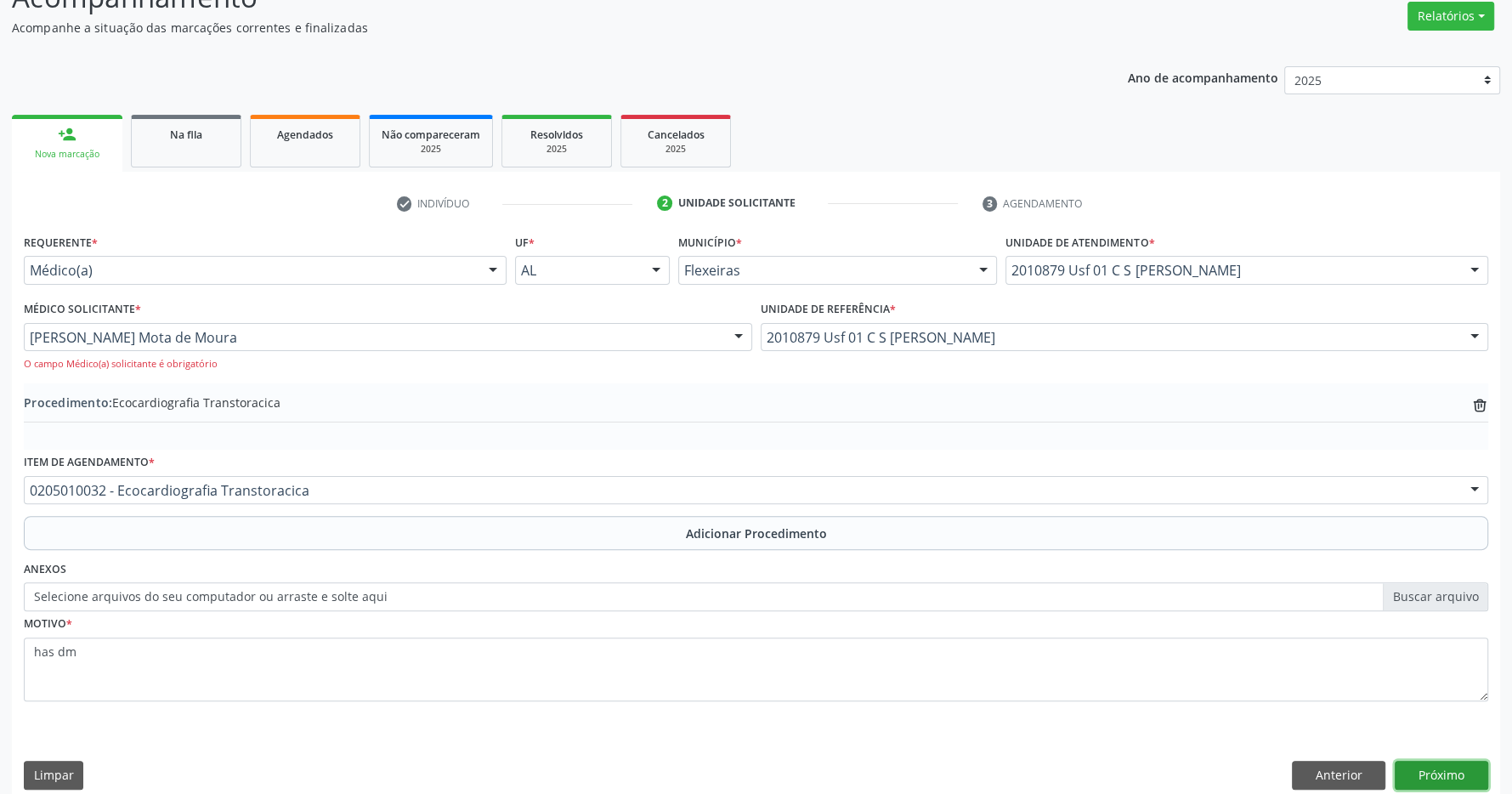
click at [1446, 769] on button "Próximo" at bounding box center [1441, 776] width 94 height 29
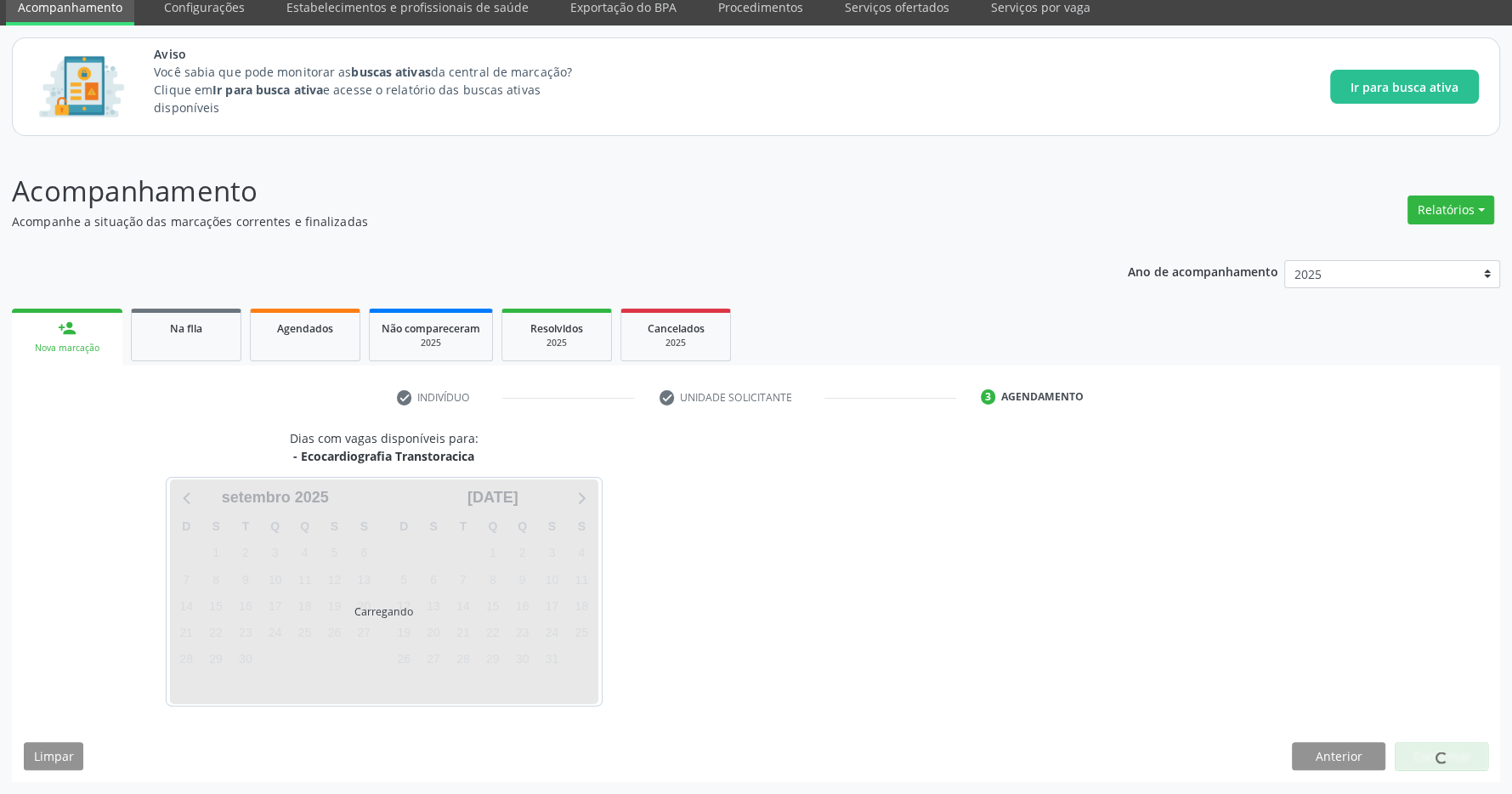
scroll to position [120, 0]
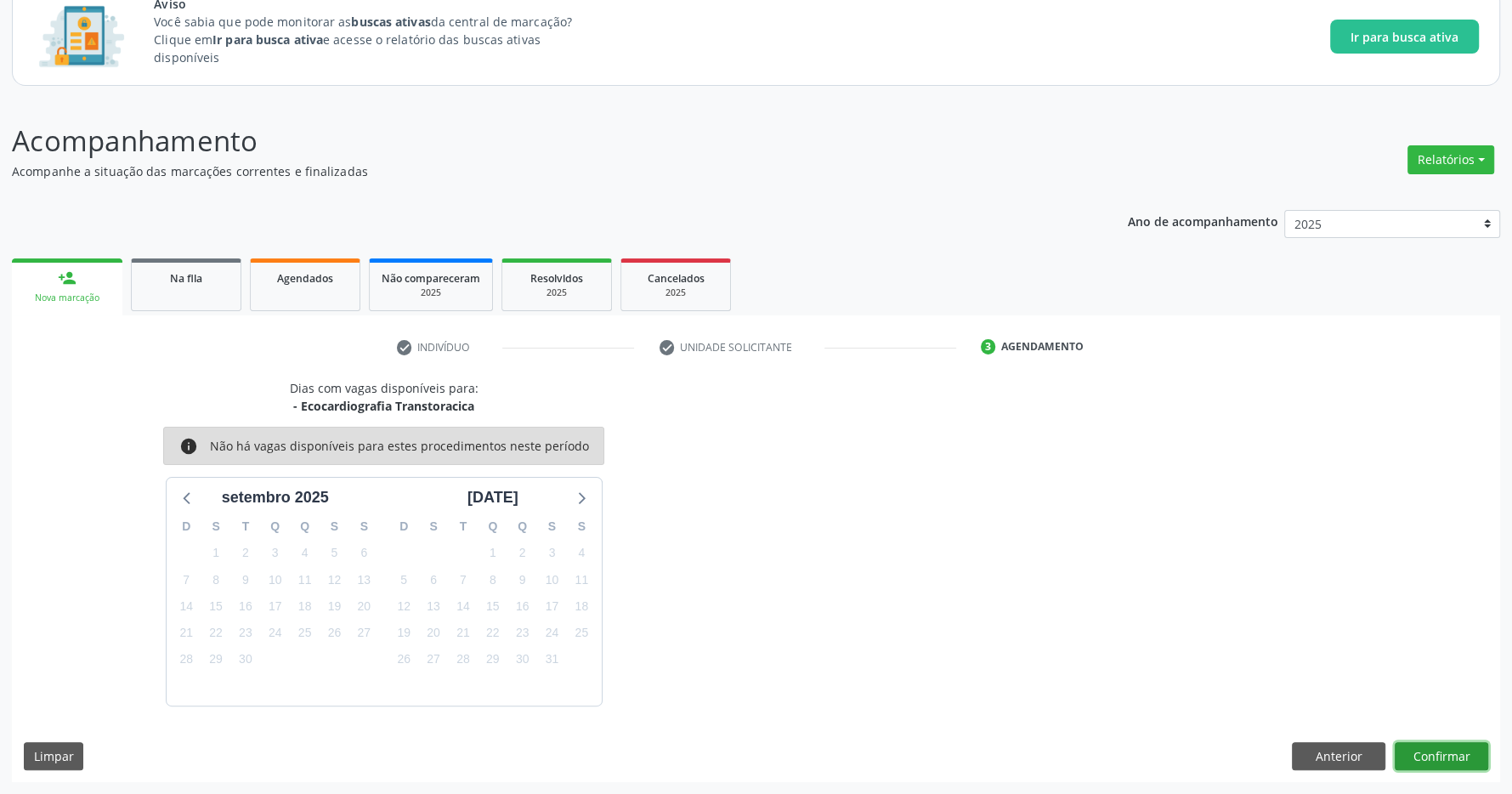
click at [1427, 745] on button "Confirmar" at bounding box center [1441, 757] width 94 height 29
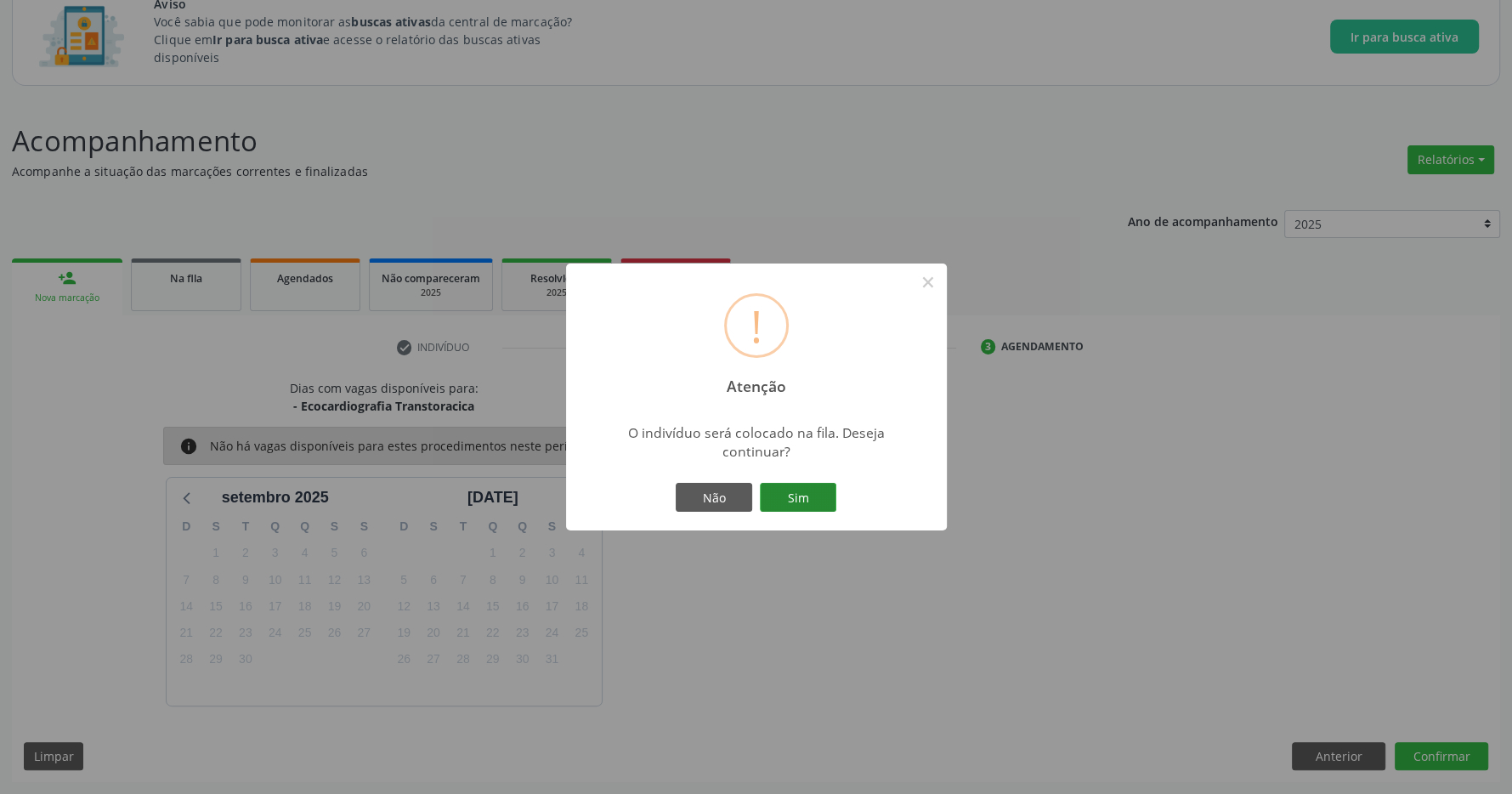
click at [770, 500] on button "Sim" at bounding box center [798, 498] width 76 height 29
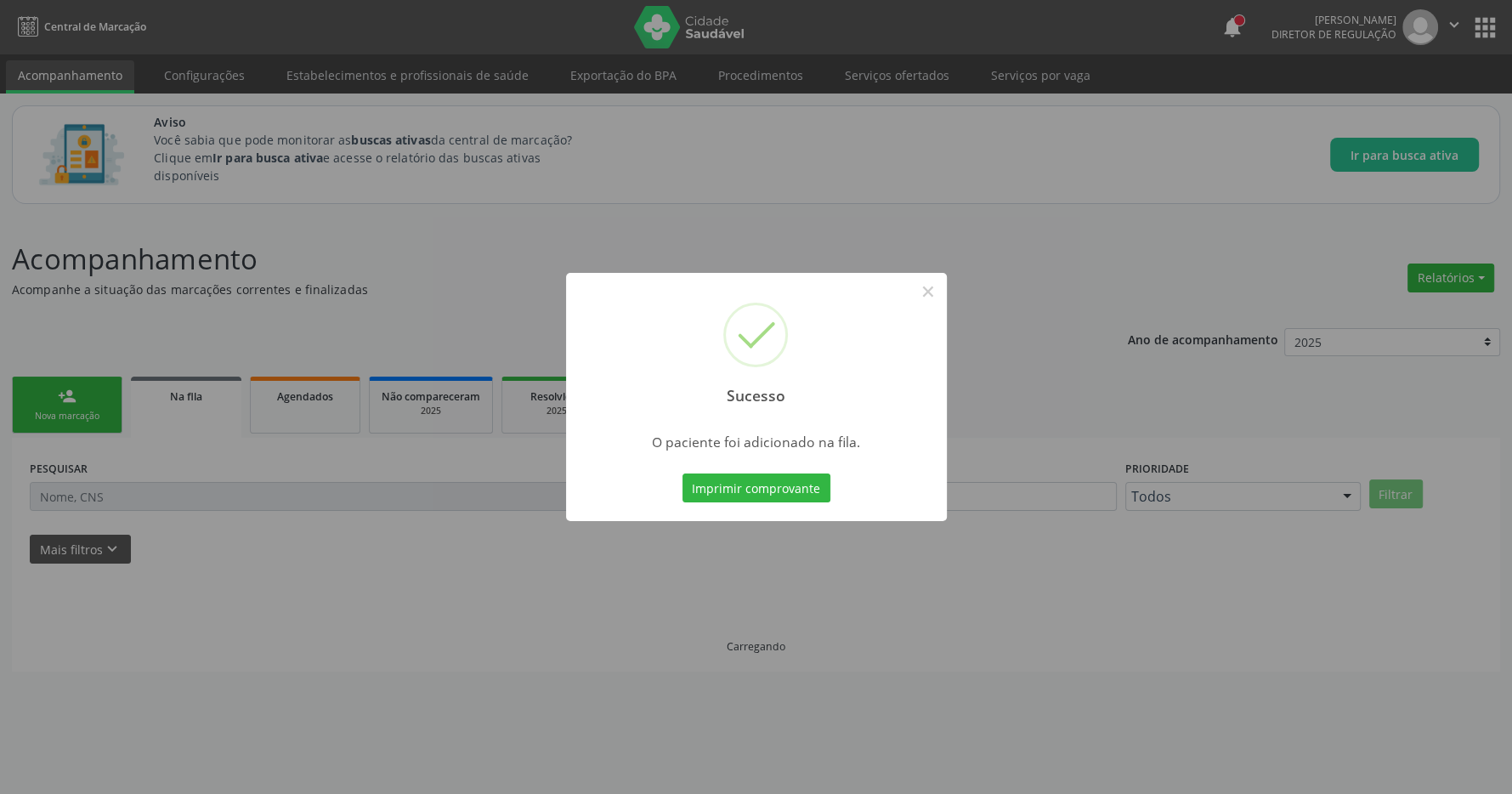
scroll to position [0, 0]
click at [940, 293] on button "×" at bounding box center [937, 292] width 29 height 29
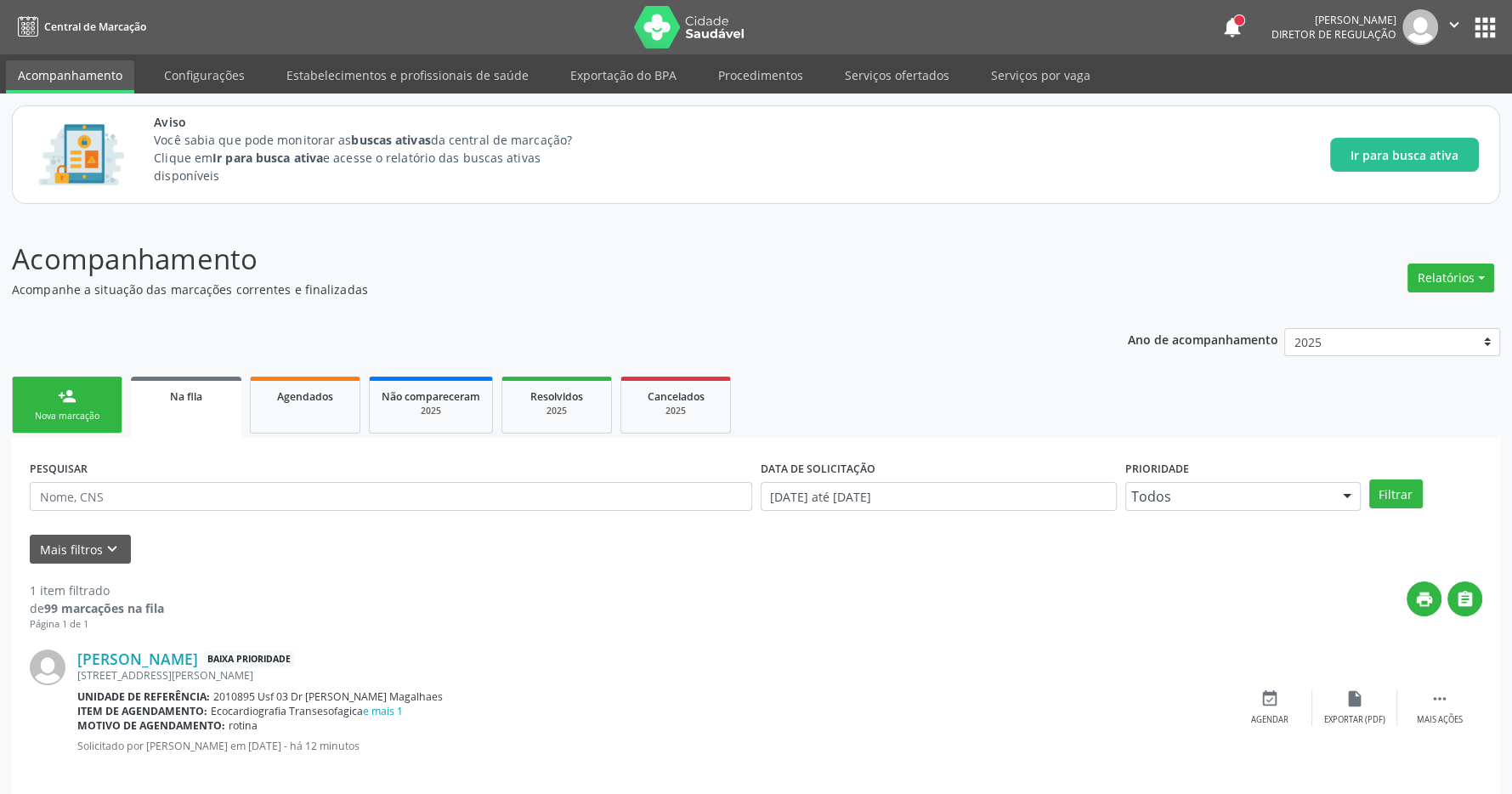
click at [64, 402] on div "person_add" at bounding box center [67, 396] width 19 height 19
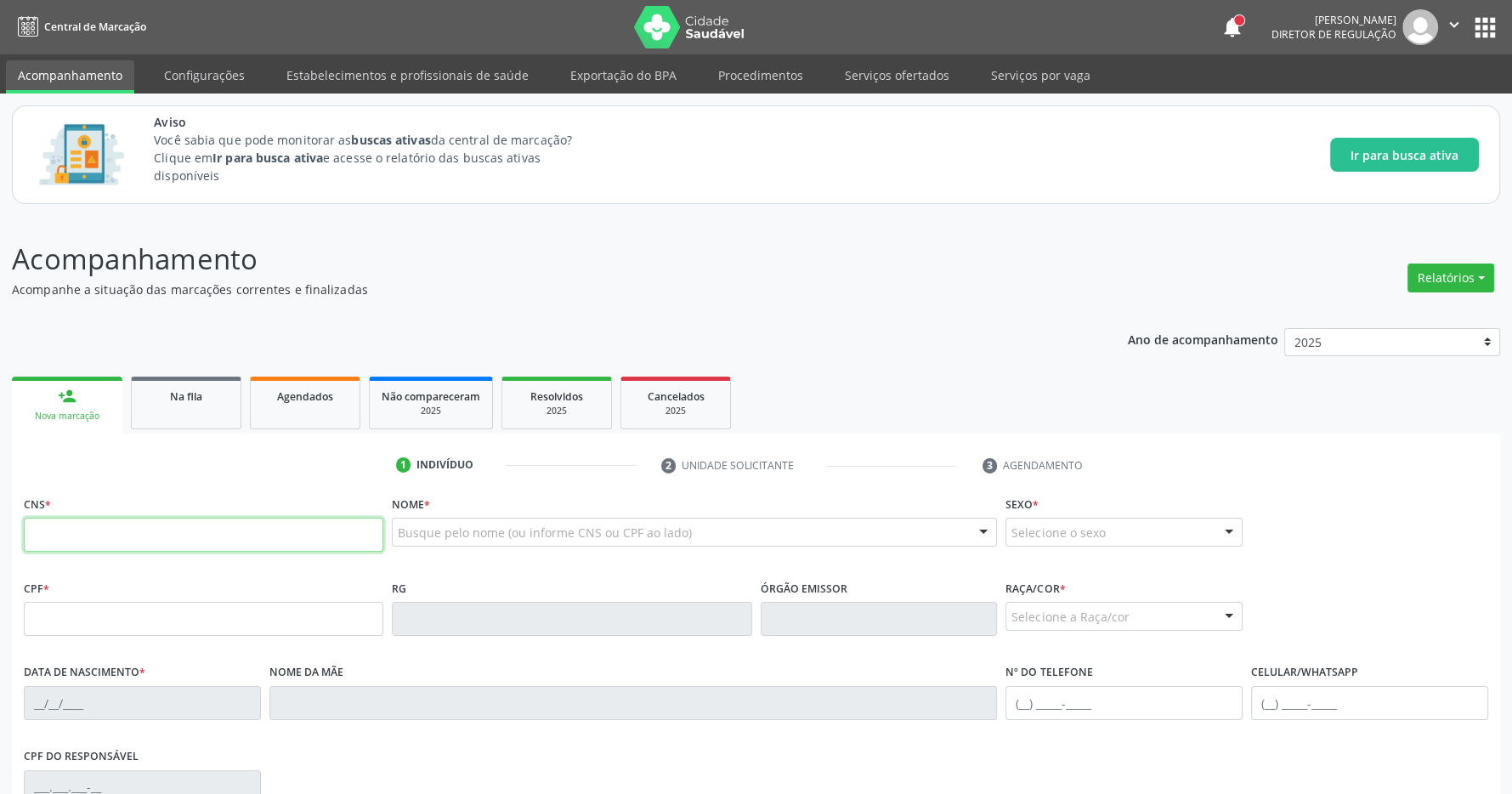
click at [156, 541] on input "text" at bounding box center [204, 534] width 360 height 34
type input "701 2030 0043 9219"
type input "174.016.014-27"
type input "[DATE]"
type input "[PERSON_NAME]"
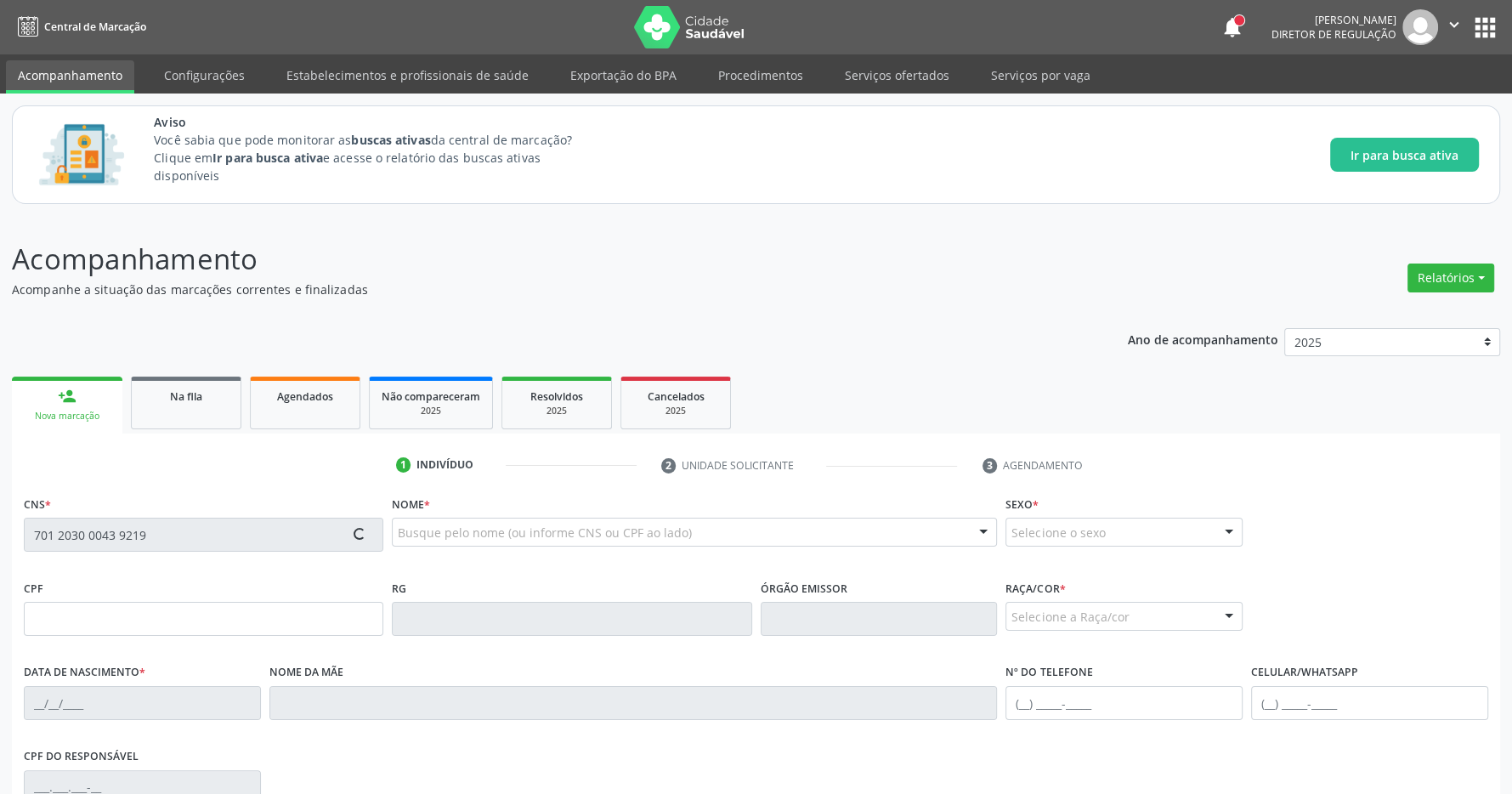
type input "[PHONE_NUMBER]"
type input "118.388.024-36"
type input "528"
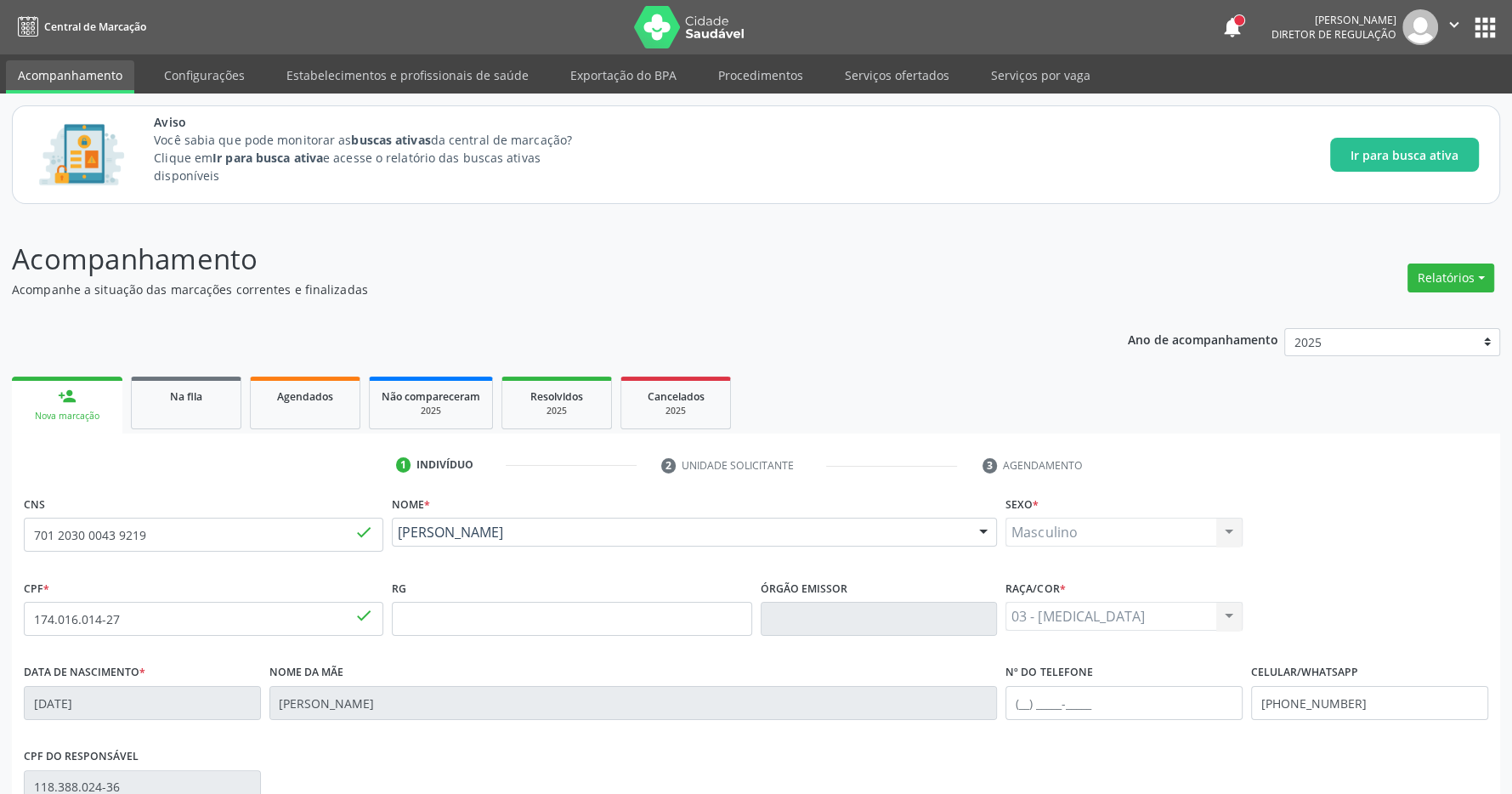
click at [816, 337] on div "Ano de acompanhamento 2025 person_add Nova marcação Na fila Agendados Não compa…" at bounding box center [756, 675] width 1488 height 717
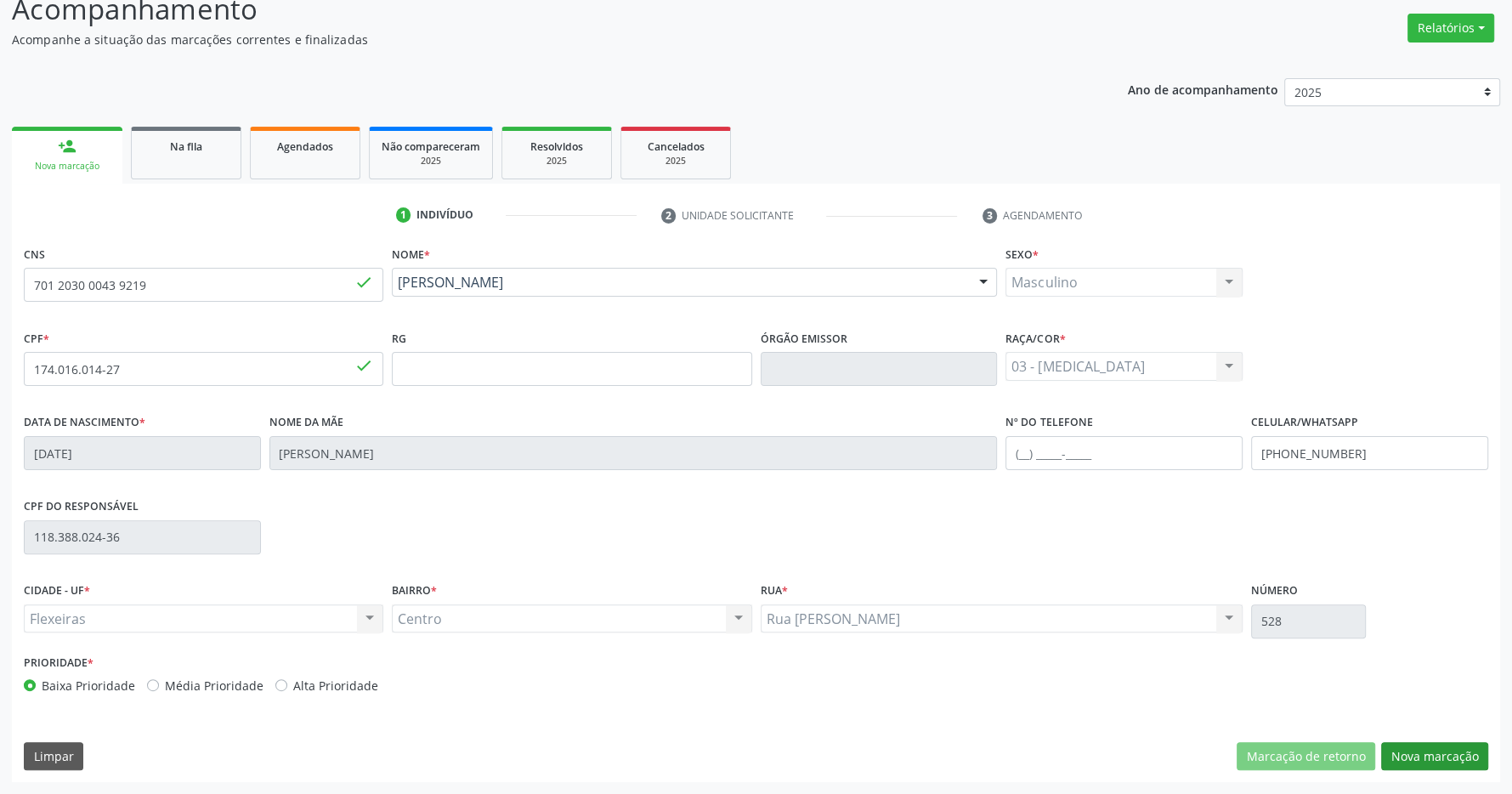
click at [1445, 740] on div "CNS 701 2030 0043 9219 done Nome * [PERSON_NAME] [PERSON_NAME] CNS: 701 2030 00…" at bounding box center [756, 512] width 1488 height 541
click at [1435, 751] on button "Nova marcação" at bounding box center [1435, 757] width 107 height 29
